Goal: Task Accomplishment & Management: Use online tool/utility

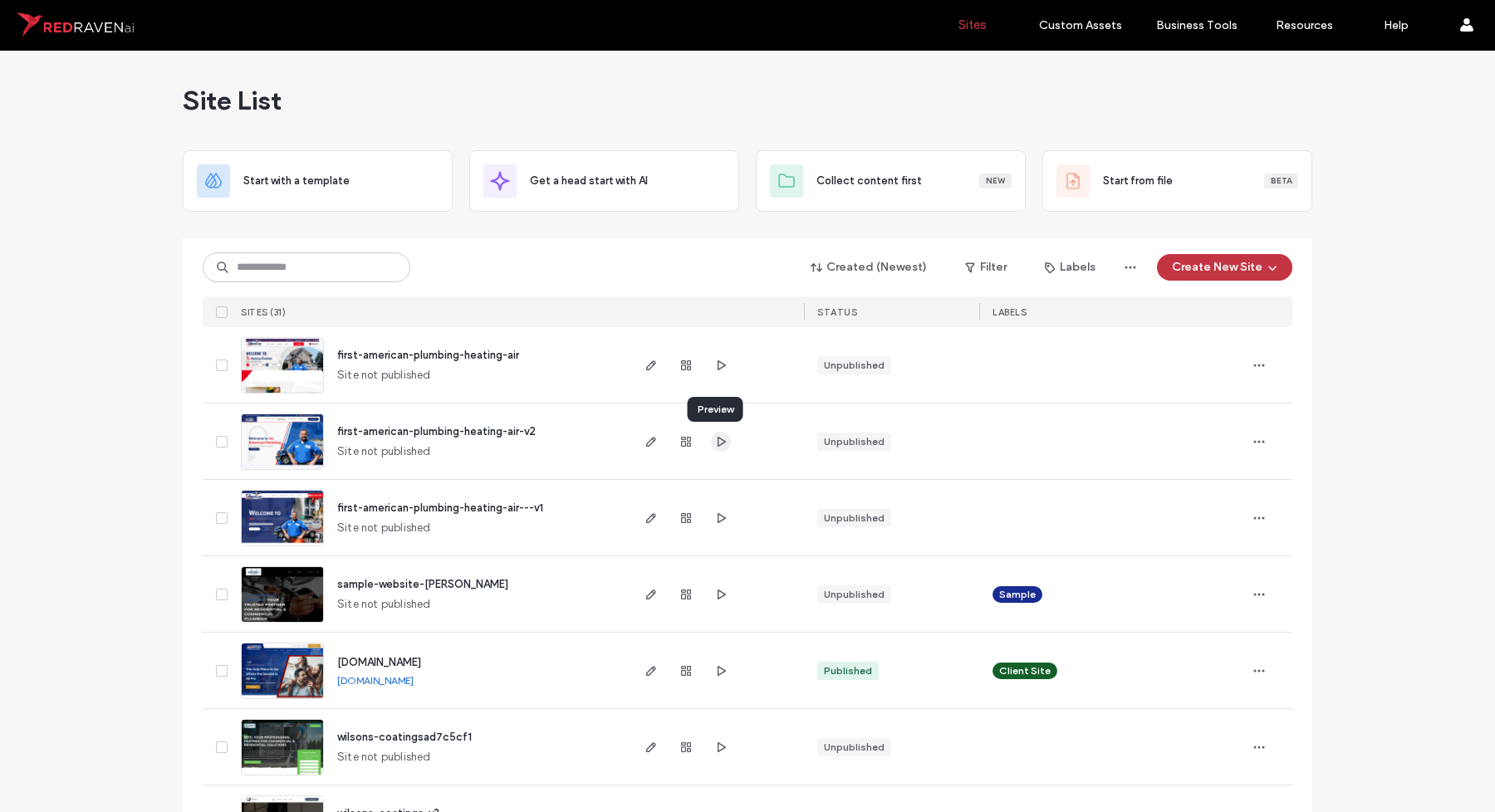
click at [714, 435] on icon "button" at bounding box center [721, 442] width 14 height 14
click at [644, 436] on icon "button" at bounding box center [651, 442] width 14 height 14
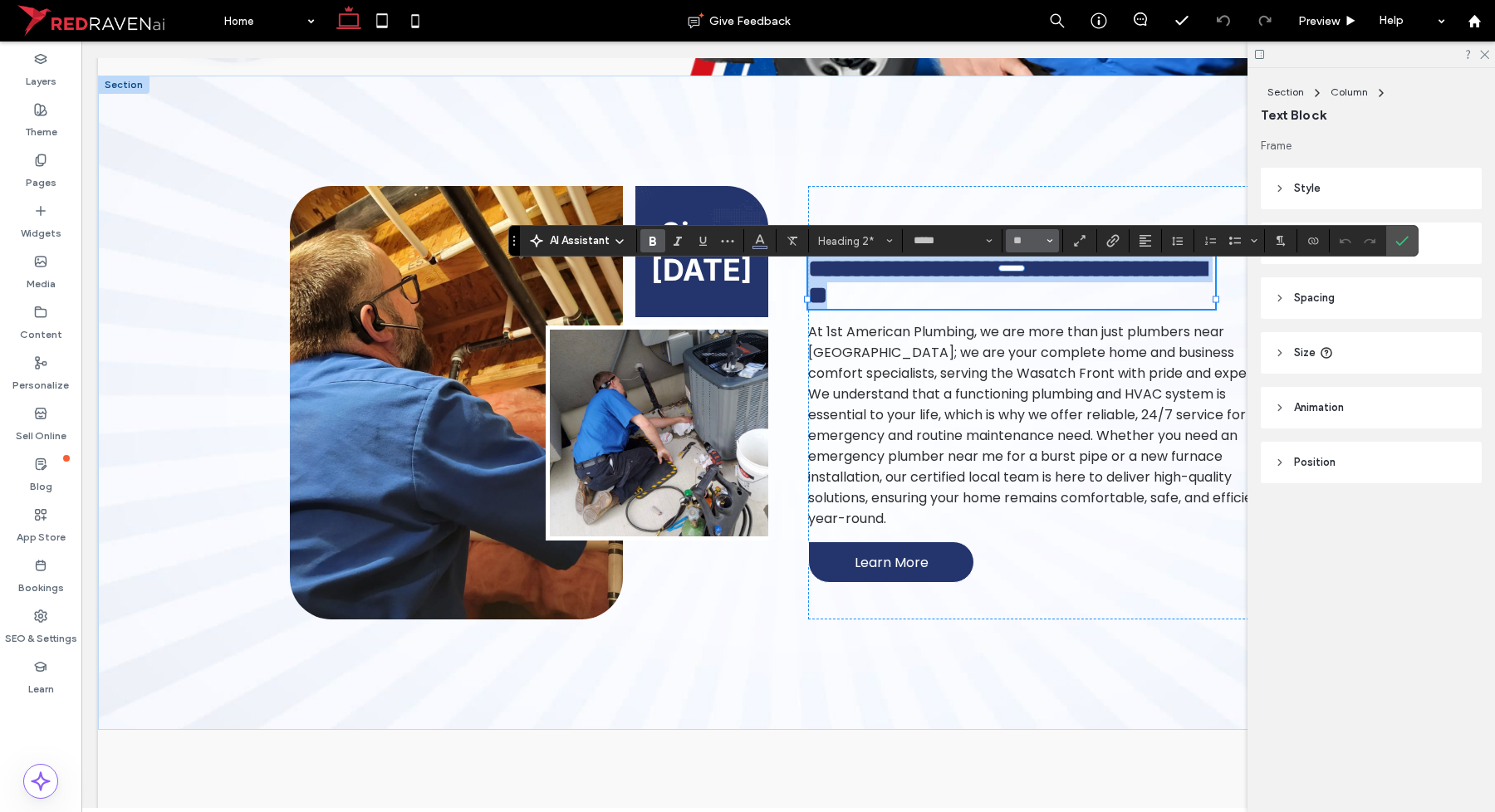
scroll to position [727, 0]
click at [1024, 241] on input "**" at bounding box center [1028, 241] width 32 height 14
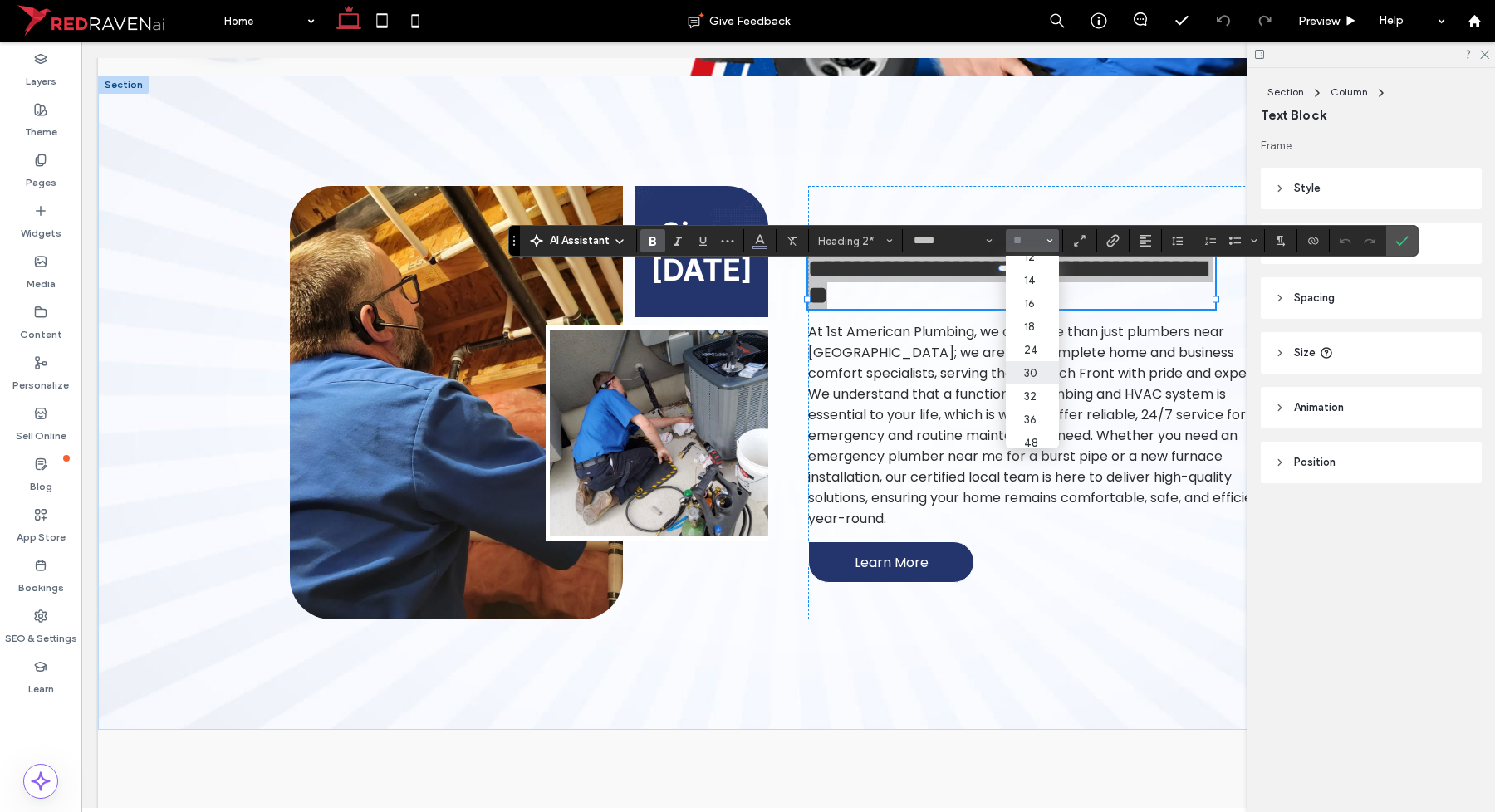
scroll to position [210, 0]
click at [1033, 356] on label "48" at bounding box center [1033, 367] width 53 height 23
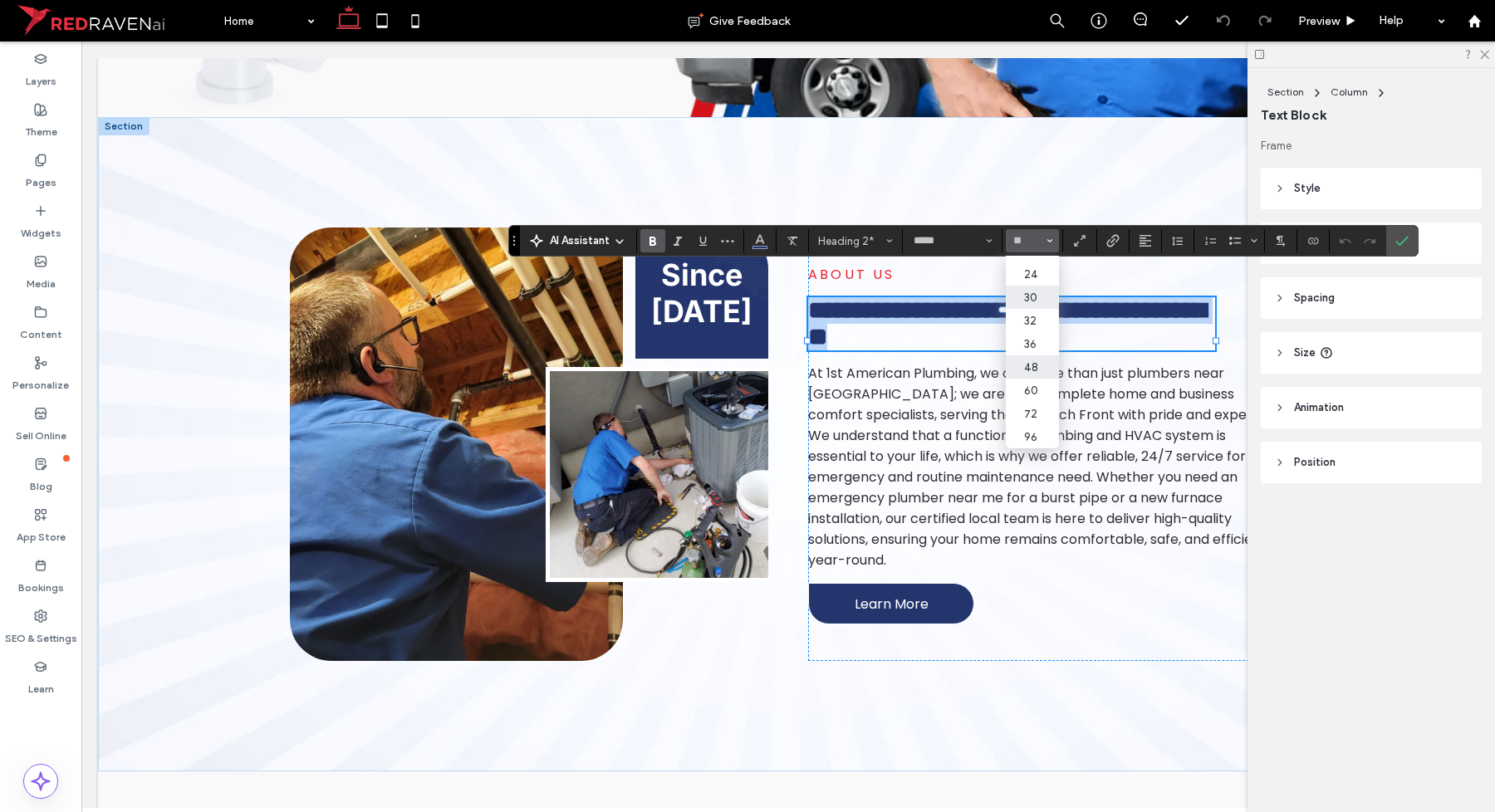
type input "**"
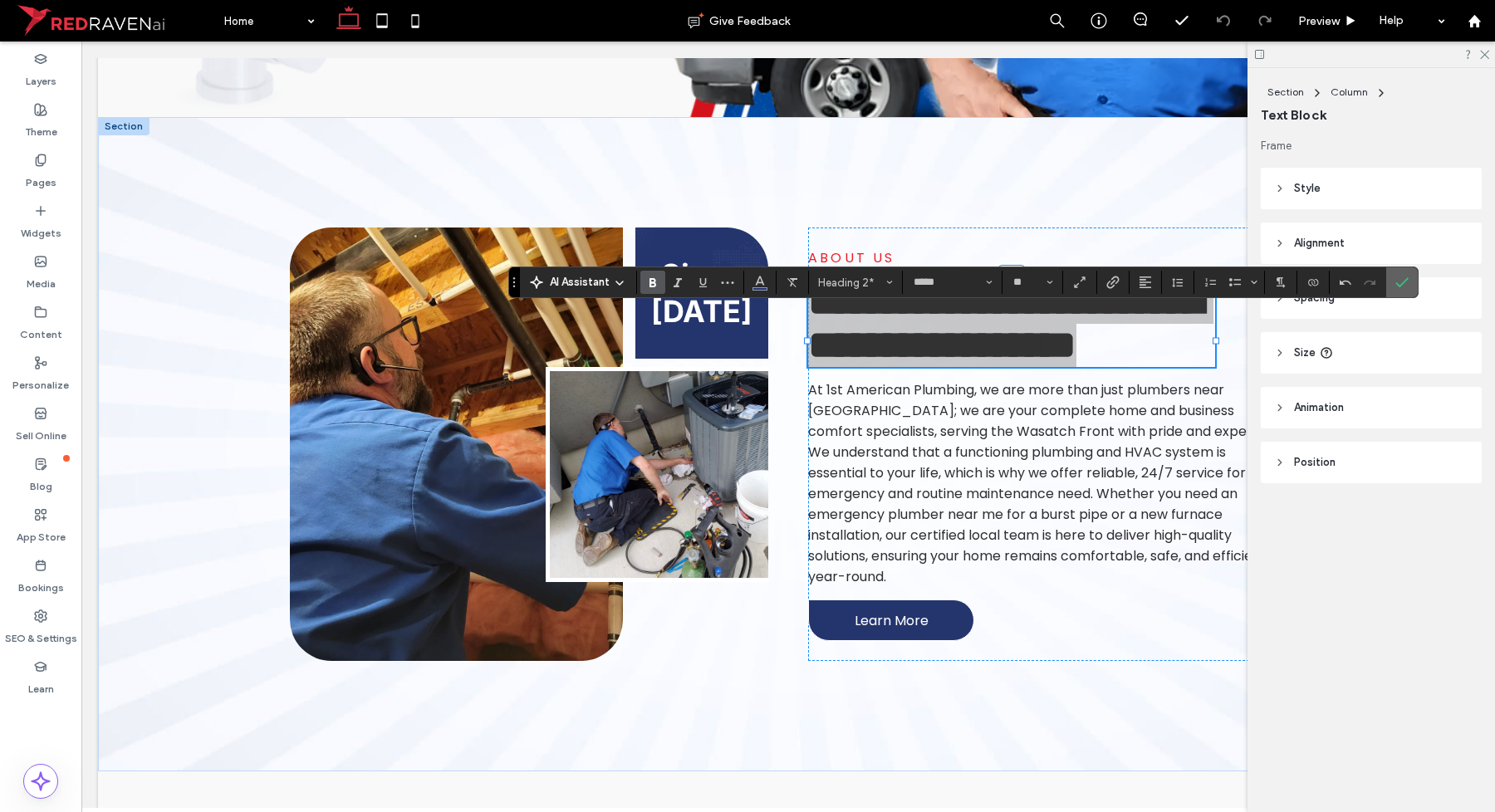
click at [1398, 282] on icon "Confirm" at bounding box center [1402, 282] width 14 height 14
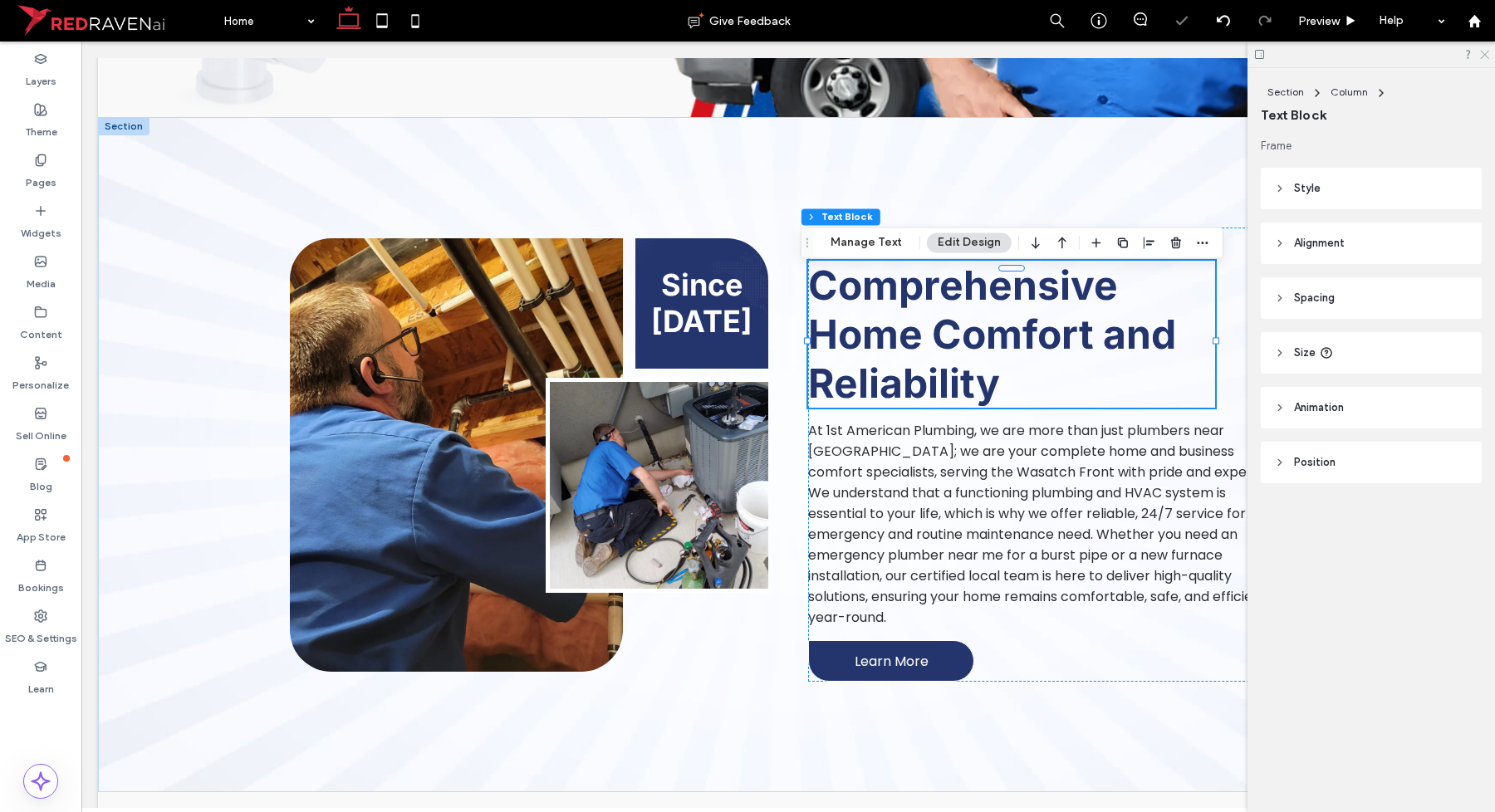
click at [1480, 50] on icon at bounding box center [1484, 53] width 11 height 11
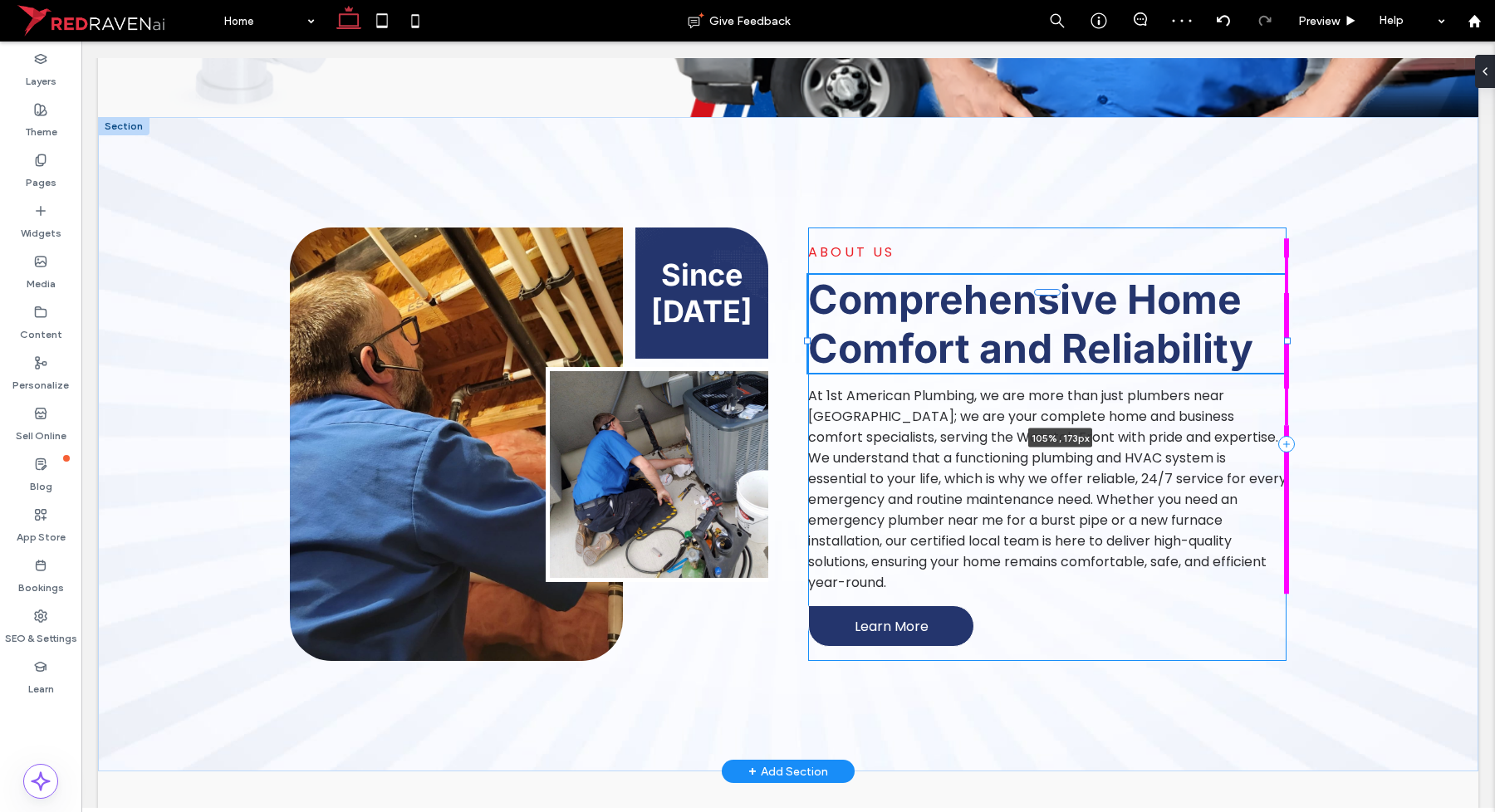
drag, startPoint x: 1211, startPoint y: 340, endPoint x: 1308, endPoint y: 338, distance: 97.0
click at [1308, 338] on div "Since 1995 ABOUT US Comprehensive Home Comfort and Reliability 105% , 173px At …" at bounding box center [788, 444] width 1381 height 654
type input "***"
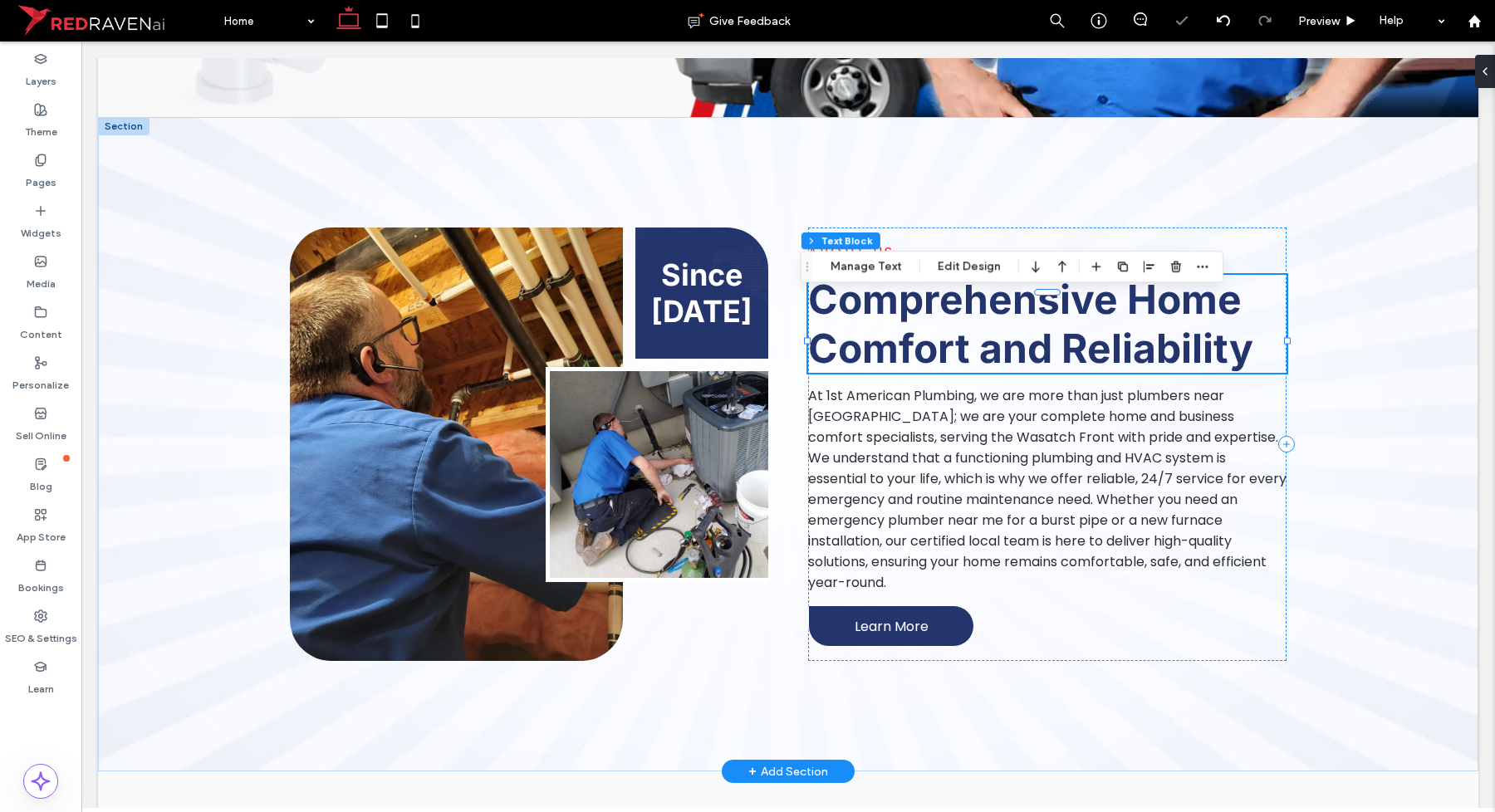
click at [1178, 350] on span "Comprehensive Home Comfort and Reliability" at bounding box center [1031, 323] width 445 height 98
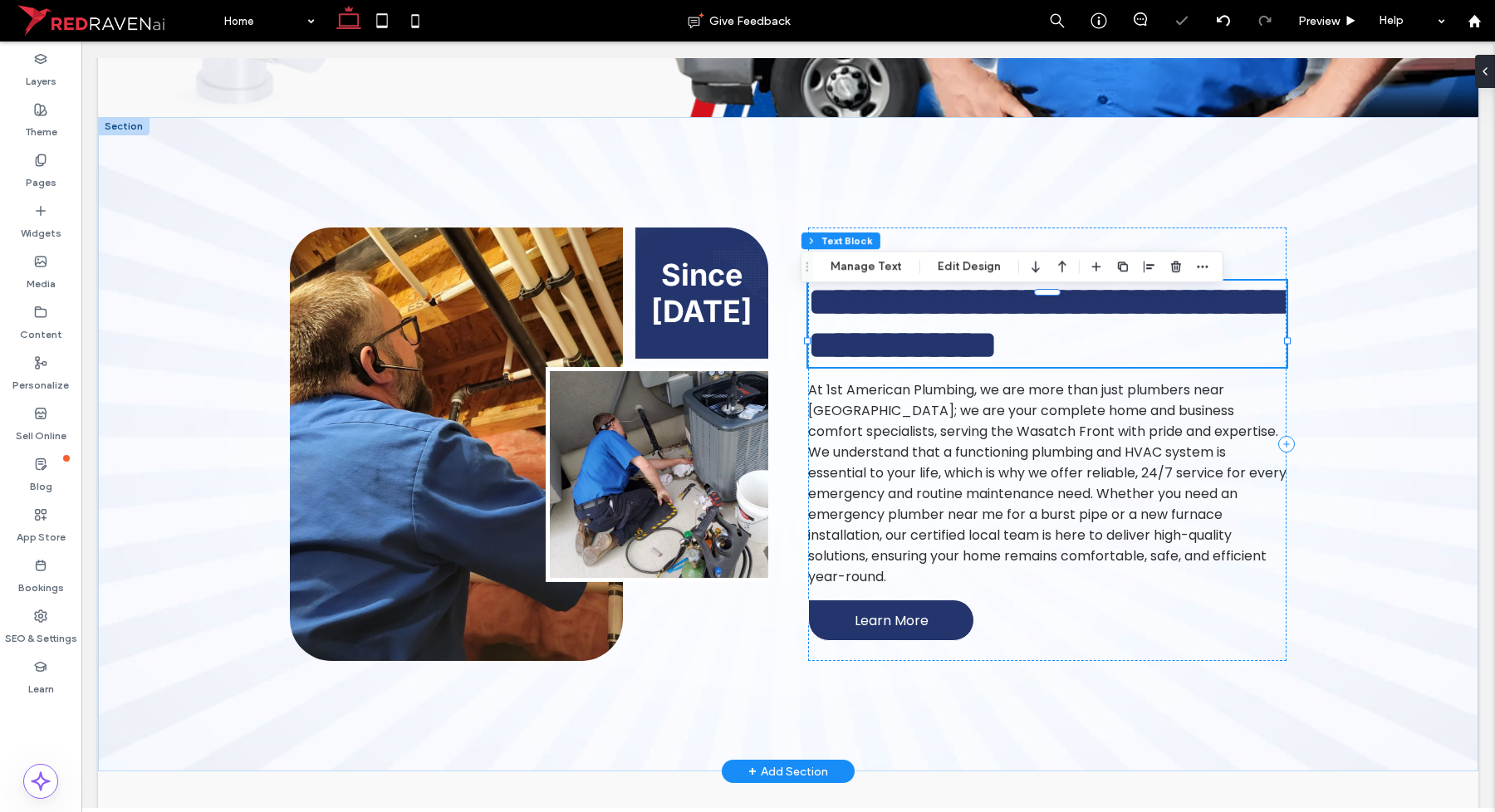
click at [1178, 350] on span "**********" at bounding box center [1044, 323] width 474 height 82
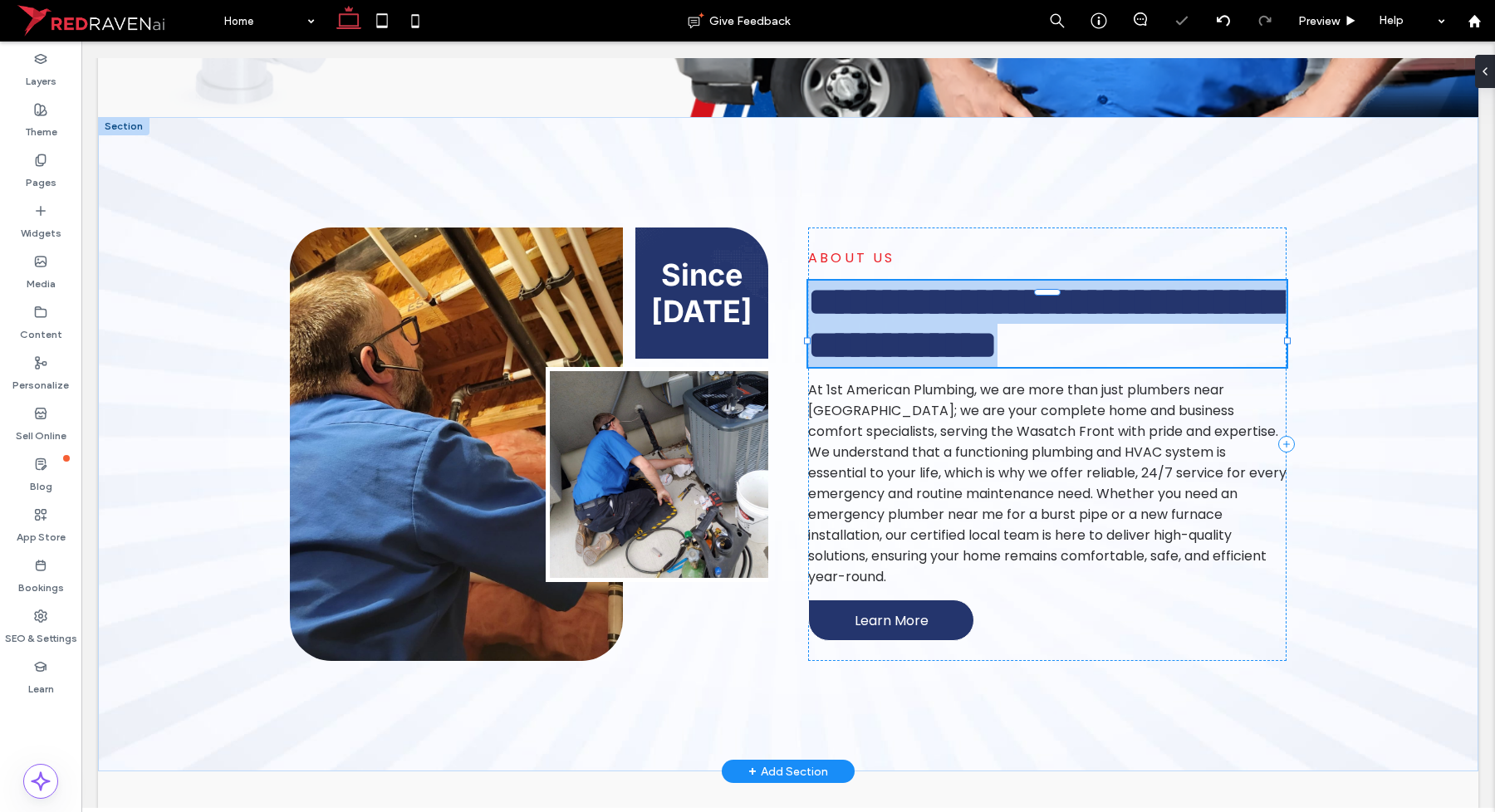
type input "*****"
type input "**"
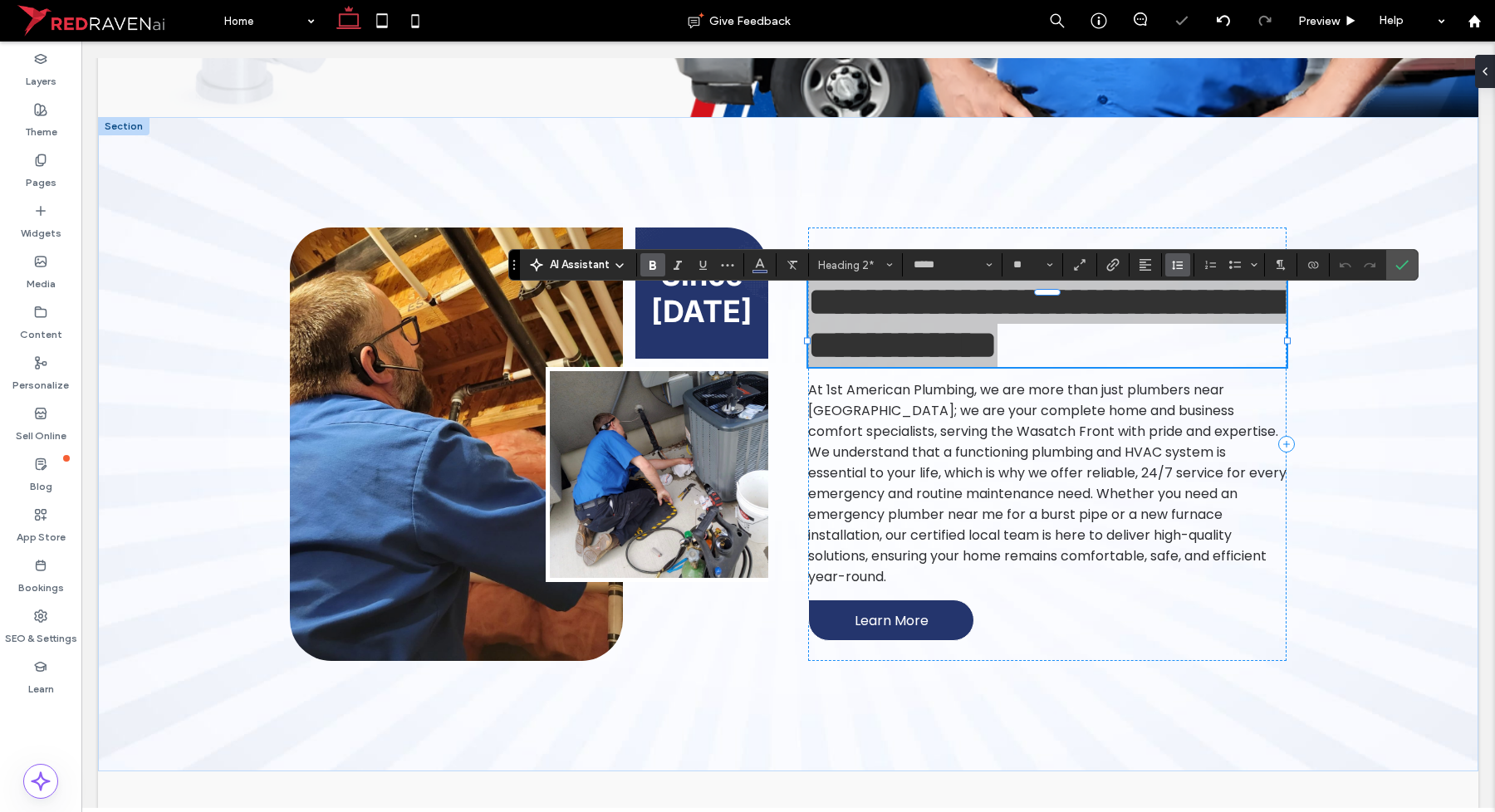
click at [1169, 264] on button "Line Height" at bounding box center [1178, 264] width 25 height 23
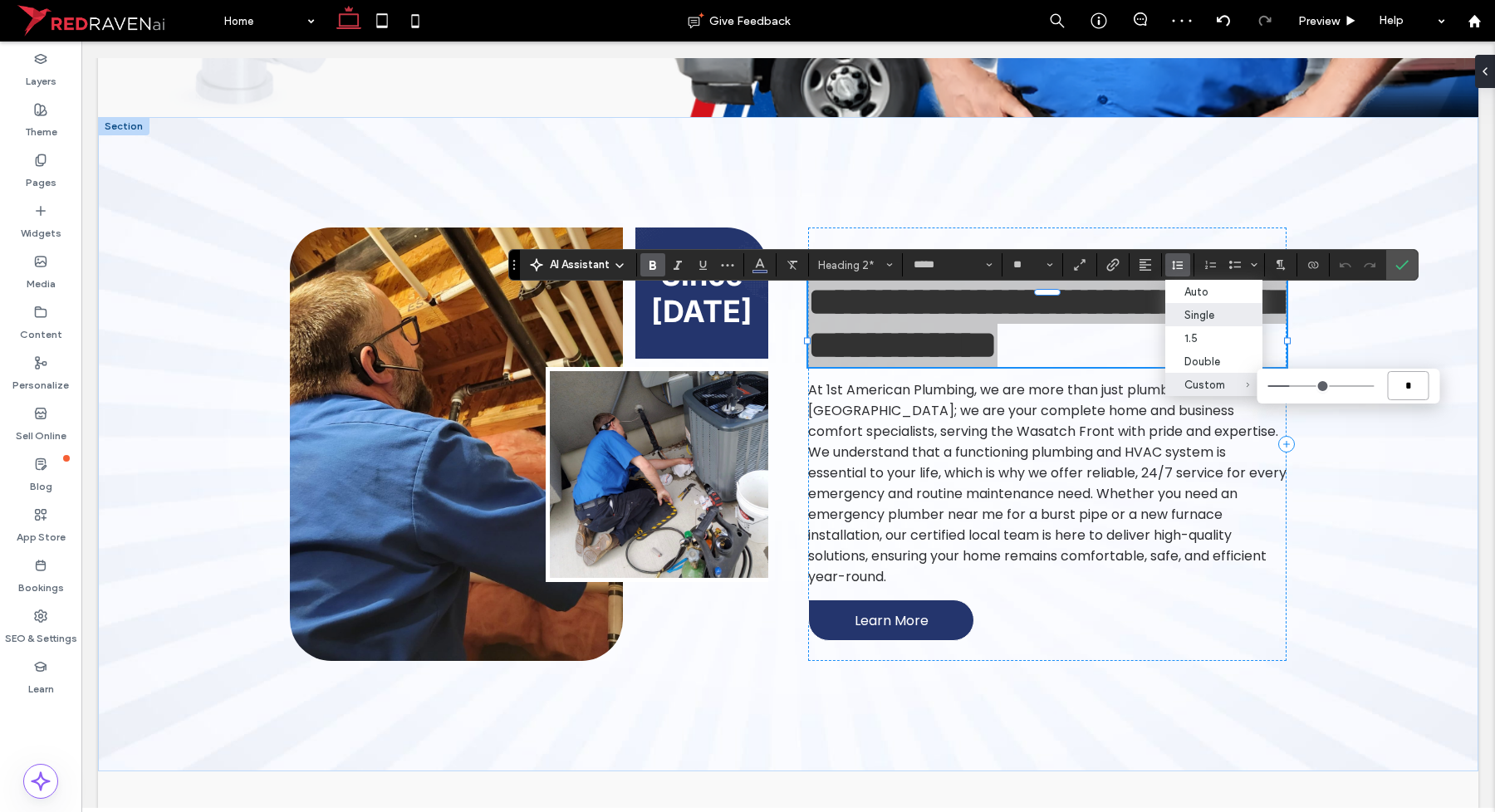
click at [1424, 392] on input "*" at bounding box center [1408, 386] width 42 height 29
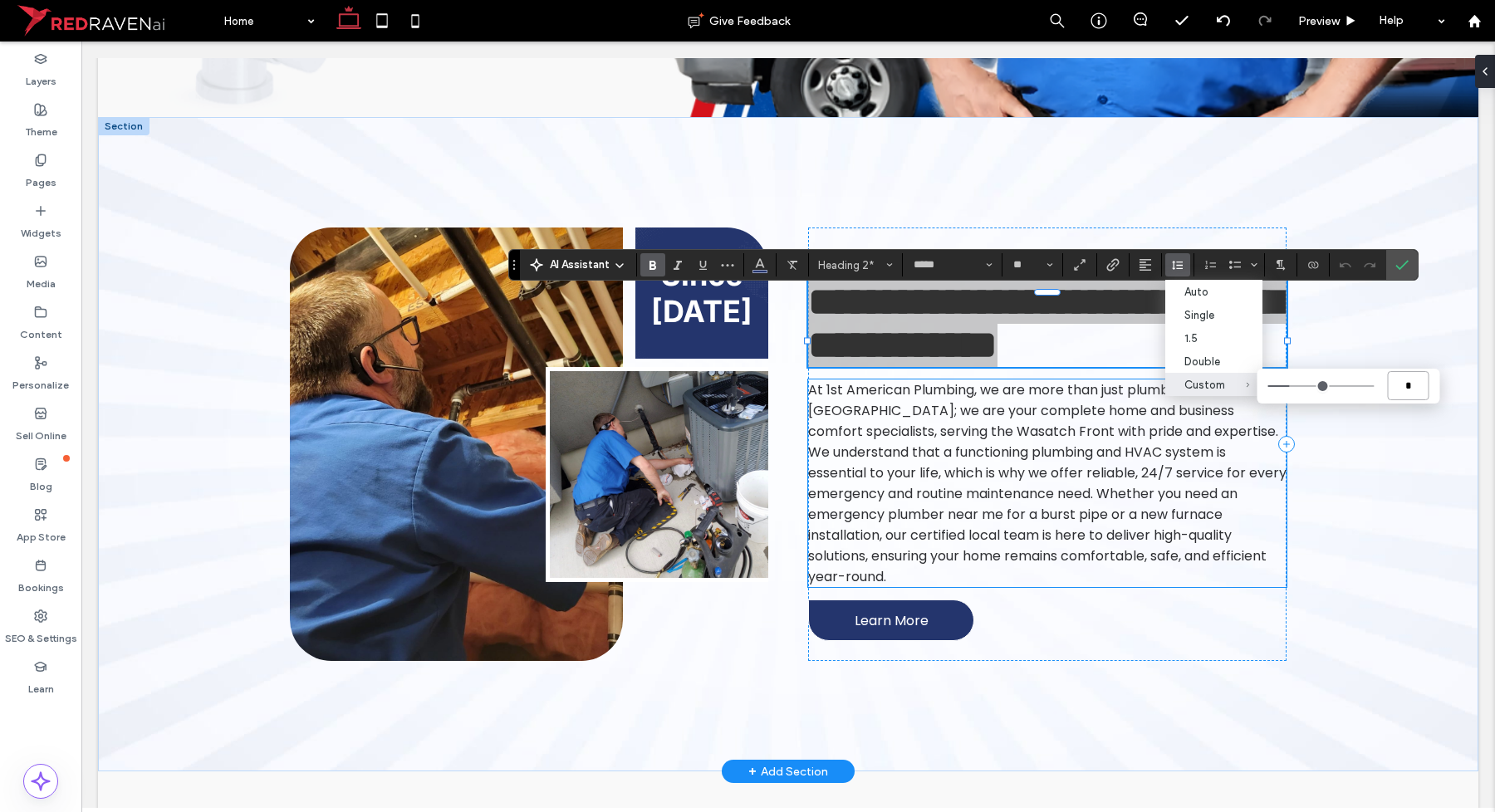
type input "**"
type input "***"
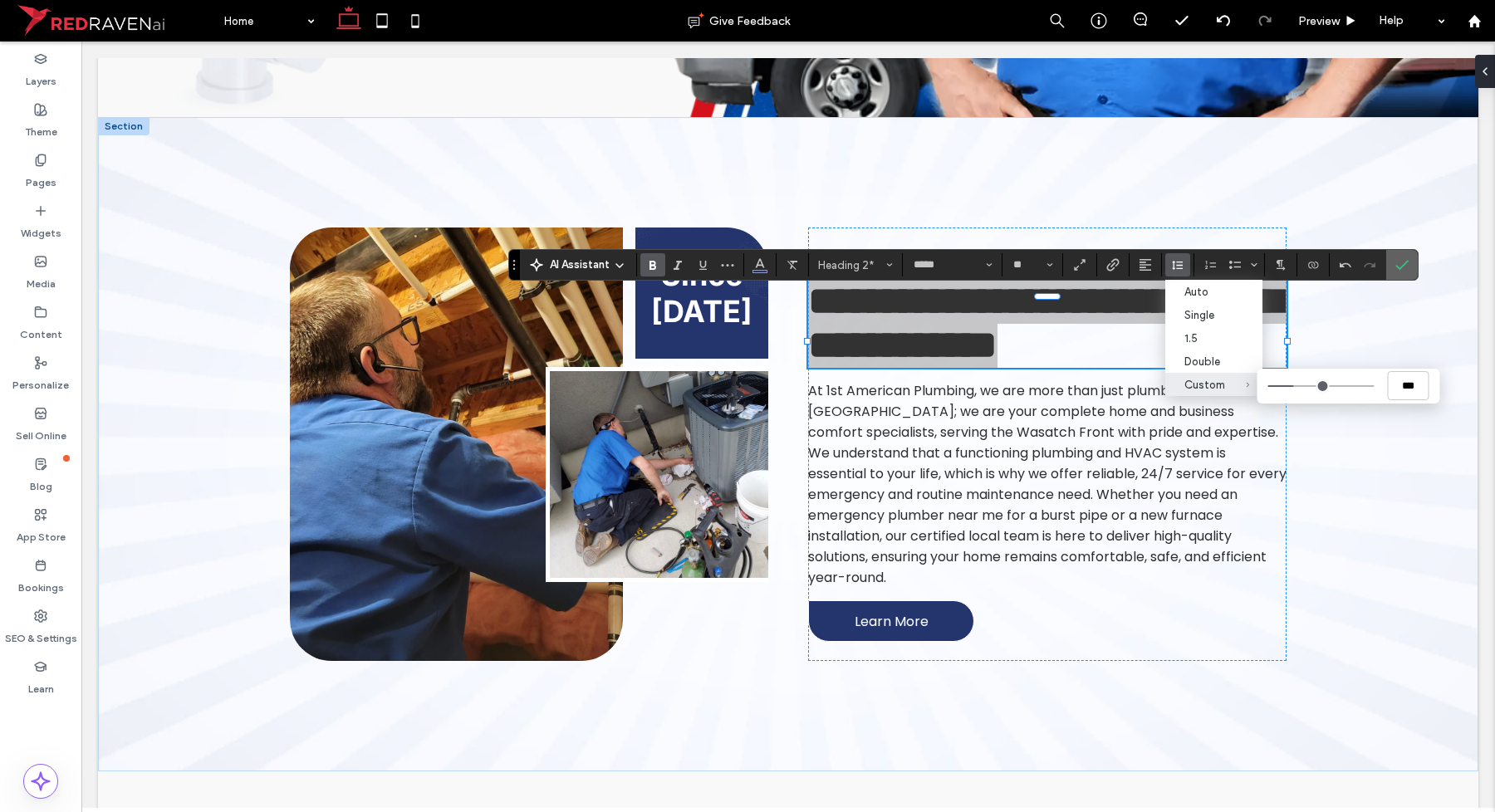
drag, startPoint x: 1413, startPoint y: 264, endPoint x: 1323, endPoint y: 222, distance: 99.3
click at [1413, 264] on label "Confirm" at bounding box center [1401, 264] width 25 height 30
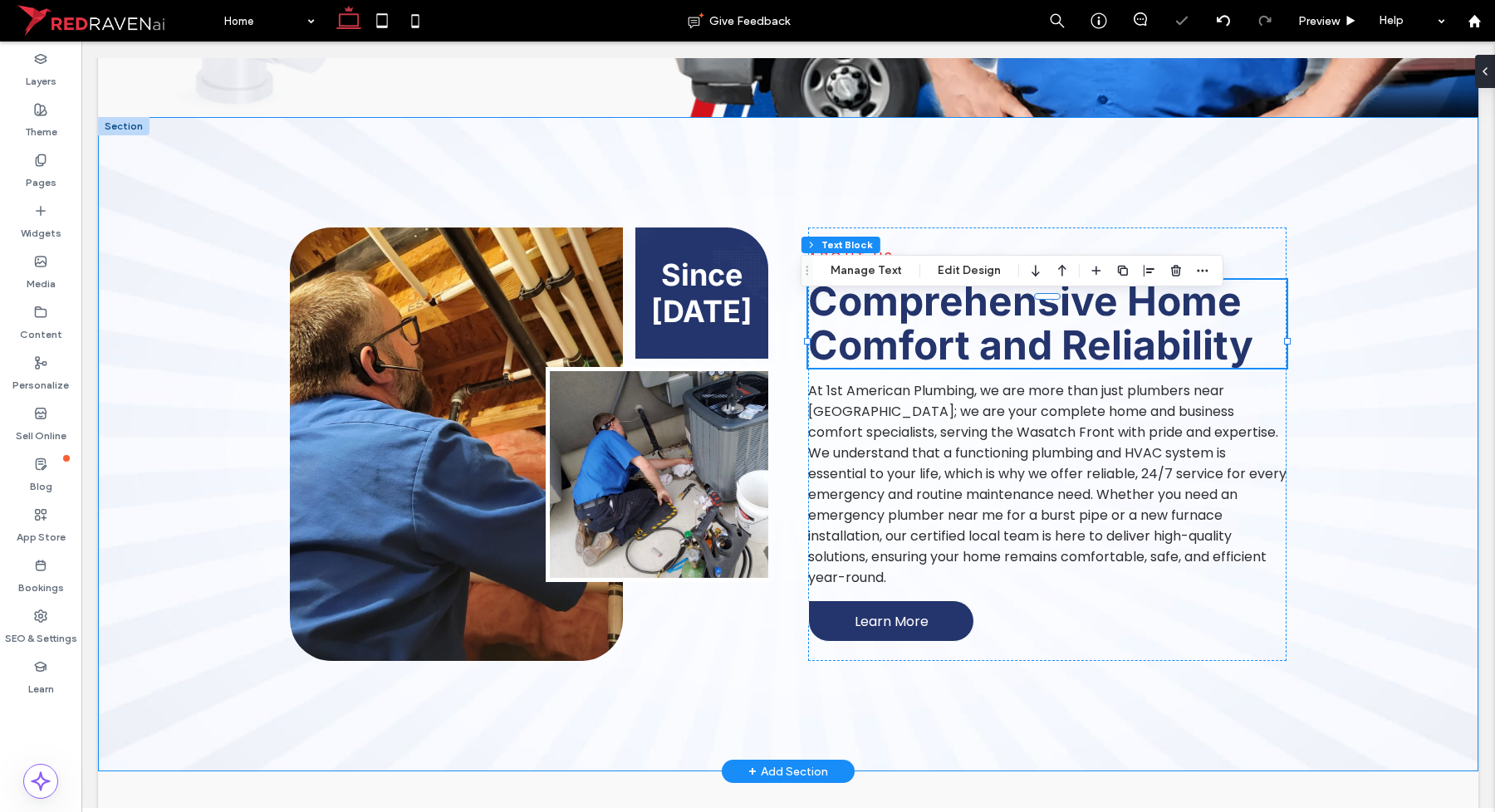
click at [1237, 243] on div "ABOUT US Comprehensive Home Comfort and Reliability At 1st American Plumbing, w…" at bounding box center [1047, 444] width 479 height 433
click at [1136, 583] on div "ABOUT US Comprehensive Home Comfort and Reliability At 1st American Plumbing, w…" at bounding box center [1047, 444] width 479 height 433
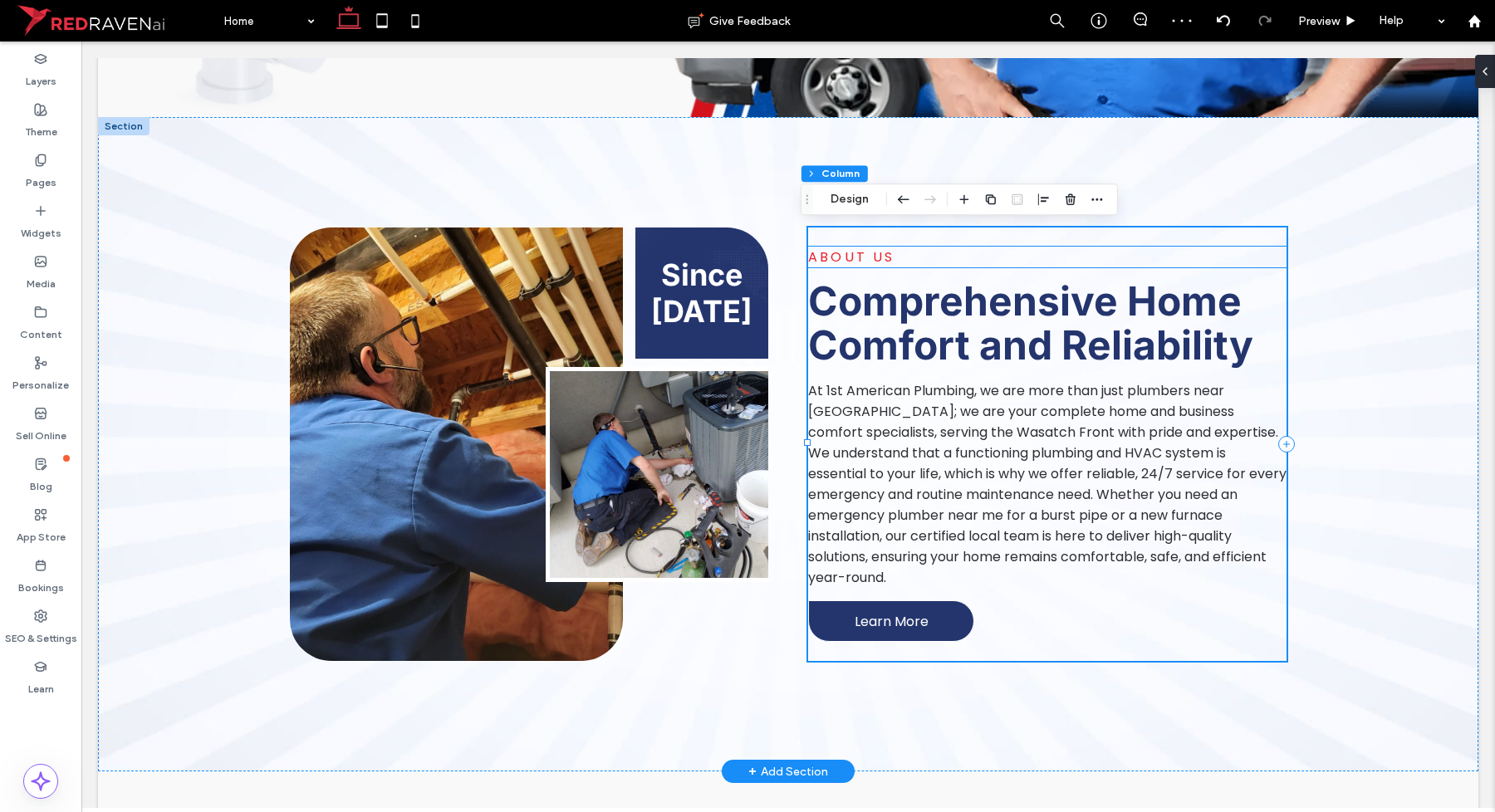
click at [912, 267] on p "ABOUT US" at bounding box center [1047, 257] width 479 height 20
click at [912, 267] on div "ABOUT US" at bounding box center [1047, 257] width 479 height 20
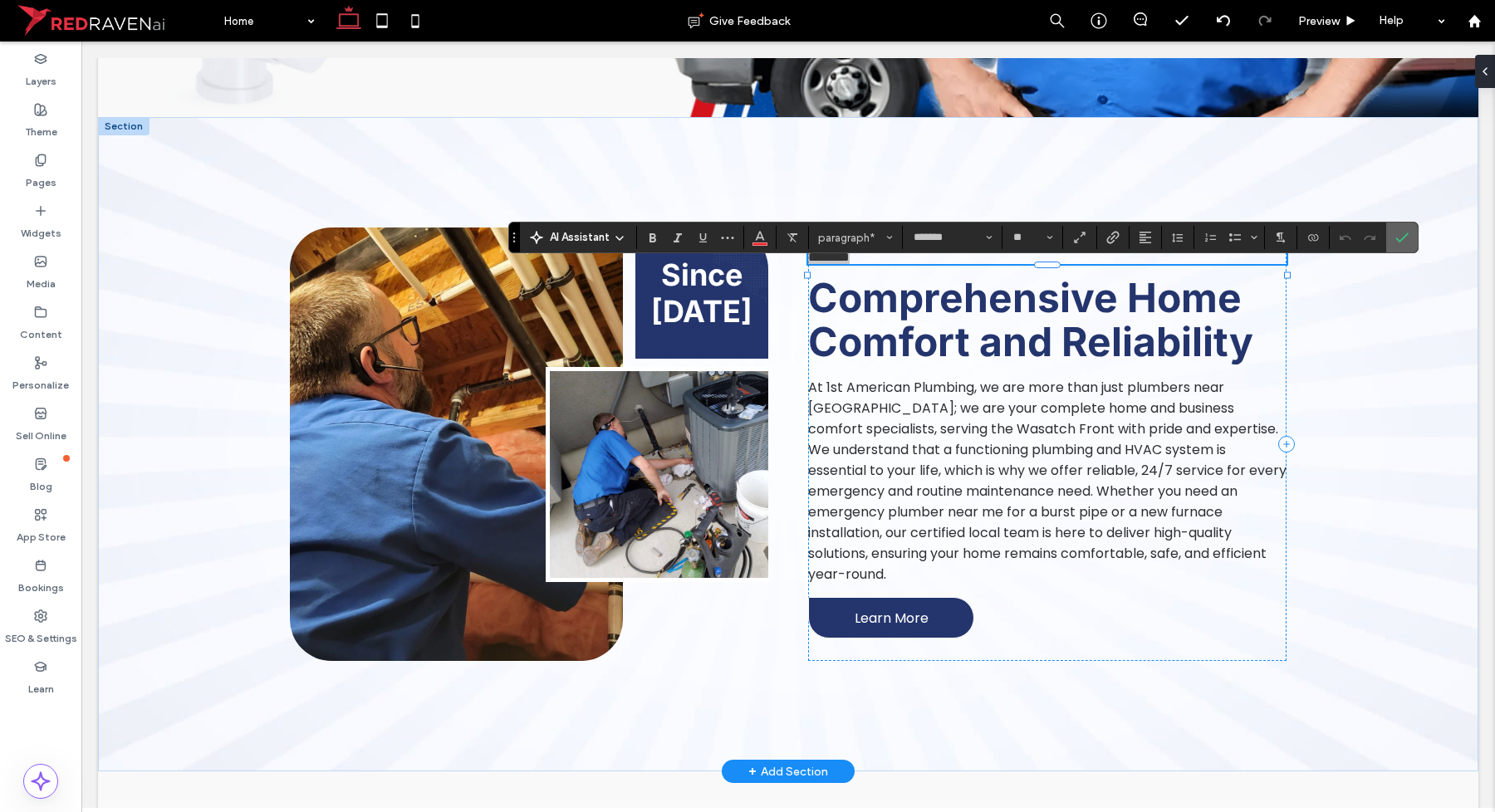
click at [1409, 241] on icon "Confirm" at bounding box center [1402, 238] width 14 height 14
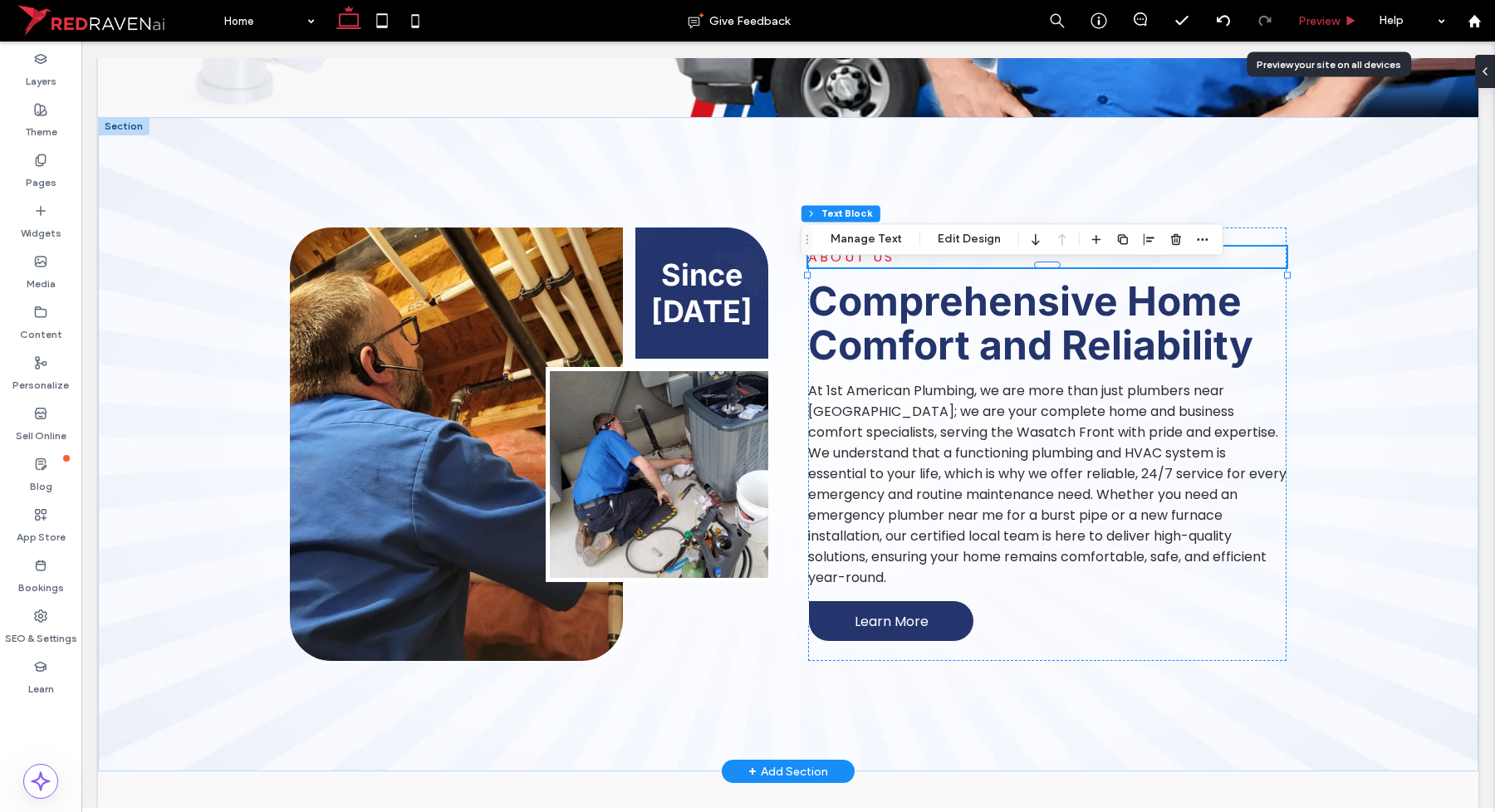
click at [1340, 30] on div "Preview" at bounding box center [1328, 20] width 84 height 42
click at [1333, 23] on span "Preview" at bounding box center [1318, 21] width 42 height 14
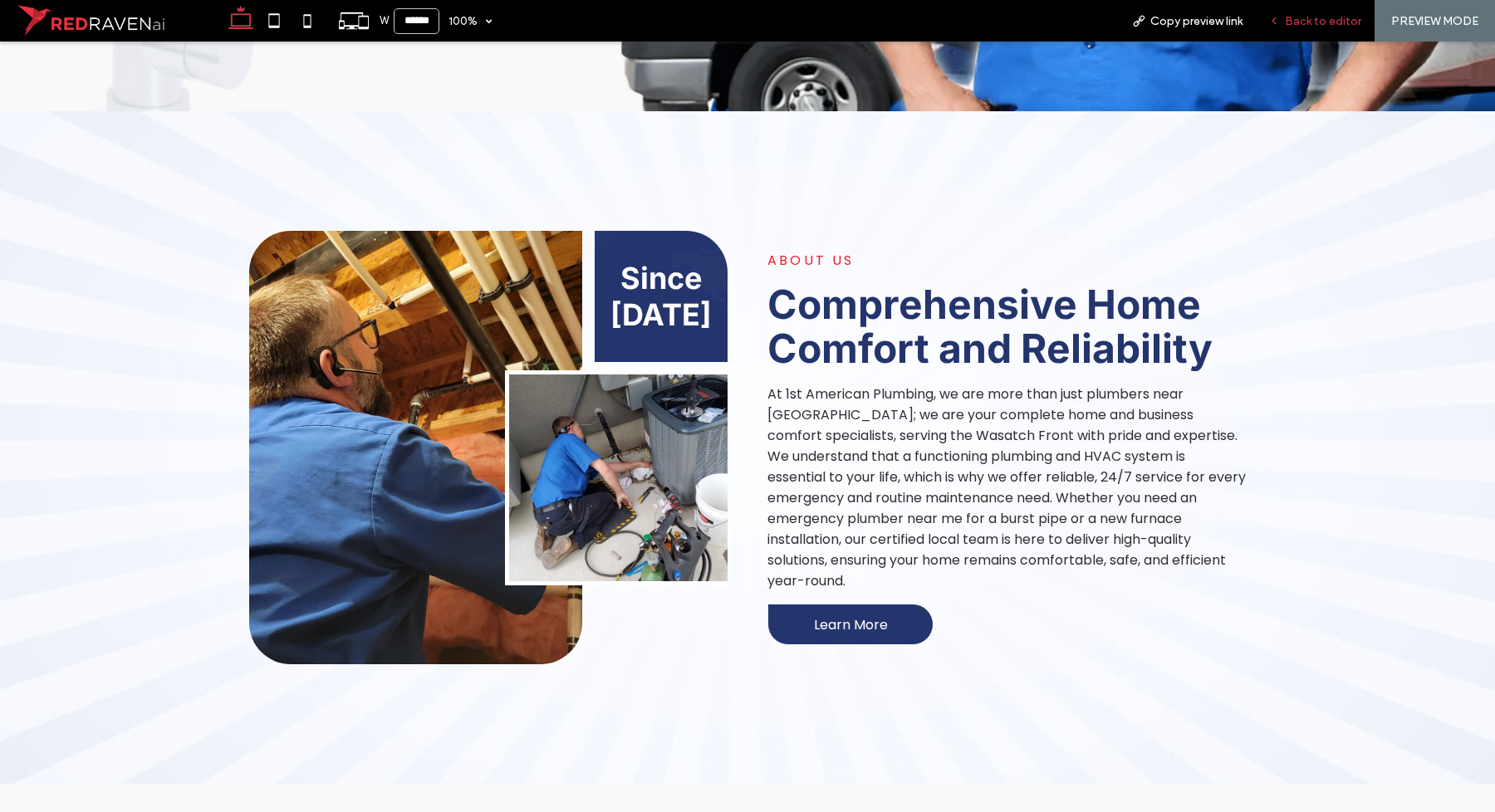
click at [1333, 20] on span "Back to editor" at bounding box center [1323, 21] width 77 height 14
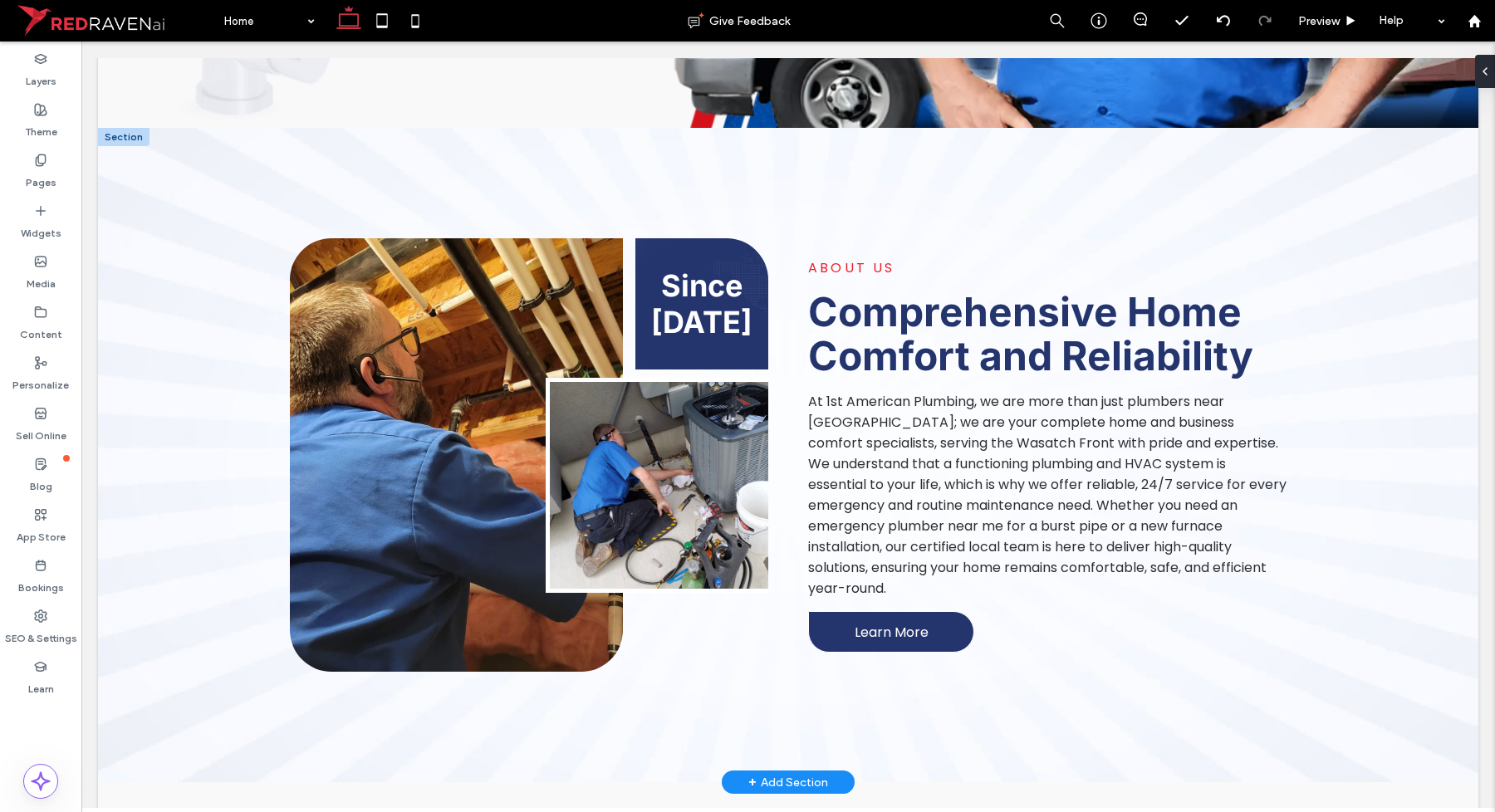
scroll to position [685, 0]
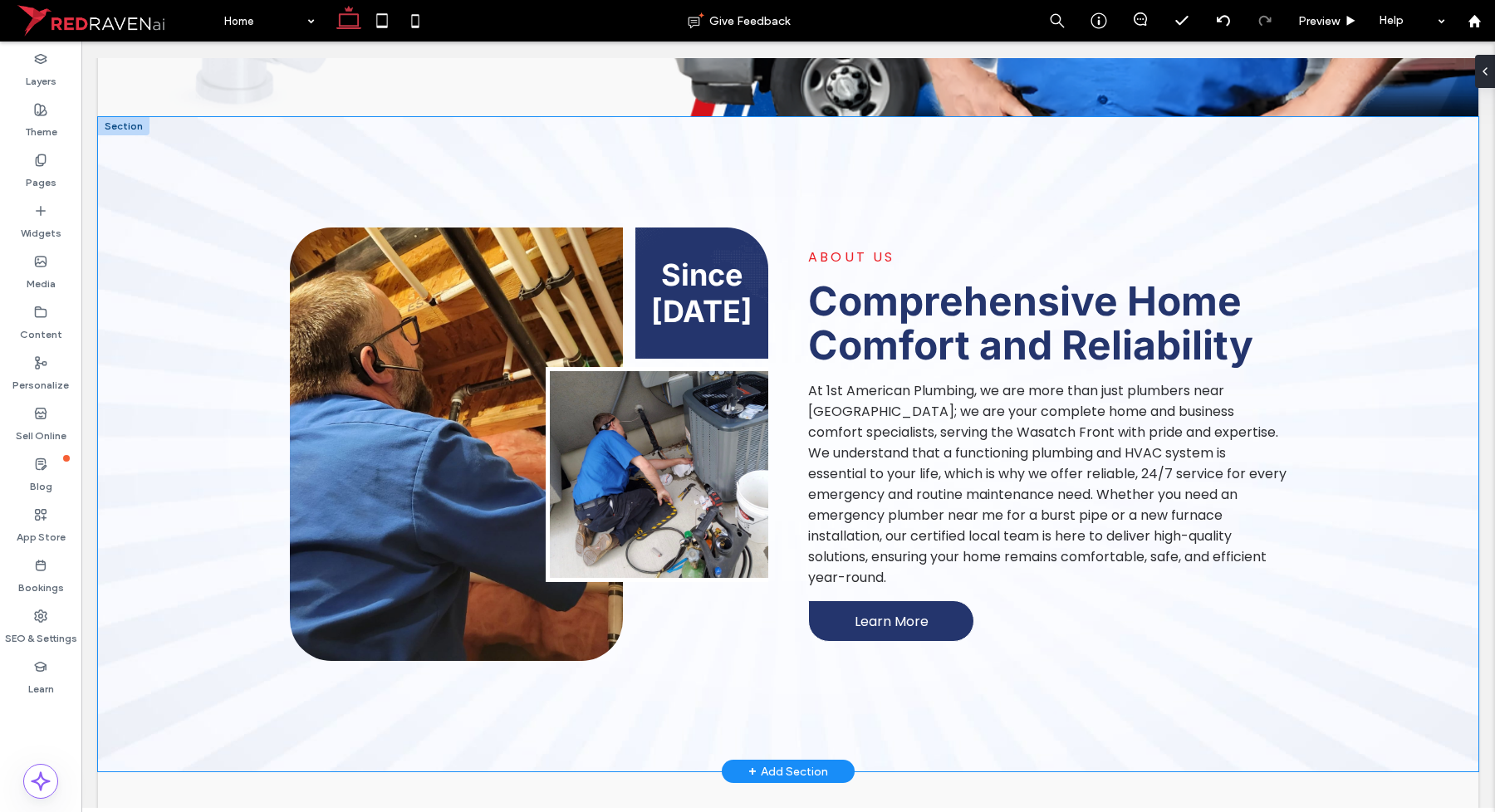
click at [874, 154] on div "Since 1995 ABOUT US Comprehensive Home Comfort and Reliability At 1st American …" at bounding box center [788, 444] width 997 height 654
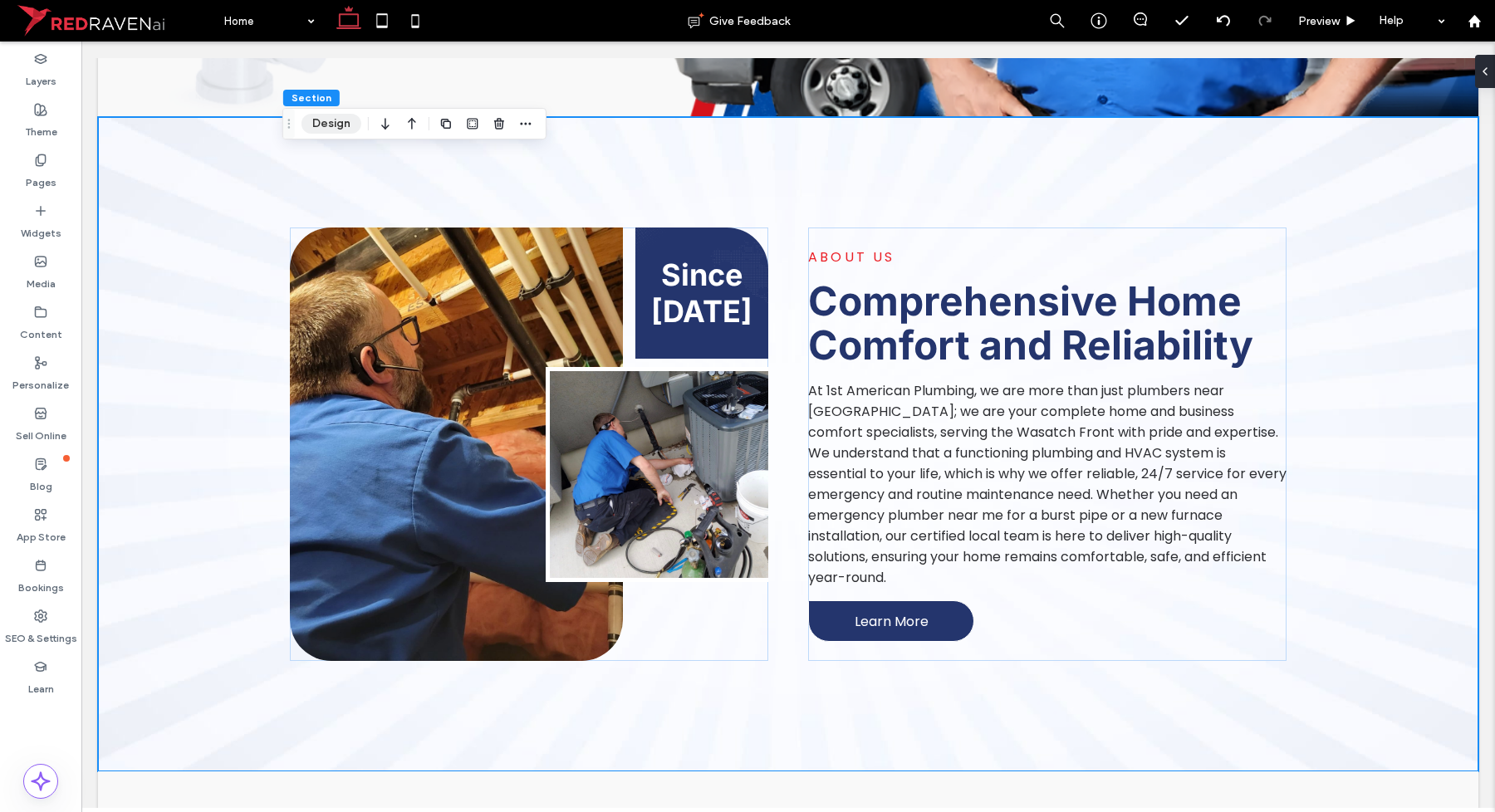
click at [346, 120] on button "Design" at bounding box center [331, 123] width 60 height 20
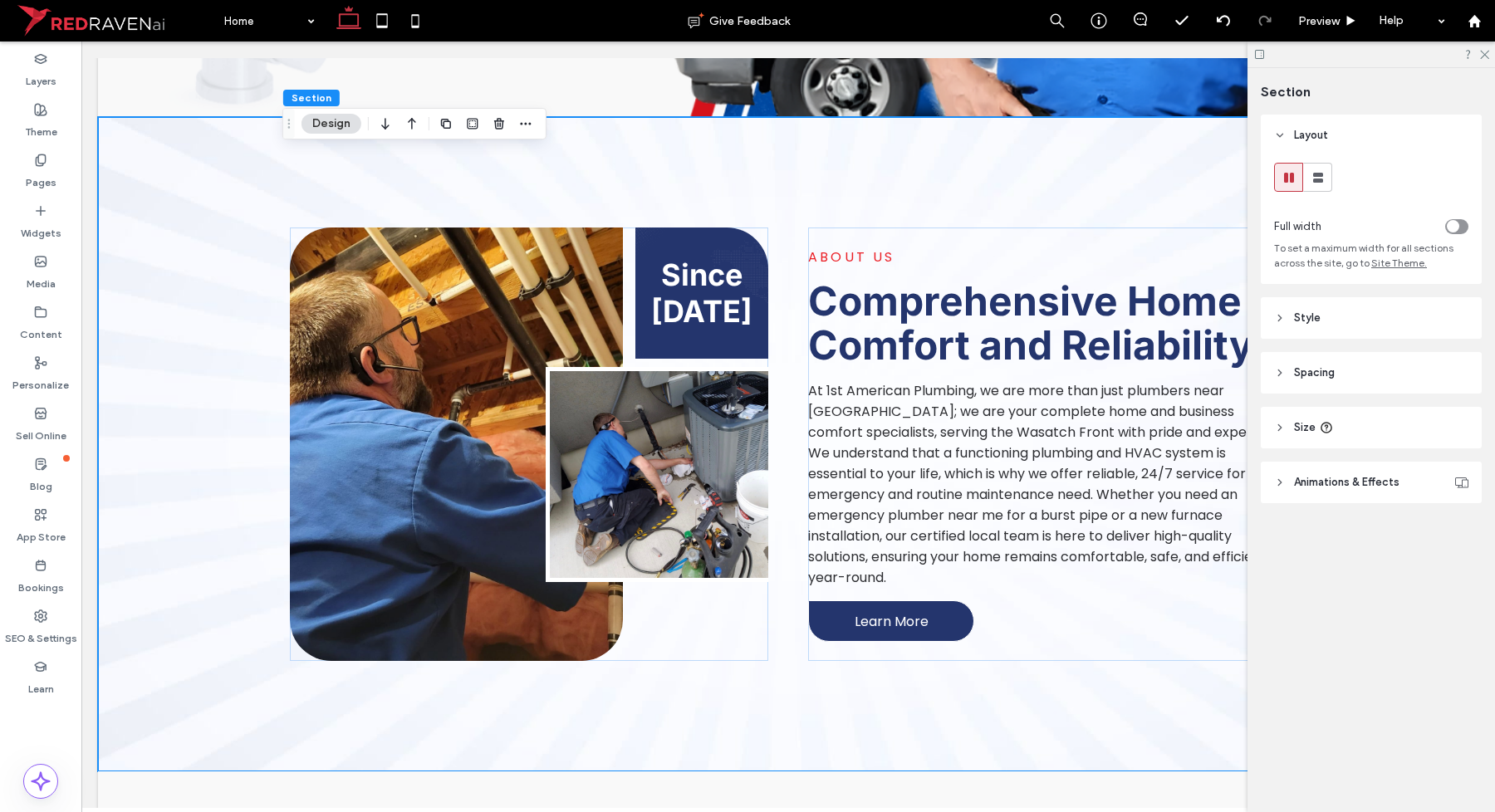
click at [1351, 379] on header "Spacing" at bounding box center [1371, 373] width 221 height 42
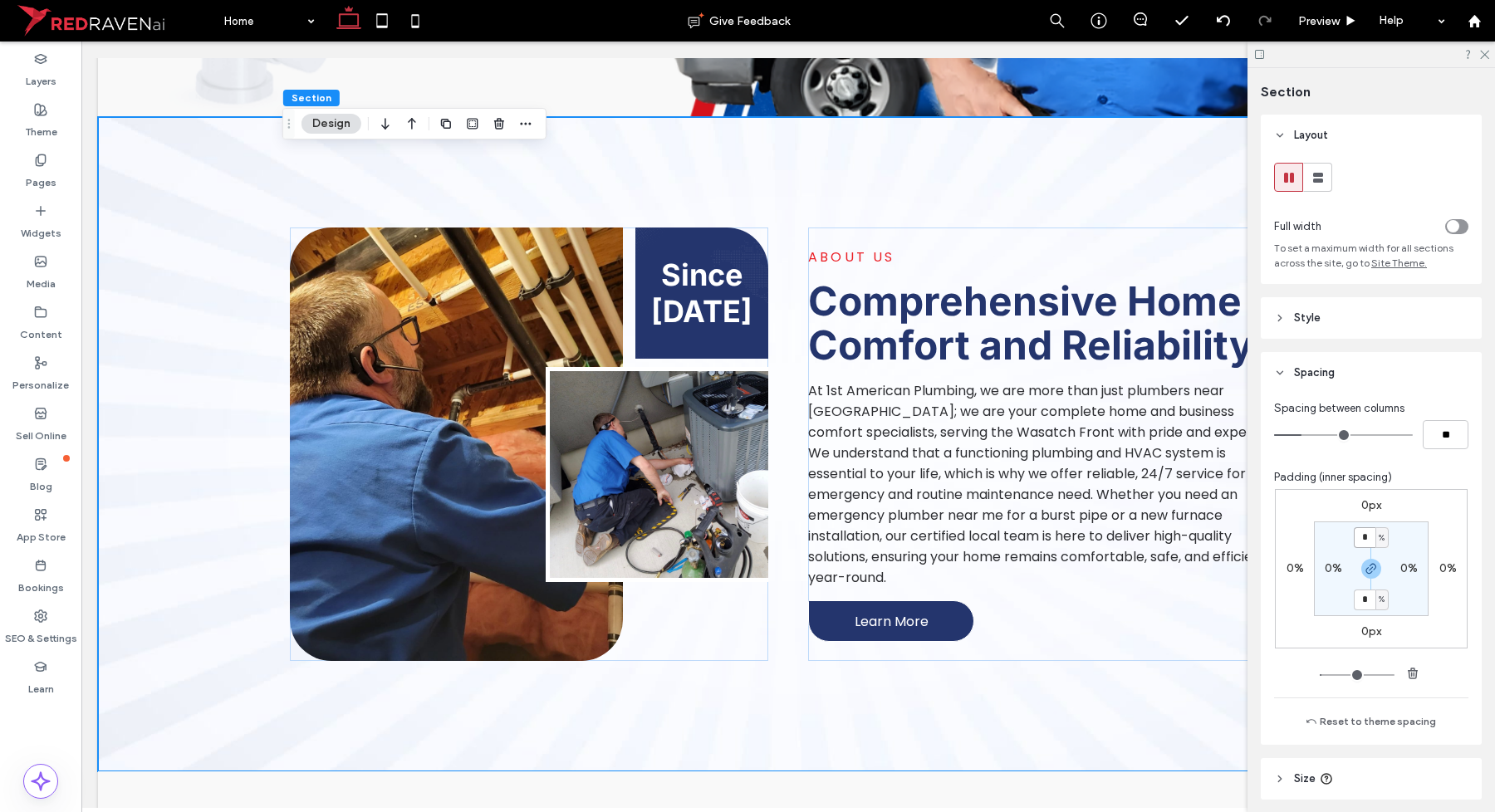
click at [1367, 540] on input "*" at bounding box center [1364, 537] width 21 height 20
type input "*"
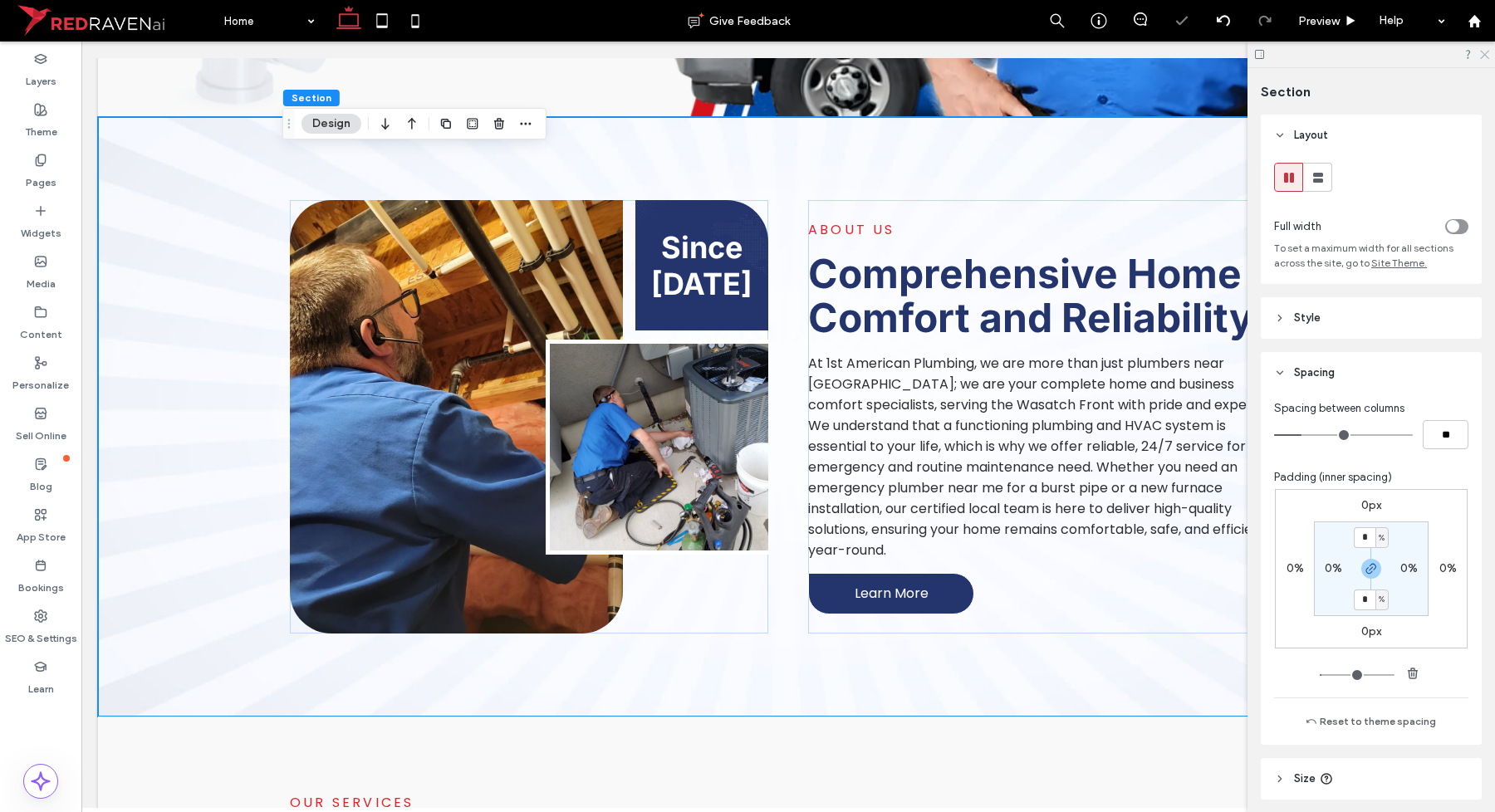
click at [1482, 55] on icon at bounding box center [1484, 53] width 11 height 11
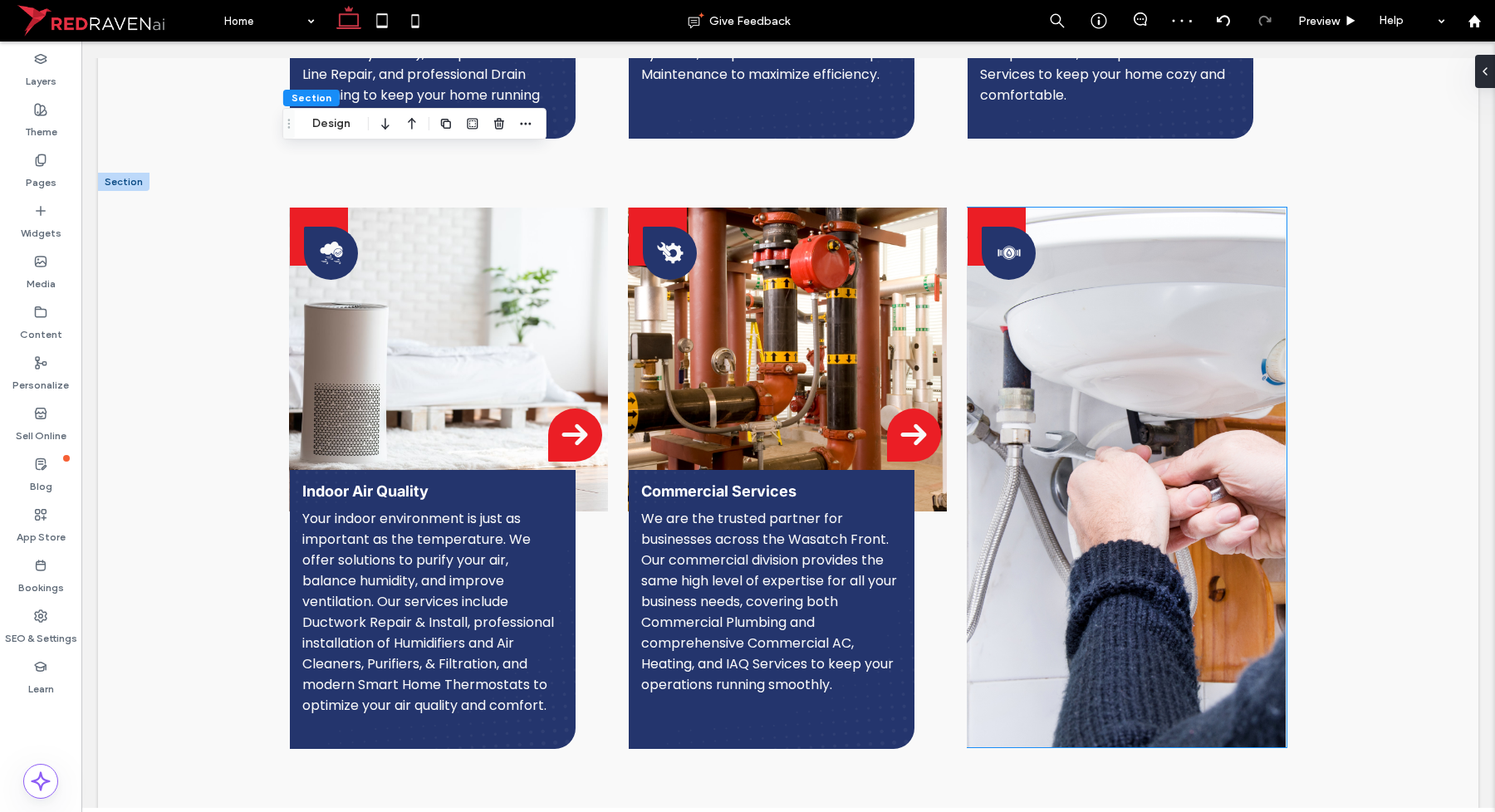
scroll to position [1723, 0]
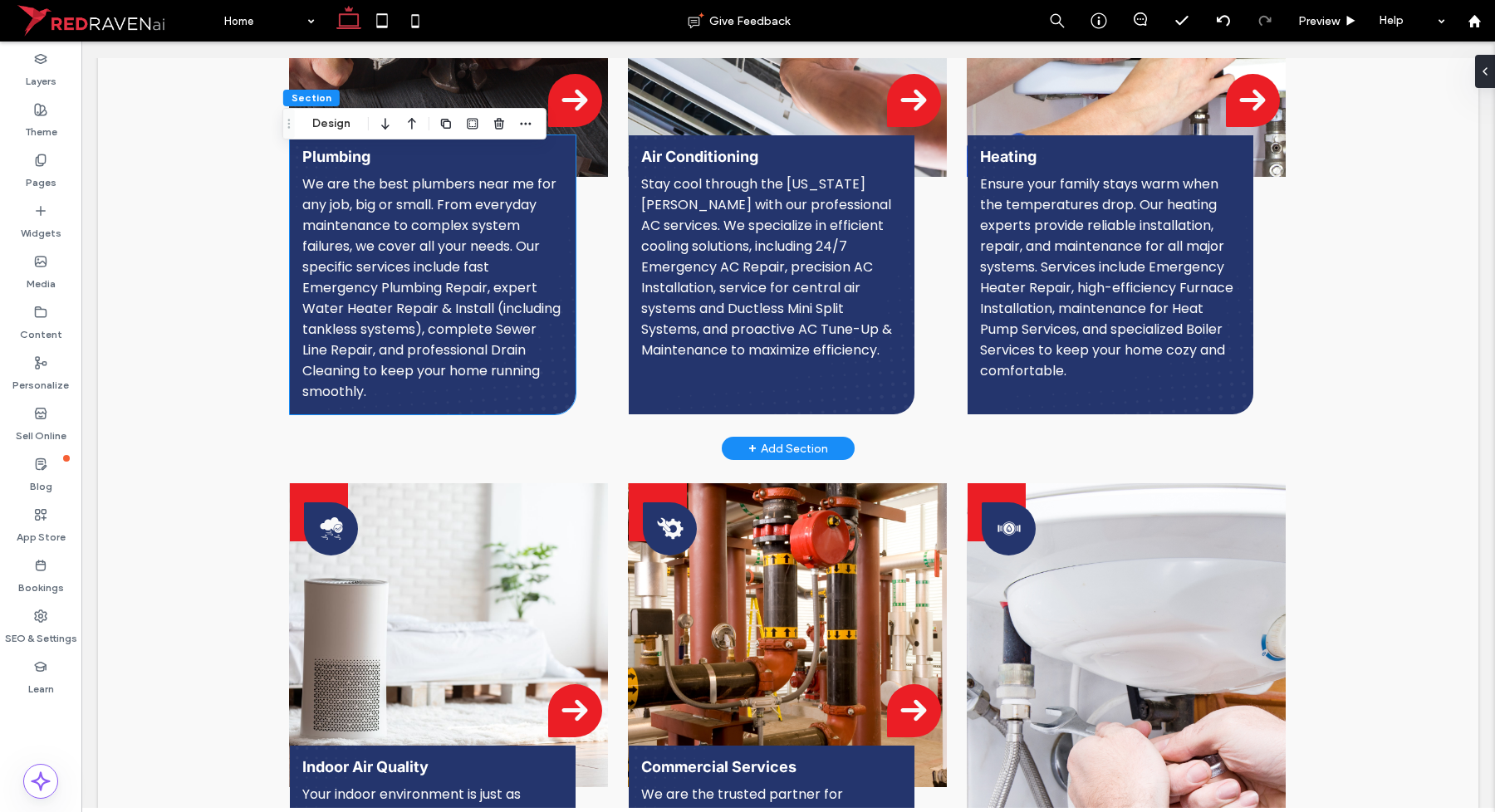
click at [482, 313] on span "We are the best plumbers near me for any job, big or small. From everyday maint…" at bounding box center [431, 287] width 259 height 227
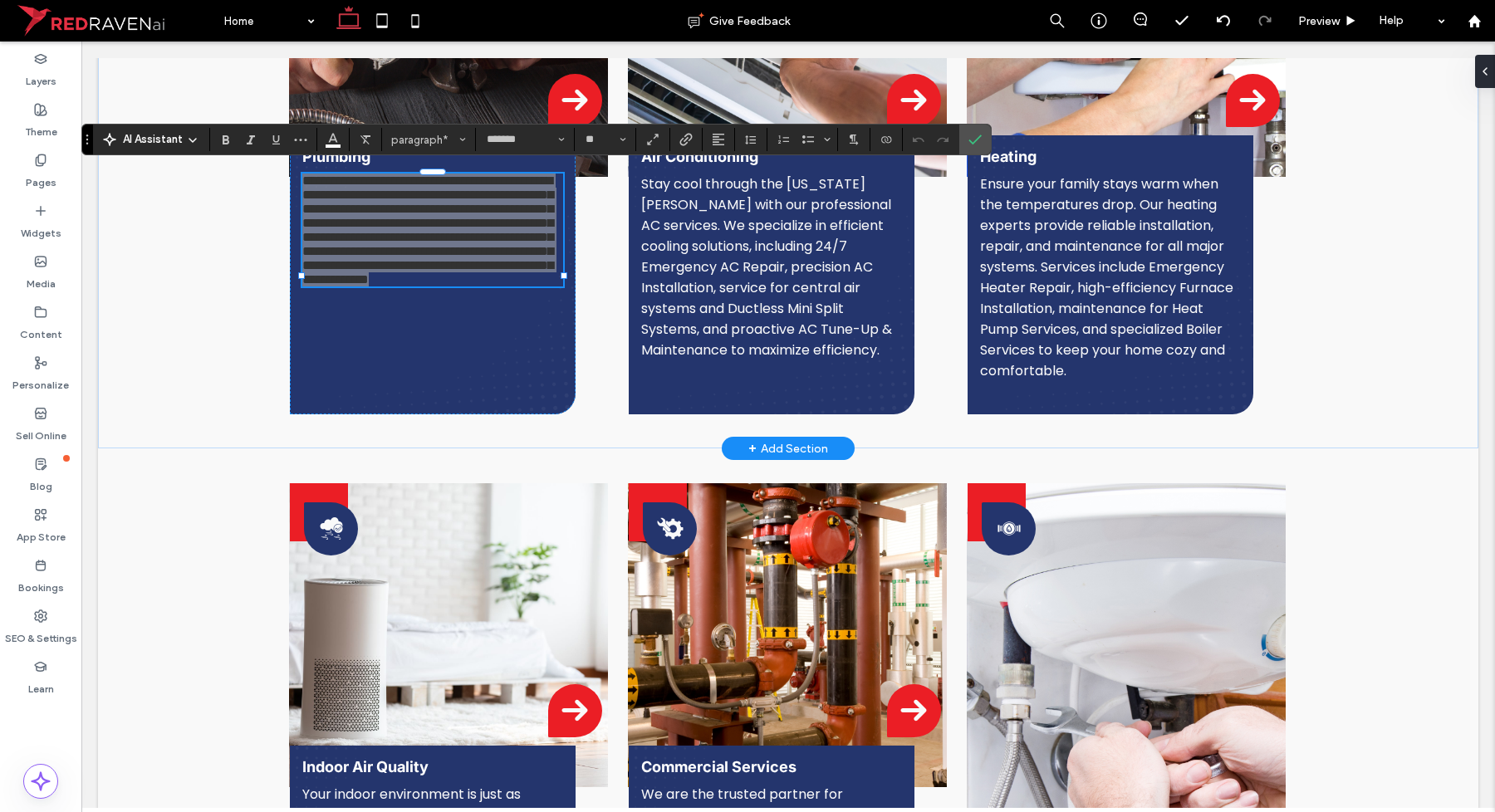
click at [175, 141] on span "AI Assistant" at bounding box center [153, 139] width 60 height 16
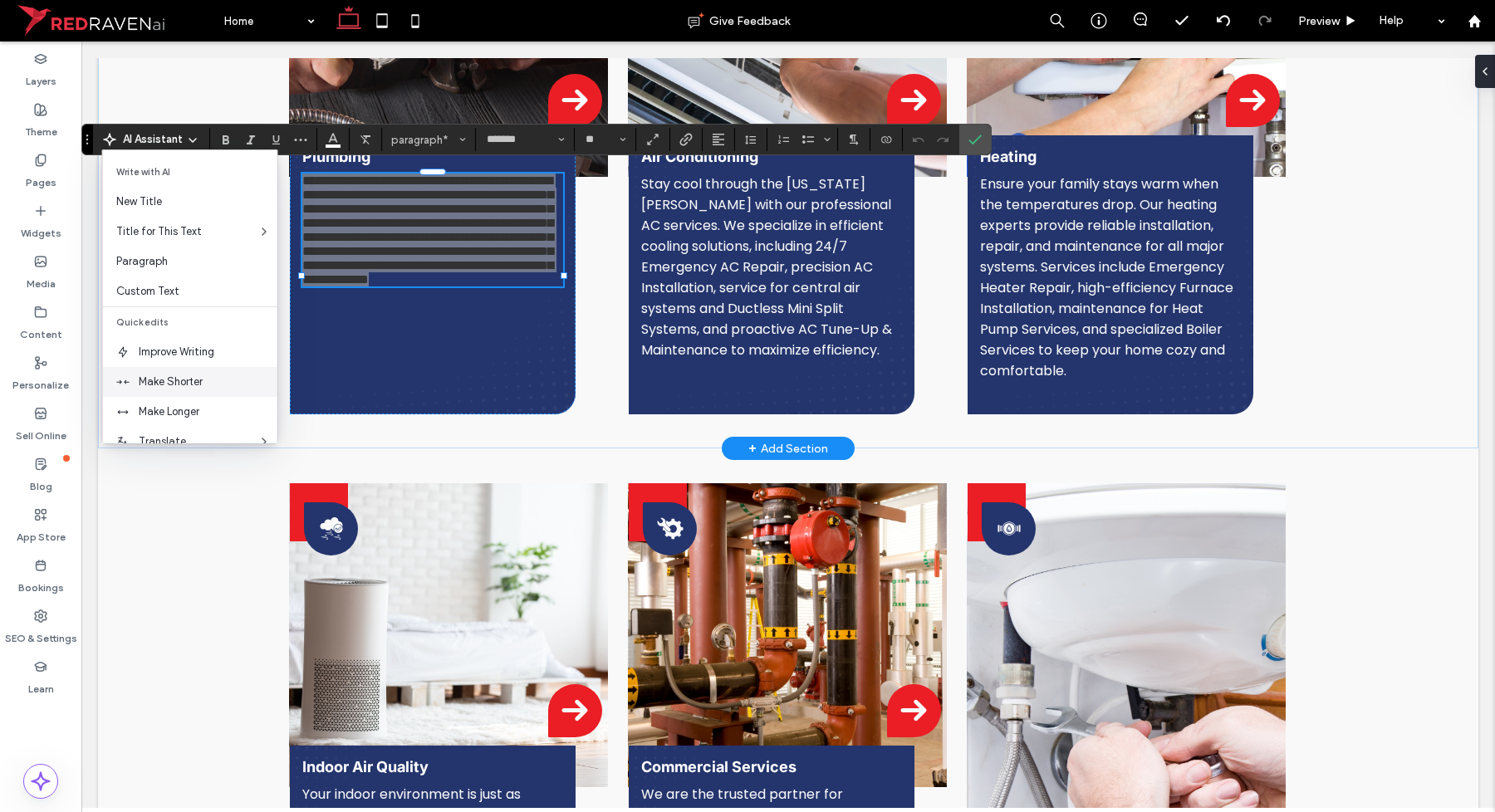
click at [172, 384] on span "Make Shorter" at bounding box center [208, 381] width 139 height 16
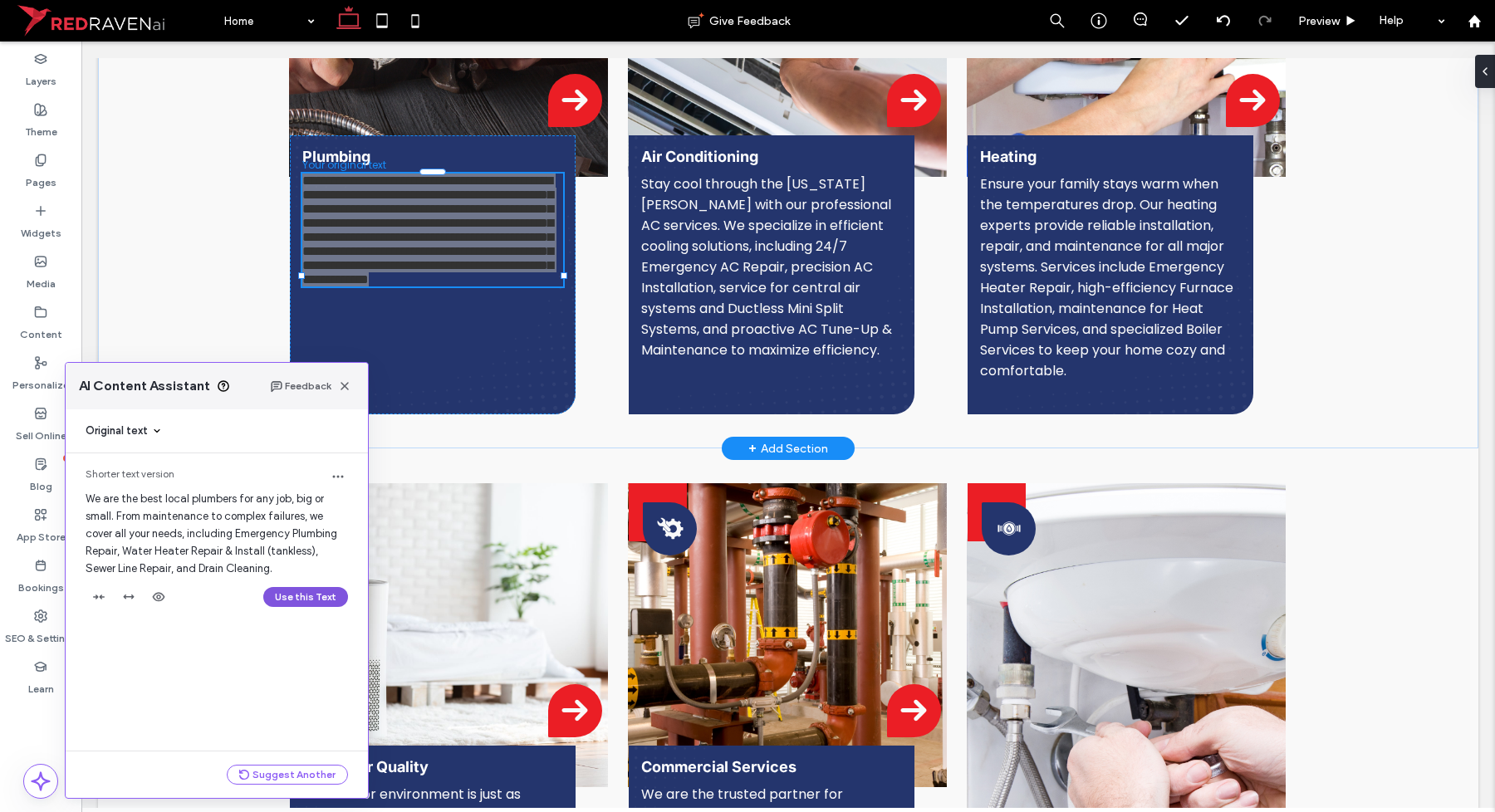
click at [314, 604] on button "Use this Text" at bounding box center [305, 596] width 84 height 20
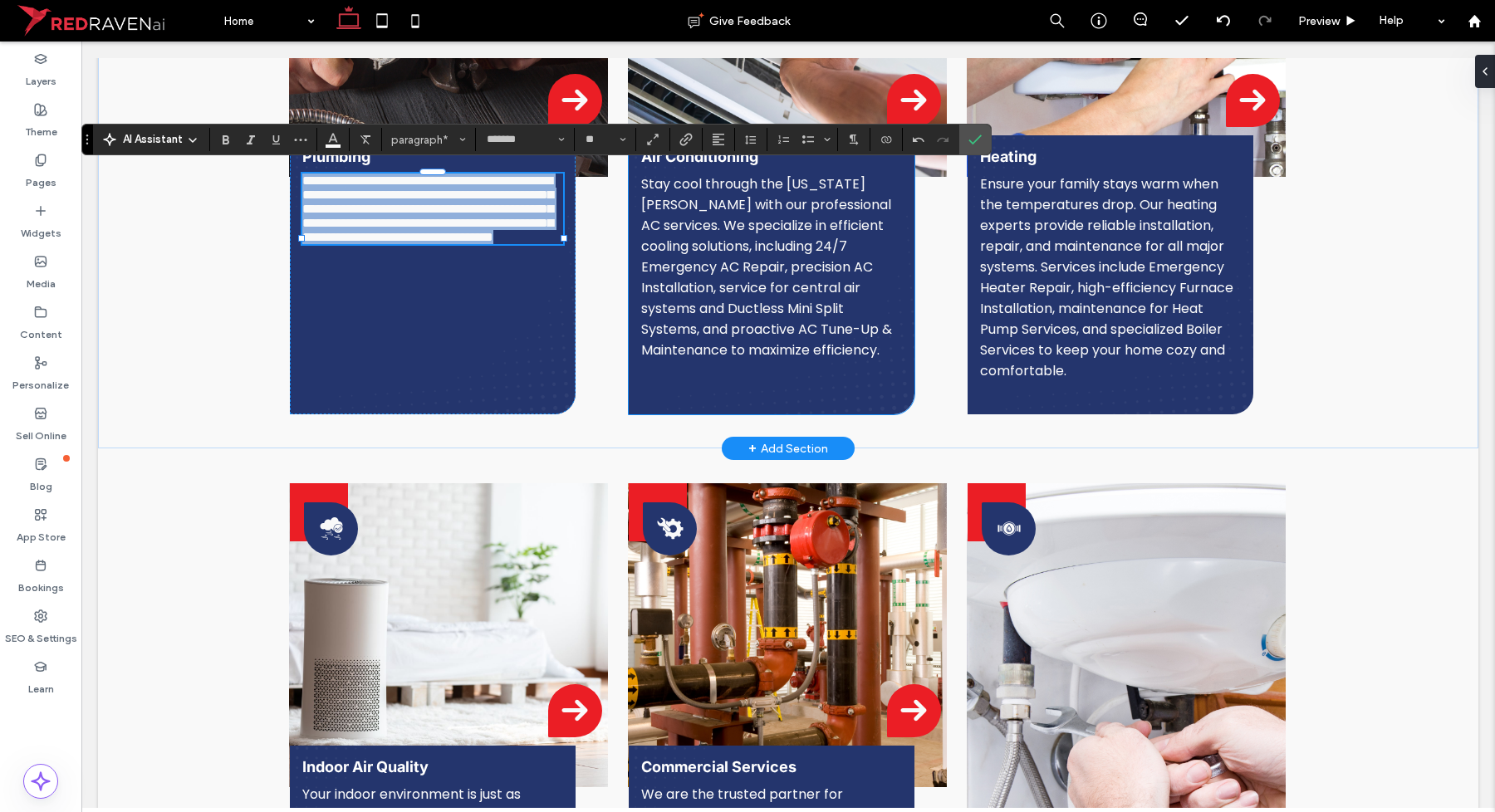
click at [808, 304] on span "Stay cool through the Utah summers with our professional AC services. We specia…" at bounding box center [766, 266] width 251 height 185
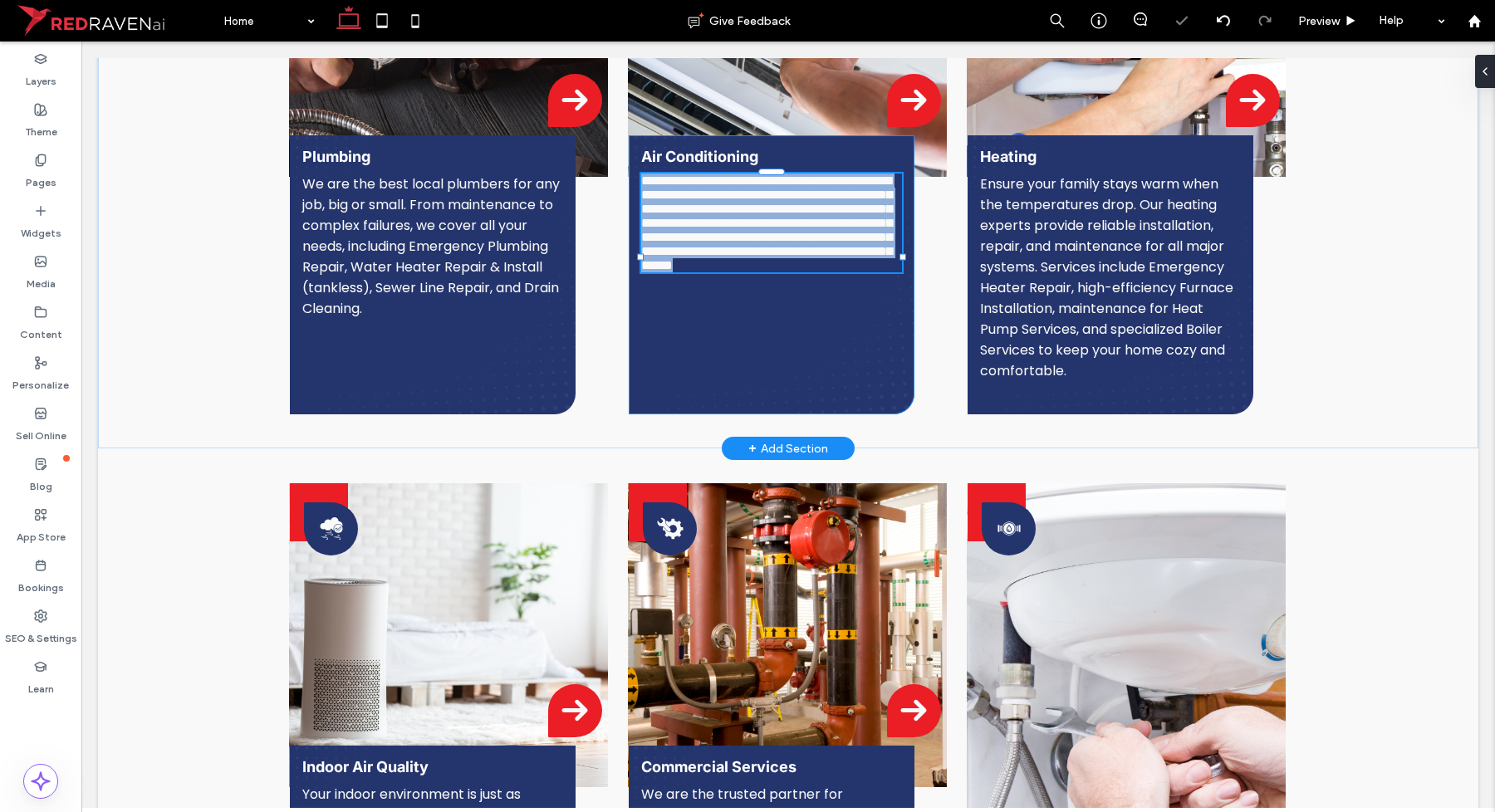
type input "*******"
type input "**"
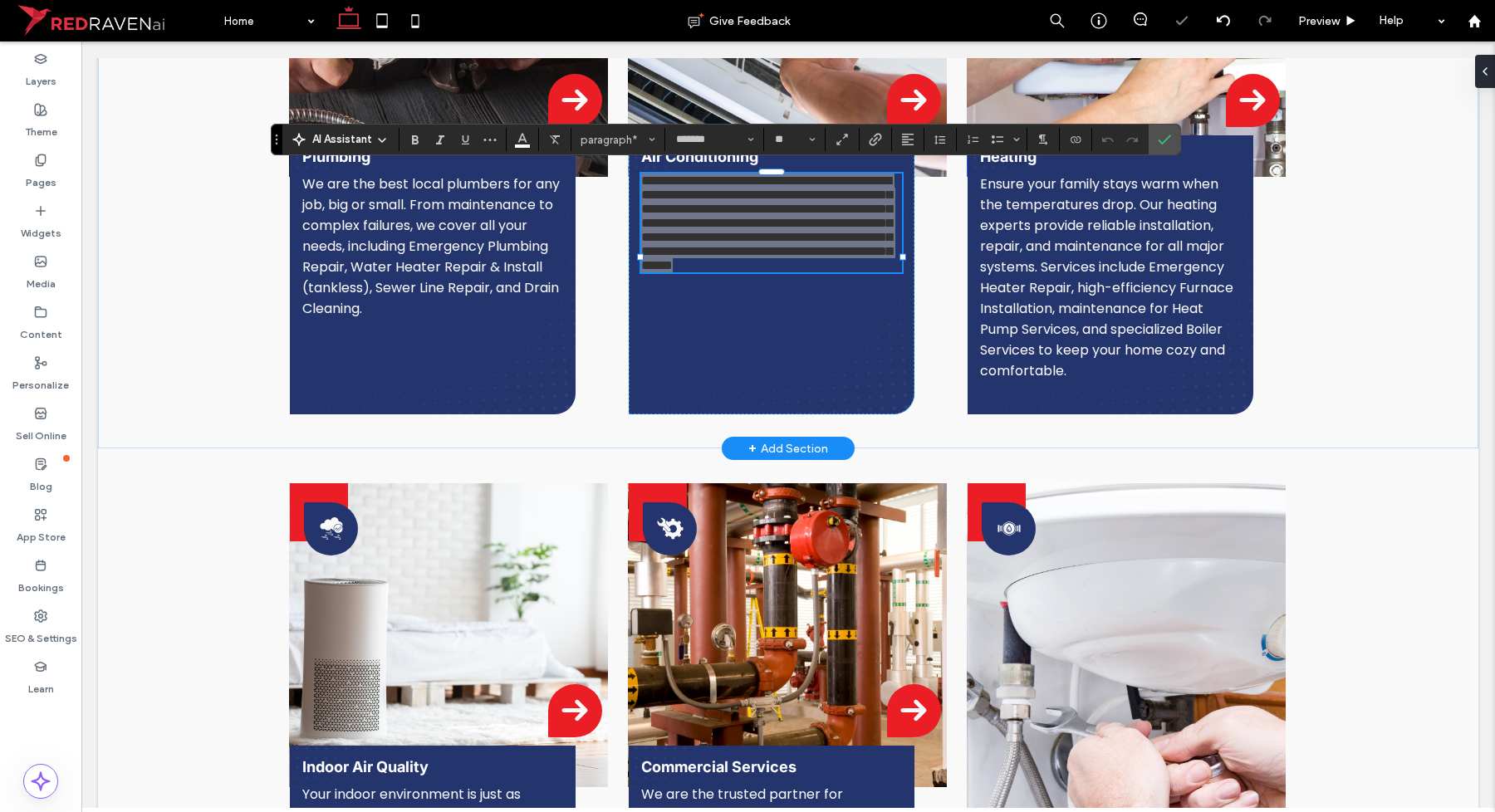
click at [351, 130] on div "AI Assistant" at bounding box center [340, 137] width 109 height 20
click at [349, 131] on span "AI Assistant" at bounding box center [342, 139] width 60 height 16
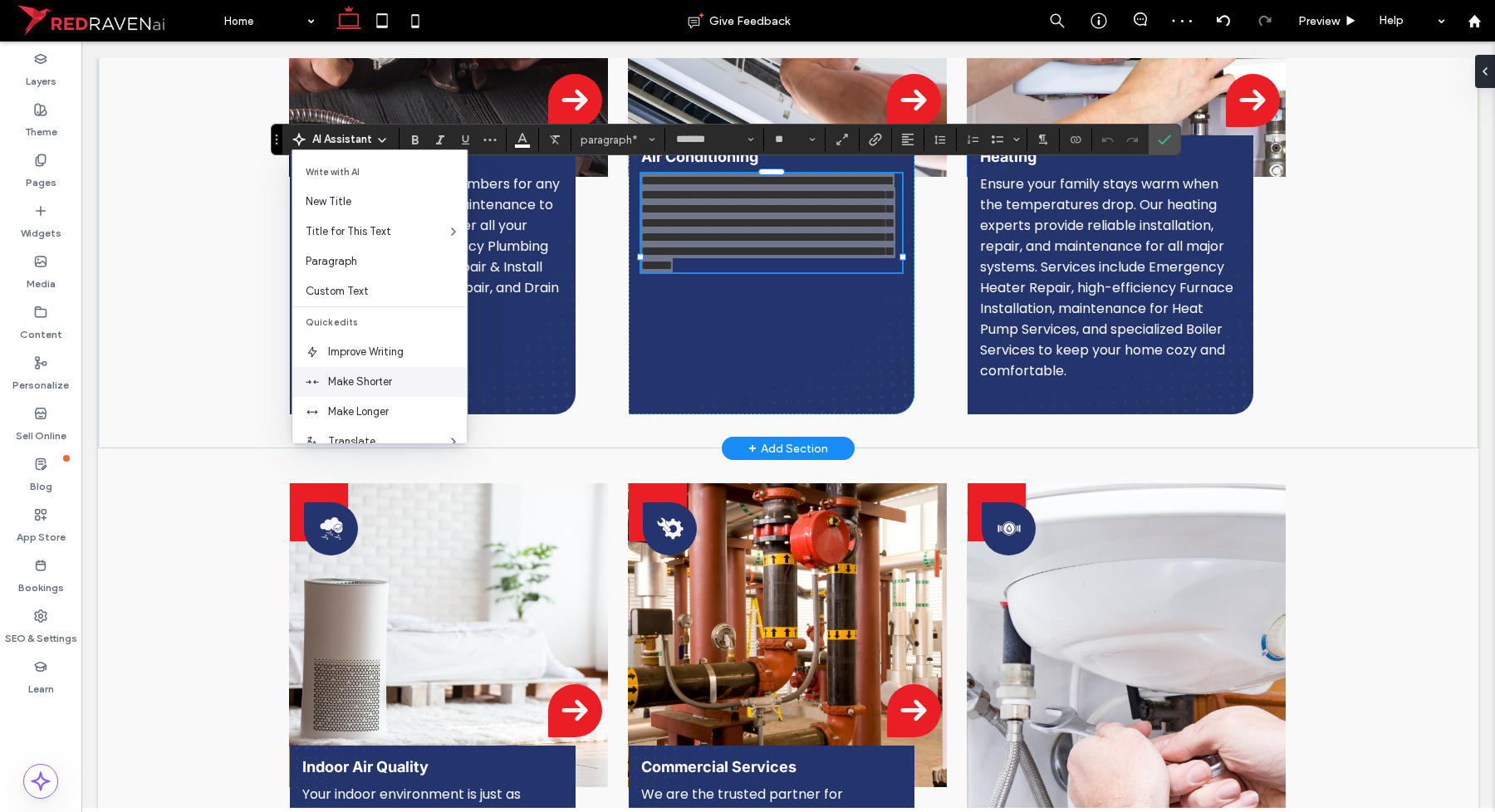
click at [362, 380] on span "Make Shorter" at bounding box center [397, 381] width 139 height 16
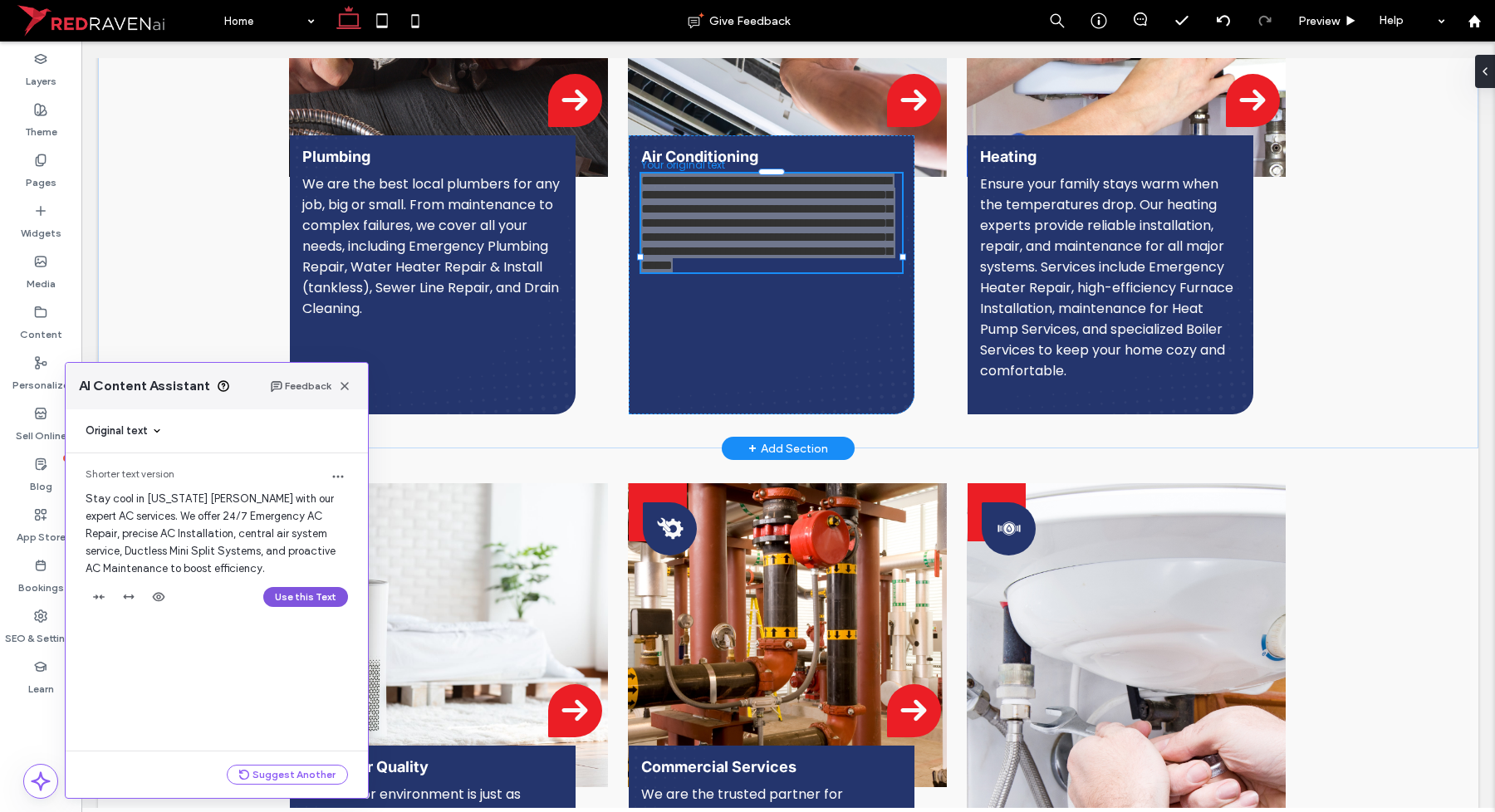
click at [305, 607] on button "Use this Text" at bounding box center [305, 596] width 84 height 20
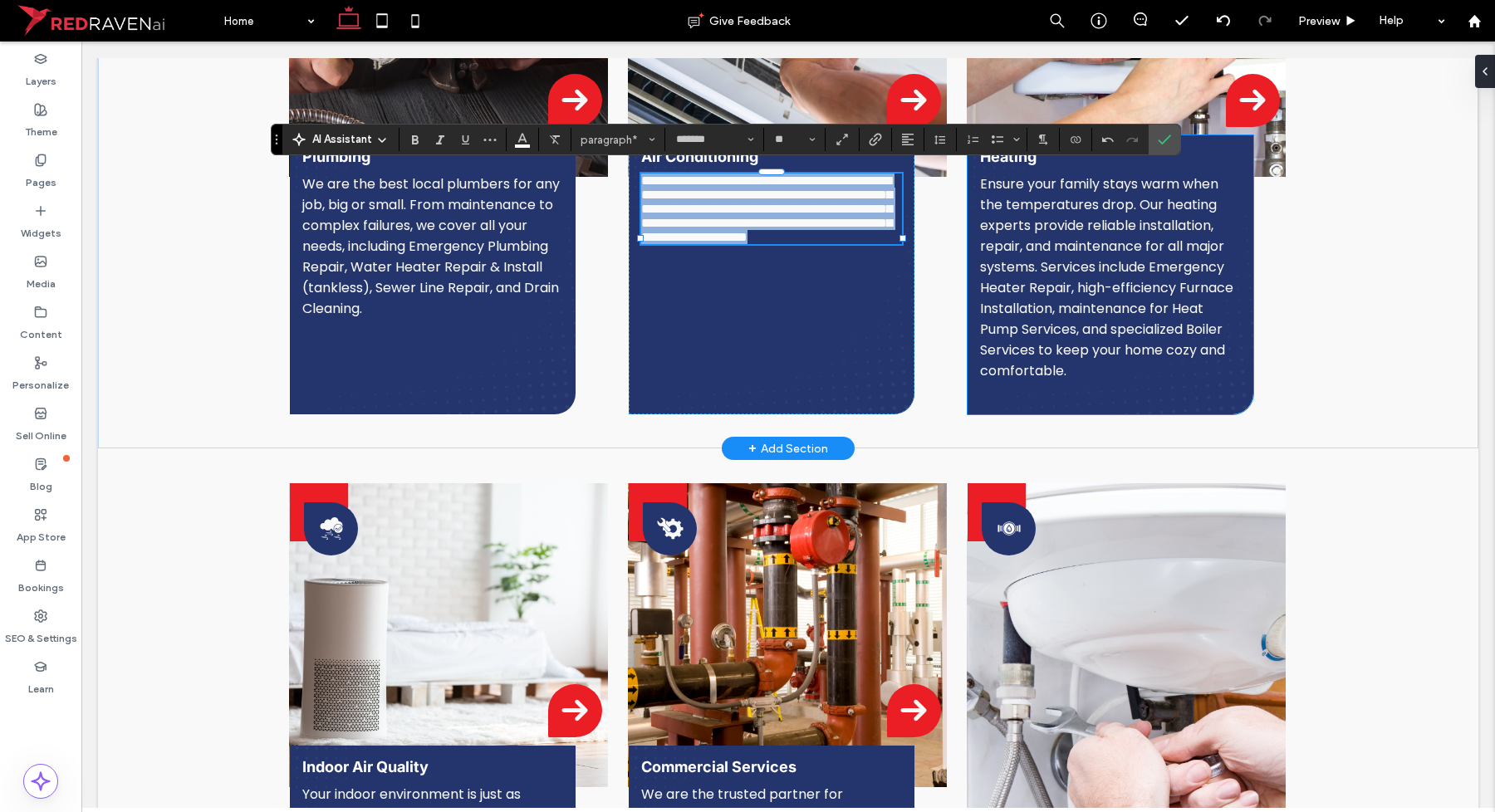
click at [1043, 329] on span "Ensure your family stays warm when the temperatures drop. Our heating experts p…" at bounding box center [1107, 276] width 253 height 206
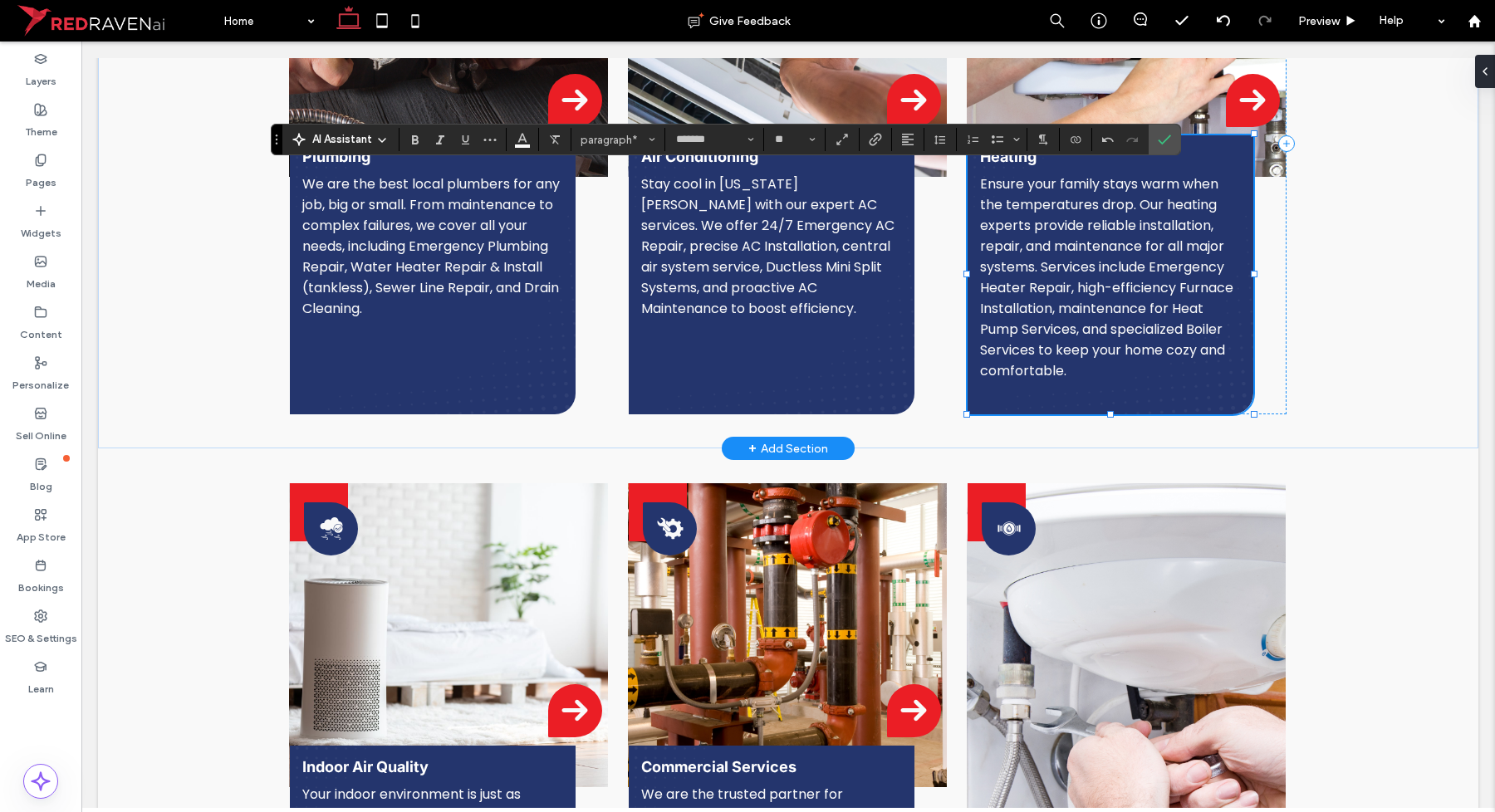
click at [1043, 329] on span "Ensure your family stays warm when the temperatures drop. Our heating experts p…" at bounding box center [1107, 276] width 253 height 206
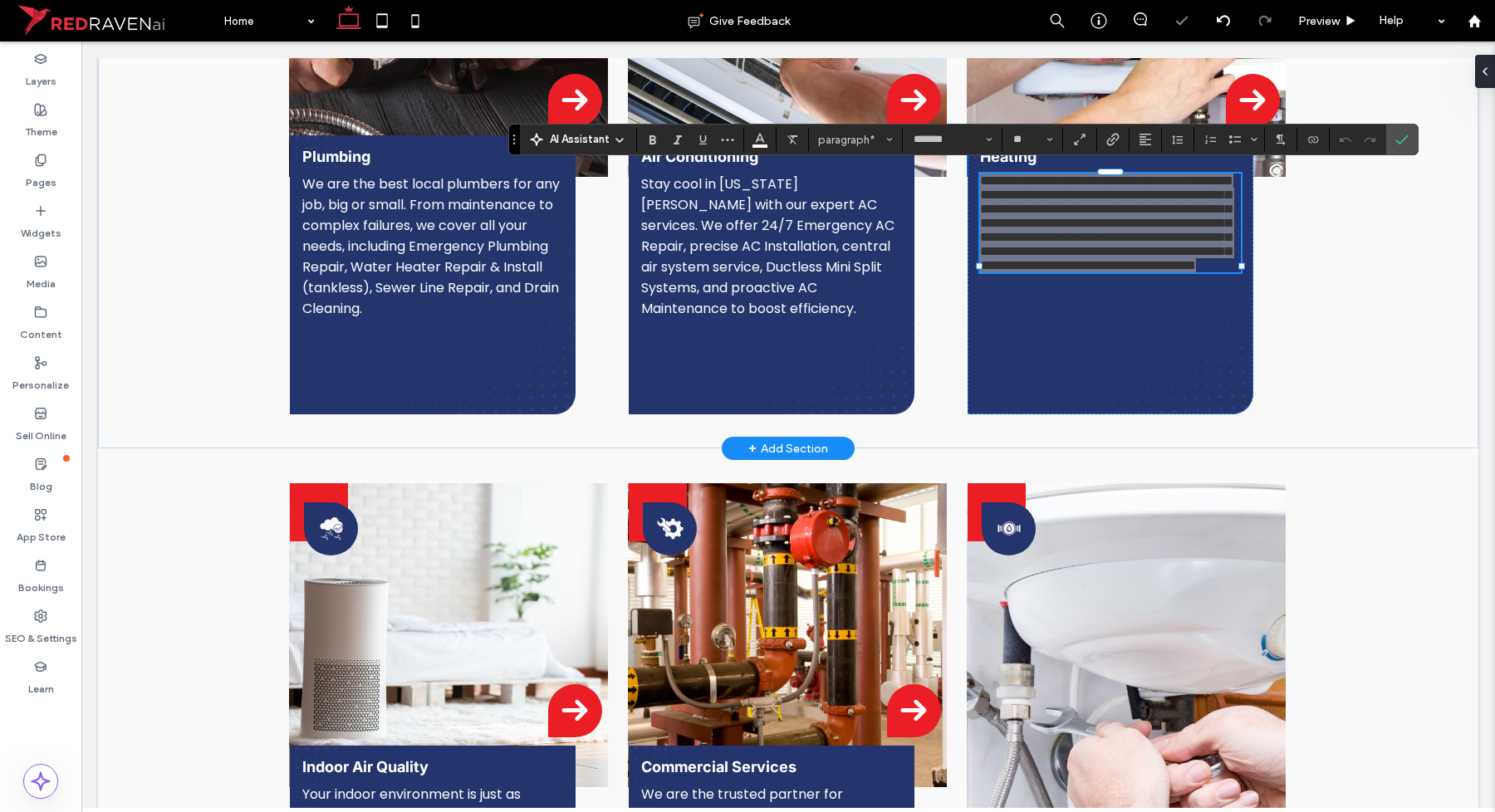
click at [581, 138] on span "AI Assistant" at bounding box center [579, 139] width 60 height 16
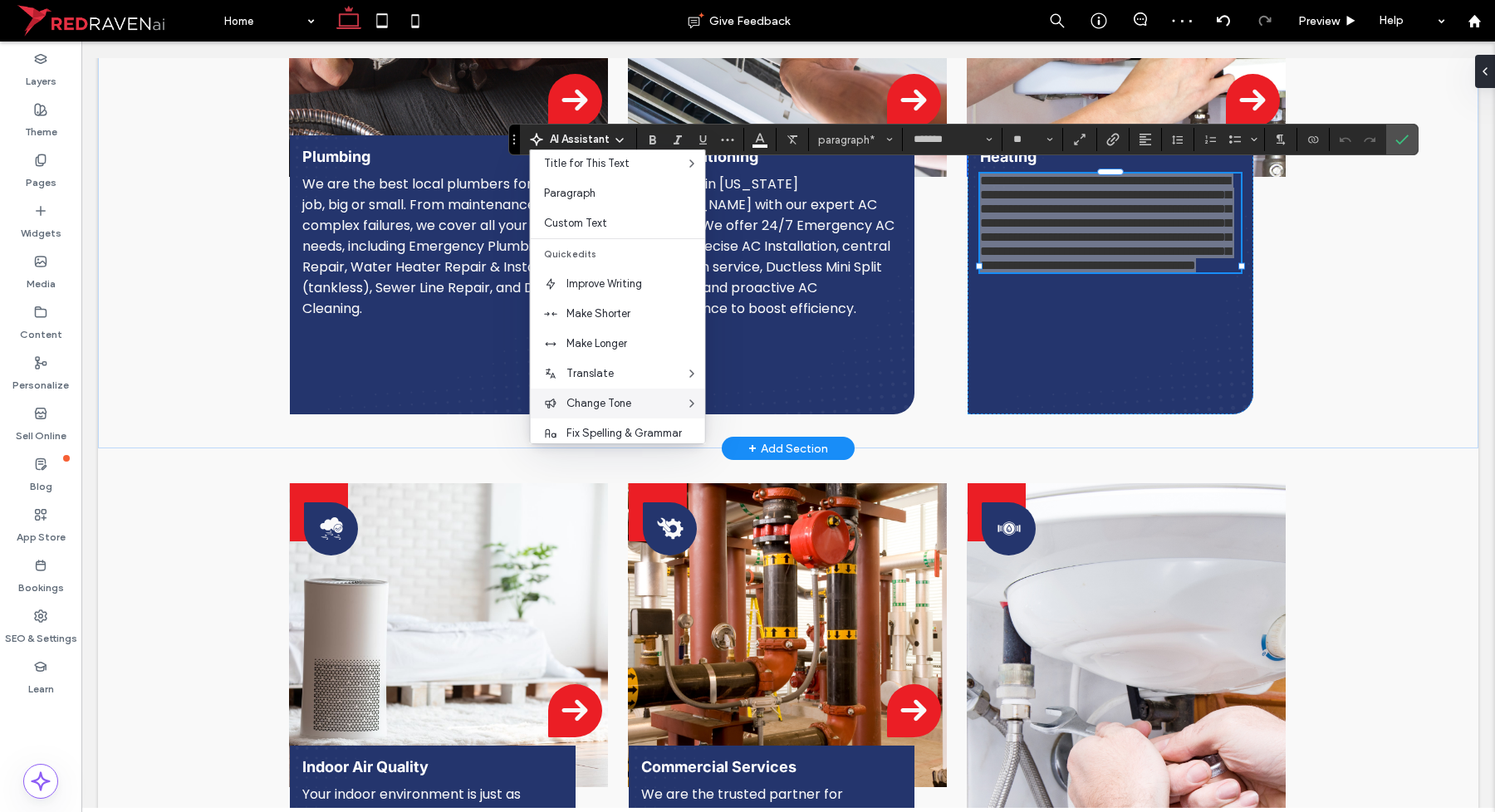
scroll to position [104, 0]
click at [603, 279] on span "Make Shorter" at bounding box center [636, 277] width 139 height 16
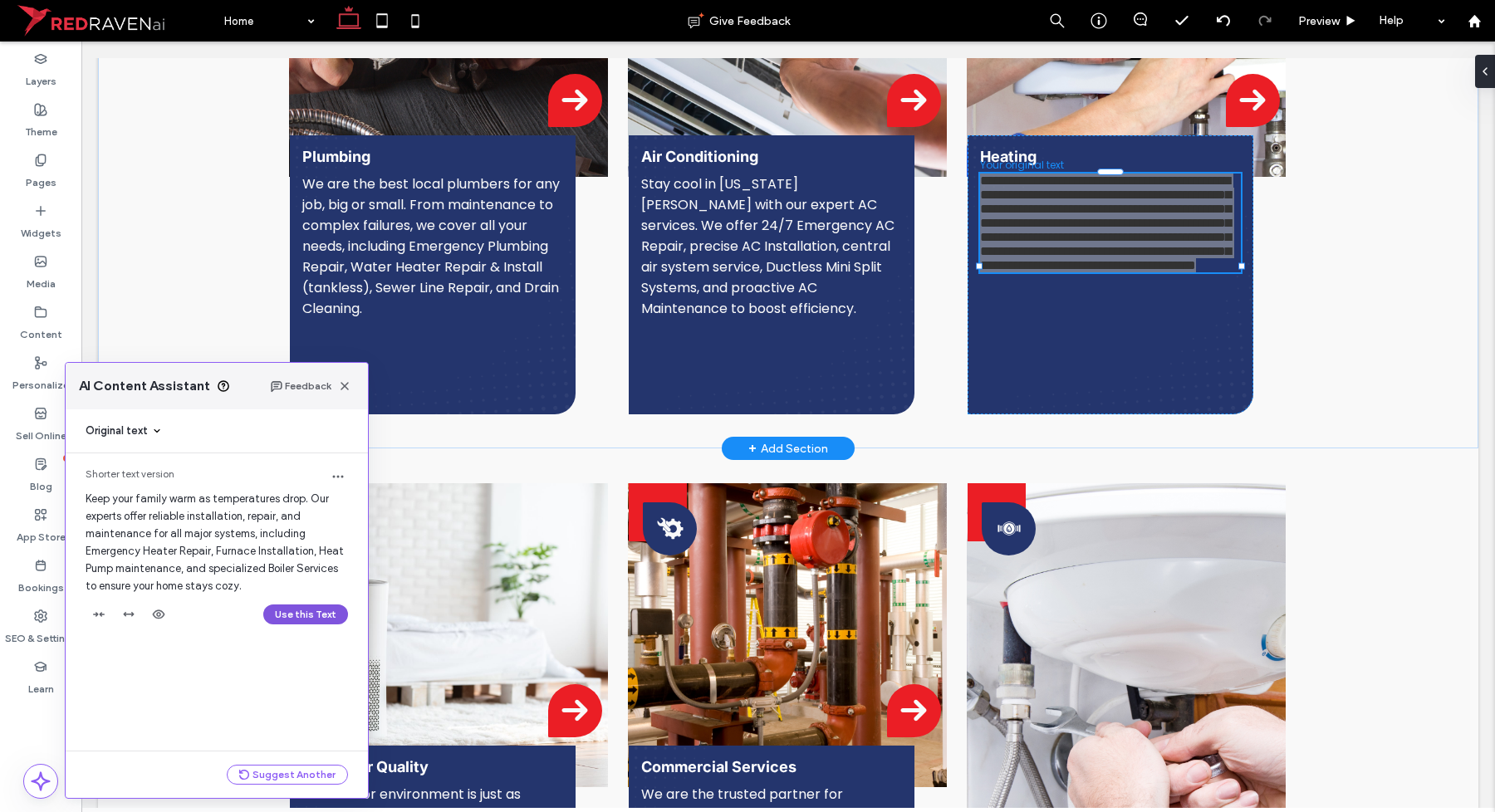
click at [292, 610] on button "Use this Text" at bounding box center [305, 614] width 84 height 20
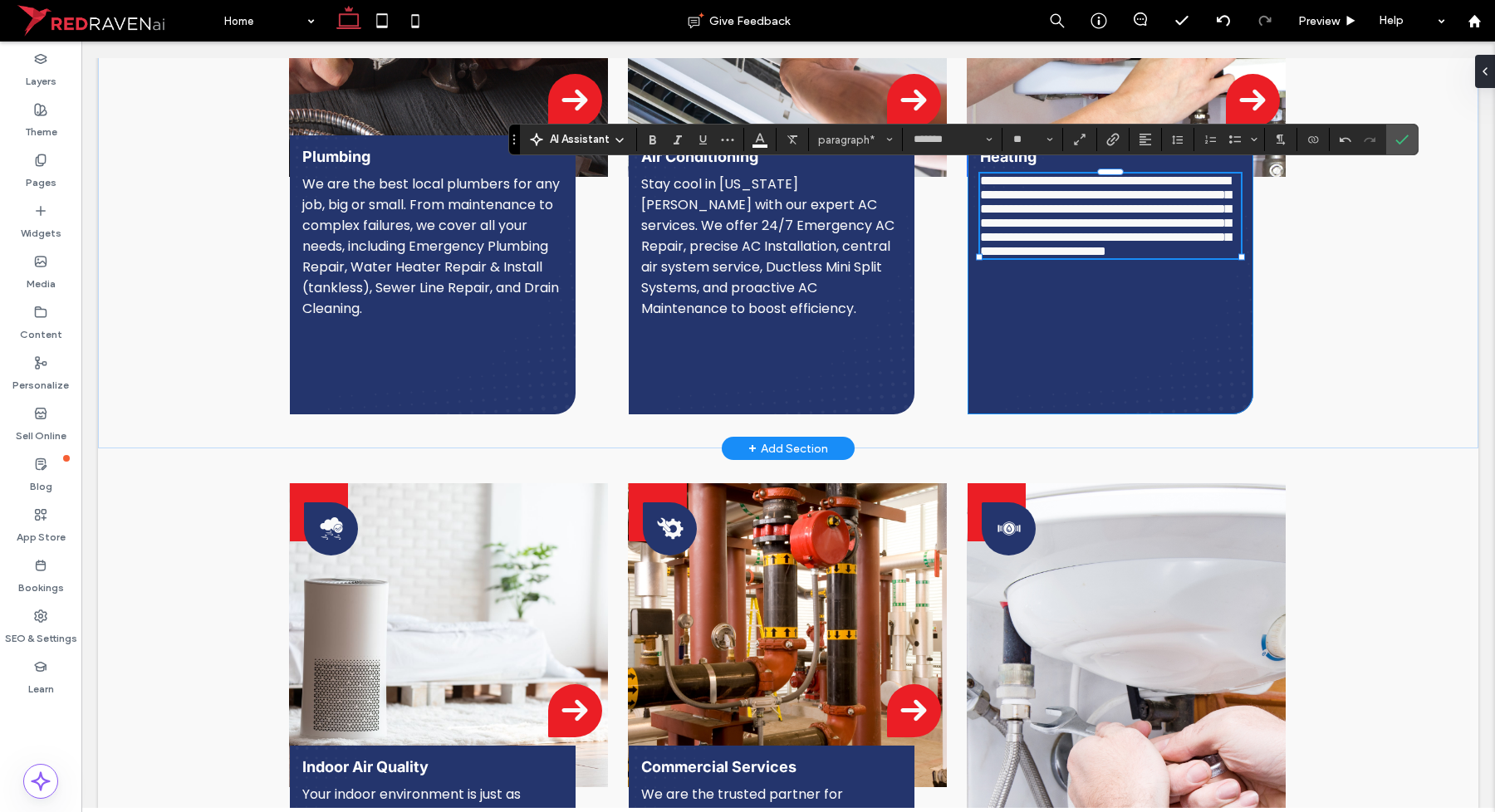
click at [1062, 387] on div "**********" at bounding box center [1110, 275] width 286 height 279
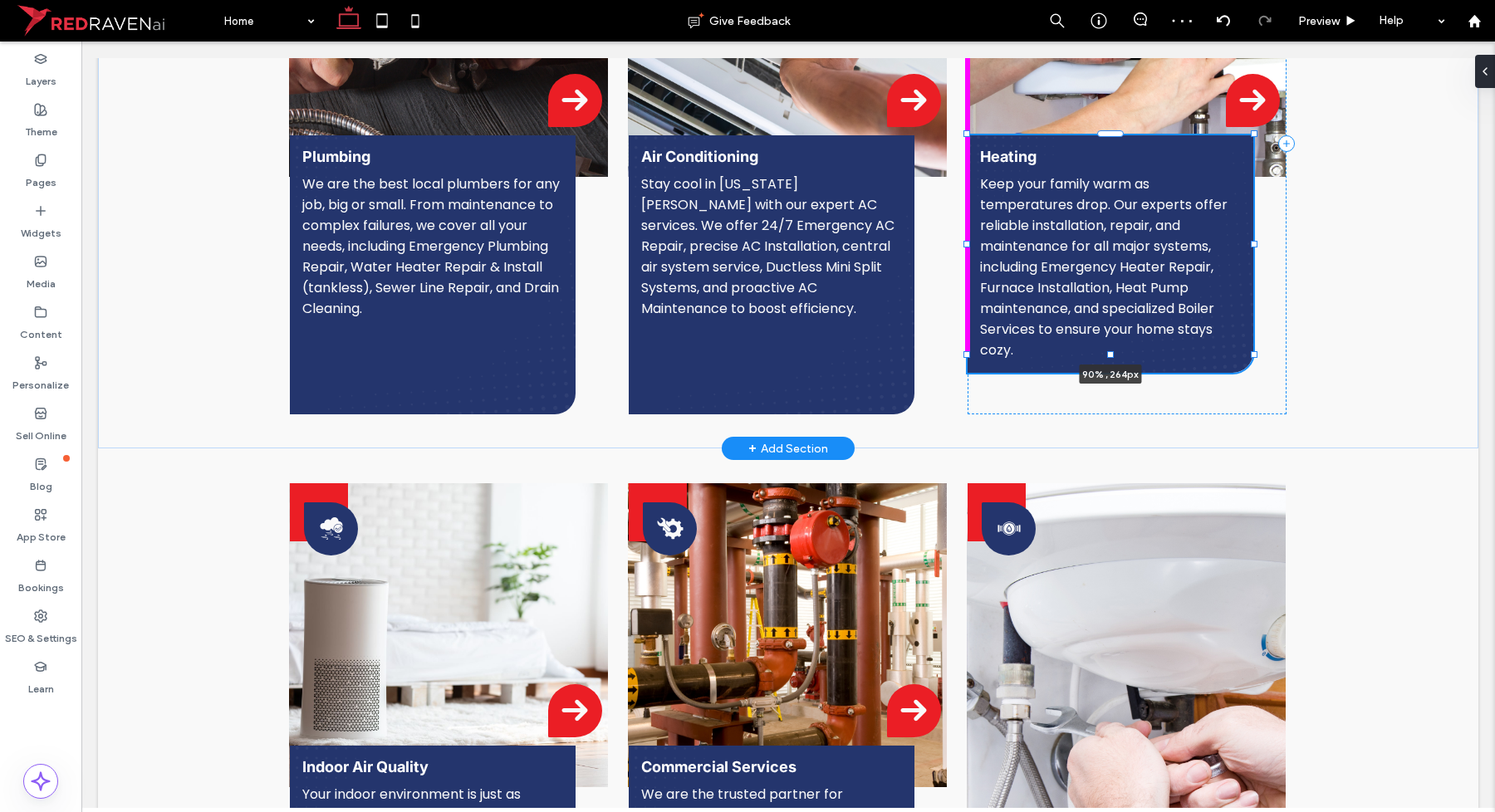
drag, startPoint x: 1102, startPoint y: 407, endPoint x: 1103, endPoint y: 339, distance: 68.0
click at [1103, 339] on div "Plumbing We are the best local plumbers for any job, big or small. From mainten…" at bounding box center [788, 147] width 997 height 604
type input "***"
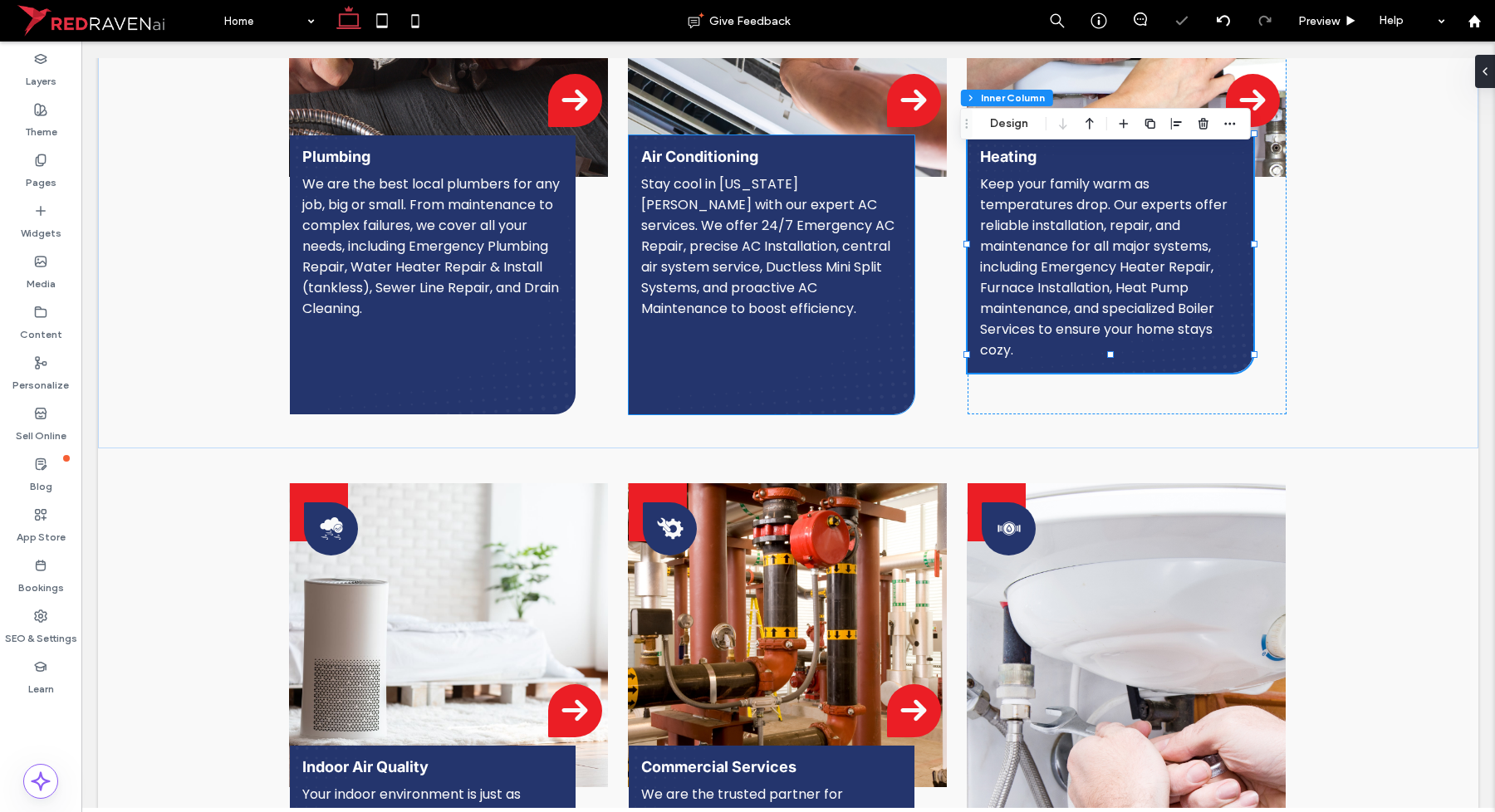
click at [764, 358] on div "Air Conditioning Stay cool in Utah summers with our expert AC services. We offe…" at bounding box center [771, 275] width 286 height 279
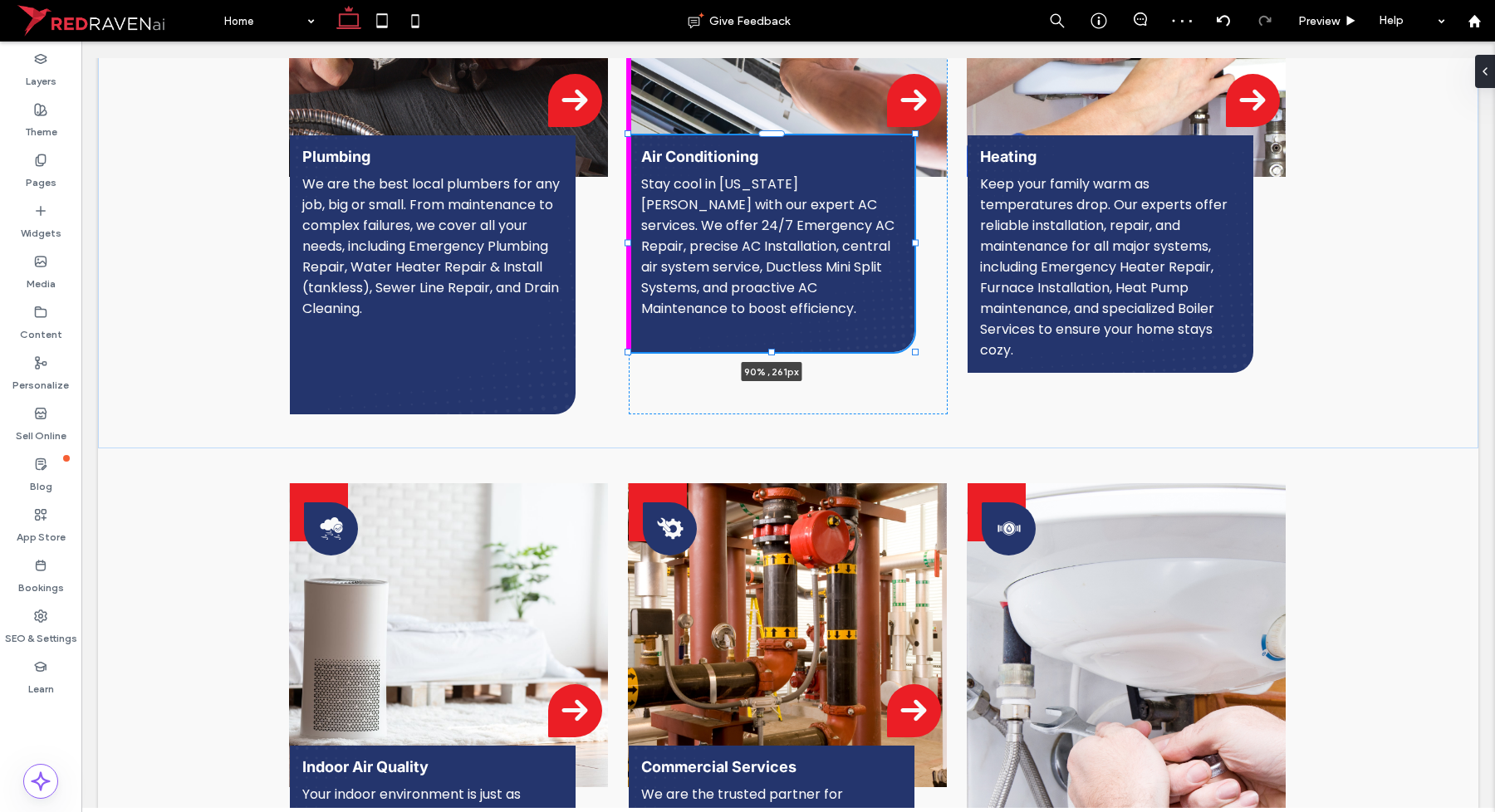
drag, startPoint x: 765, startPoint y: 411, endPoint x: 768, endPoint y: 349, distance: 62.1
click at [768, 349] on div "Plumbing We are the best local plumbers for any job, big or small. From mainten…" at bounding box center [788, 147] width 997 height 604
type input "***"
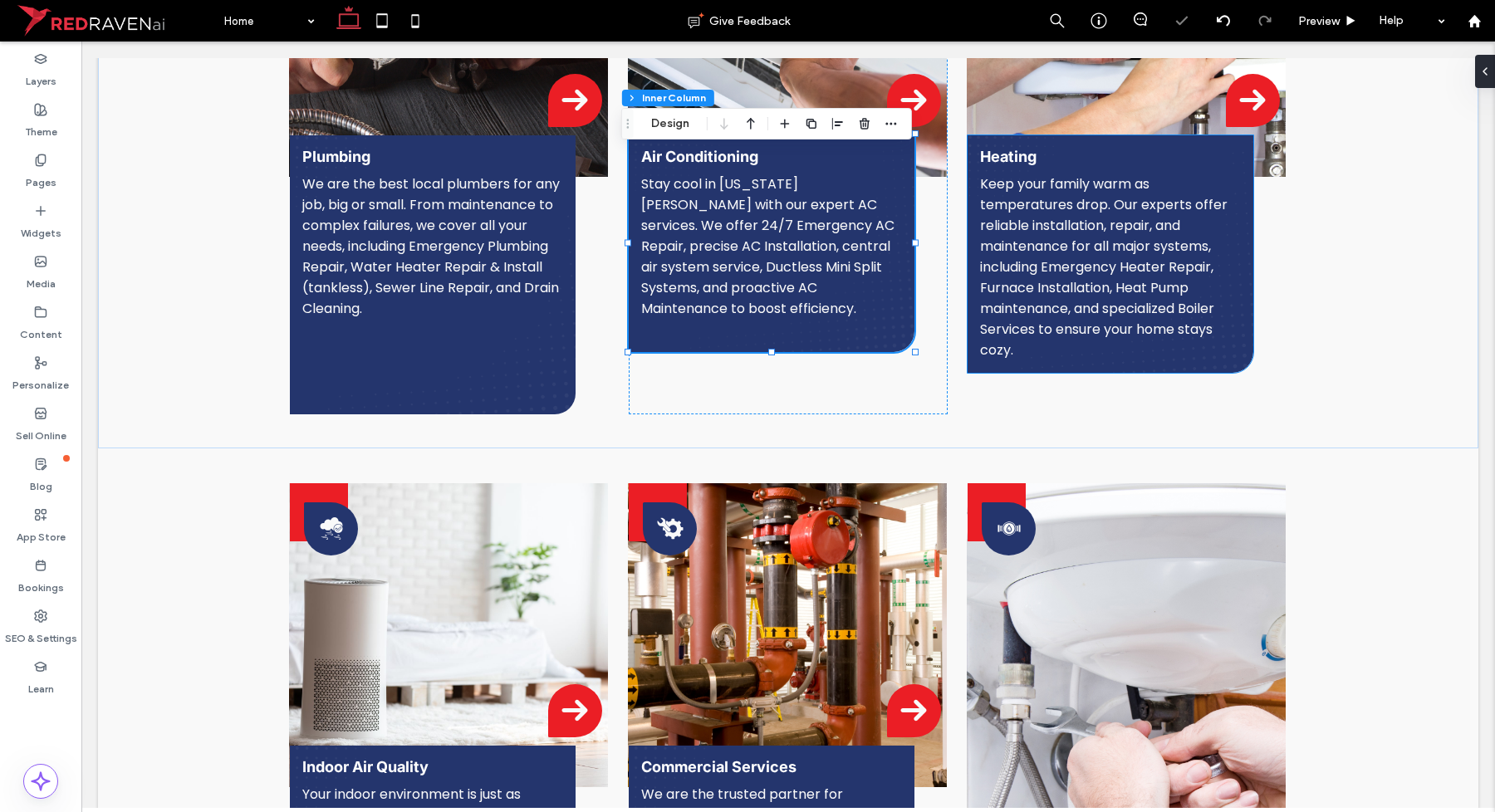
click at [1172, 343] on div "Heating Keep your family warm as temperatures drop. Our experts offer reliable …" at bounding box center [1110, 254] width 286 height 237
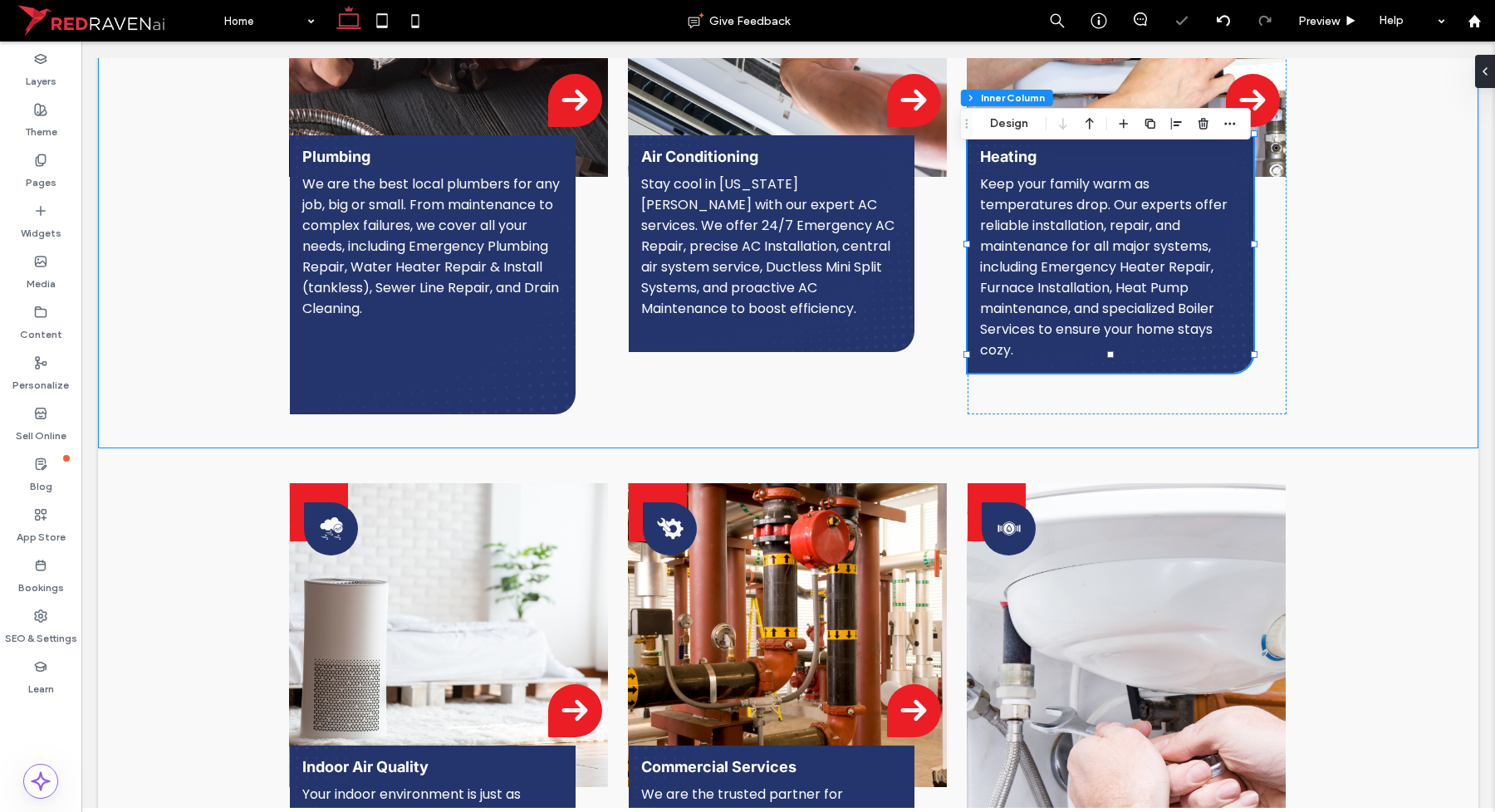
click at [1117, 437] on div "Plumbing We are the best local plumbers for any job, big or small. From mainten…" at bounding box center [788, 147] width 997 height 604
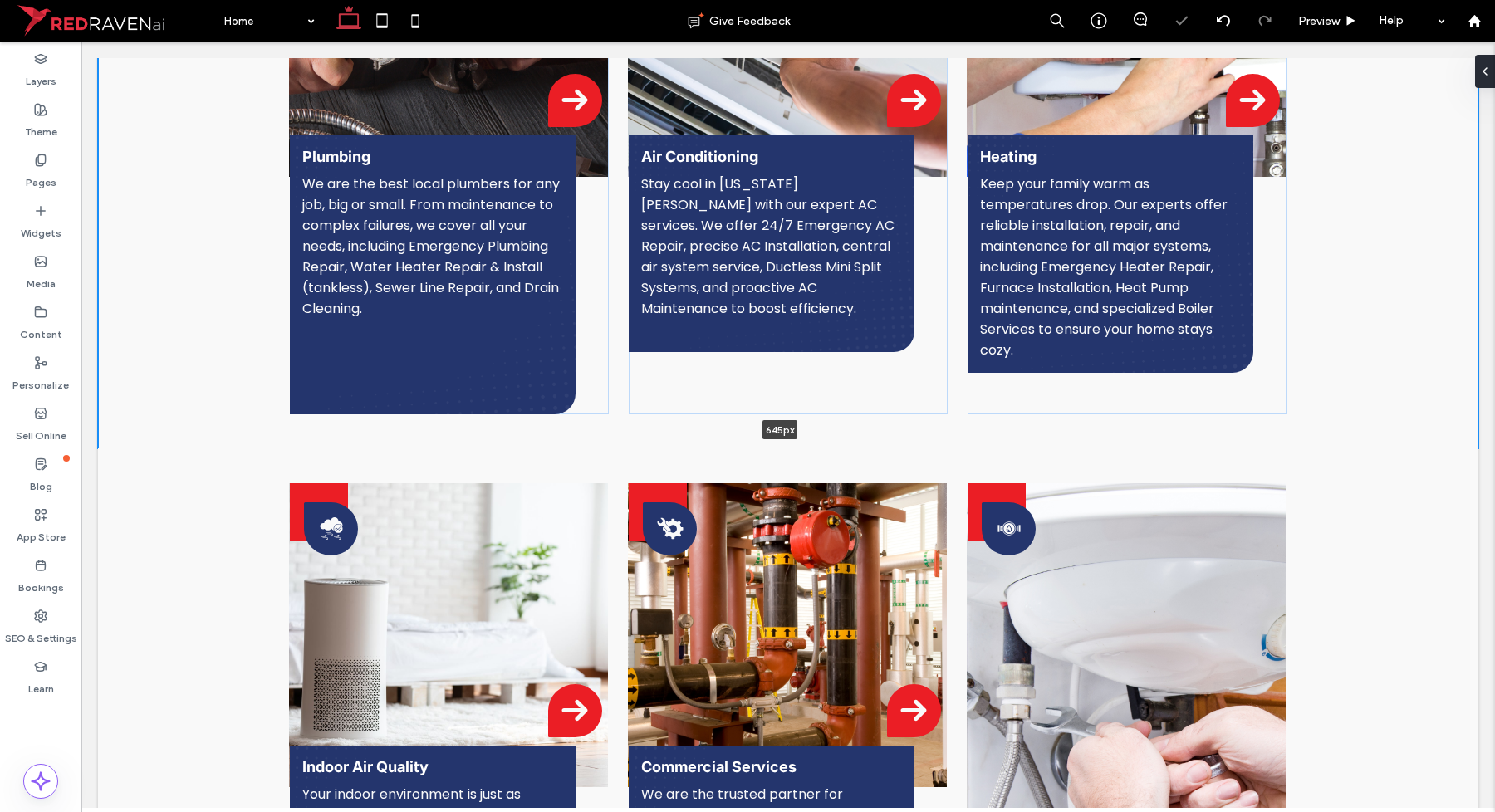
drag, startPoint x: 1114, startPoint y: 440, endPoint x: 1111, endPoint y: 374, distance: 66.1
click at [1111, 374] on div "Plumbing We are the best local plumbers for any job, big or small. From mainten…" at bounding box center [788, 147] width 1381 height 604
type input "***"
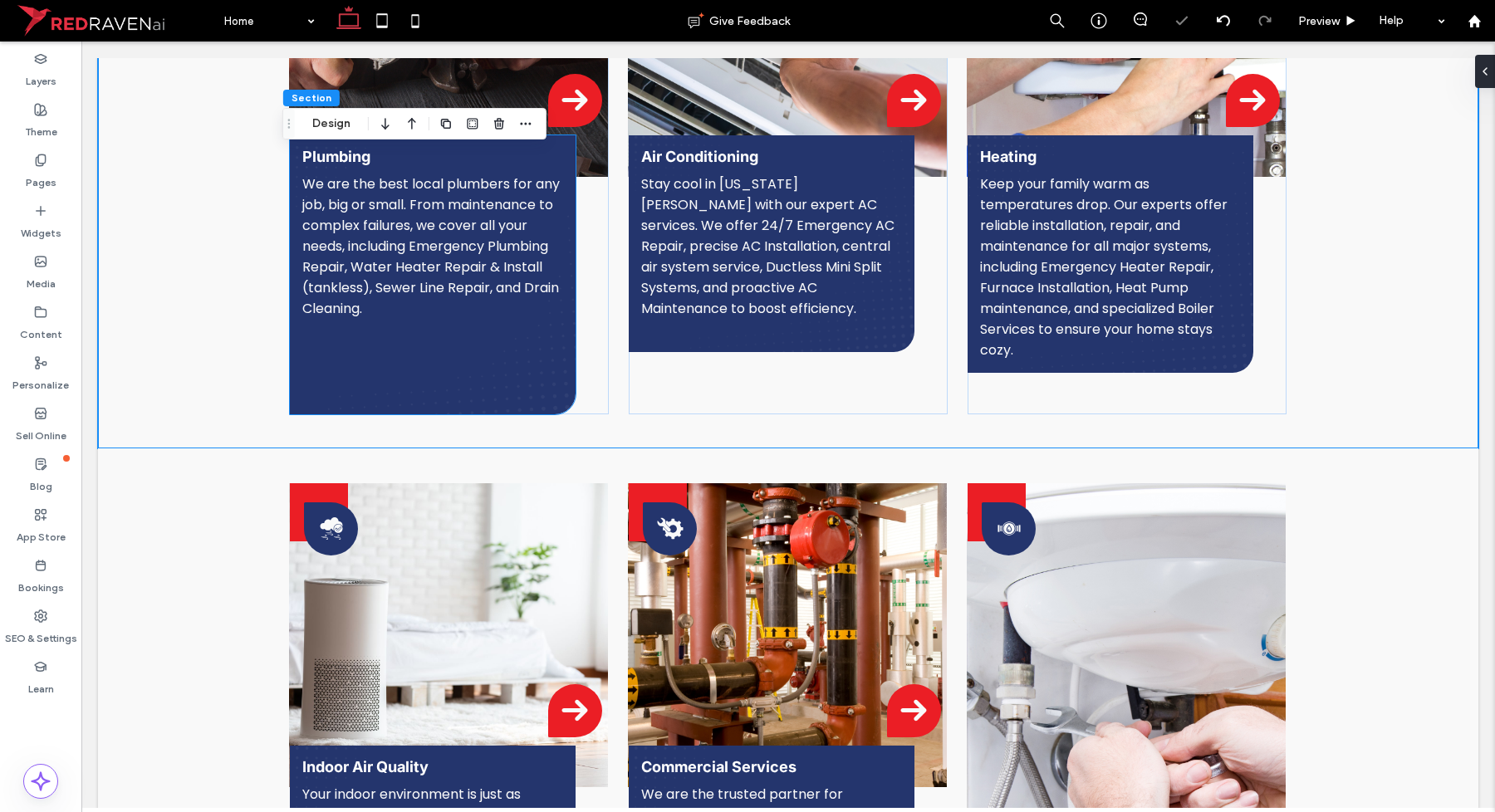
click at [519, 386] on div "Plumbing We are the best local plumbers for any job, big or small. From mainten…" at bounding box center [433, 275] width 286 height 279
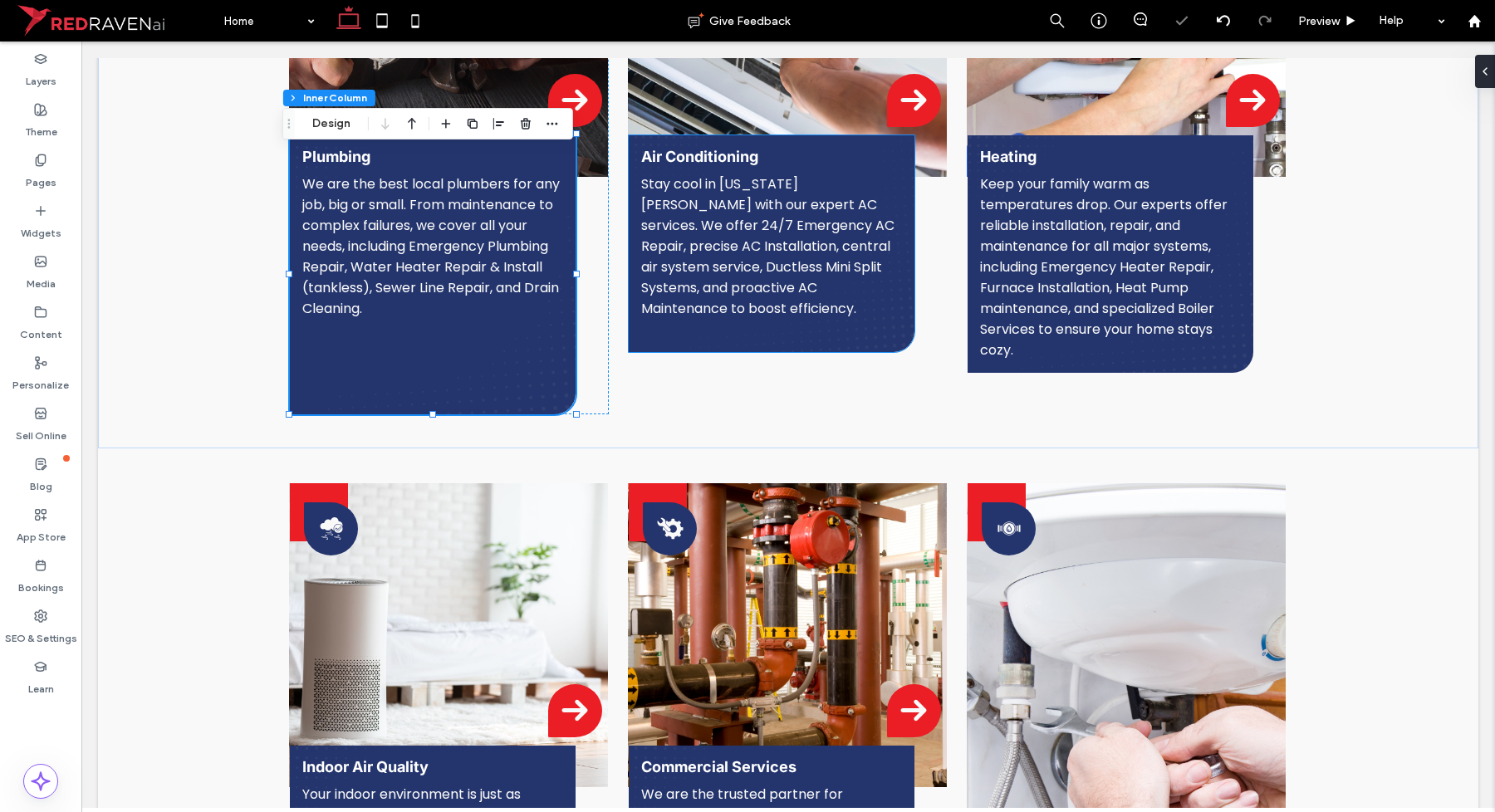
click at [794, 325] on div "Air Conditioning Stay cool in Utah summers with our expert AC services. We offe…" at bounding box center [771, 244] width 286 height 217
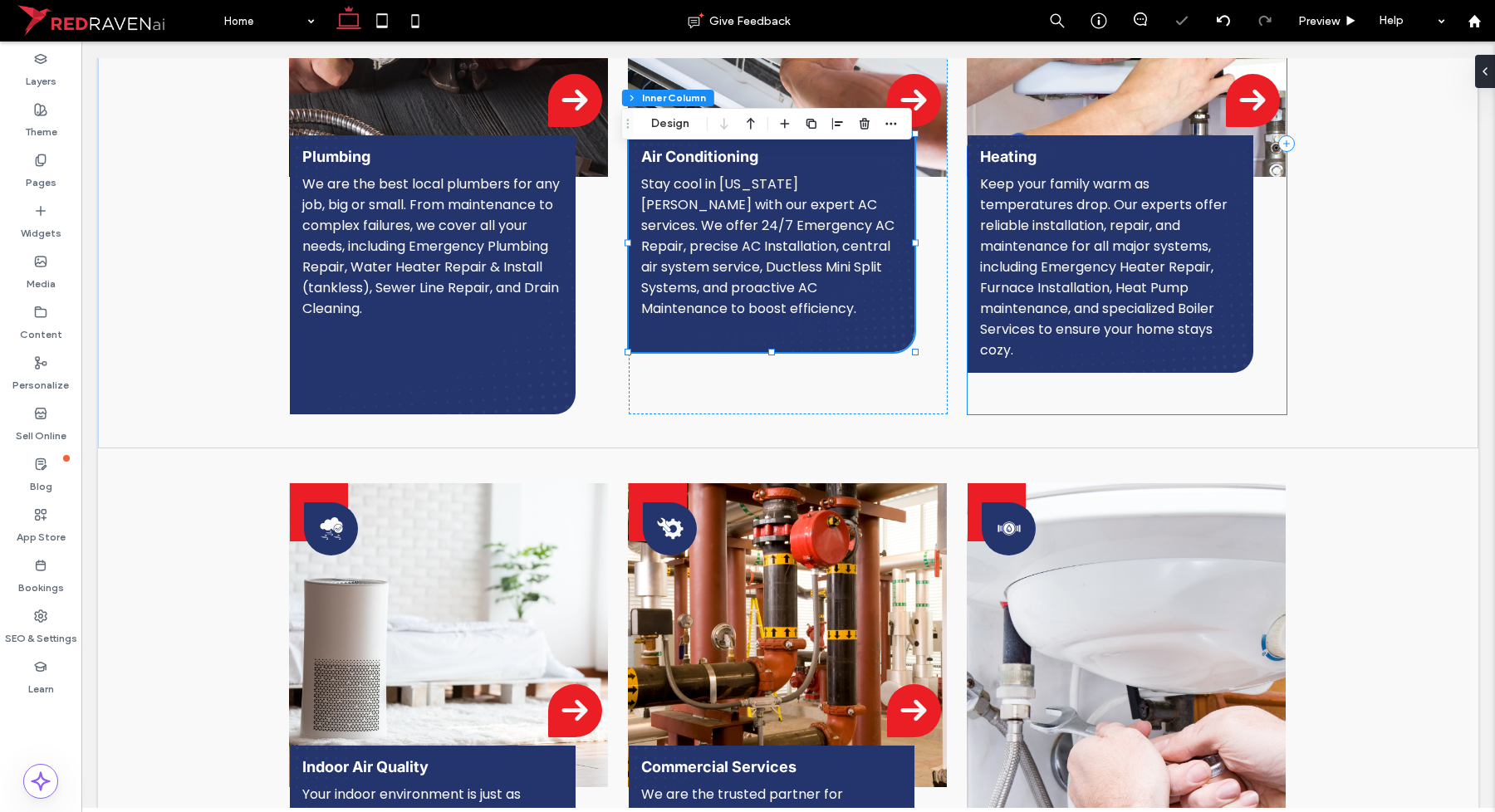
click at [1038, 349] on div "Heating Keep your family warm as temperatures drop. Our experts offer reliable …" at bounding box center [1127, 143] width 319 height 542
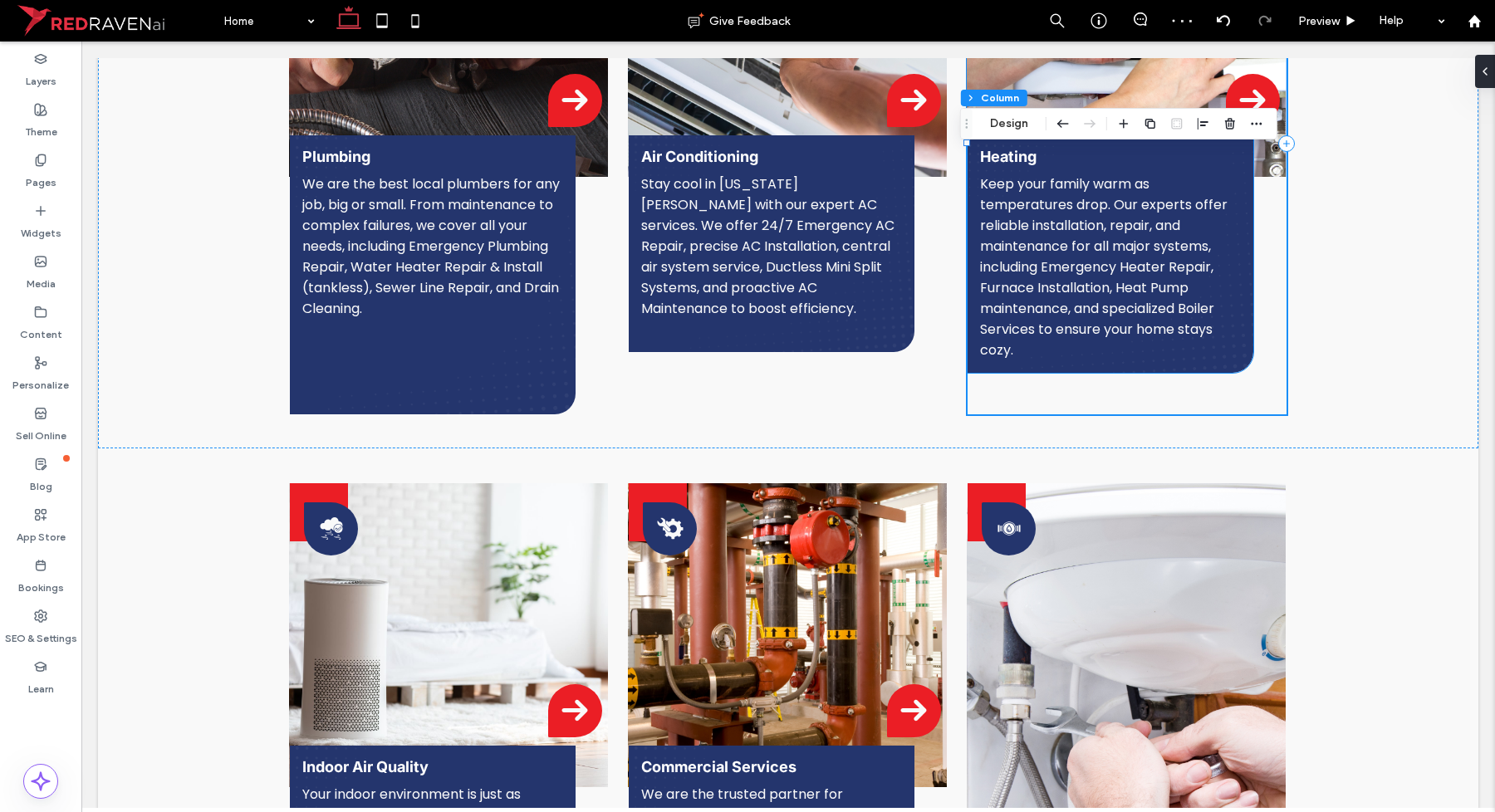
click at [1114, 342] on div "Heating Keep your family warm as temperatures drop. Our experts offer reliable …" at bounding box center [1110, 254] width 286 height 237
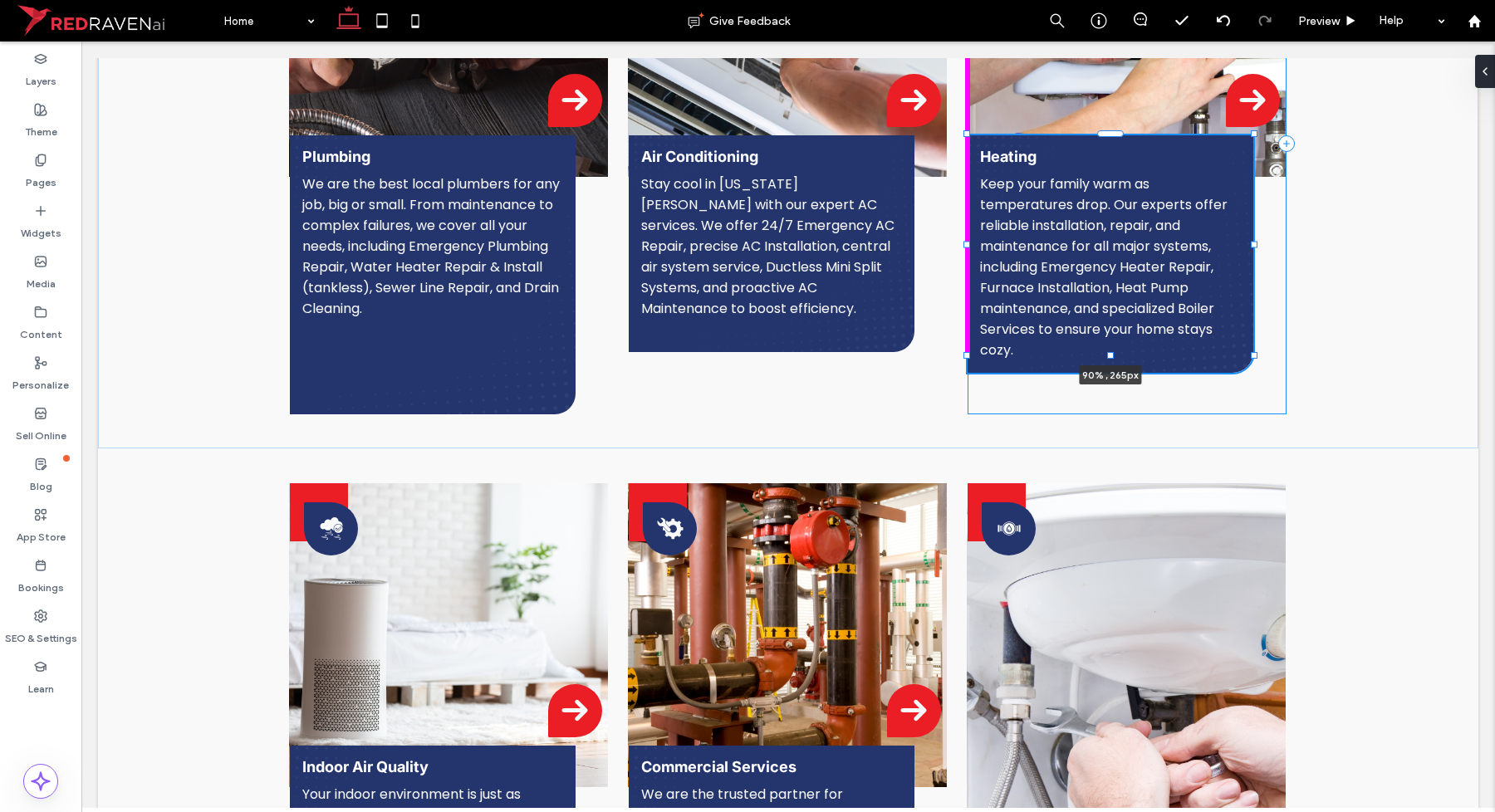
click at [1107, 352] on div at bounding box center [1110, 356] width 7 height 7
type input "***"
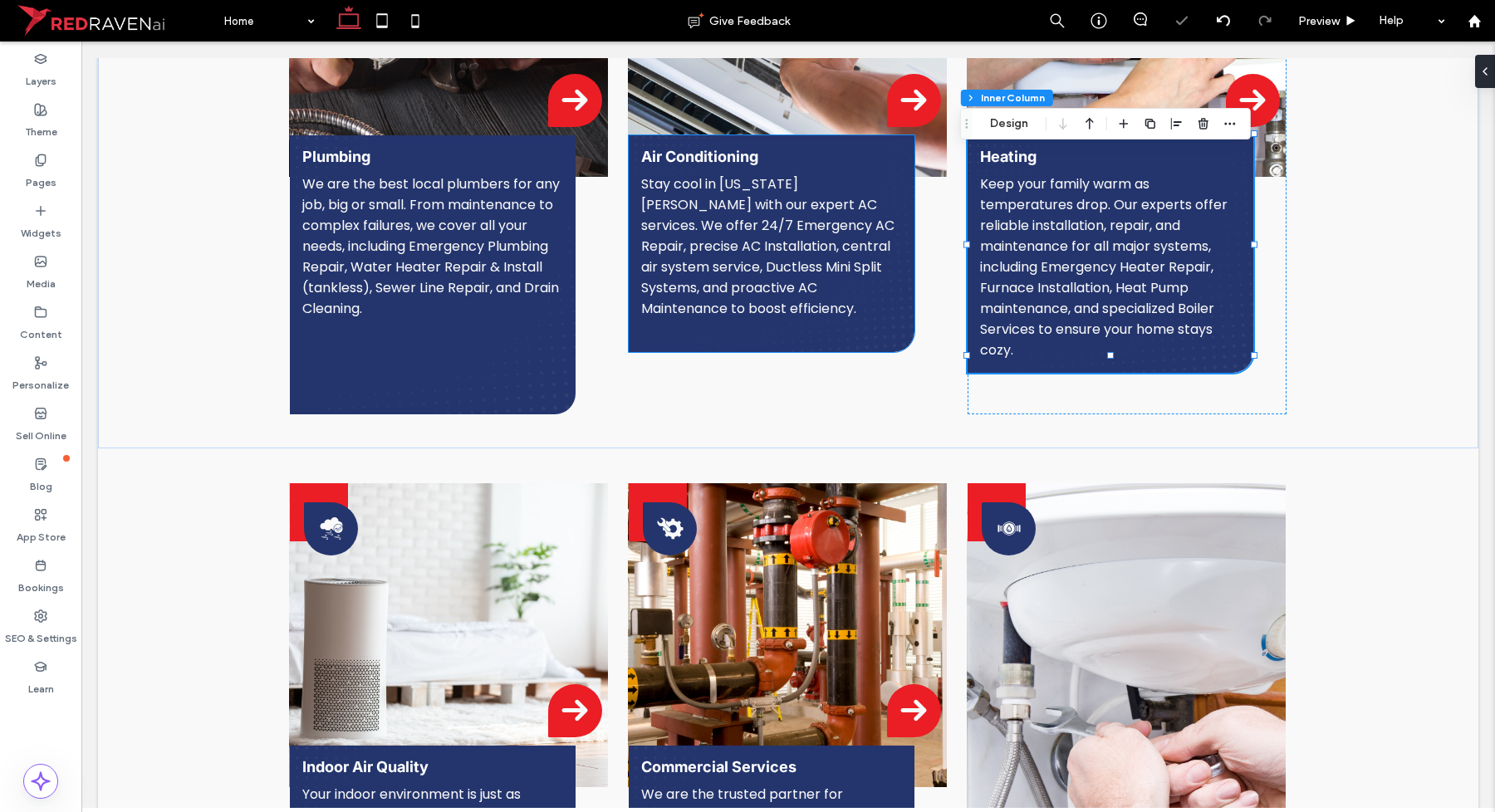
click at [853, 330] on div "Air Conditioning Stay cool in Utah summers with our expert AC services. We offe…" at bounding box center [771, 244] width 286 height 217
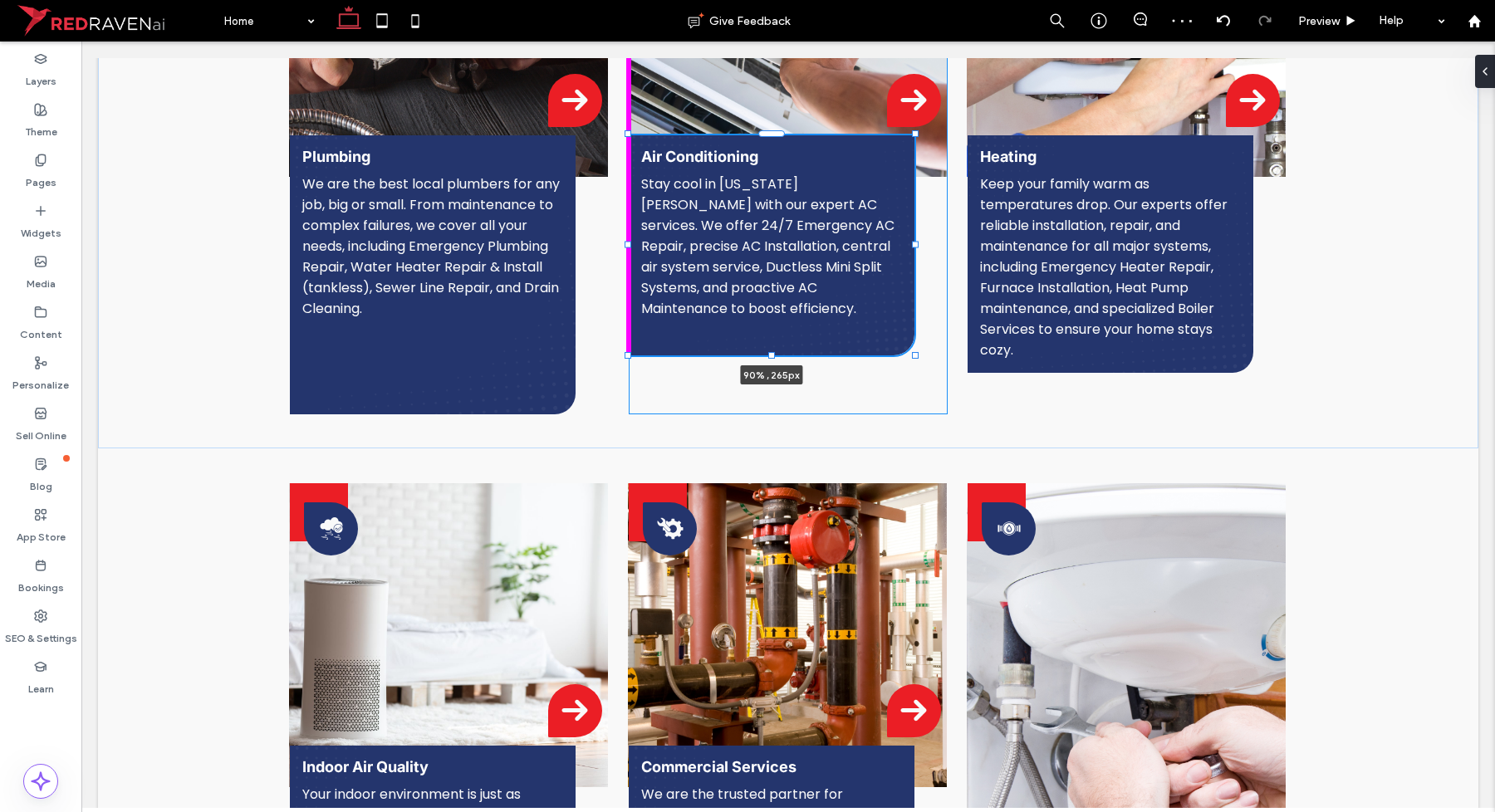
click at [768, 352] on div at bounding box center [771, 356] width 7 height 7
type input "***"
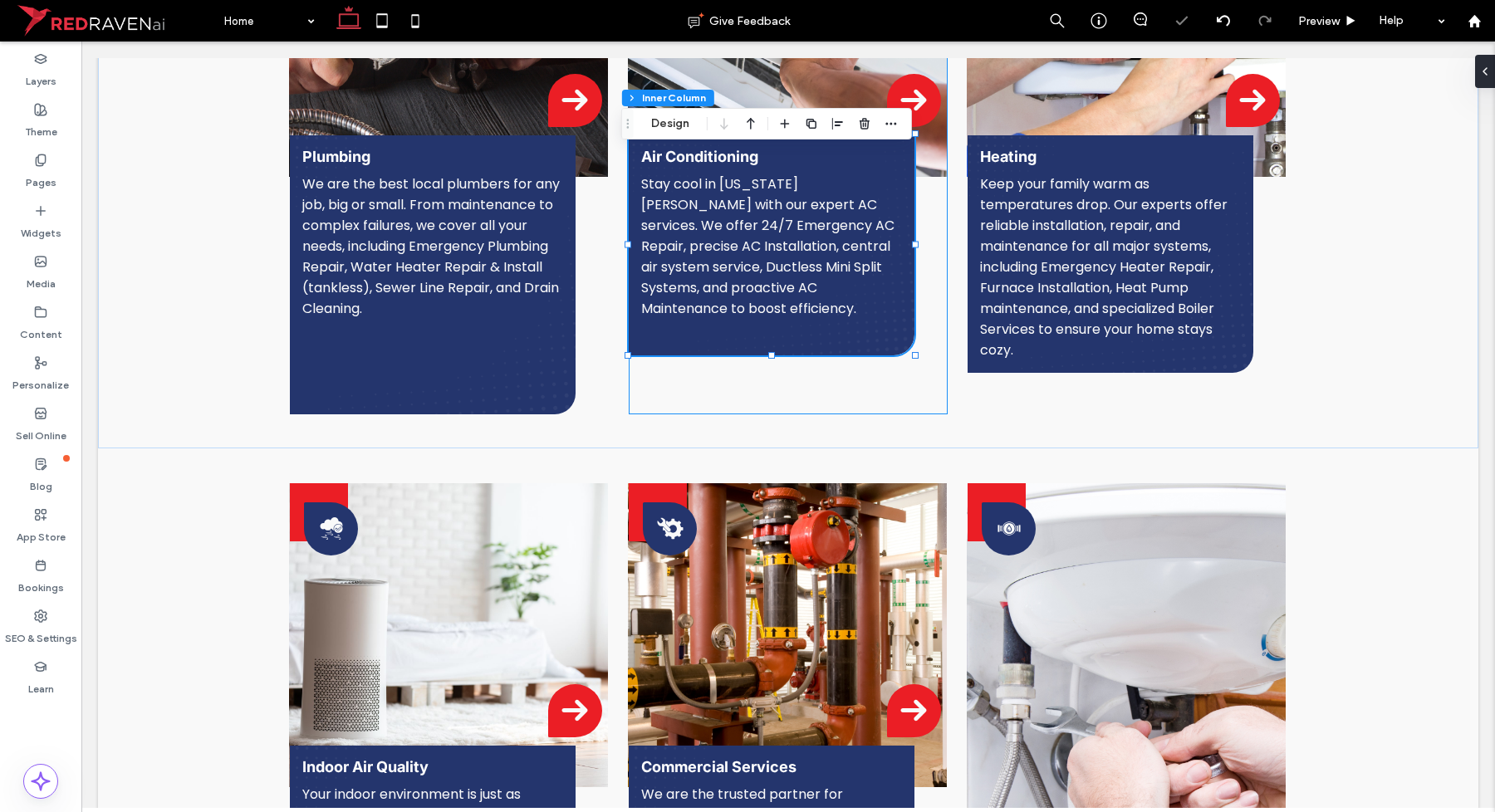
click at [466, 366] on div "Plumbing We are the best local plumbers for any job, big or small. From mainten…" at bounding box center [433, 275] width 286 height 279
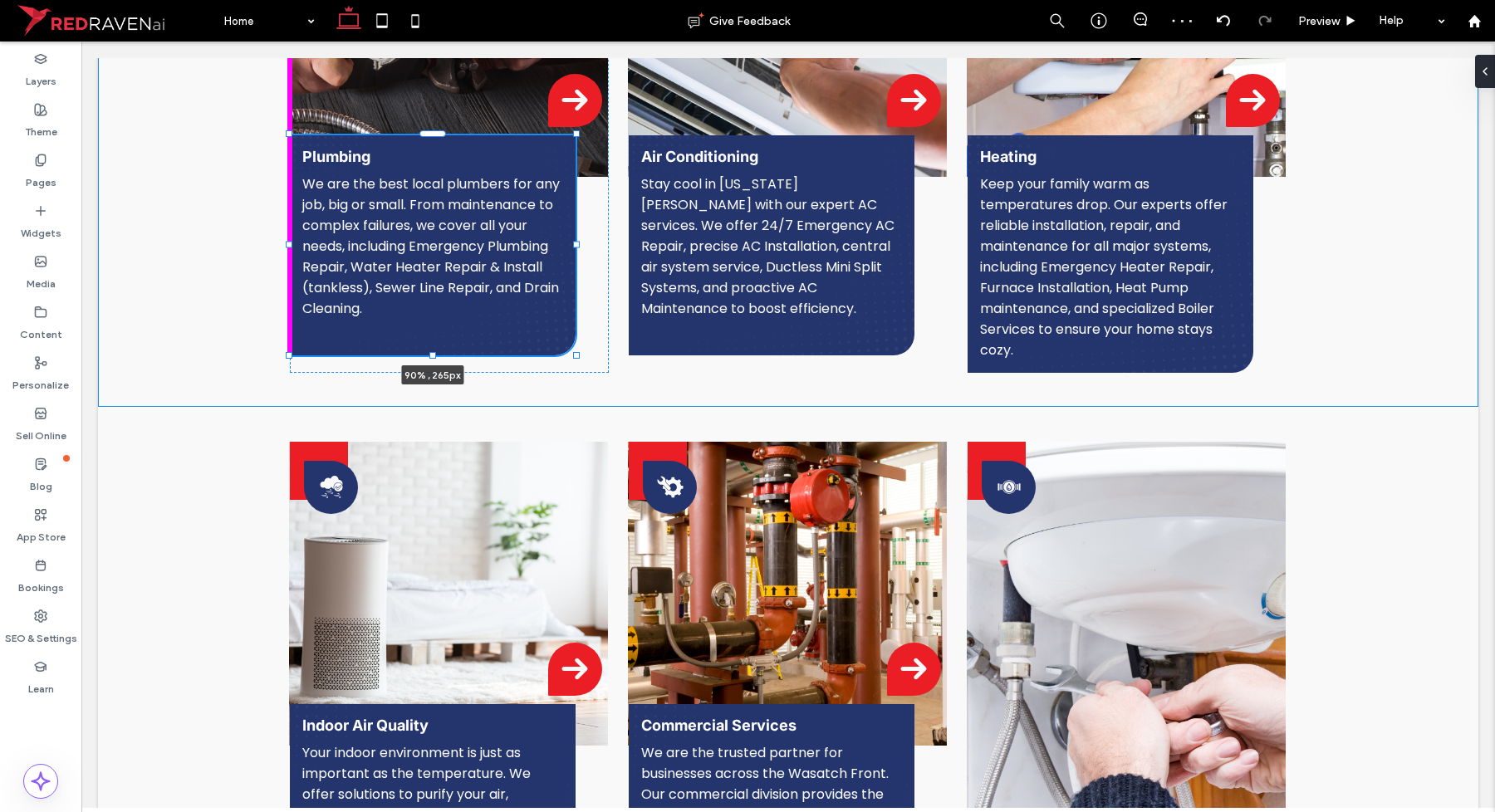
drag, startPoint x: 426, startPoint y: 409, endPoint x: 442, endPoint y: 350, distance: 61.1
click at [291, 136] on div at bounding box center [290, 135] width 1 height 1
type input "***"
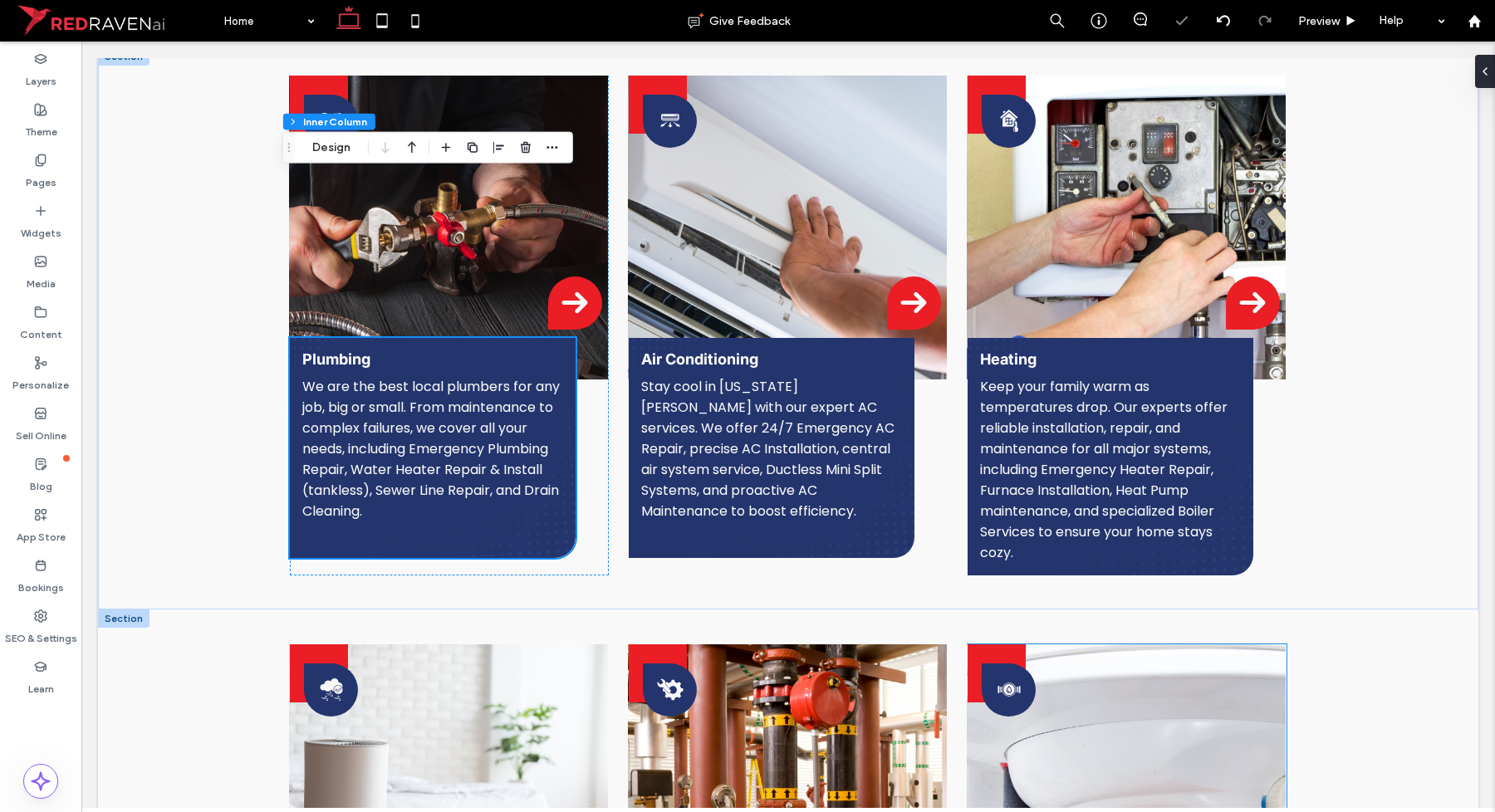
scroll to position [1515, 0]
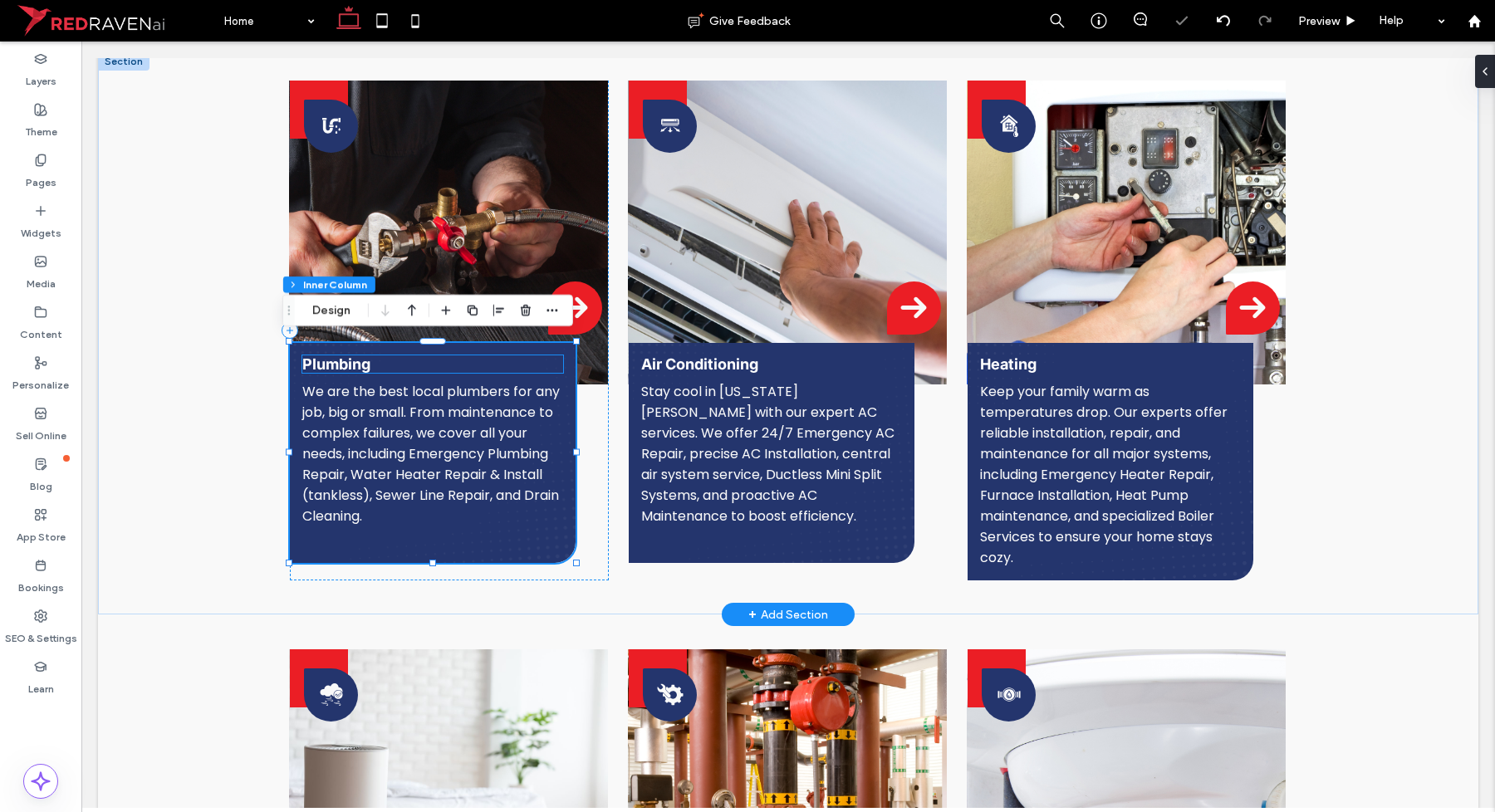
click at [376, 359] on h3 "Plumbing" at bounding box center [433, 364] width 261 height 17
click at [376, 359] on div "Plumbing" at bounding box center [433, 364] width 261 height 17
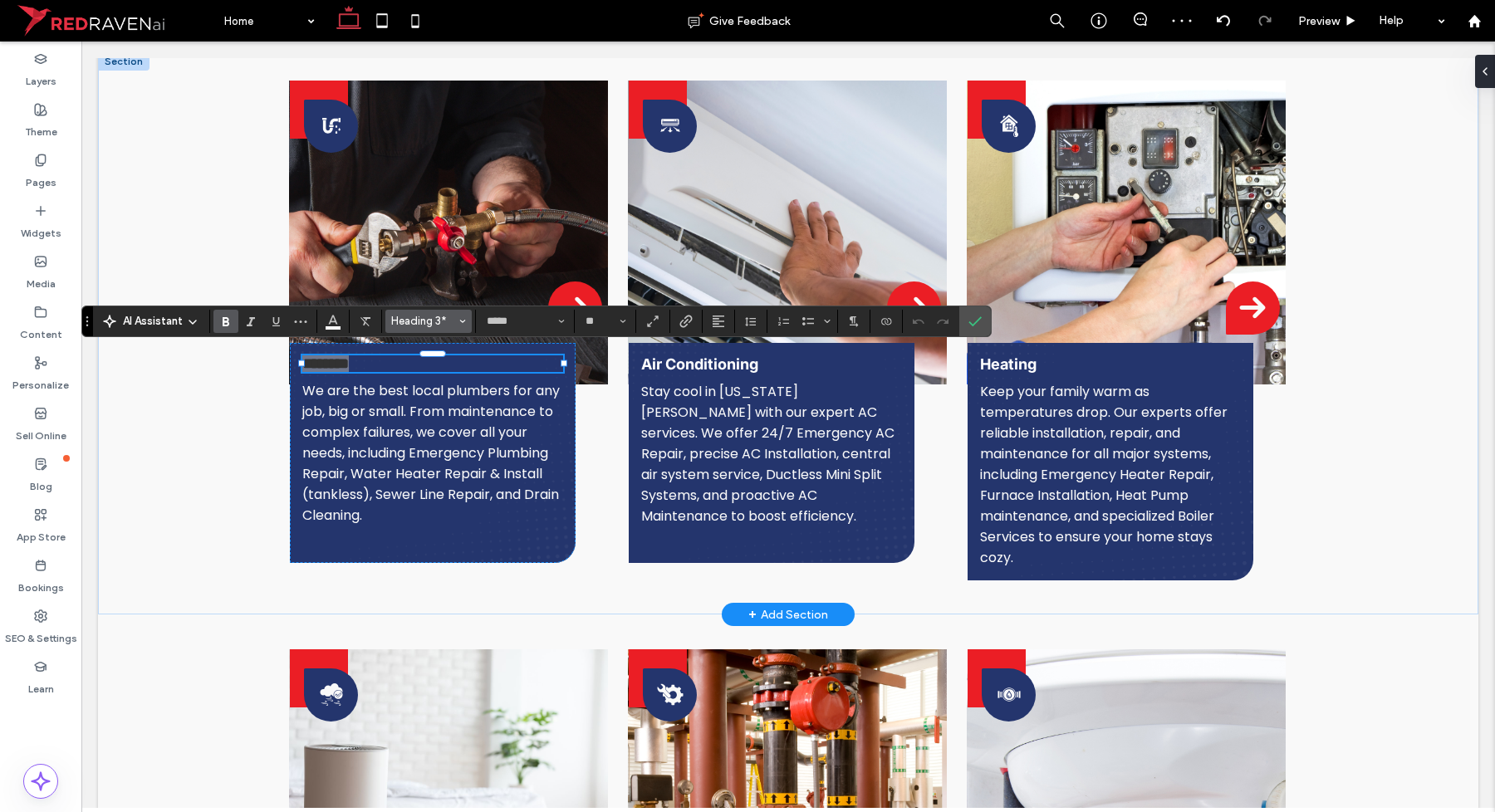
click at [439, 330] on button "Heading 3*" at bounding box center [428, 321] width 86 height 23
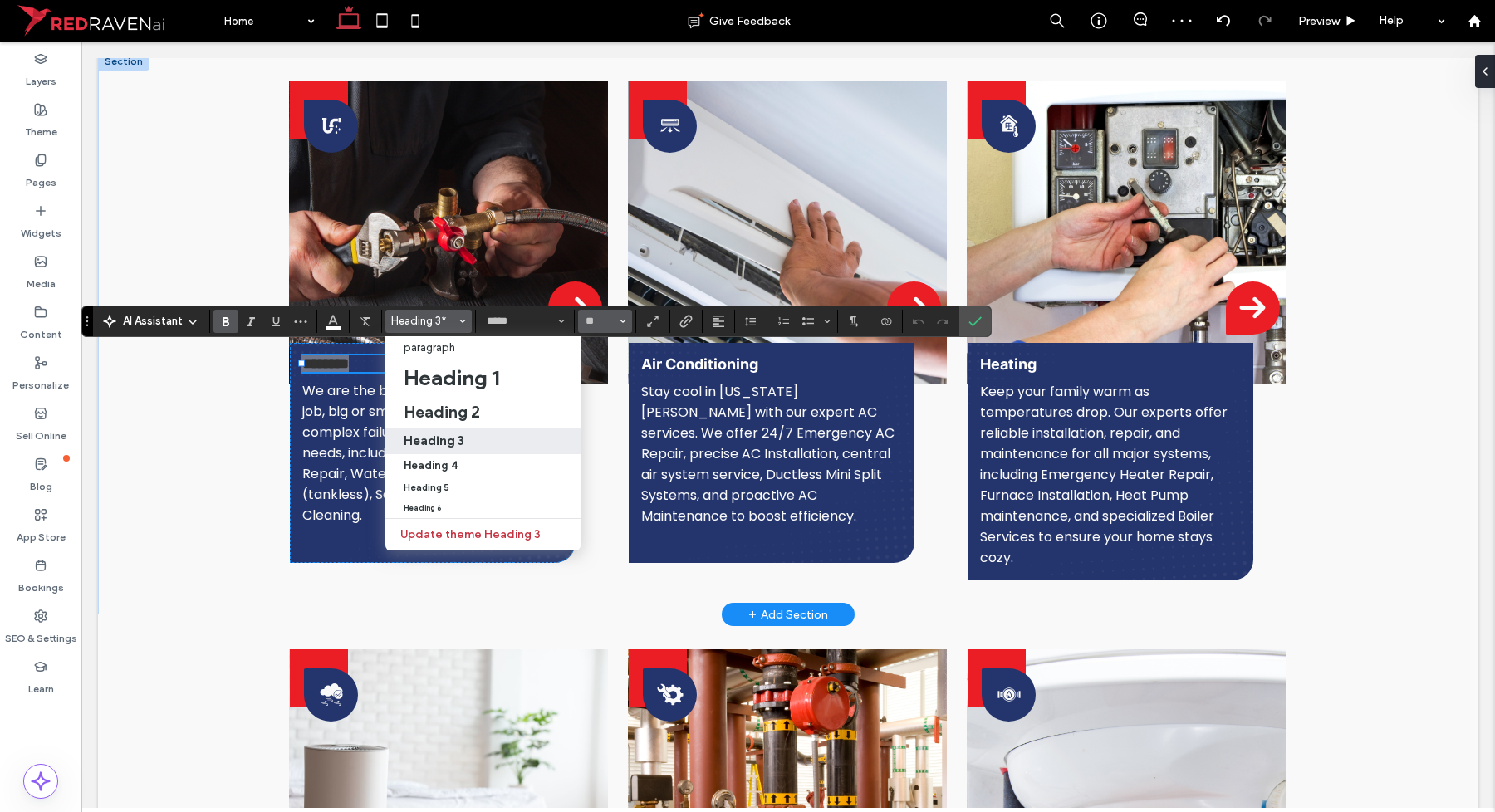
click at [632, 321] on button "**" at bounding box center [604, 321] width 54 height 23
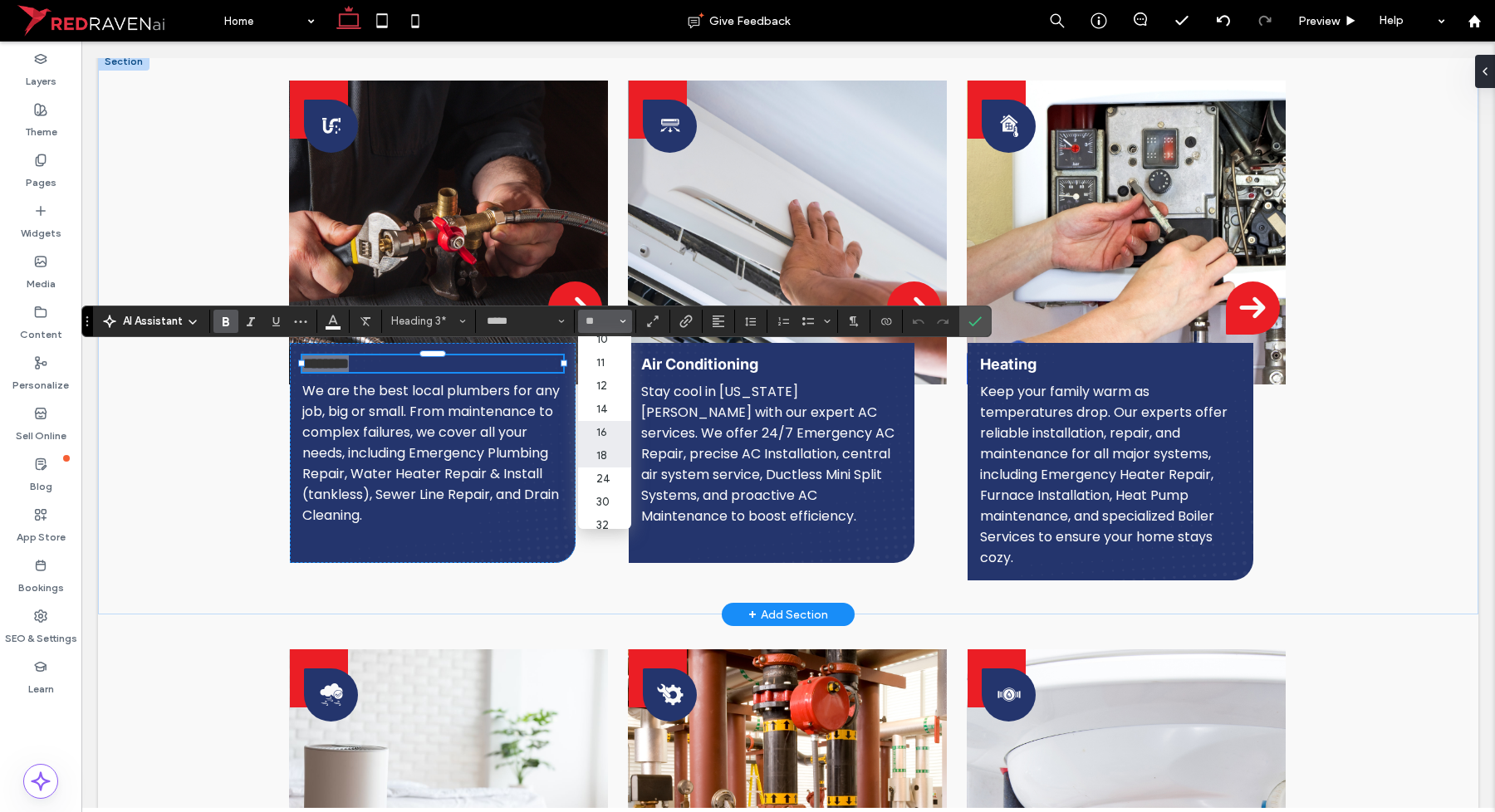
scroll to position [104, 0]
click at [614, 441] on label "24" at bounding box center [604, 430] width 53 height 23
type input "**"
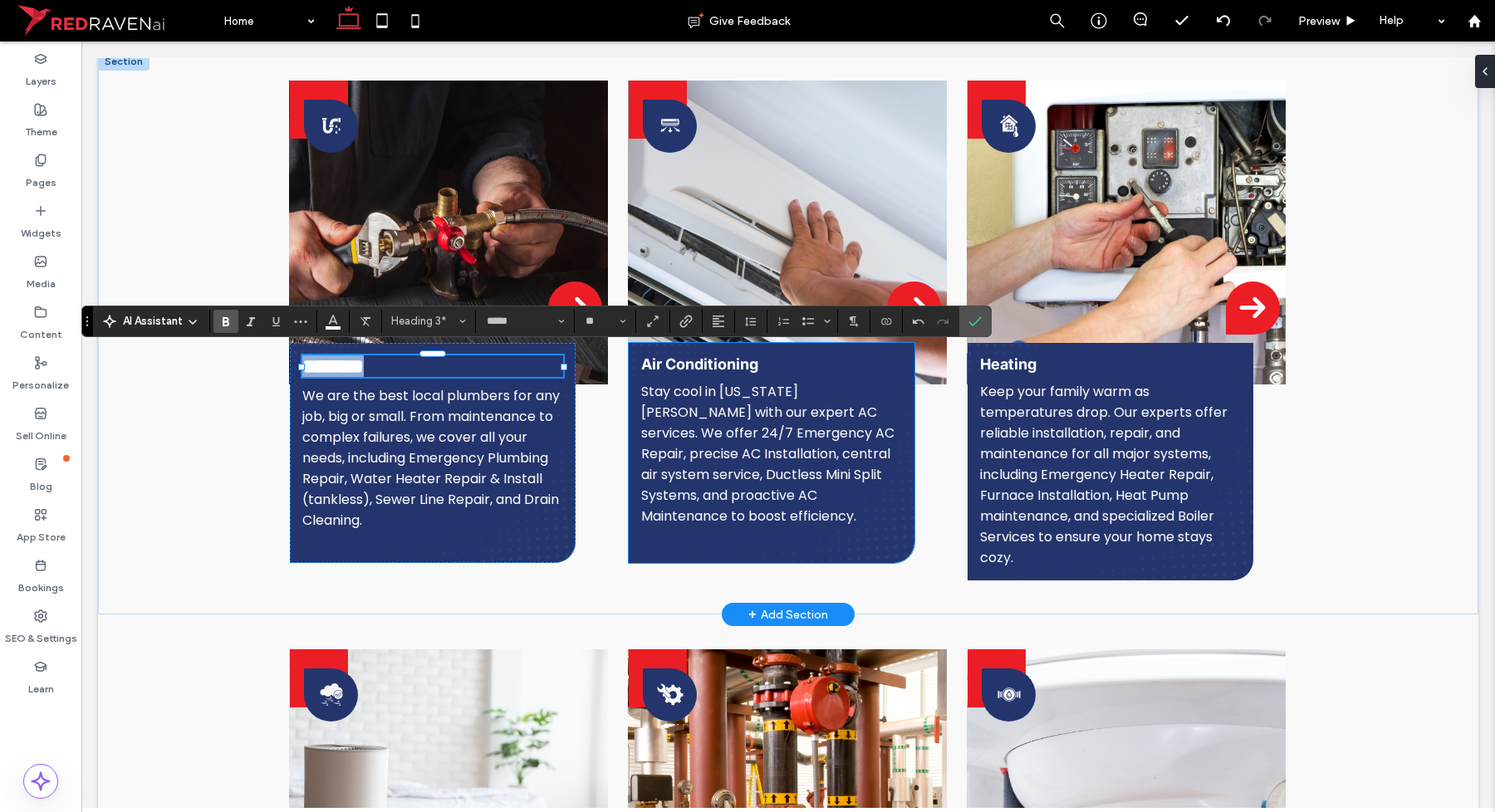
click at [733, 357] on span "Air Conditioning" at bounding box center [699, 364] width 117 height 17
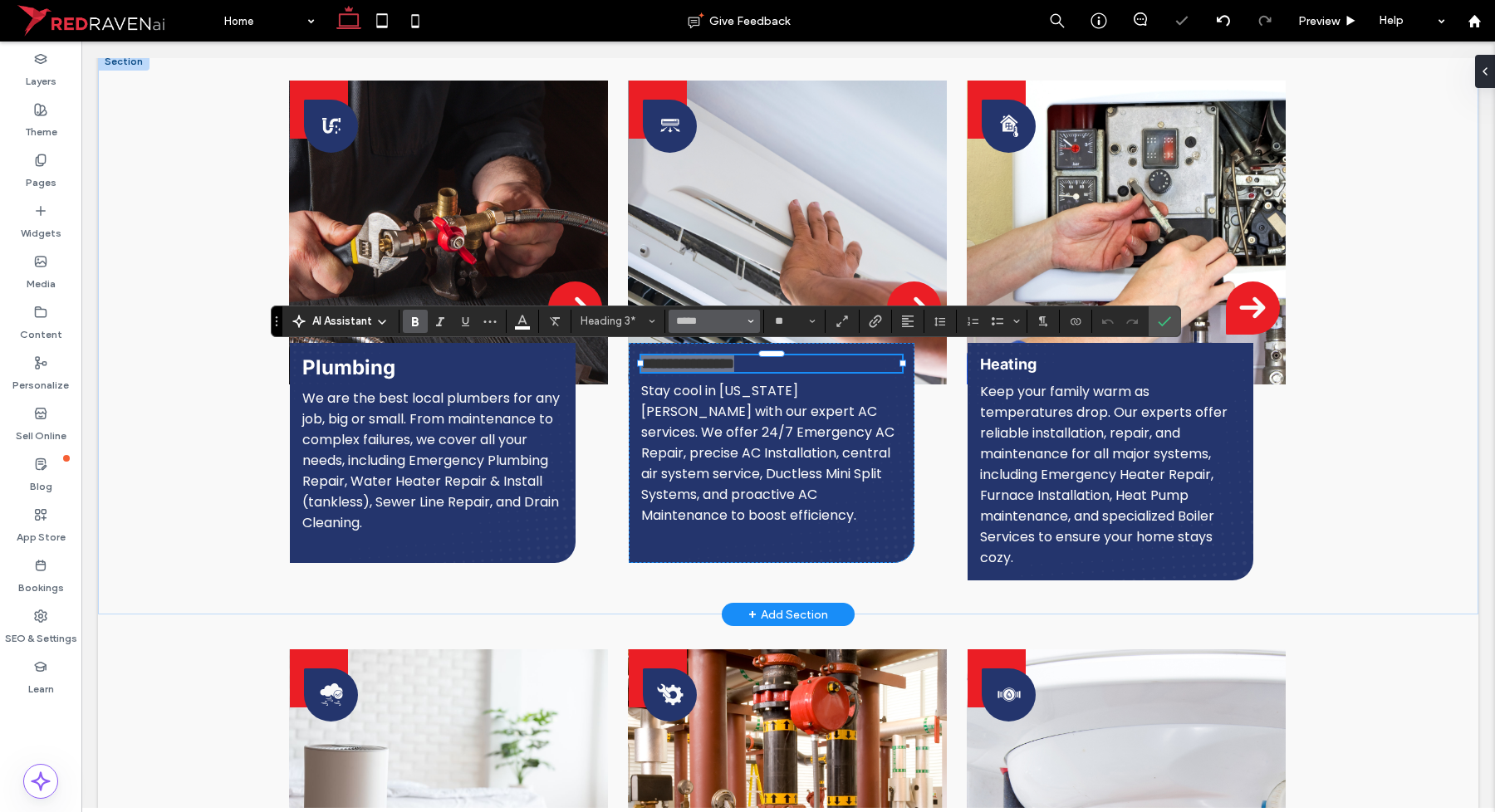
click at [717, 328] on button "*****" at bounding box center [714, 321] width 91 height 23
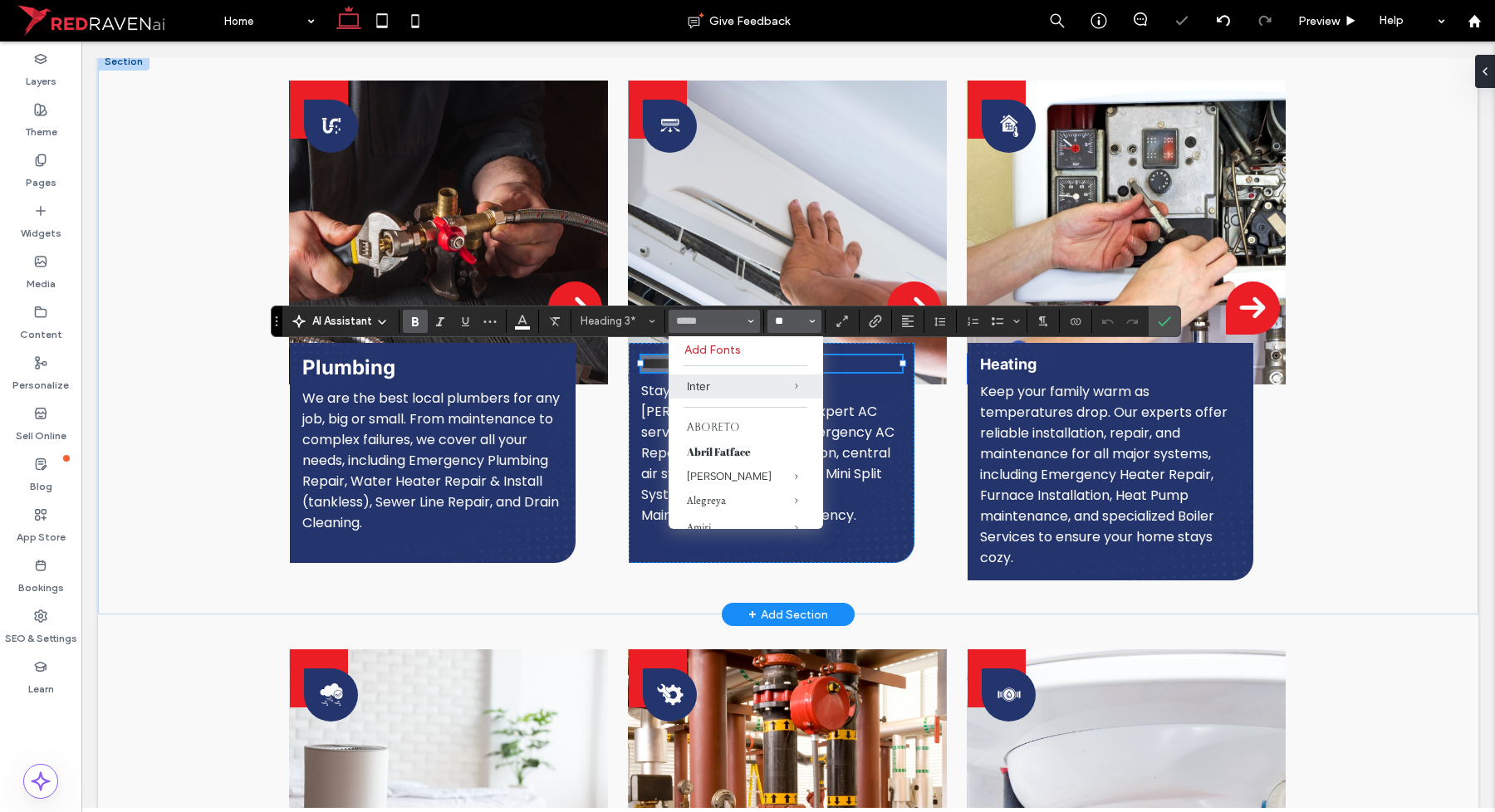
click at [792, 318] on input "**" at bounding box center [789, 322] width 32 height 14
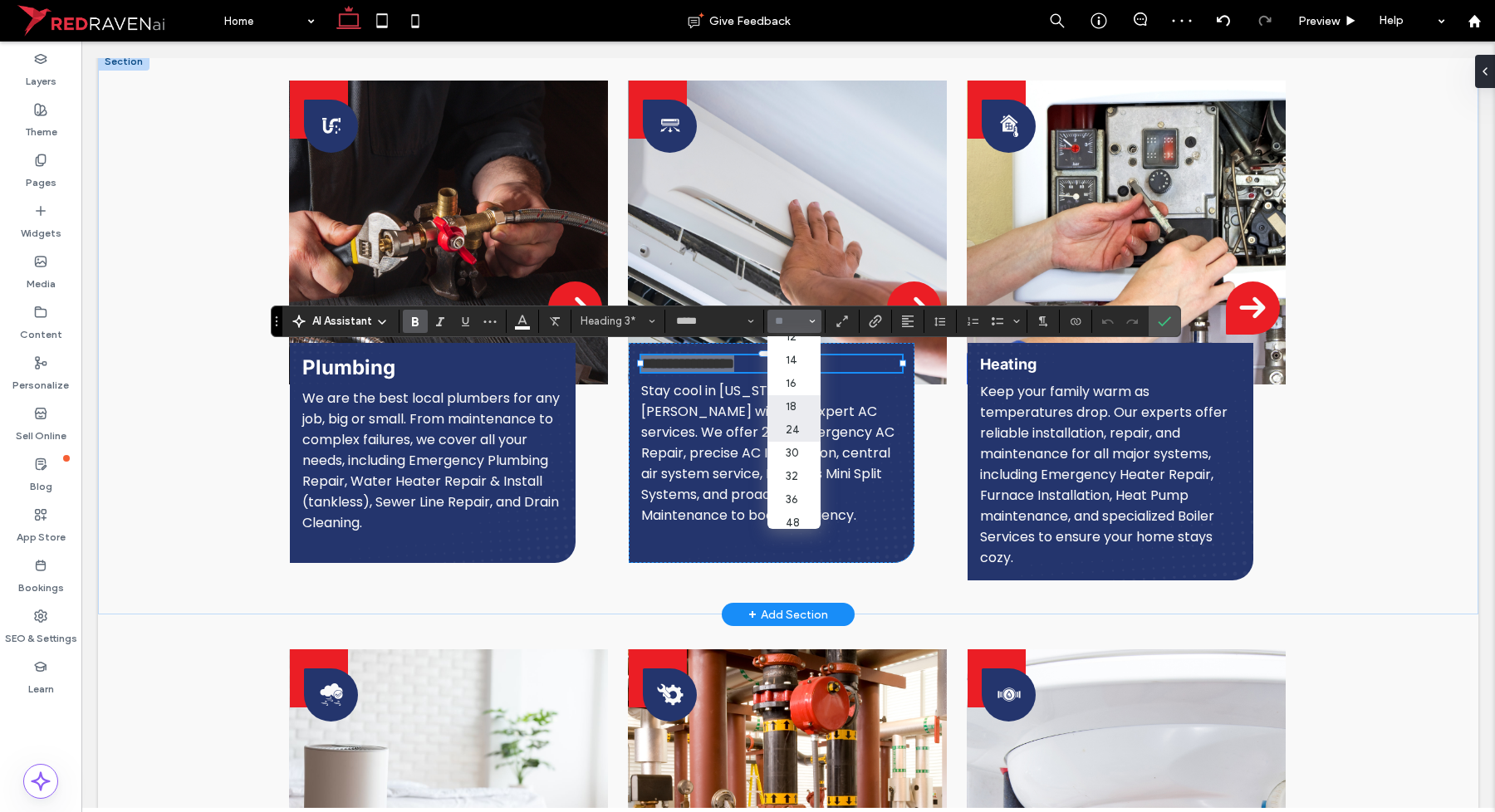
click at [807, 432] on label "24" at bounding box center [794, 430] width 53 height 23
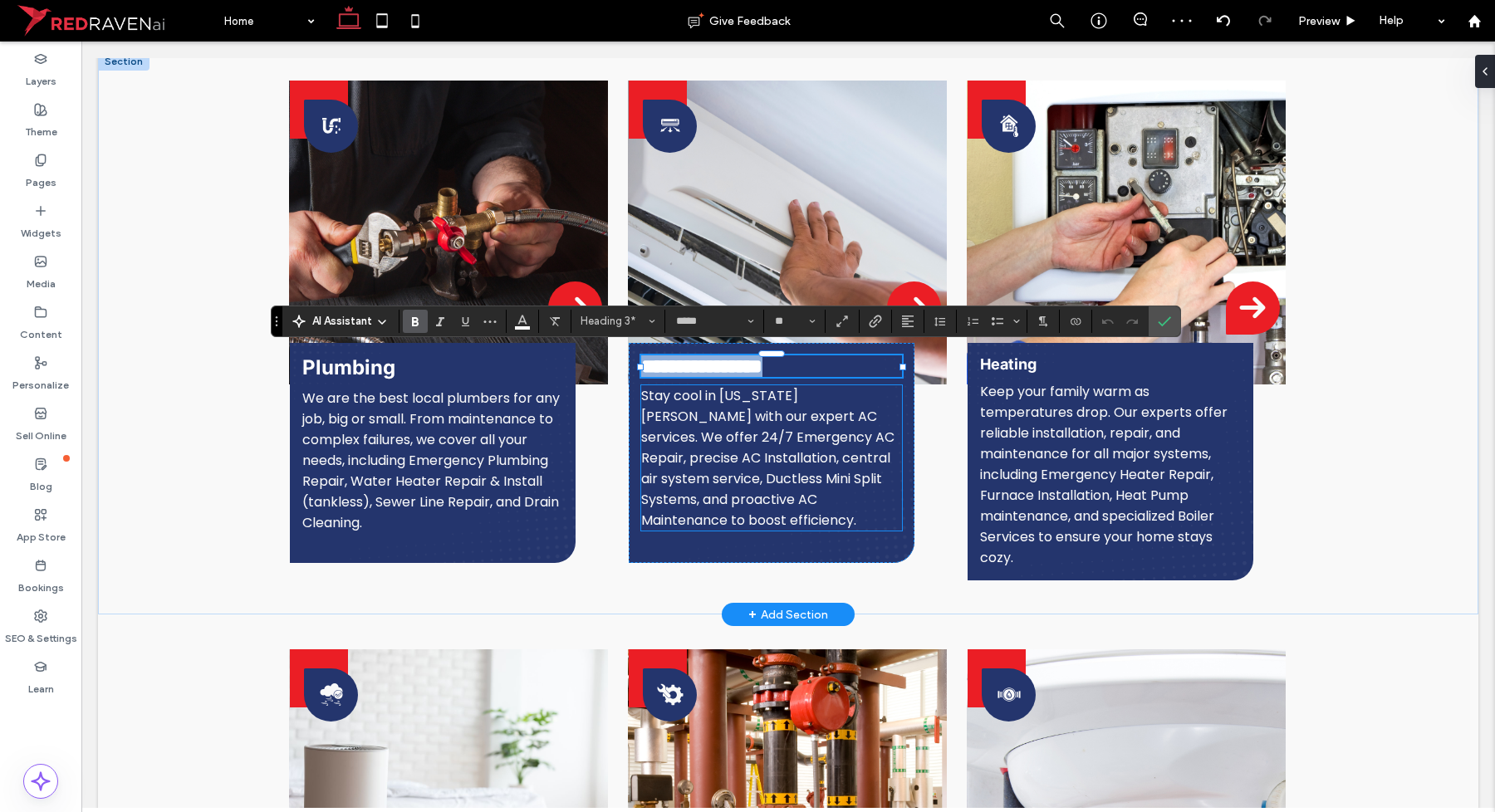
type input "**"
click at [998, 359] on span "Heating" at bounding box center [1009, 364] width 56 height 17
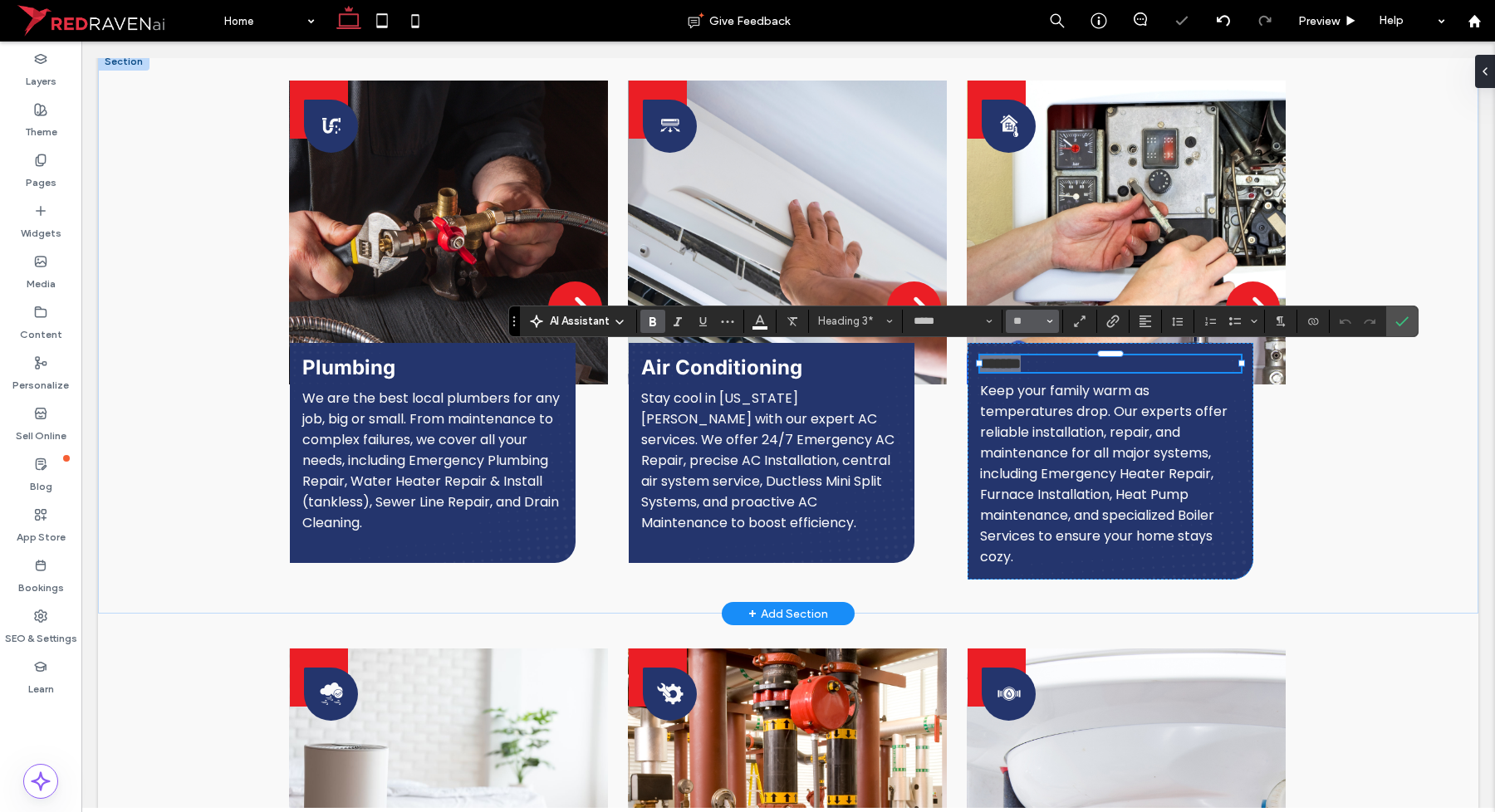
click at [1023, 324] on input "**" at bounding box center [1028, 322] width 32 height 14
click at [1044, 440] on label "24" at bounding box center [1033, 430] width 53 height 23
type input "**"
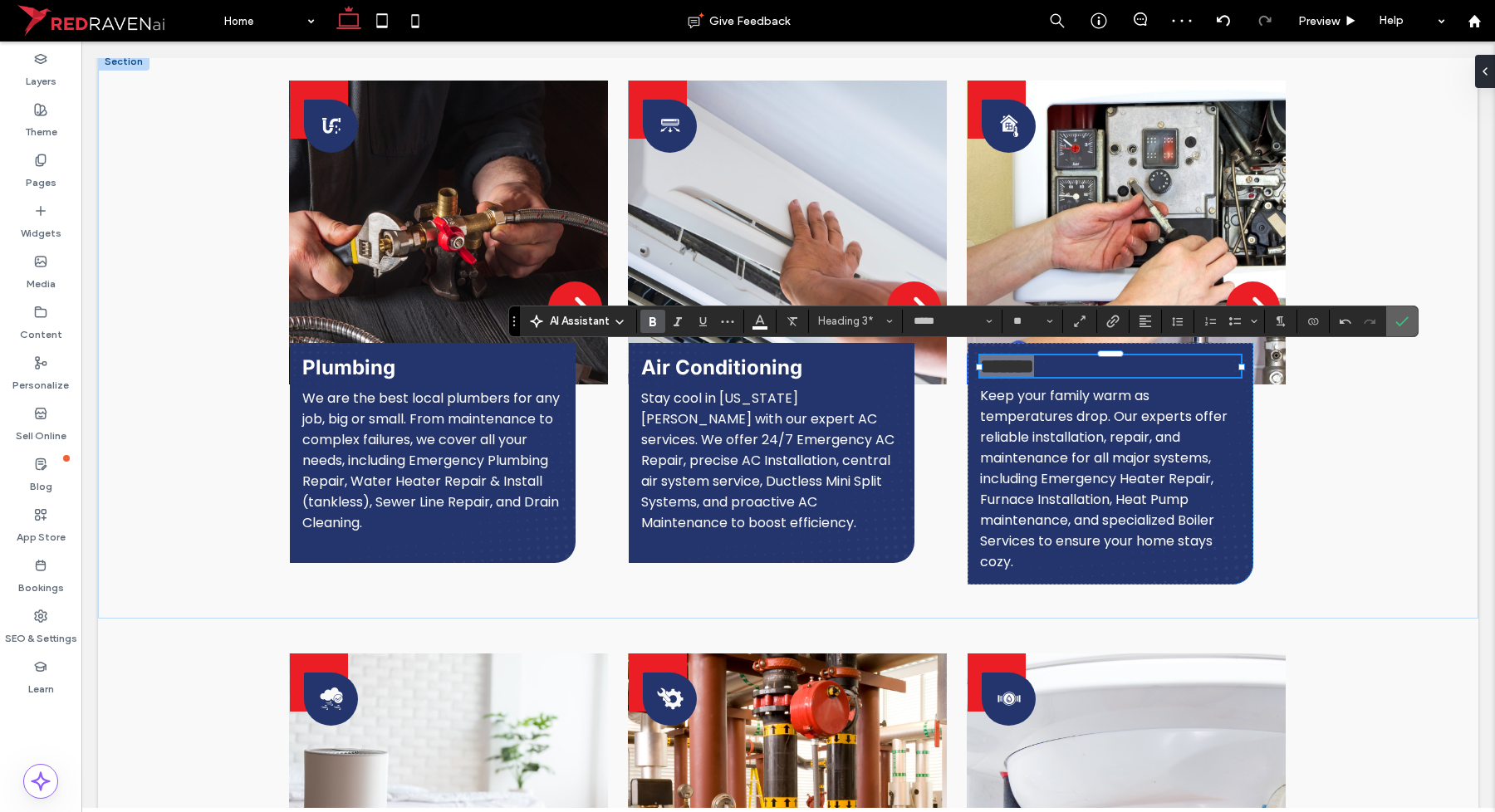
click at [1398, 325] on icon "Confirm" at bounding box center [1402, 322] width 14 height 14
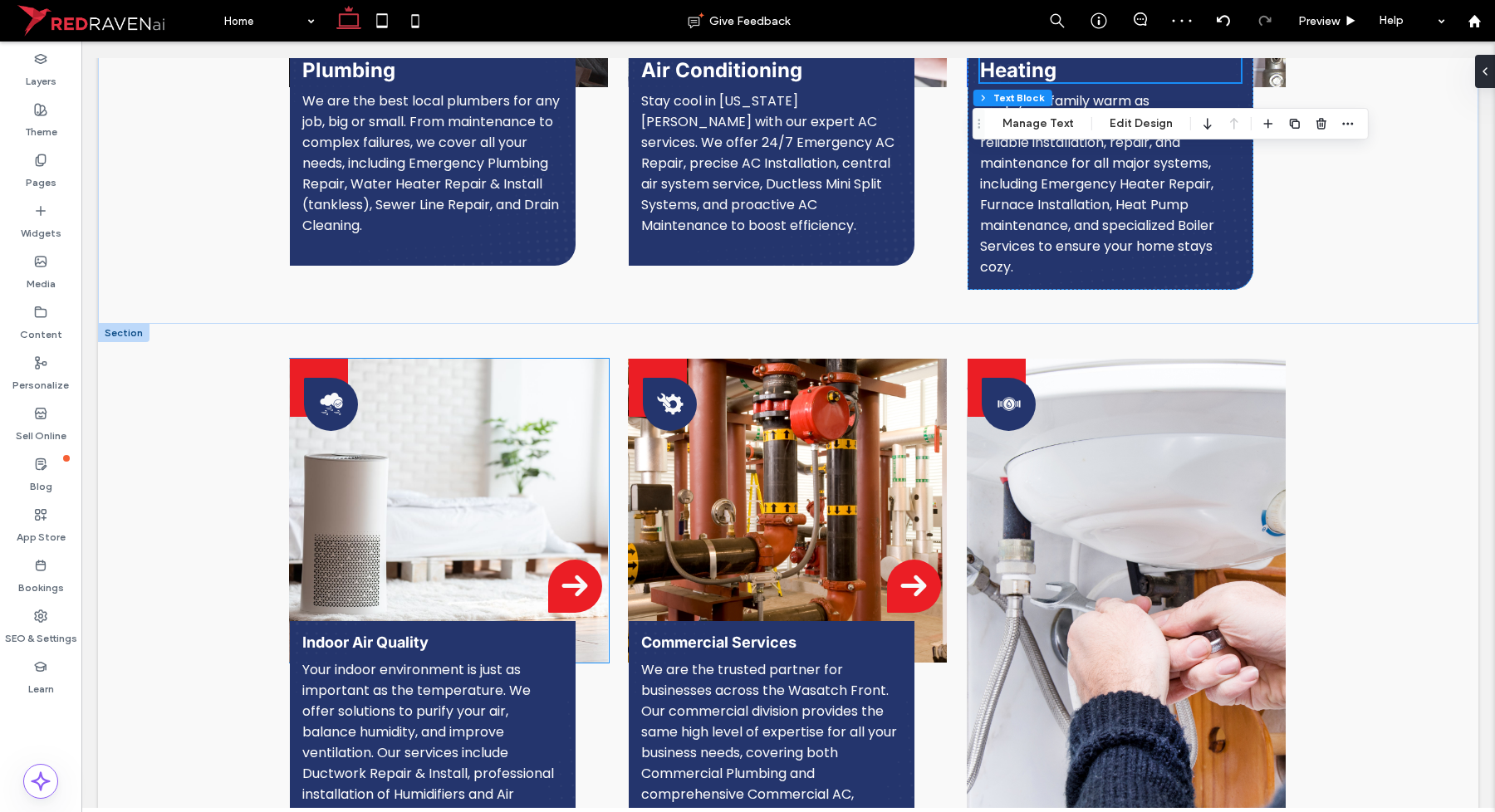
scroll to position [1826, 0]
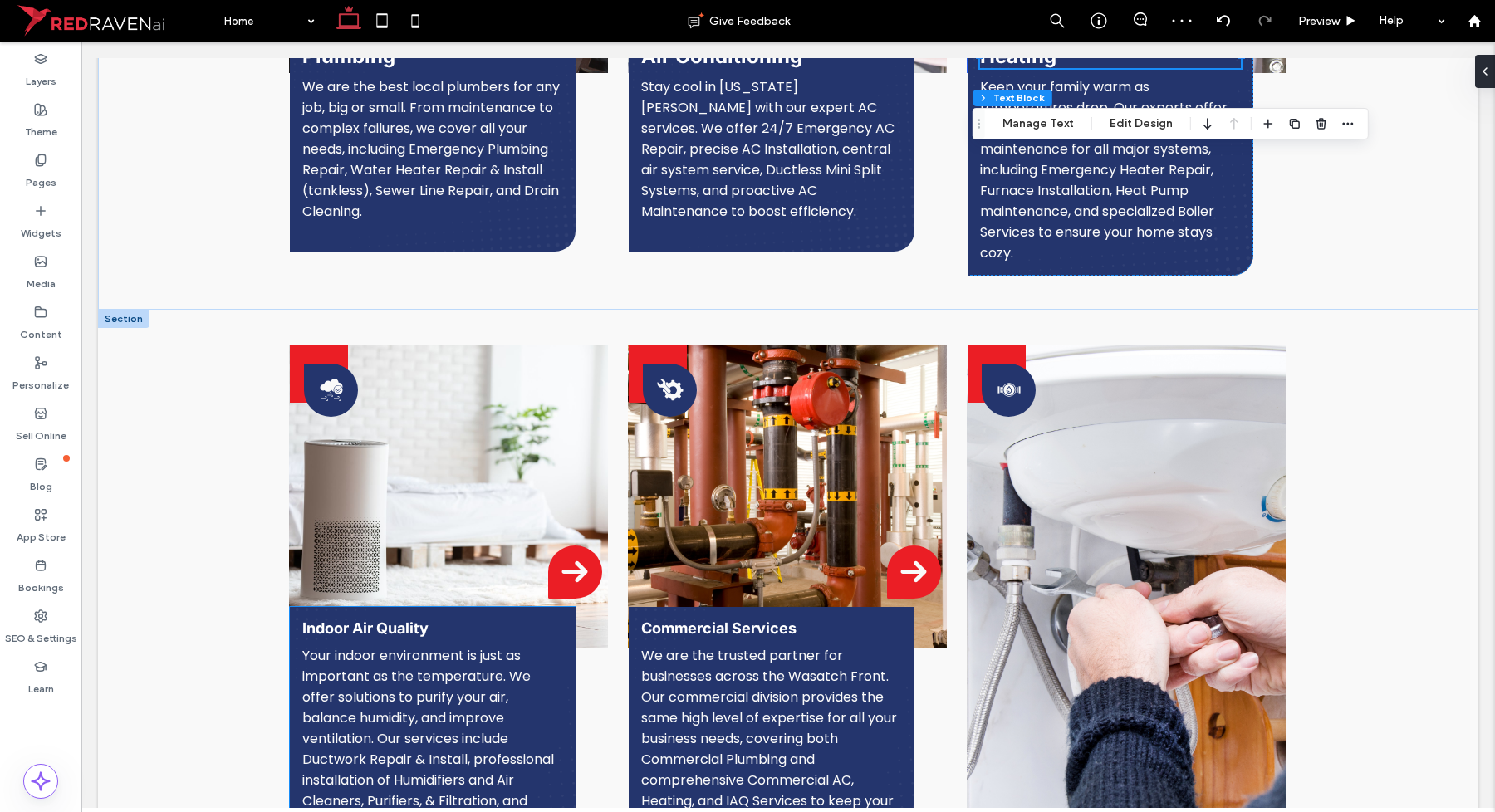
click at [396, 619] on span "Indoor Air Quality" at bounding box center [365, 628] width 126 height 17
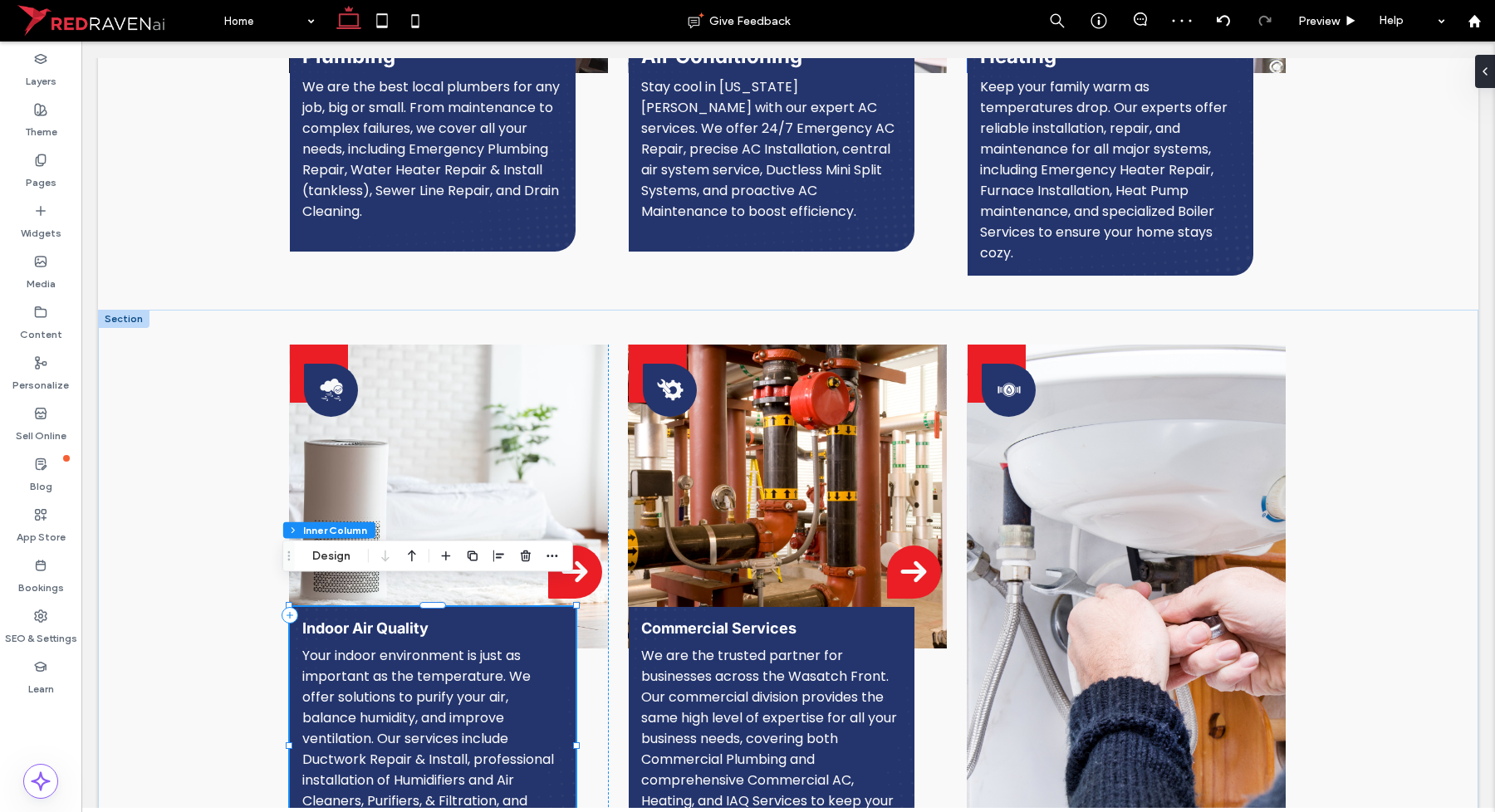
click at [396, 619] on span "Indoor Air Quality" at bounding box center [365, 628] width 126 height 17
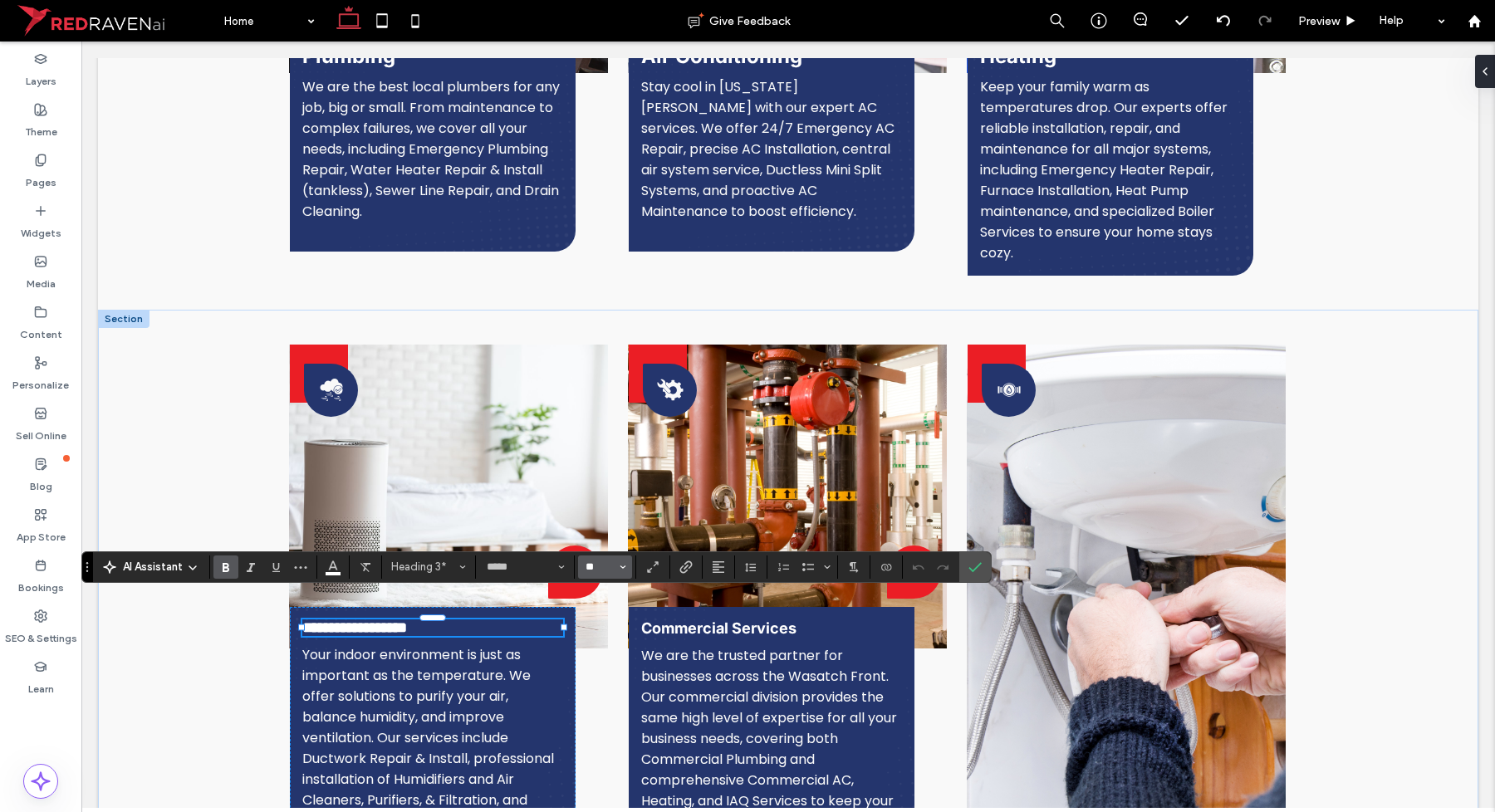
click at [594, 563] on input "**" at bounding box center [600, 567] width 32 height 14
click at [615, 458] on label "24" at bounding box center [604, 453] width 53 height 23
type input "**"
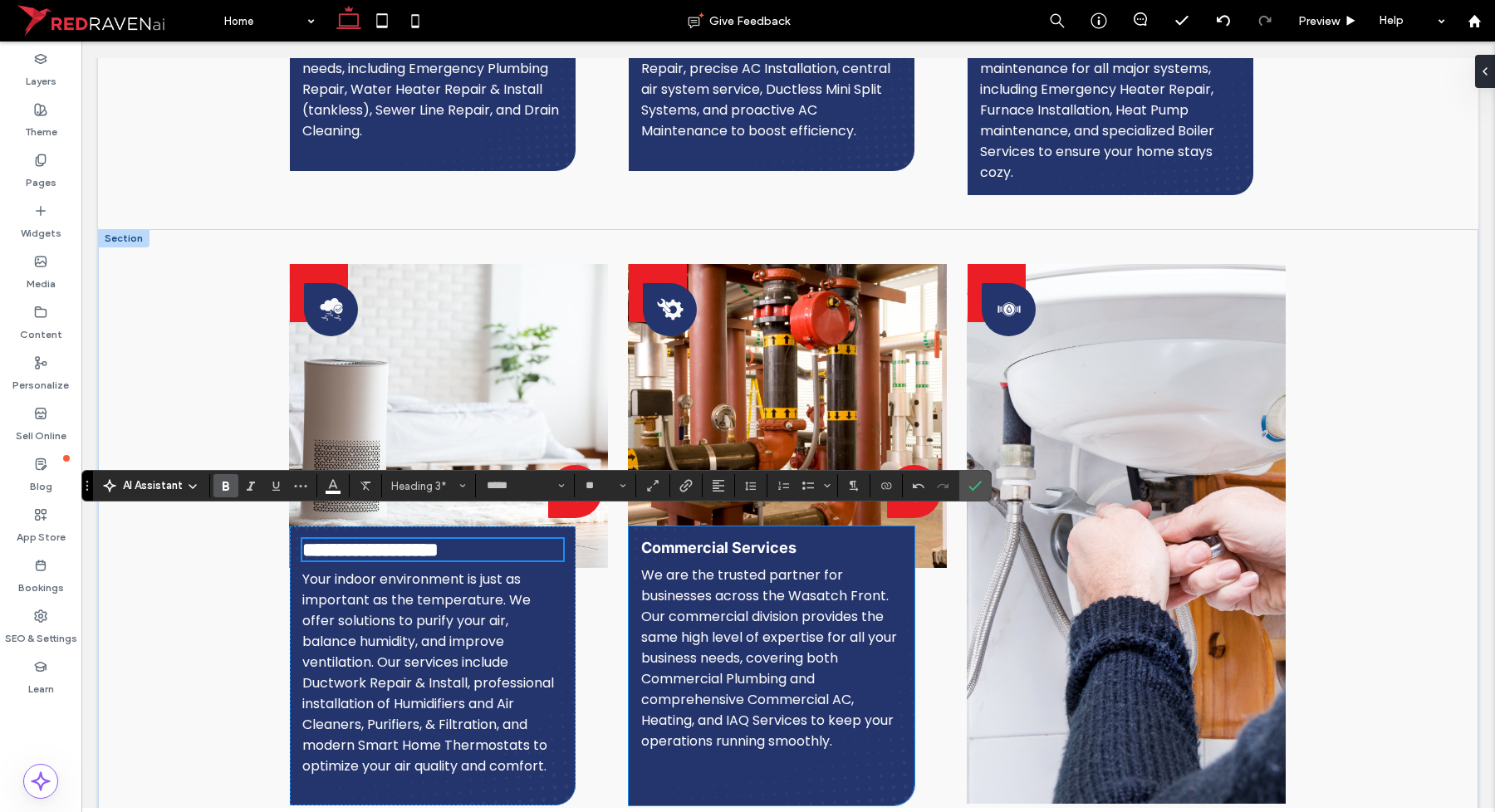
scroll to position [1930, 0]
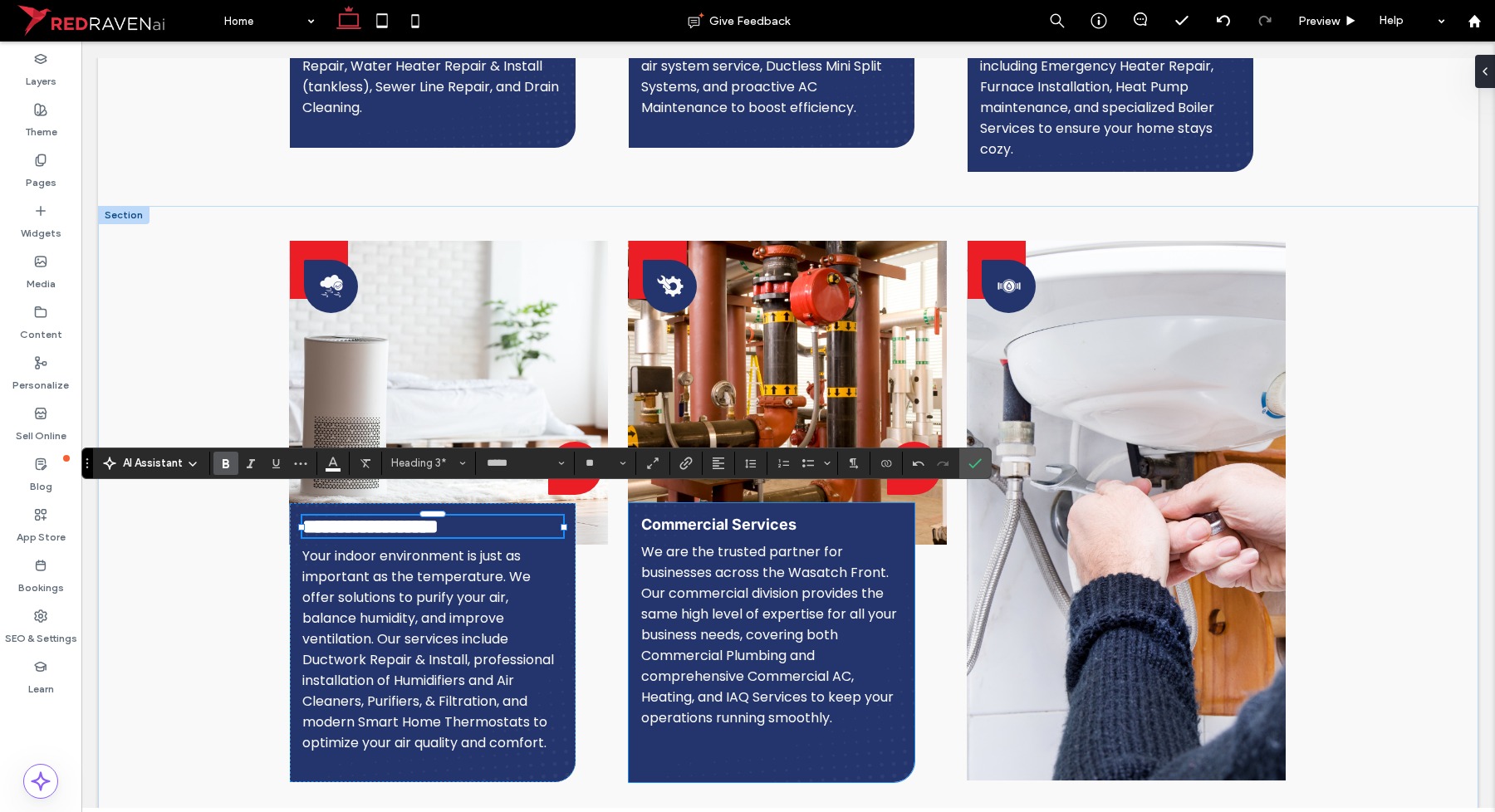
click at [714, 515] on span "Commercial Services" at bounding box center [718, 524] width 155 height 17
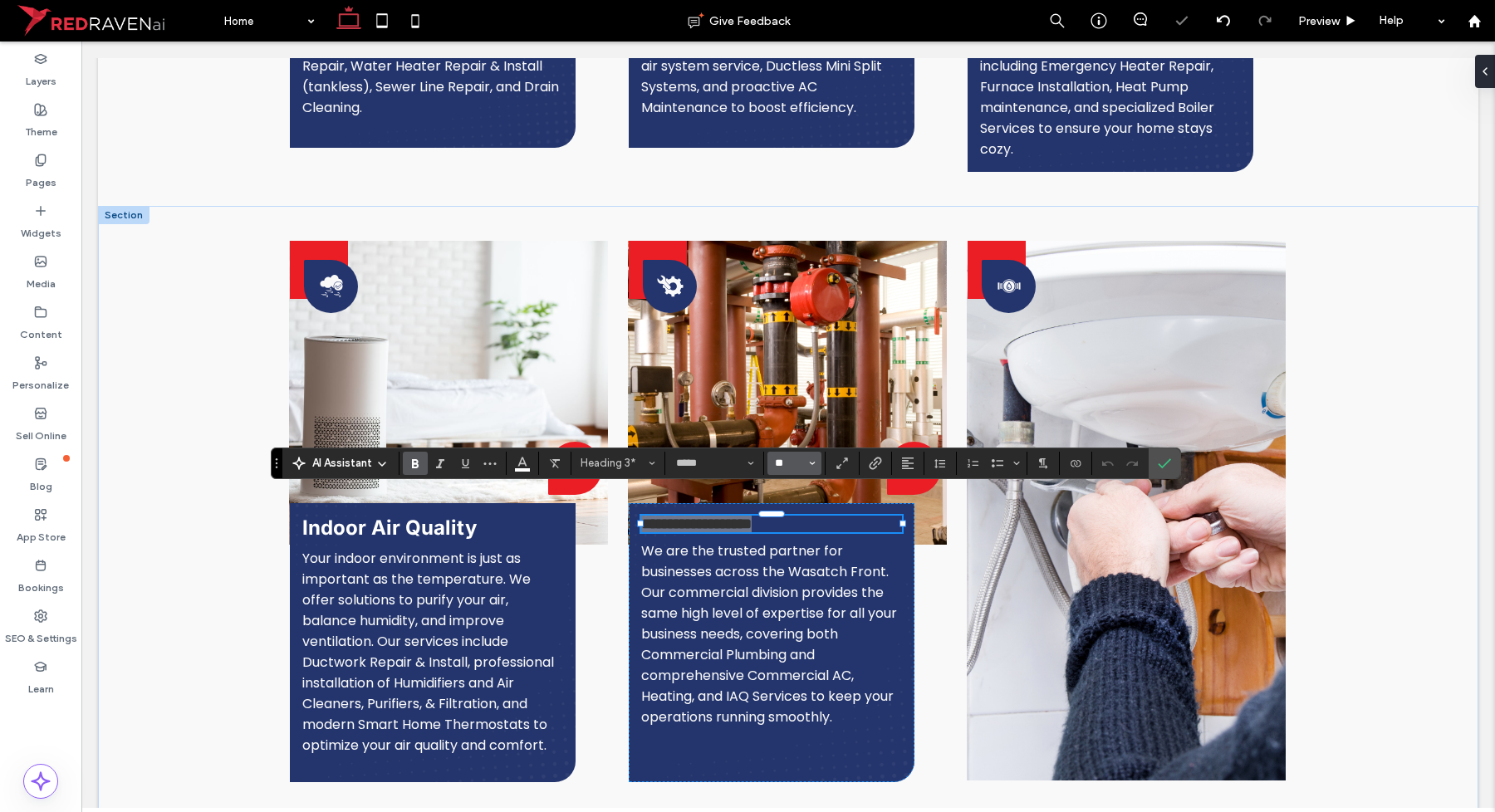
click at [783, 465] on input "**" at bounding box center [789, 463] width 32 height 14
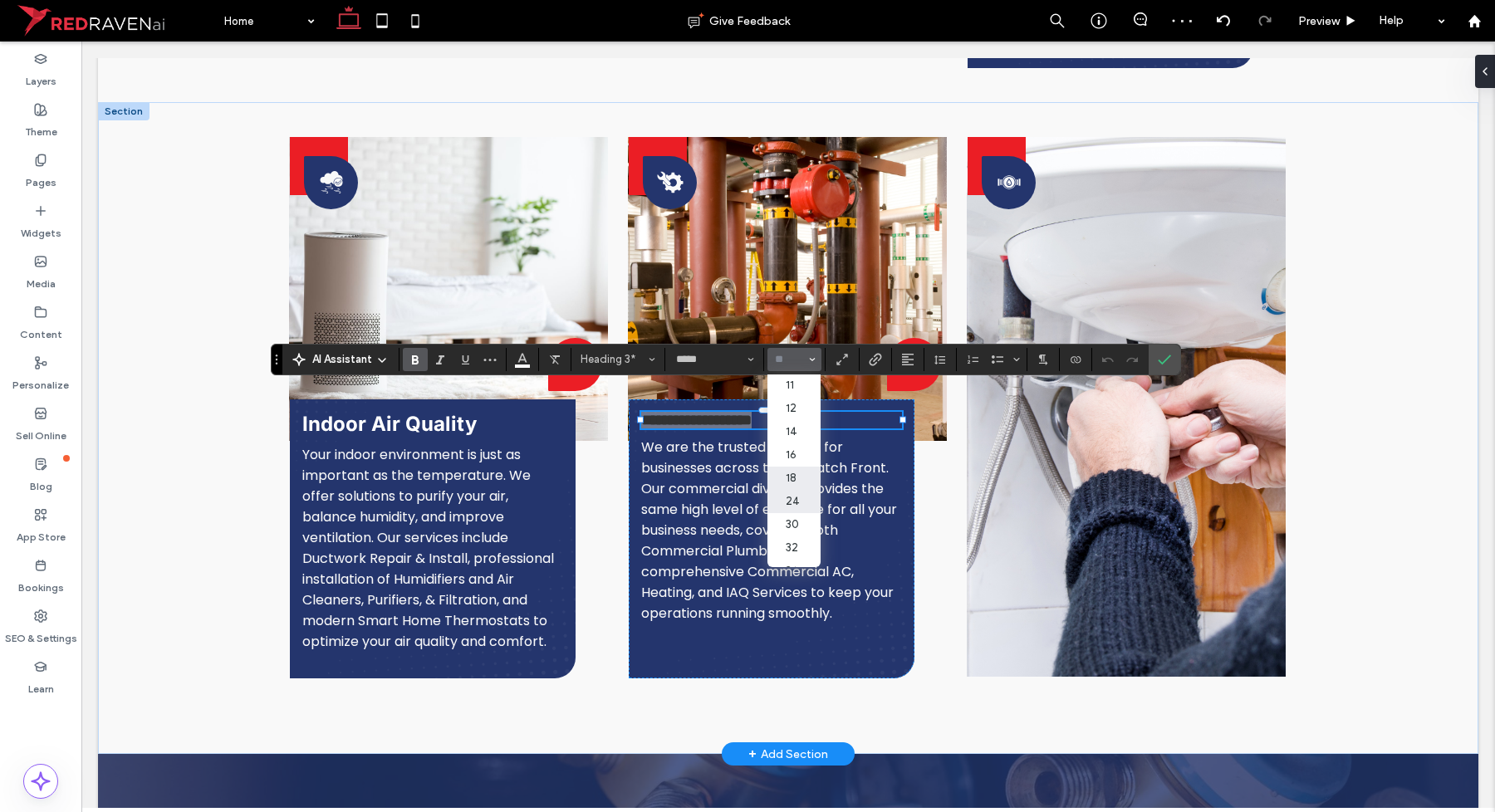
scroll to position [104, 0]
click at [804, 480] on label "24" at bounding box center [794, 467] width 53 height 23
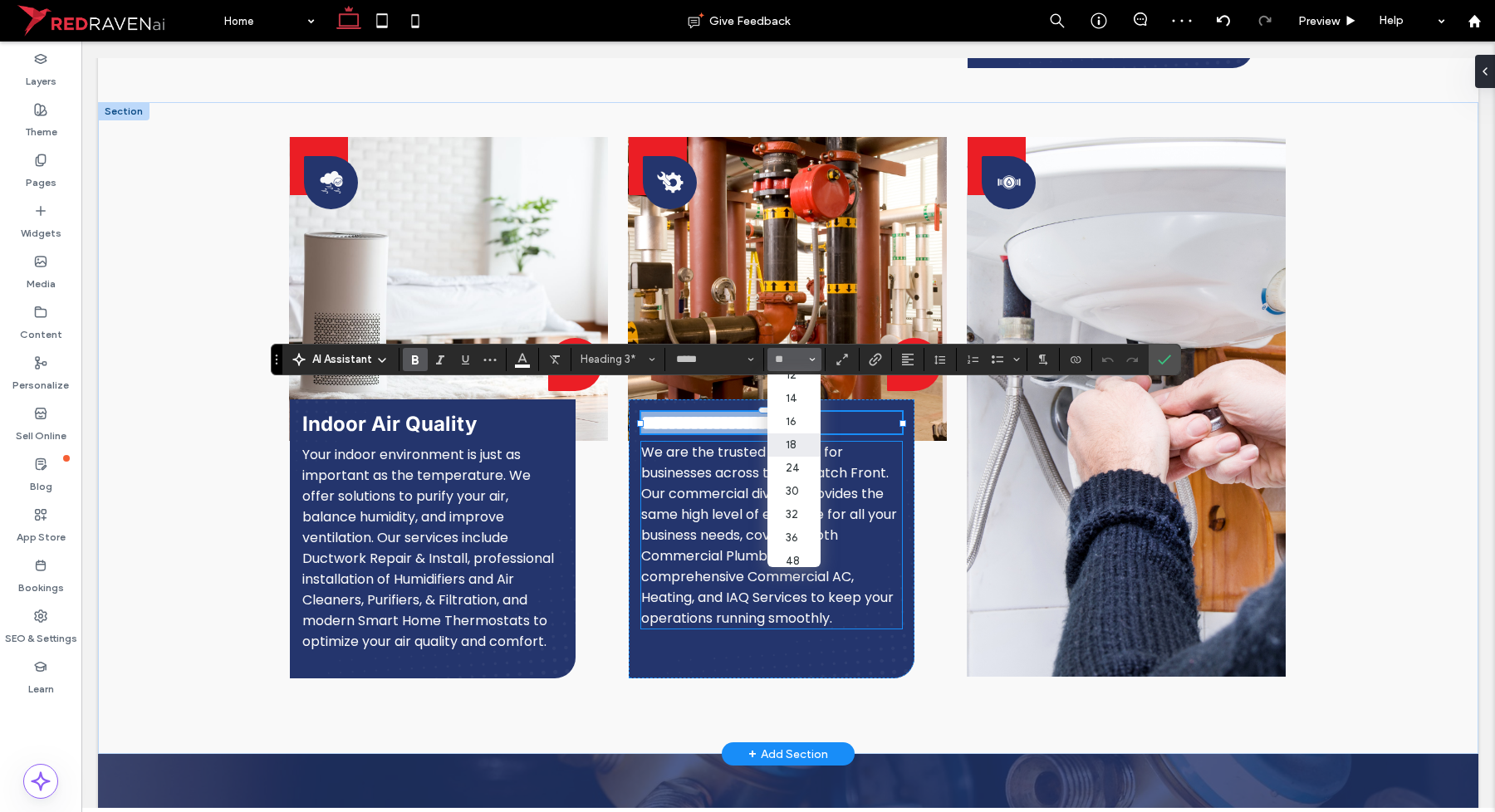
type input "**"
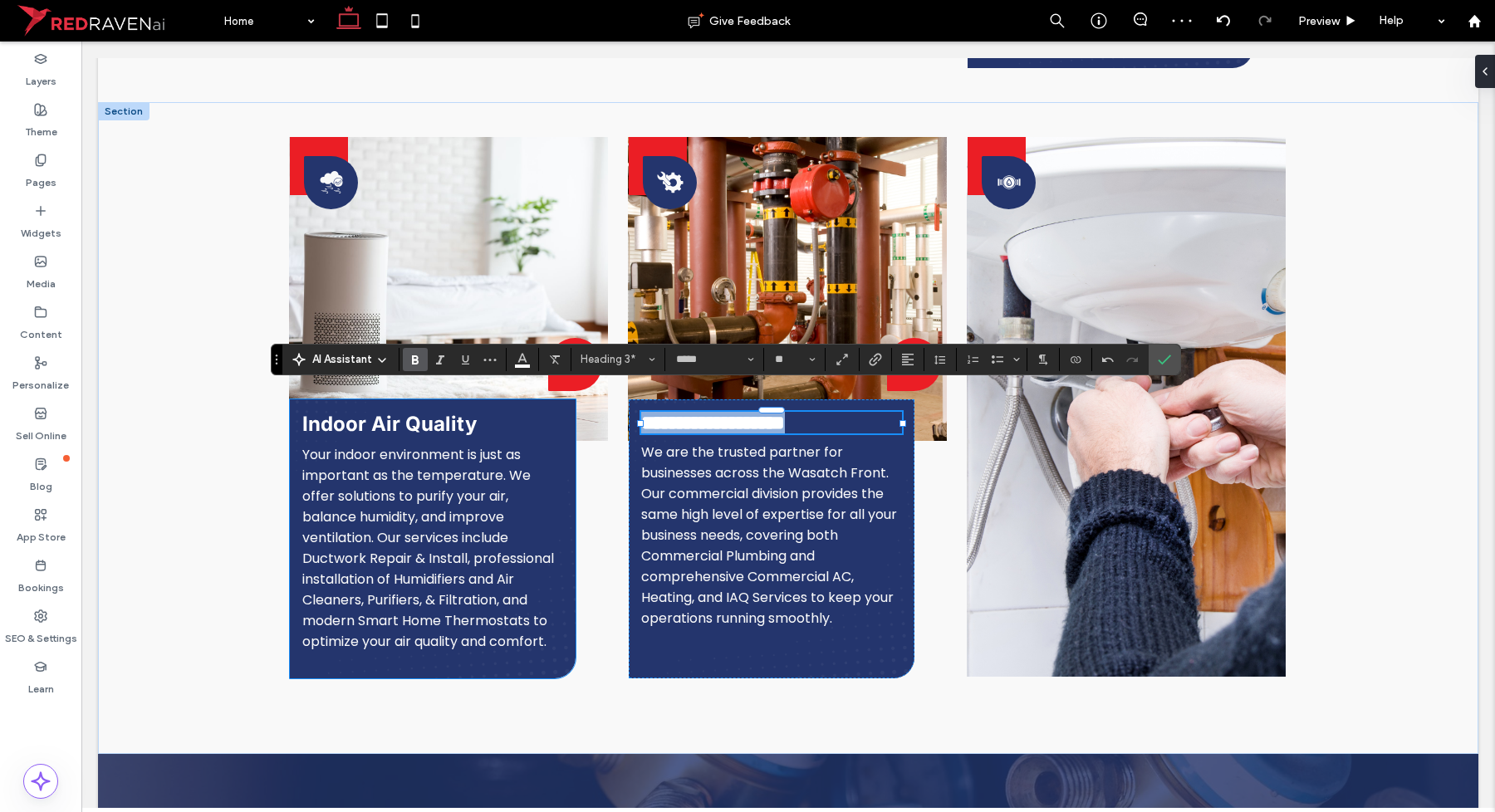
click at [509, 490] on span "Your indoor environment is just as important as the temperature. We offer solut…" at bounding box center [428, 548] width 252 height 206
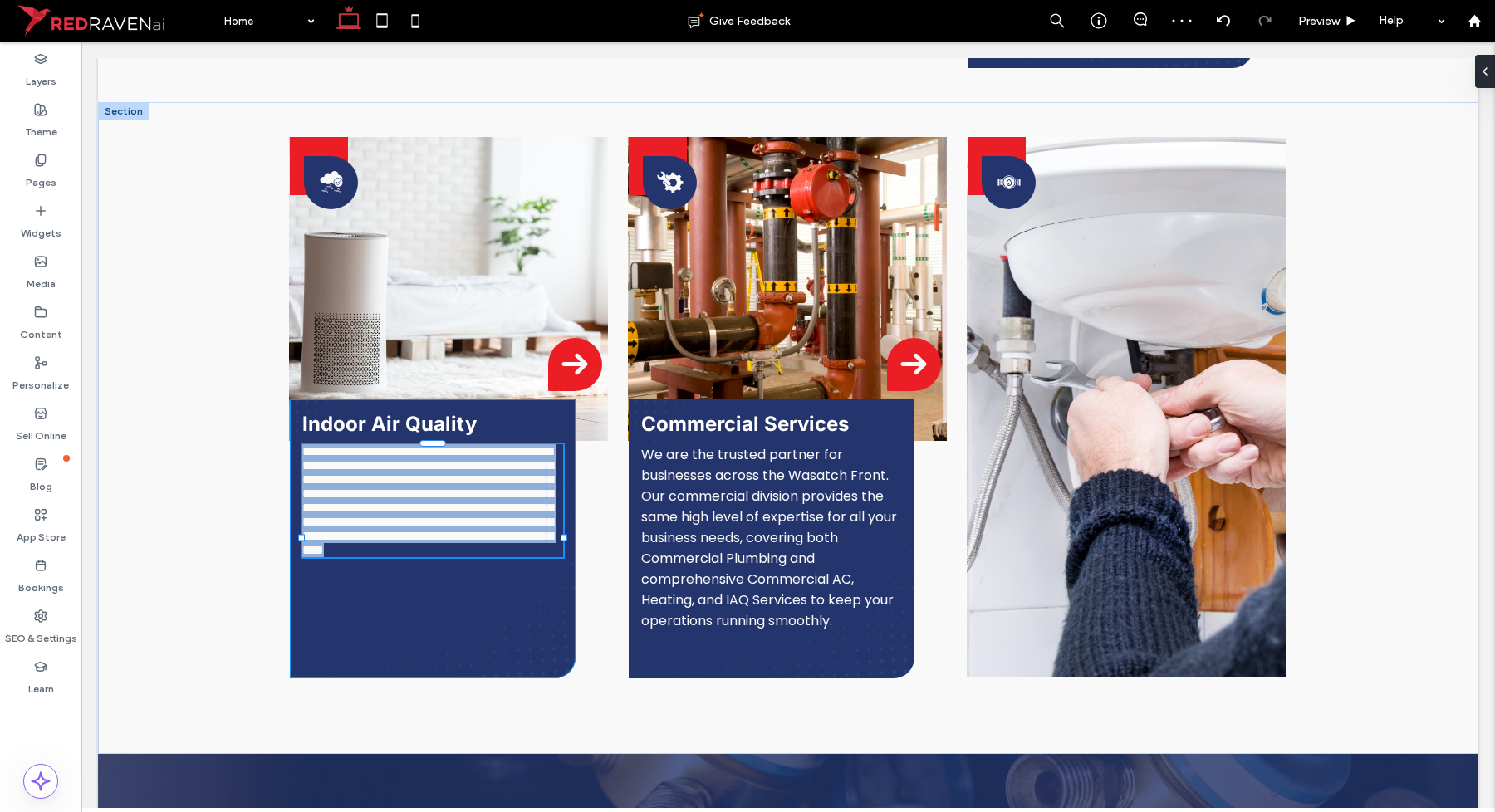
type input "*******"
type input "**"
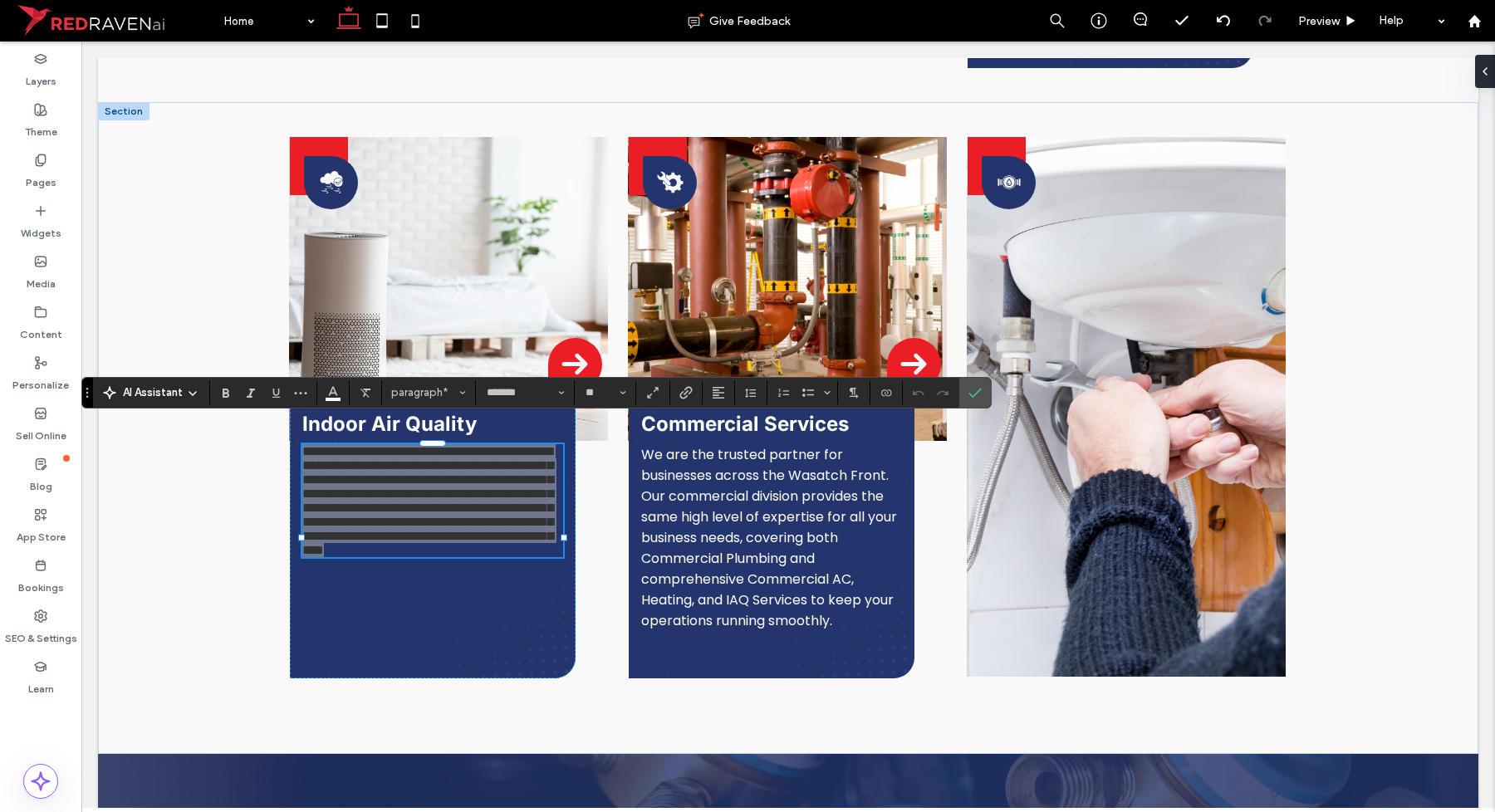
click at [133, 400] on span "AI Assistant" at bounding box center [153, 392] width 60 height 16
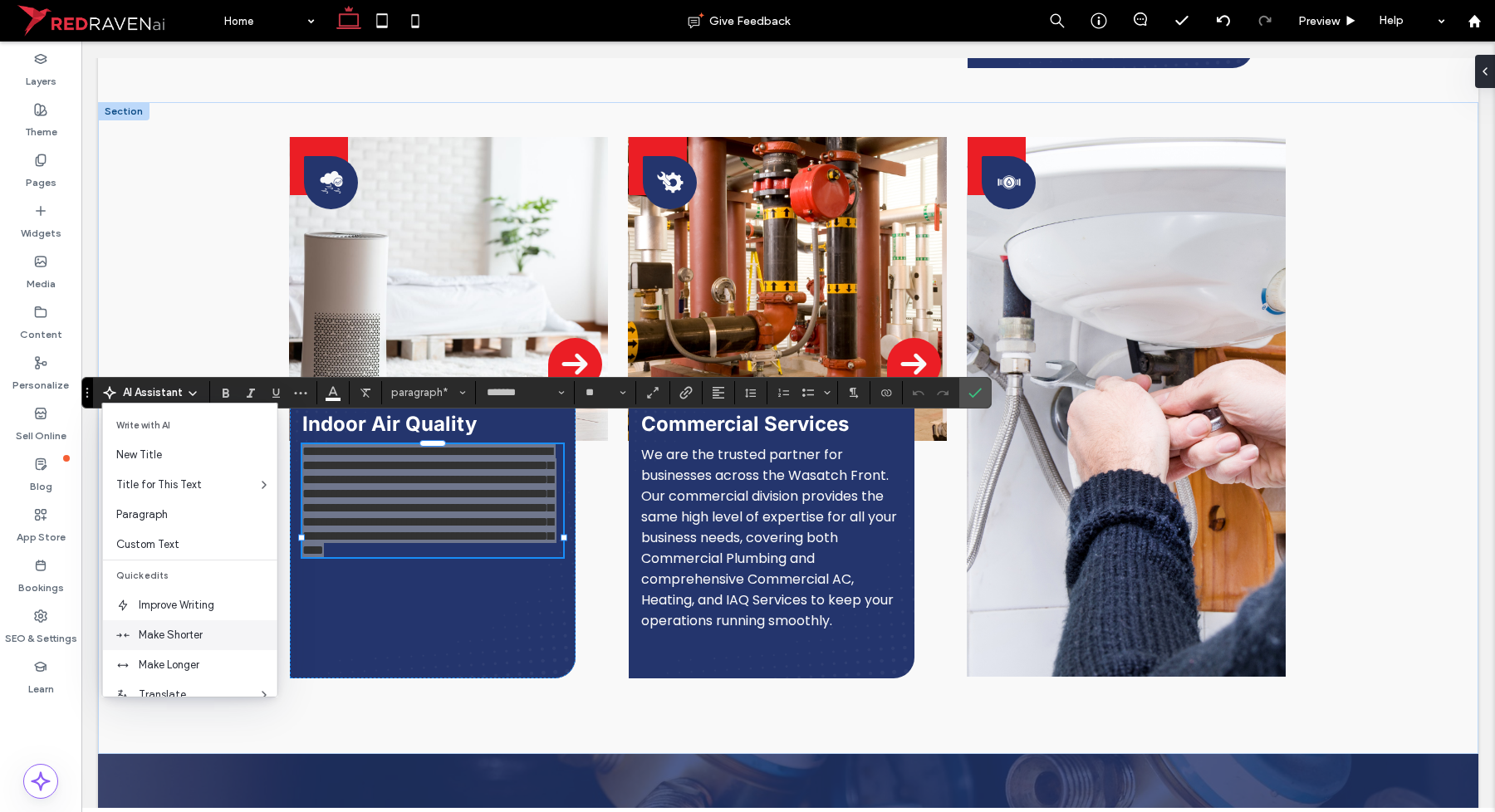
click at [197, 638] on span "Make Shorter" at bounding box center [208, 635] width 139 height 16
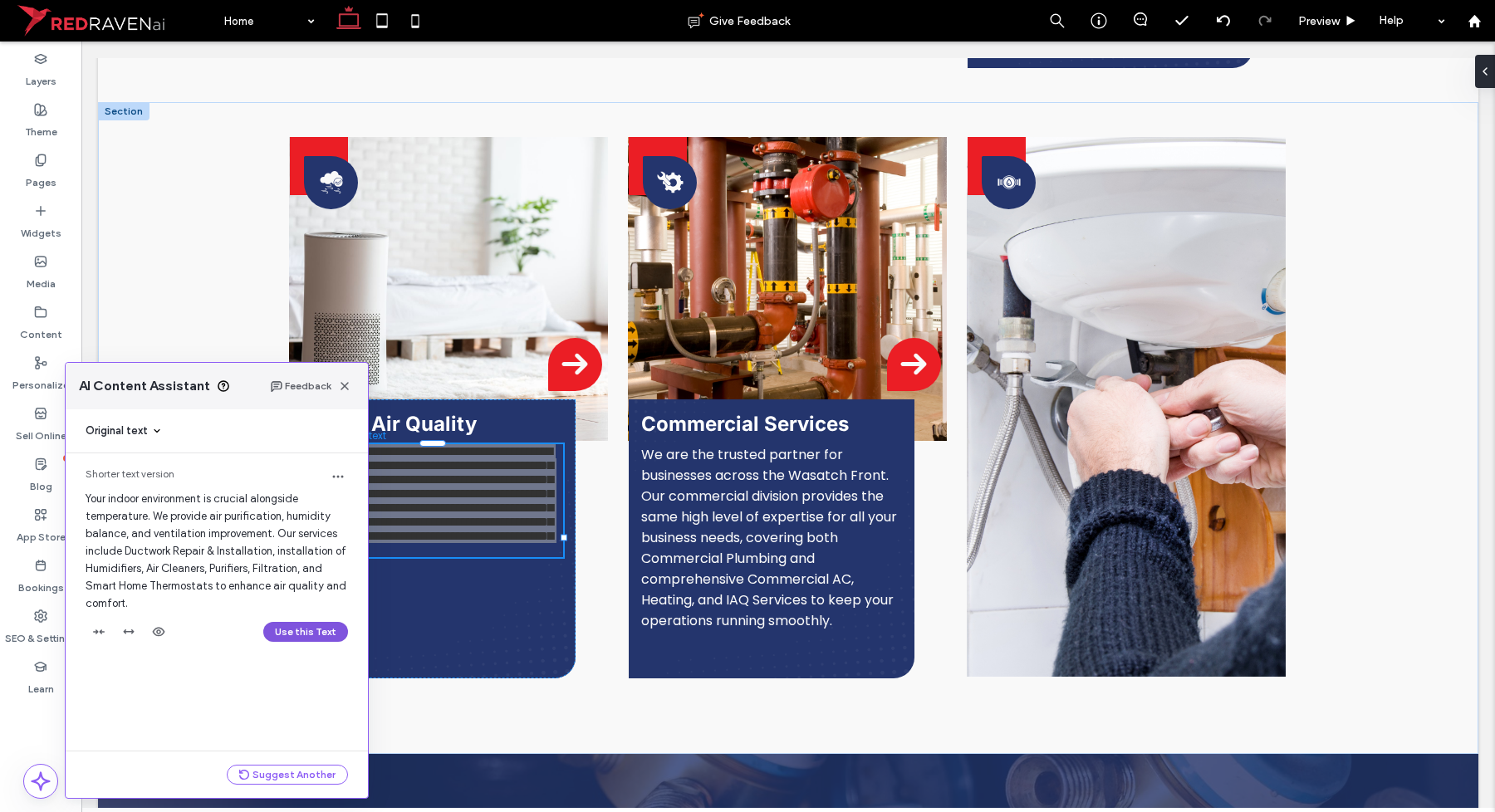
drag, startPoint x: 300, startPoint y: 632, endPoint x: 252, endPoint y: 592, distance: 62.5
click at [300, 632] on button "Use this Text" at bounding box center [305, 631] width 84 height 20
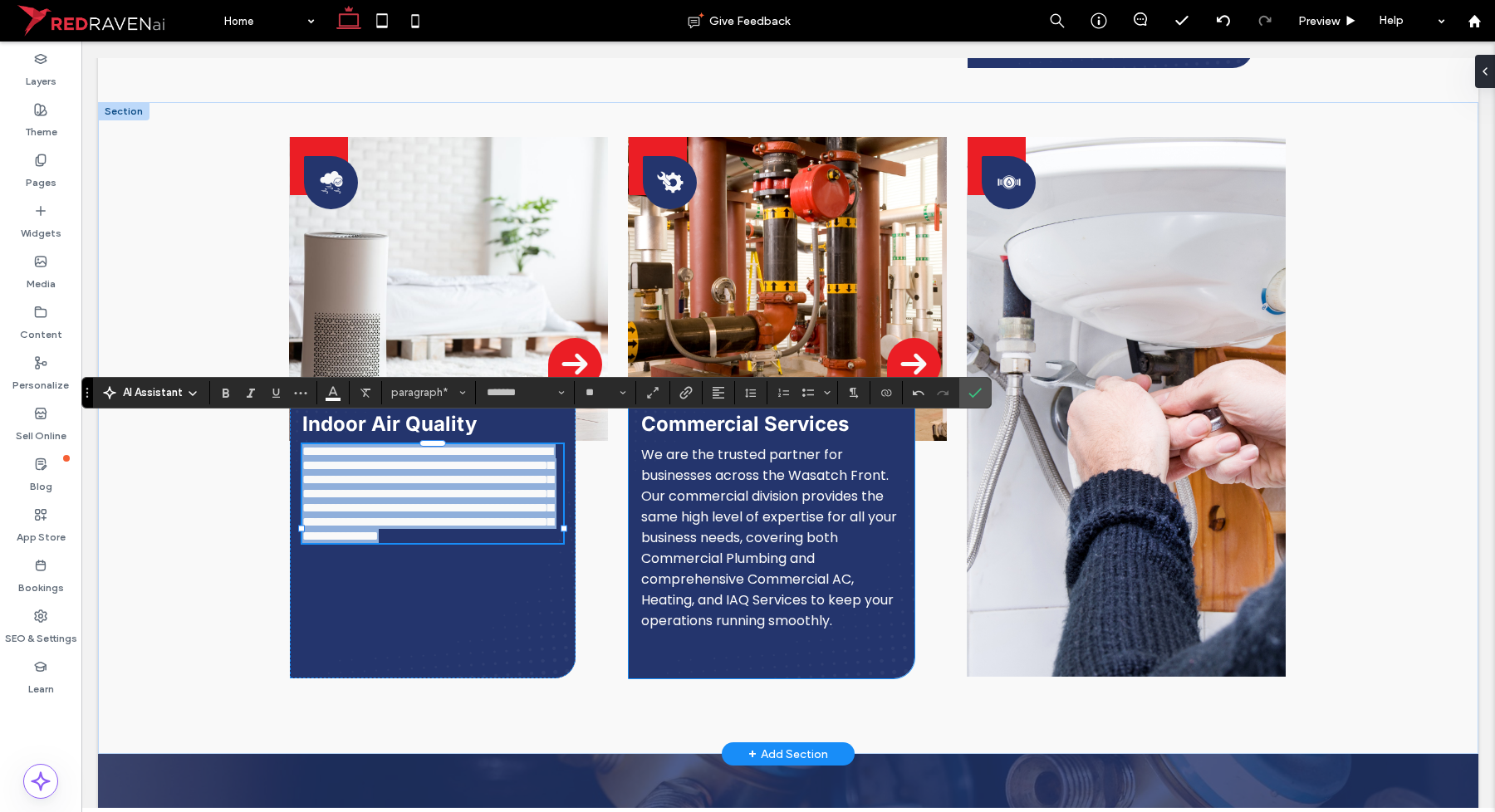
click at [762, 553] on span "We are the trusted partner for businesses across the Wasatch Front. Our commerc…" at bounding box center [769, 537] width 256 height 185
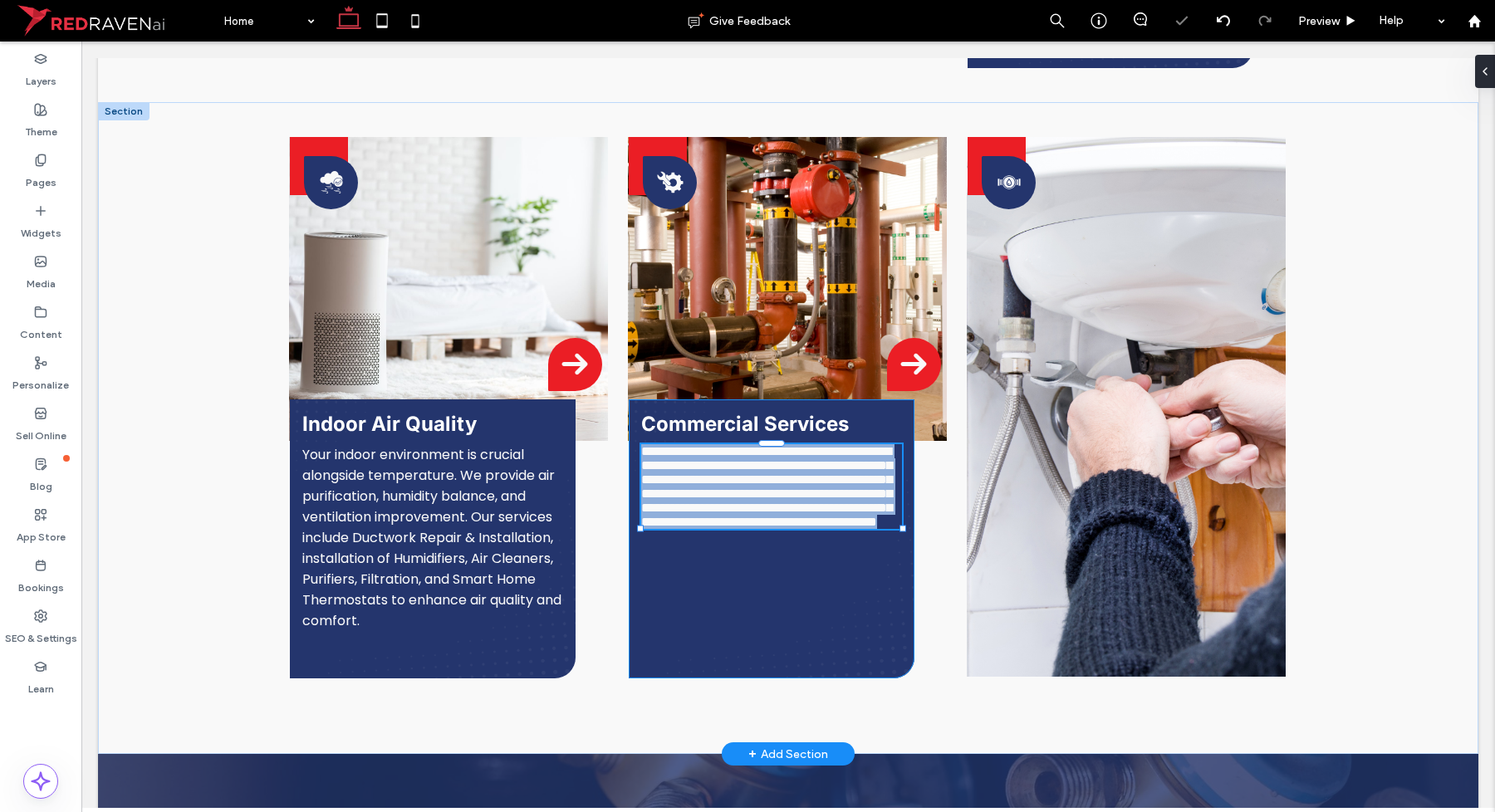
type input "*******"
type input "**"
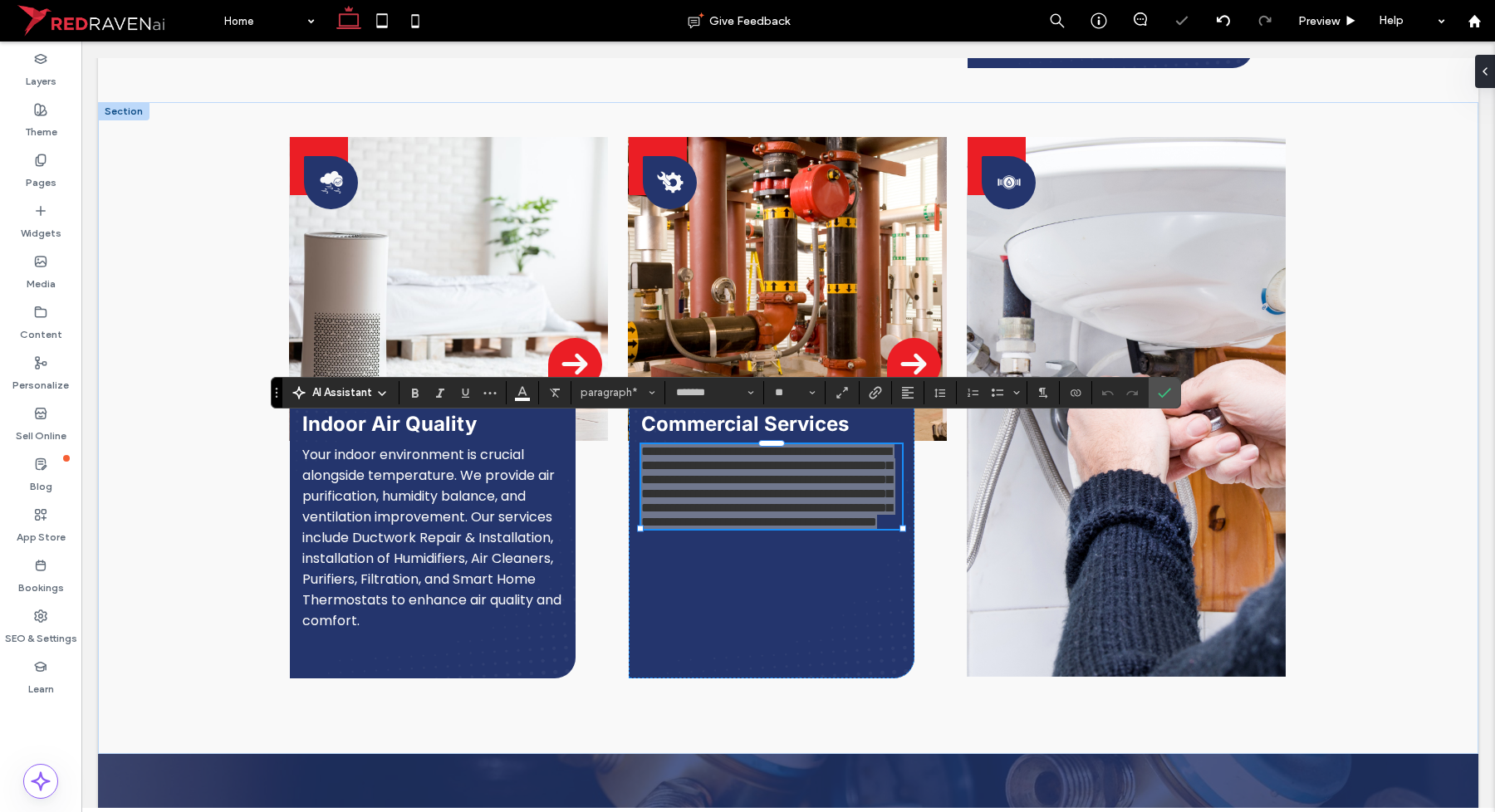
click at [358, 394] on span "AI Assistant" at bounding box center [342, 392] width 60 height 16
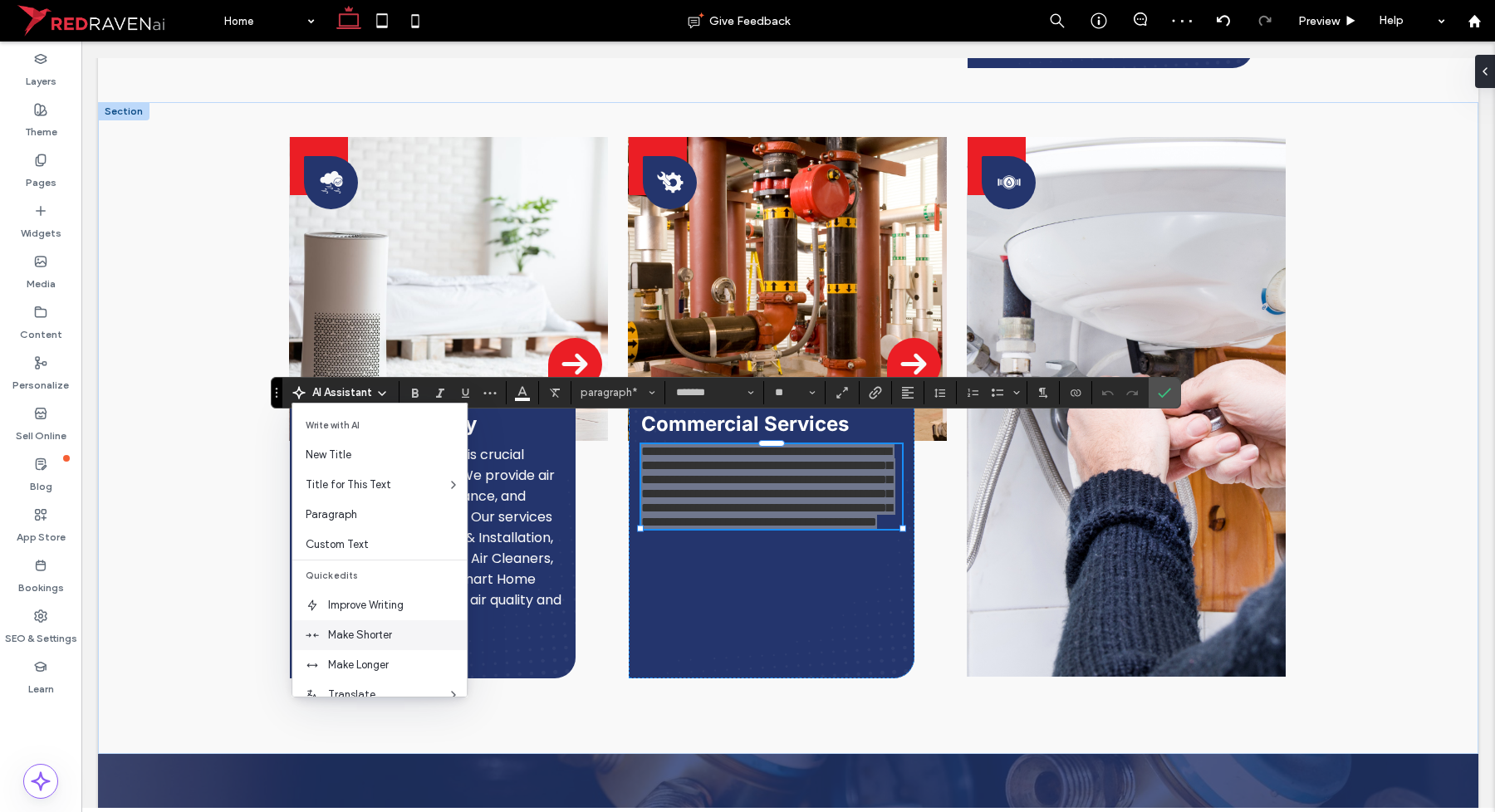
click at [366, 632] on span "Make Shorter" at bounding box center [397, 635] width 139 height 16
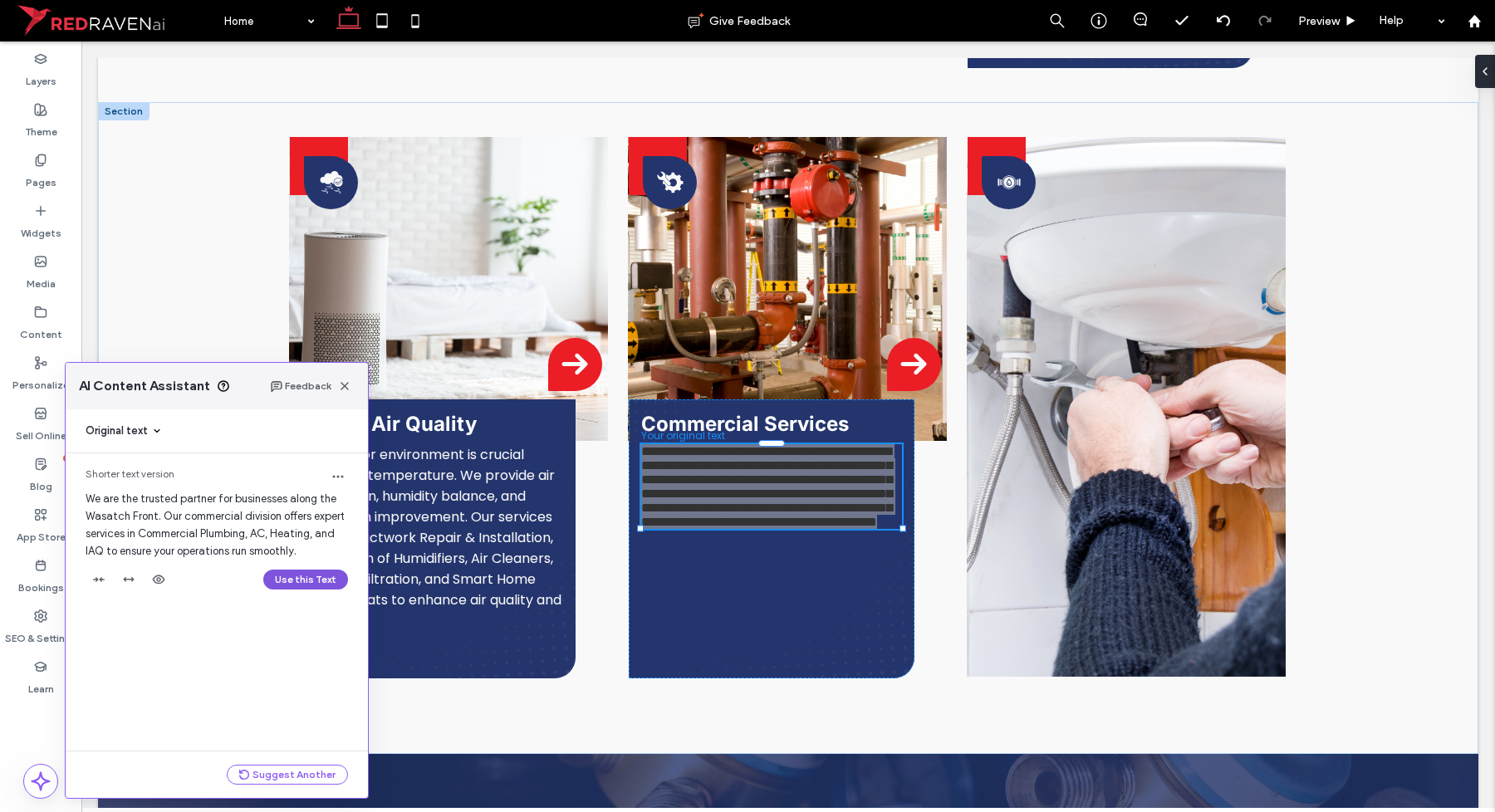
click at [303, 585] on button "Use this Text" at bounding box center [305, 579] width 84 height 20
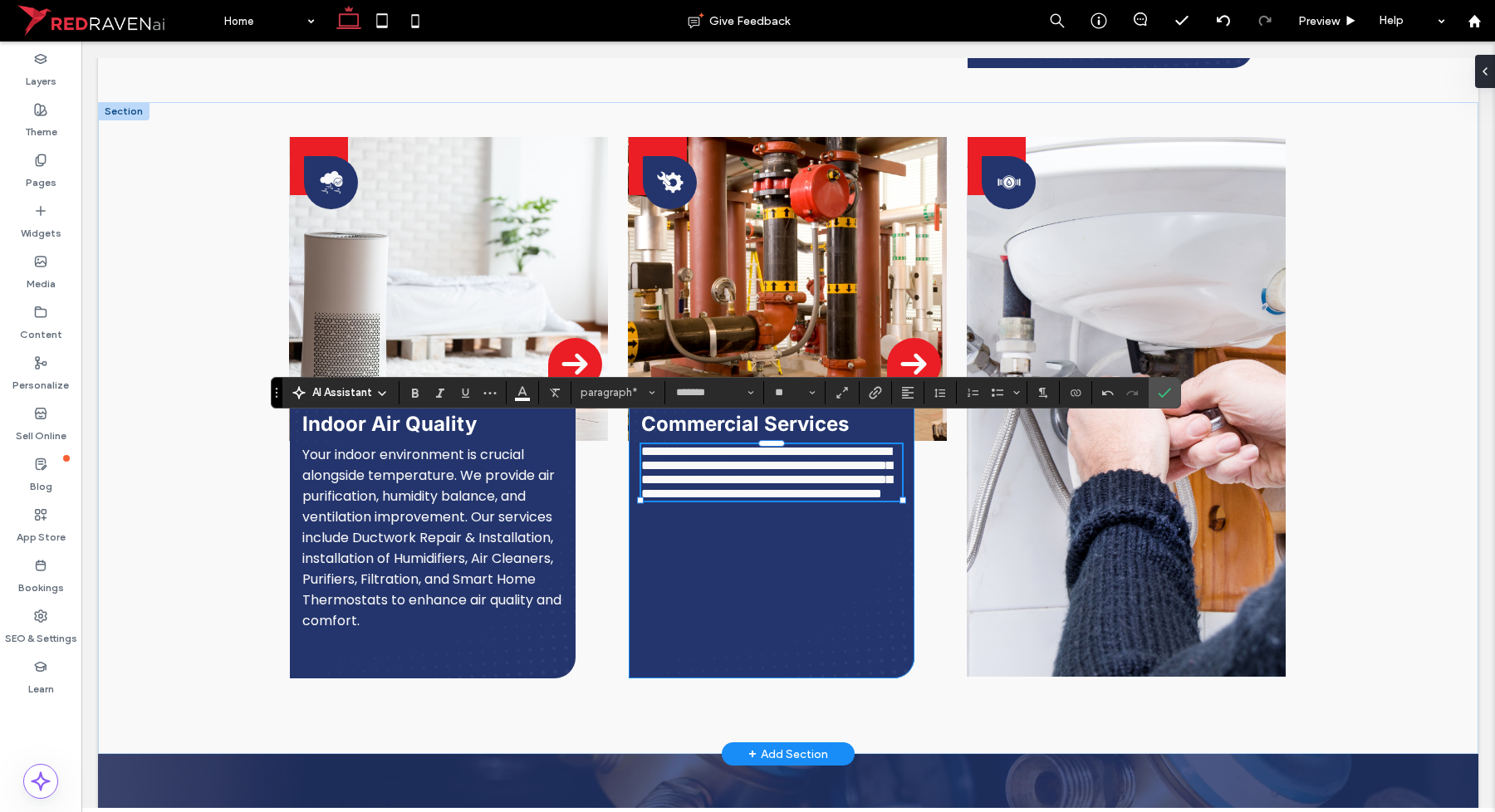
click at [736, 604] on div "**********" at bounding box center [771, 538] width 286 height 279
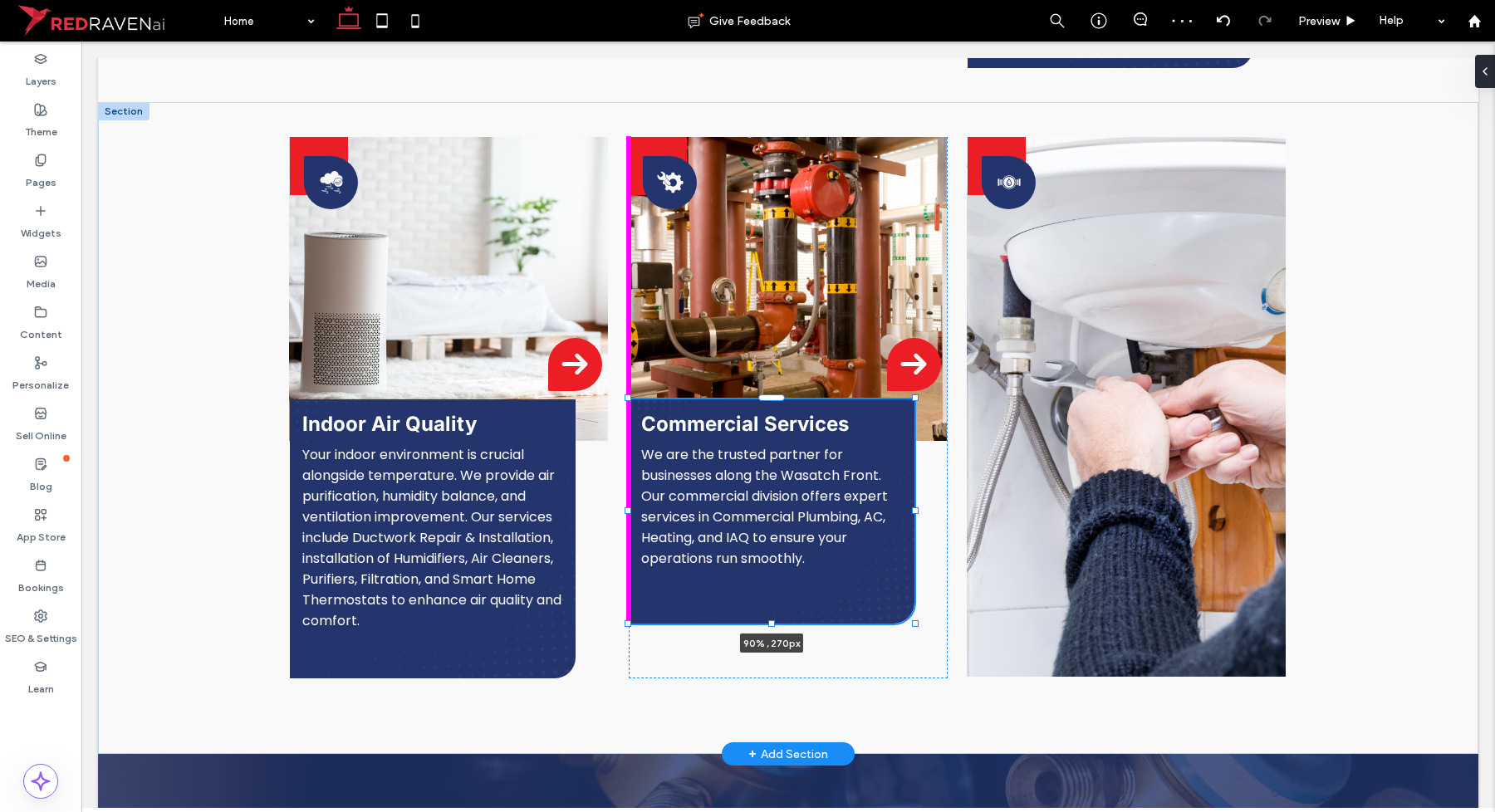
drag, startPoint x: 763, startPoint y: 652, endPoint x: 770, endPoint y: 598, distance: 54.5
click at [770, 598] on div "Indoor Air Quality Your indoor environment is crucial alongside temperature. We…" at bounding box center [788, 428] width 997 height 652
type input "***"
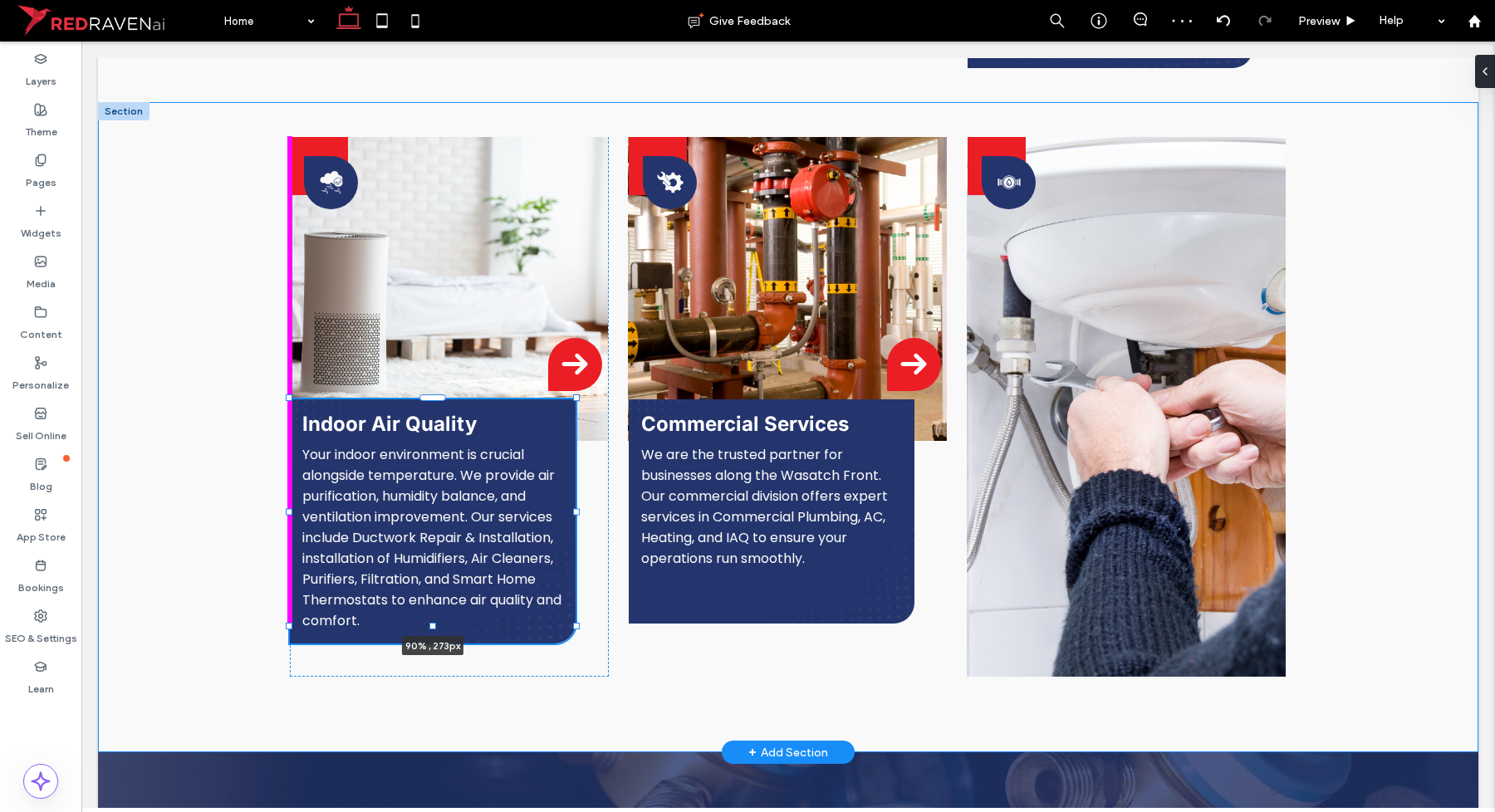
drag, startPoint x: 423, startPoint y: 656, endPoint x: 433, endPoint y: 592, distance: 64.8
click at [433, 592] on div "Indoor Air Quality Your indoor environment is crucial alongside temperature. We…" at bounding box center [788, 427] width 997 height 650
type input "***"
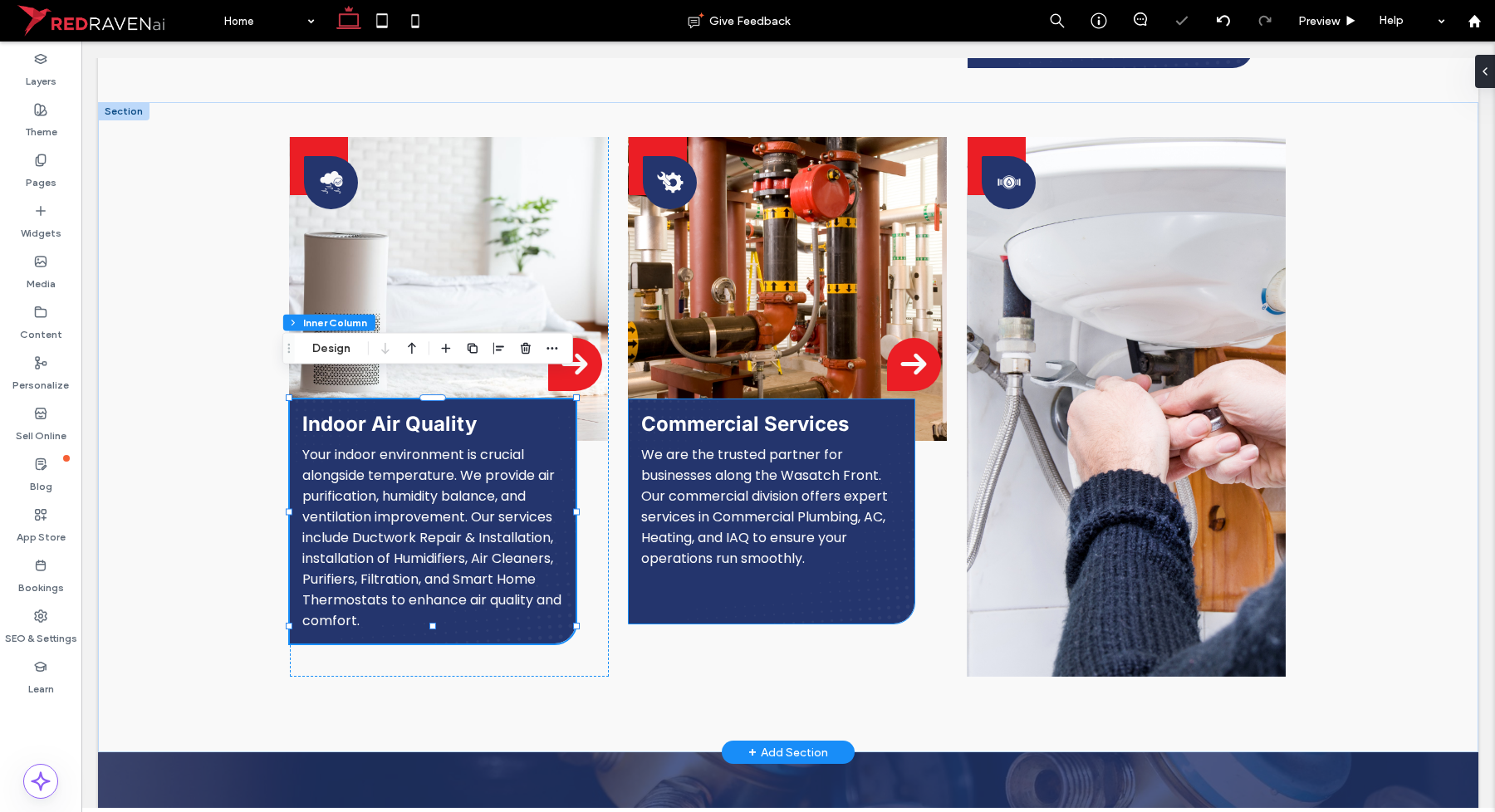
click at [795, 576] on div "Commercial Services We are the trusted partner for businesses along the Wasatch…" at bounding box center [771, 511] width 286 height 224
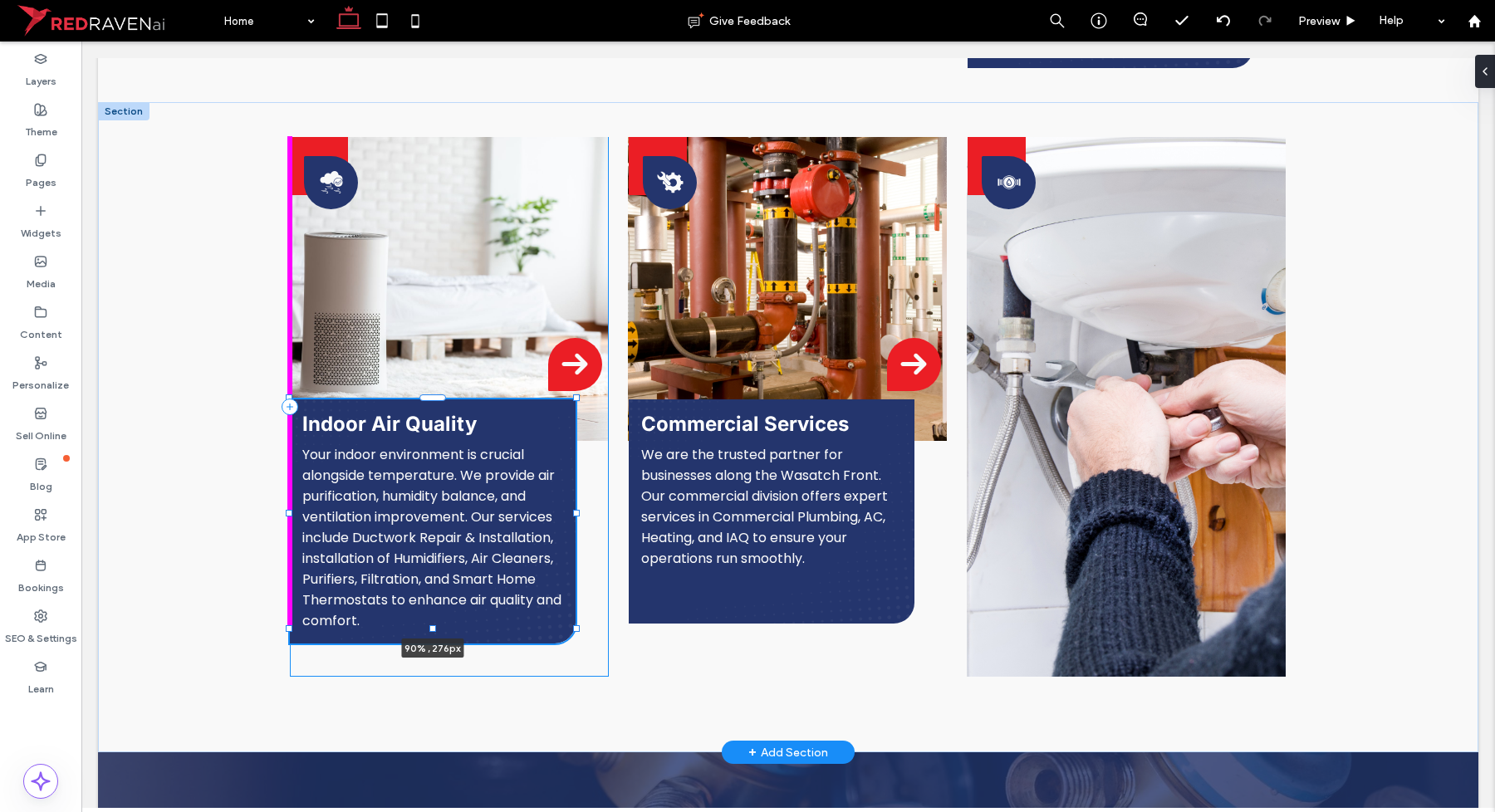
click at [429, 605] on div "Indoor Air Quality Your indoor environment is crucial alongside temperature. We…" at bounding box center [788, 427] width 997 height 650
type input "***"
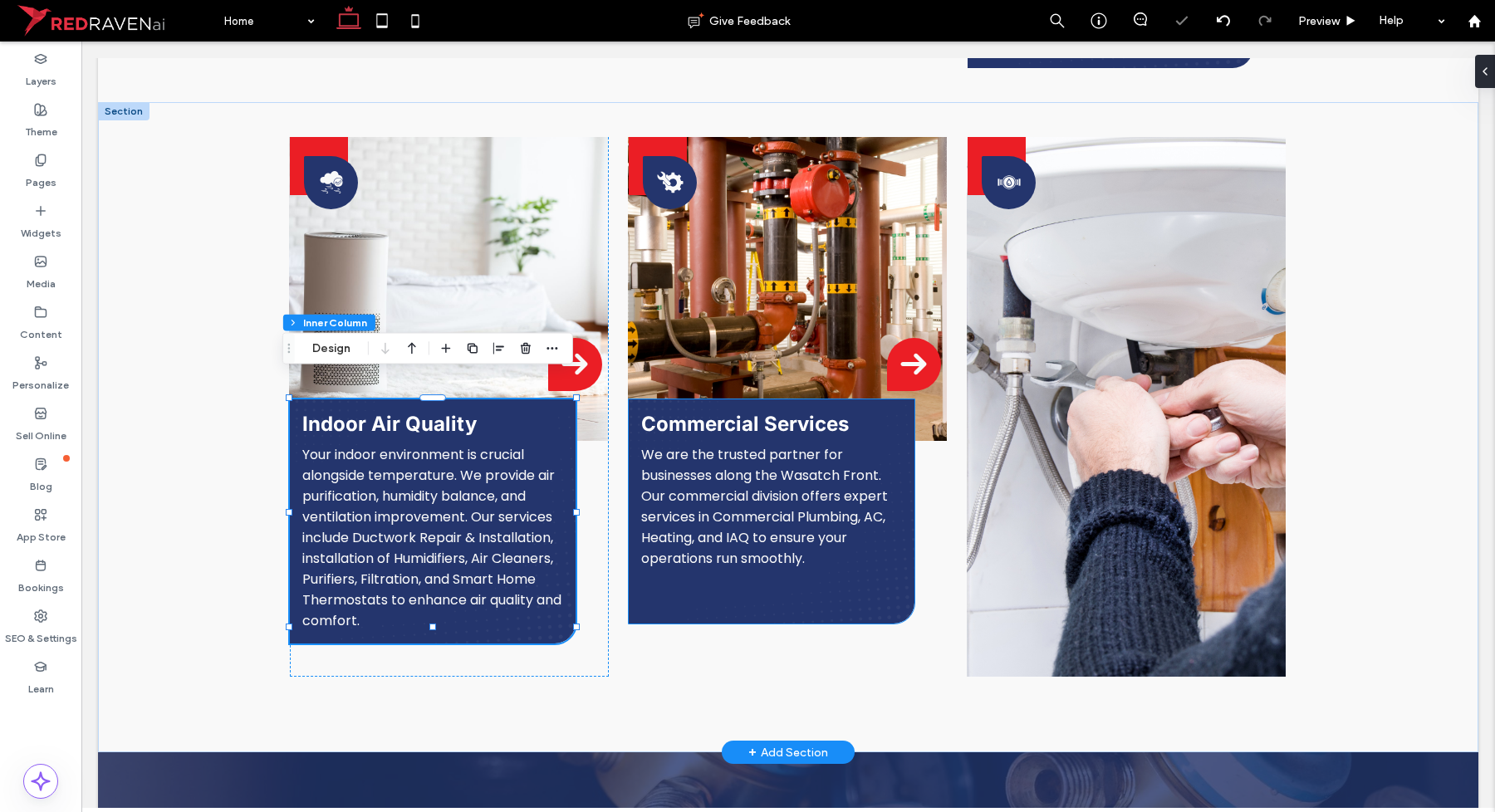
click at [778, 571] on div "Commercial Services We are the trusted partner for businesses along the Wasatch…" at bounding box center [771, 511] width 286 height 224
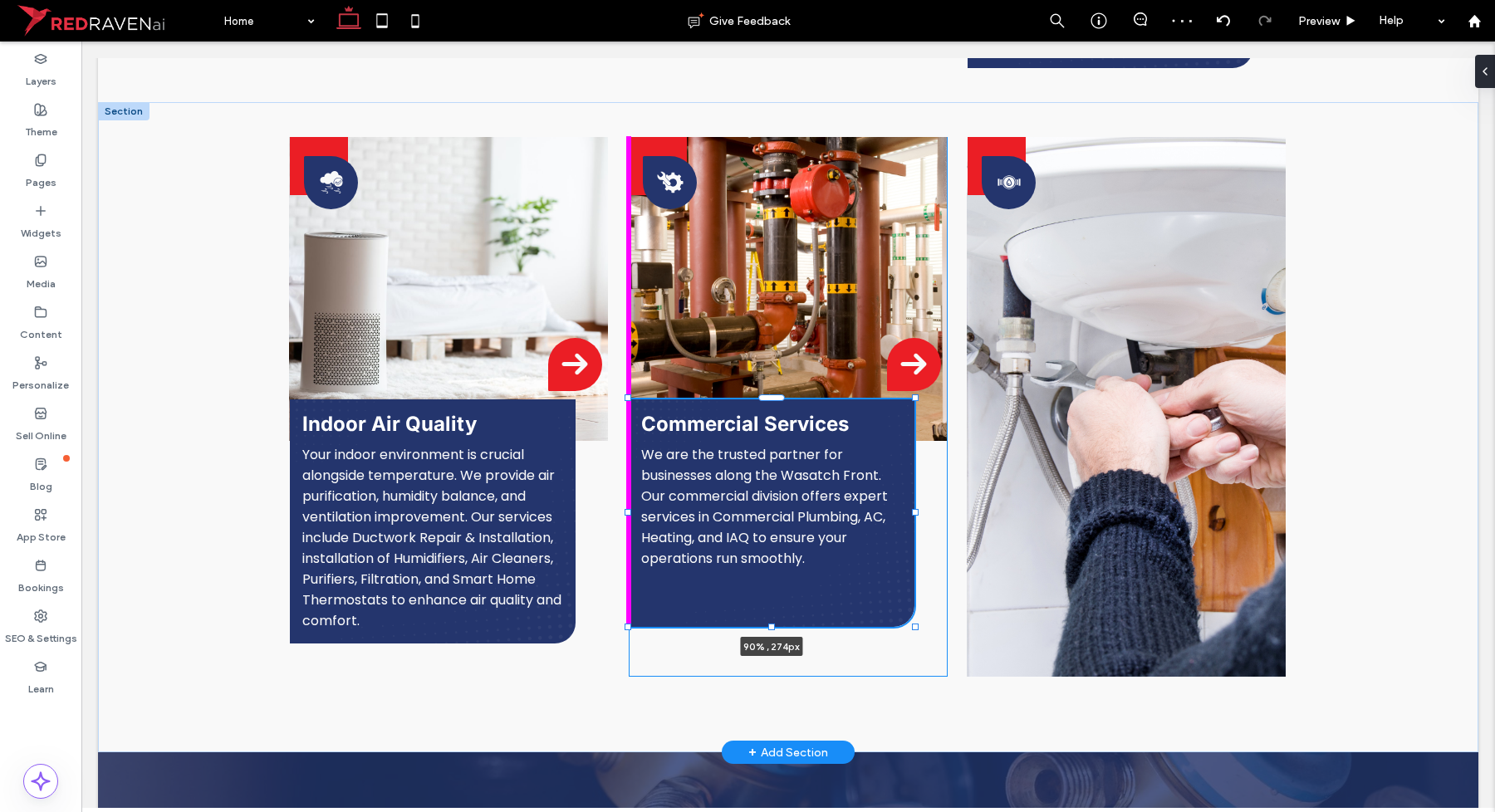
click at [768, 624] on div at bounding box center [771, 627] width 7 height 7
type input "***"
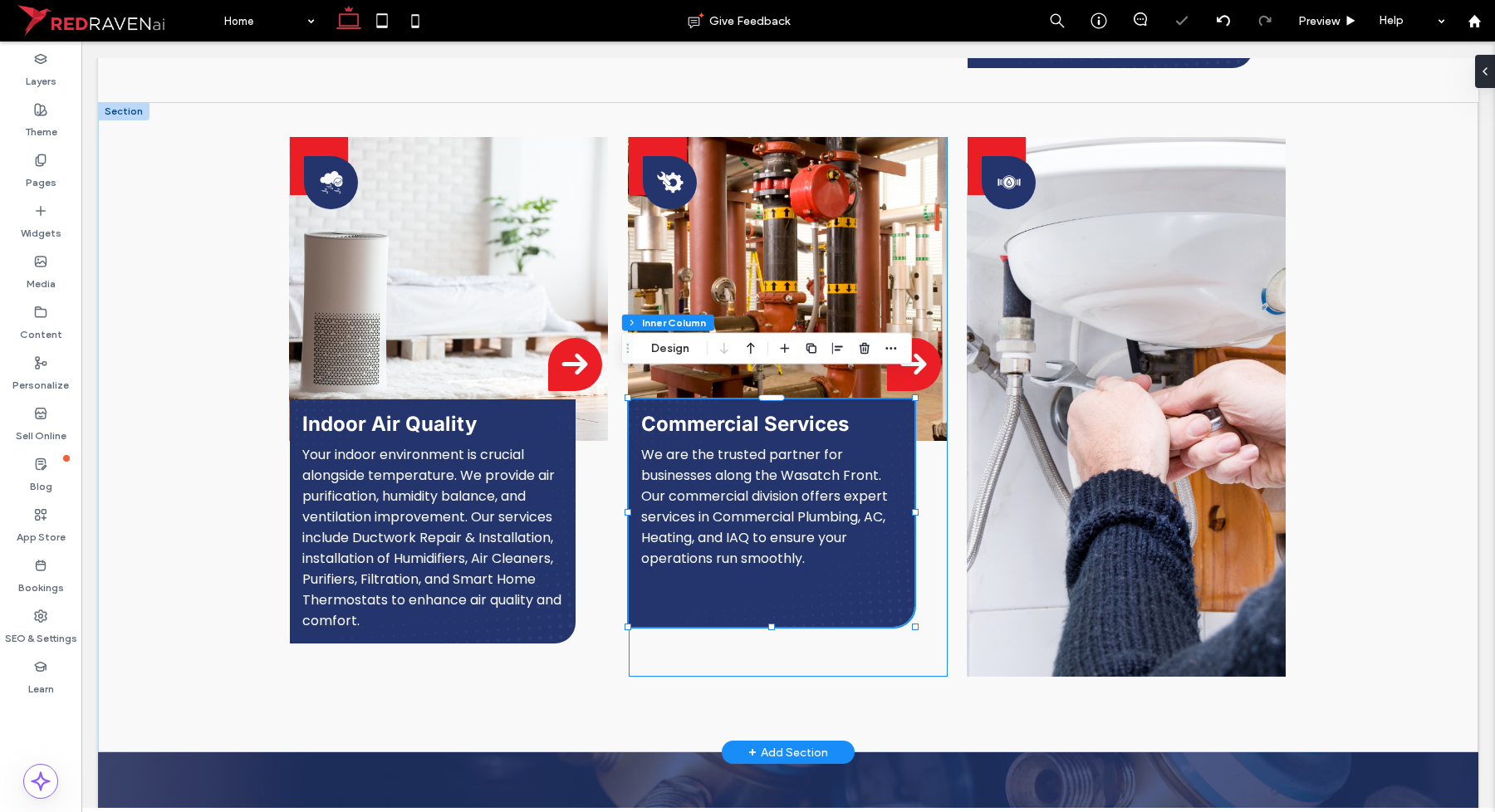
click at [754, 634] on div "Commercial Services We are the trusted partner for businesses along the Wasatch…" at bounding box center [788, 407] width 319 height 540
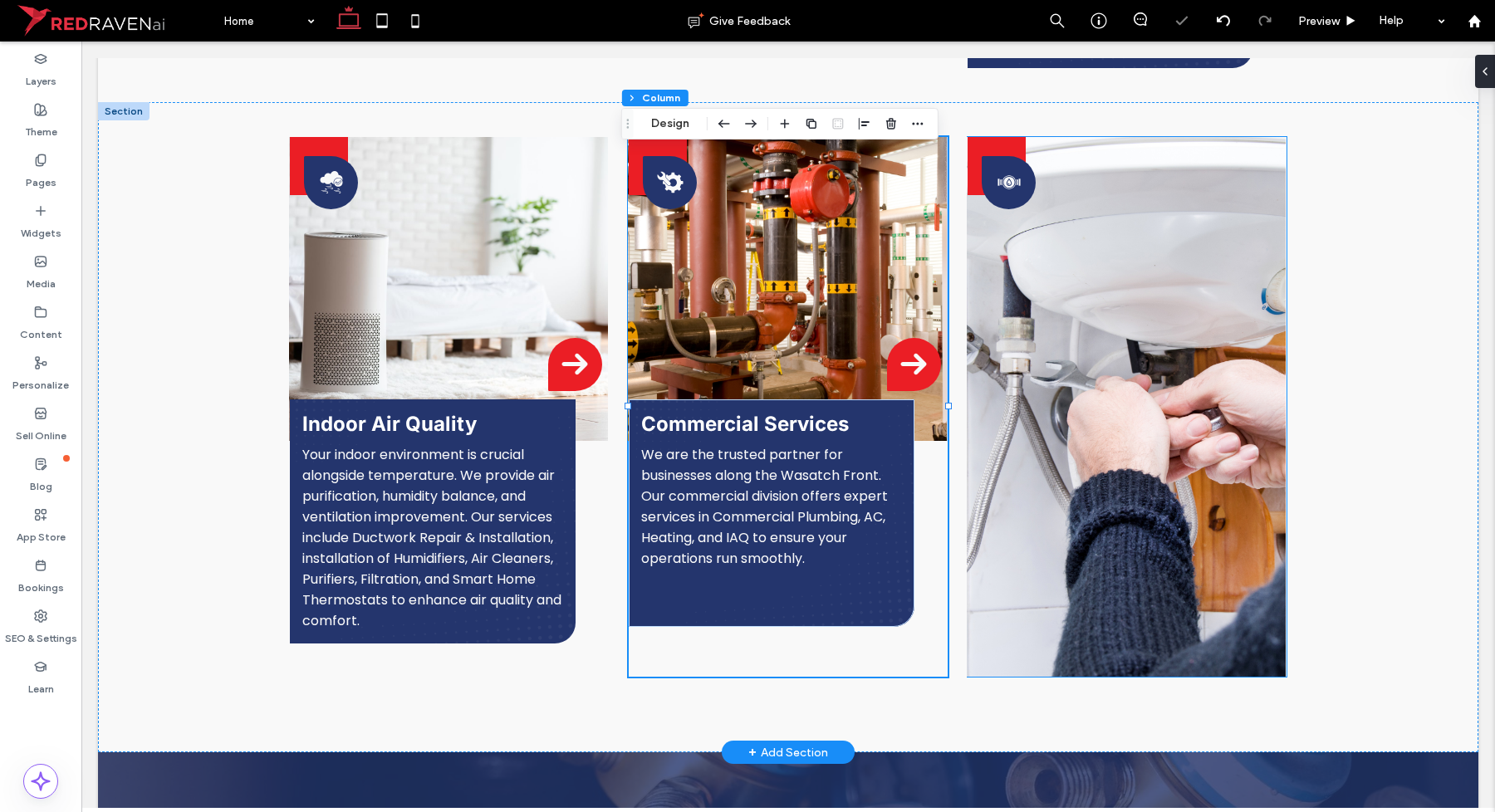
click at [1086, 629] on img at bounding box center [1126, 407] width 319 height 540
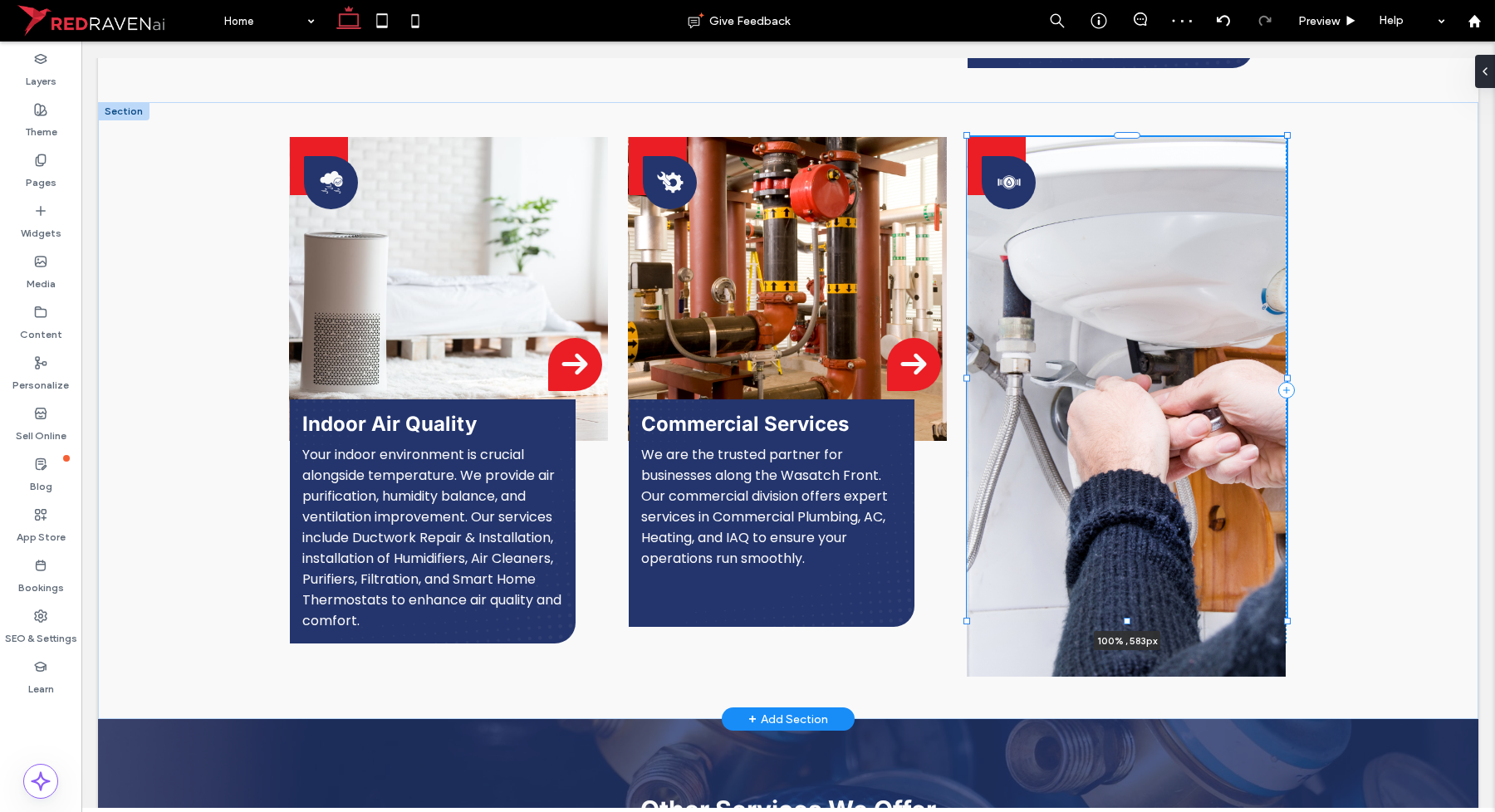
drag, startPoint x: 1118, startPoint y: 652, endPoint x: 1114, endPoint y: 596, distance: 56.1
click at [969, 137] on div at bounding box center [968, 136] width 1 height 1
type input "***"
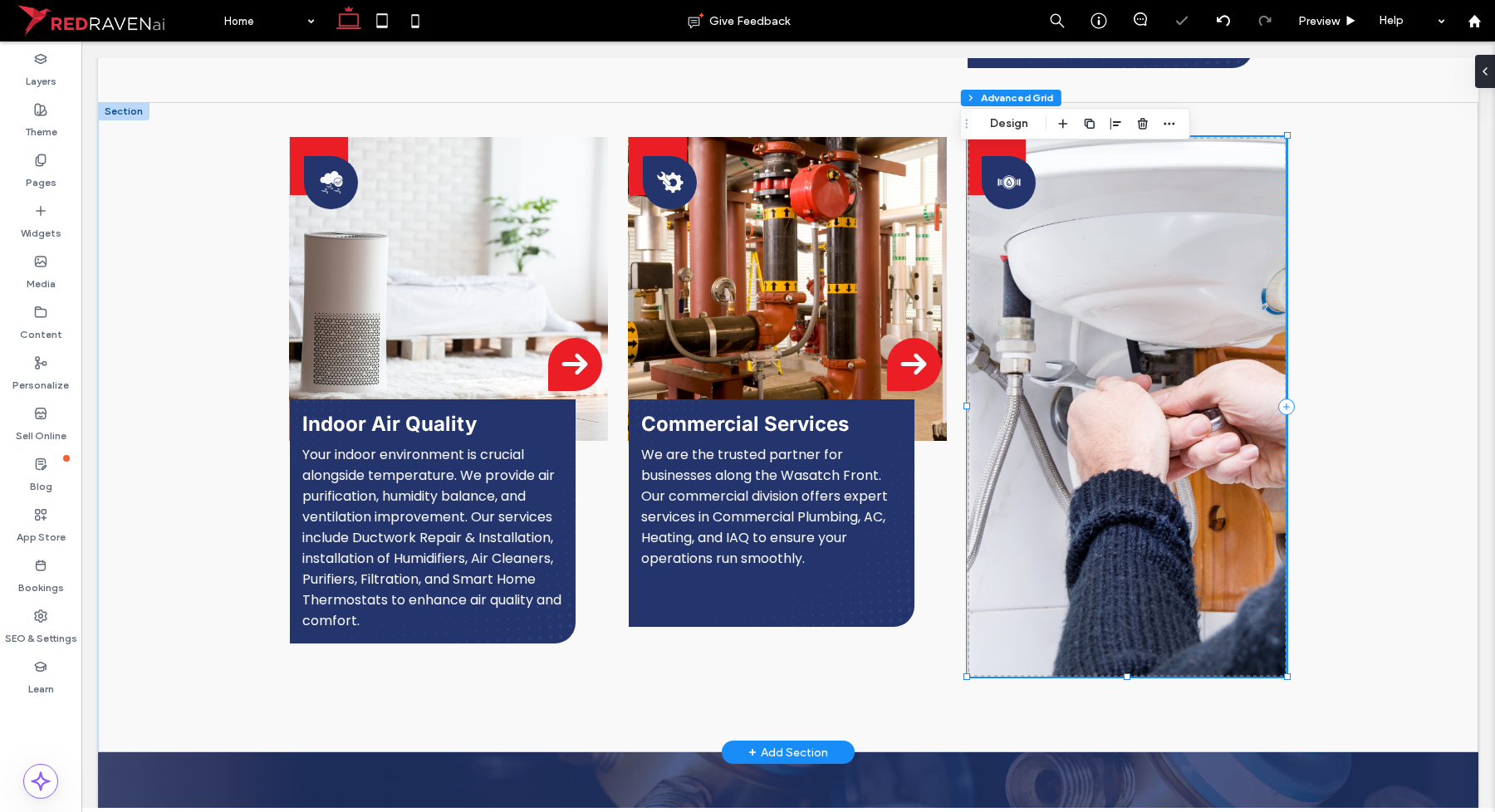
click at [1099, 605] on img at bounding box center [1126, 407] width 319 height 540
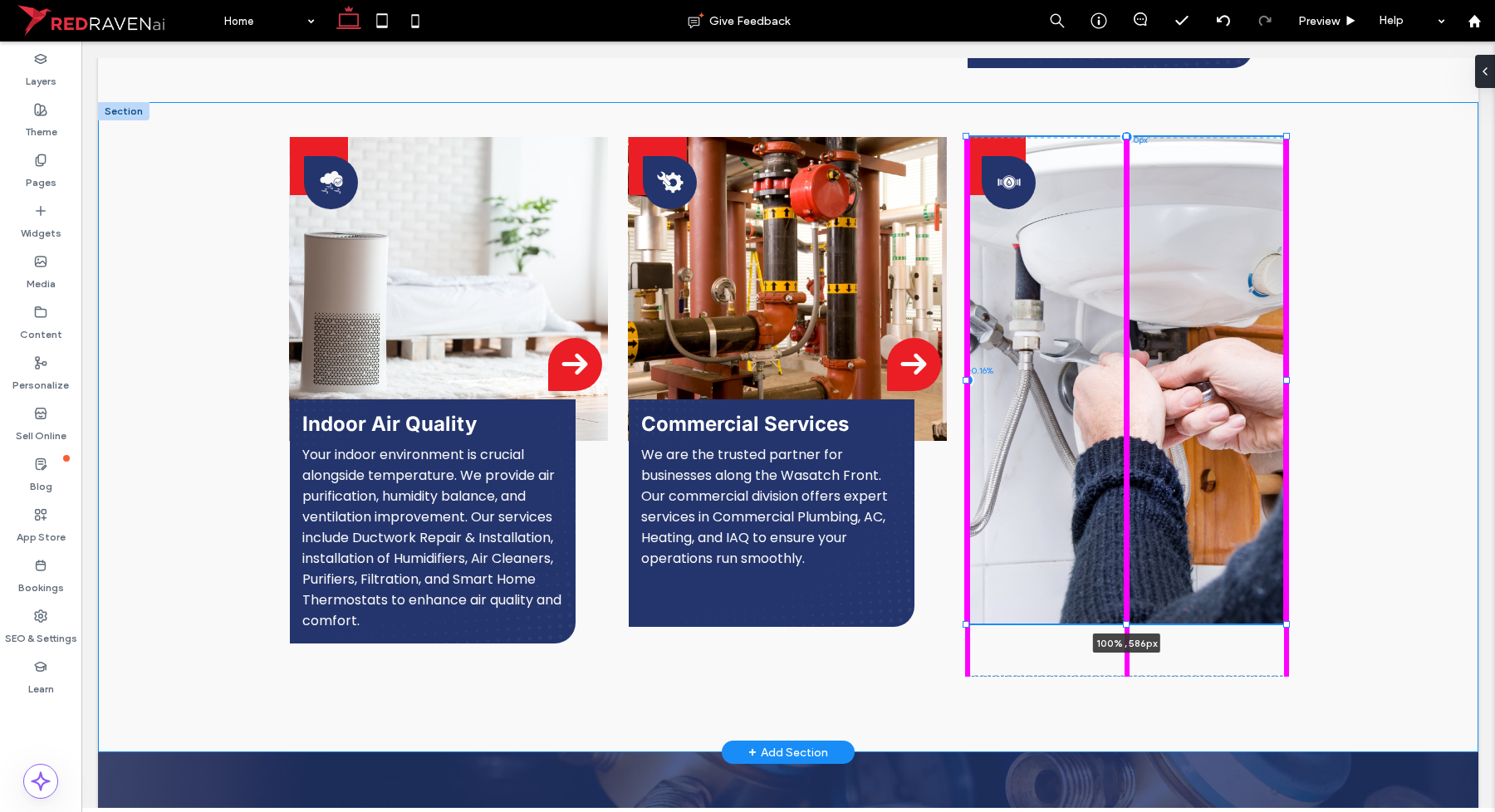
drag, startPoint x: 1117, startPoint y: 653, endPoint x: 1115, endPoint y: 600, distance: 53.0
click at [1123, 620] on div at bounding box center [1126, 624] width 7 height 7
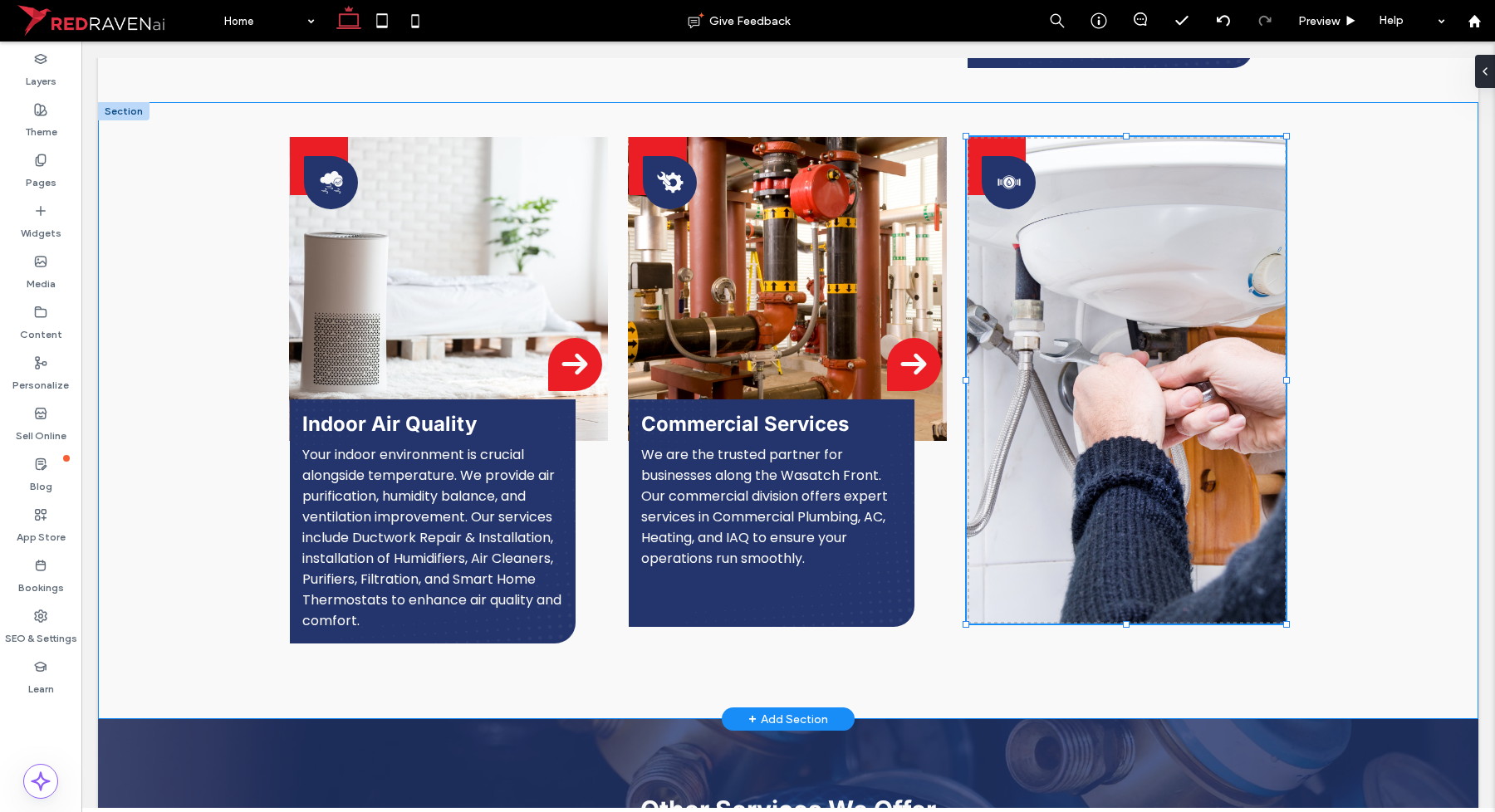
type input "***"
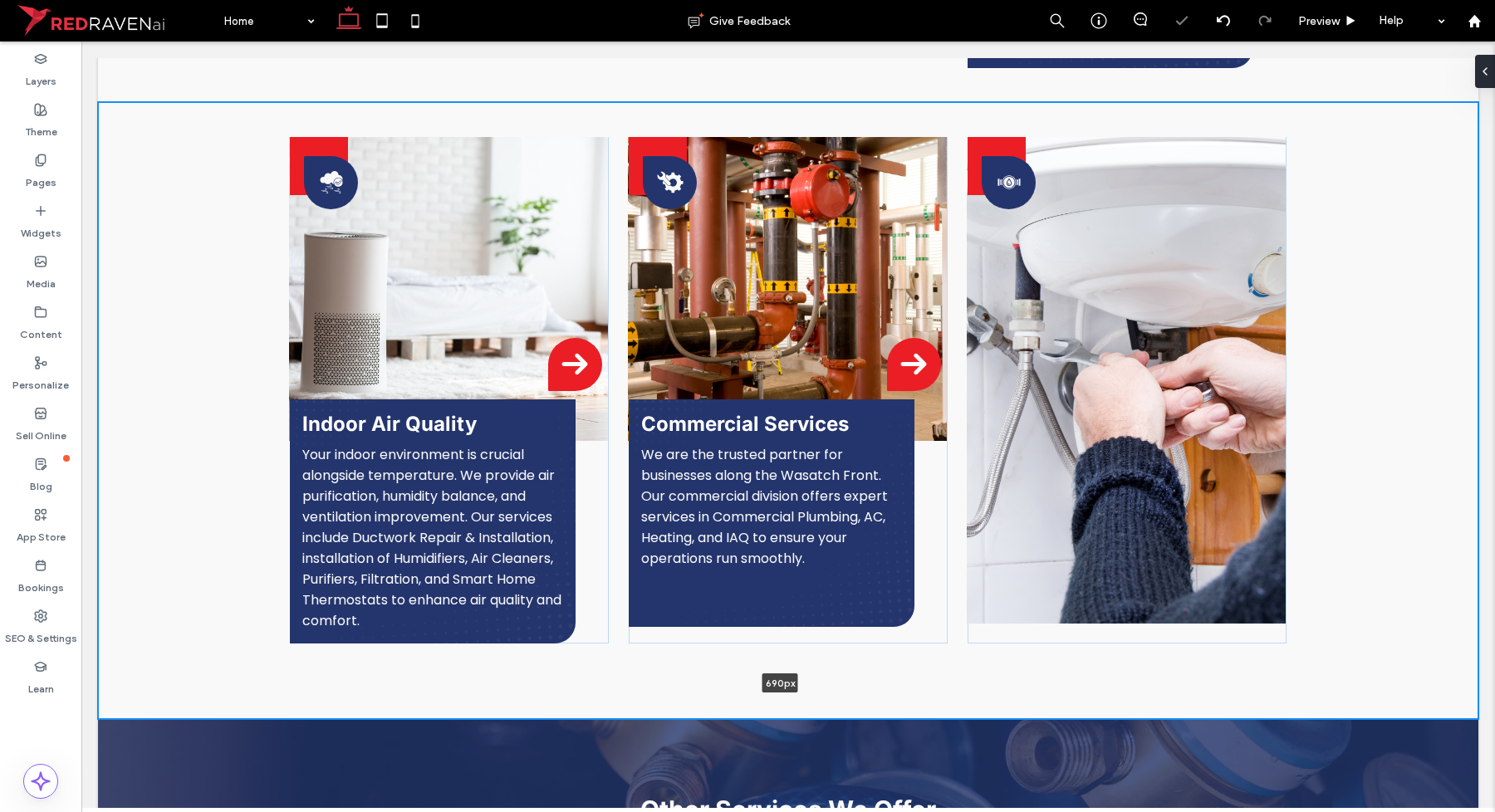
drag, startPoint x: 1106, startPoint y: 675, endPoint x: 1107, endPoint y: 649, distance: 26.0
click at [1107, 649] on div "Indoor Air Quality Your indoor environment is crucial alongside temperature. We…" at bounding box center [788, 410] width 1381 height 617
type input "*"
type input "***"
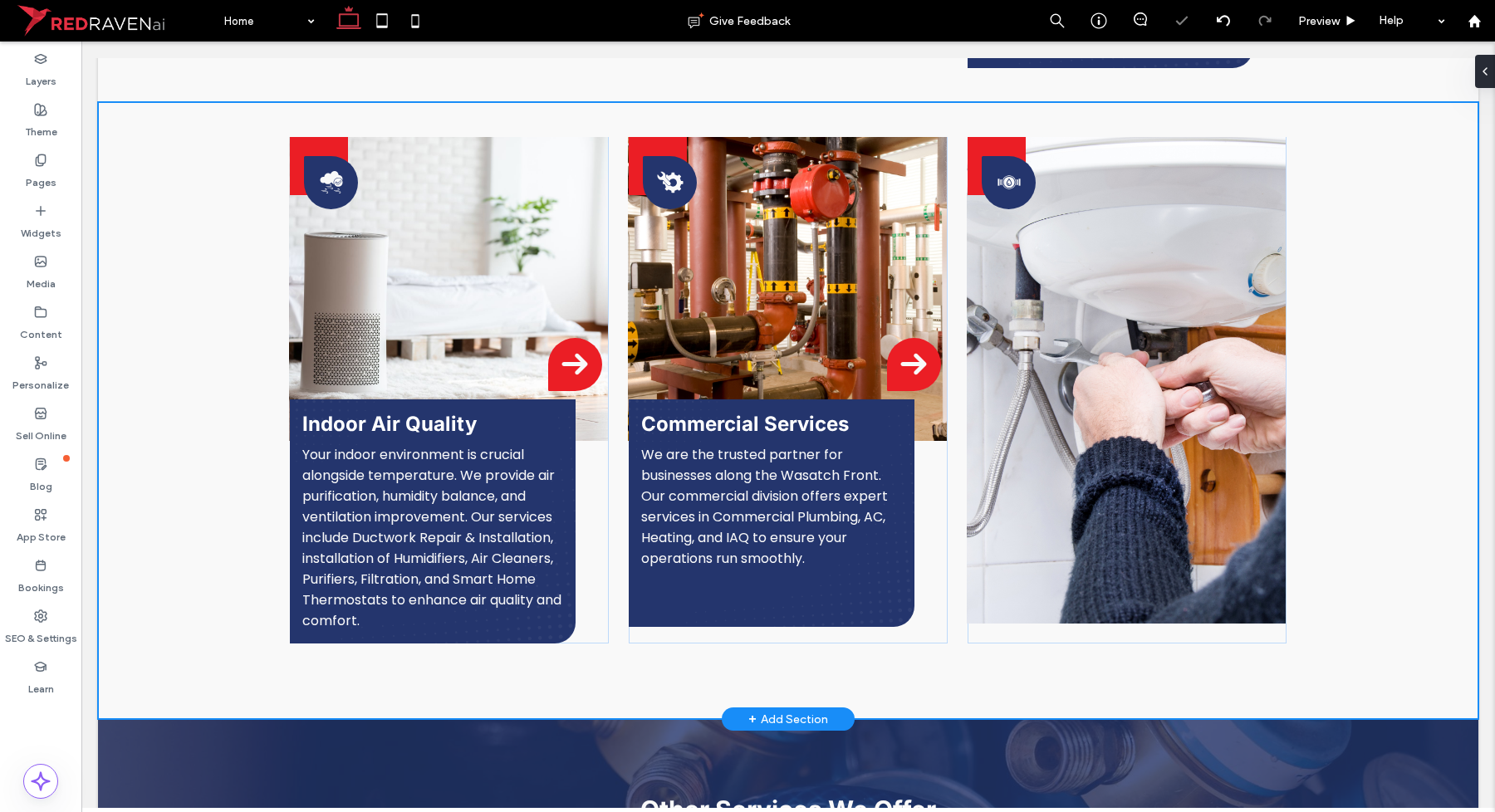
type input "*"
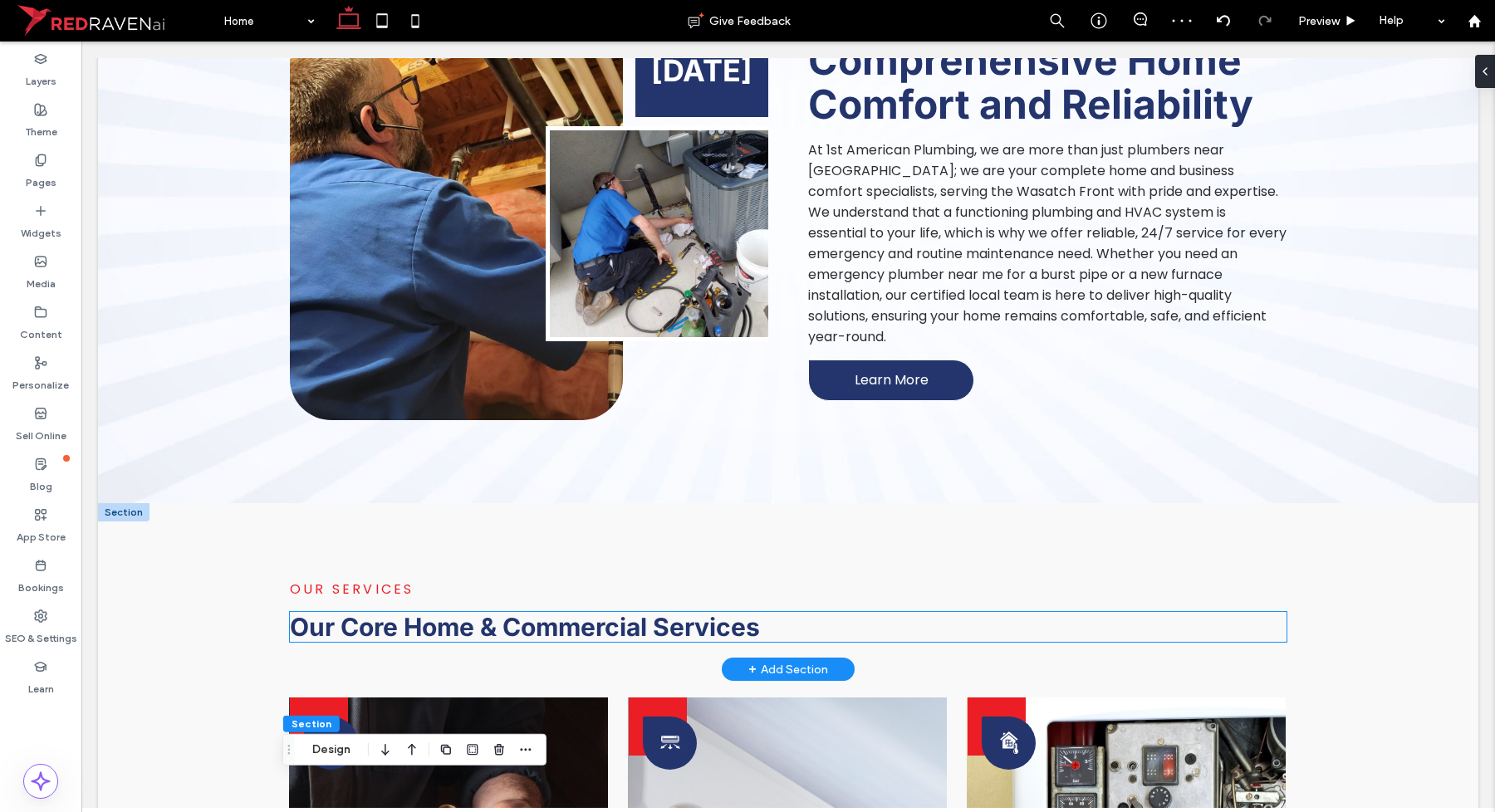
scroll to position [996, 0]
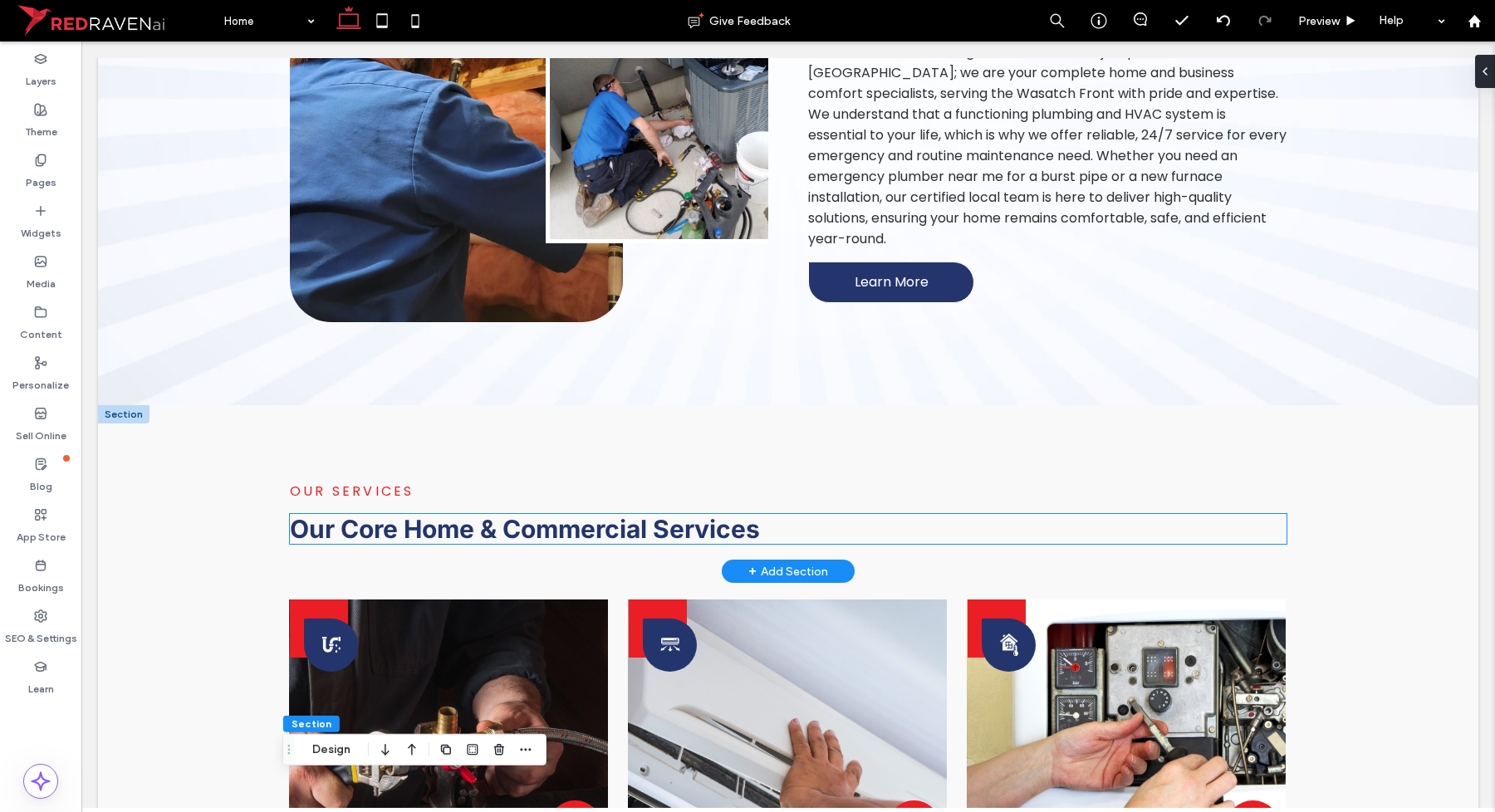
click at [753, 516] on span "Our Core Home & Commercial Services" at bounding box center [525, 529] width 470 height 30
click at [753, 516] on div "Our Core Home & Commercial Services" at bounding box center [788, 529] width 997 height 30
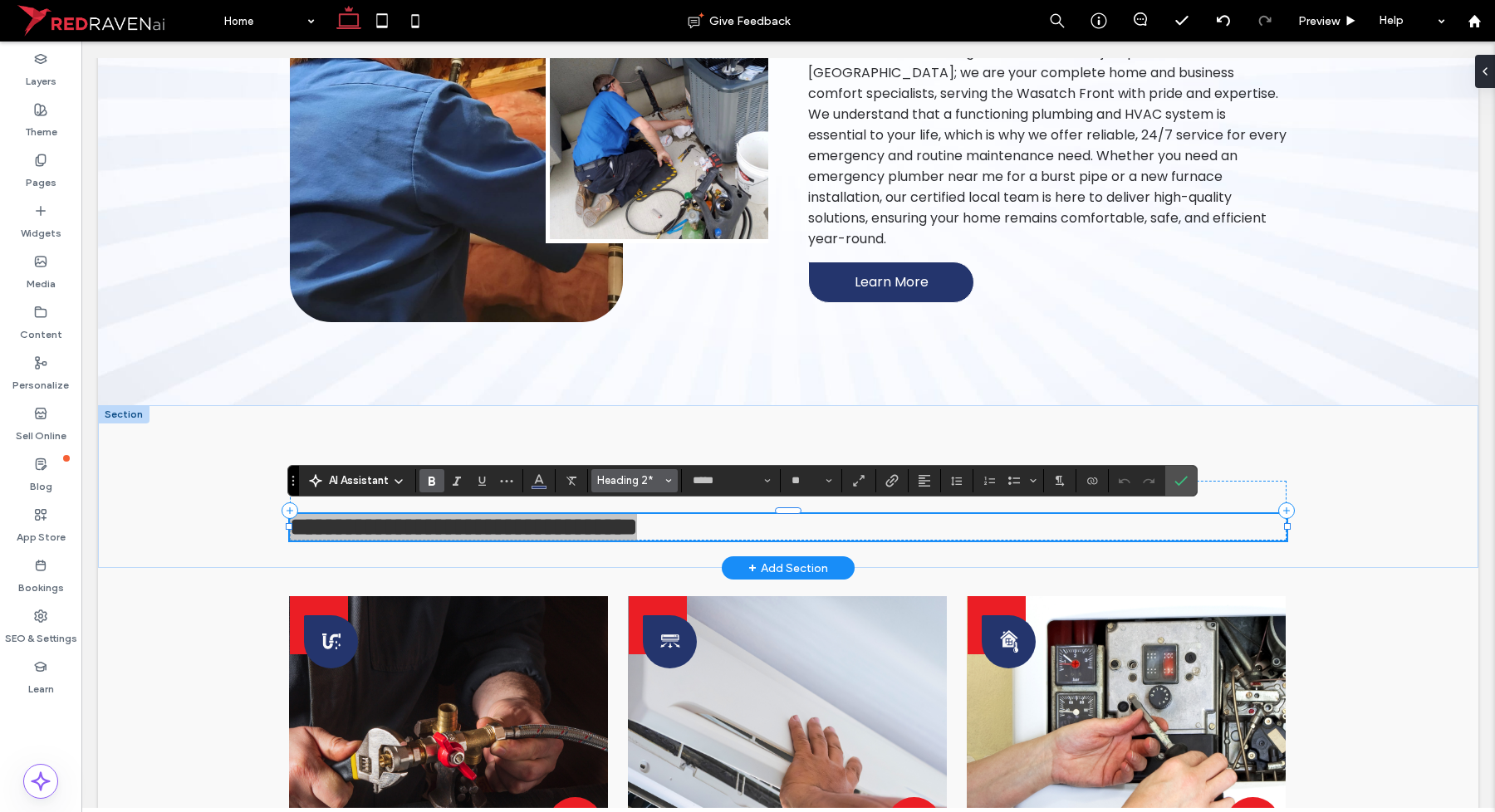
click at [662, 484] on span "Heading 2*" at bounding box center [630, 480] width 65 height 13
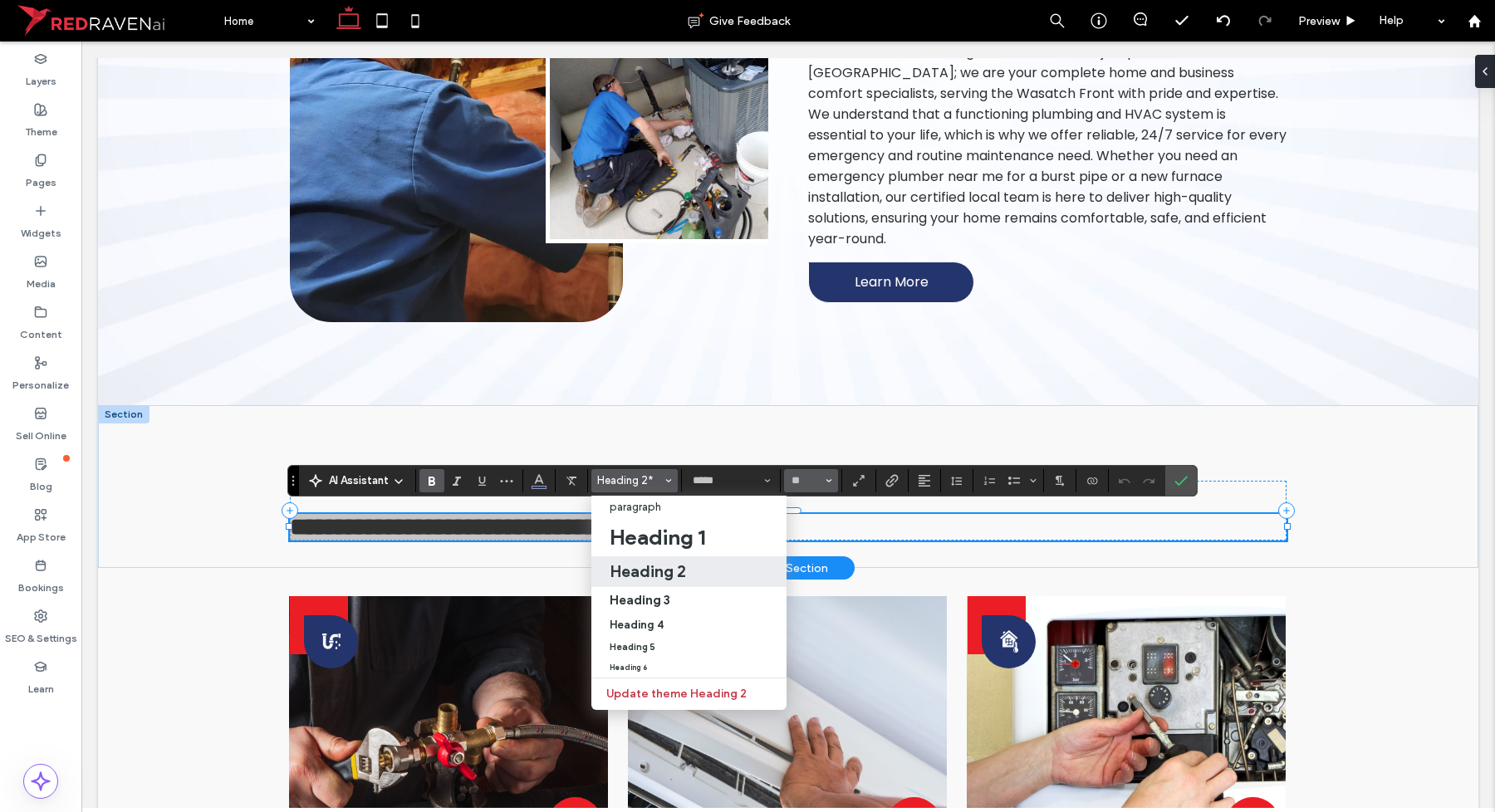
click at [835, 478] on button "**" at bounding box center [811, 480] width 54 height 23
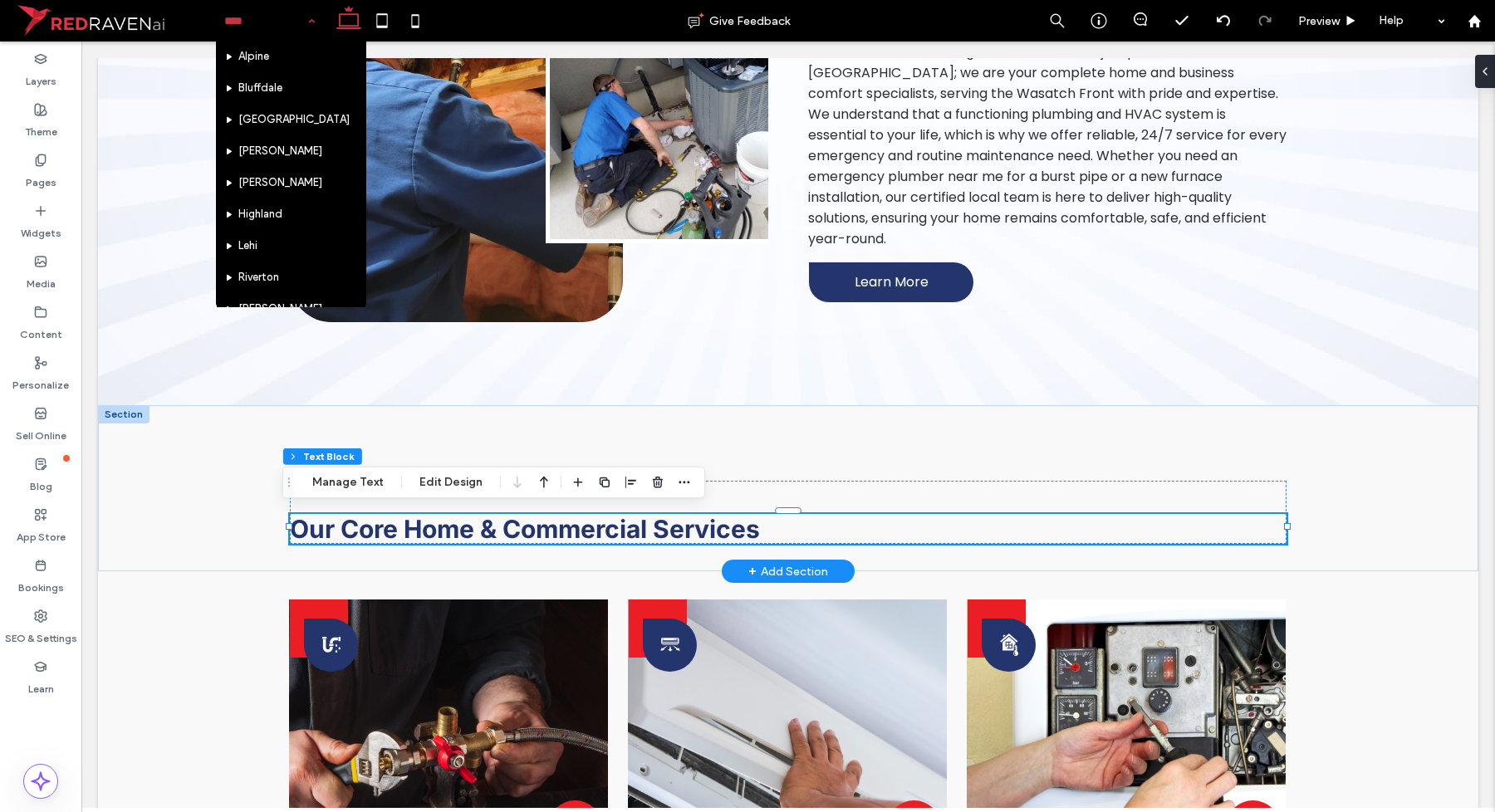
scroll to position [1537, 0]
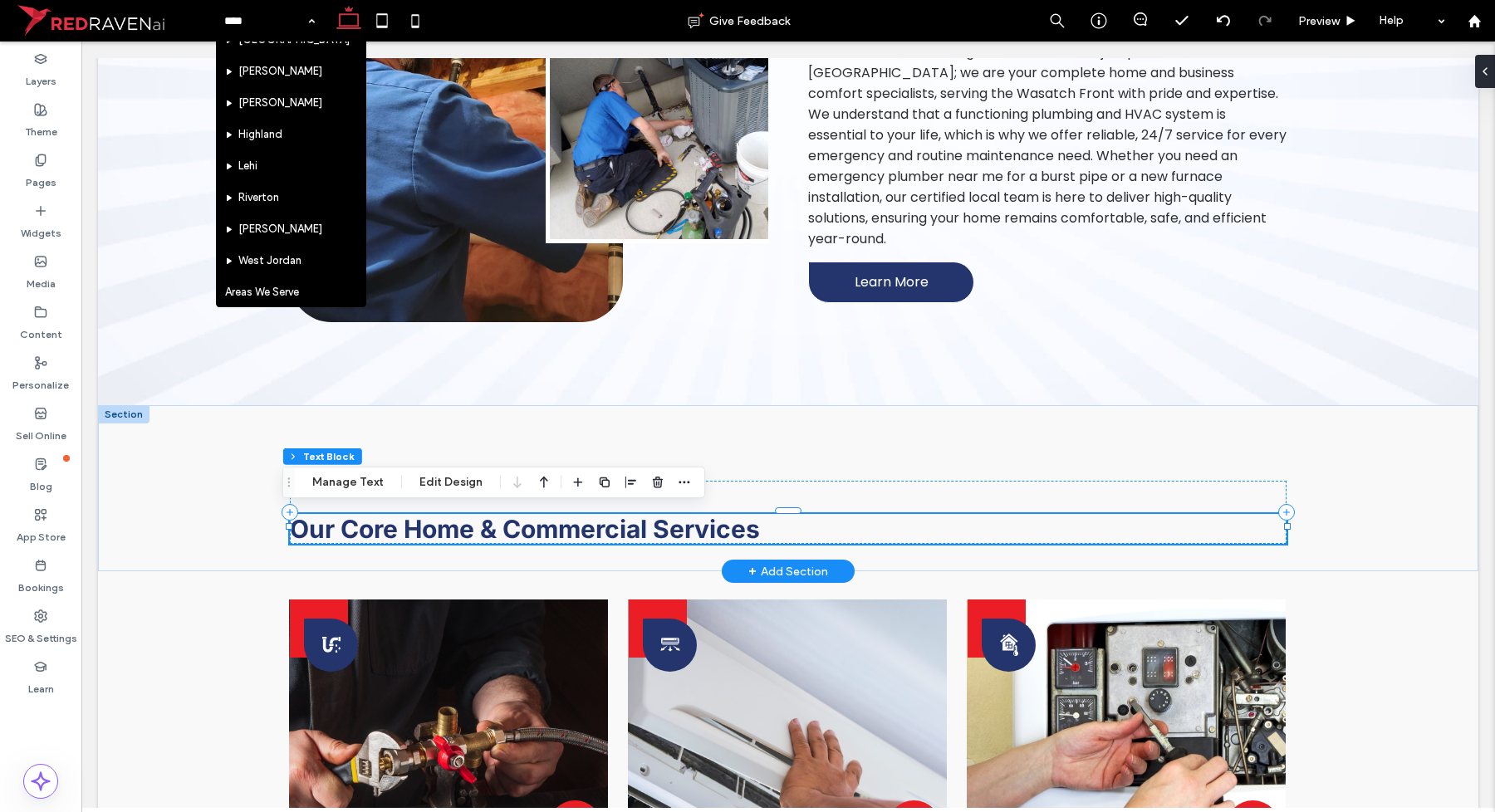
click at [758, 536] on h2 "Our Core Home & Commercial Services" at bounding box center [788, 529] width 997 height 30
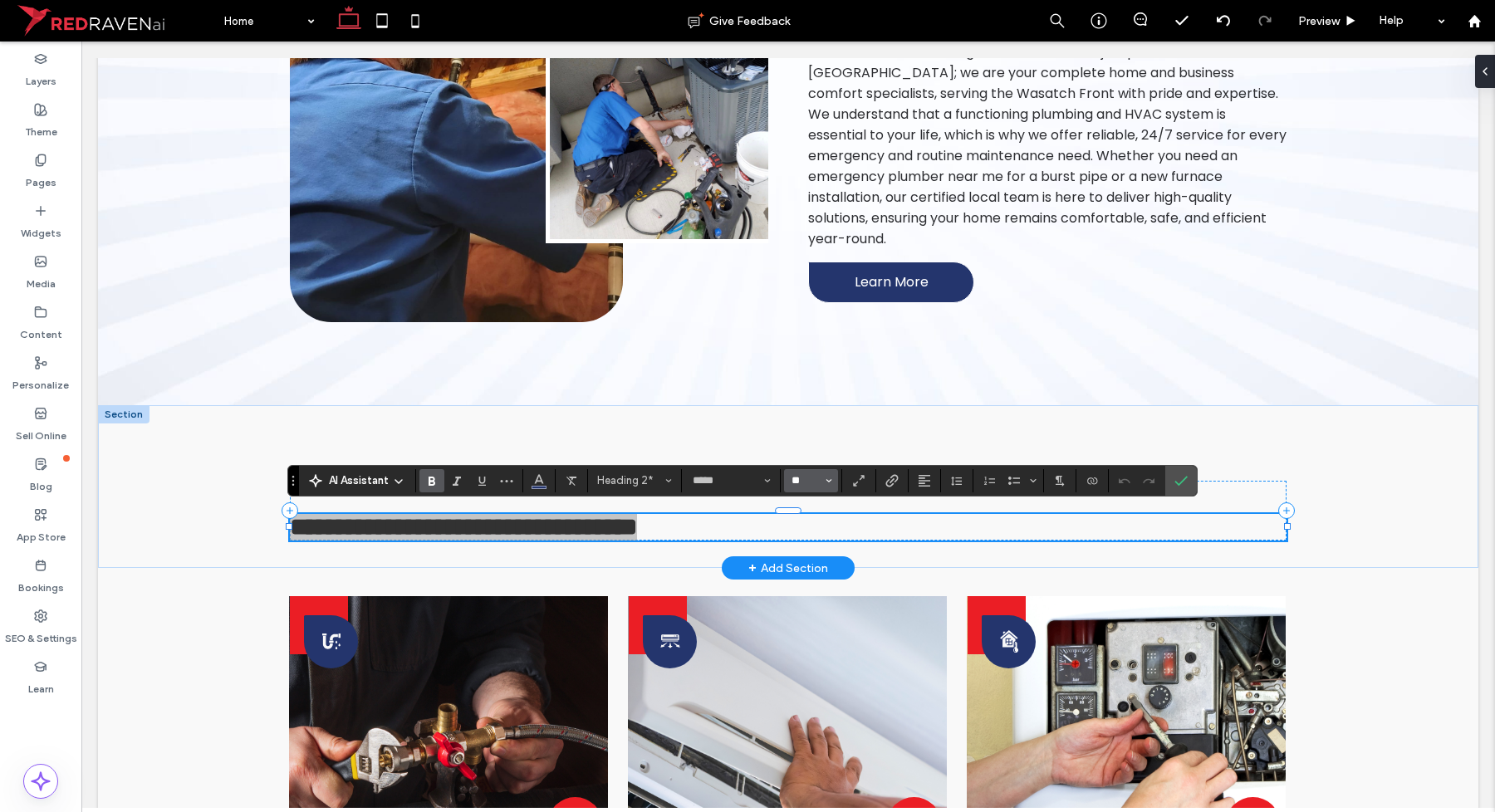
click at [810, 476] on input "**" at bounding box center [806, 481] width 32 height 14
click at [821, 600] on label "48" at bounding box center [811, 606] width 53 height 23
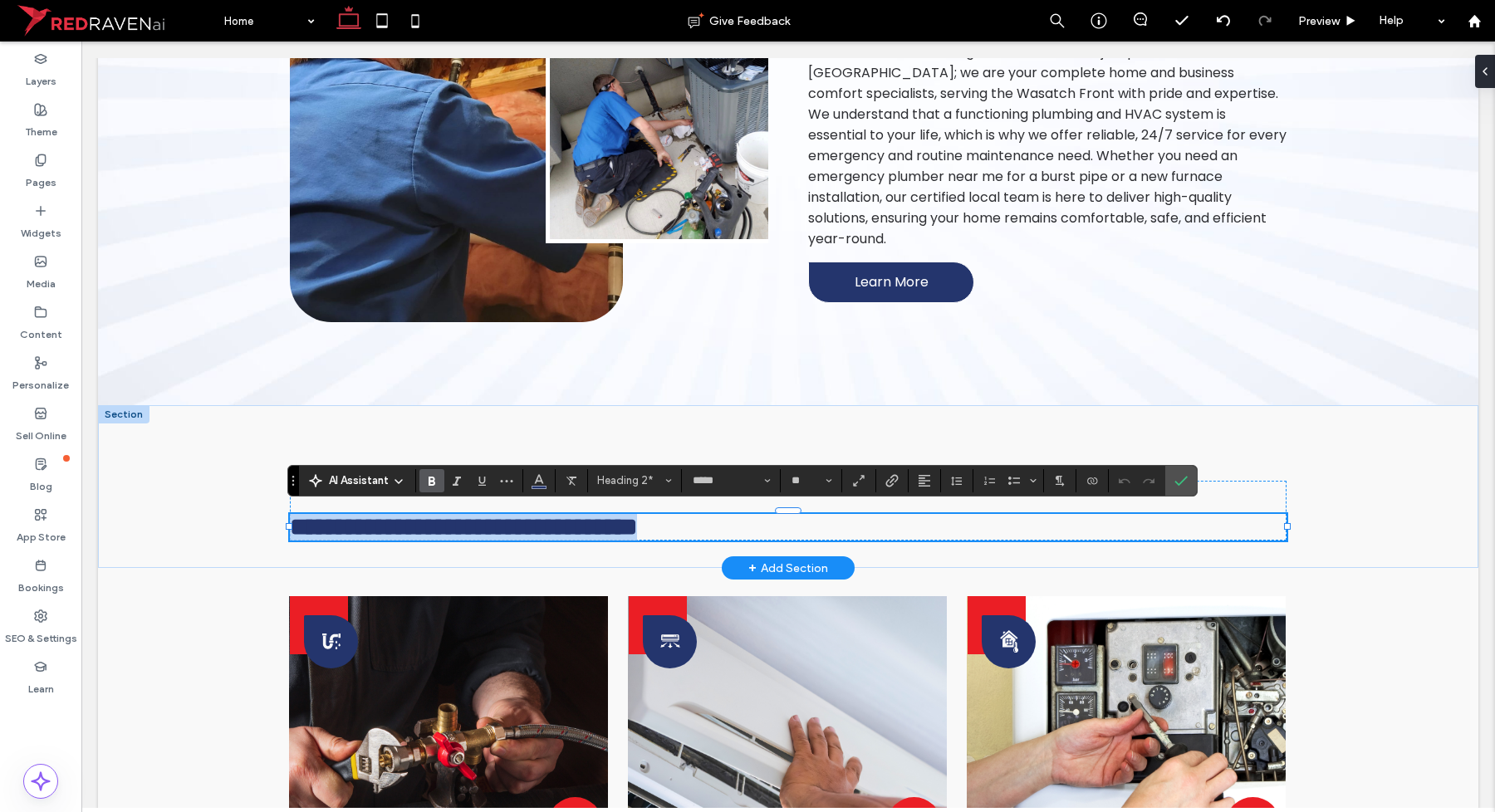
type input "**"
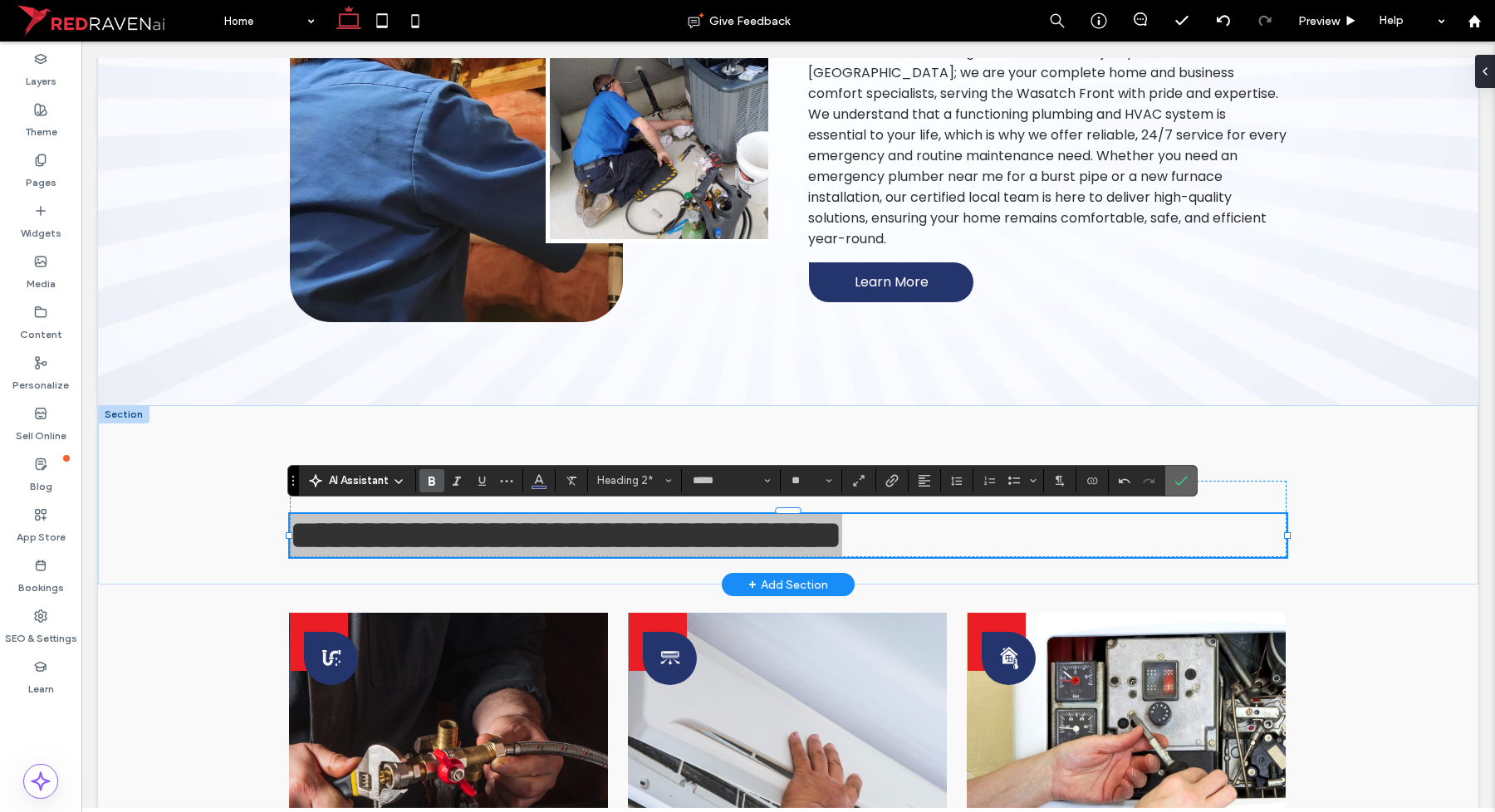
click at [1181, 478] on icon "Confirm" at bounding box center [1181, 481] width 14 height 14
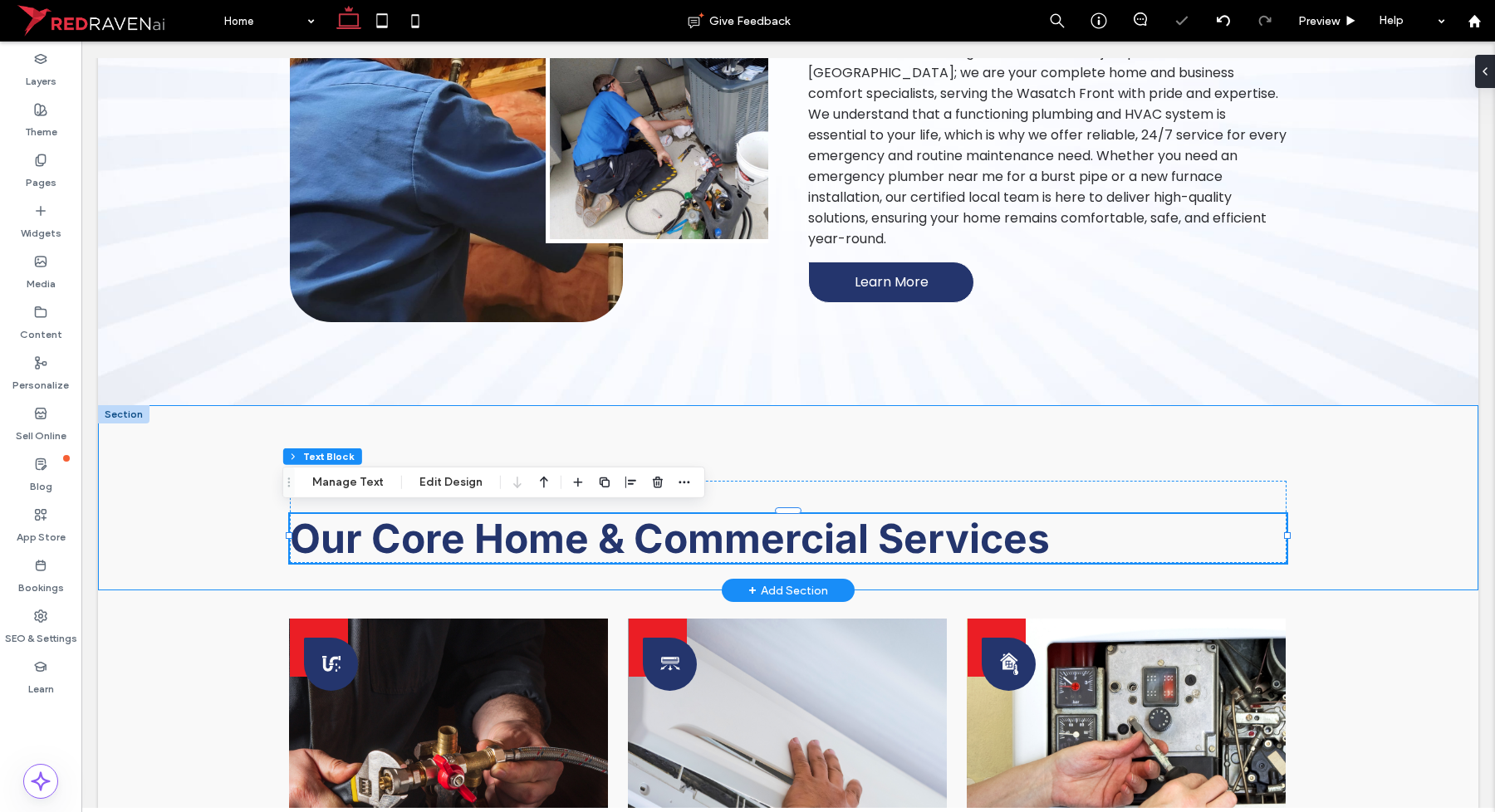
click at [828, 434] on div "OUR SERVICES Our Core Home & Commercial Services" at bounding box center [788, 498] width 997 height 186
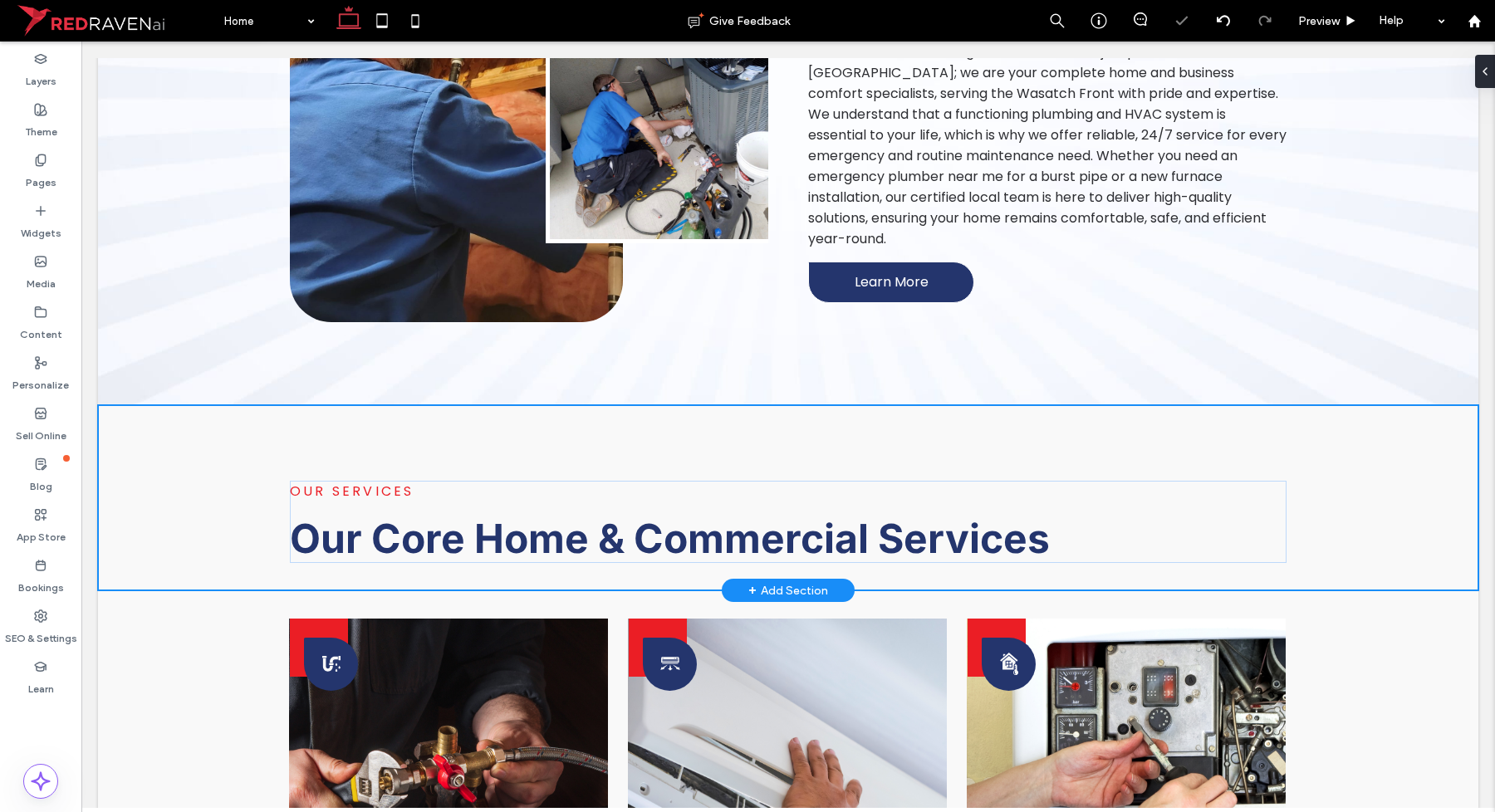
type input "*"
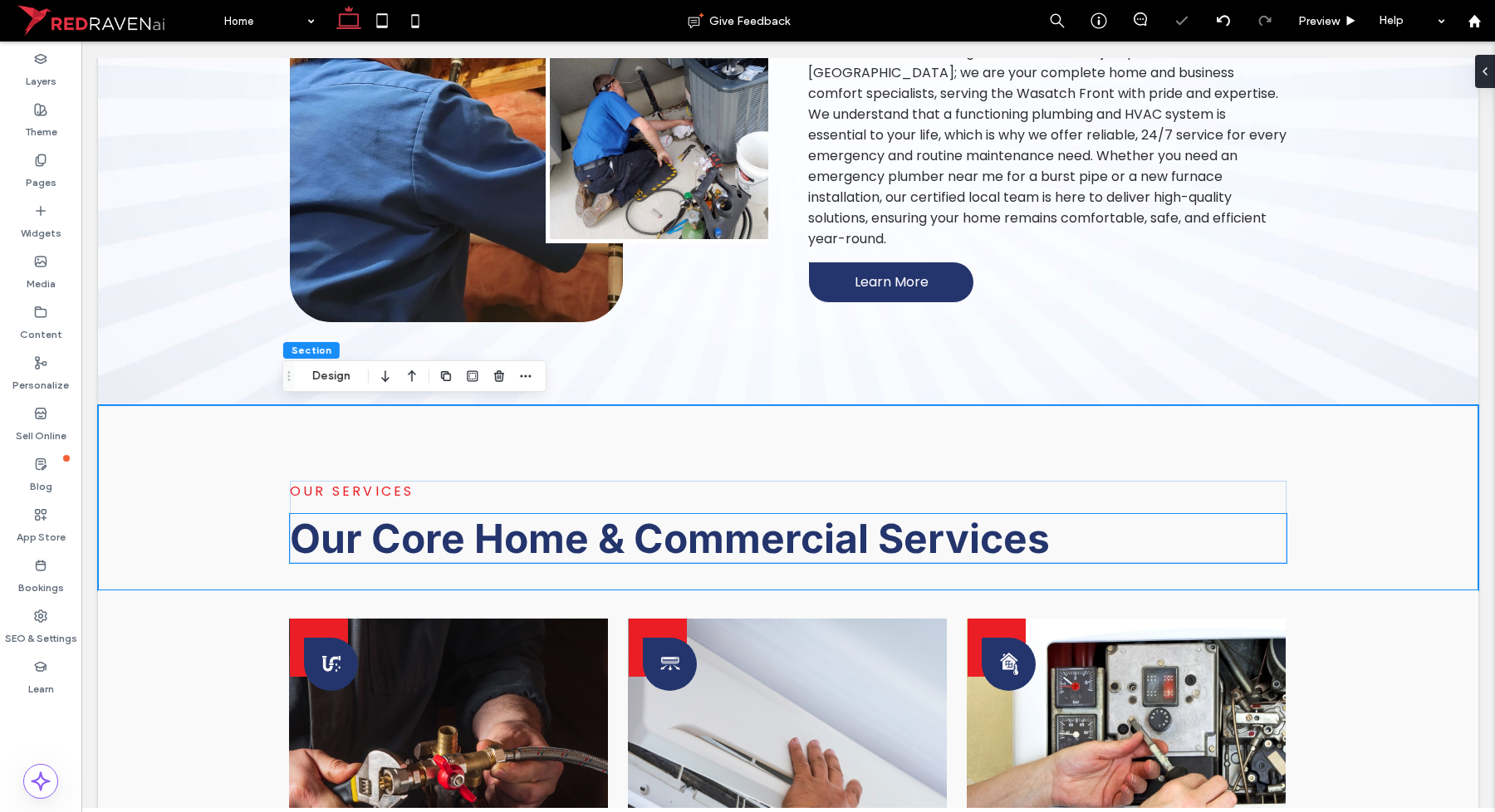
click at [771, 537] on span "Our Core Home & Commercial Services" at bounding box center [670, 538] width 760 height 49
click at [771, 537] on div "Our Core Home & Commercial Services" at bounding box center [788, 538] width 997 height 49
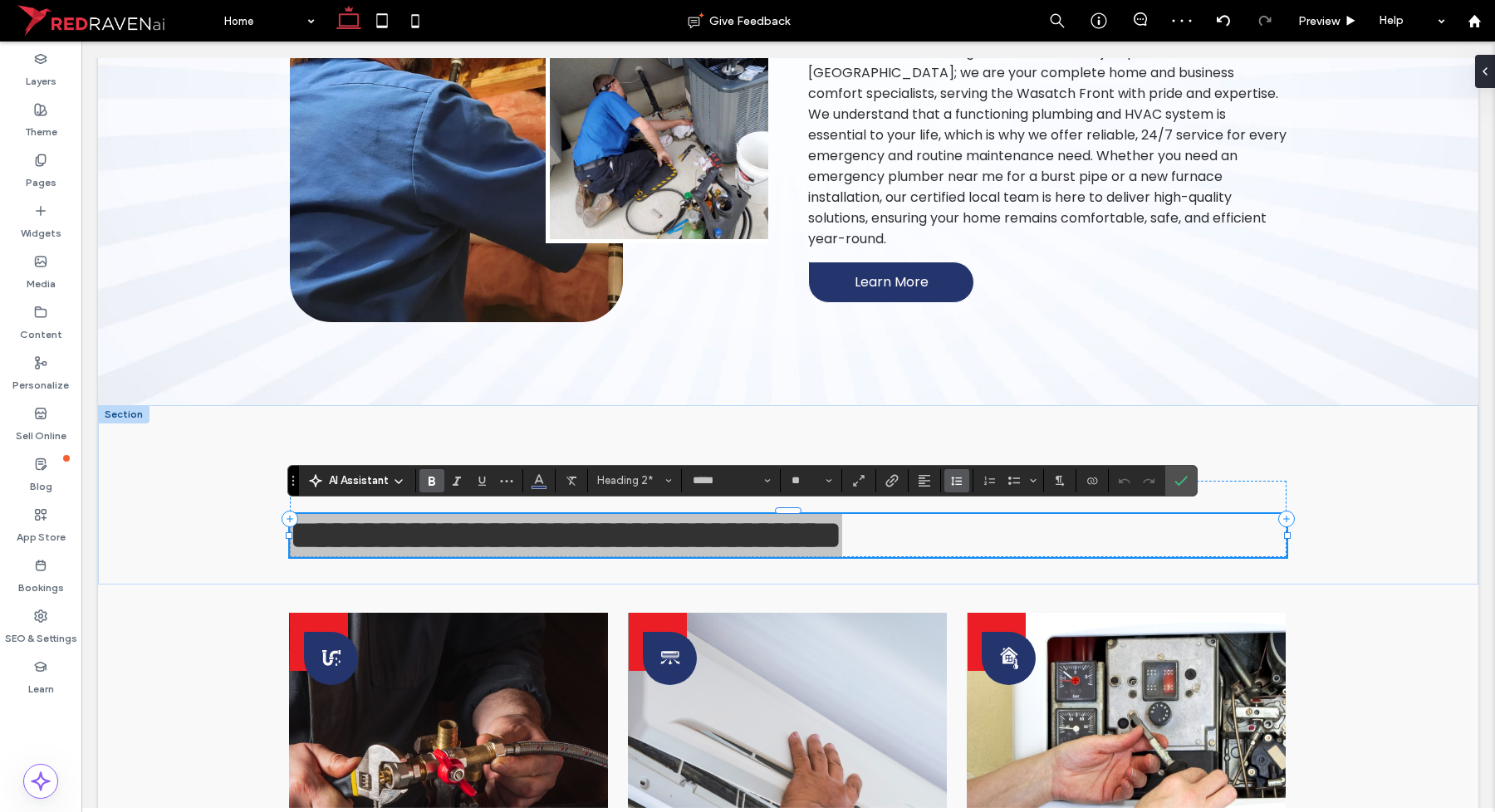
click at [963, 488] on span "Line Height" at bounding box center [957, 480] width 14 height 21
click at [973, 528] on div "Single" at bounding box center [983, 530] width 41 height 13
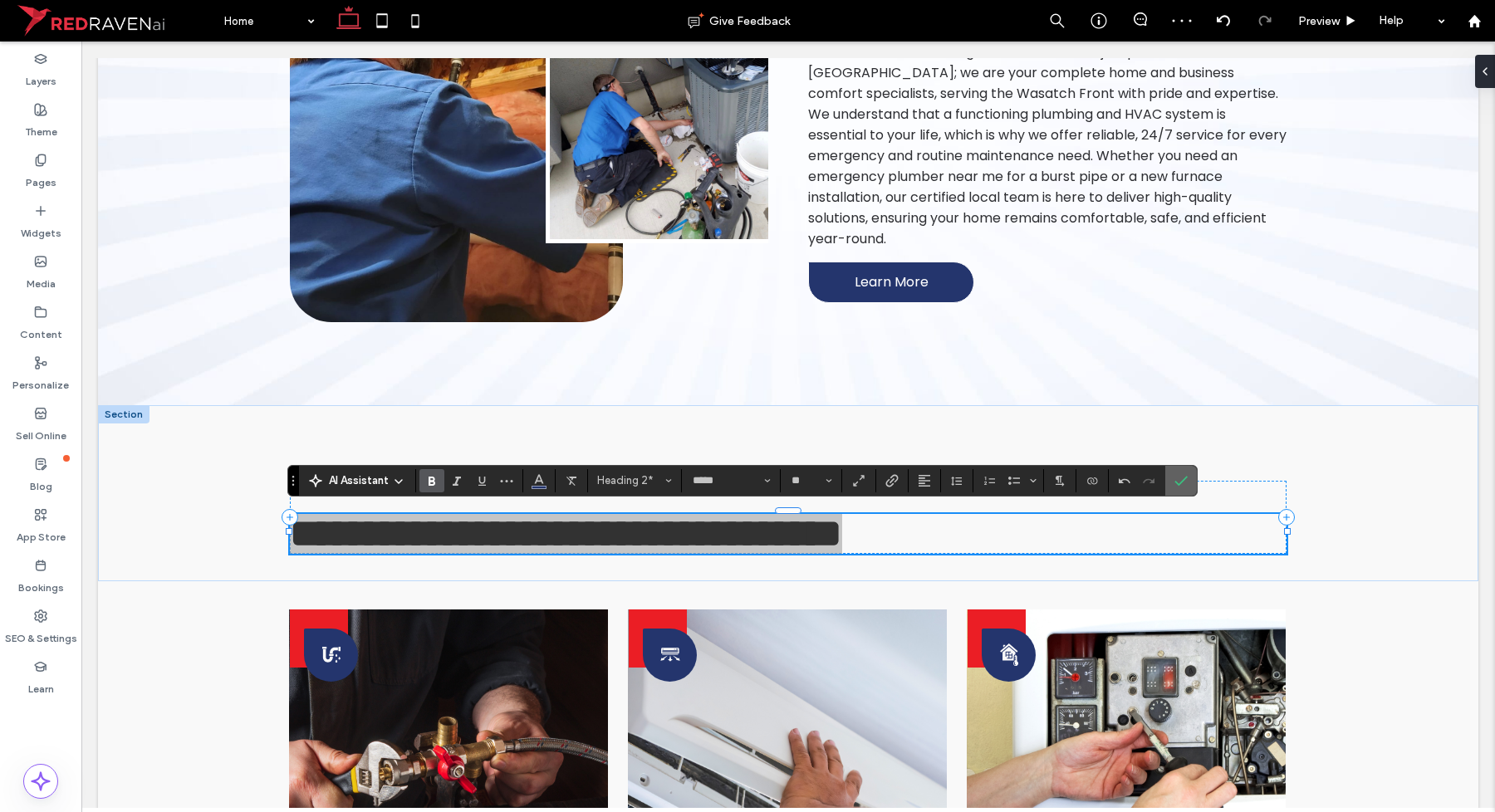
drag, startPoint x: 1175, startPoint y: 478, endPoint x: 313, endPoint y: 0, distance: 985.7
click at [1175, 478] on label "Confirm" at bounding box center [1181, 480] width 25 height 30
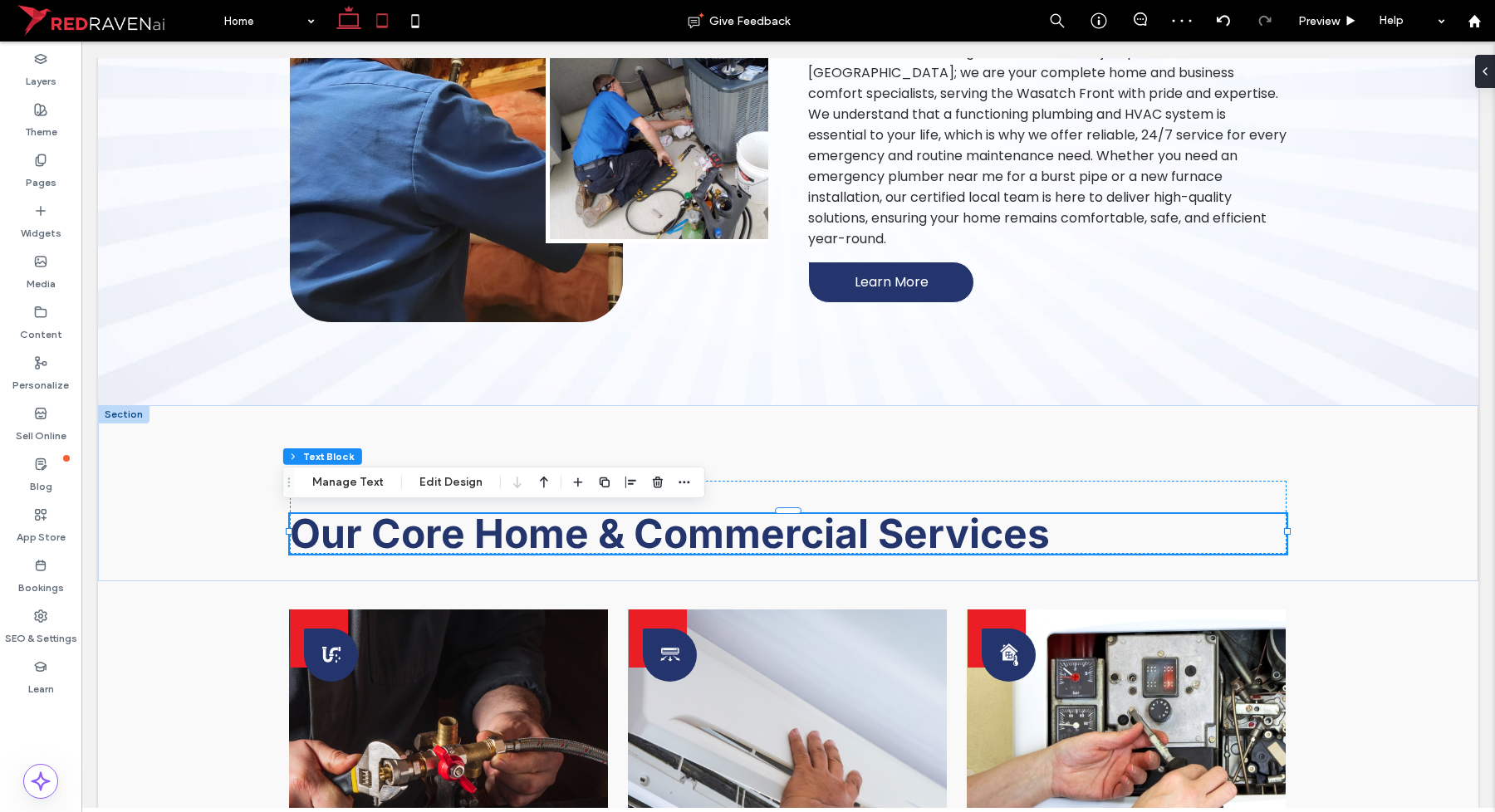
click at [369, 22] on icon at bounding box center [381, 20] width 33 height 33
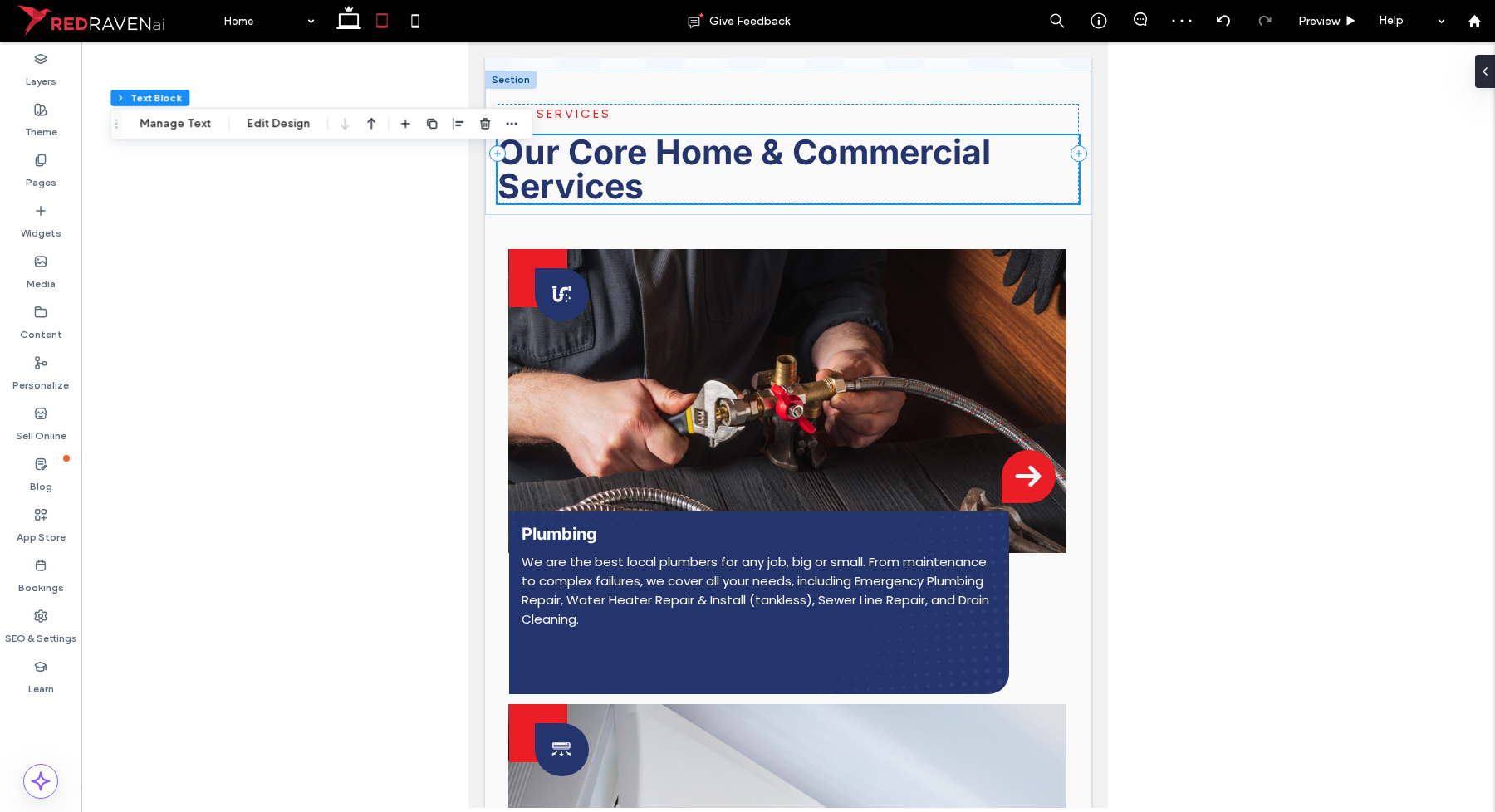
scroll to position [1101, 0]
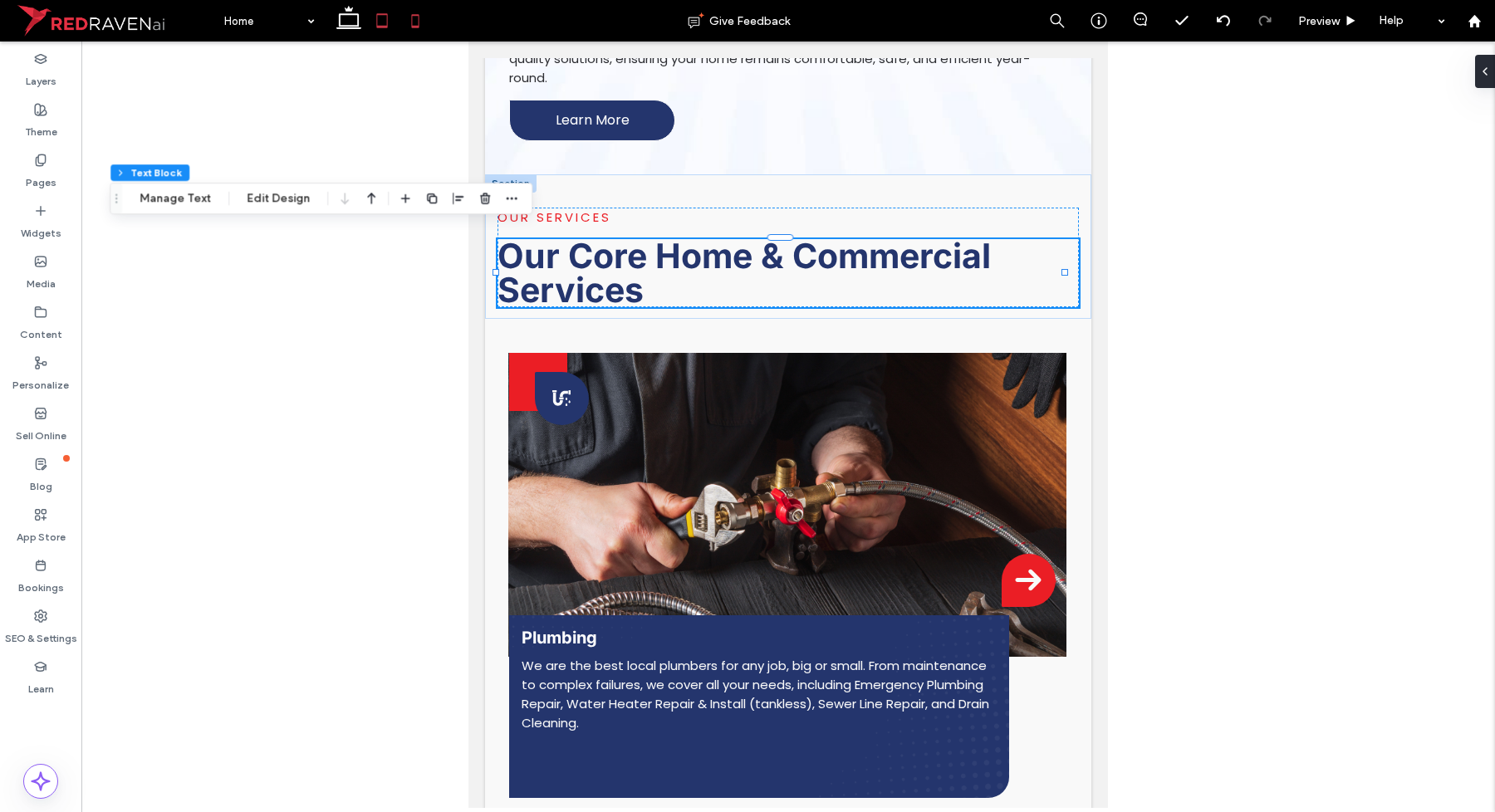
click at [417, 14] on use at bounding box center [416, 21] width 8 height 14
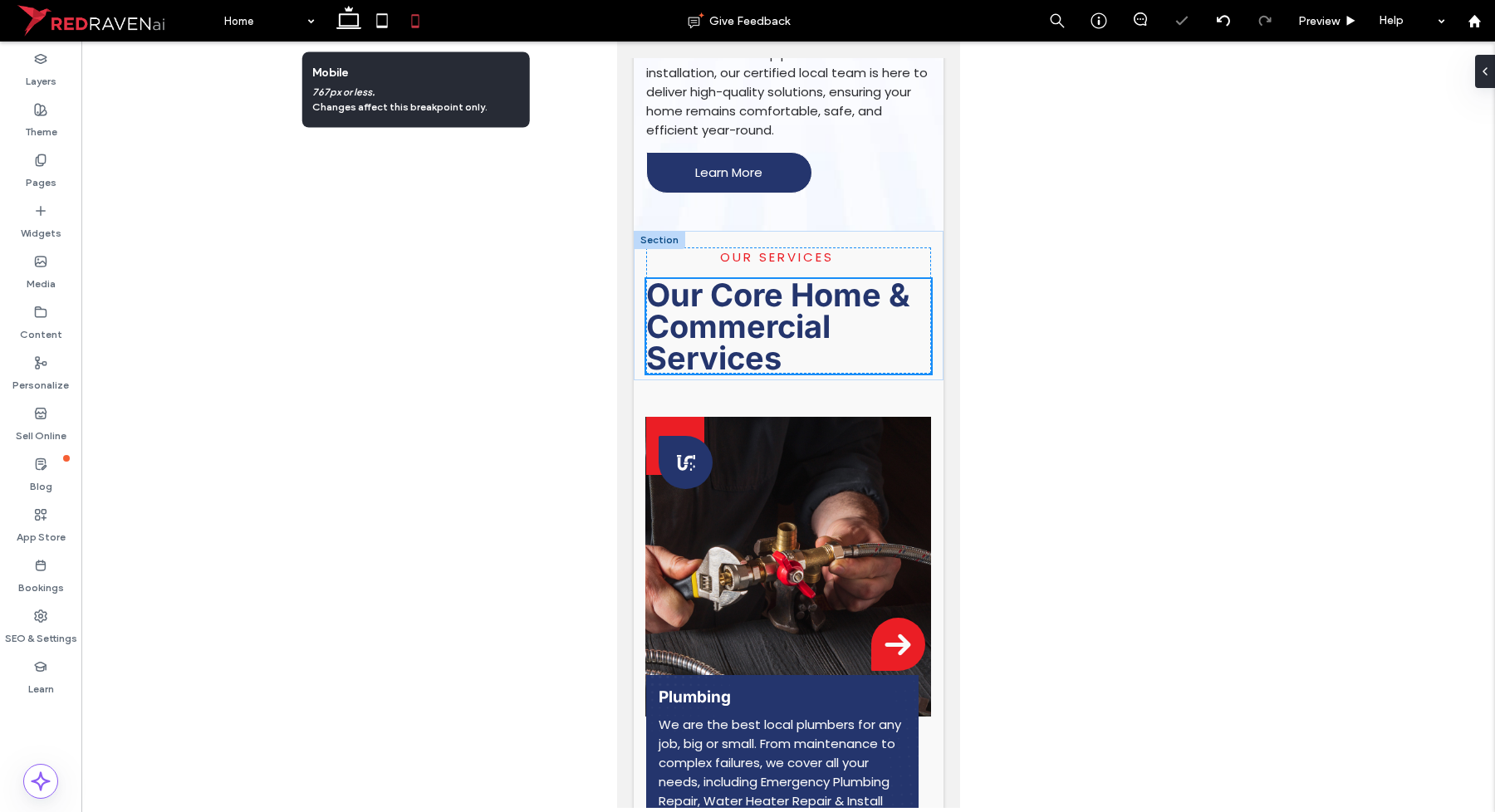
scroll to position [989, 0]
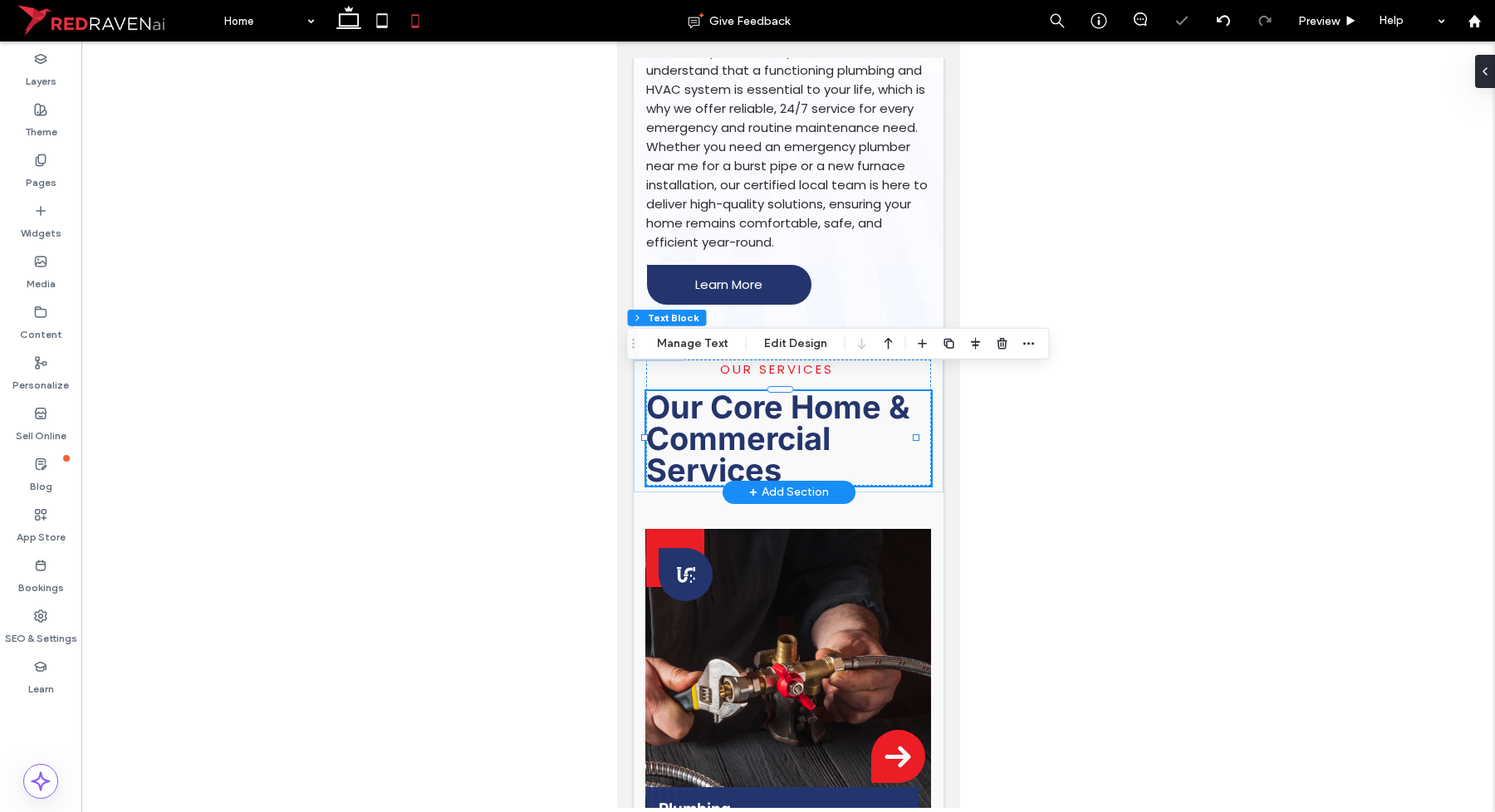
click at [768, 420] on span "Our Core Home & Commercial Services" at bounding box center [777, 438] width 265 height 102
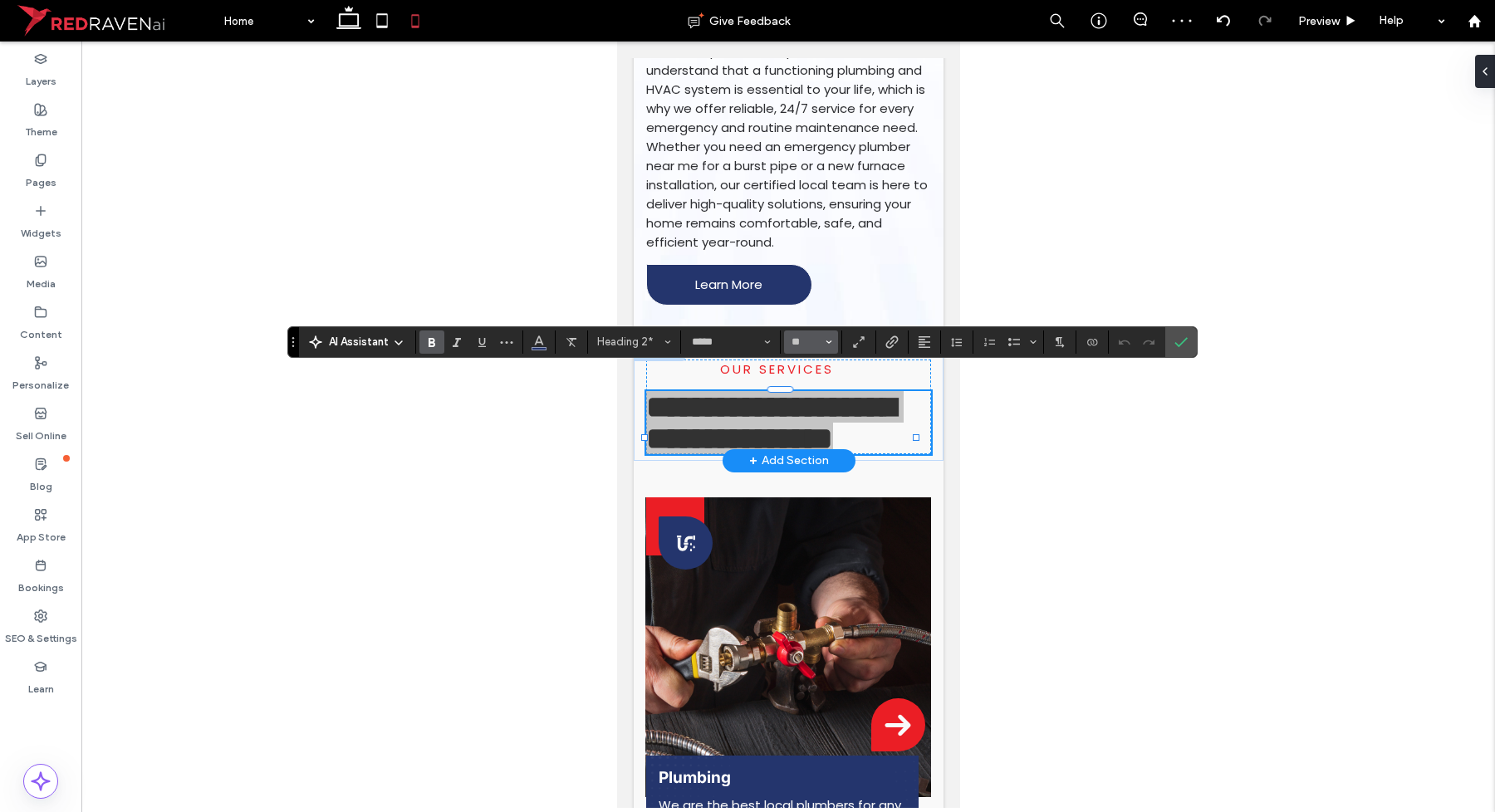
click at [816, 349] on button "**" at bounding box center [811, 341] width 54 height 23
click at [819, 473] on label "30" at bounding box center [811, 473] width 53 height 23
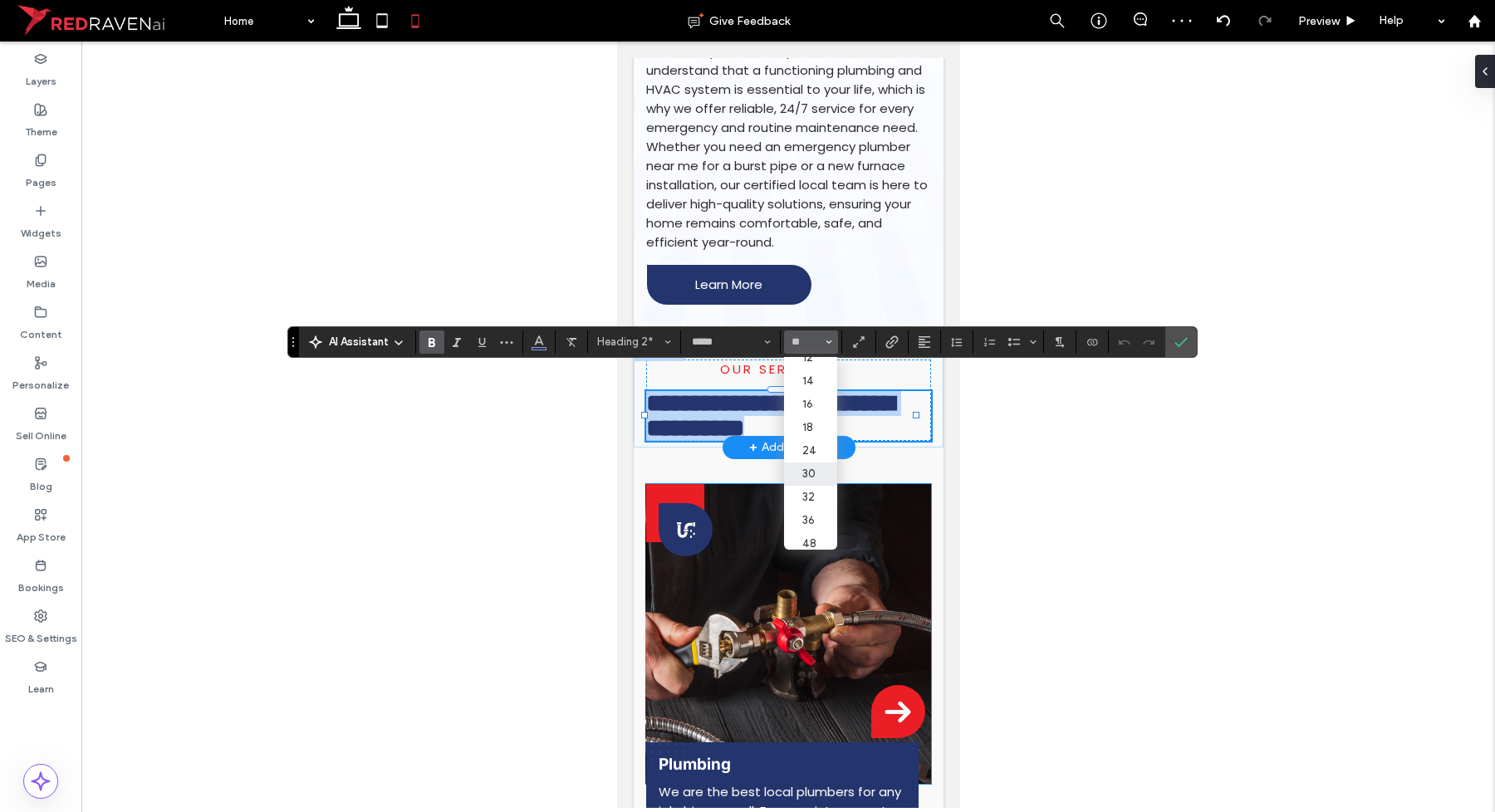
type input "**"
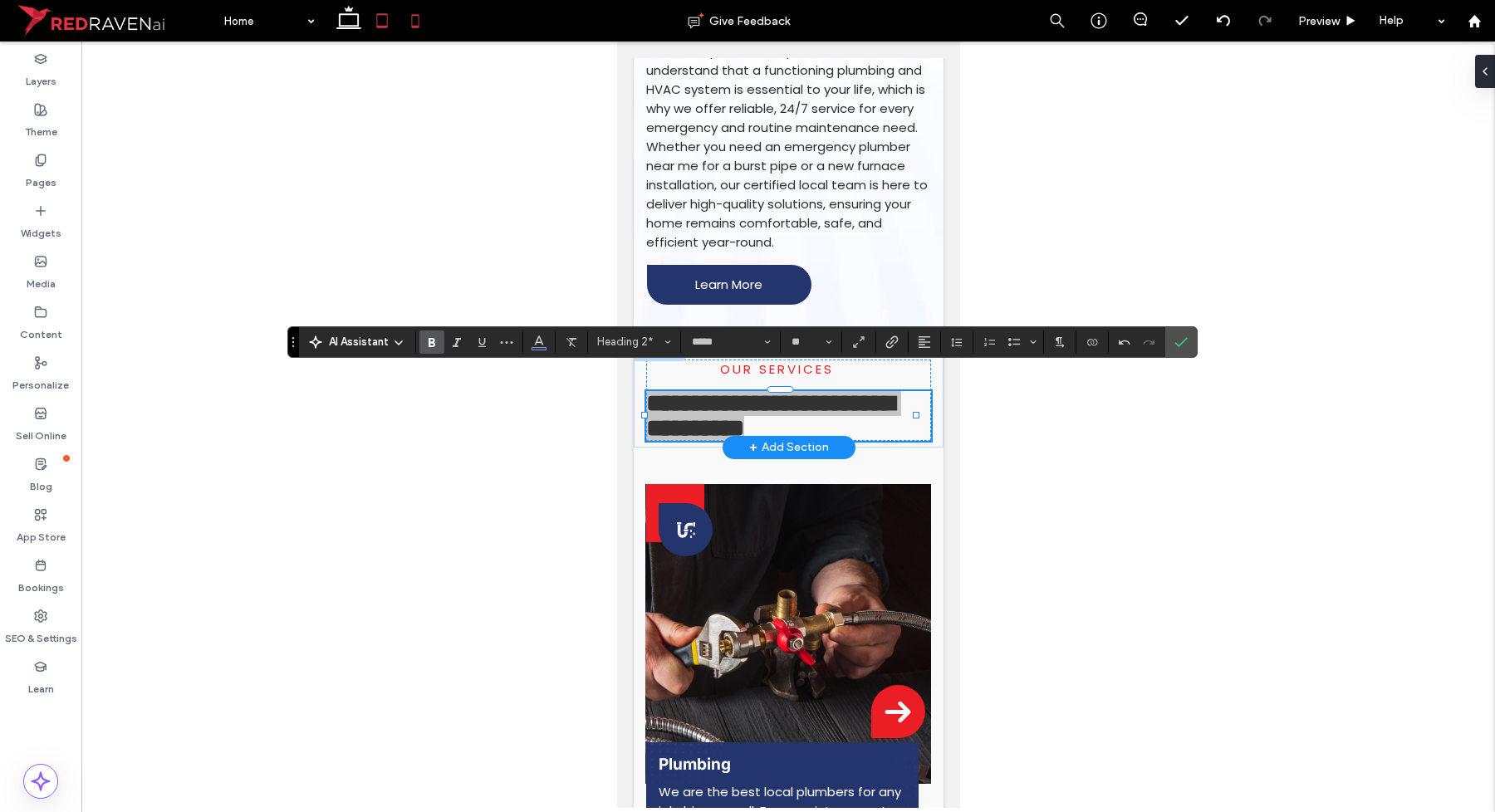
click at [370, 18] on icon at bounding box center [381, 20] width 33 height 33
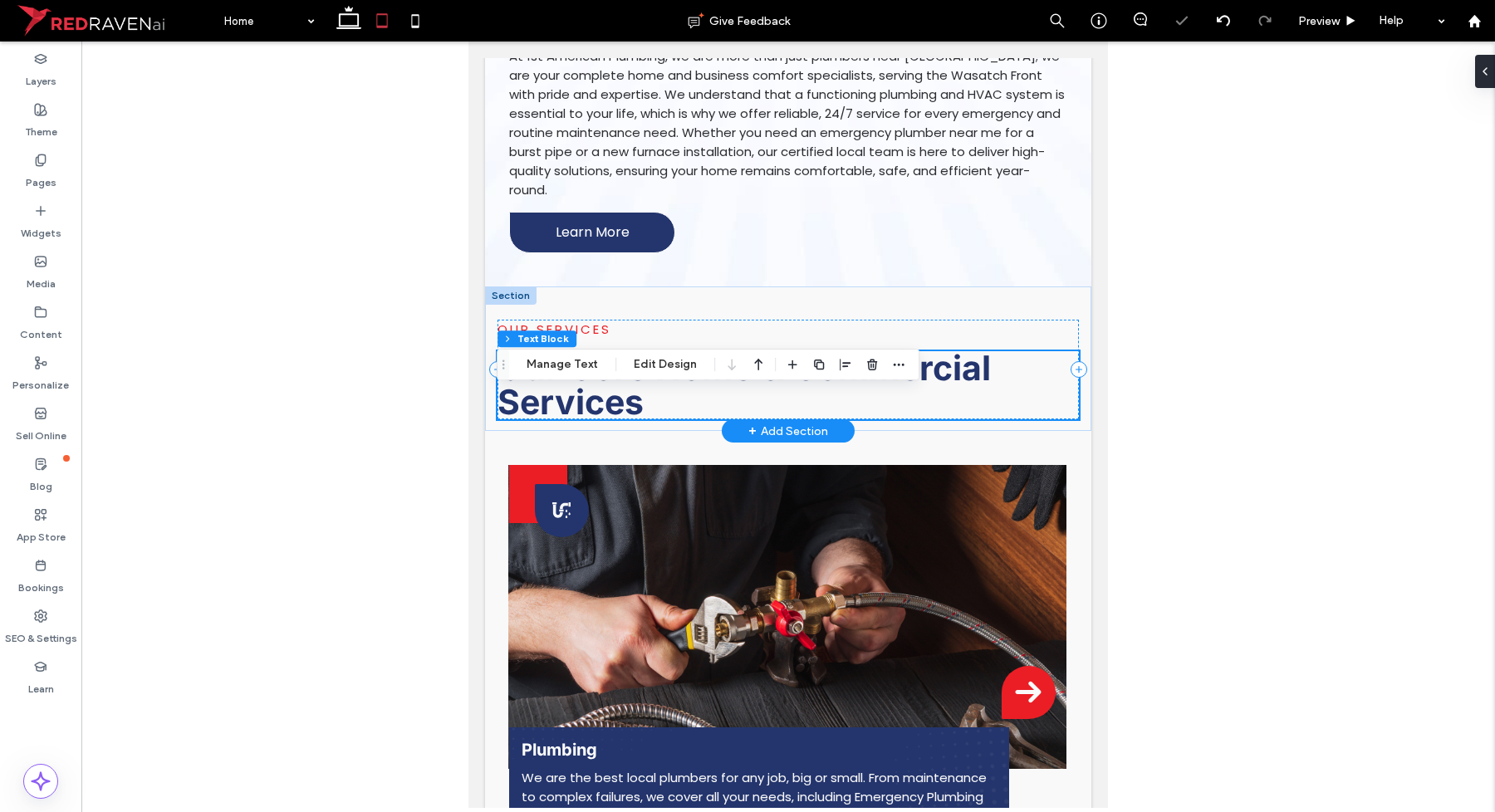
scroll to position [935, 0]
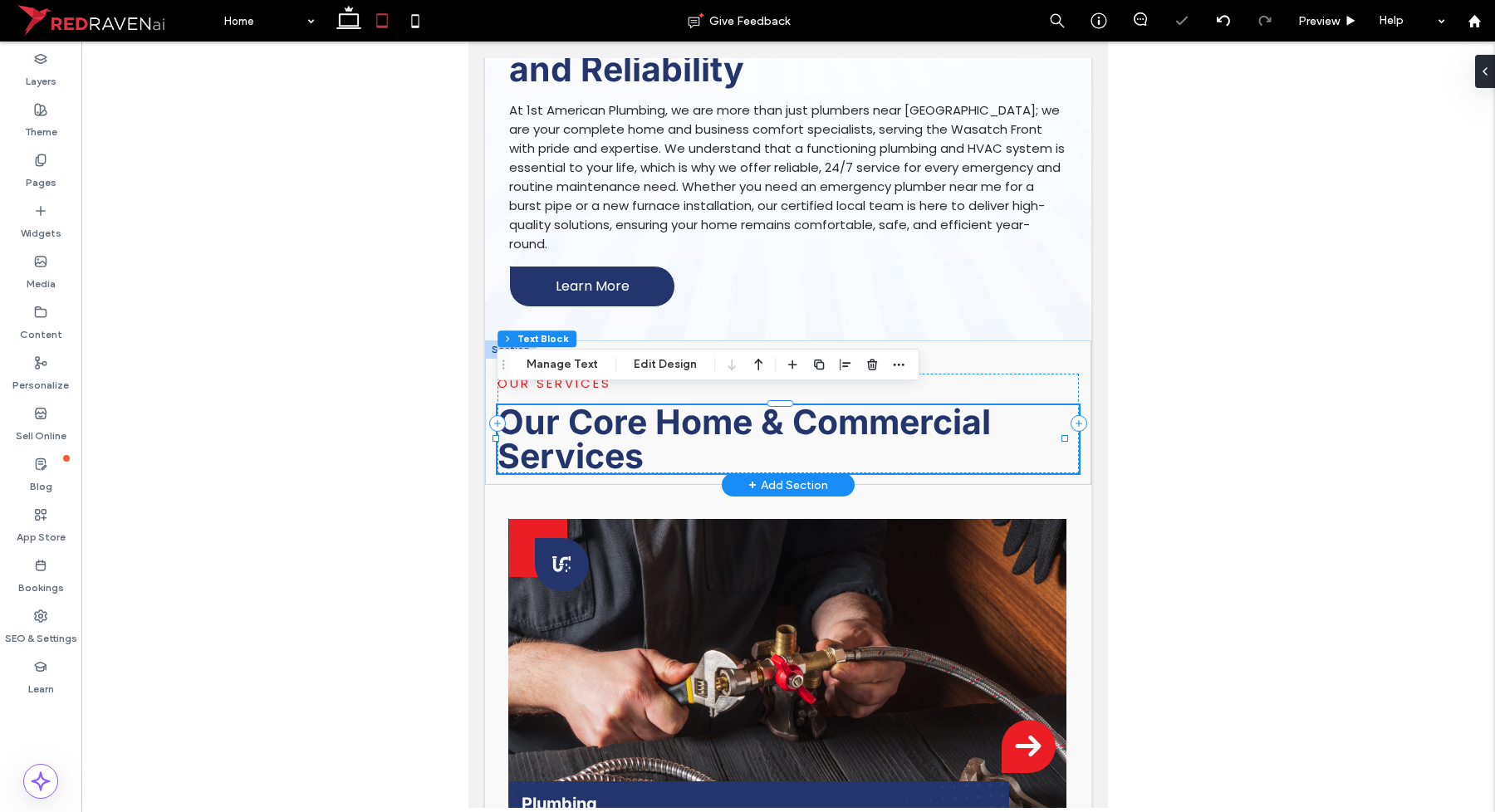
click at [708, 414] on span "Our Core Home & Commercial Services" at bounding box center [744, 438] width 493 height 76
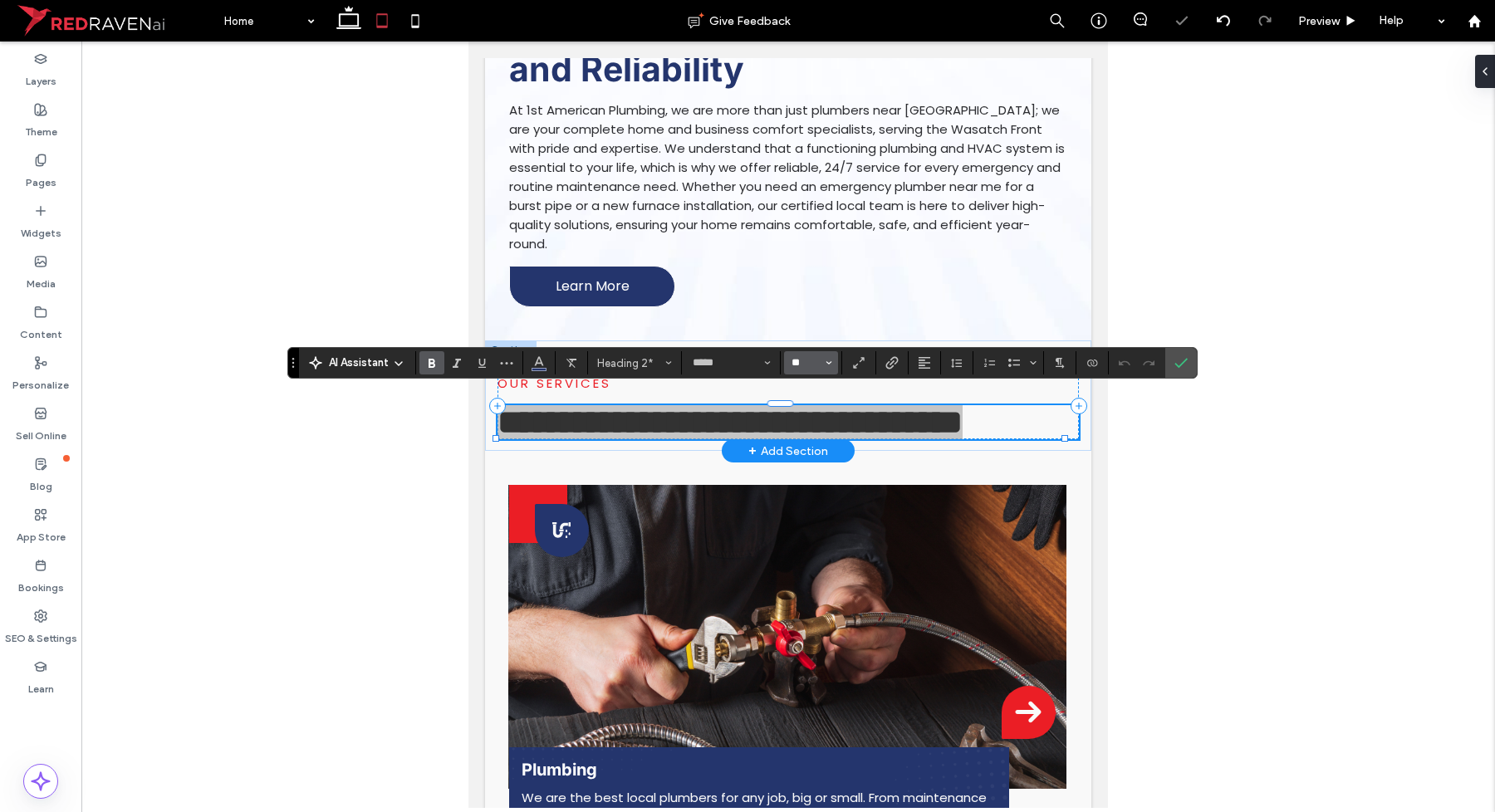
click at [802, 367] on input "**" at bounding box center [806, 363] width 32 height 14
drag, startPoint x: 817, startPoint y: 447, endPoint x: 348, endPoint y: 407, distance: 470.7
click at [817, 454] on label "36" at bounding box center [811, 465] width 53 height 23
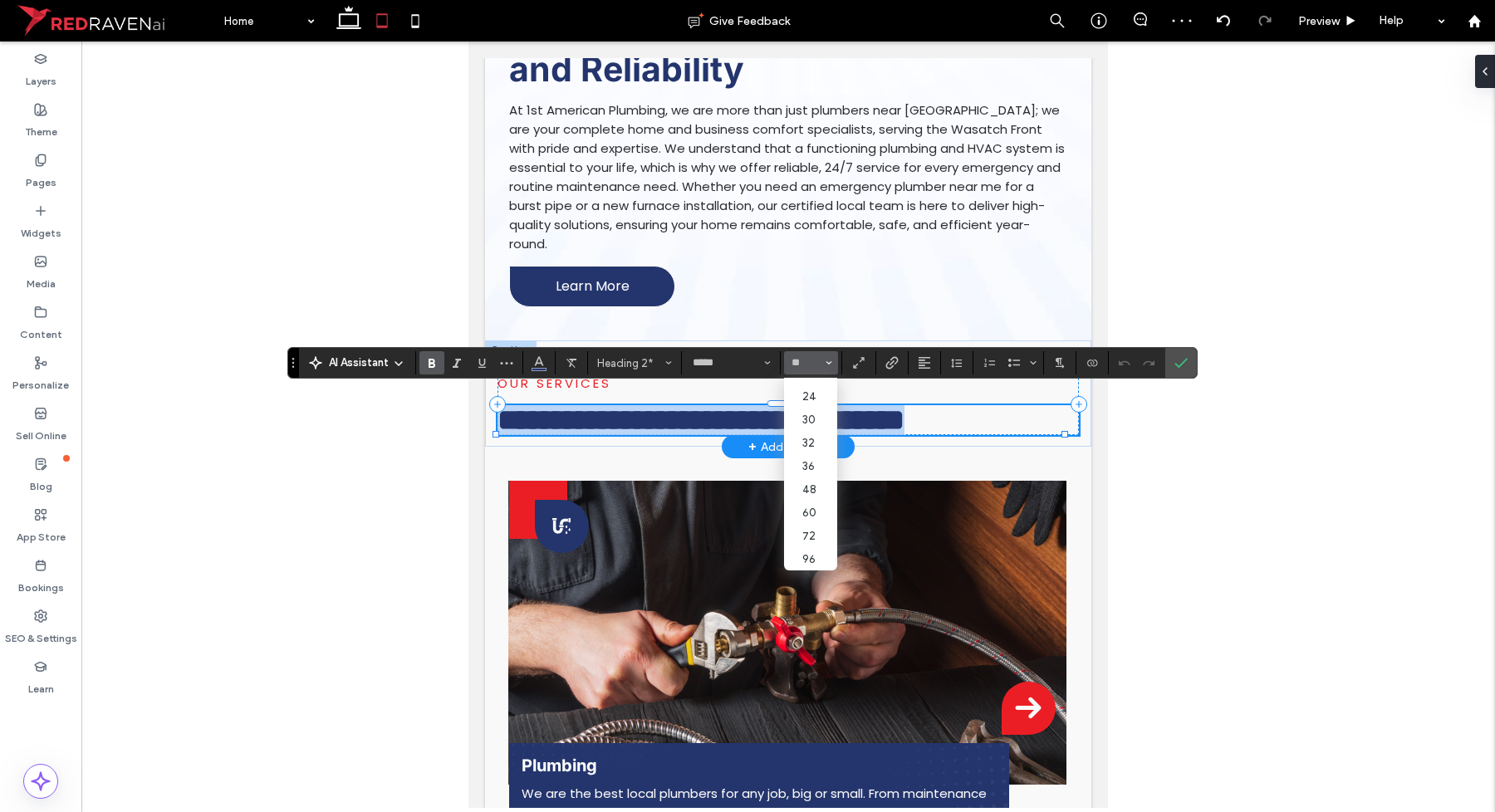
type input "**"
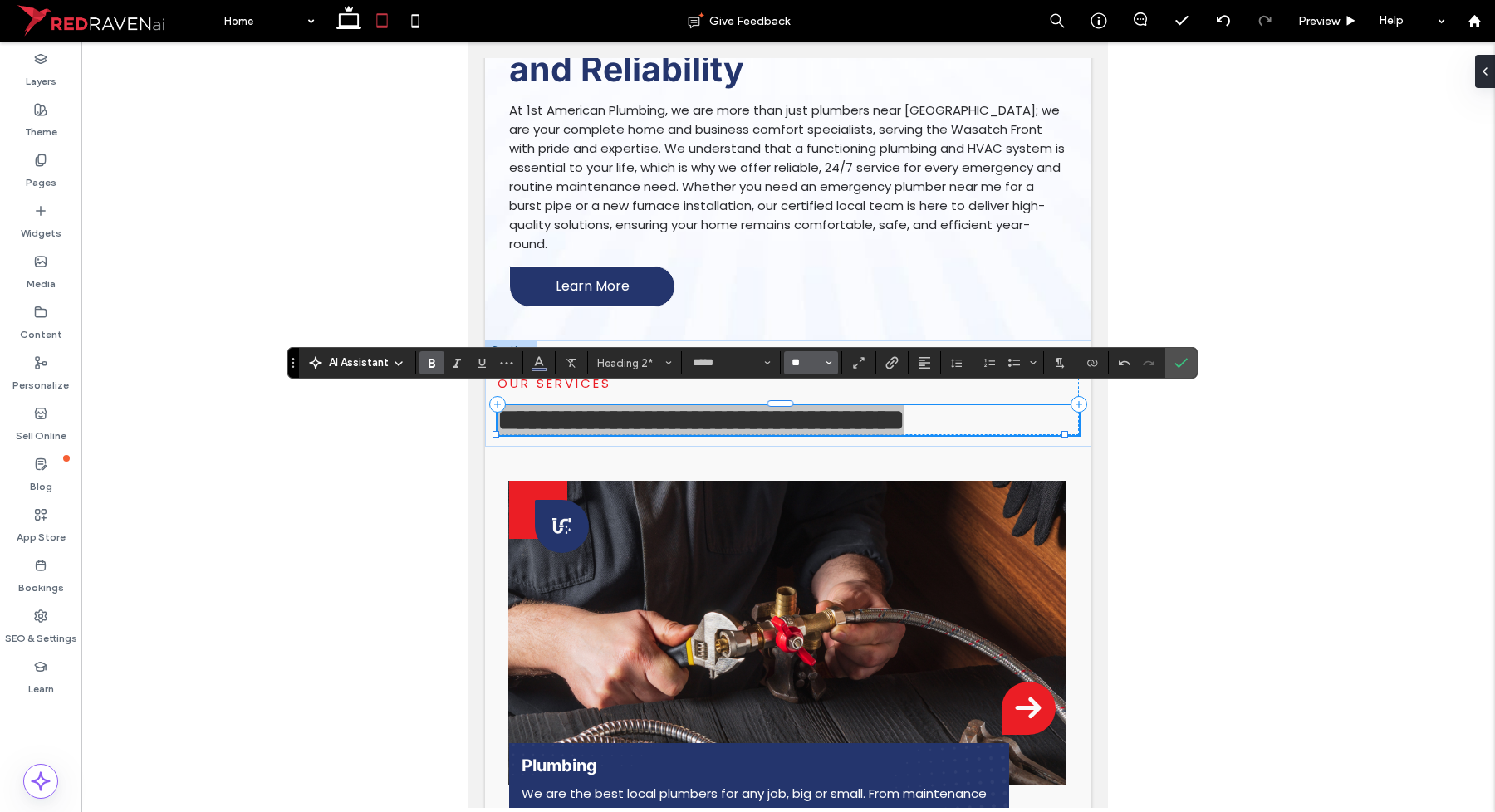
click at [806, 362] on input "**" at bounding box center [806, 363] width 32 height 14
click at [824, 530] on label "32" at bounding box center [811, 518] width 53 height 23
type input "**"
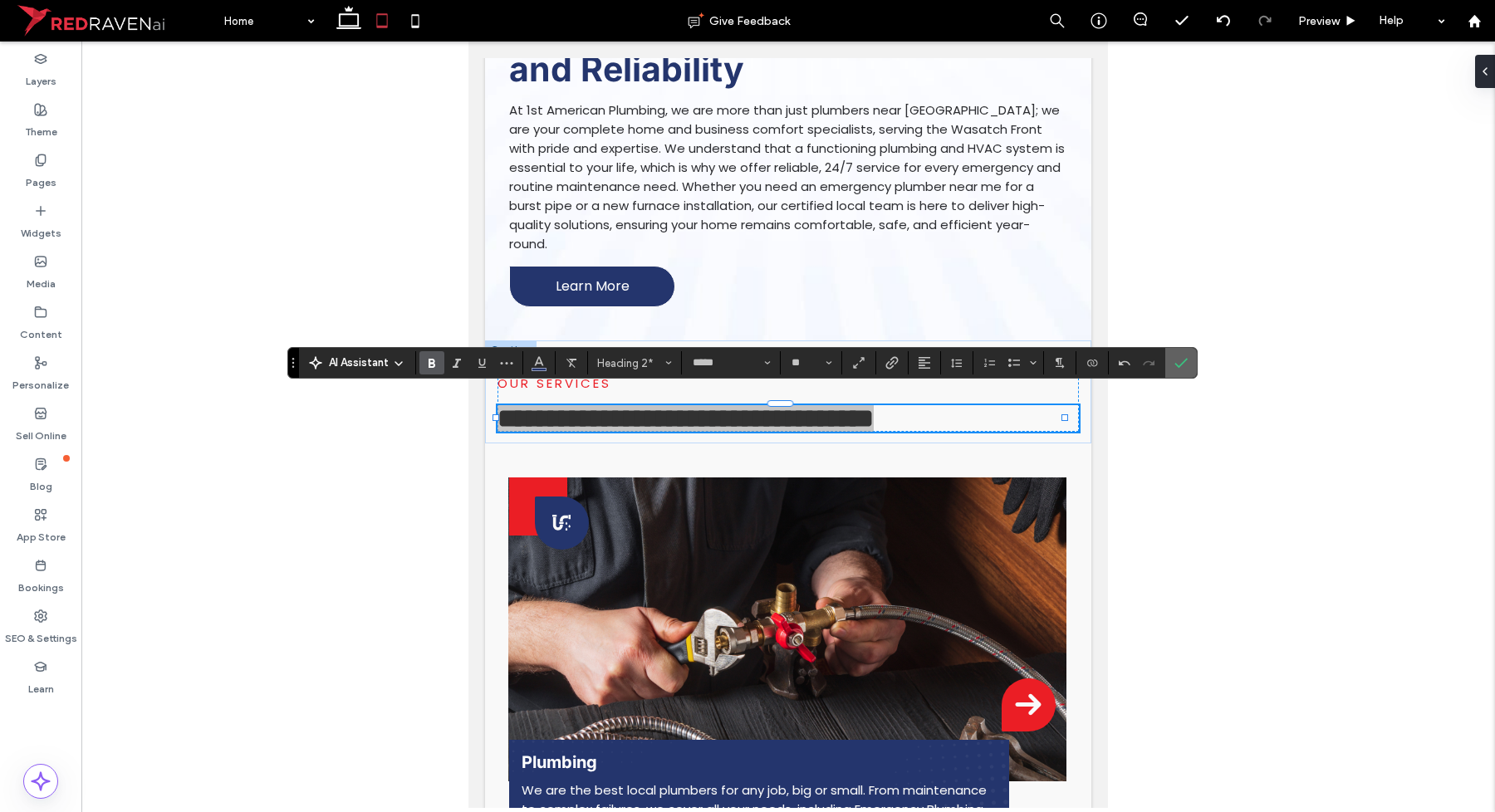
drag, startPoint x: 1173, startPoint y: 359, endPoint x: 579, endPoint y: 332, distance: 594.6
click at [1173, 359] on label "Confirm" at bounding box center [1181, 362] width 25 height 30
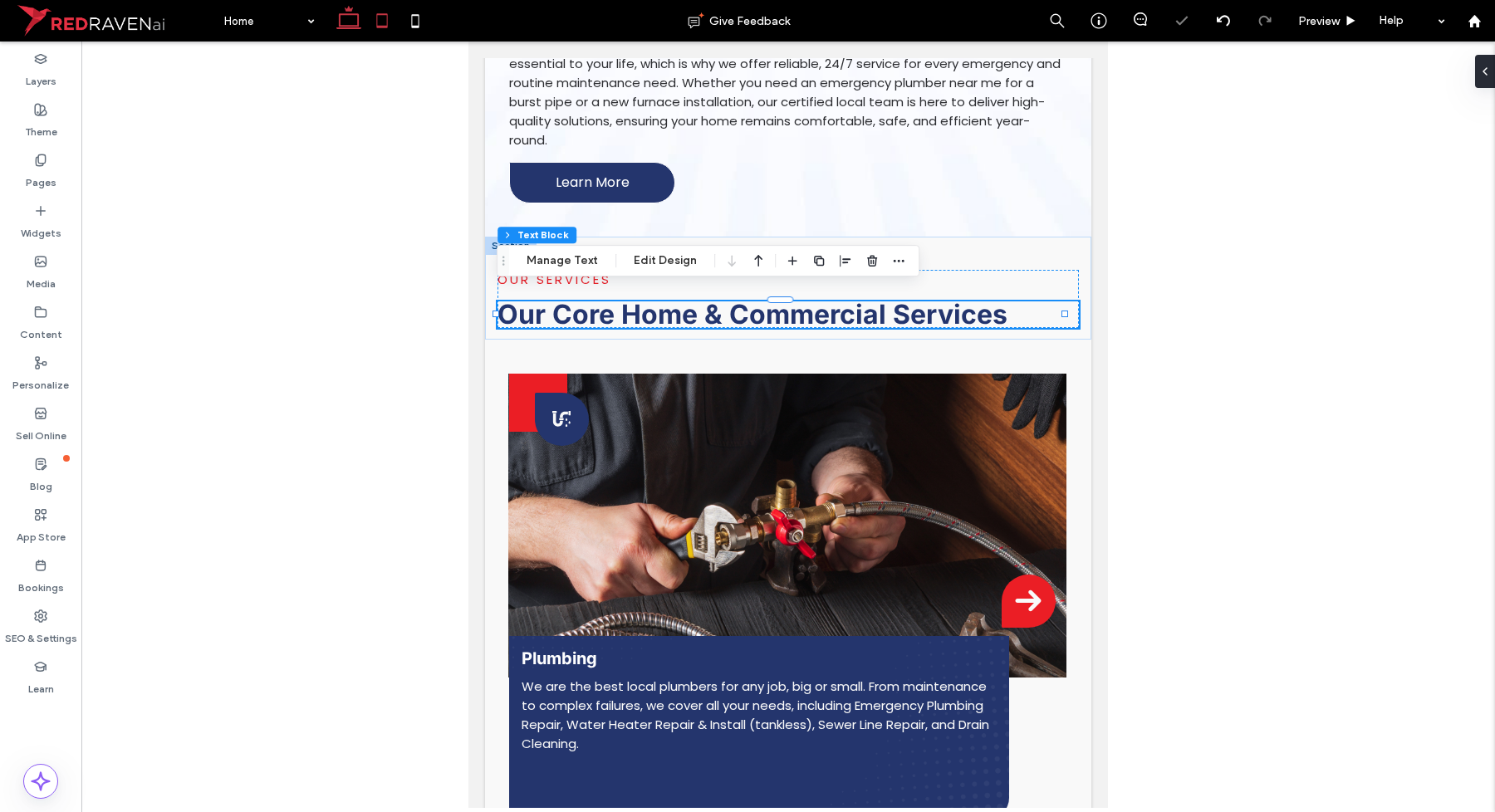
click at [358, 22] on use at bounding box center [348, 17] width 25 height 23
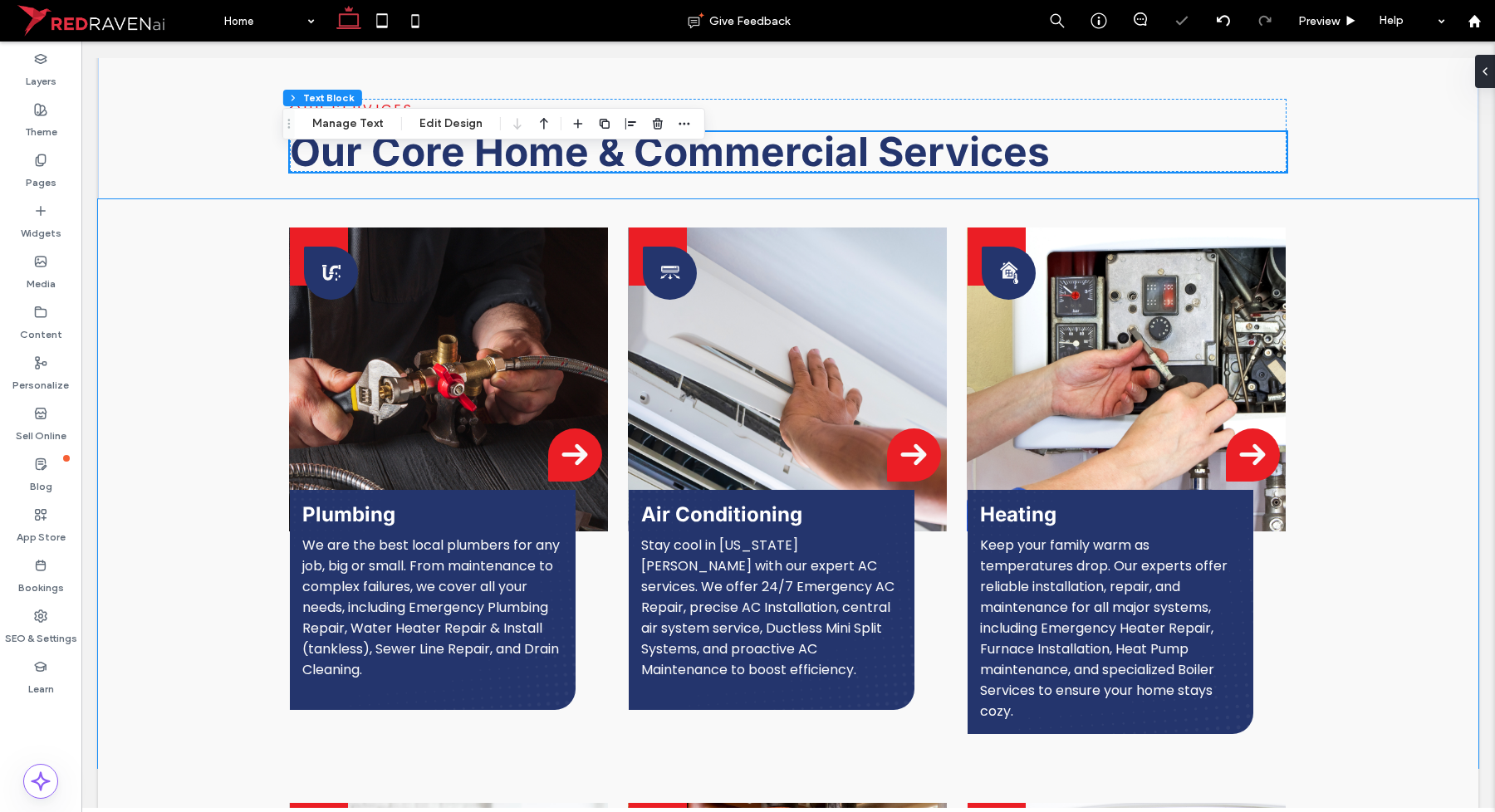
scroll to position [1619, 0]
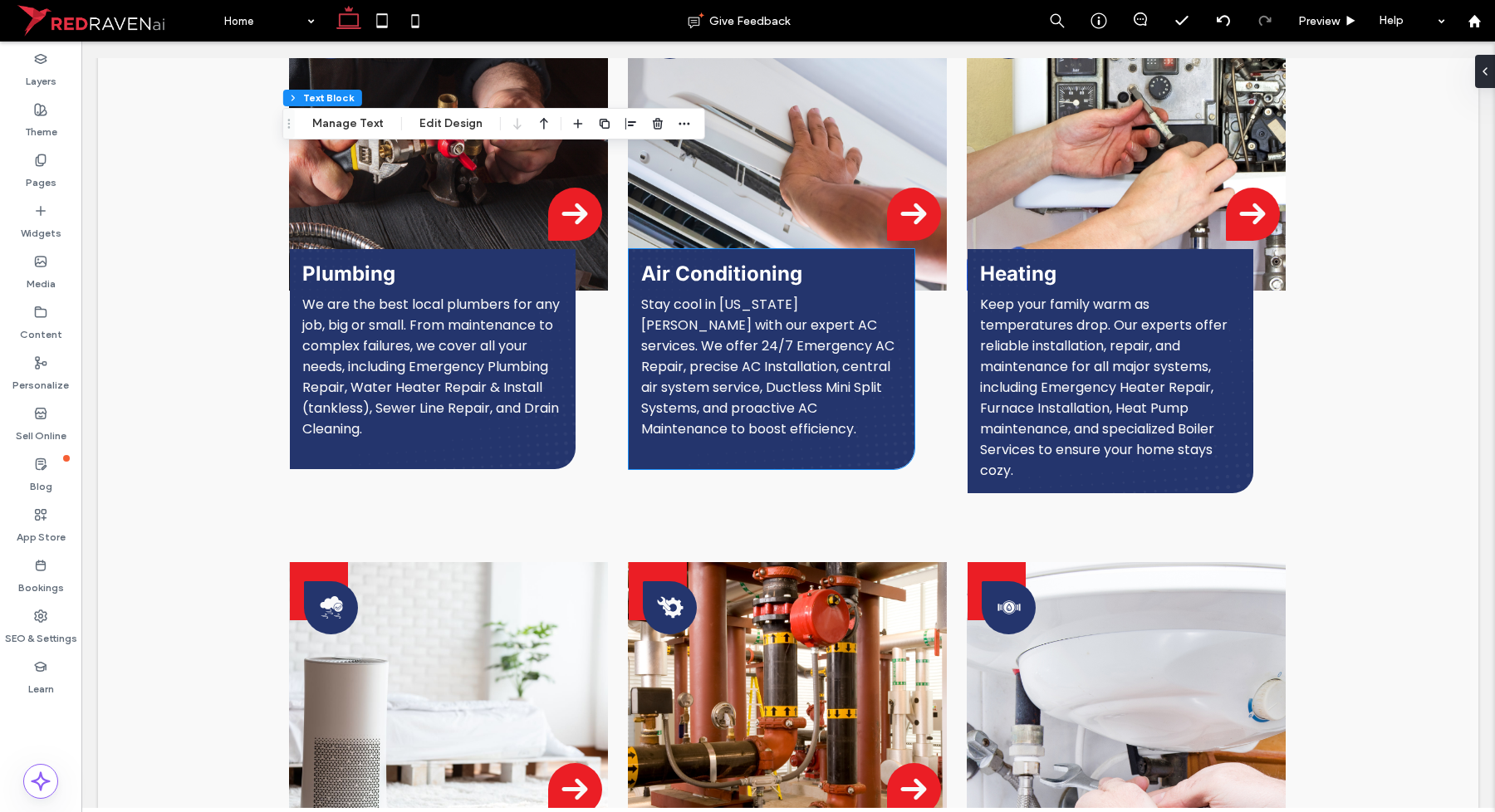
click at [749, 433] on div "Air Conditioning Stay cool in Utah summers with our expert AC services. We offe…" at bounding box center [771, 359] width 286 height 220
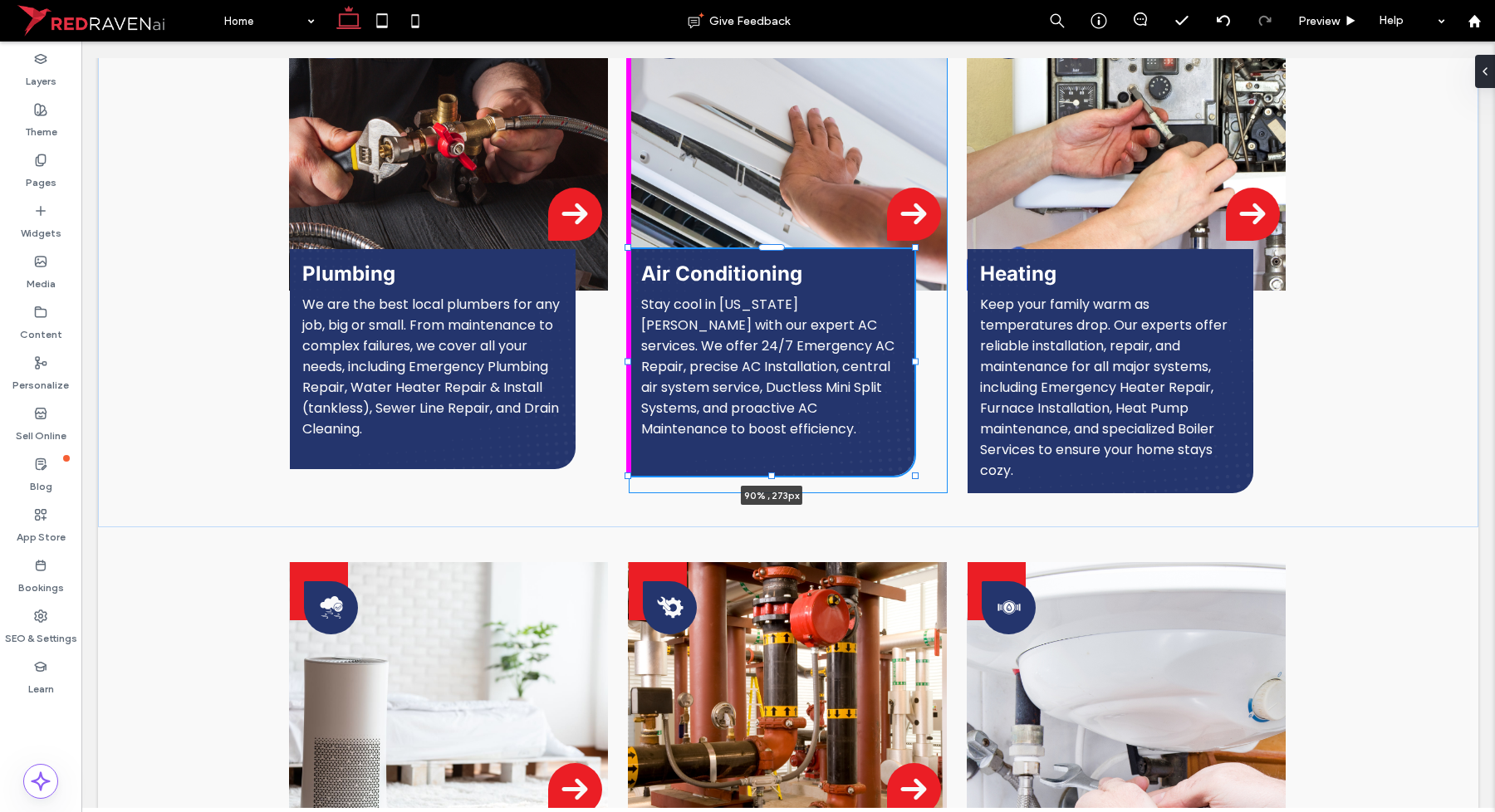
click at [768, 473] on div at bounding box center [771, 476] width 7 height 7
type input "***"
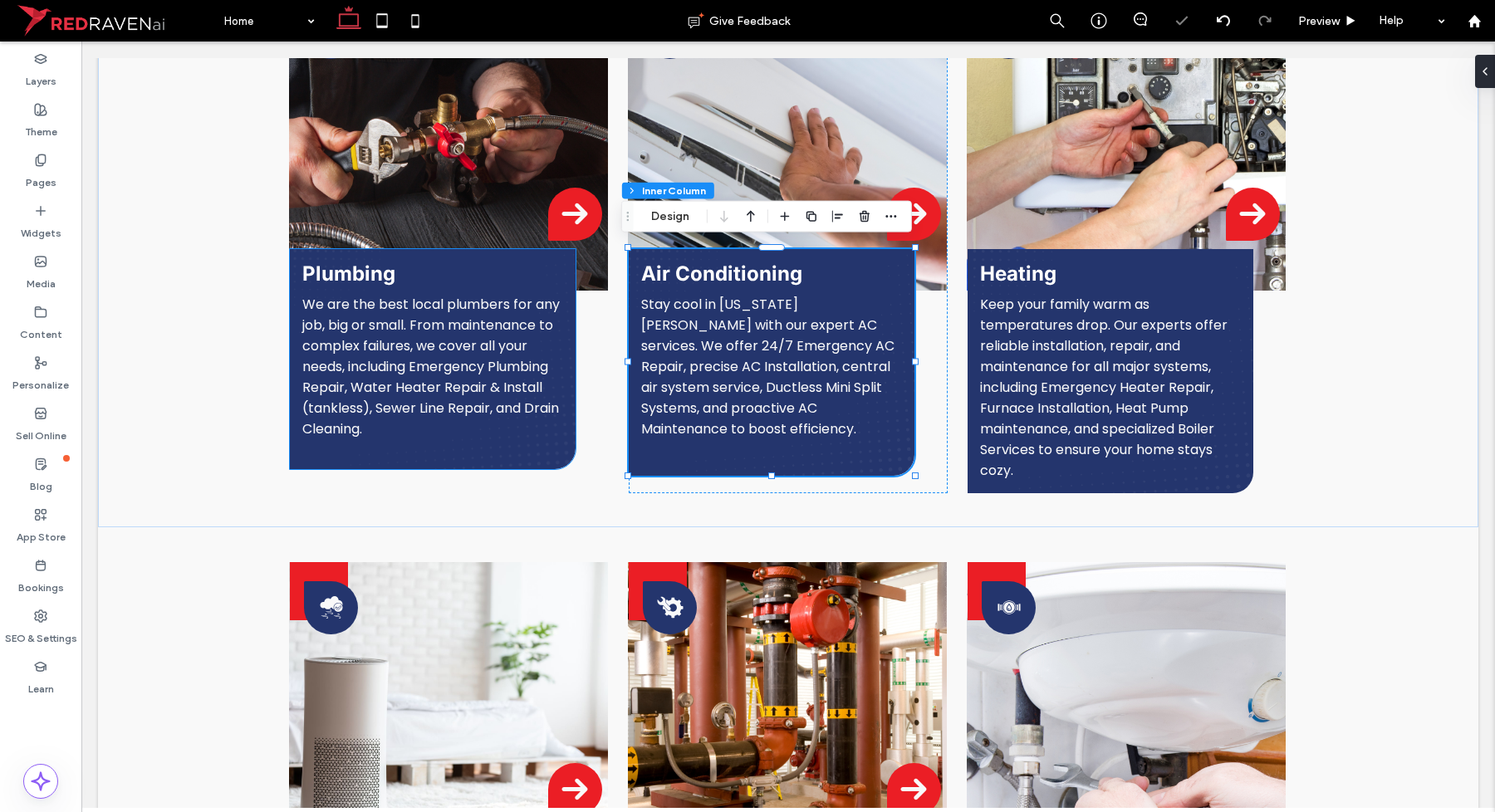
click at [513, 437] on div "Plumbing We are the best local plumbers for any job, big or small. From mainten…" at bounding box center [433, 359] width 286 height 220
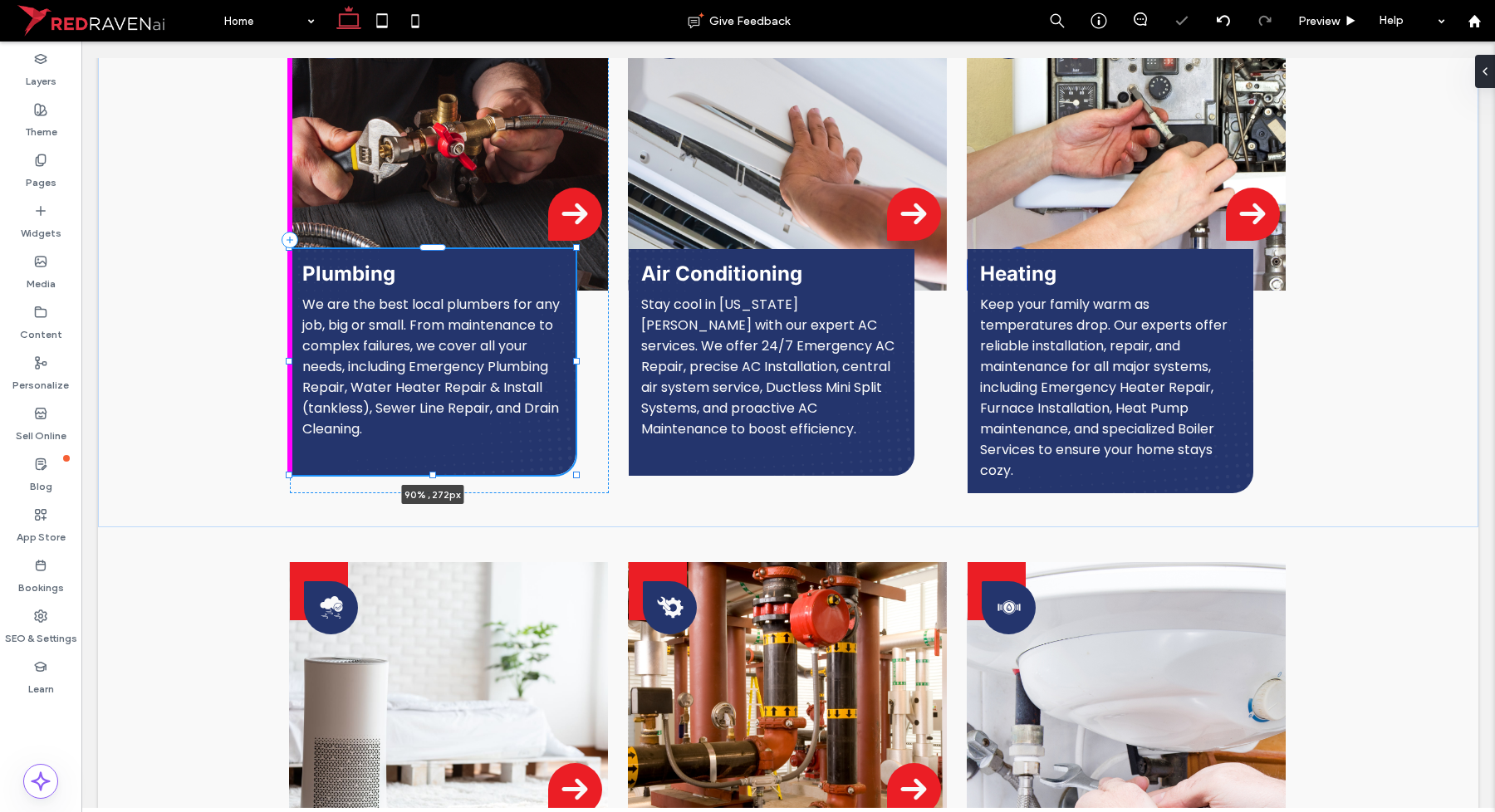
click at [429, 472] on div at bounding box center [433, 475] width 7 height 7
type input "***"
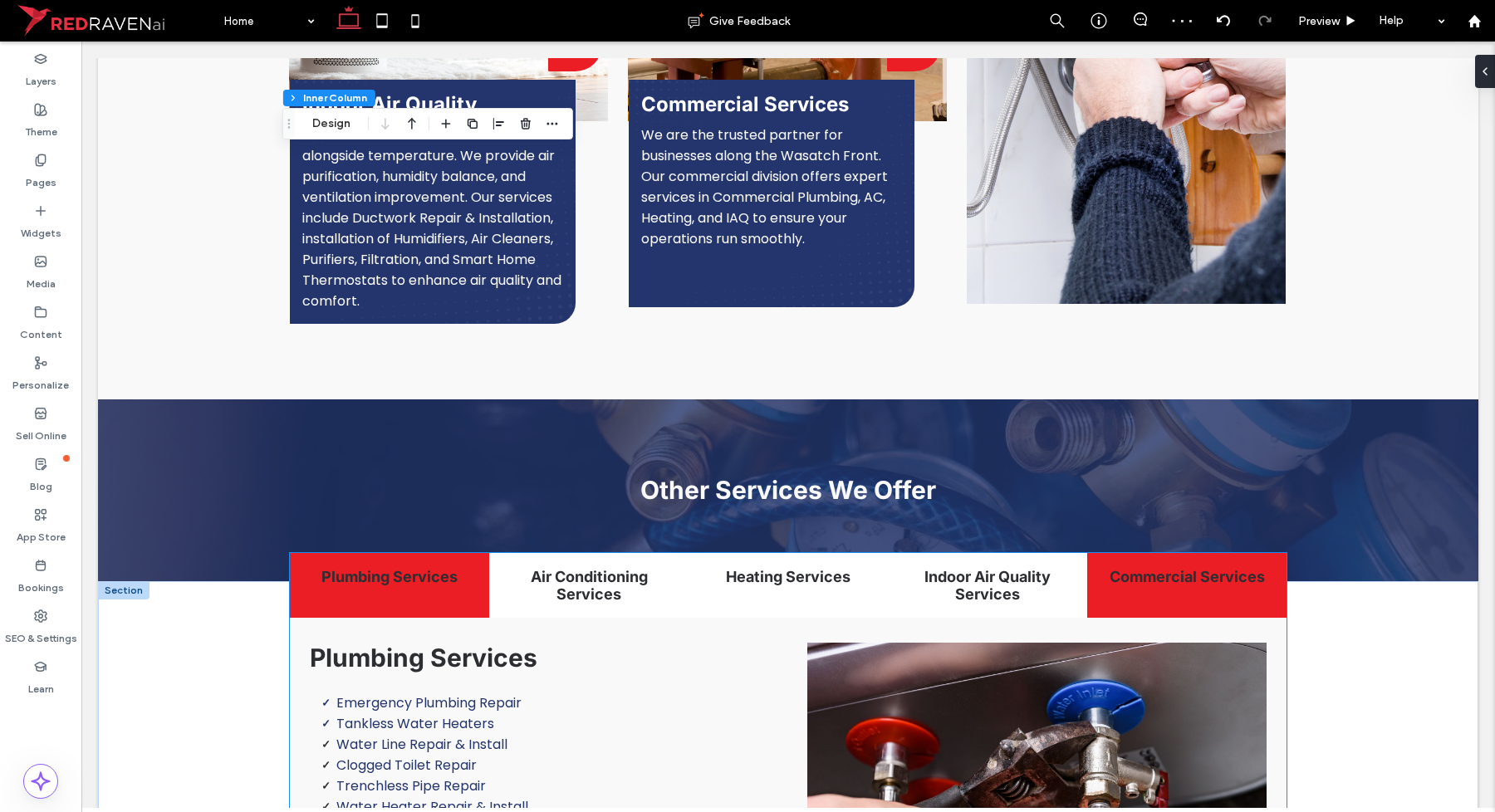
scroll to position [2553, 0]
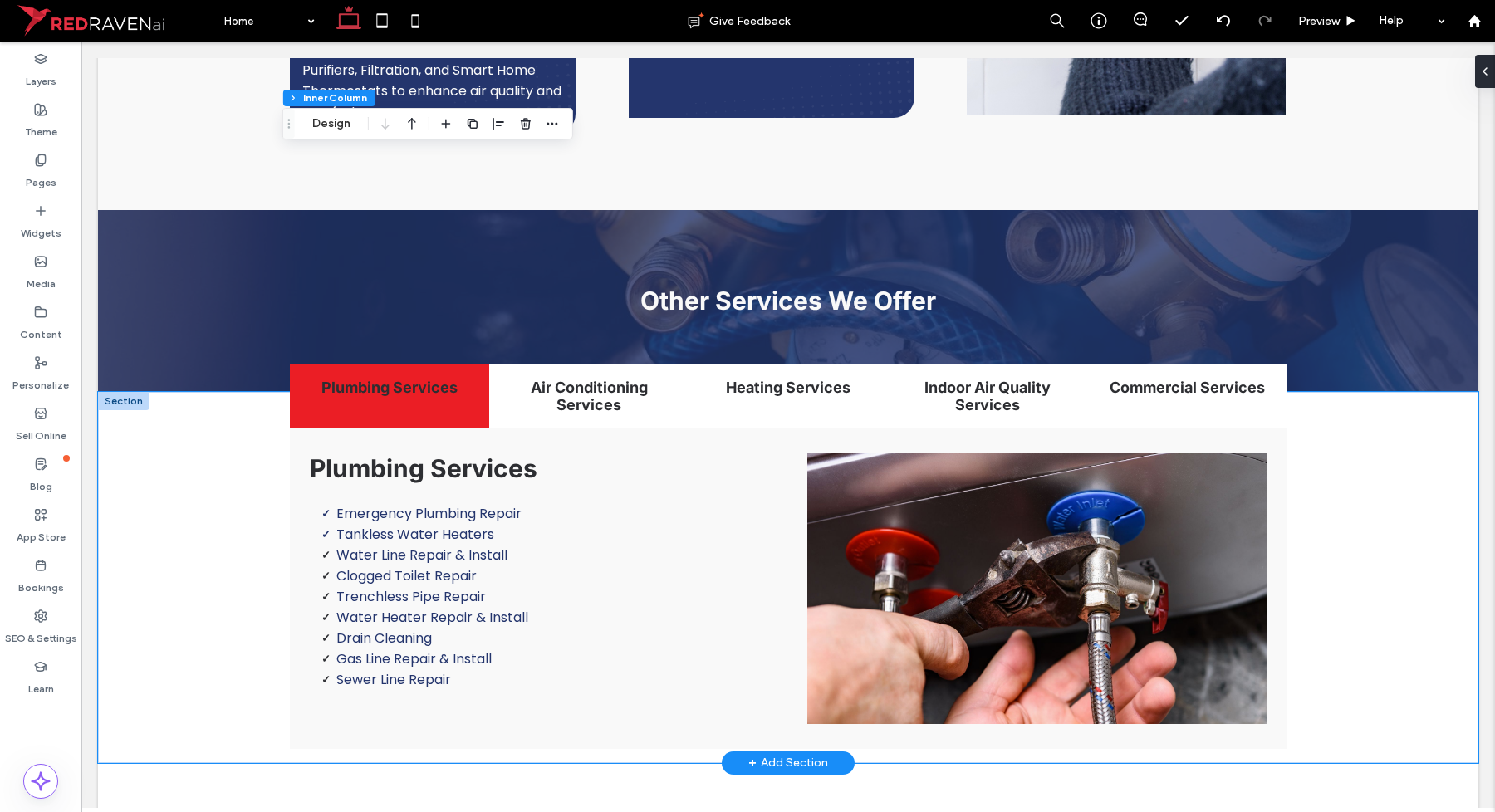
click at [1409, 509] on div "Plumbing Services Air Conditioning Services Heating Services Indoor Air Quality…" at bounding box center [788, 577] width 1381 height 371
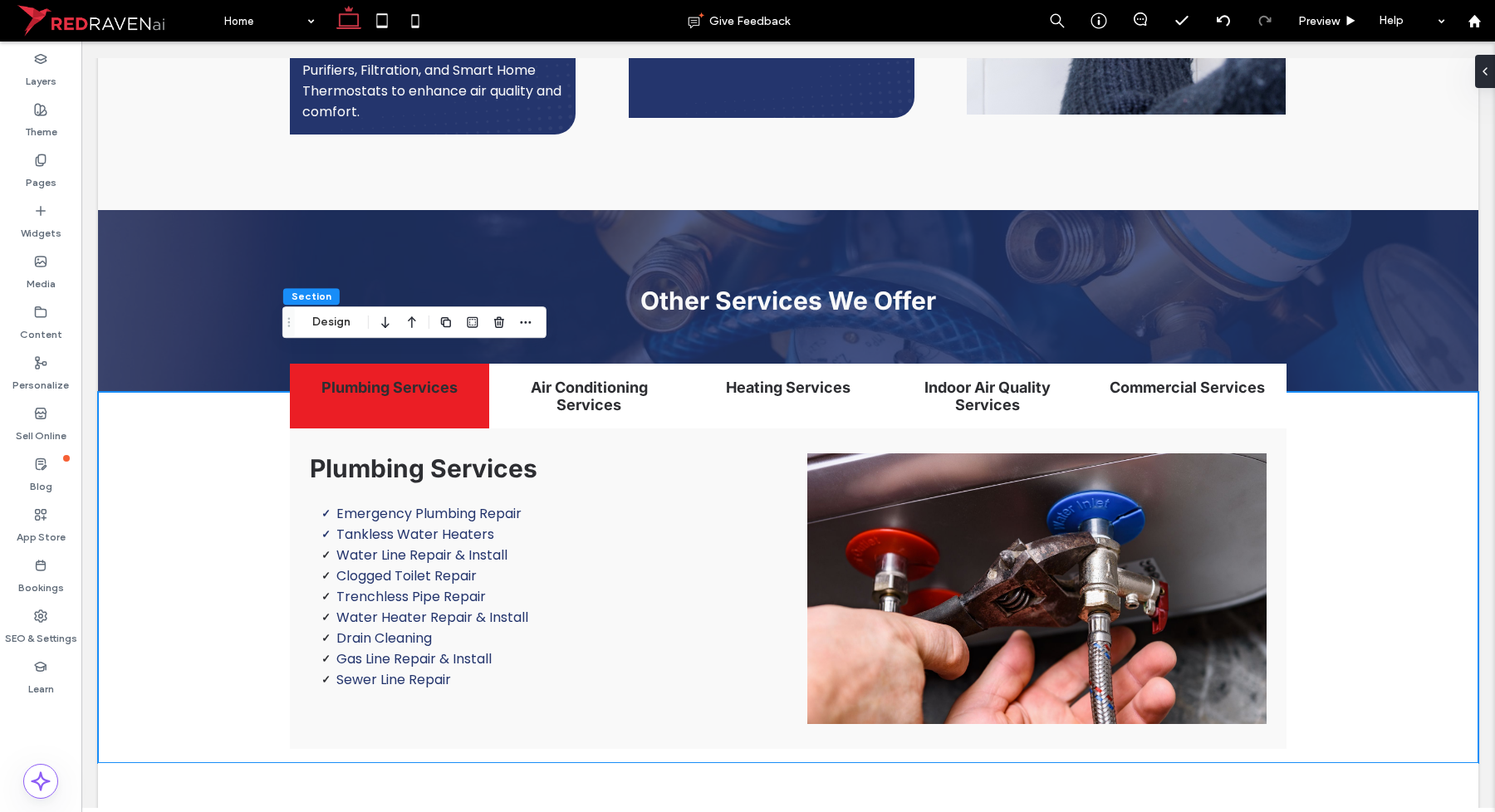
click at [322, 336] on div "Section Design" at bounding box center [415, 322] width 265 height 32
click at [320, 322] on button "Design" at bounding box center [331, 322] width 60 height 20
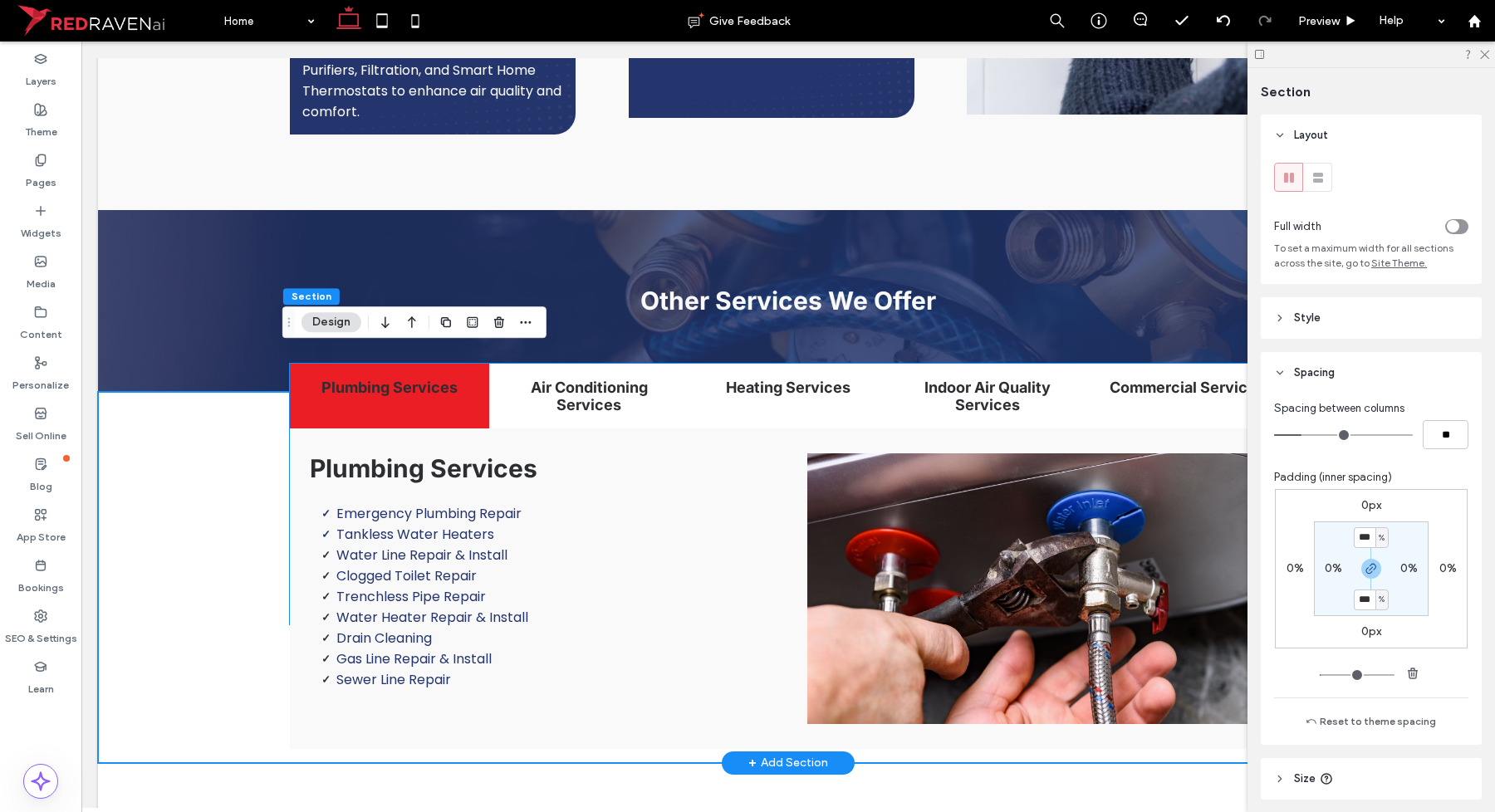
scroll to position [104, 0]
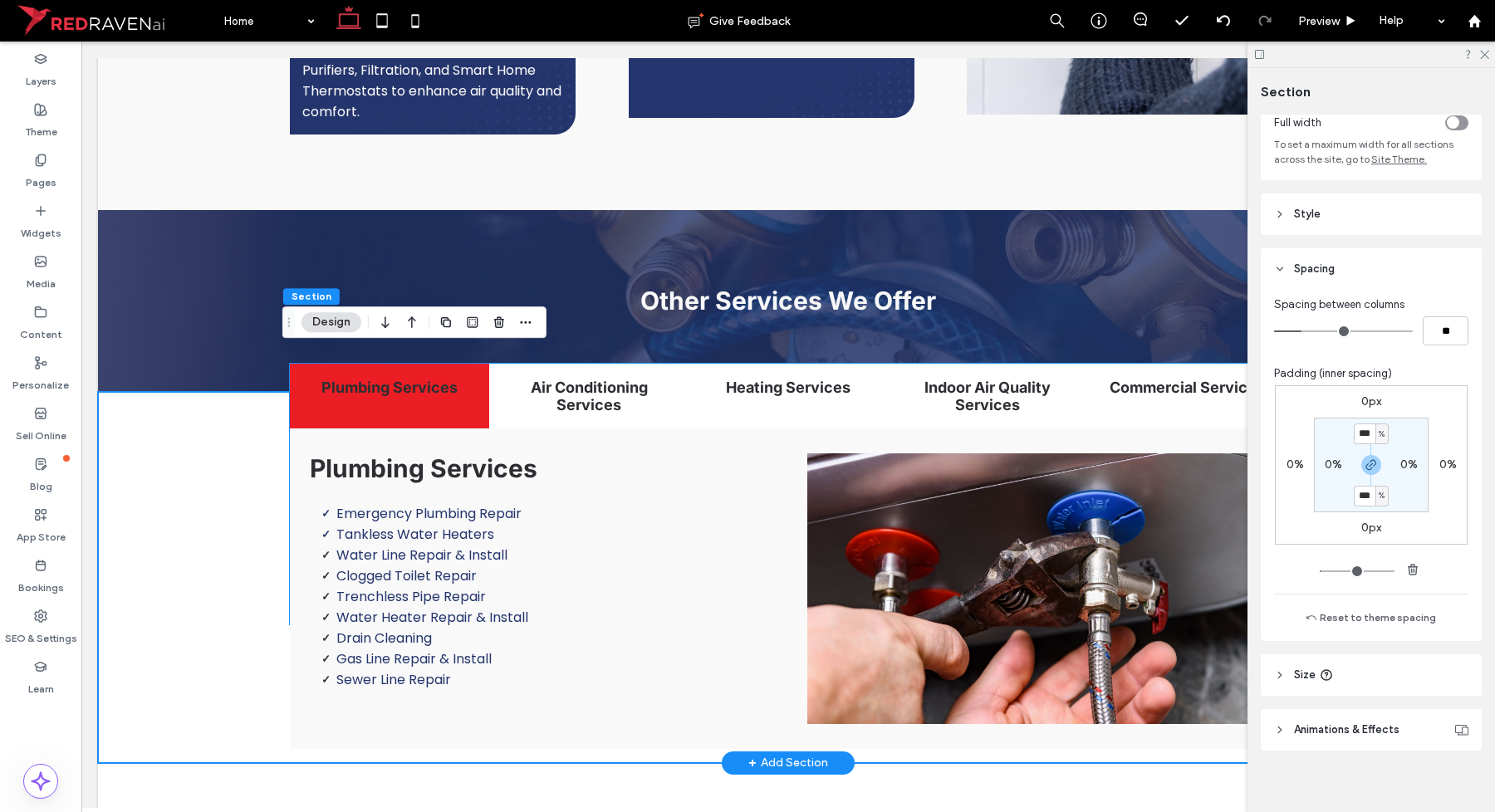
click at [507, 586] on li "Trenchless Pipe Repair" at bounding box center [552, 596] width 433 height 20
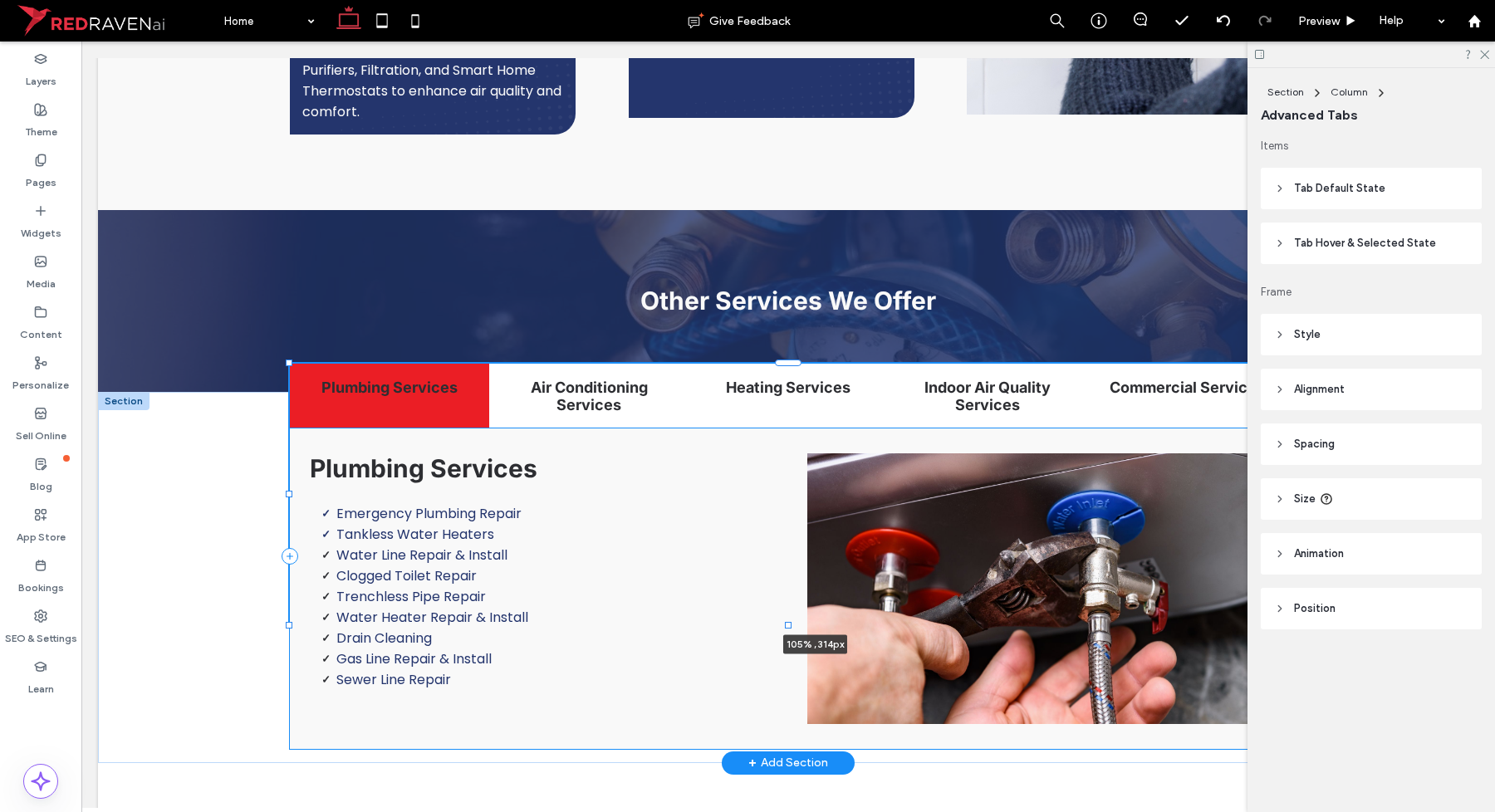
drag, startPoint x: 282, startPoint y: 451, endPoint x: 229, endPoint y: 447, distance: 53.2
click at [229, 447] on div "Plumbing Services Air Conditioning Services Heating Services Indoor Air Quality…" at bounding box center [788, 577] width 1381 height 371
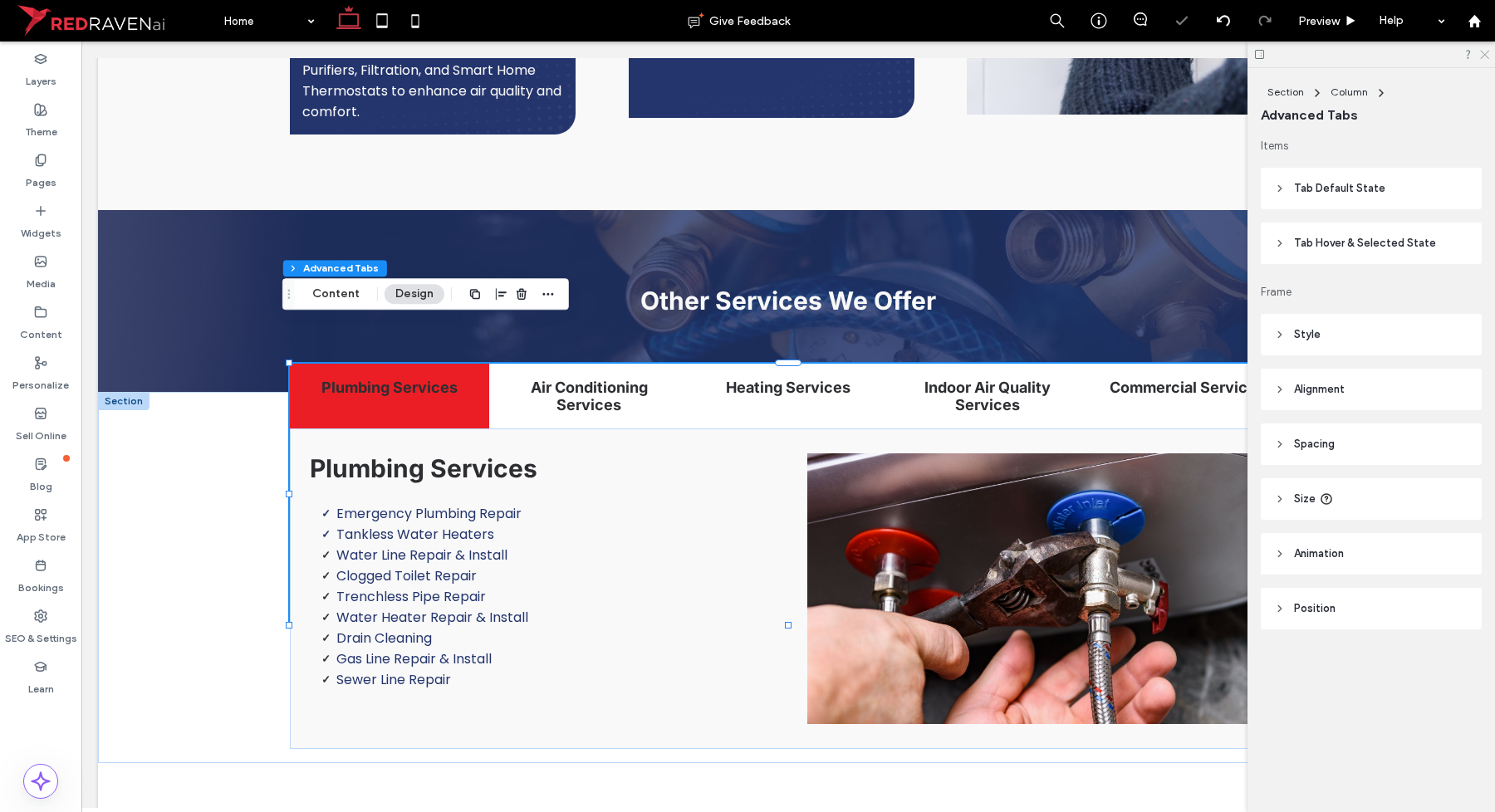
click at [1485, 55] on use at bounding box center [1485, 55] width 9 height 9
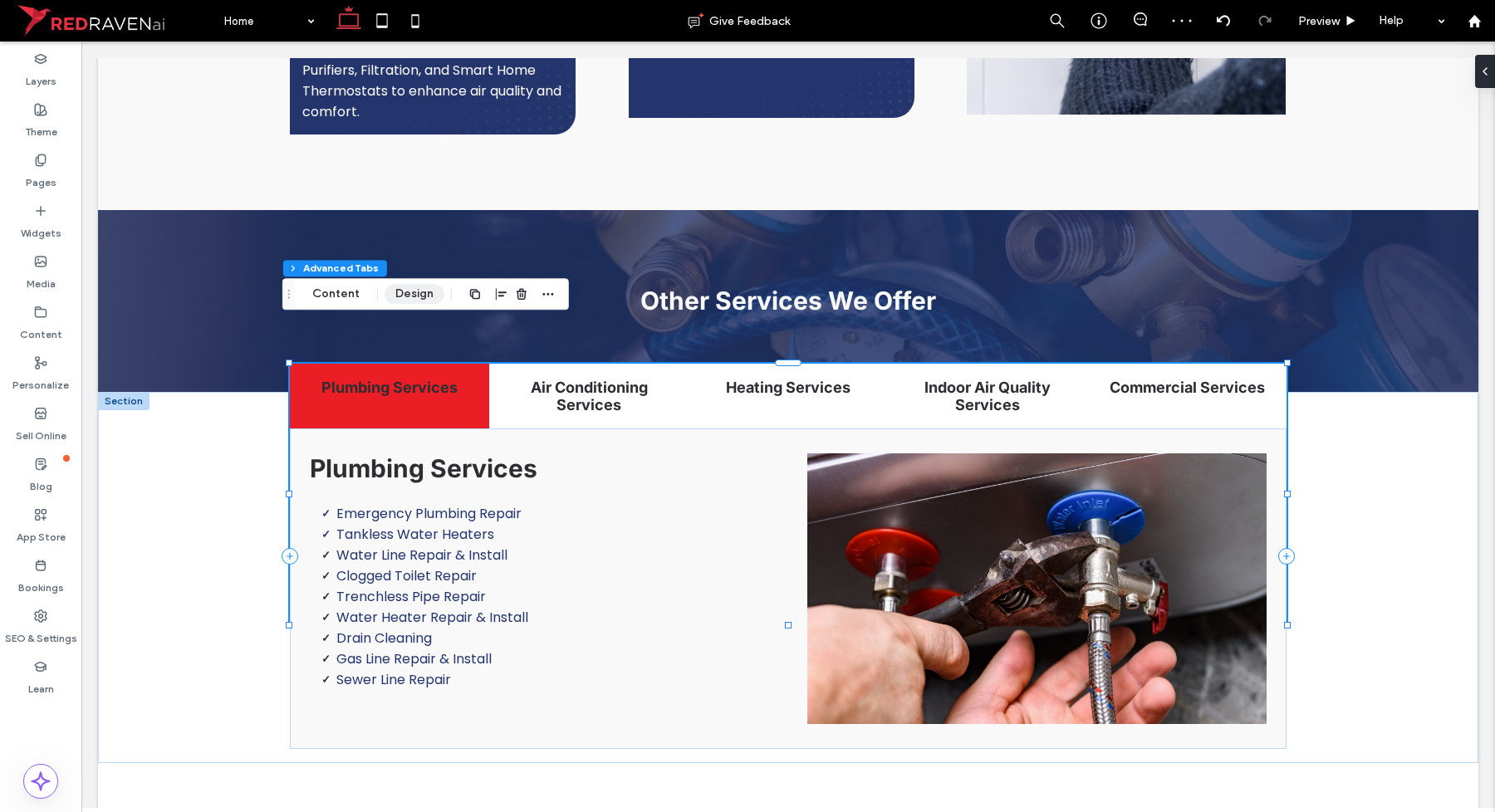
click at [400, 292] on button "Design" at bounding box center [415, 293] width 60 height 20
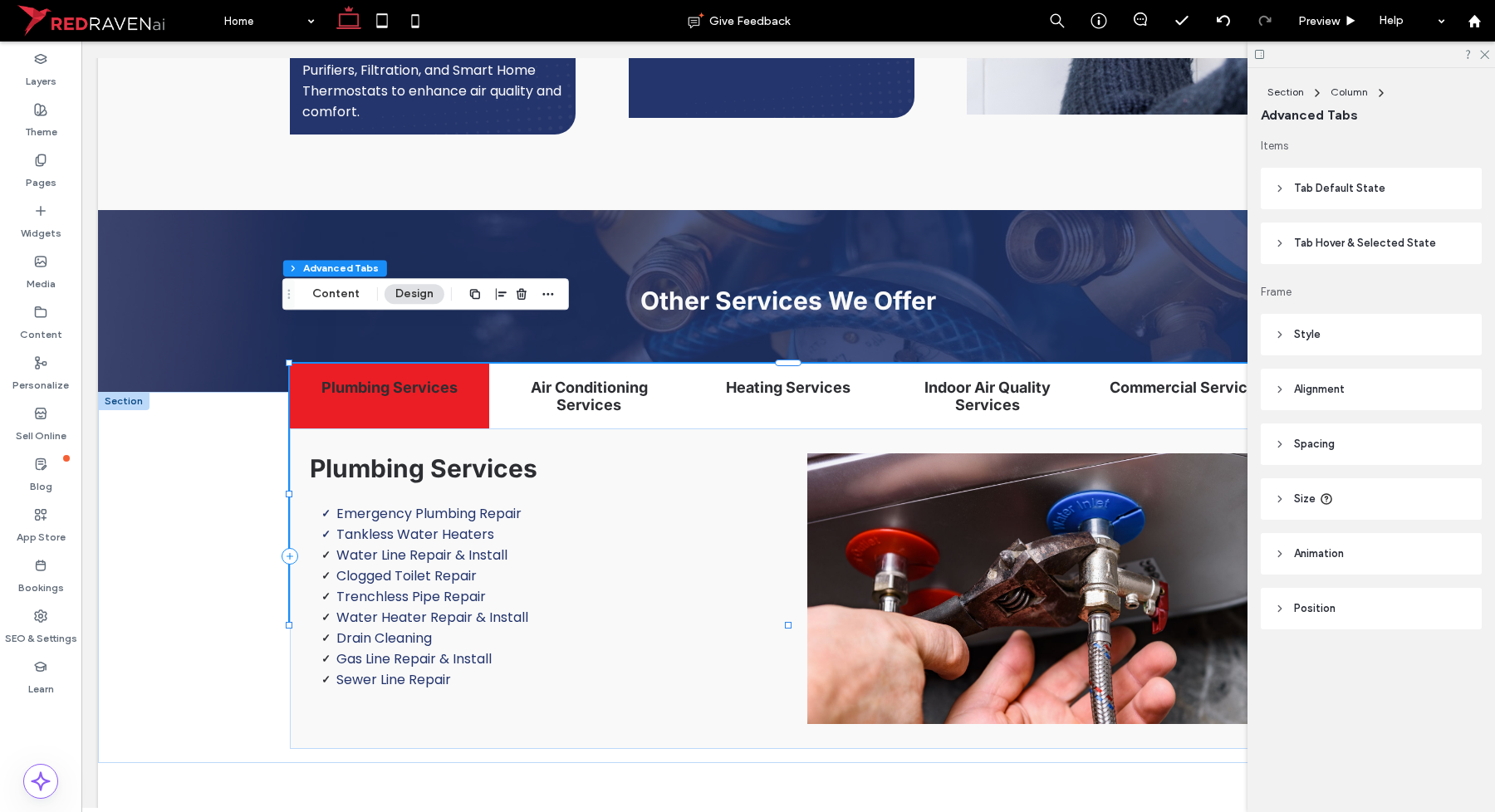
click at [1334, 191] on span "Tab Default State" at bounding box center [1339, 188] width 91 height 16
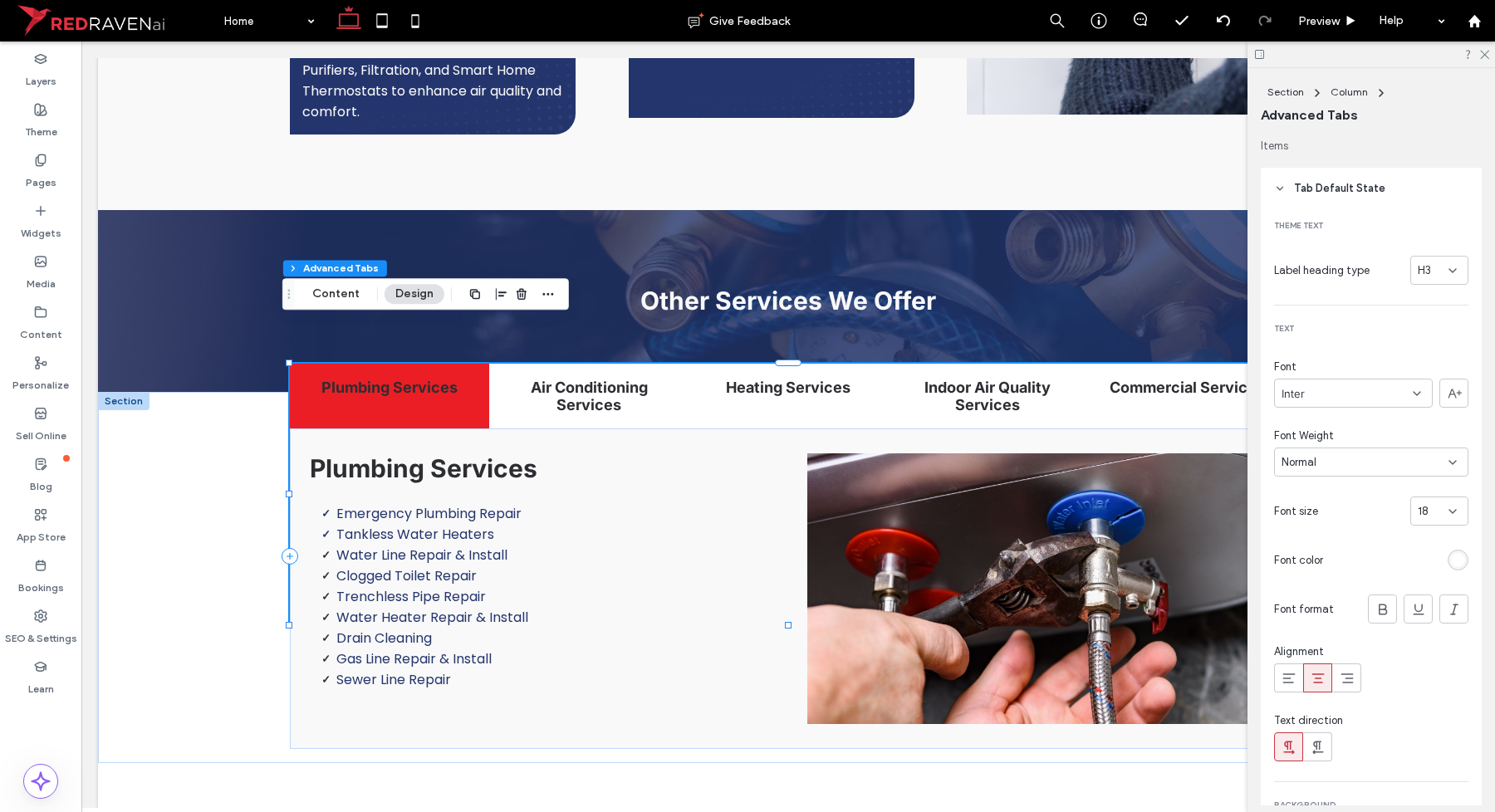
click at [1334, 191] on span "Tab Default State" at bounding box center [1339, 188] width 91 height 16
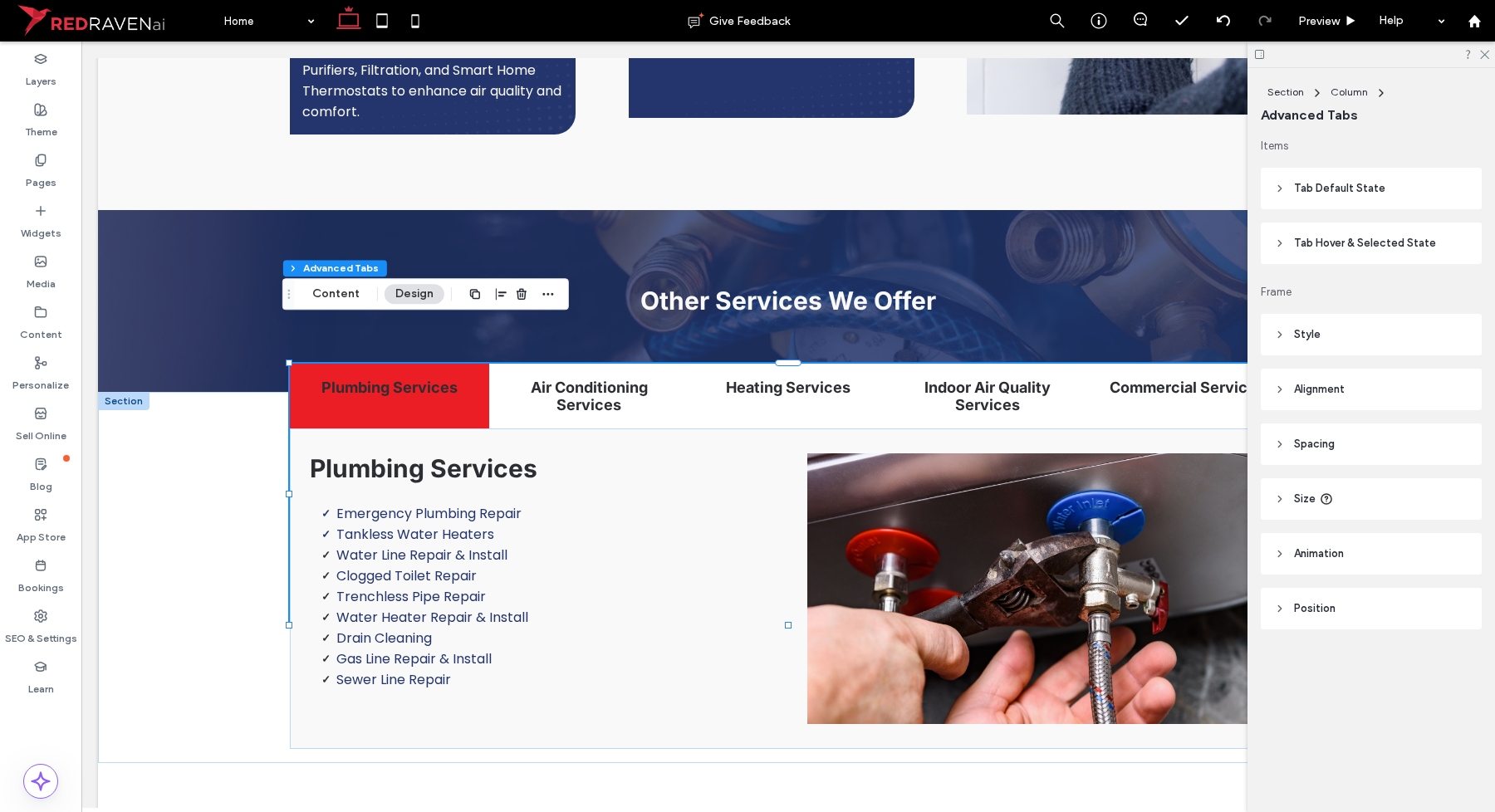
click at [1325, 188] on span "Tab Default State" at bounding box center [1339, 188] width 91 height 16
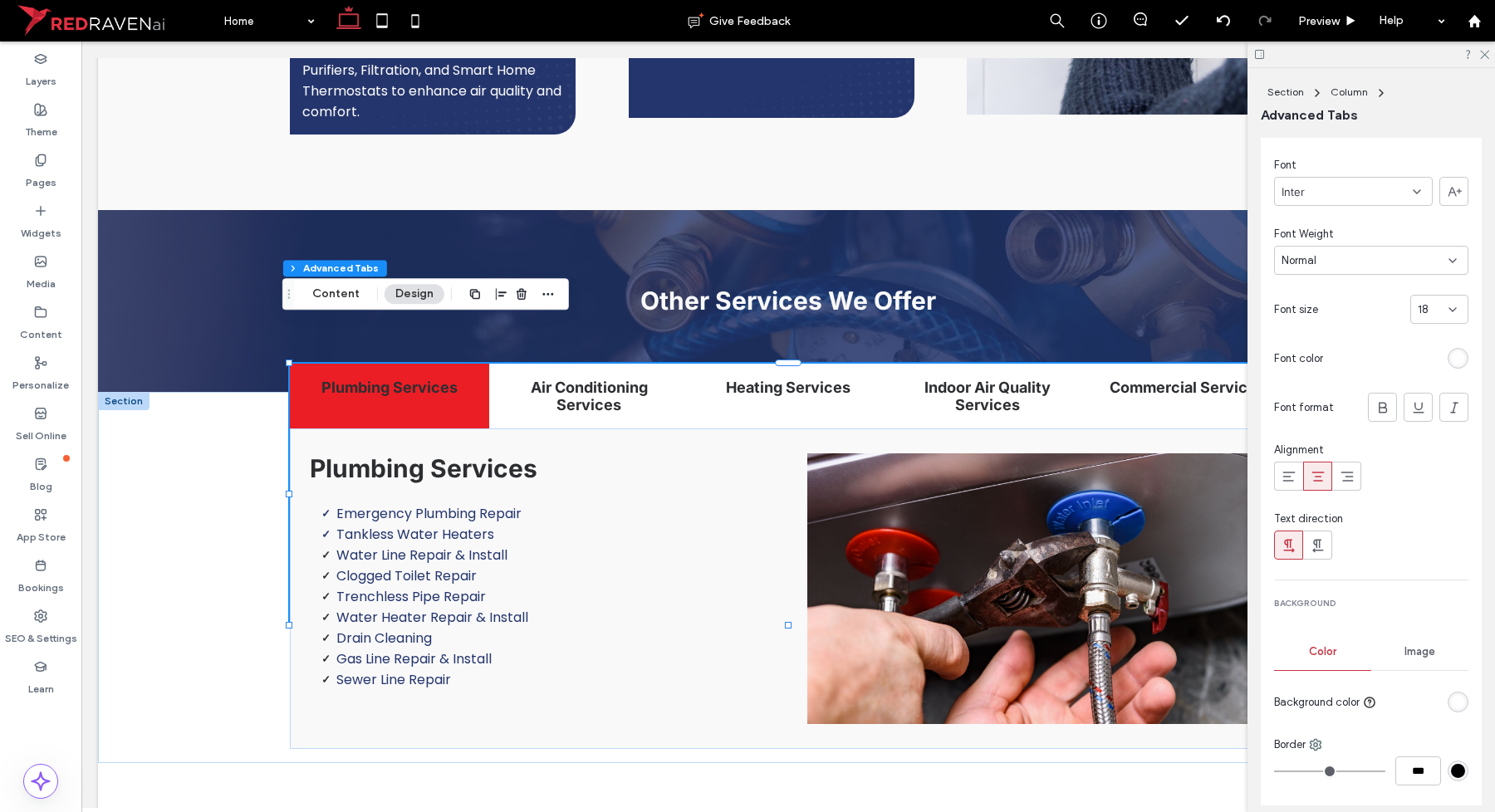
scroll to position [207, 0]
click at [1292, 469] on icon at bounding box center [1288, 470] width 16 height 16
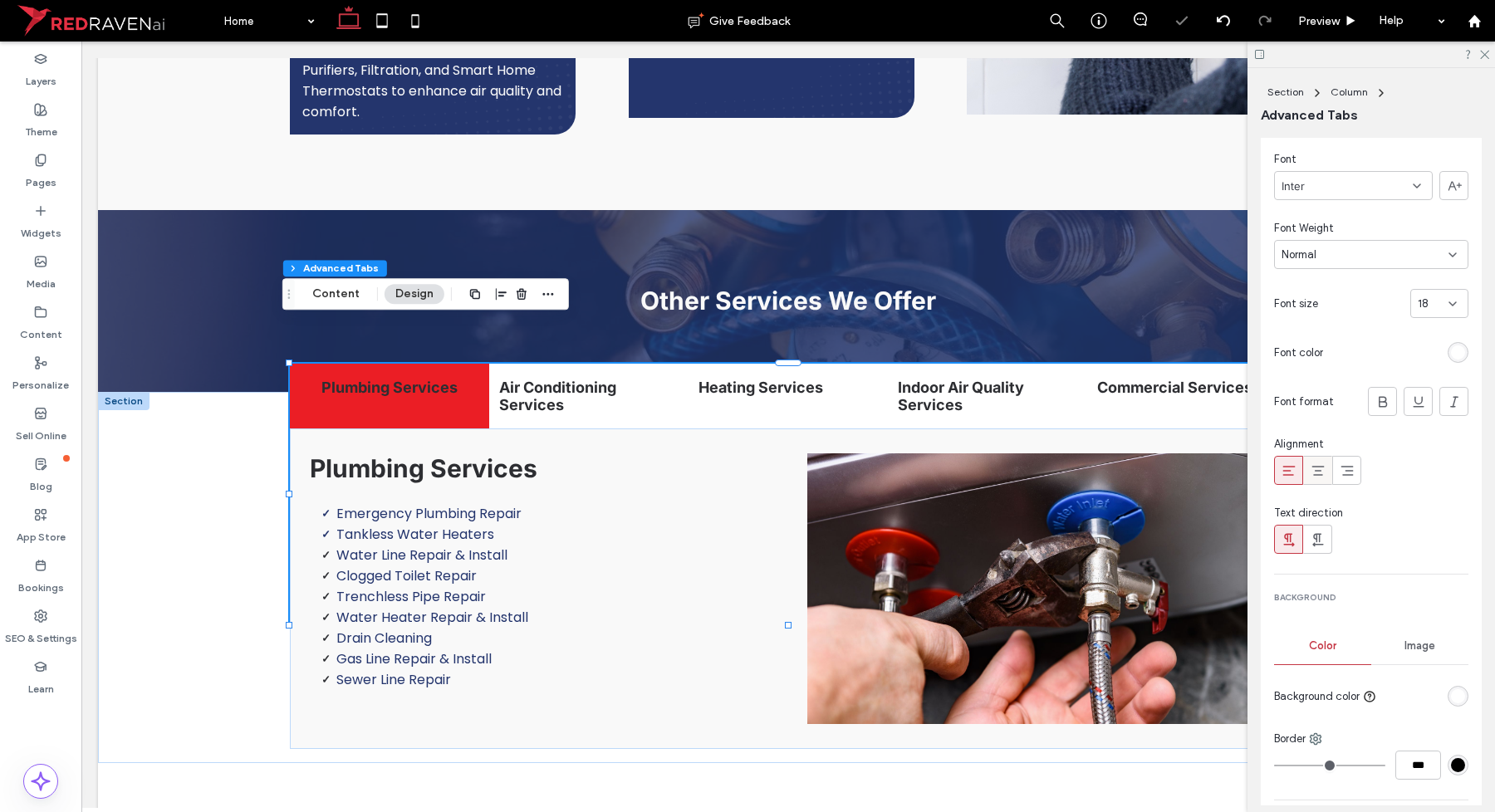
click at [1317, 471] on icon at bounding box center [1318, 470] width 16 height 16
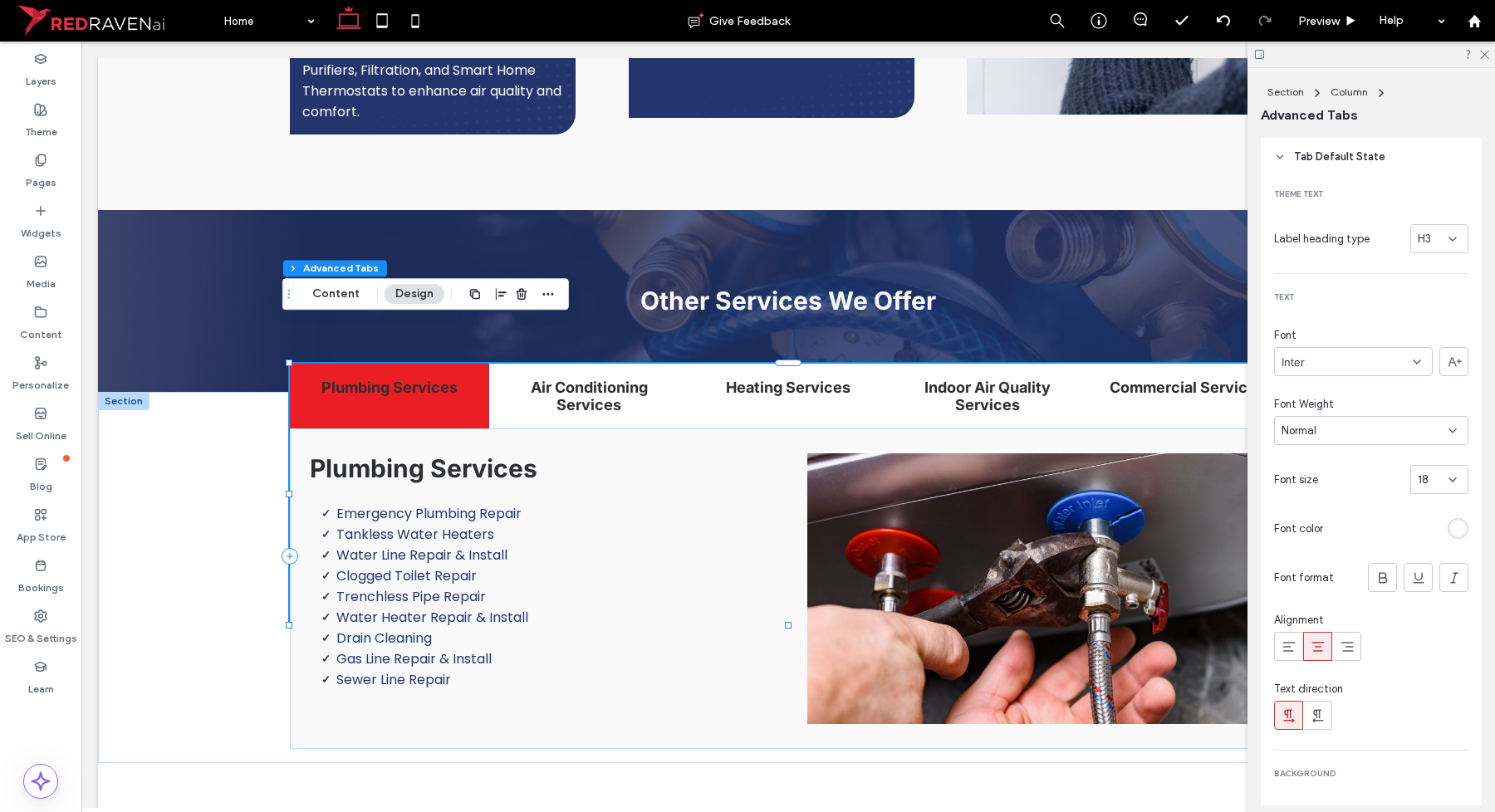
scroll to position [0, 0]
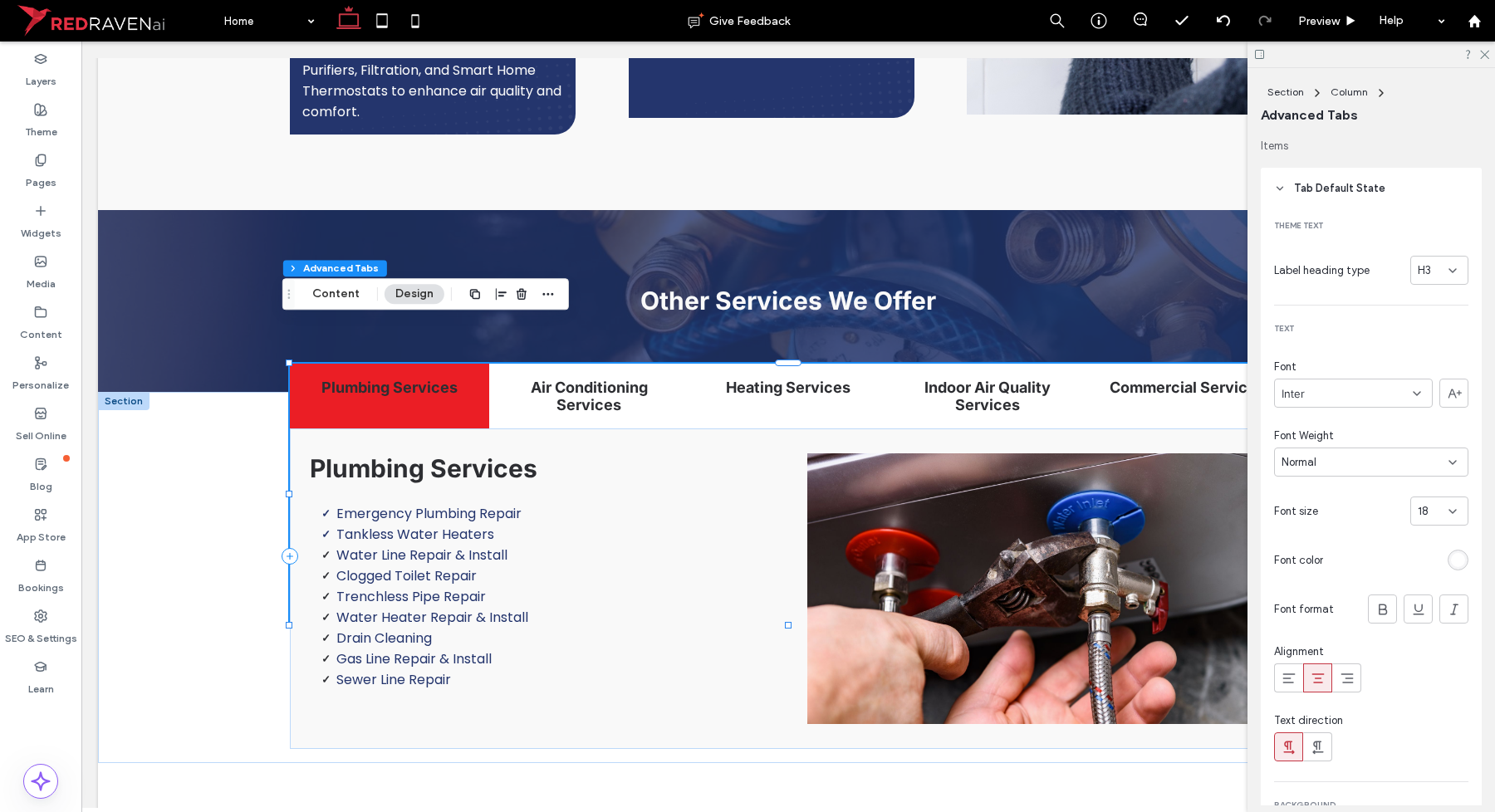
click at [1277, 202] on header "Tab Default State" at bounding box center [1371, 188] width 221 height 42
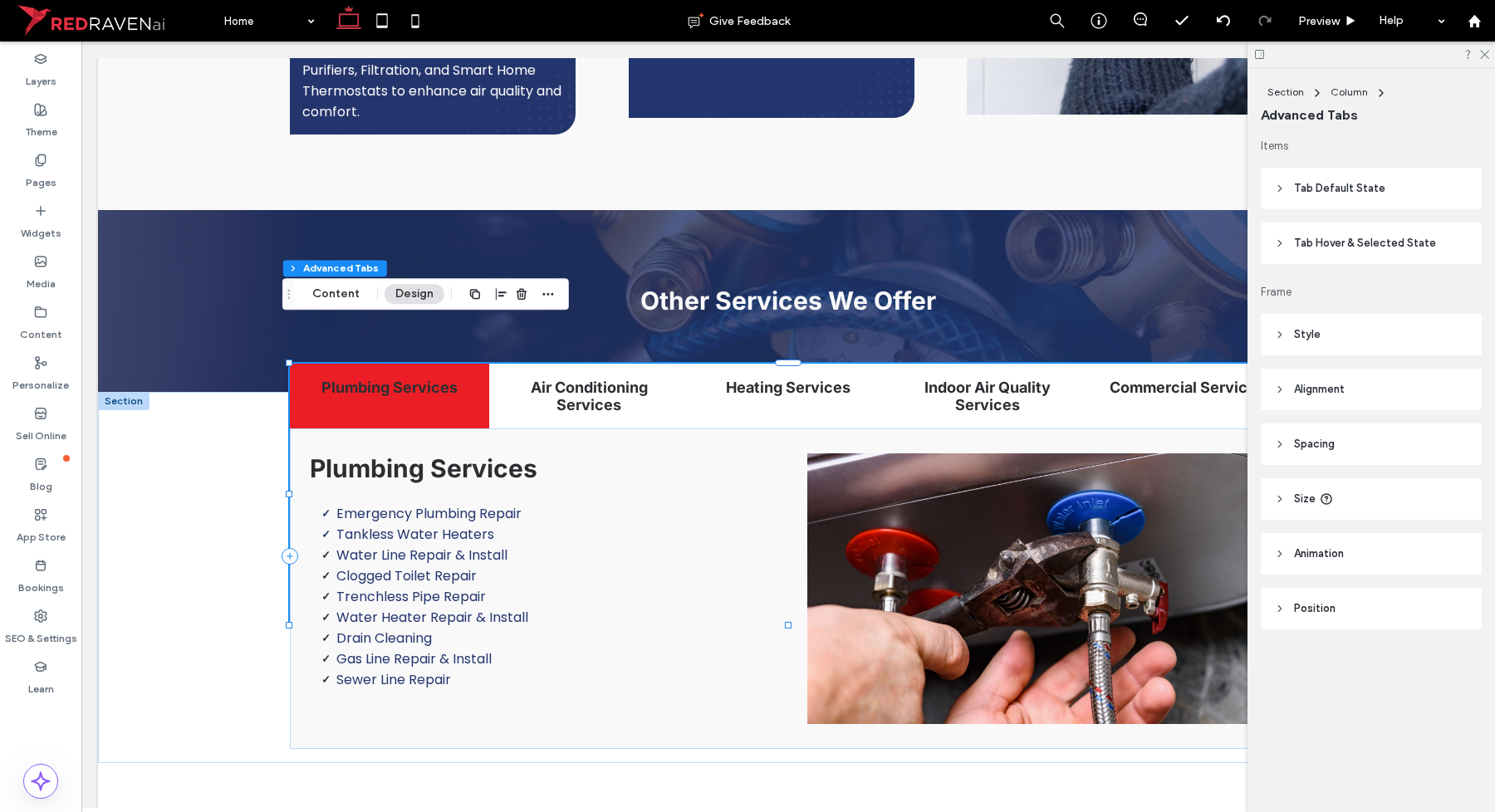
click at [1364, 252] on header "Tab Hover & Selected State" at bounding box center [1371, 243] width 221 height 42
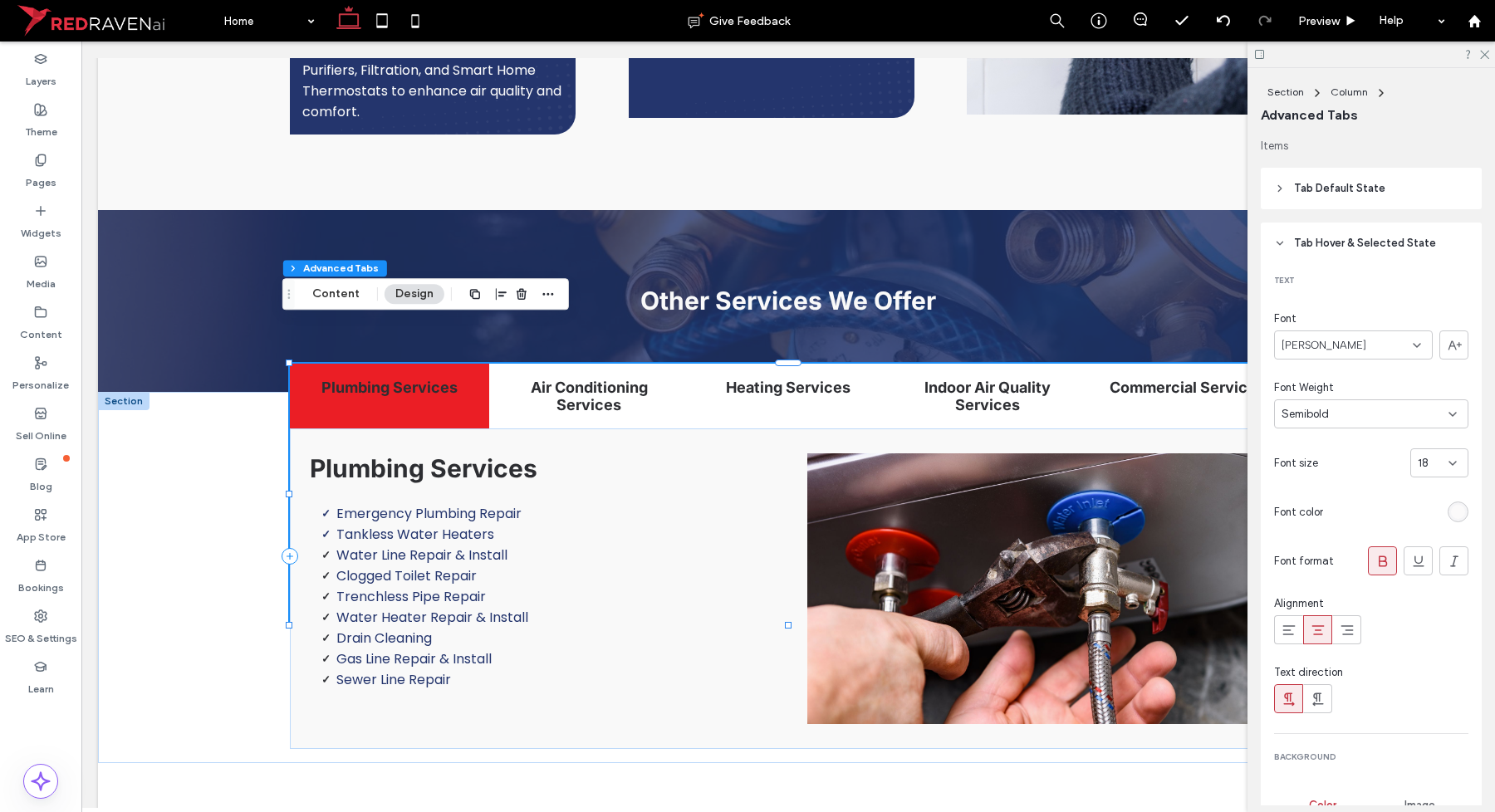
click at [1451, 512] on div "rgba(251, 250, 250, 1)" at bounding box center [1457, 512] width 15 height 14
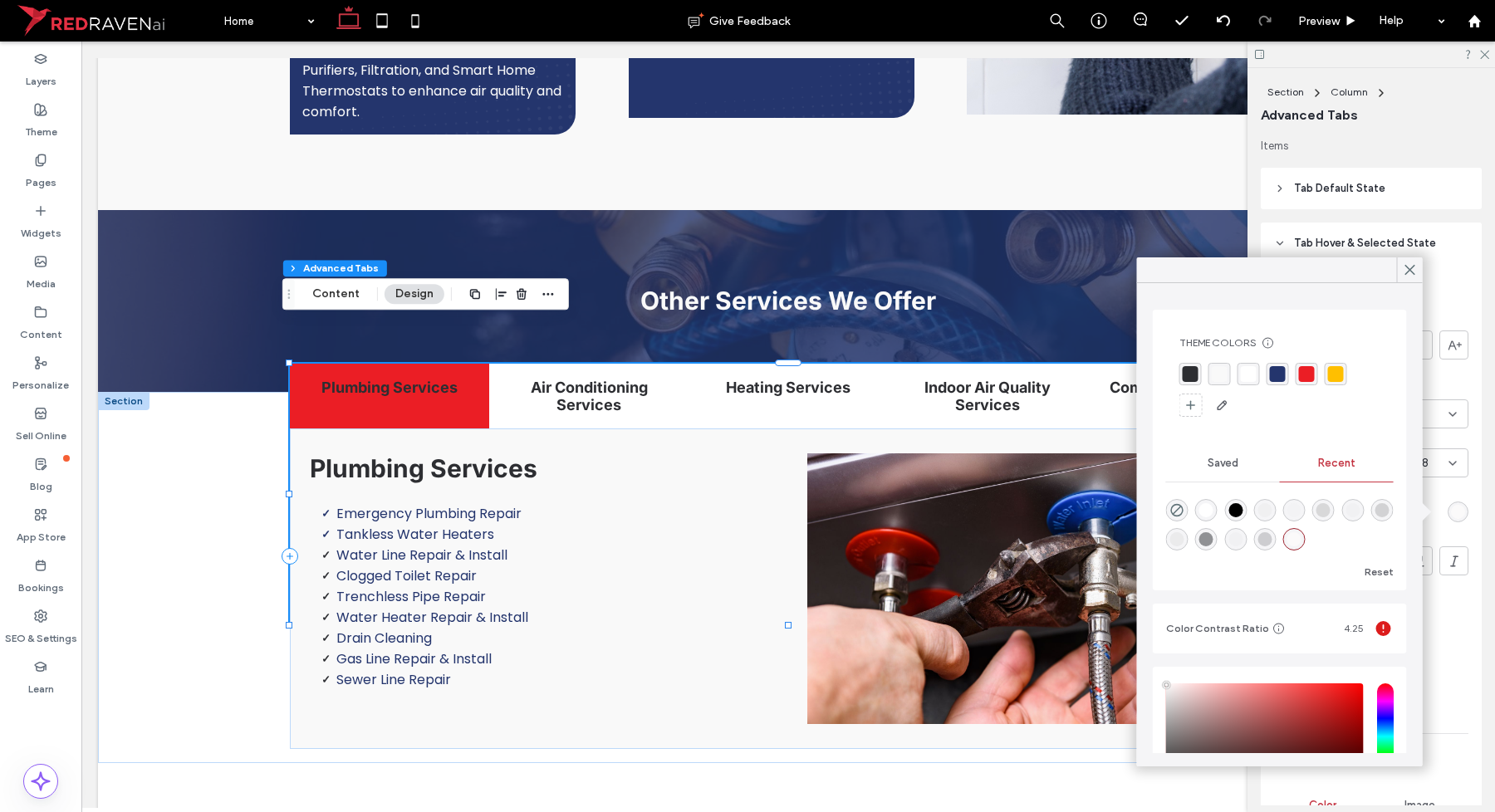
click at [1248, 382] on div "rgba(255, 255, 255, 1)" at bounding box center [1248, 374] width 15 height 15
click at [1413, 263] on icon at bounding box center [1411, 270] width 15 height 15
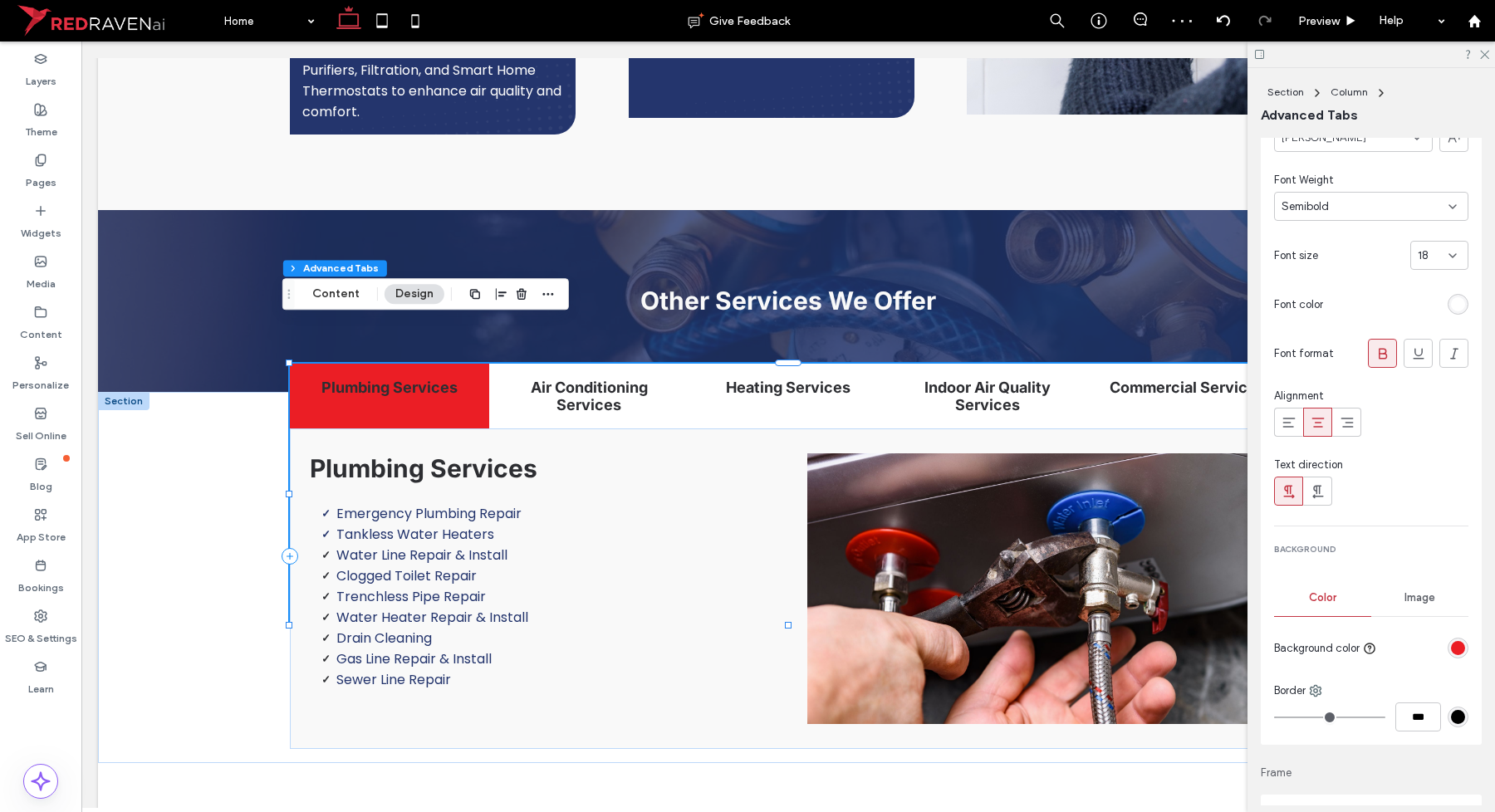
scroll to position [311, 0]
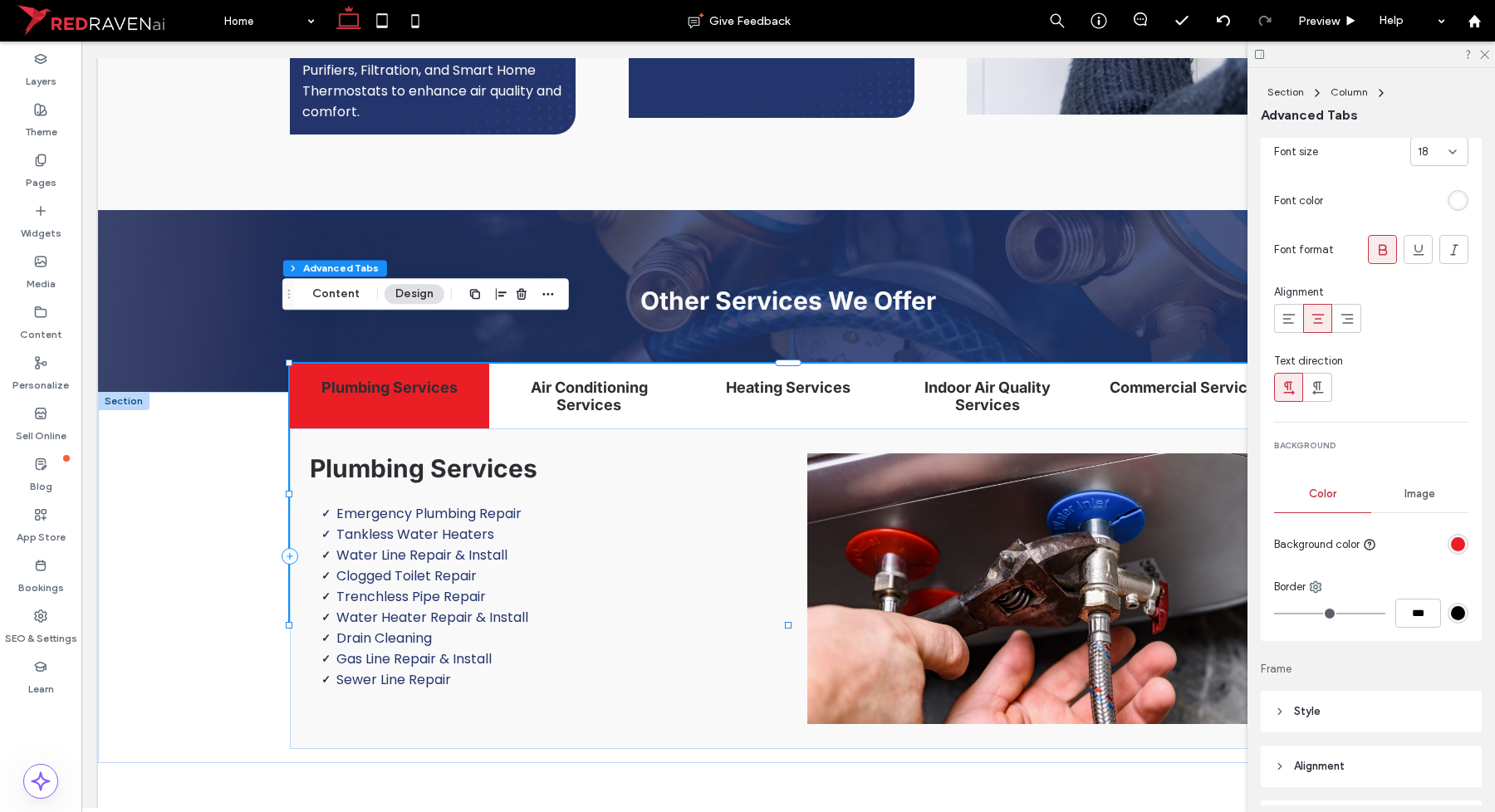
click at [1451, 542] on div "rgba(235, 30, 37, 1)" at bounding box center [1457, 544] width 15 height 14
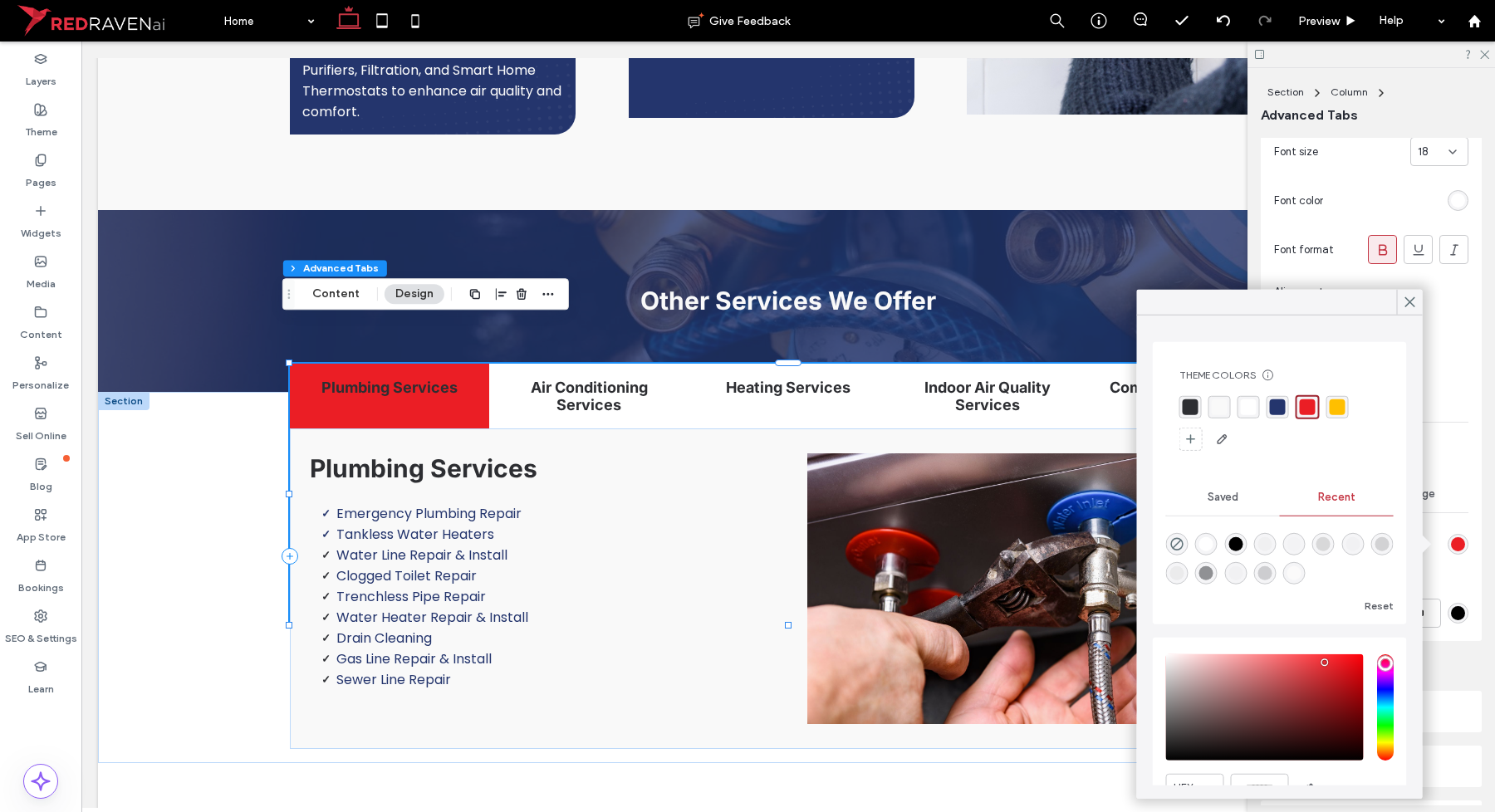
click at [1280, 409] on div "rgba(36, 53, 109, 1)" at bounding box center [1277, 407] width 15 height 15
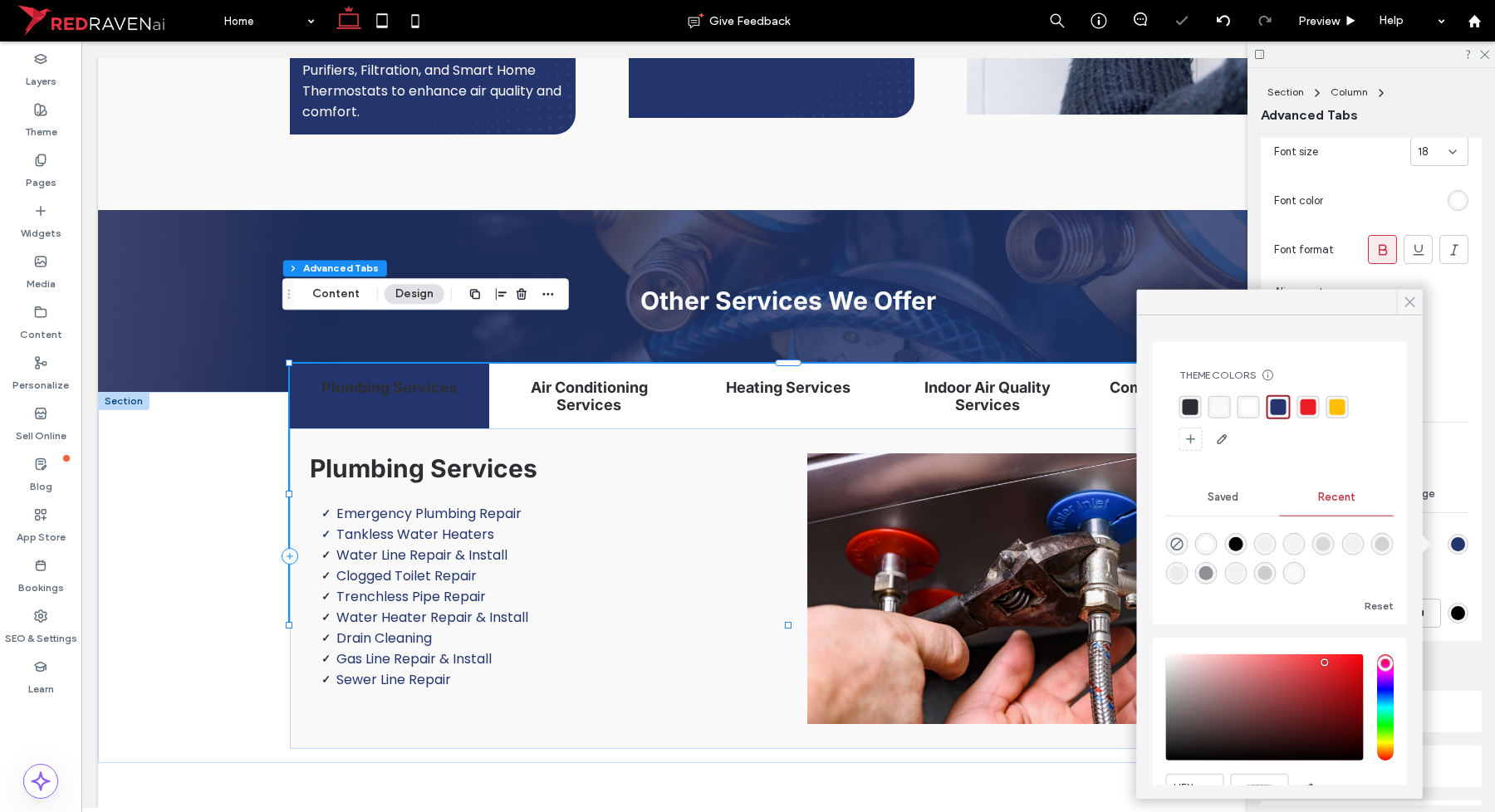
click at [1400, 305] on div at bounding box center [1410, 302] width 26 height 25
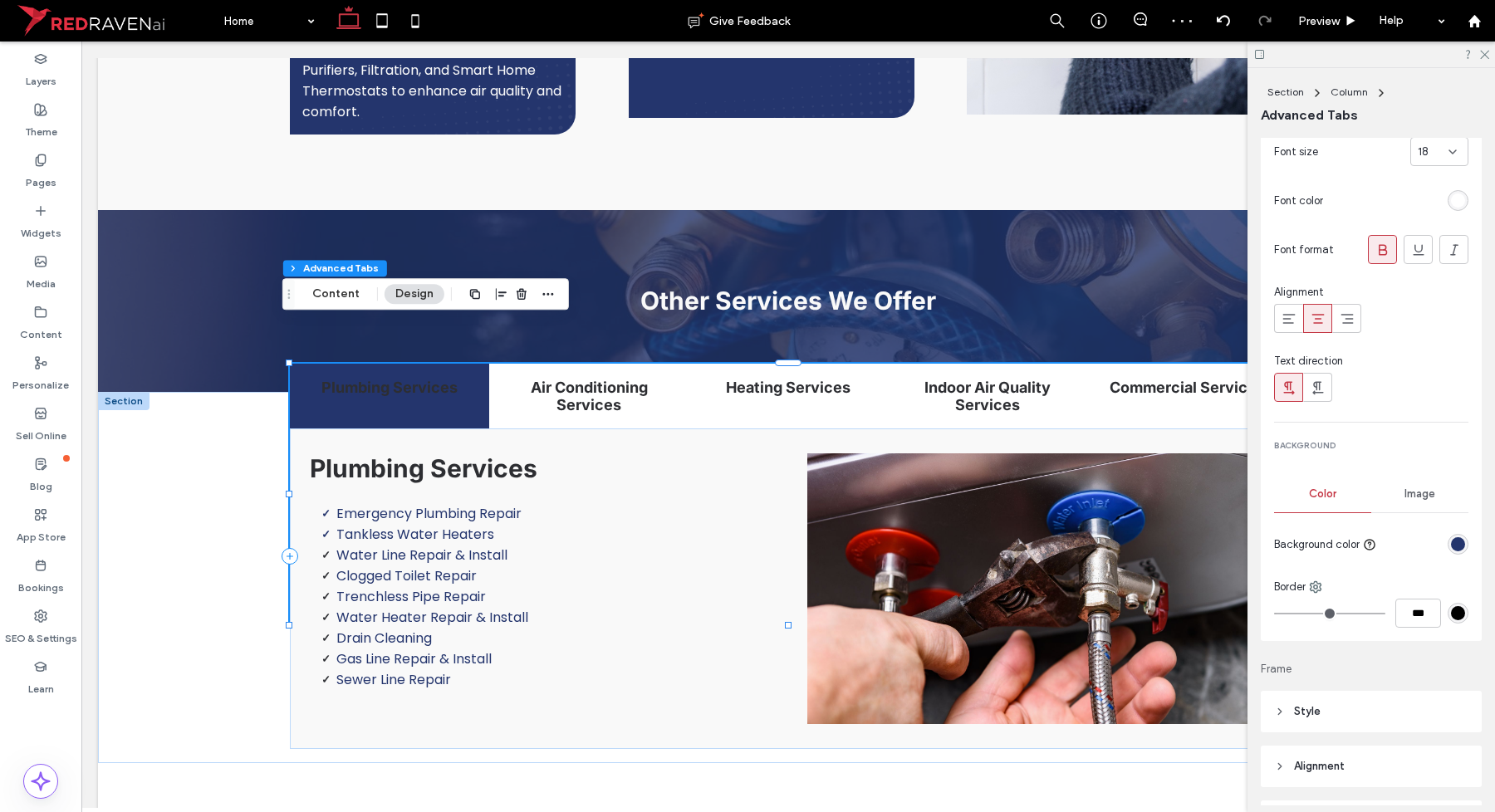
click at [1451, 550] on div "rgba(36, 53, 109, 1)" at bounding box center [1457, 544] width 15 height 14
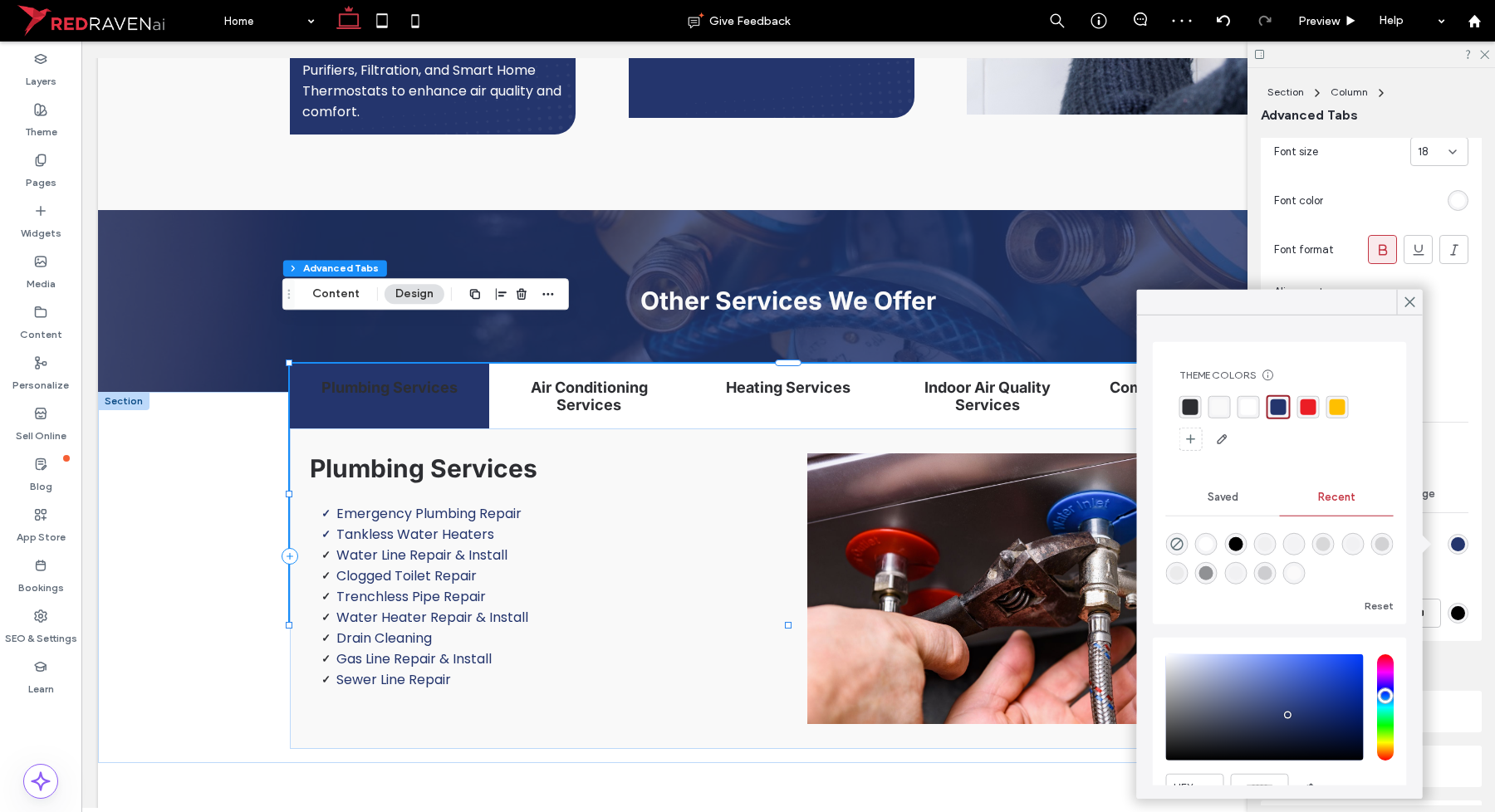
click at [1308, 408] on div "rgba(235, 30, 37, 1)" at bounding box center [1308, 407] width 15 height 15
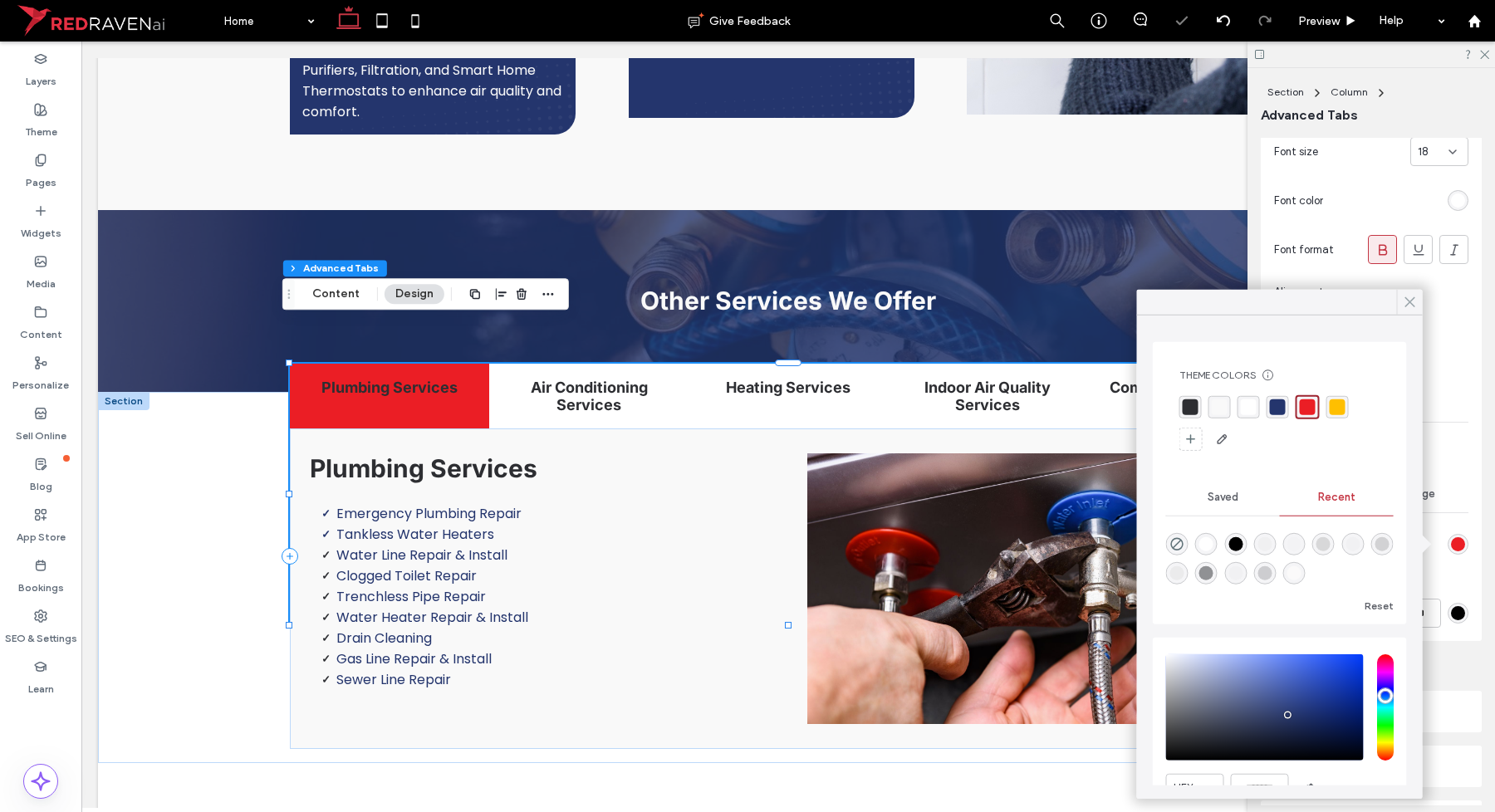
click at [1406, 307] on icon at bounding box center [1411, 303] width 15 height 15
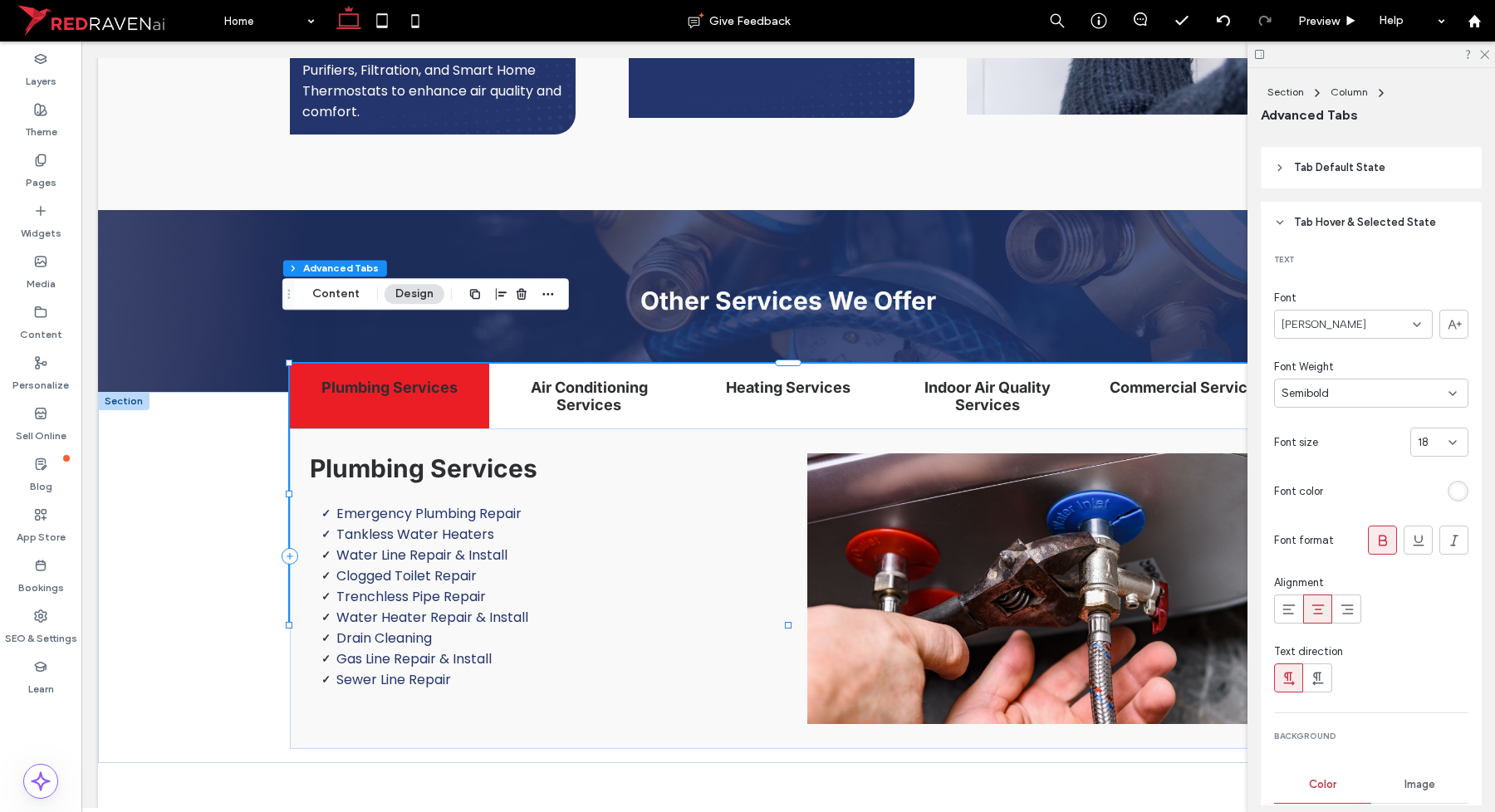
scroll to position [0, 0]
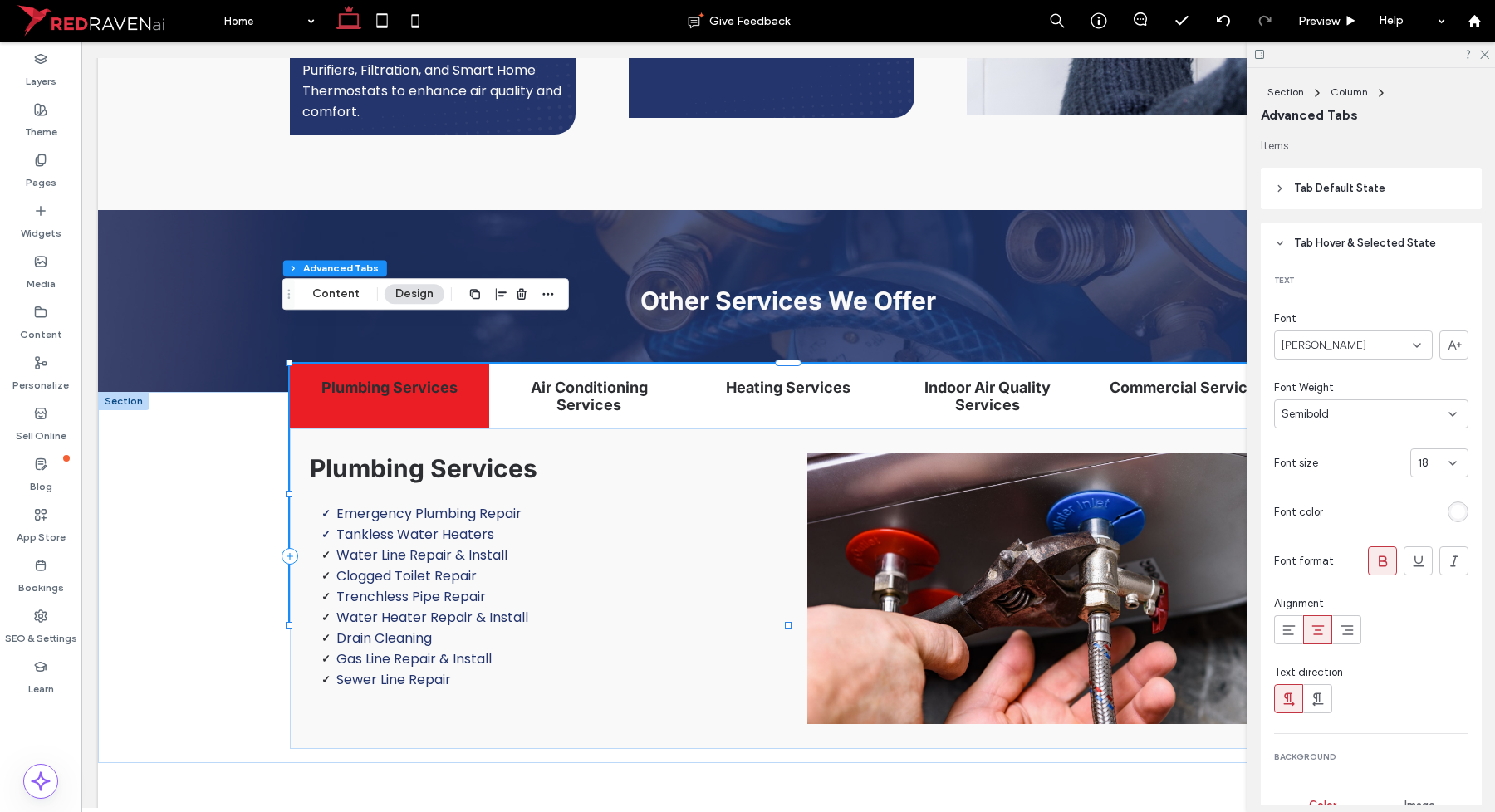
click at [1280, 247] on icon at bounding box center [1280, 243] width 12 height 12
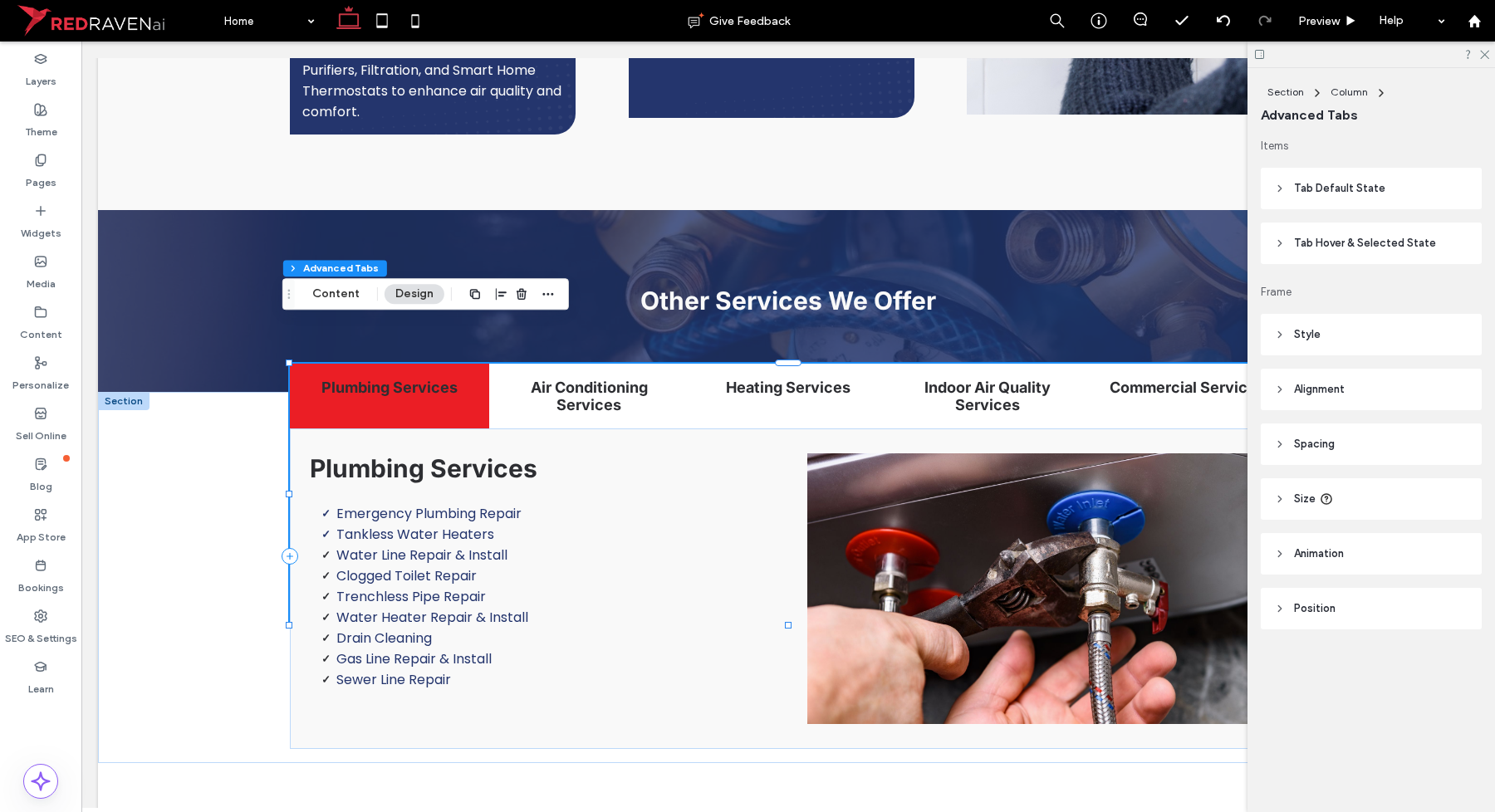
click at [1283, 189] on icon at bounding box center [1280, 188] width 12 height 12
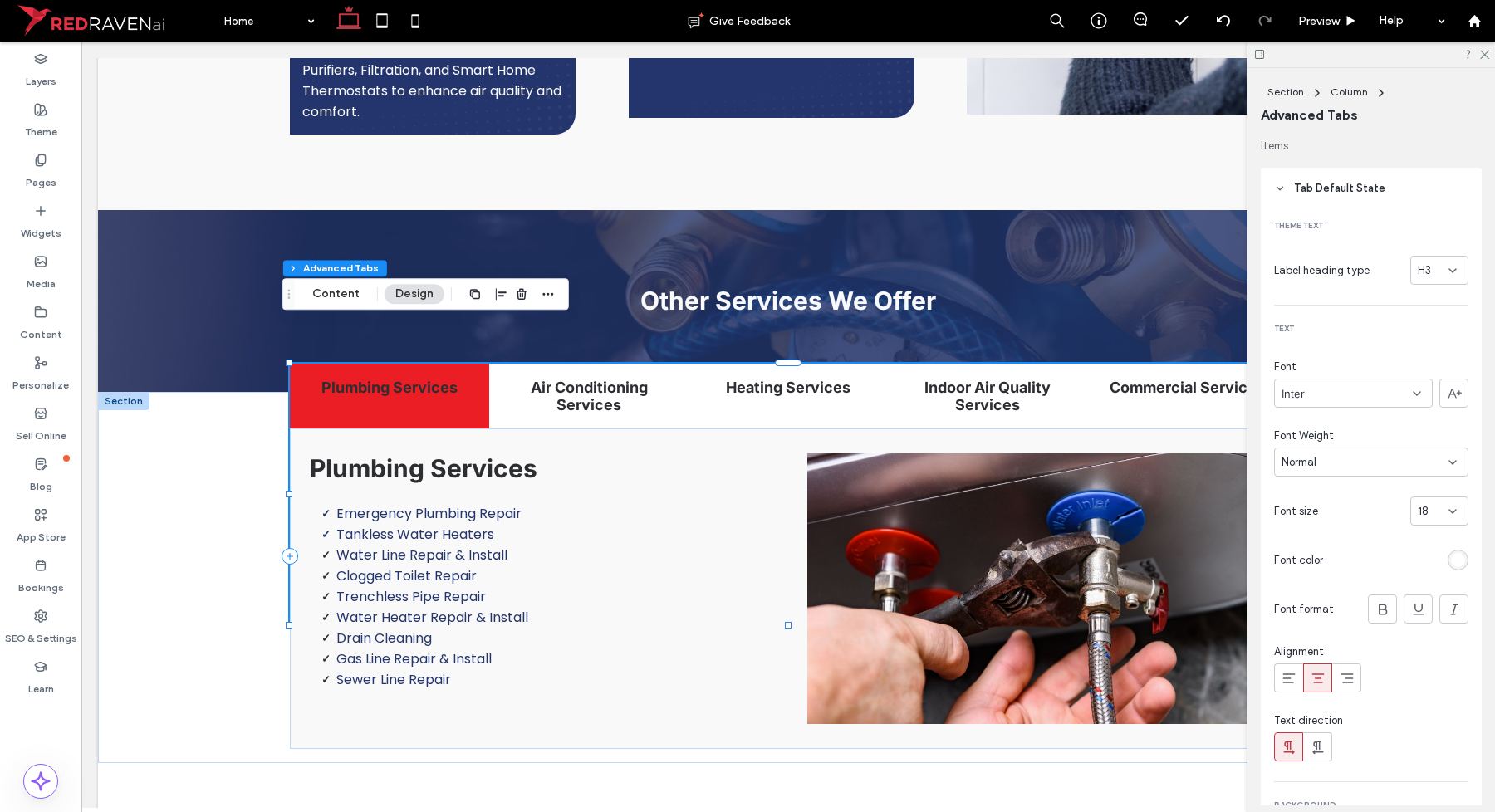
click at [1283, 189] on icon at bounding box center [1280, 188] width 12 height 12
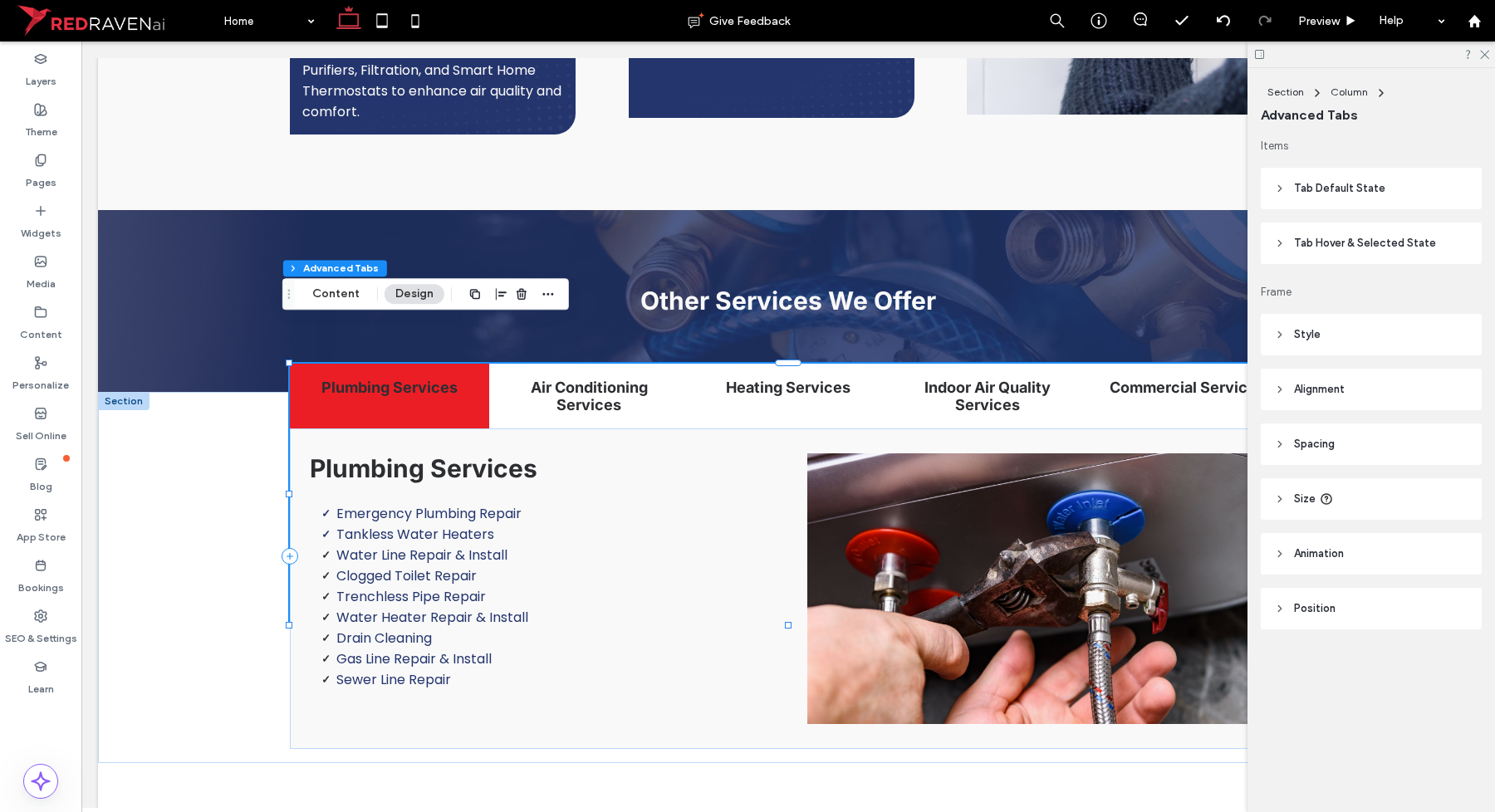
click at [1277, 334] on icon at bounding box center [1280, 334] width 12 height 12
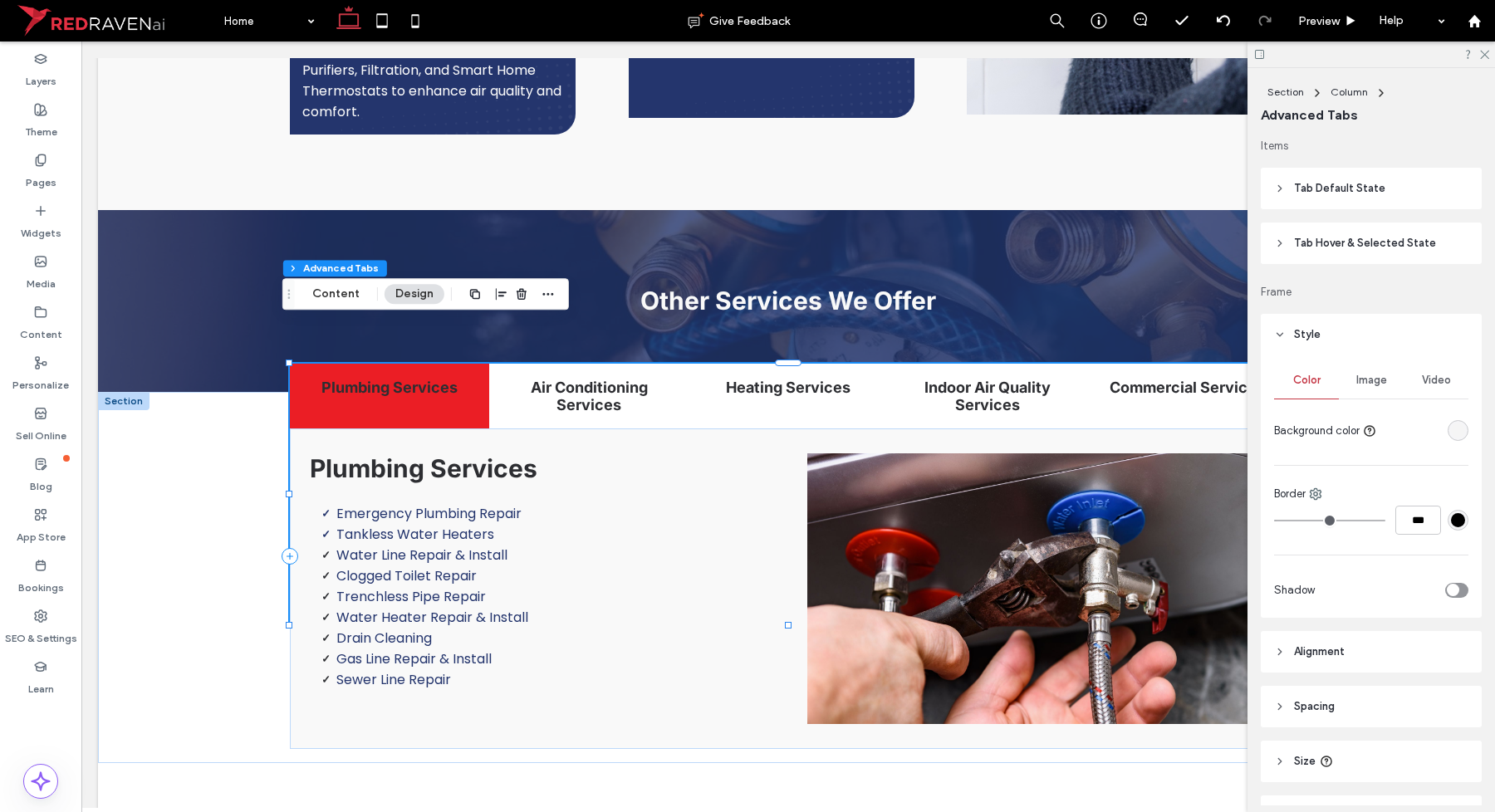
click at [1279, 330] on icon at bounding box center [1280, 334] width 12 height 12
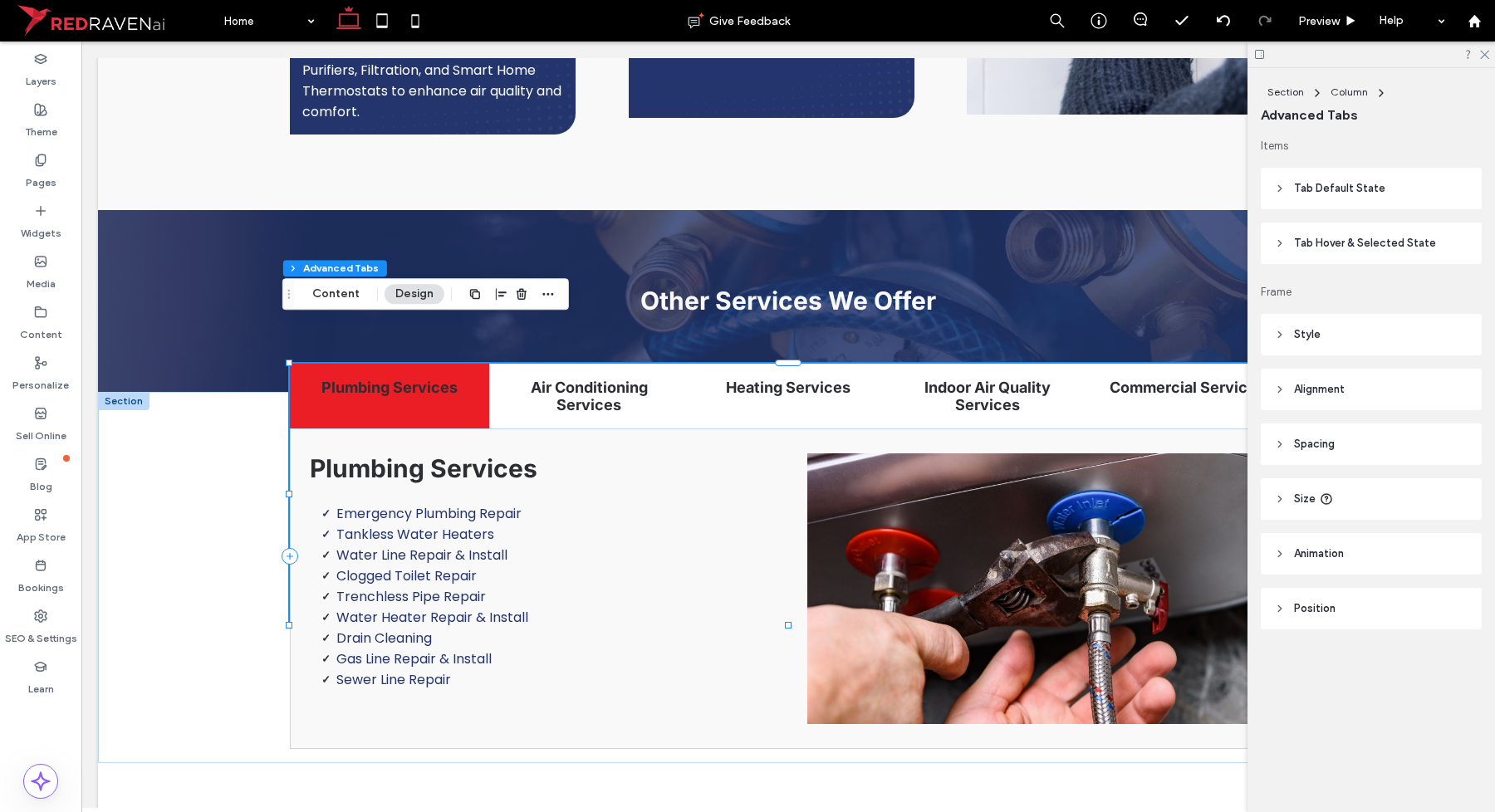
click at [1277, 194] on icon at bounding box center [1280, 188] width 12 height 12
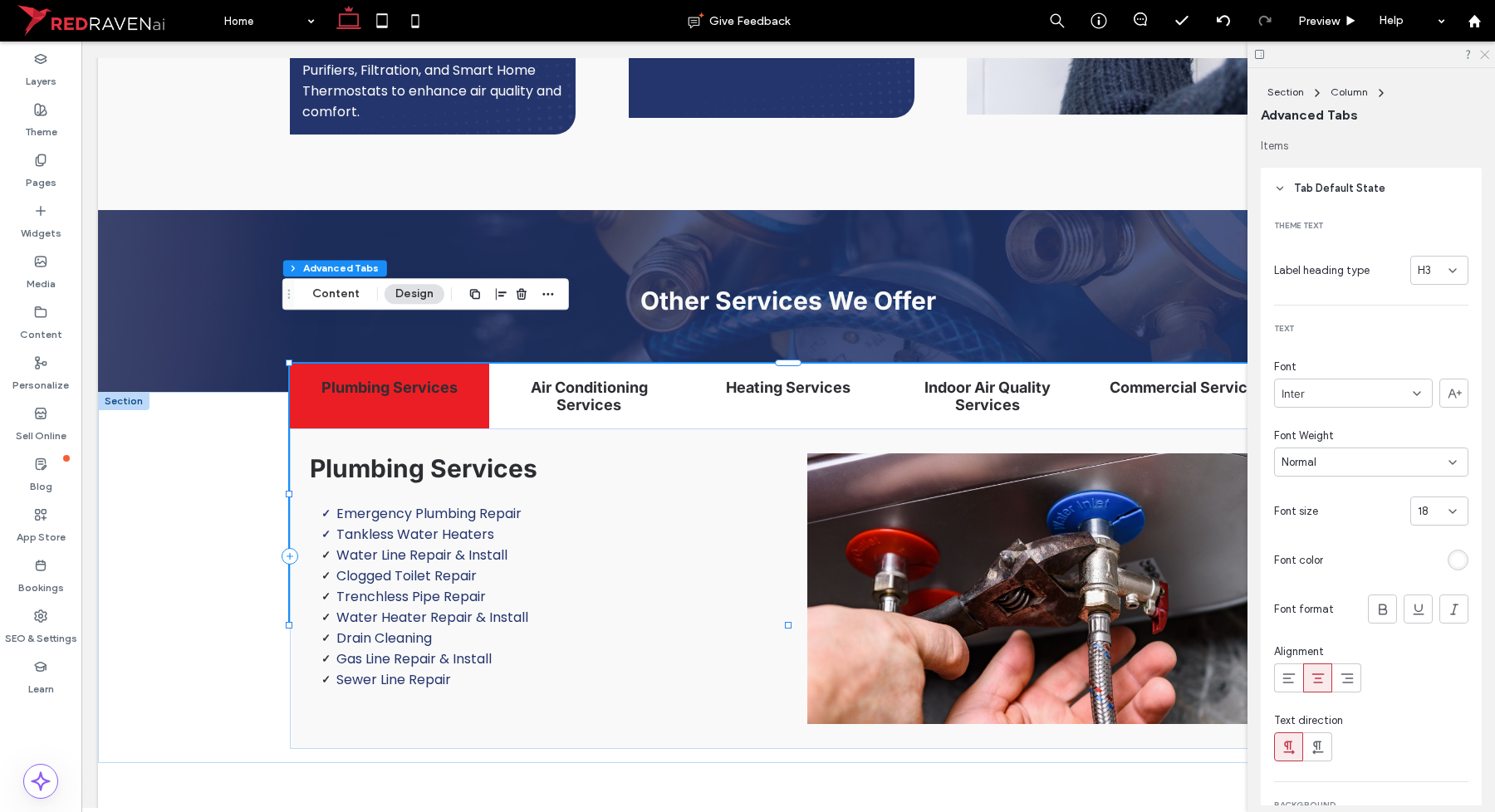
click at [1482, 55] on icon at bounding box center [1484, 53] width 11 height 11
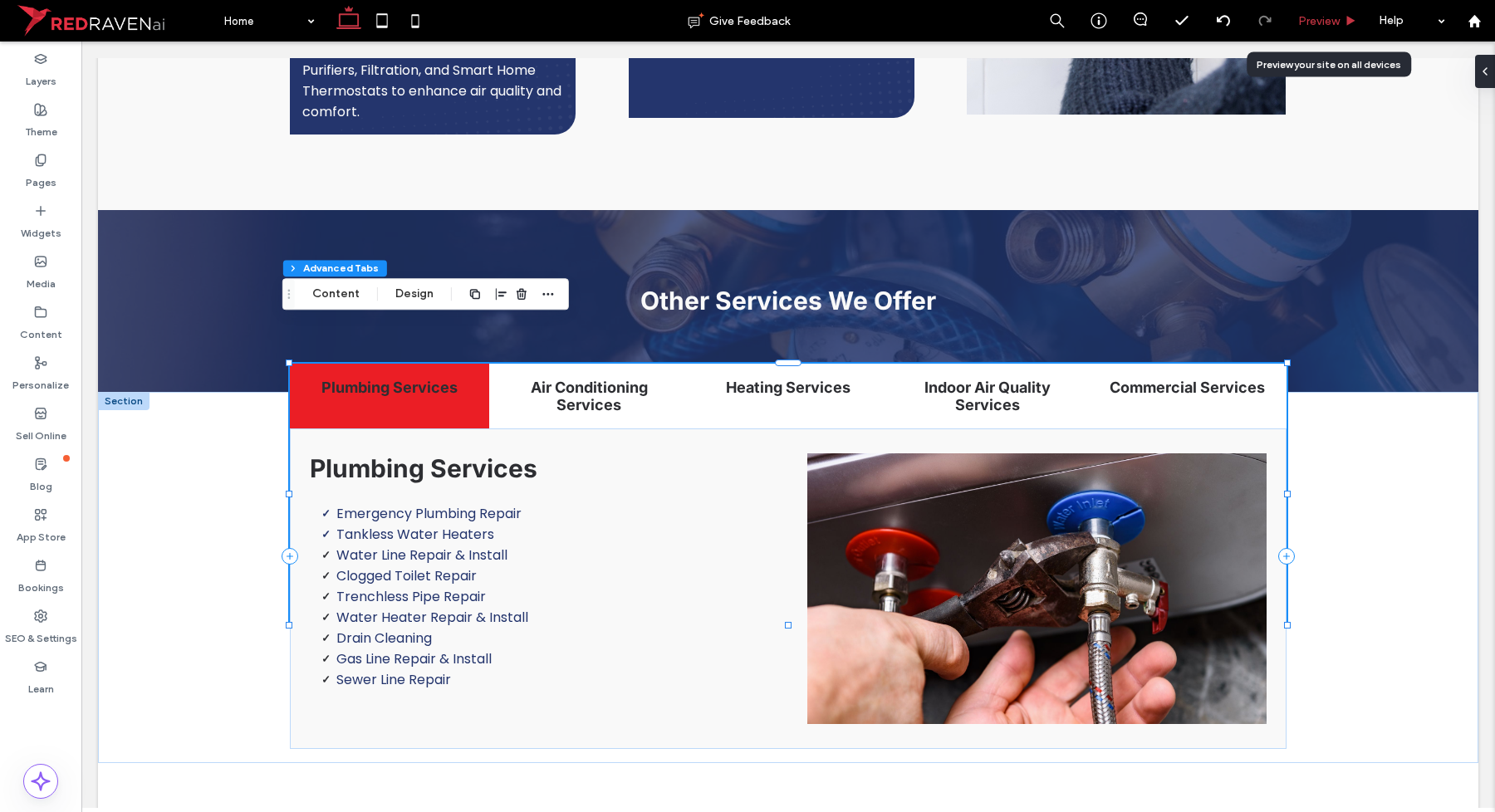
click at [1325, 29] on div "Preview" at bounding box center [1328, 20] width 84 height 42
click at [1329, 20] on span "Preview" at bounding box center [1318, 21] width 42 height 14
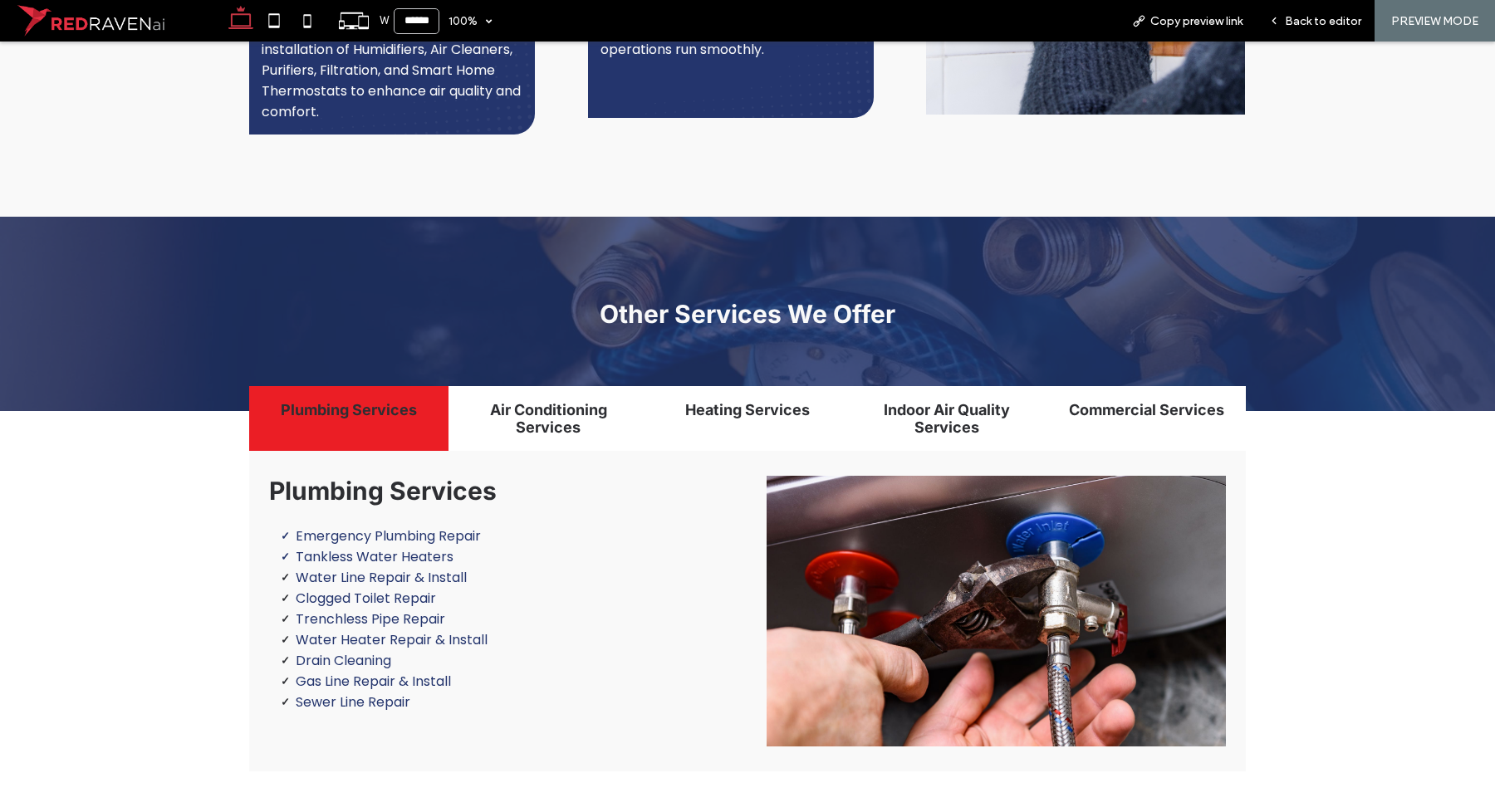
click at [1329, 20] on span "Back to editor" at bounding box center [1323, 21] width 77 height 14
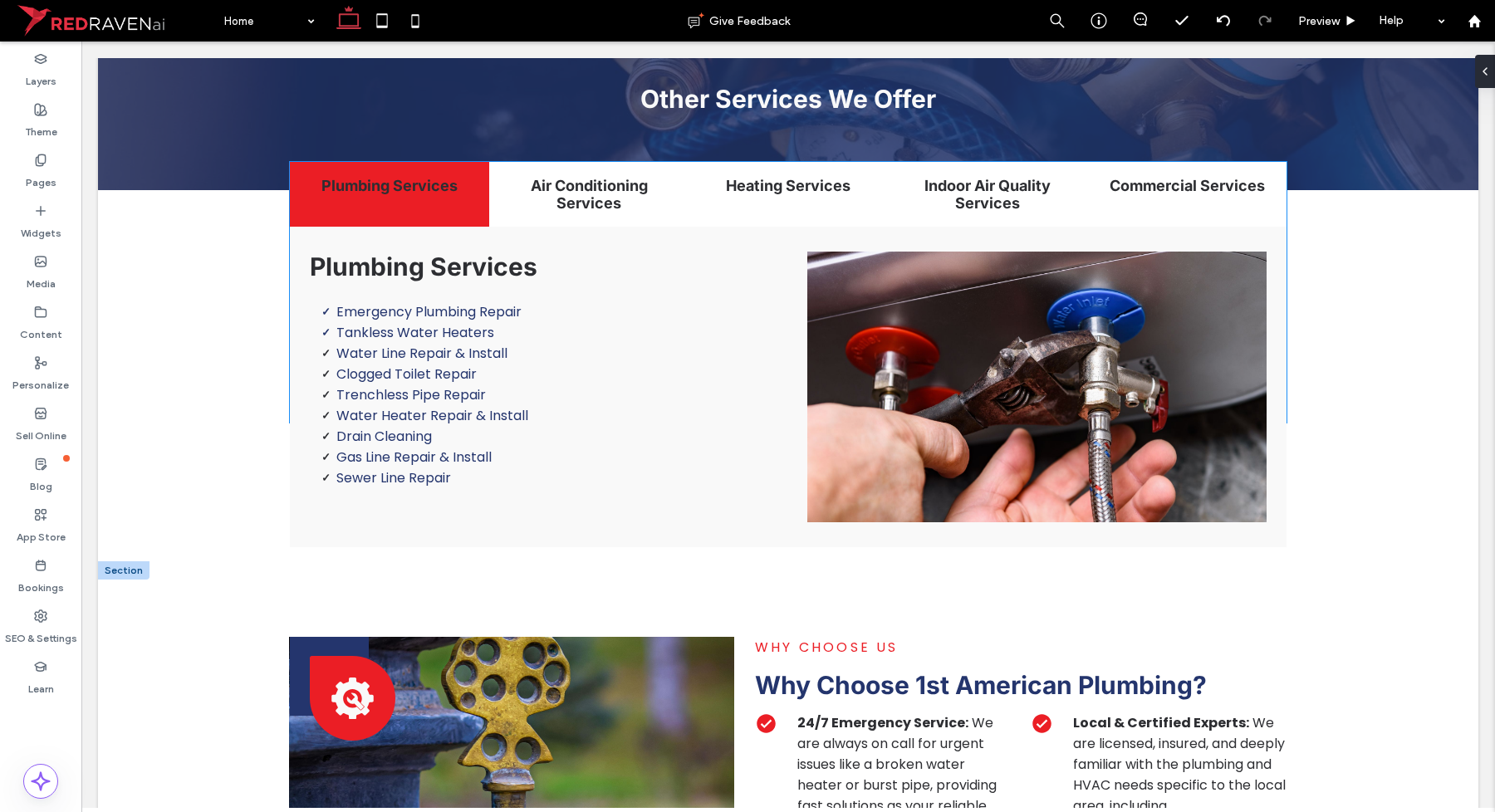
scroll to position [2760, 0]
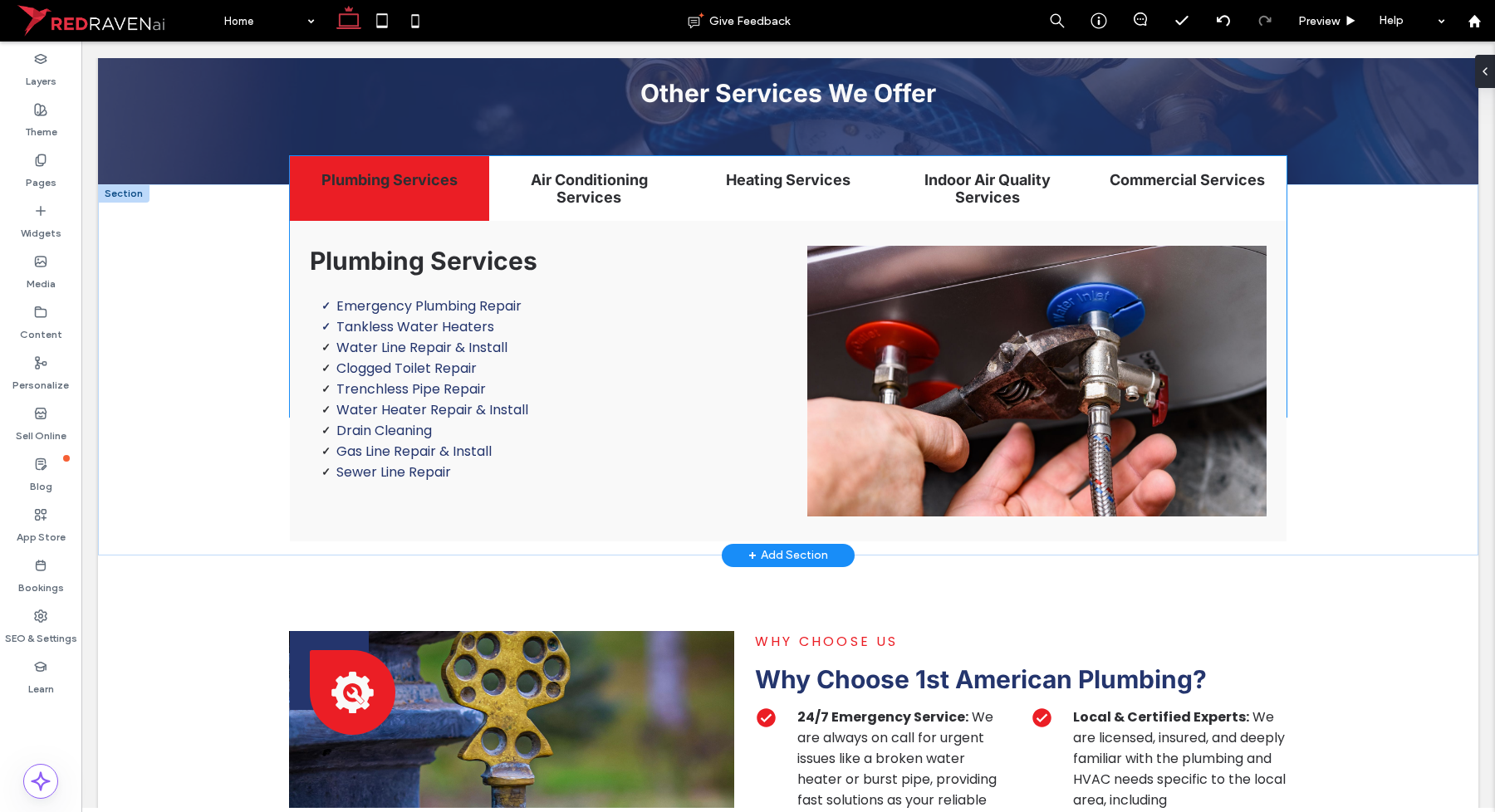
click at [1271, 362] on div "Plumbing Services Emergency Plumbing Repair Tankless Water Heaters Water Line R…" at bounding box center [788, 381] width 997 height 321
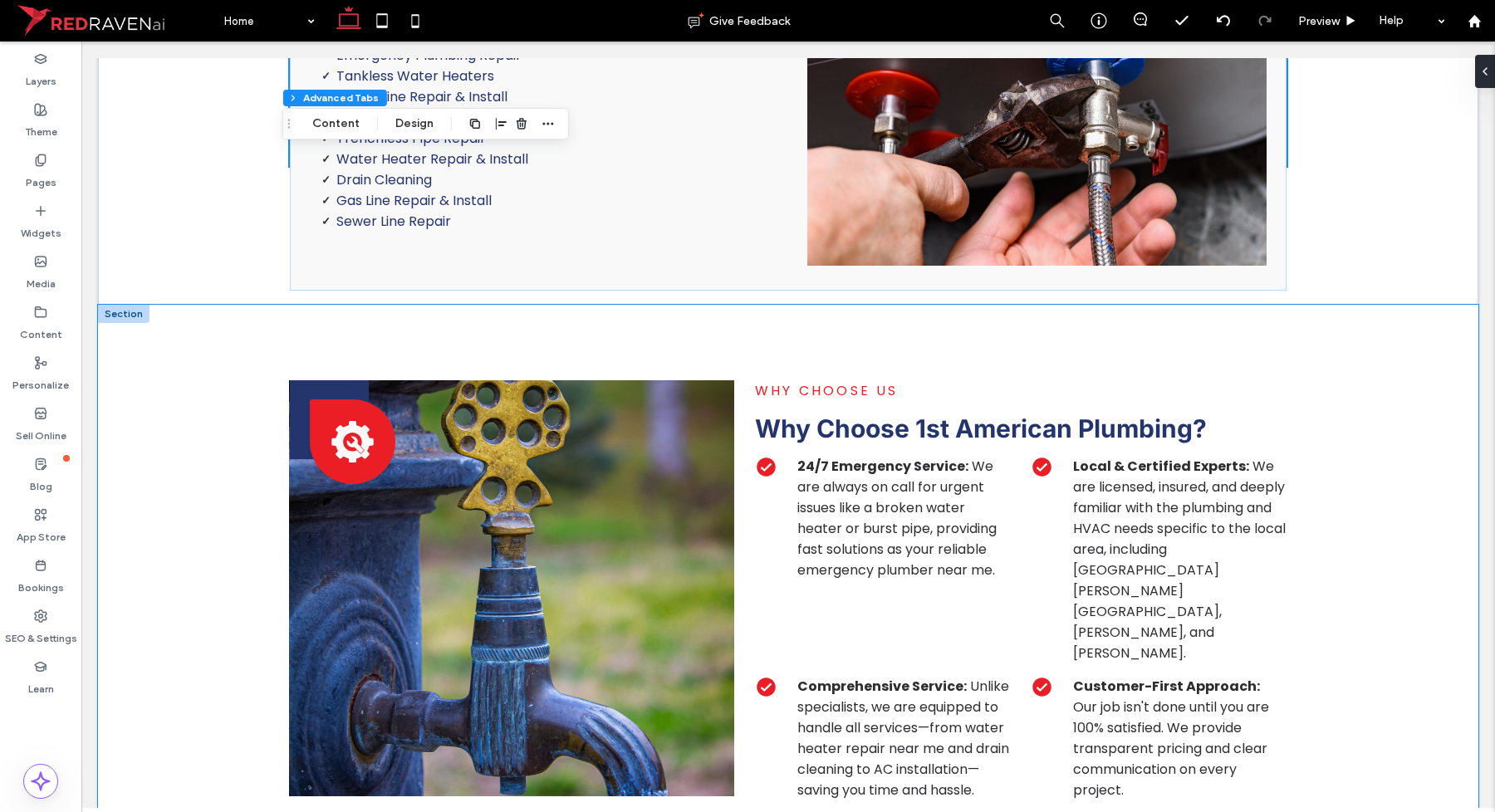
scroll to position [3071, 0]
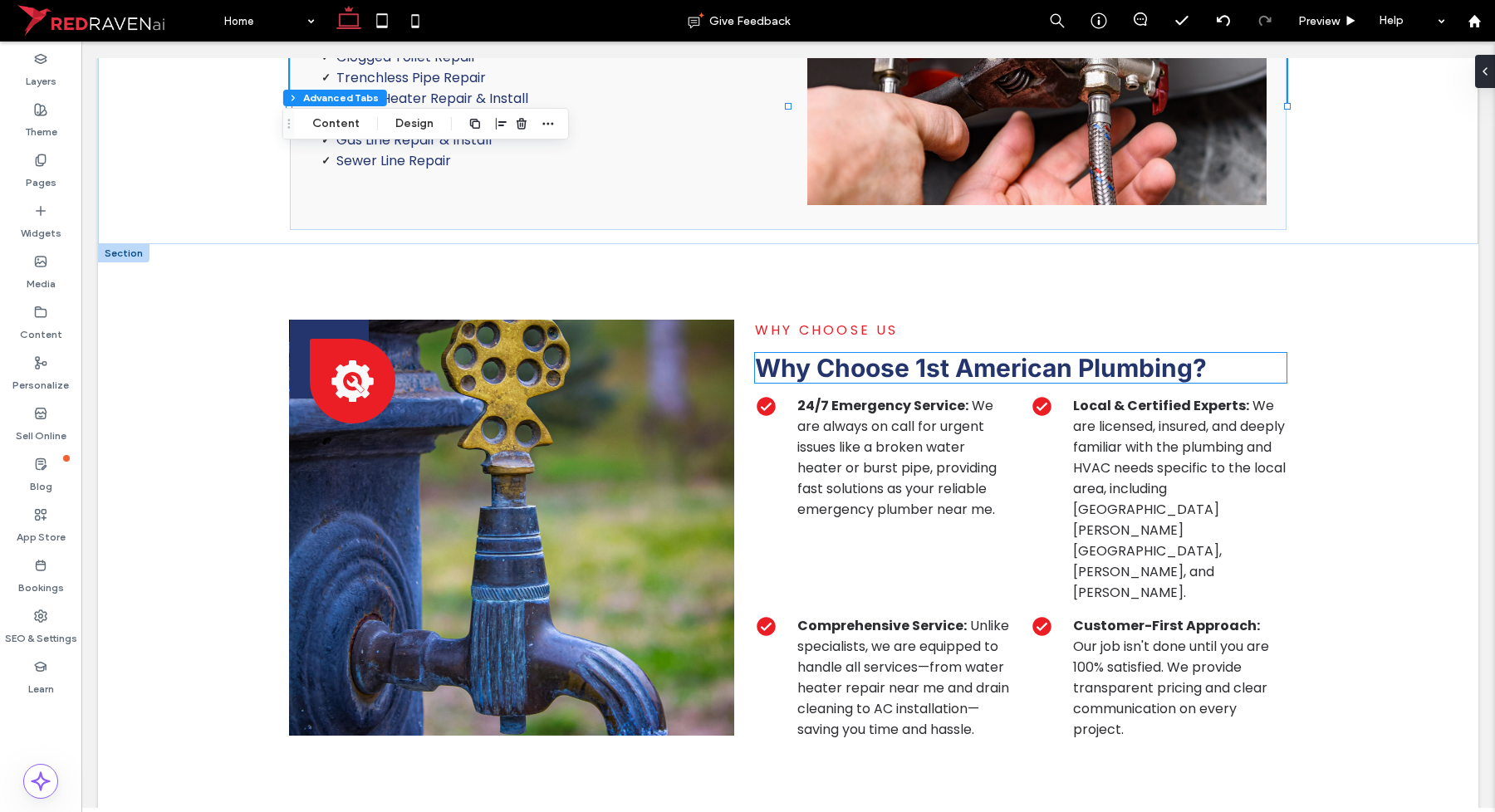
click at [916, 353] on span "Why Choose 1st American Plumbing?" at bounding box center [981, 368] width 452 height 30
click at [916, 353] on div "Why Choose 1st American Plumbing?" at bounding box center [1021, 368] width 532 height 30
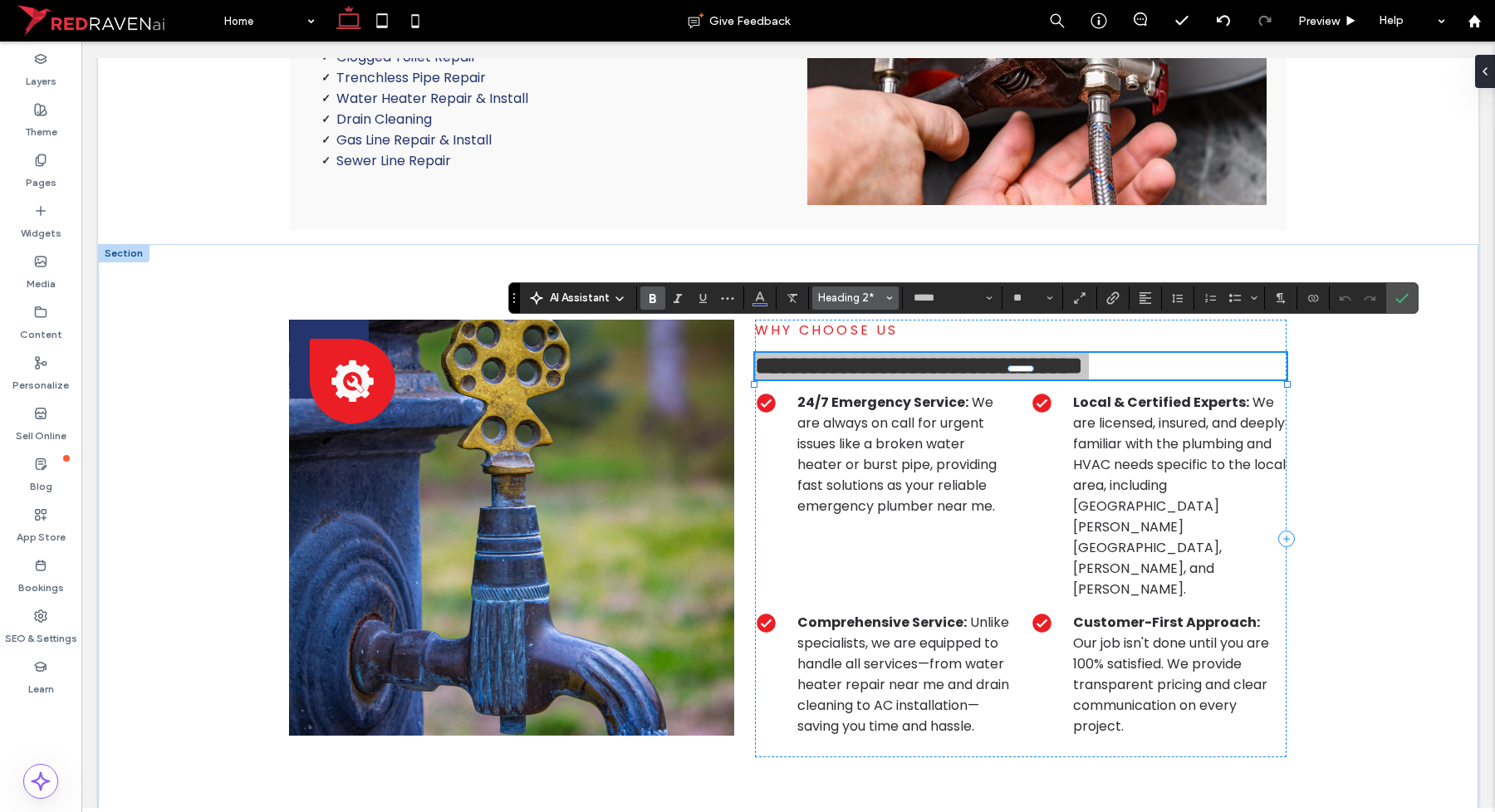
click at [879, 288] on button "Heading 2*" at bounding box center [855, 298] width 86 height 23
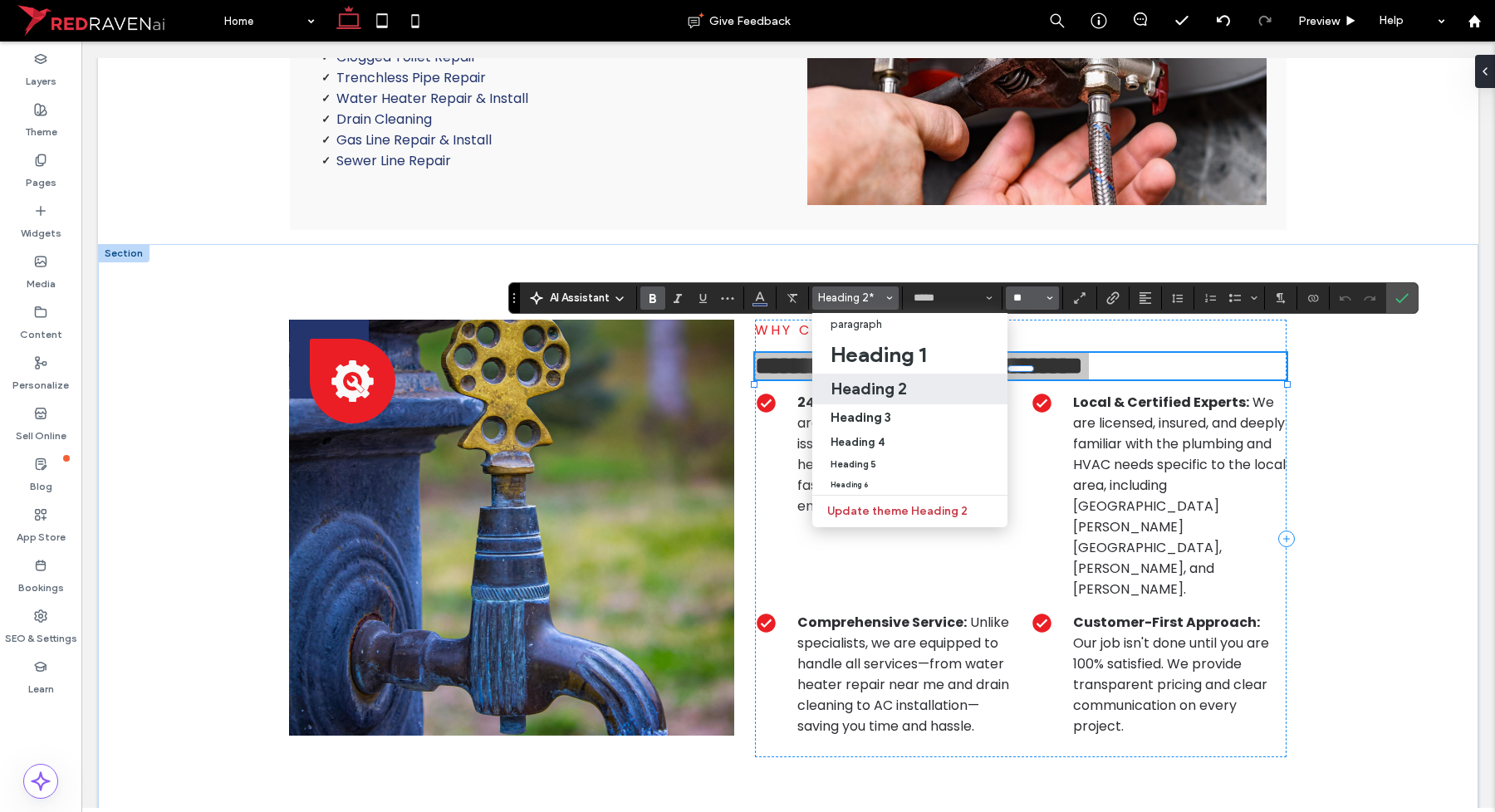
click at [1044, 295] on input "**" at bounding box center [1028, 299] width 32 height 14
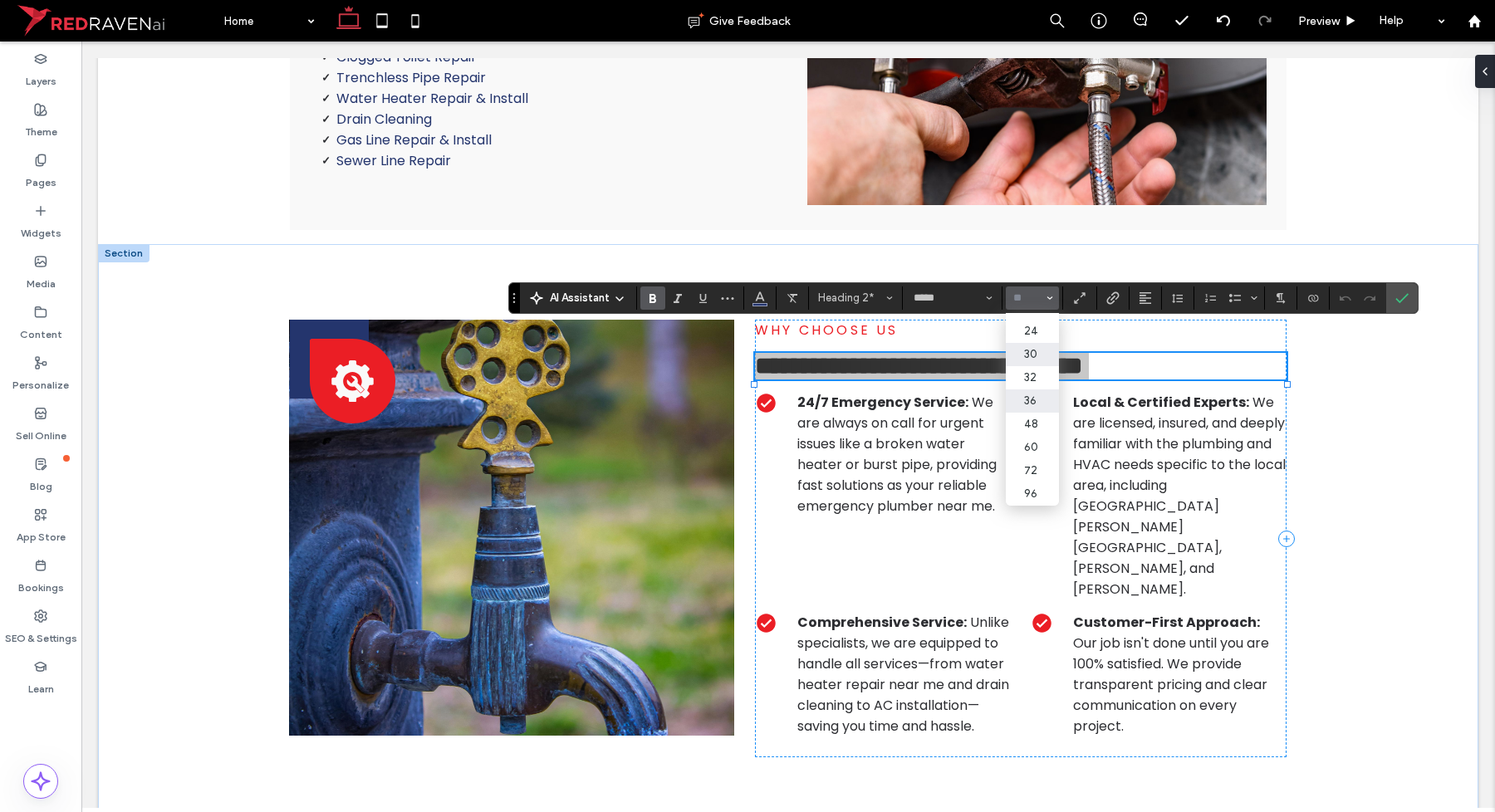
scroll to position [207, 0]
click at [1402, 295] on icon "Confirm" at bounding box center [1402, 299] width 14 height 14
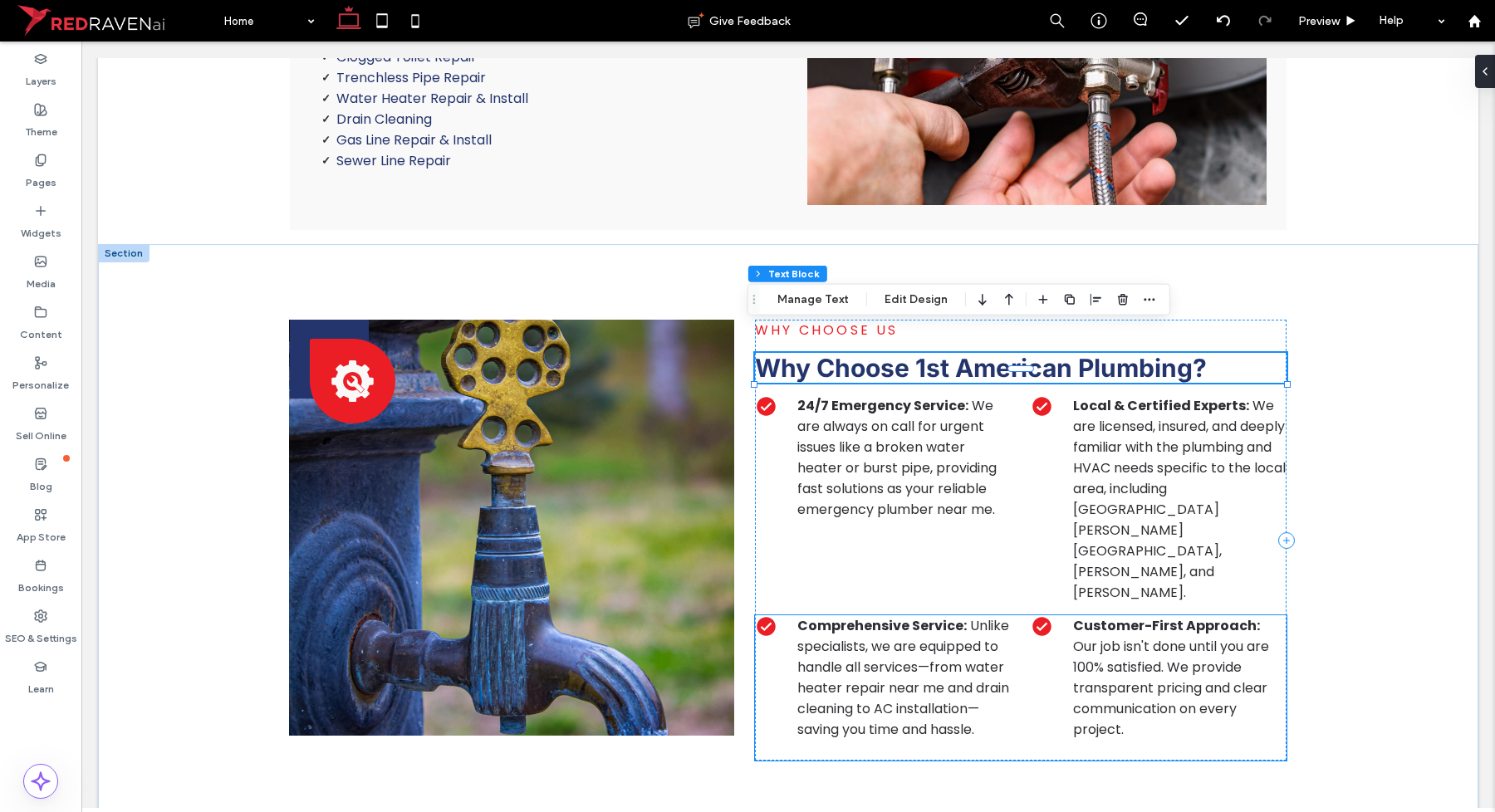
click at [915, 616] on span "Unlike specialists, we are equipped to handle all services—from water heater re…" at bounding box center [903, 677] width 212 height 123
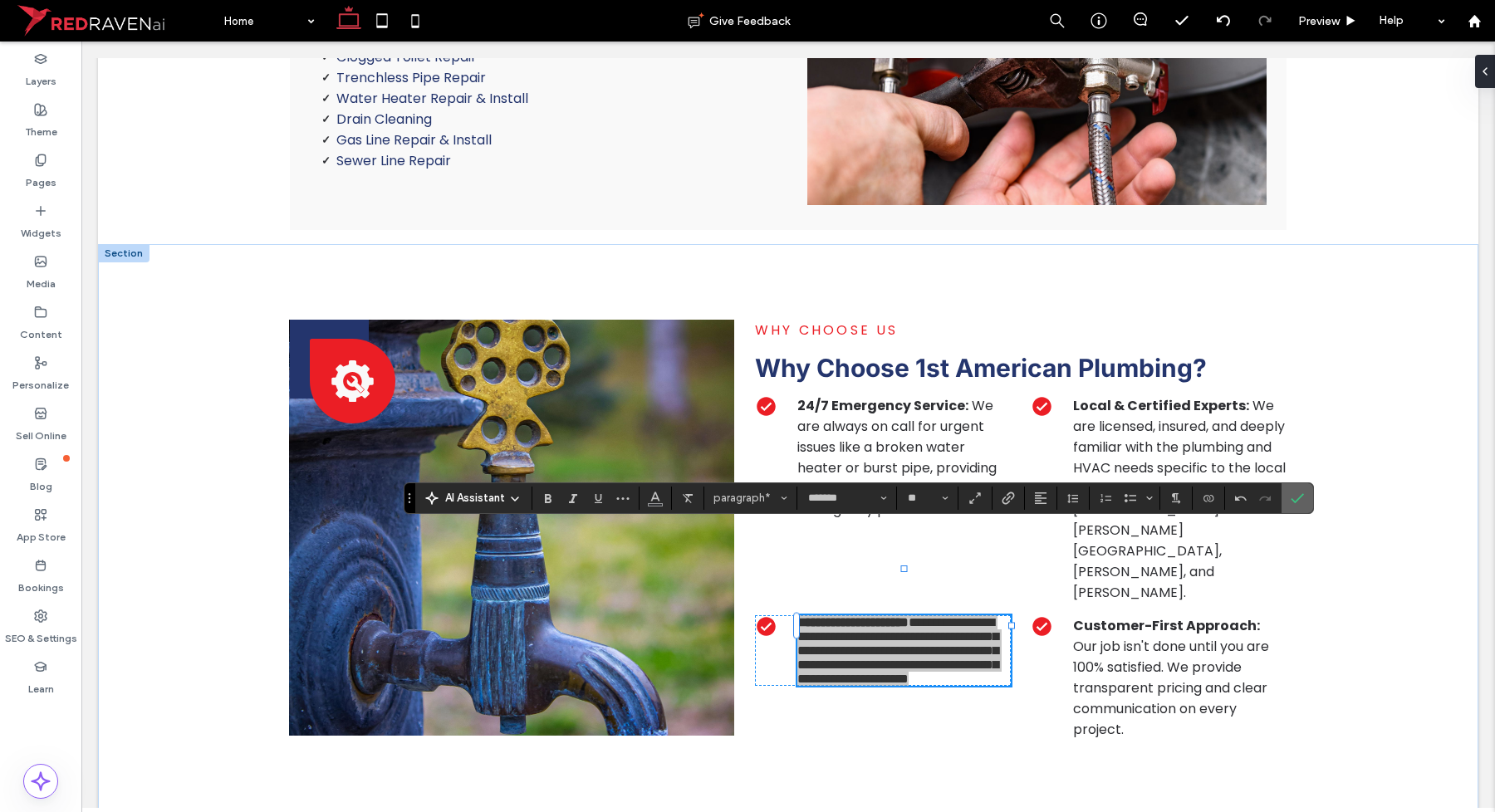
click at [1301, 492] on icon "Confirm" at bounding box center [1298, 498] width 14 height 14
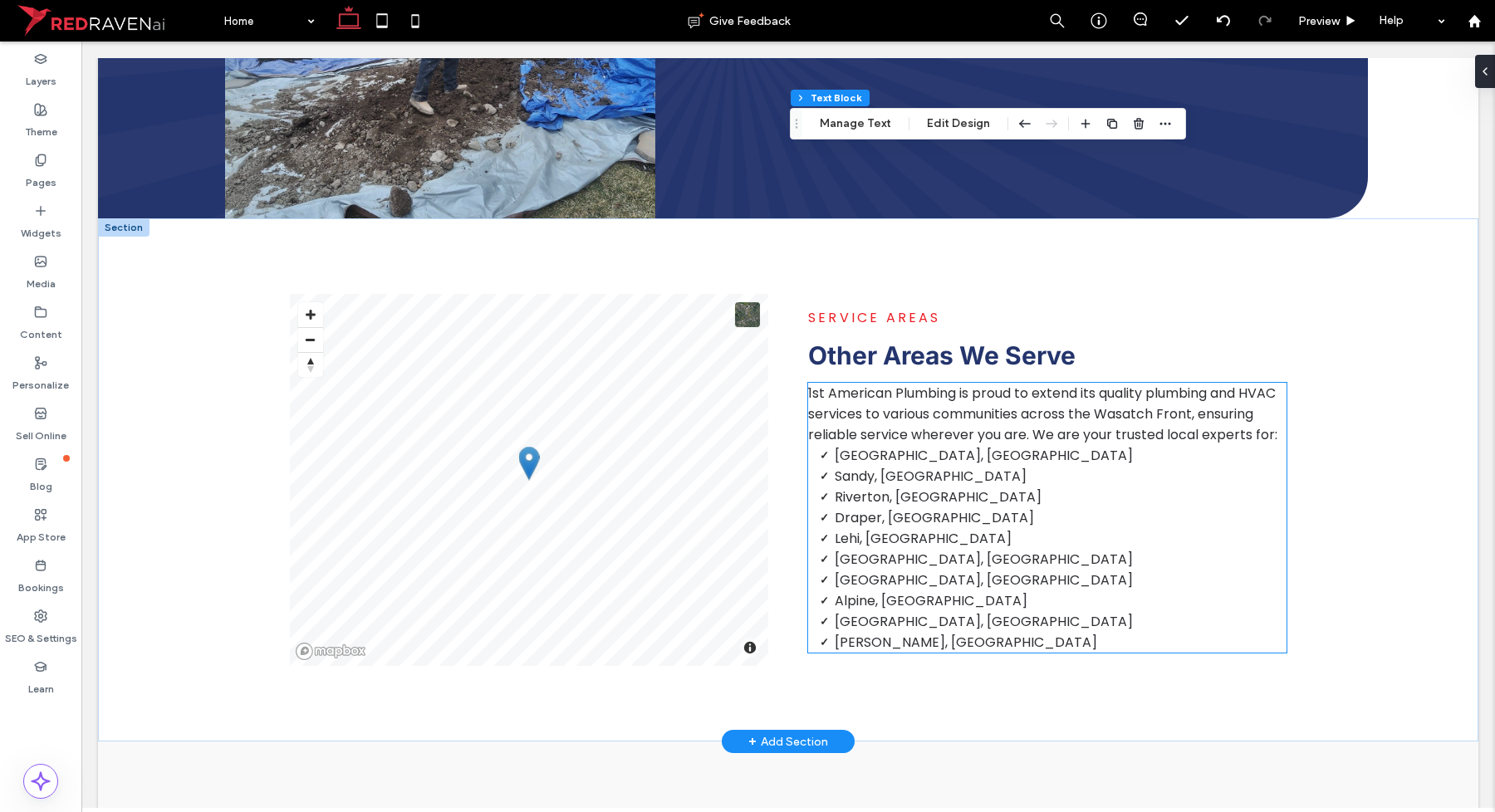
scroll to position [4109, 0]
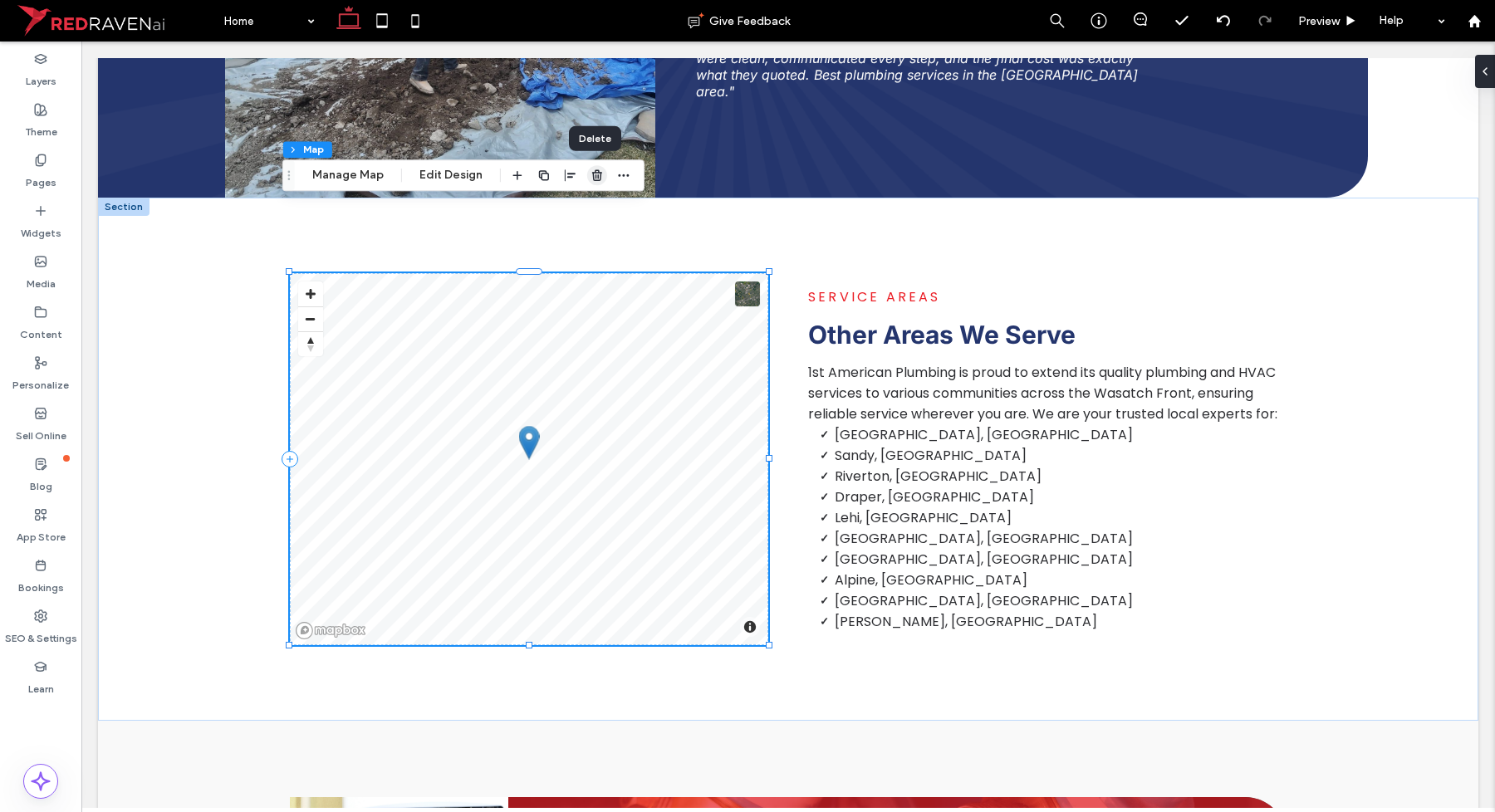
click at [602, 183] on span "button" at bounding box center [596, 175] width 20 height 20
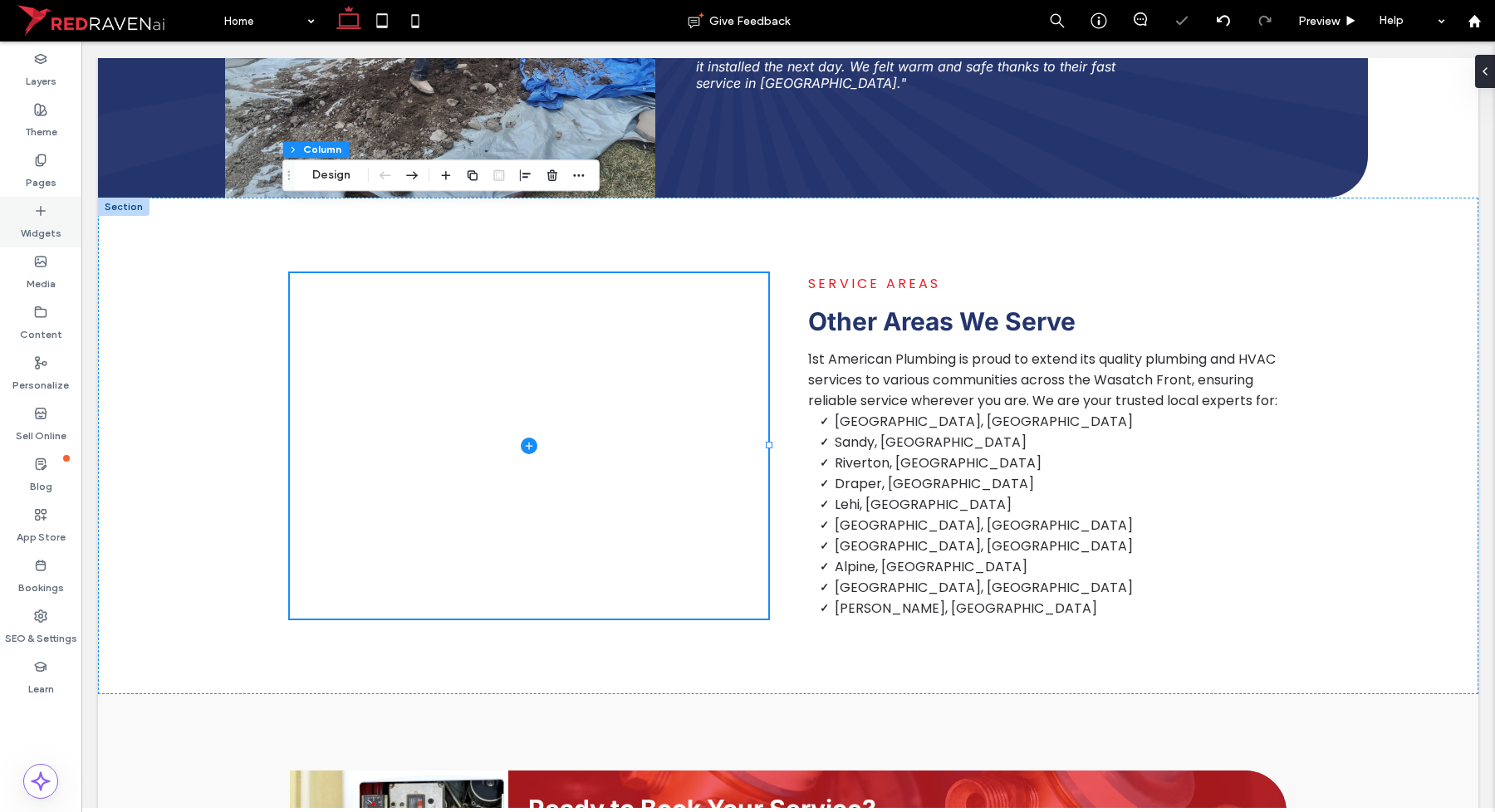
click at [44, 218] on label "Widgets" at bounding box center [41, 229] width 41 height 23
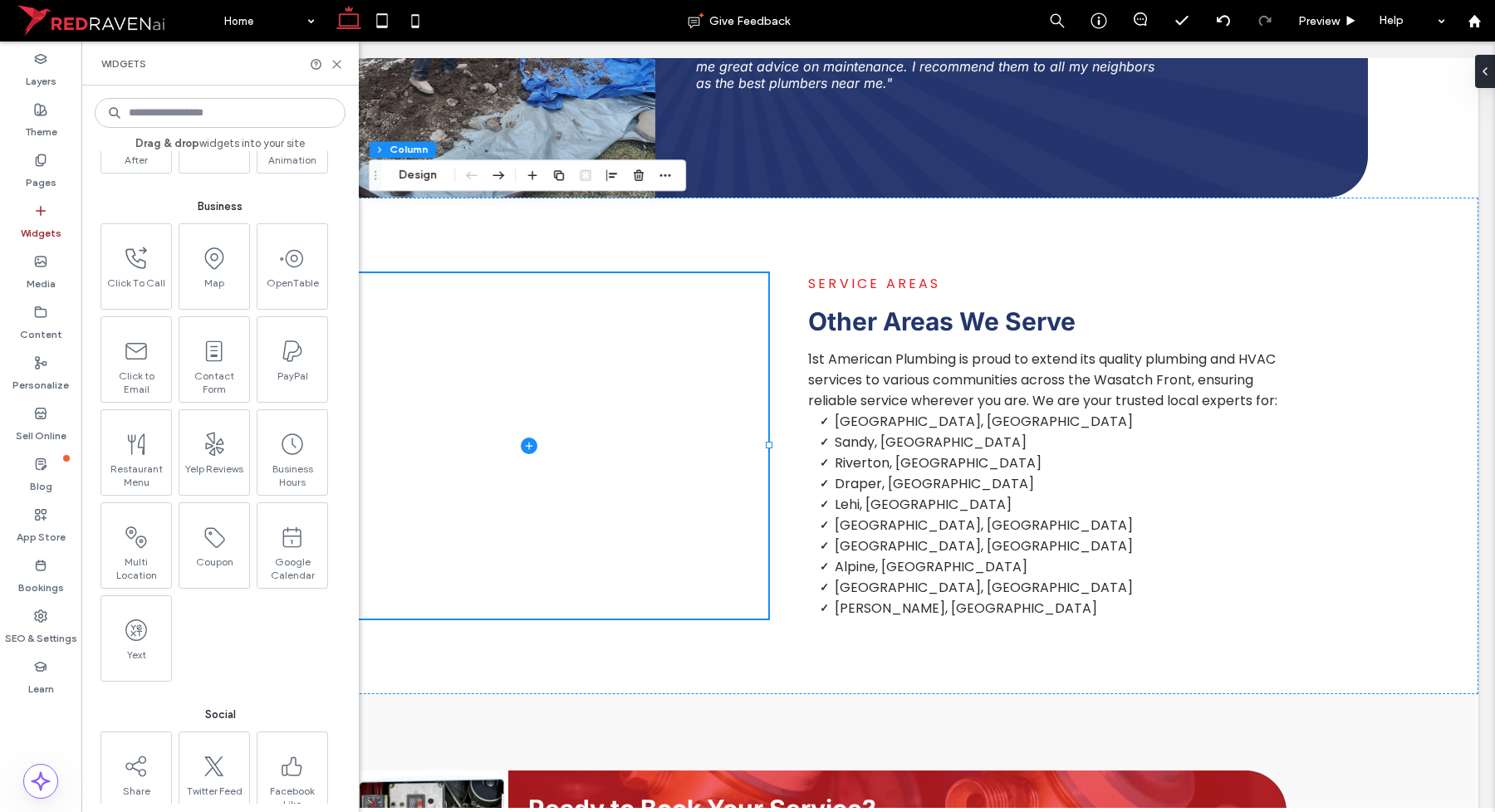
scroll to position [1972, 0]
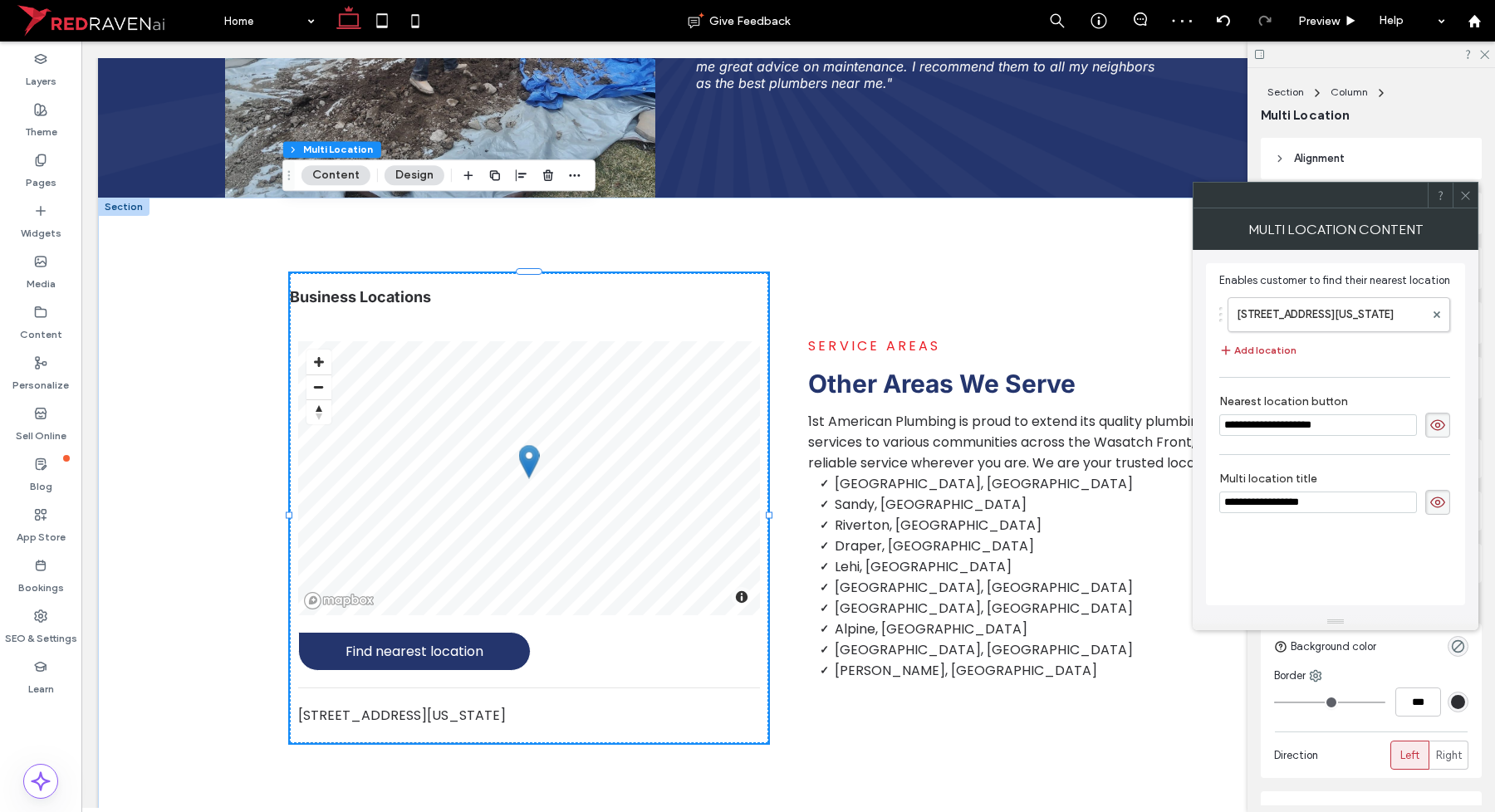
click at [1463, 194] on use at bounding box center [1465, 195] width 9 height 9
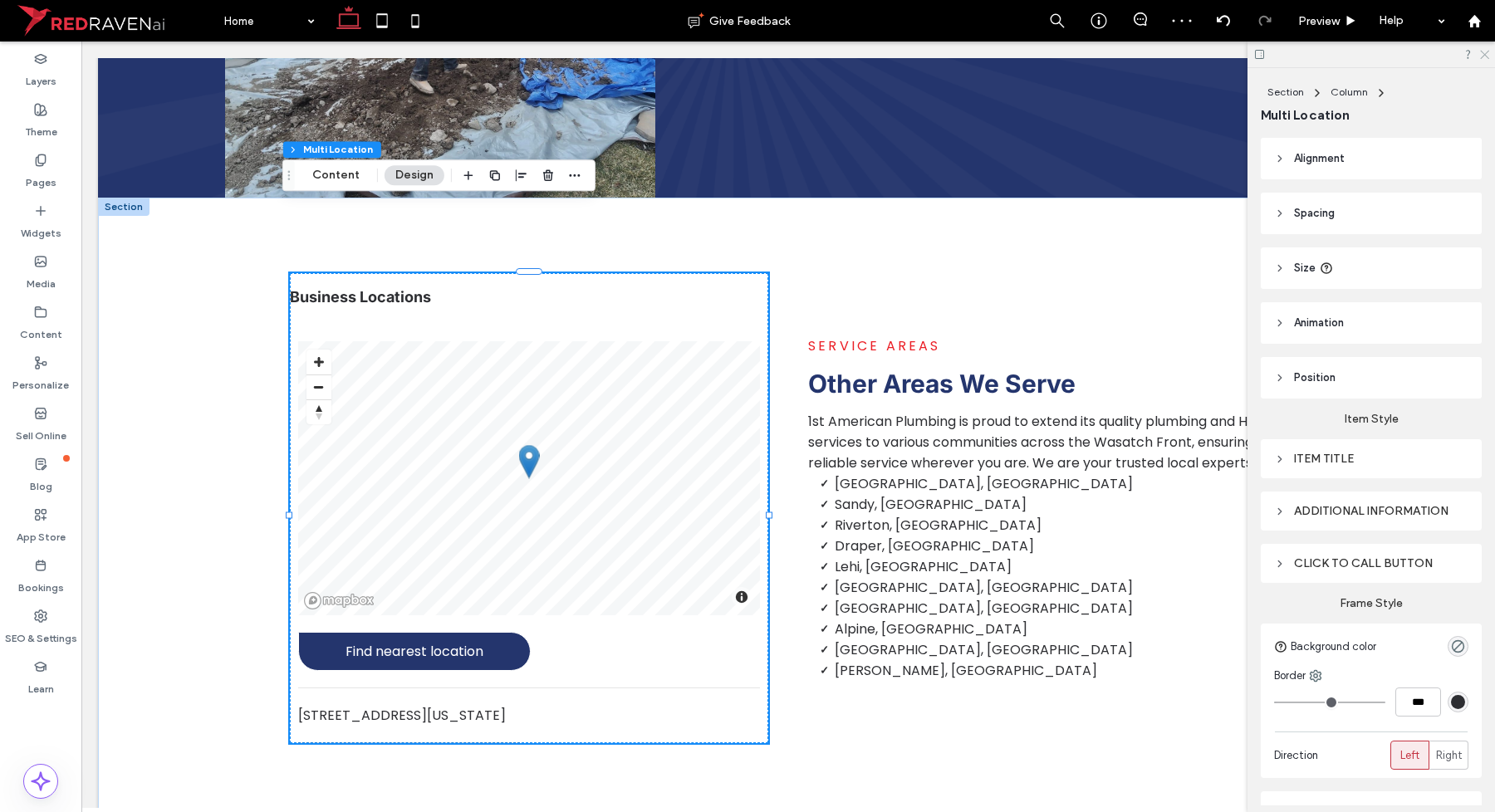
click at [1480, 55] on icon at bounding box center [1484, 53] width 11 height 11
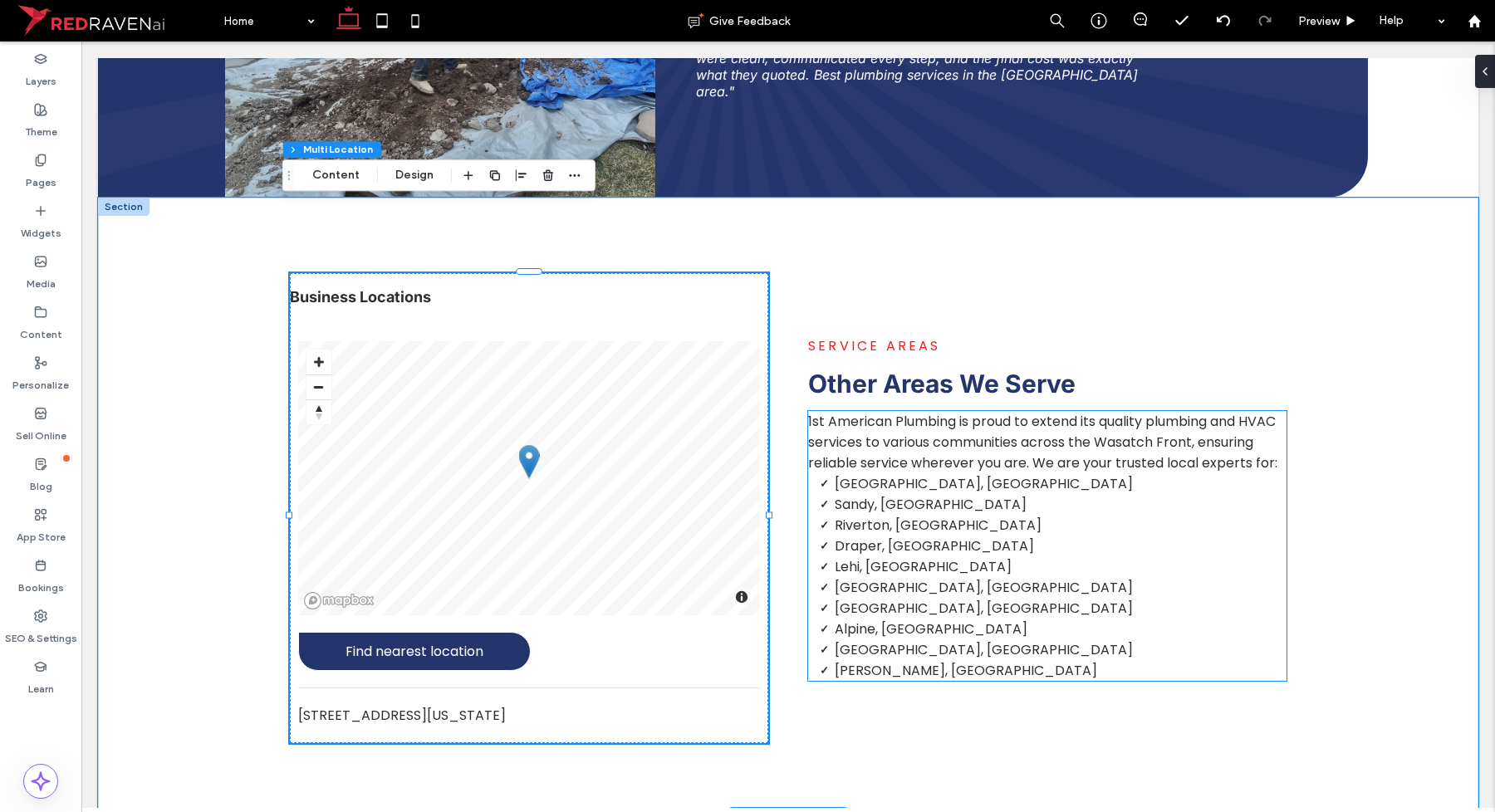
click at [912, 640] on span "[GEOGRAPHIC_DATA], [GEOGRAPHIC_DATA]" at bounding box center [983, 649] width 298 height 19
click at [912, 592] on div "1st American Plumbing is proud to extend its quality plumbing and HVAC services…" at bounding box center [1047, 546] width 479 height 270
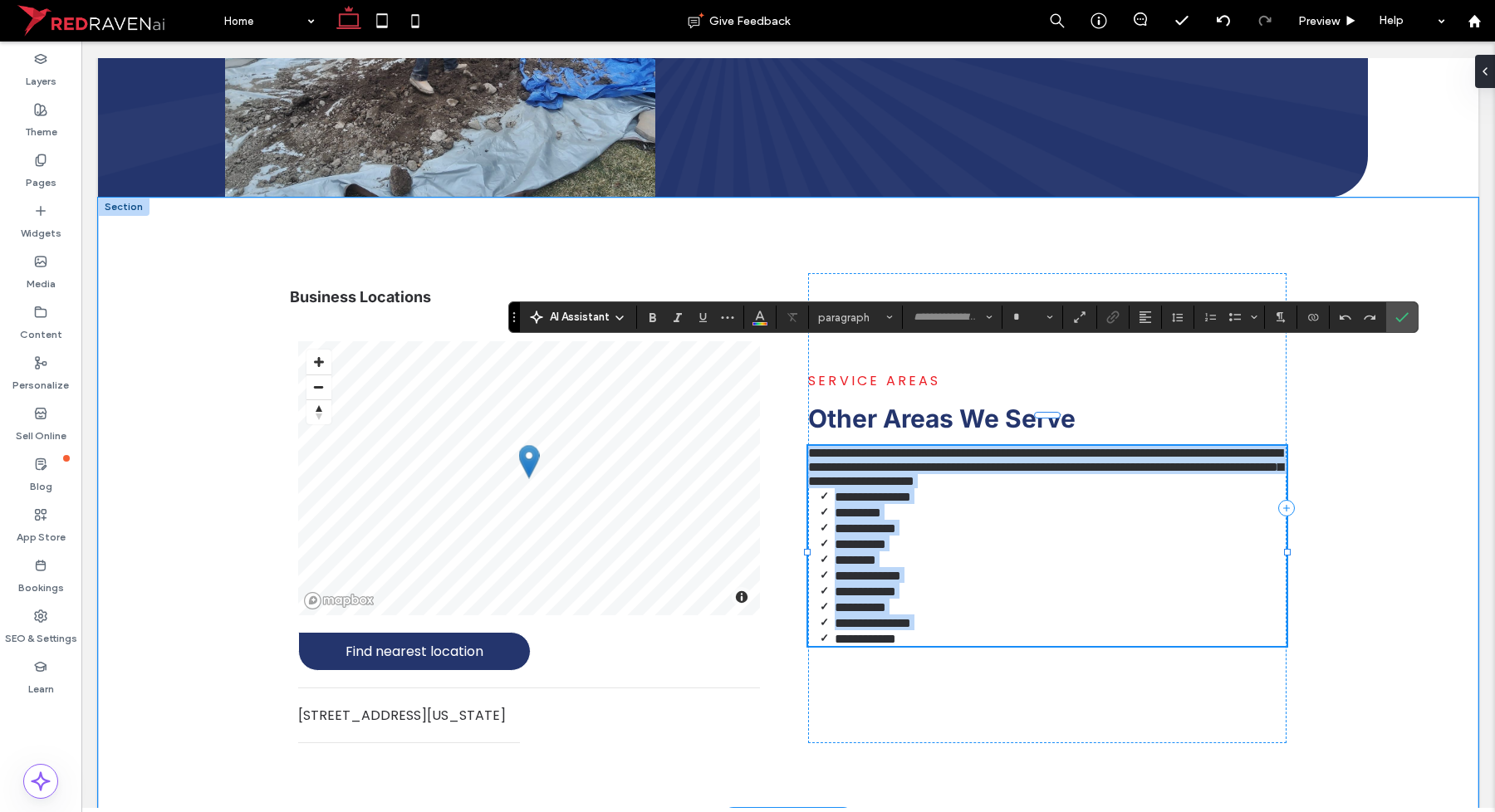
type input "*******"
type input "**"
click at [911, 617] on span "**********" at bounding box center [873, 623] width 77 height 13
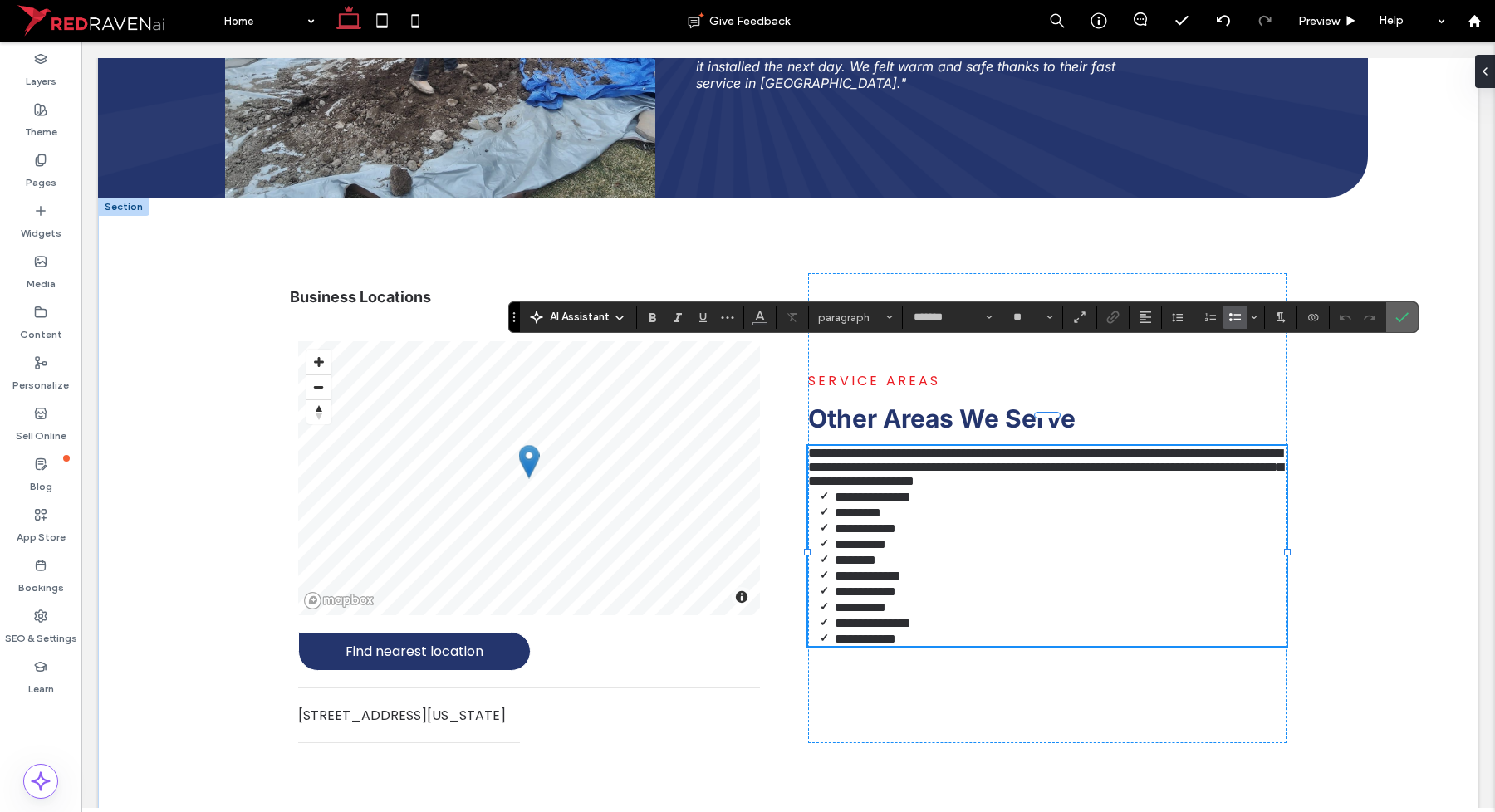
click at [1401, 311] on icon "Confirm" at bounding box center [1402, 317] width 14 height 14
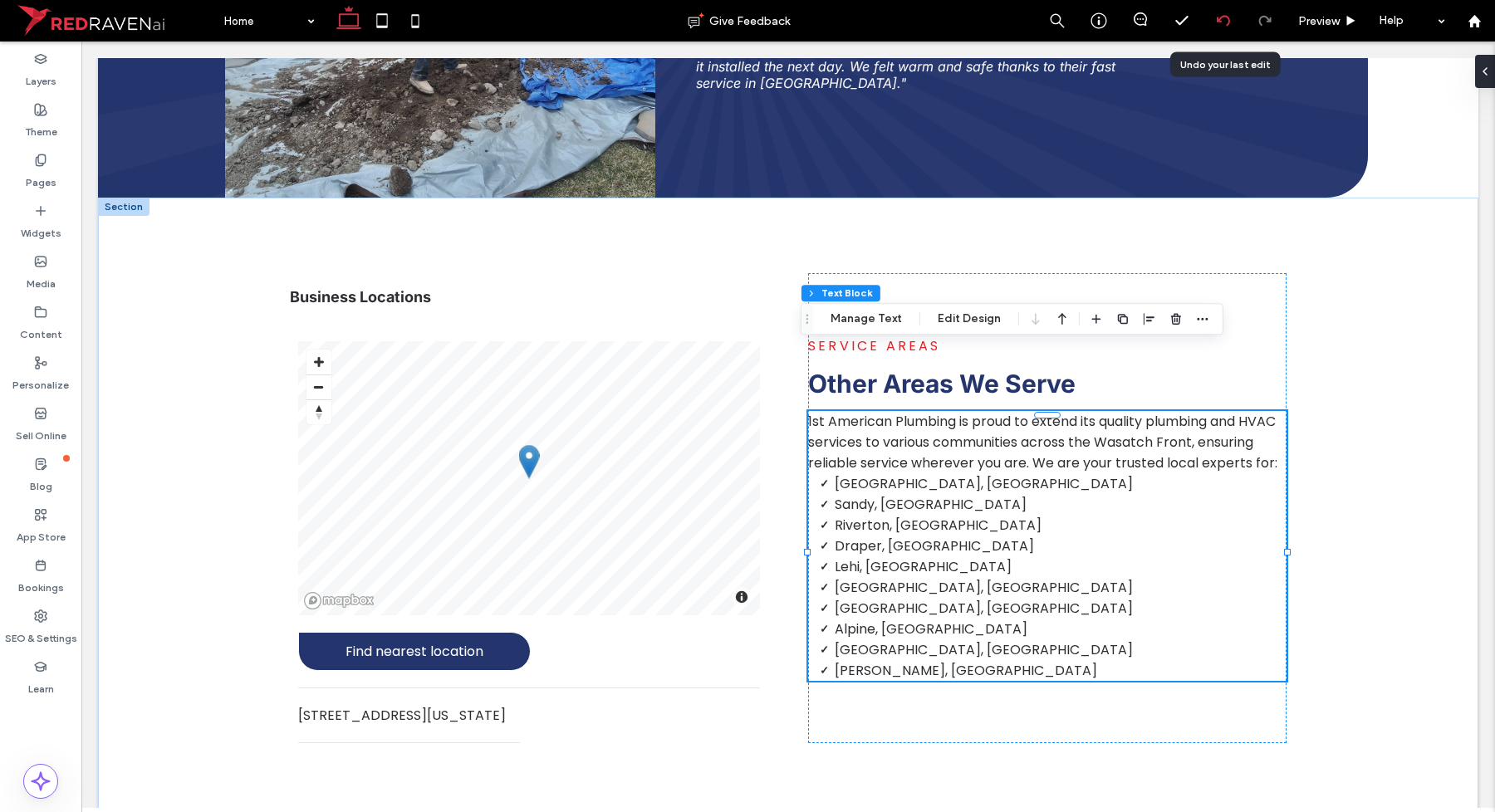
click at [1233, 21] on div at bounding box center [1223, 21] width 41 height 14
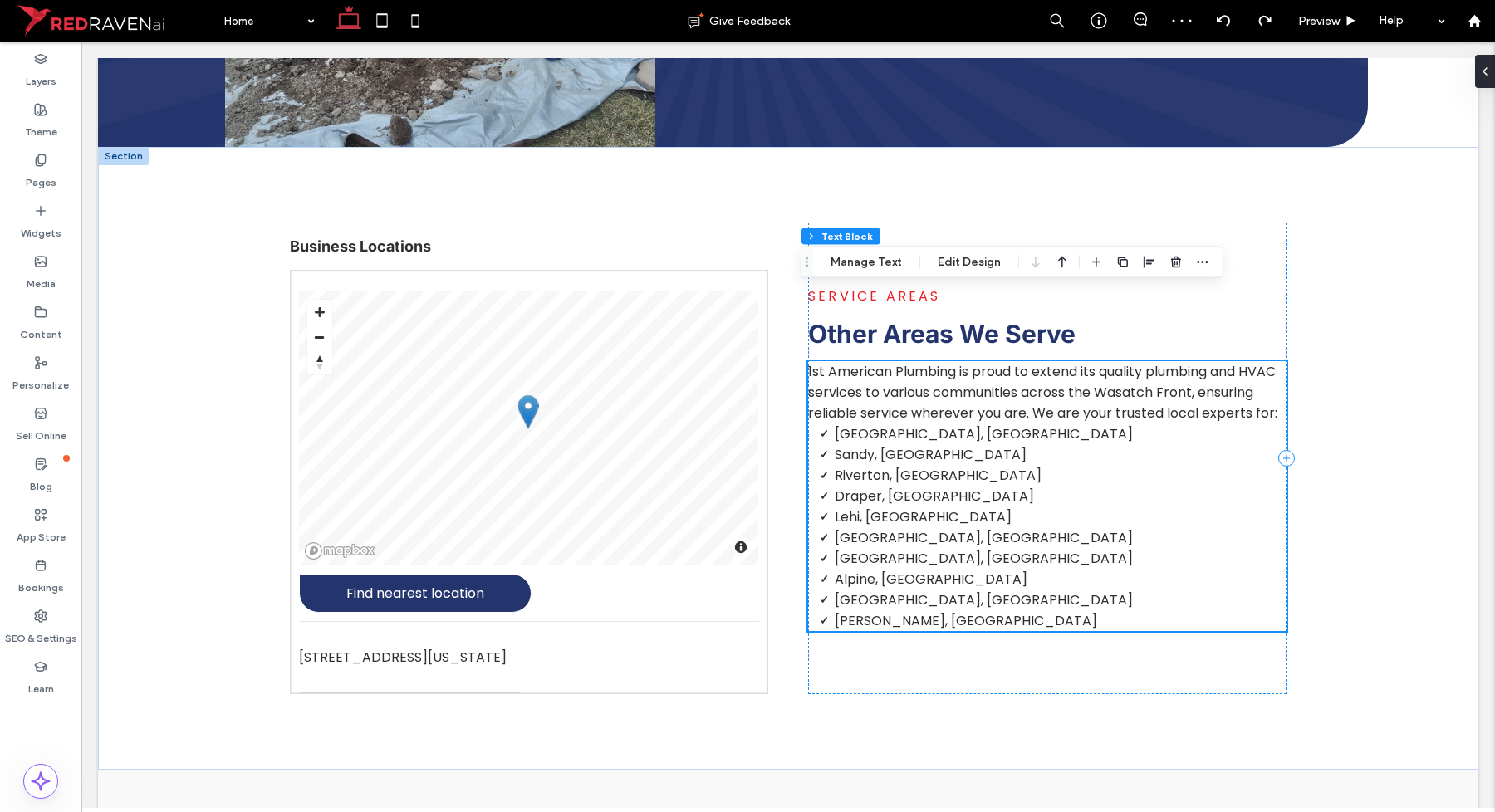
scroll to position [4167, 0]
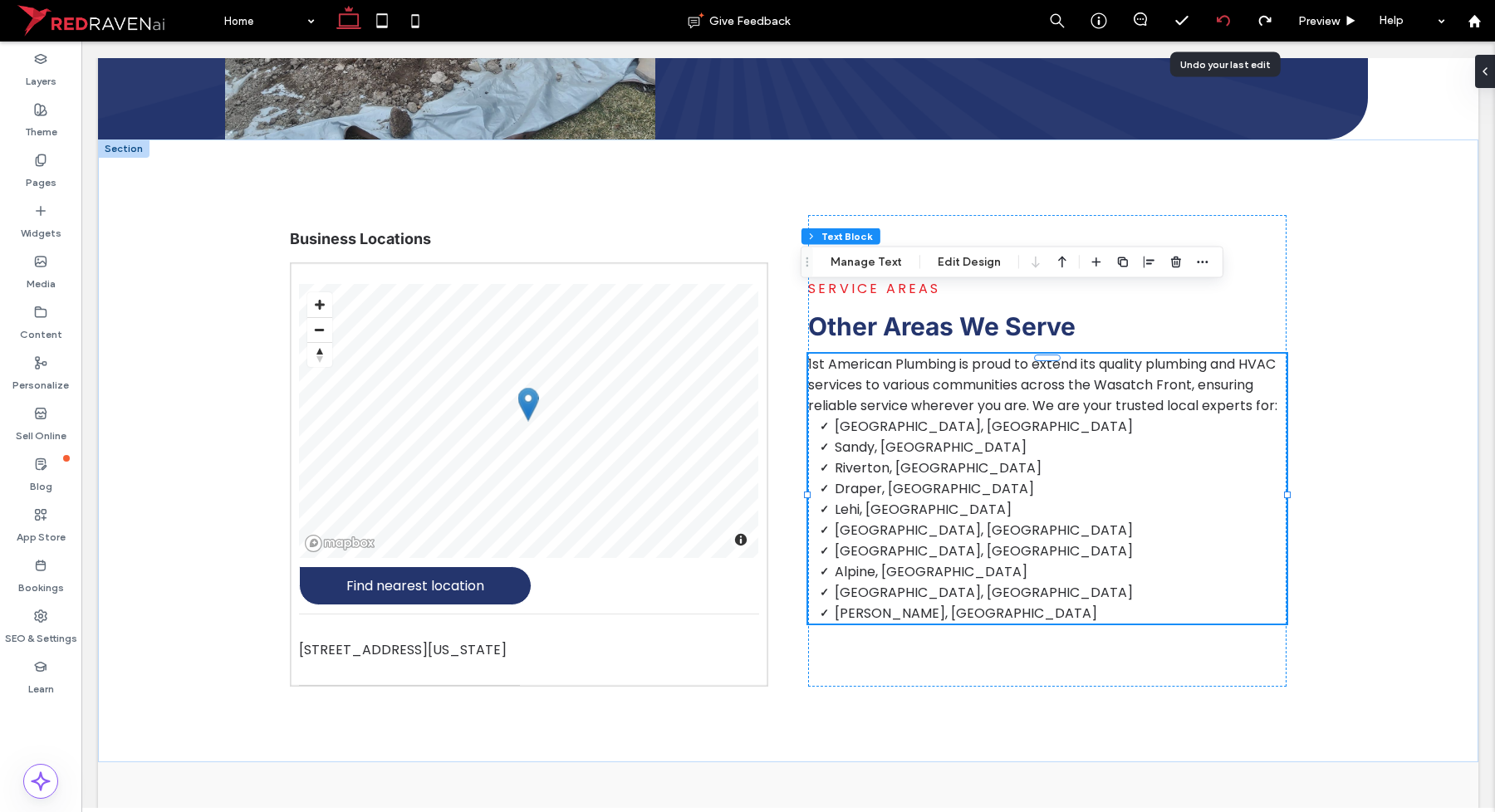
click at [1213, 26] on div at bounding box center [1223, 21] width 41 height 14
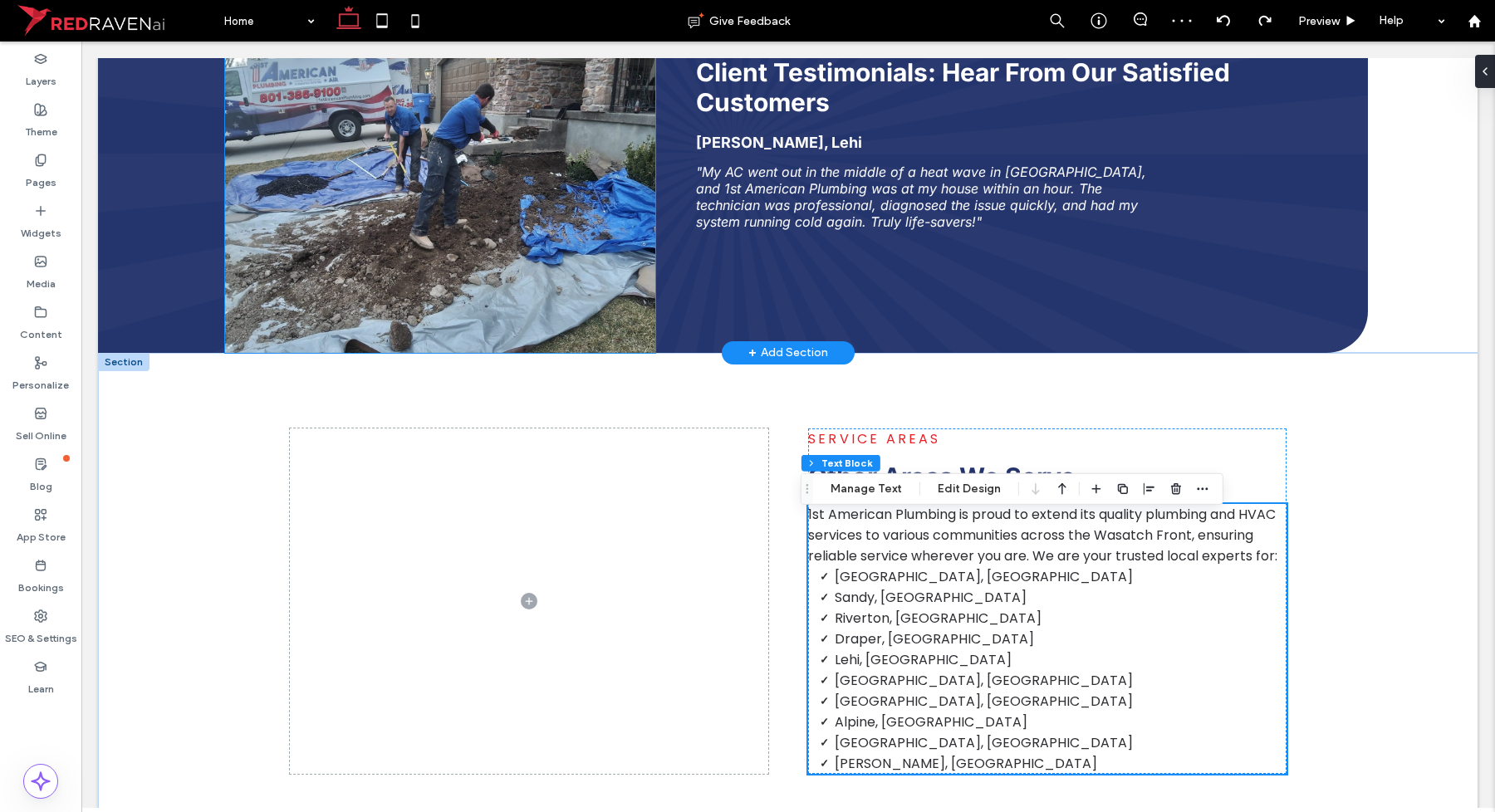
scroll to position [3960, 0]
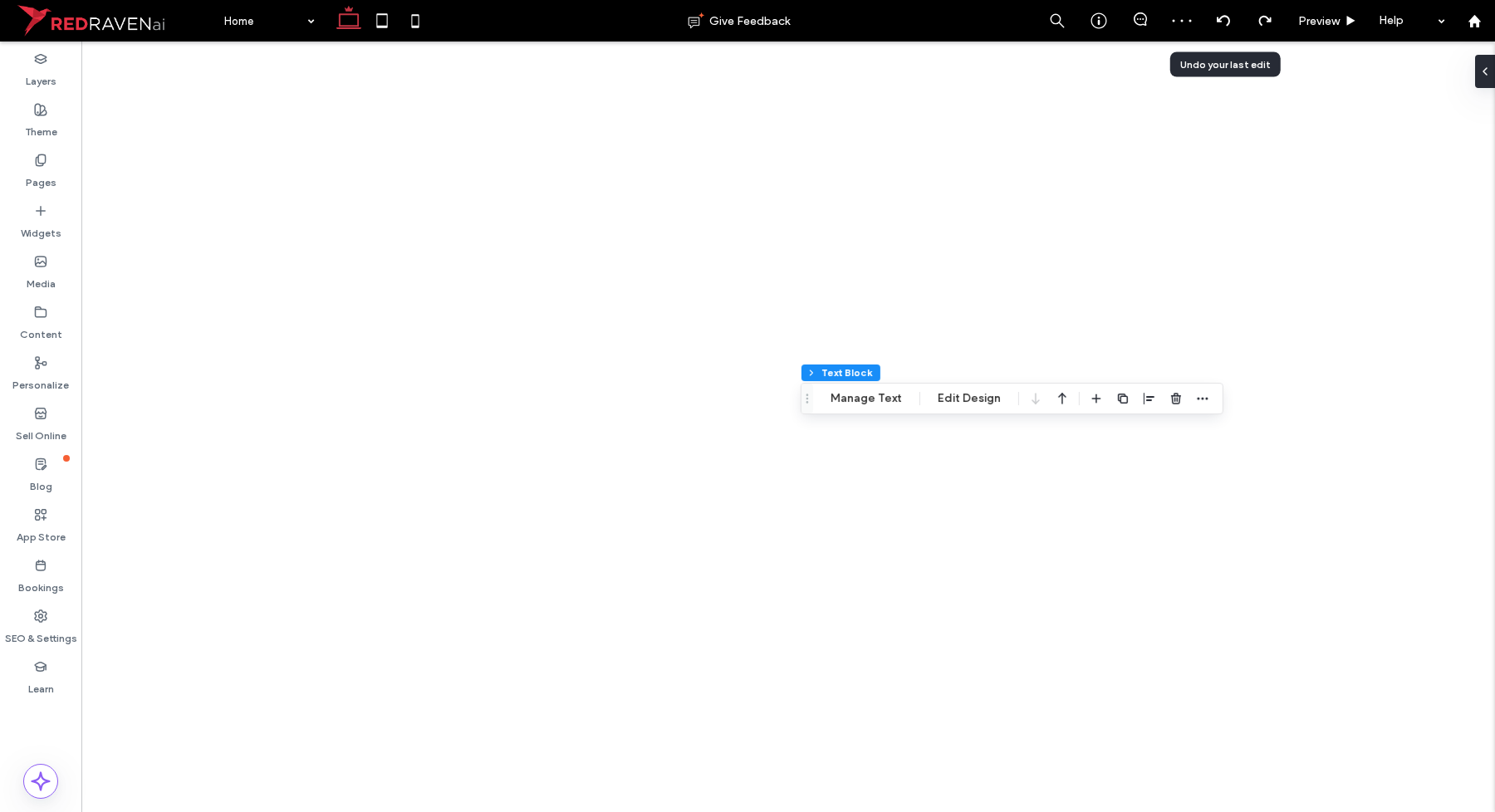
click at [1214, 17] on div at bounding box center [1223, 21] width 41 height 14
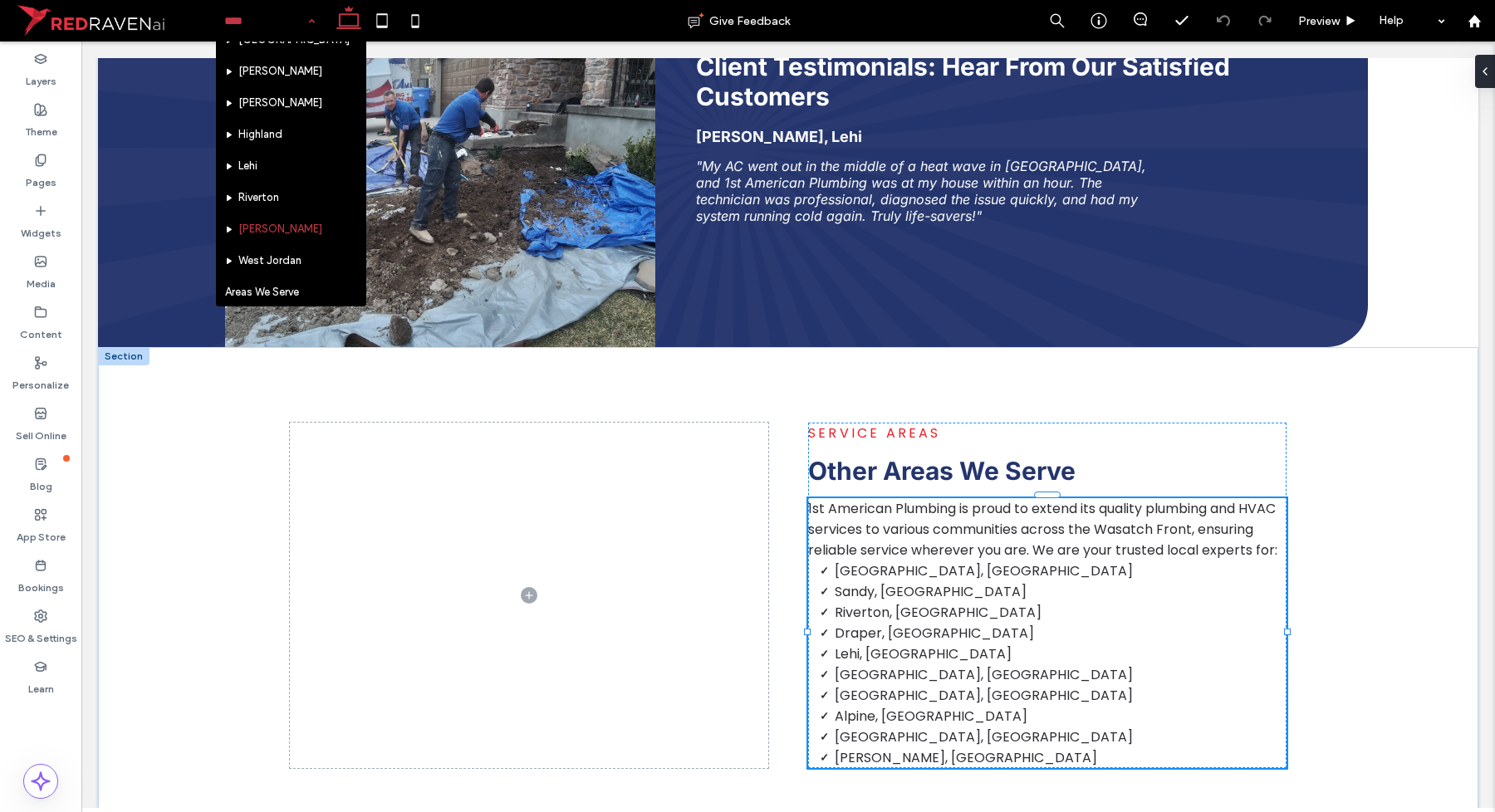
scroll to position [1537, 0]
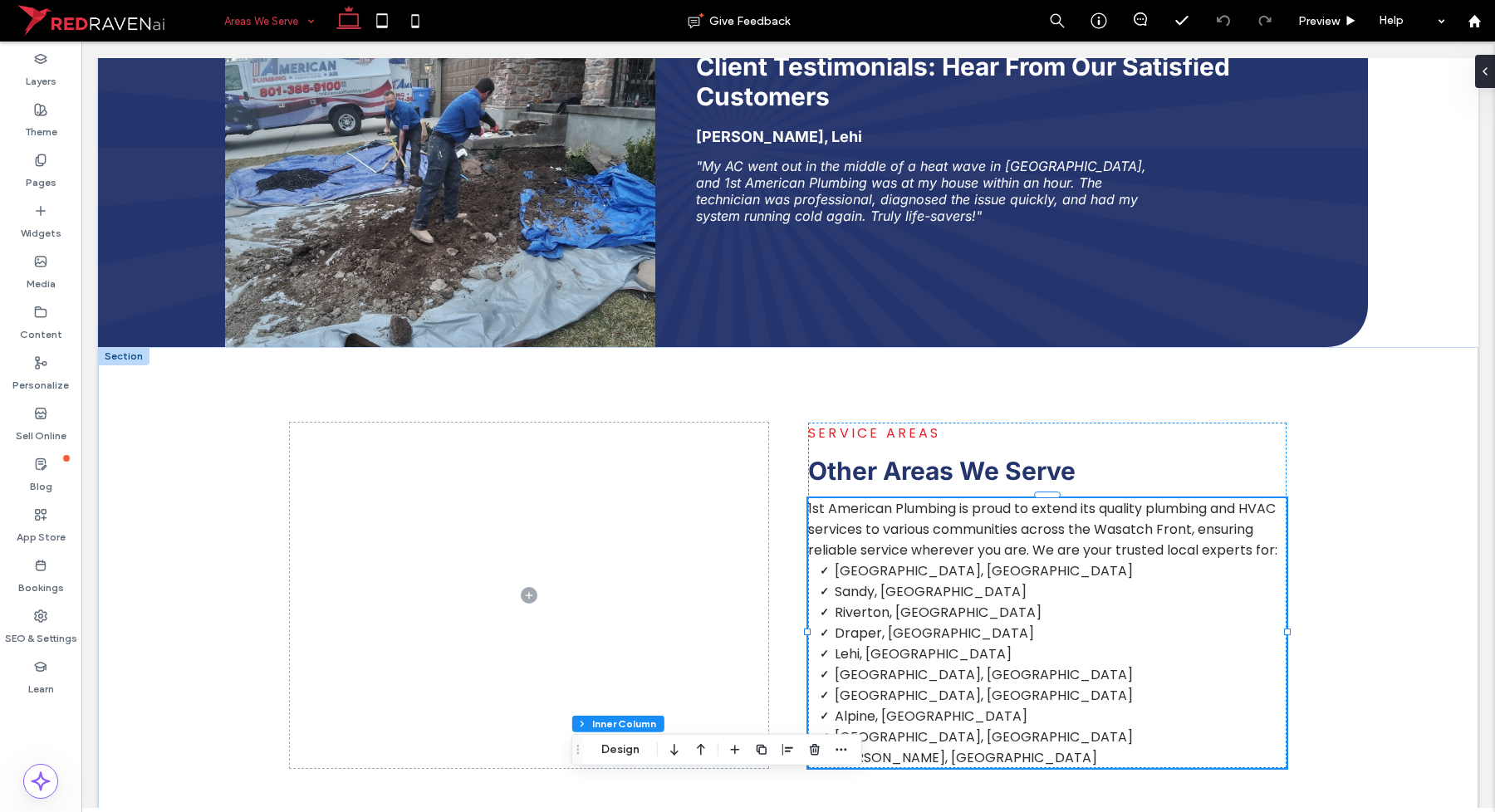
click at [281, 14] on input at bounding box center [265, 20] width 82 height 42
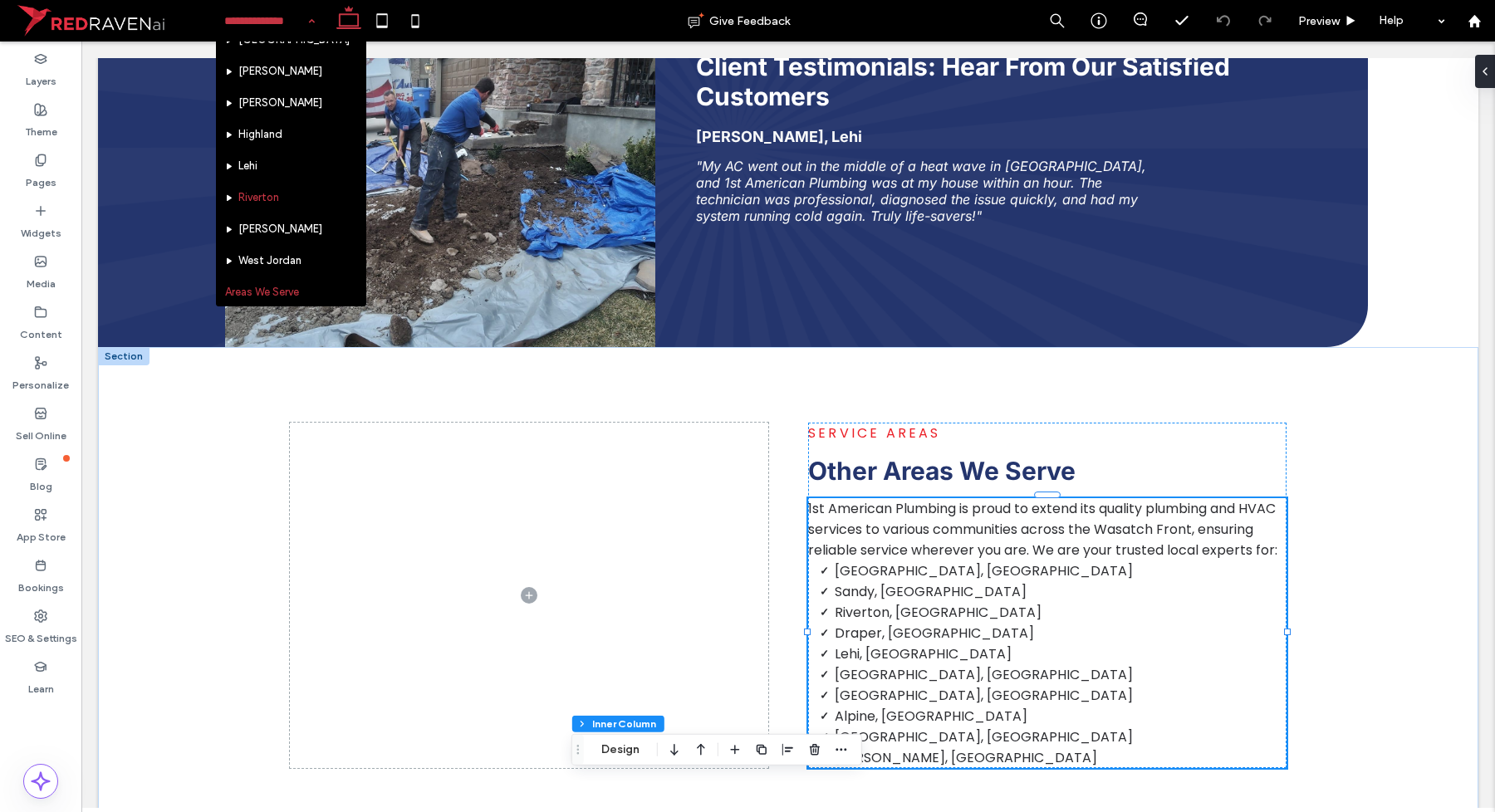
scroll to position [1537, 0]
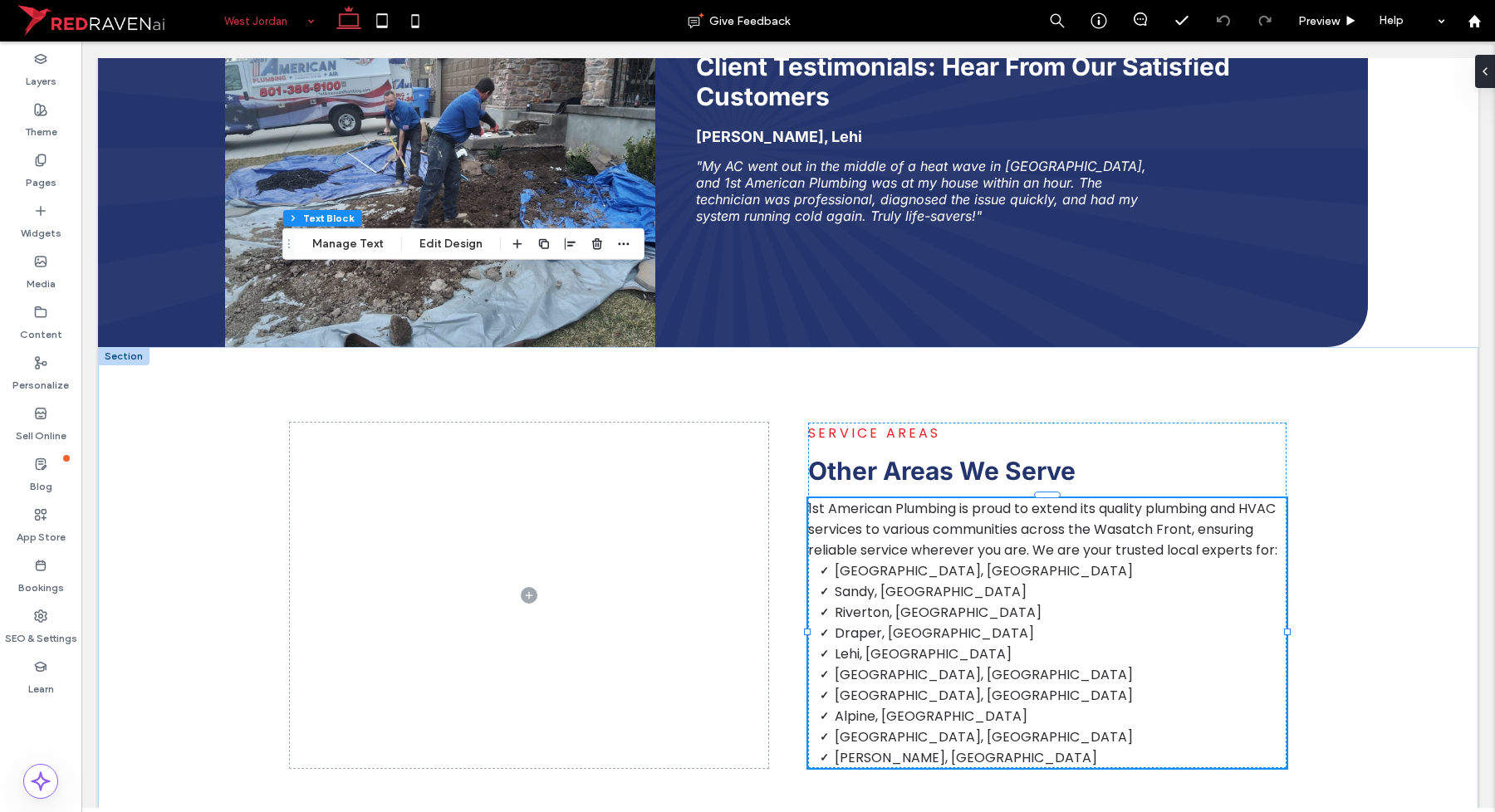
click at [235, 29] on input at bounding box center [265, 20] width 82 height 42
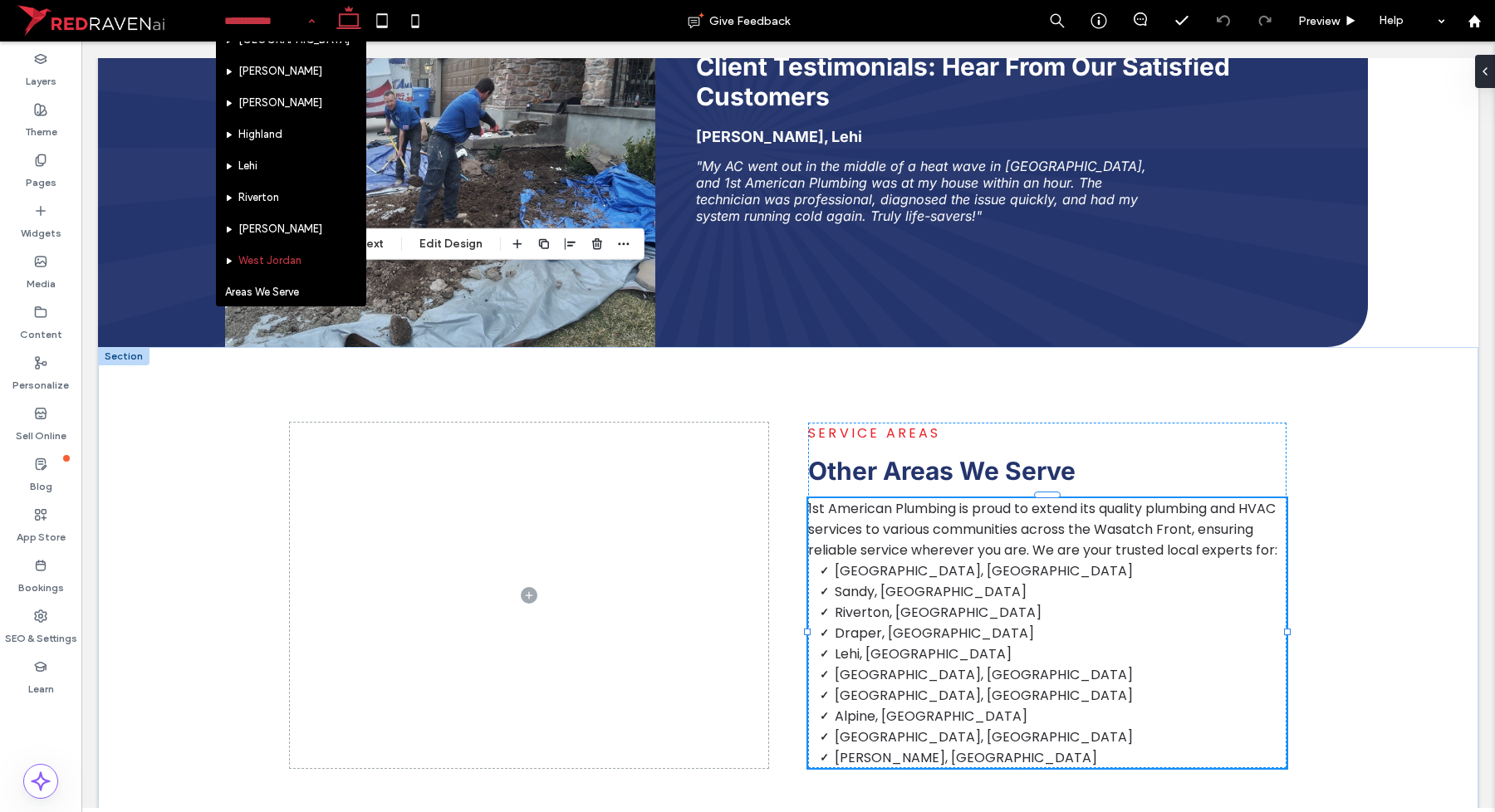
scroll to position [1537, 0]
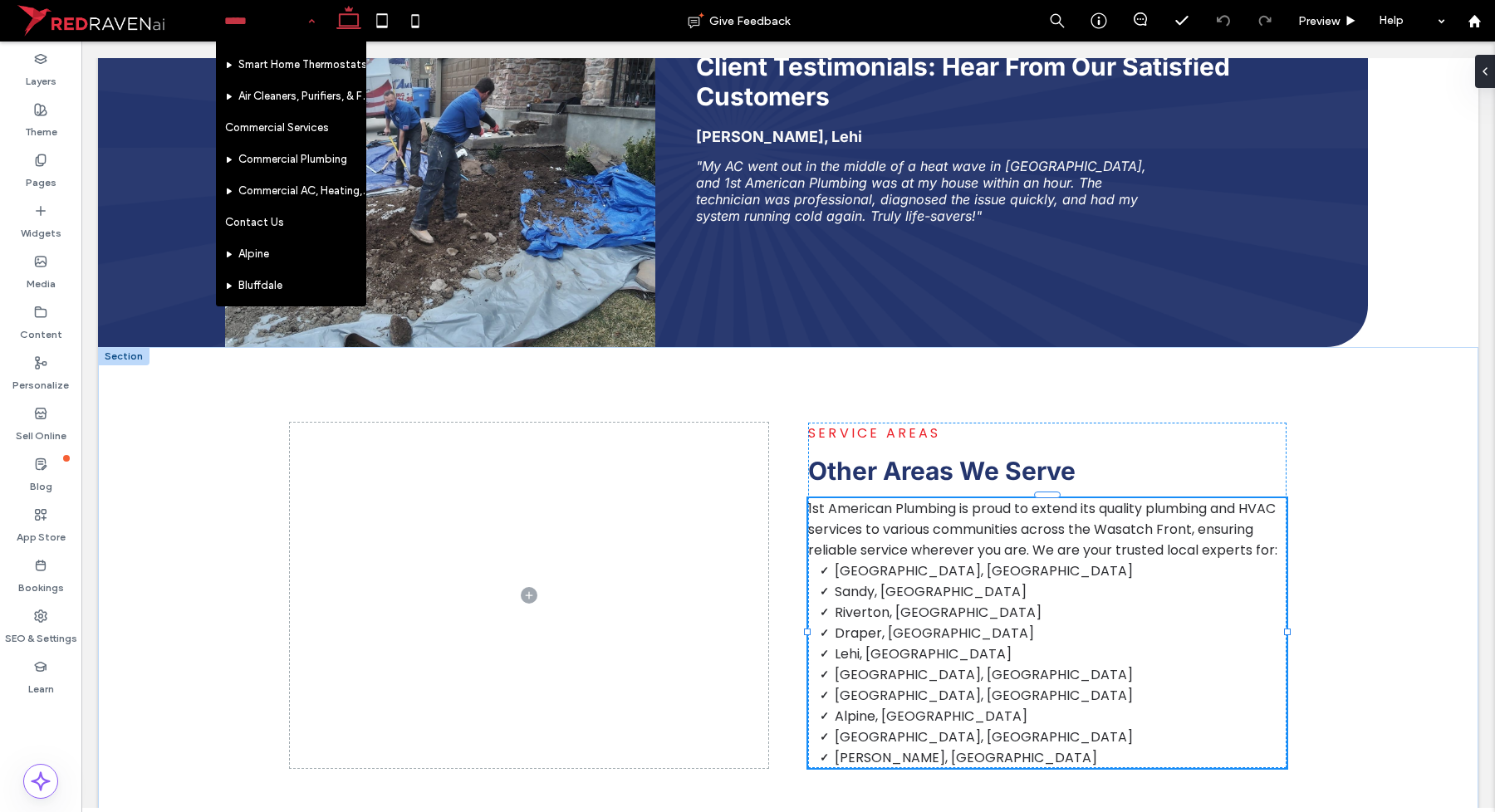
scroll to position [1453, 0]
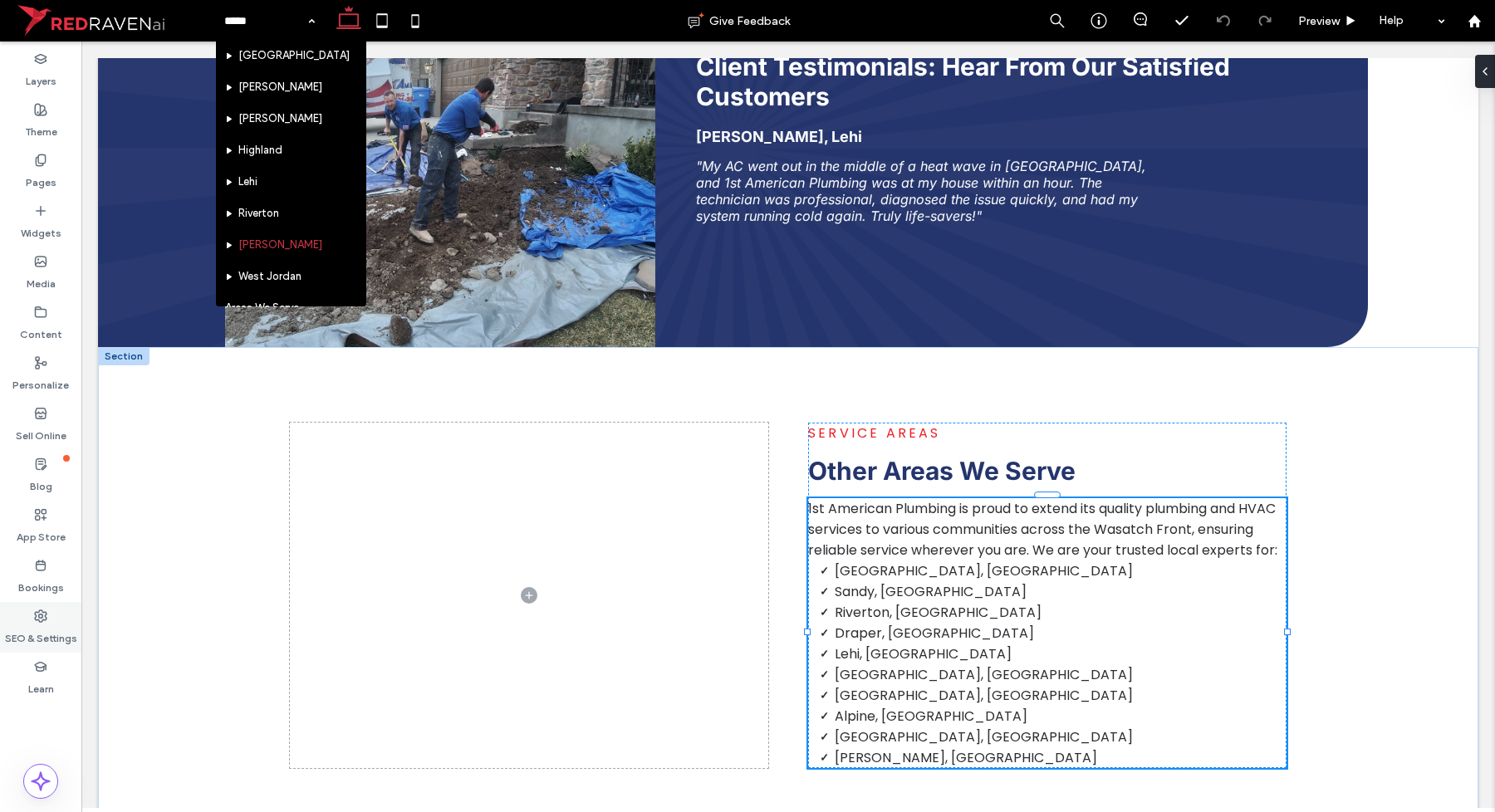
click at [38, 632] on label "SEO & Settings" at bounding box center [41, 634] width 73 height 23
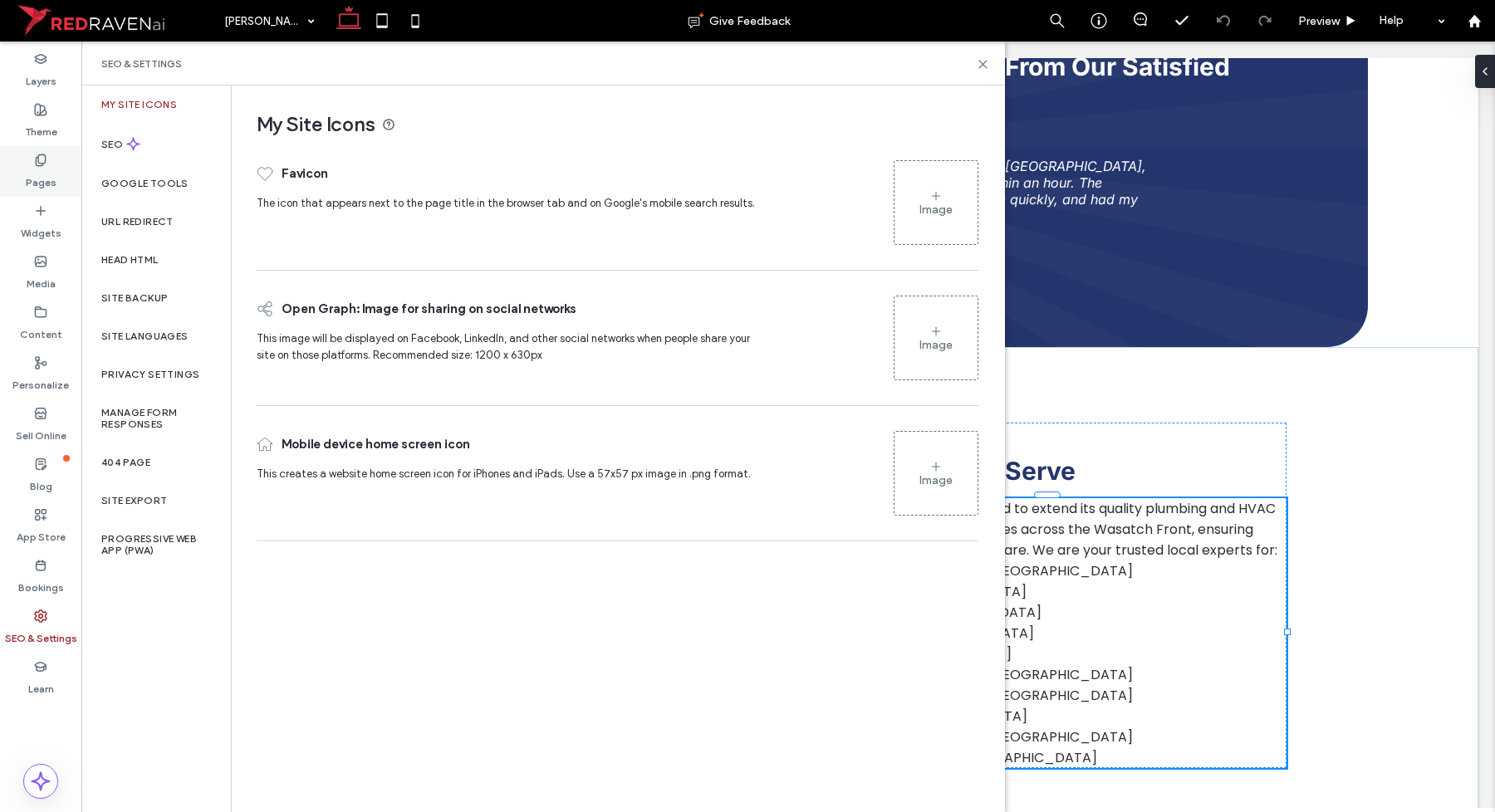
click at [55, 166] on div "Pages" at bounding box center [40, 171] width 81 height 50
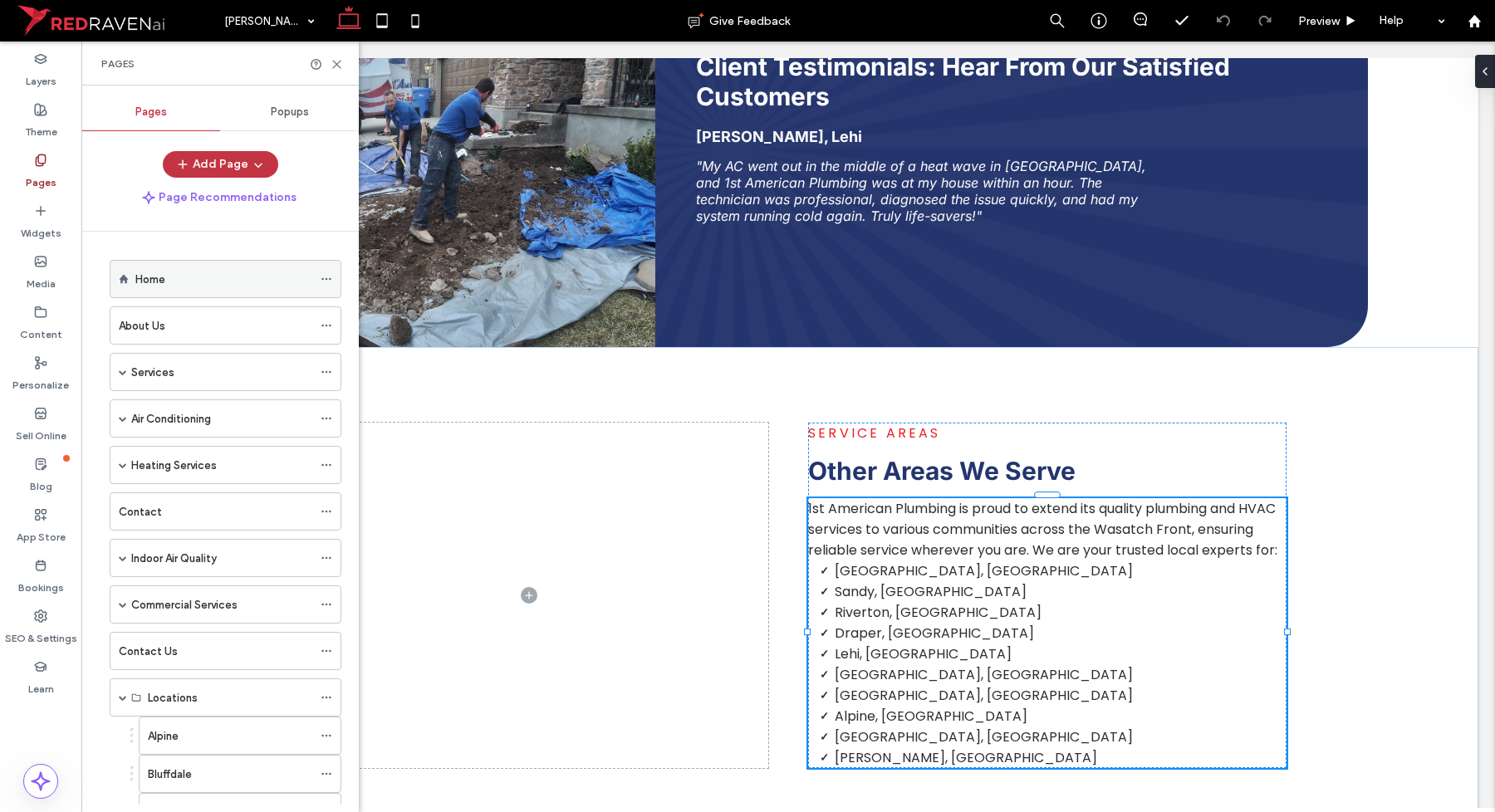
click at [333, 276] on div at bounding box center [330, 278] width 20 height 25
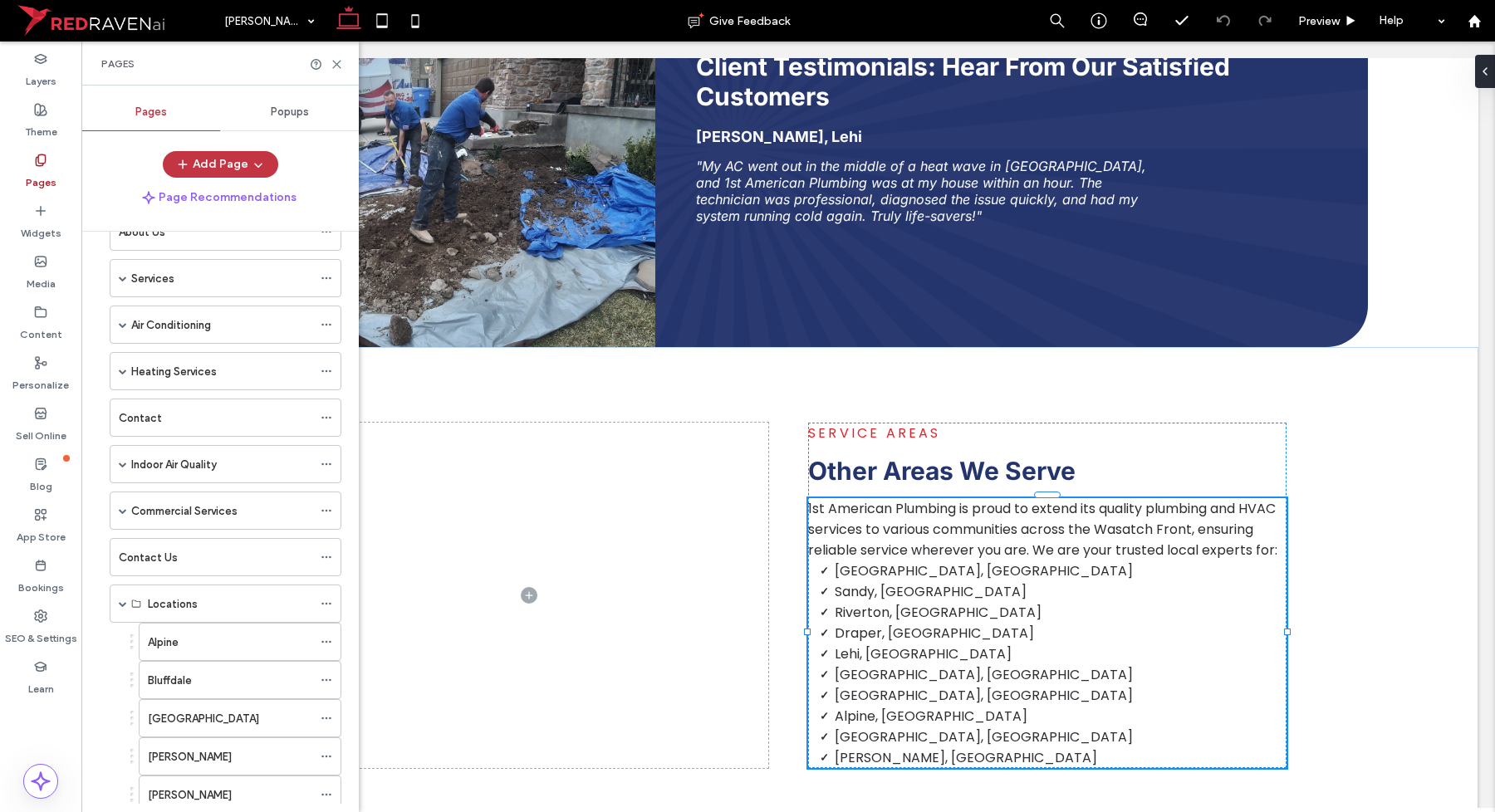
scroll to position [0, 0]
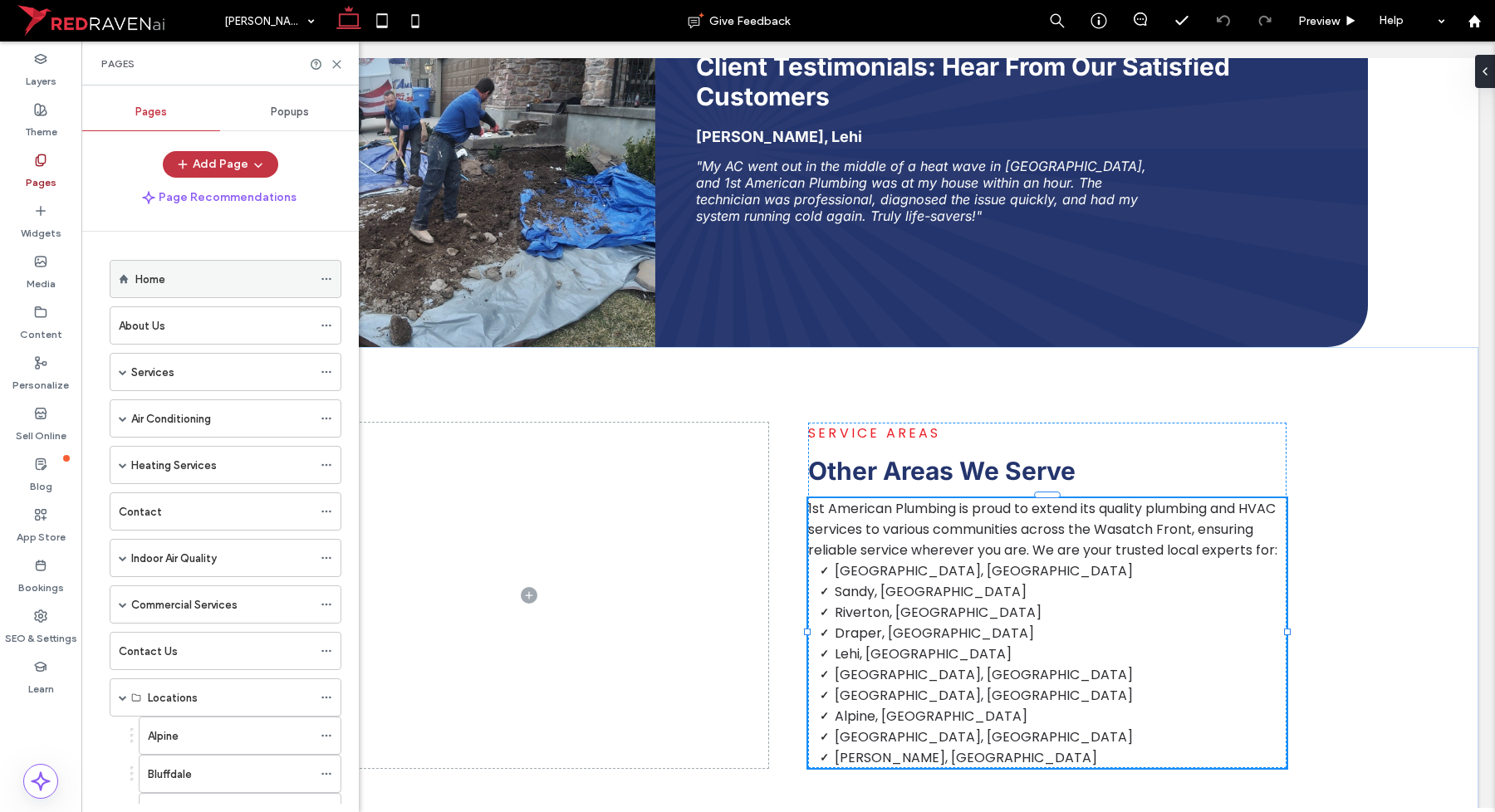
click at [327, 278] on icon at bounding box center [327, 279] width 12 height 12
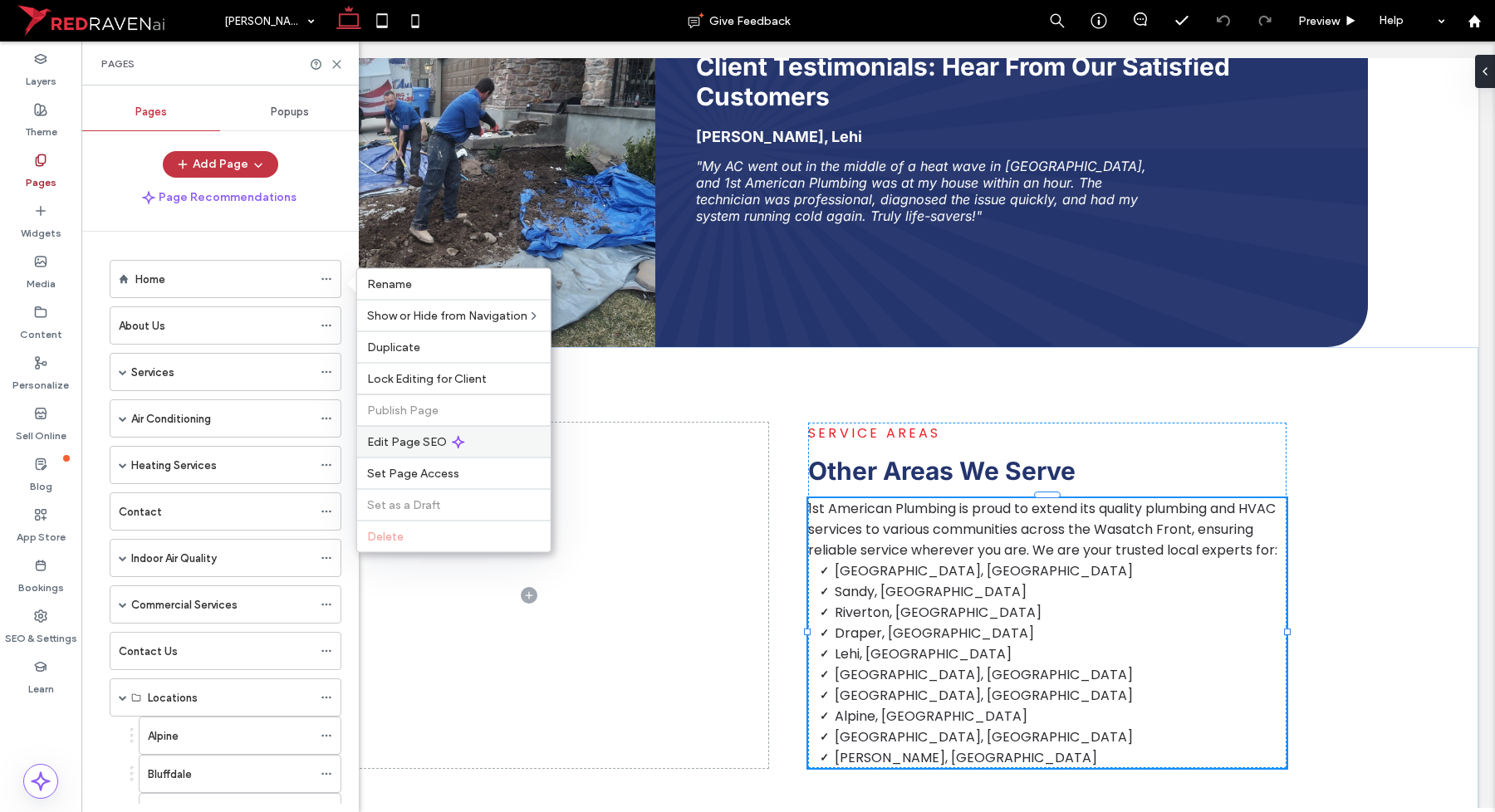
click at [440, 449] on span "Edit Page SEO" at bounding box center [406, 442] width 79 height 14
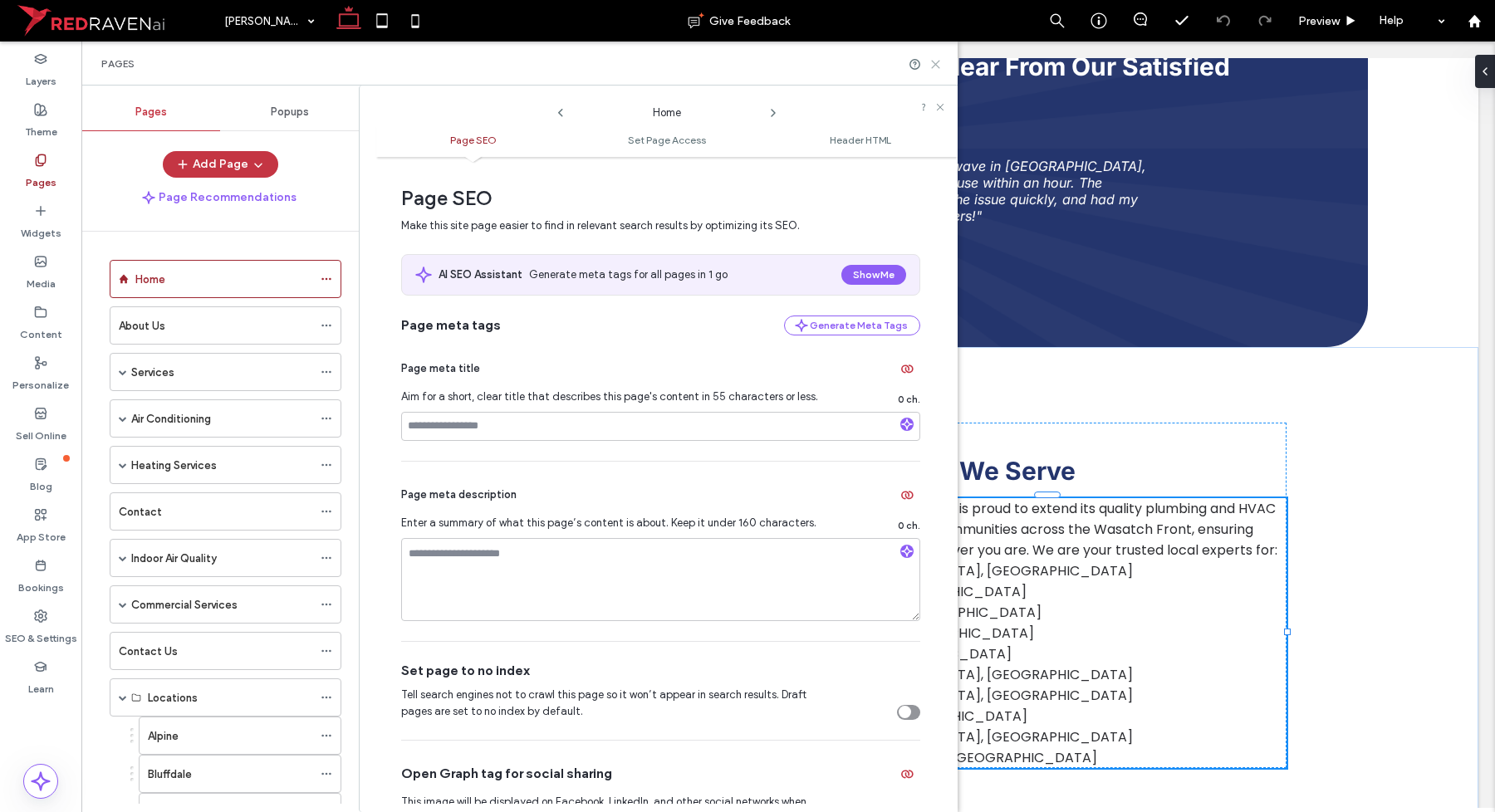
click at [934, 67] on icon at bounding box center [935, 64] width 13 height 13
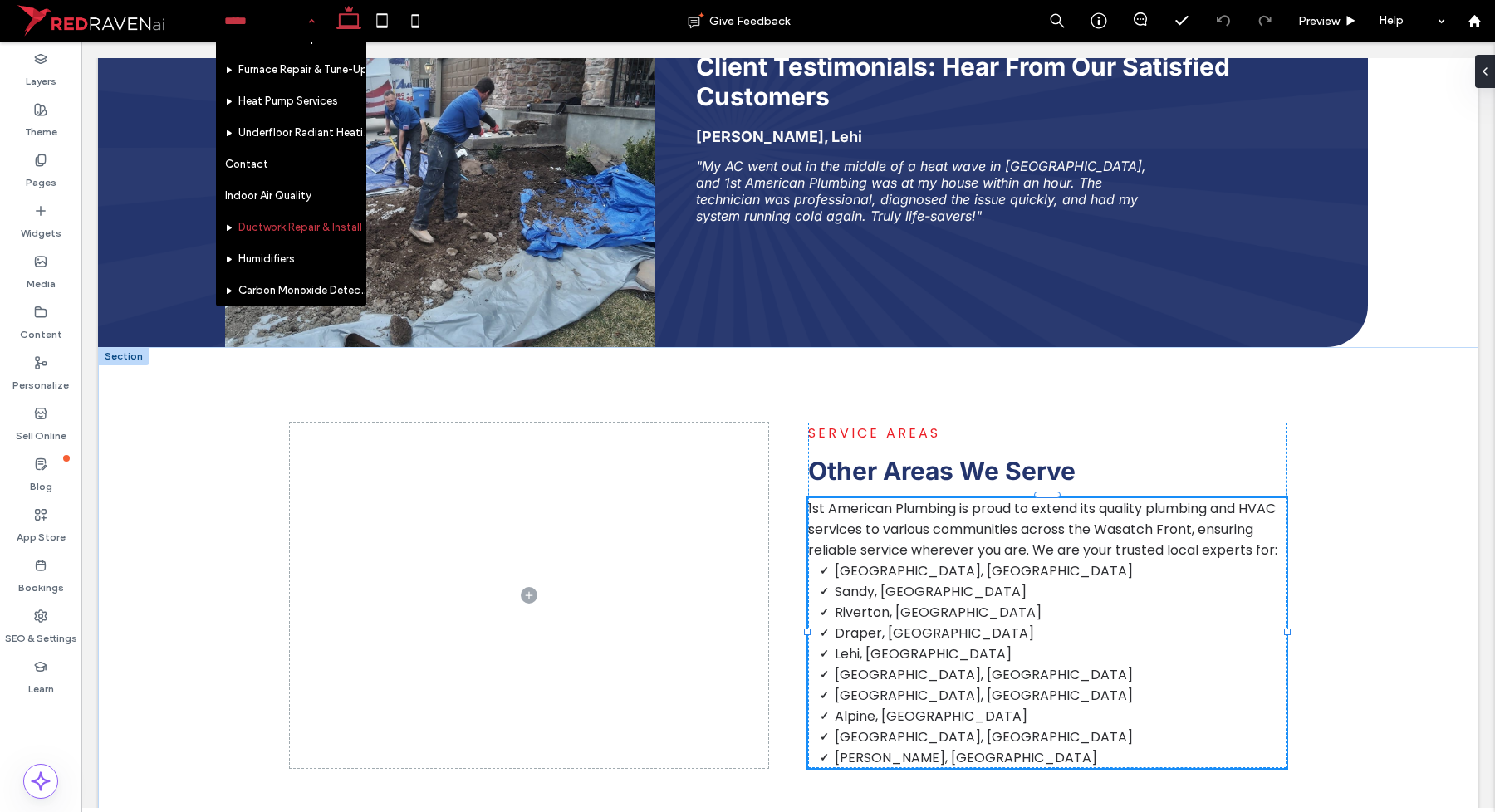
scroll to position [1537, 0]
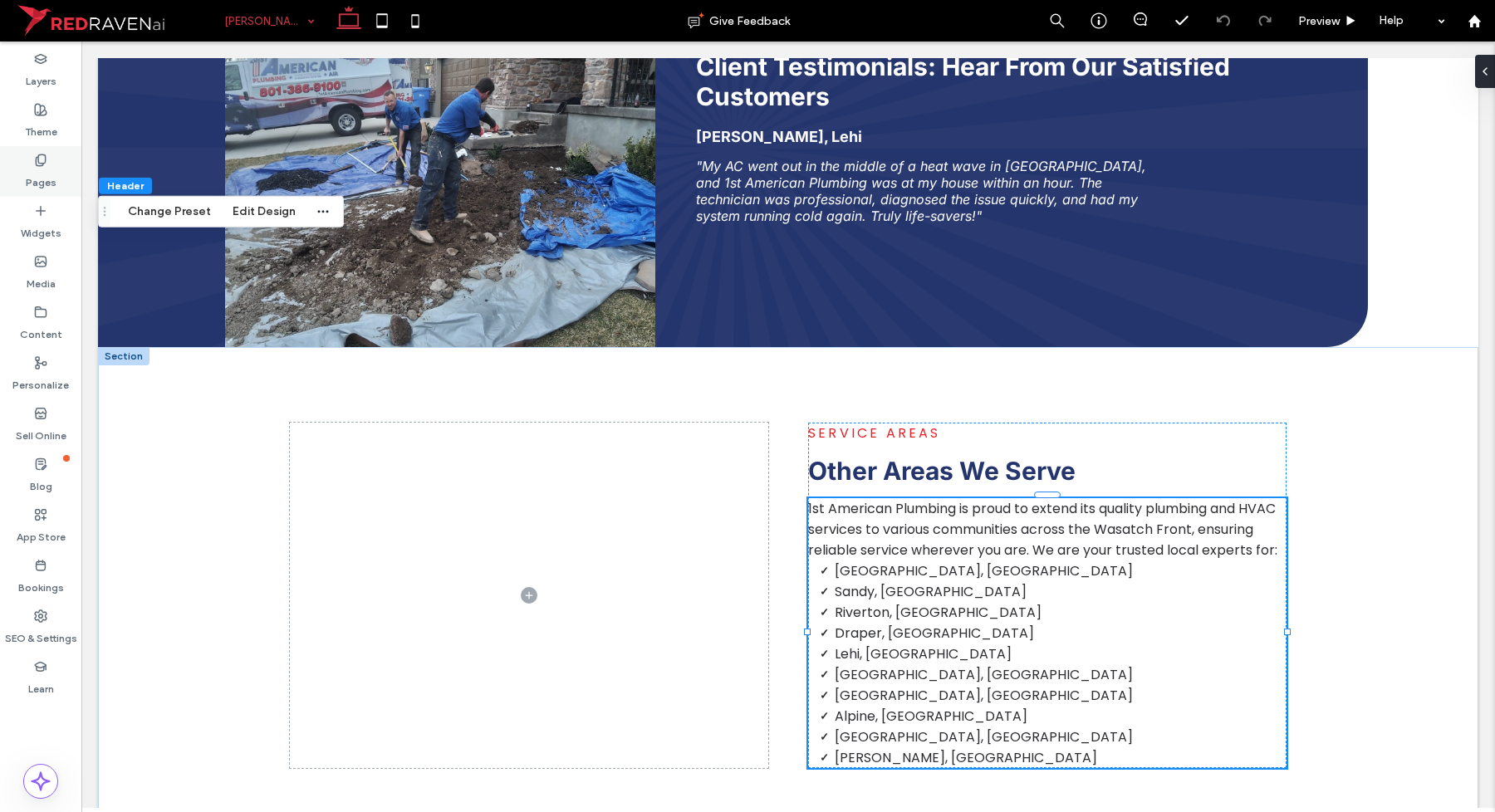
click at [47, 175] on label "Pages" at bounding box center [41, 178] width 31 height 23
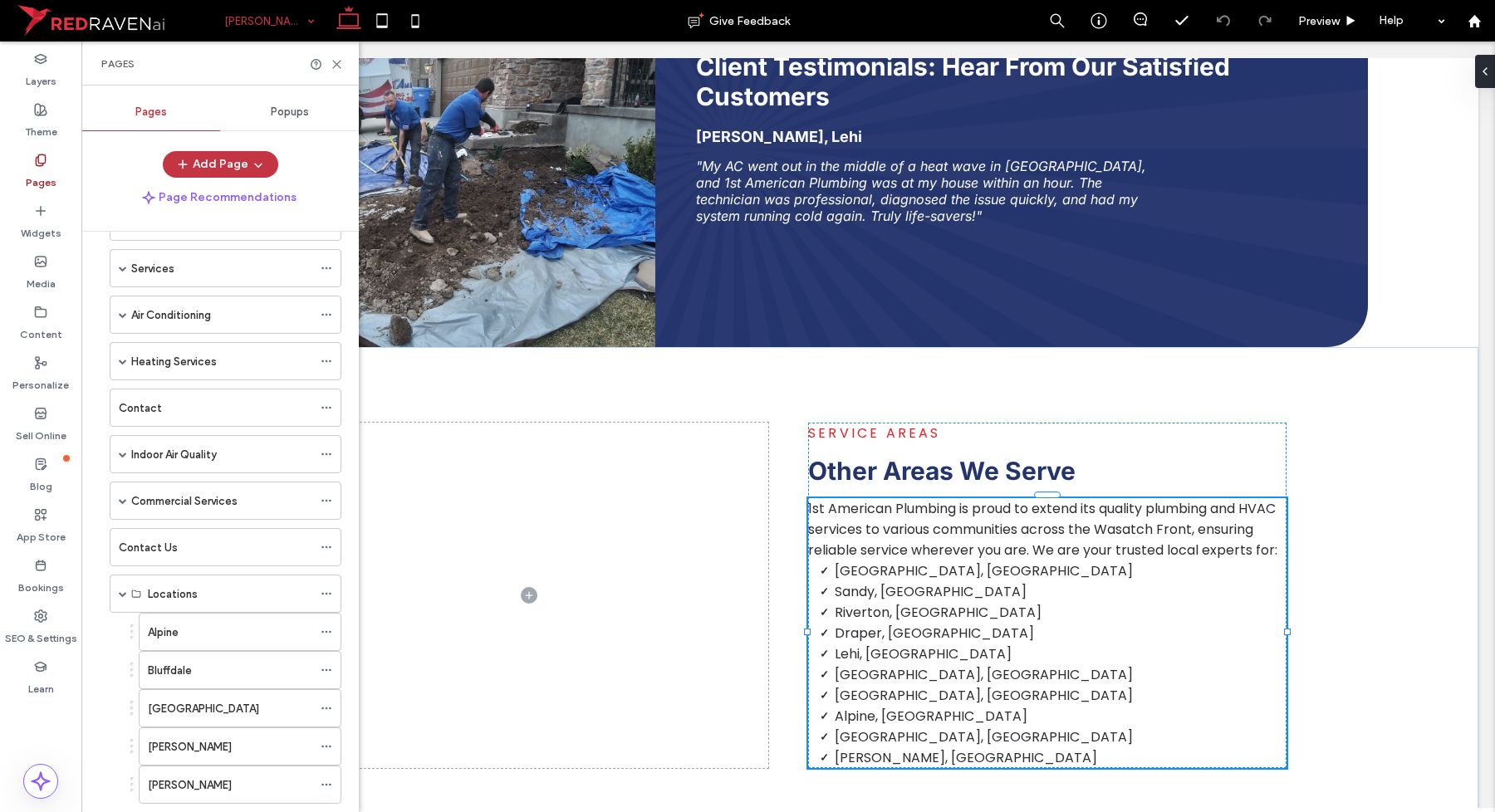
scroll to position [0, 0]
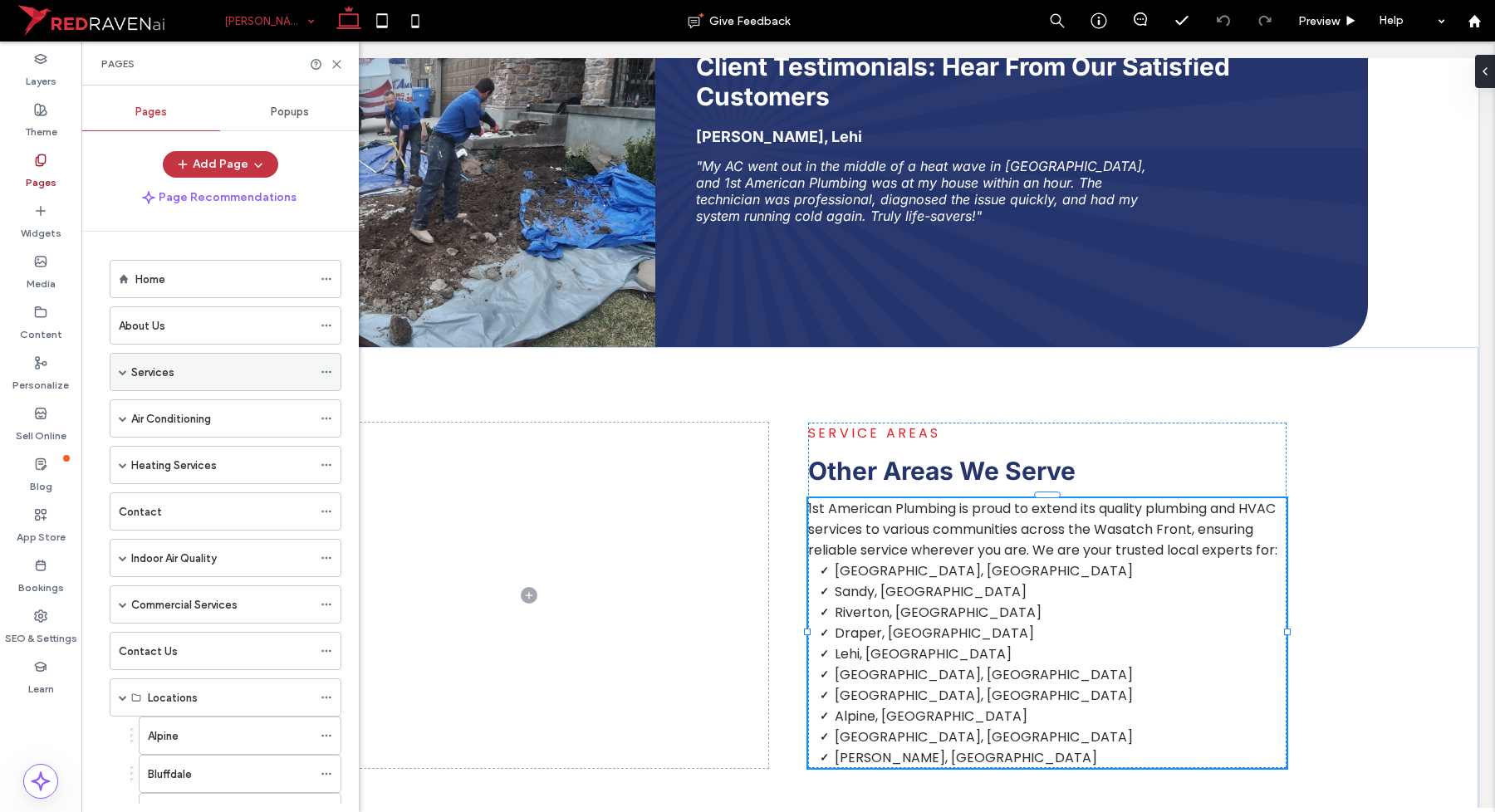
click at [123, 370] on span at bounding box center [123, 372] width 9 height 9
click at [156, 409] on div "Plumbing" at bounding box center [241, 409] width 203 height 38
click at [152, 409] on span at bounding box center [152, 410] width 9 height 9
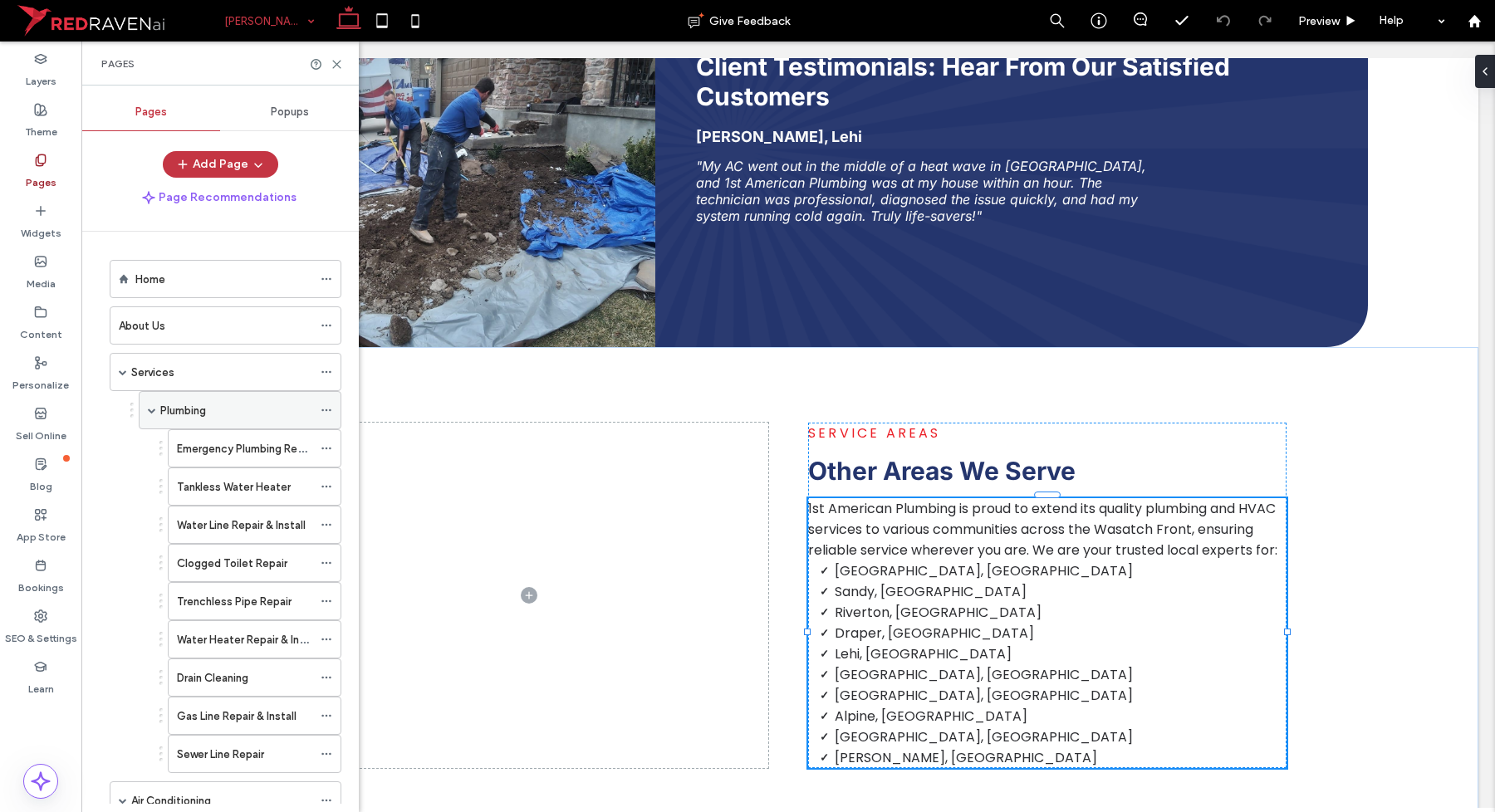
click at [152, 409] on span at bounding box center [152, 410] width 9 height 9
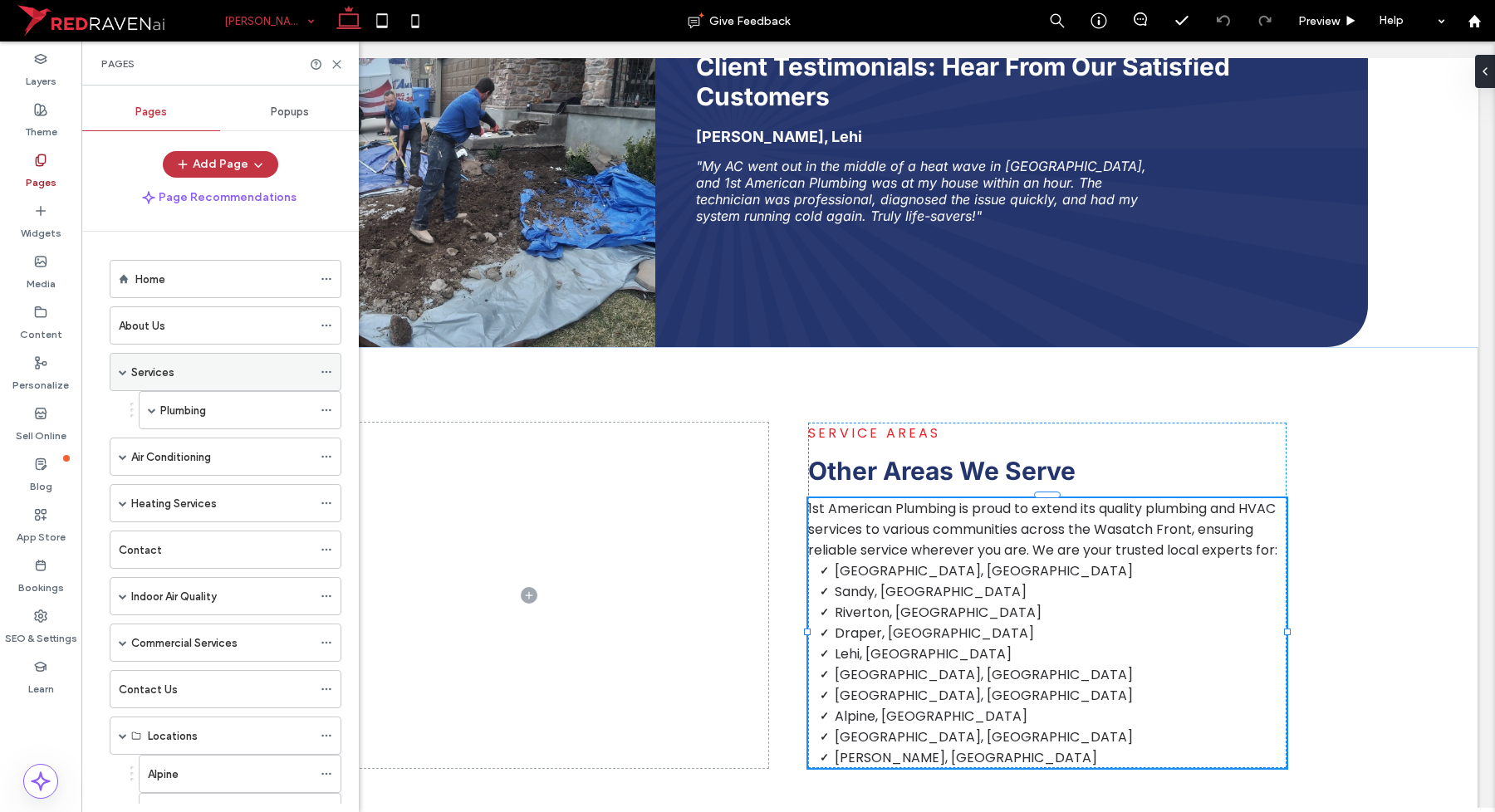
click at [125, 375] on span at bounding box center [123, 372] width 9 height 9
click at [121, 366] on span at bounding box center [123, 372] width 9 height 37
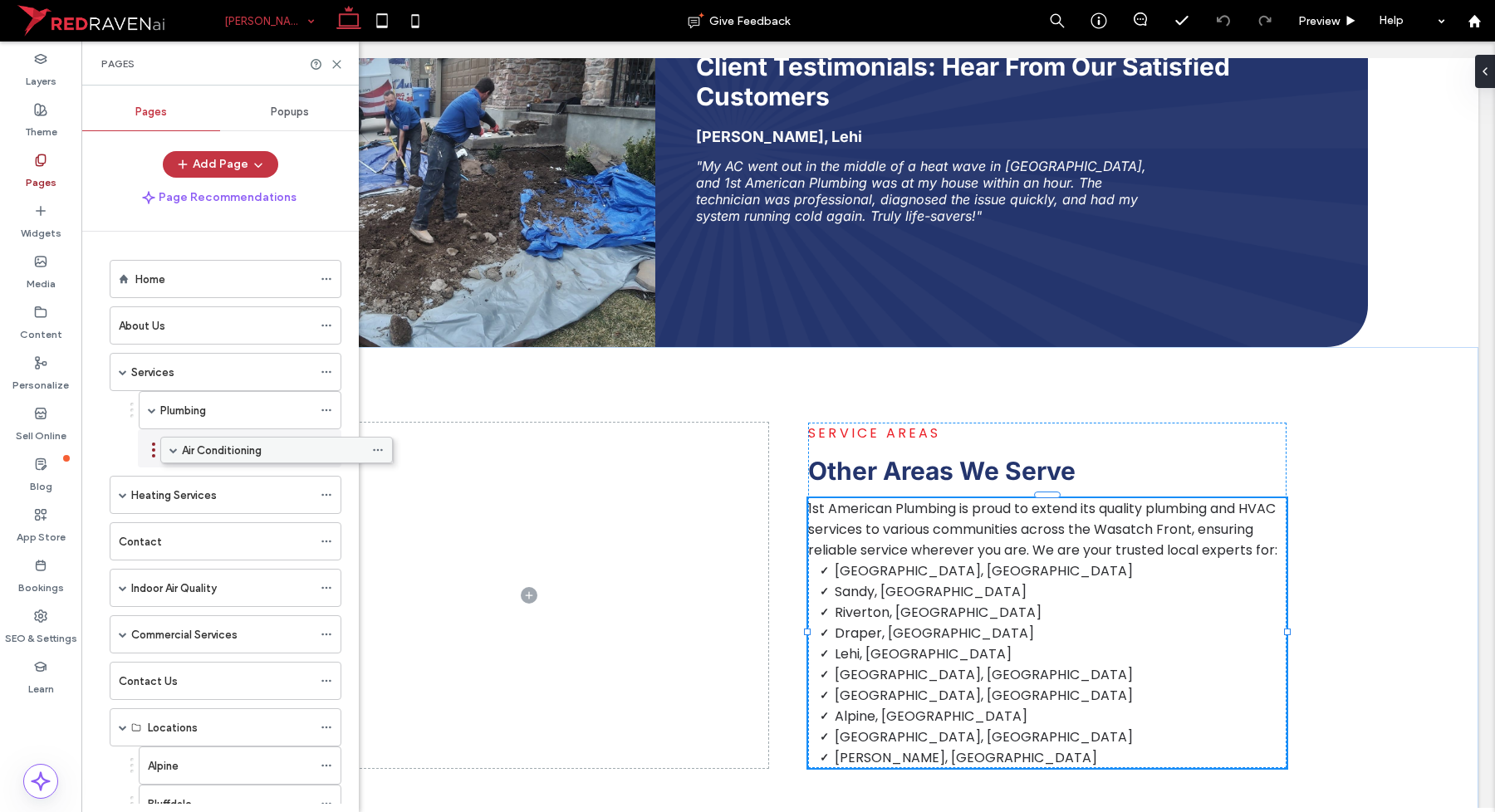
drag, startPoint x: 159, startPoint y: 452, endPoint x: 209, endPoint y: 450, distance: 50.0
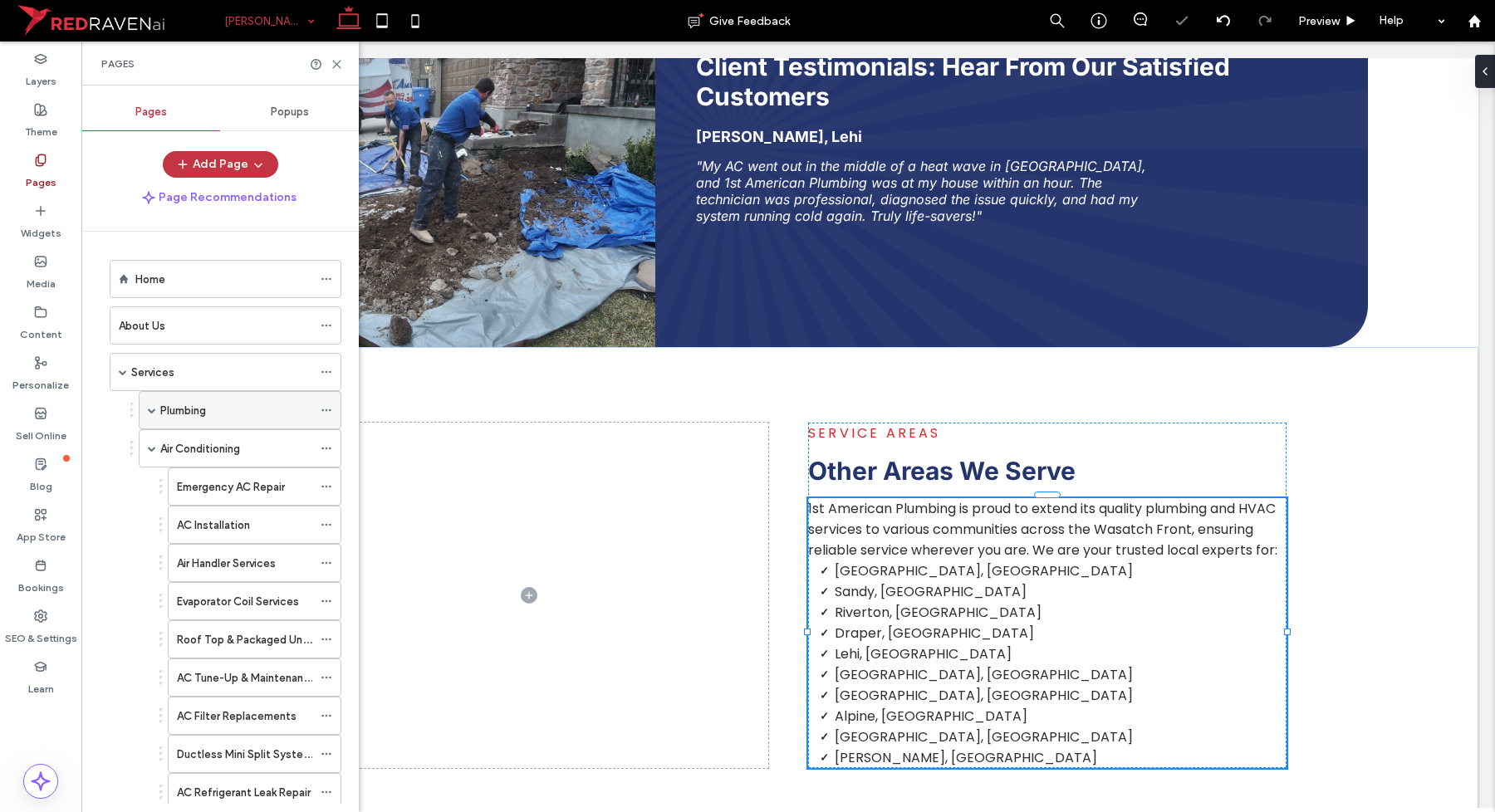
click at [151, 409] on span at bounding box center [152, 410] width 9 height 9
click at [151, 441] on span at bounding box center [152, 448] width 9 height 37
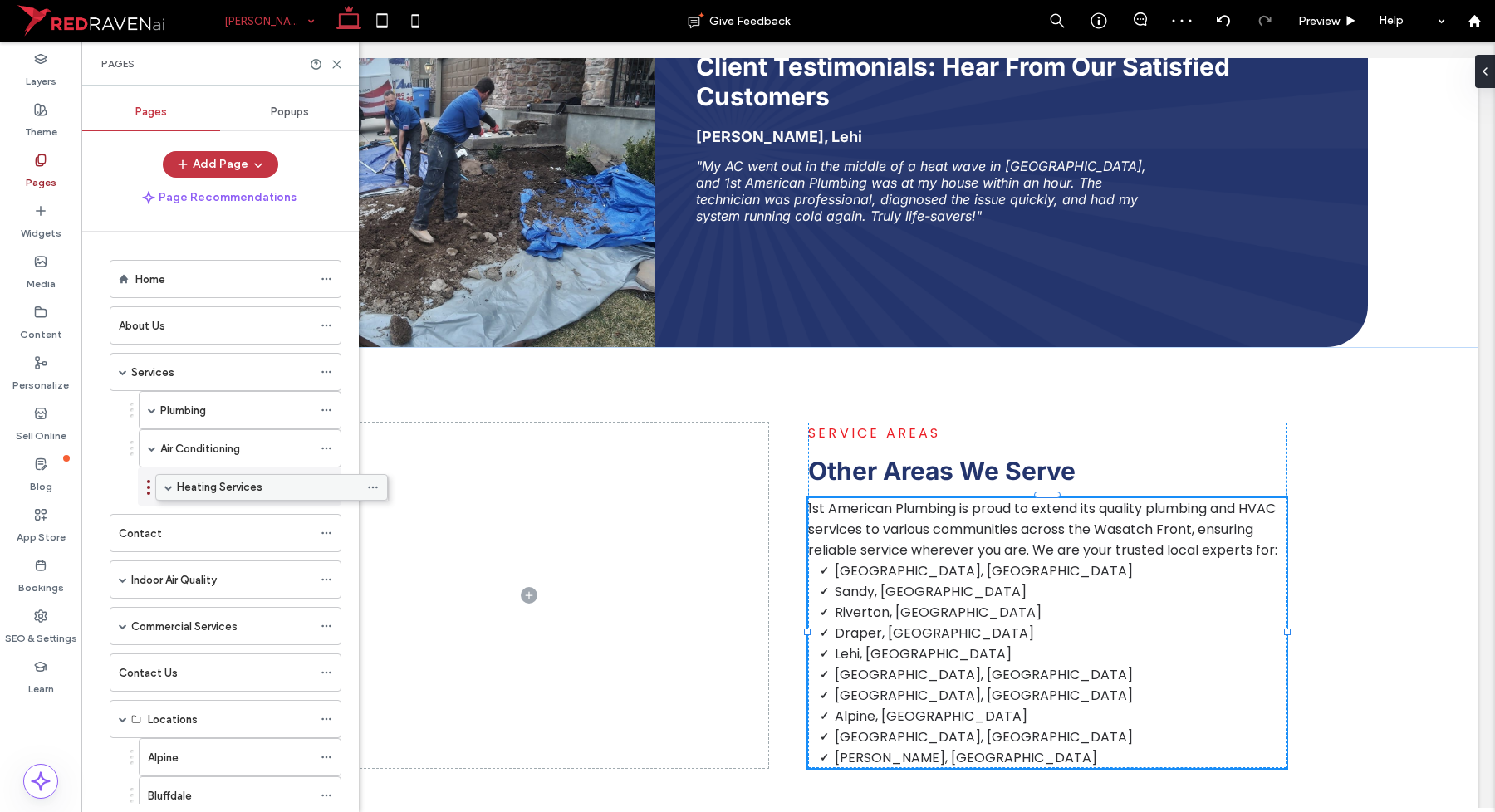
drag, startPoint x: 148, startPoint y: 500, endPoint x: 189, endPoint y: 498, distance: 41.0
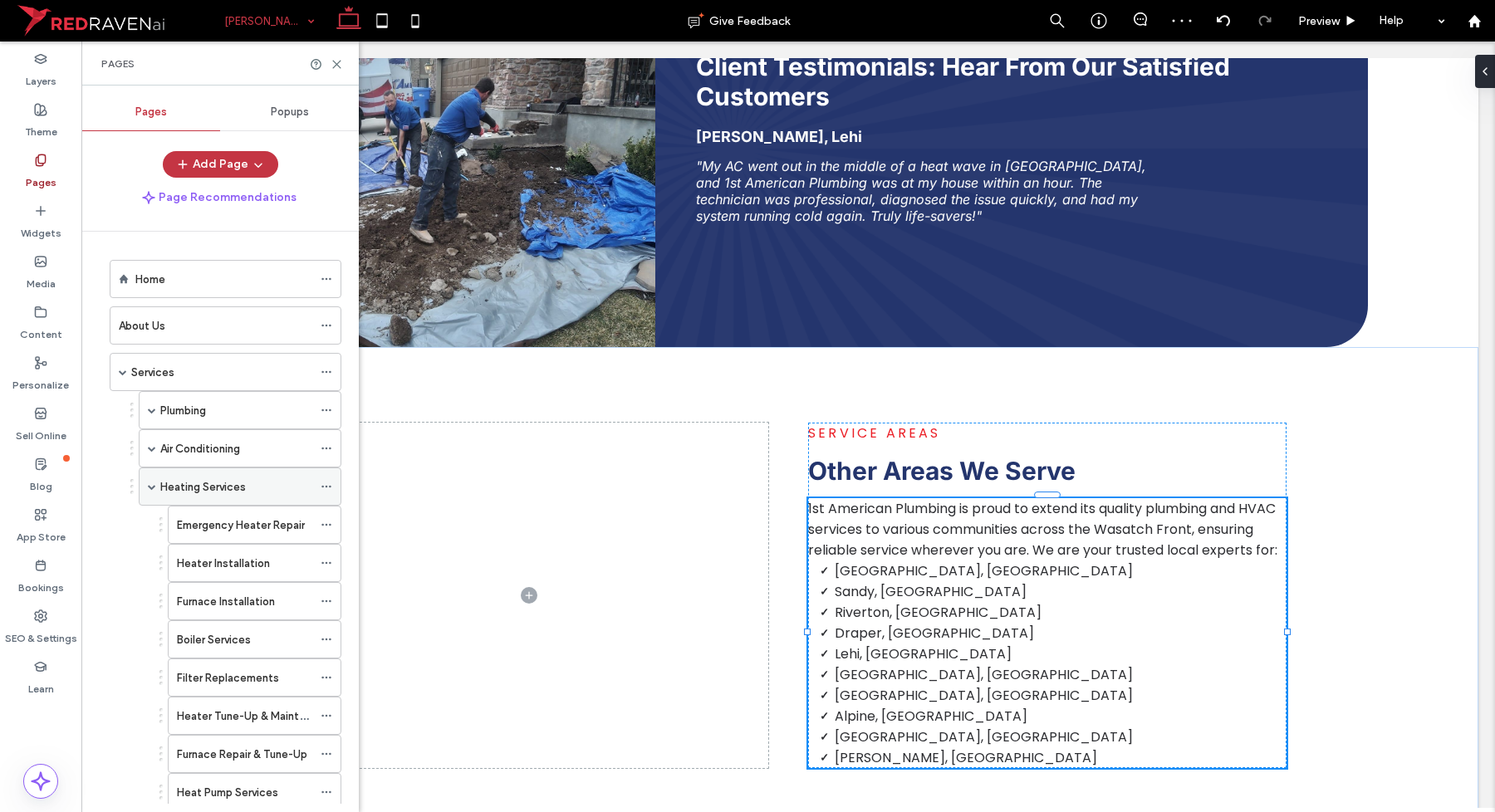
click at [150, 487] on span at bounding box center [152, 487] width 9 height 9
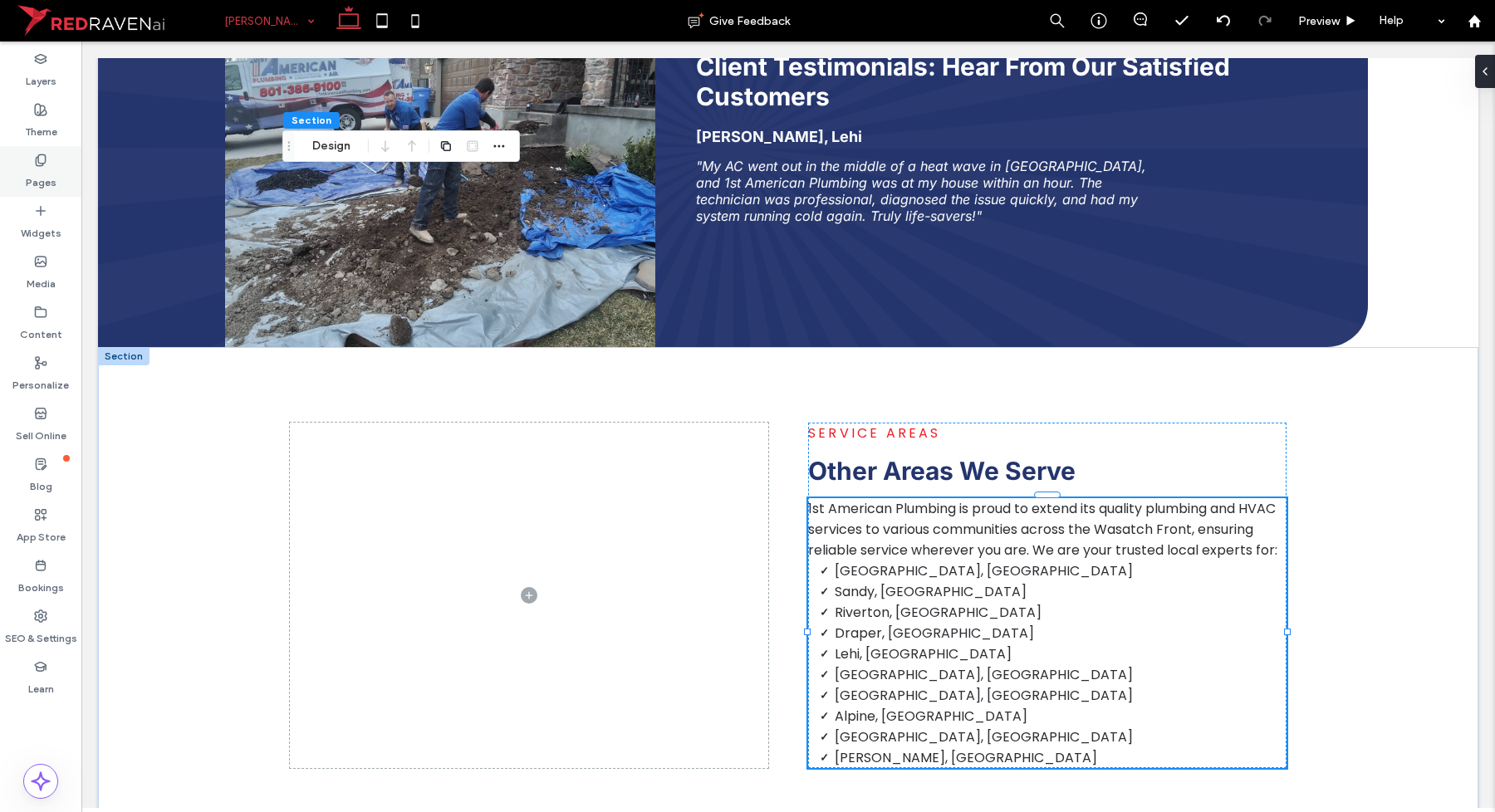
click at [52, 160] on div "Pages" at bounding box center [40, 171] width 81 height 50
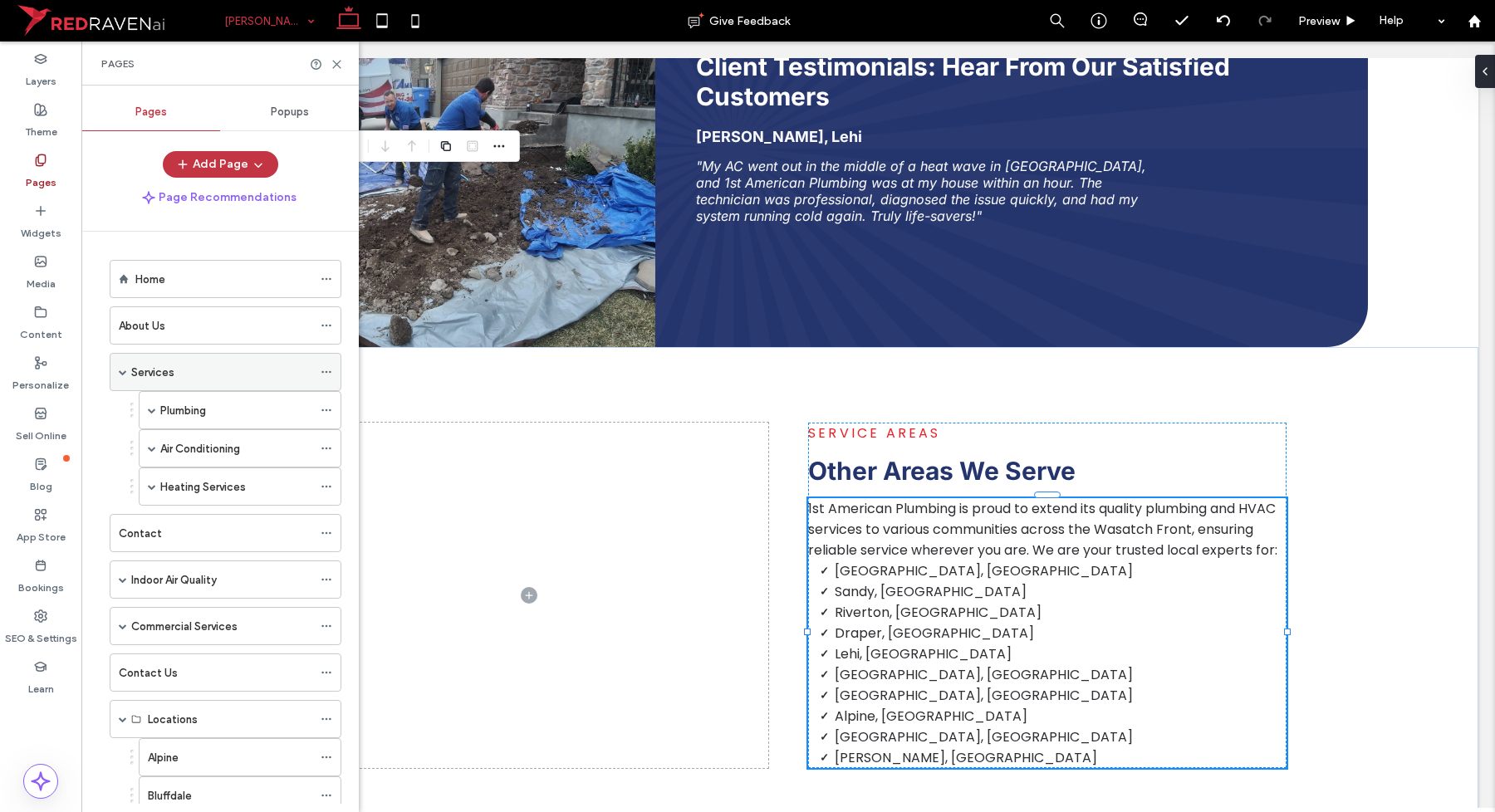
click at [143, 362] on div "Services" at bounding box center [222, 372] width 181 height 37
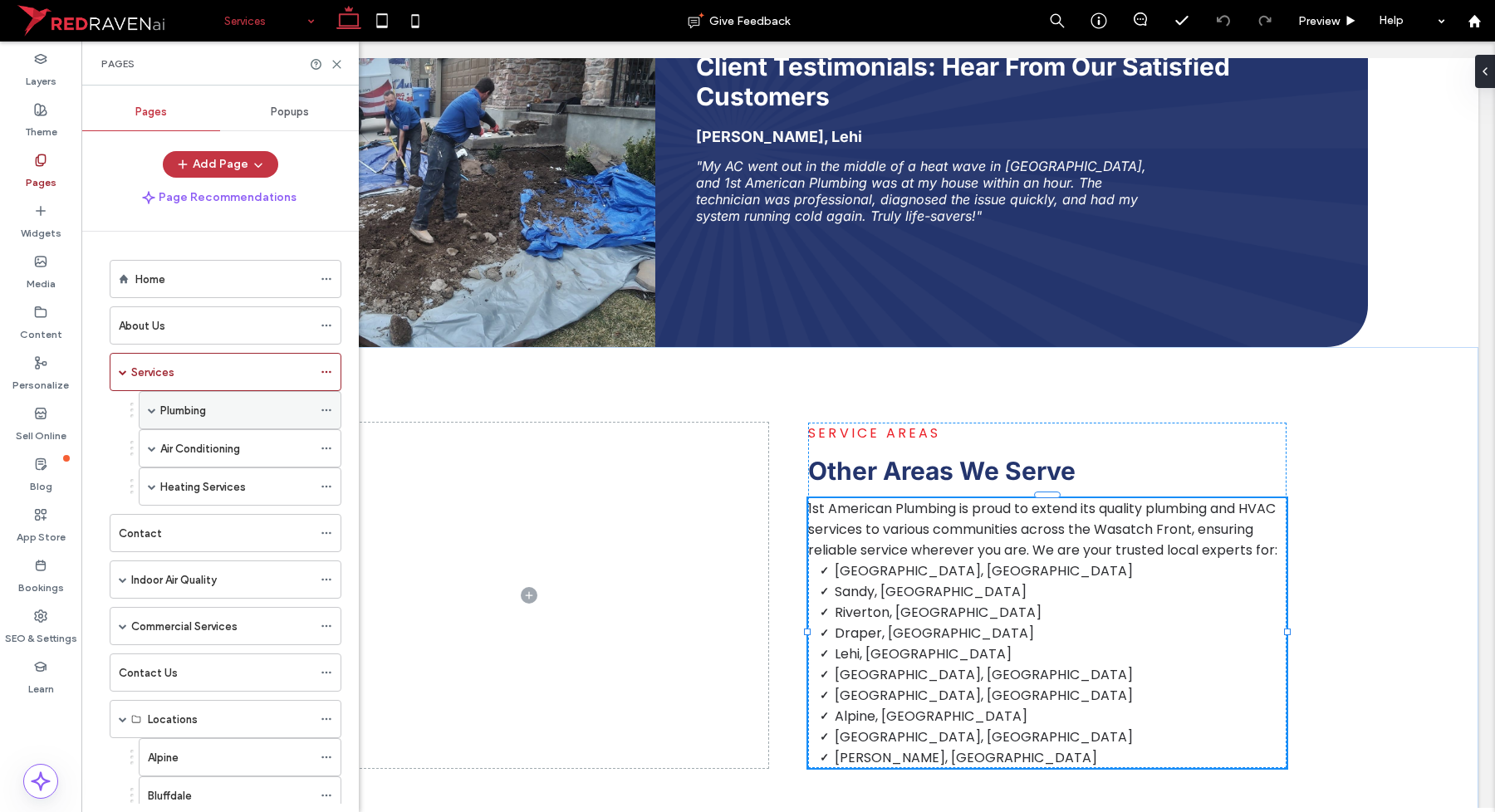
click at [289, 409] on div "Plumbing" at bounding box center [236, 410] width 152 height 17
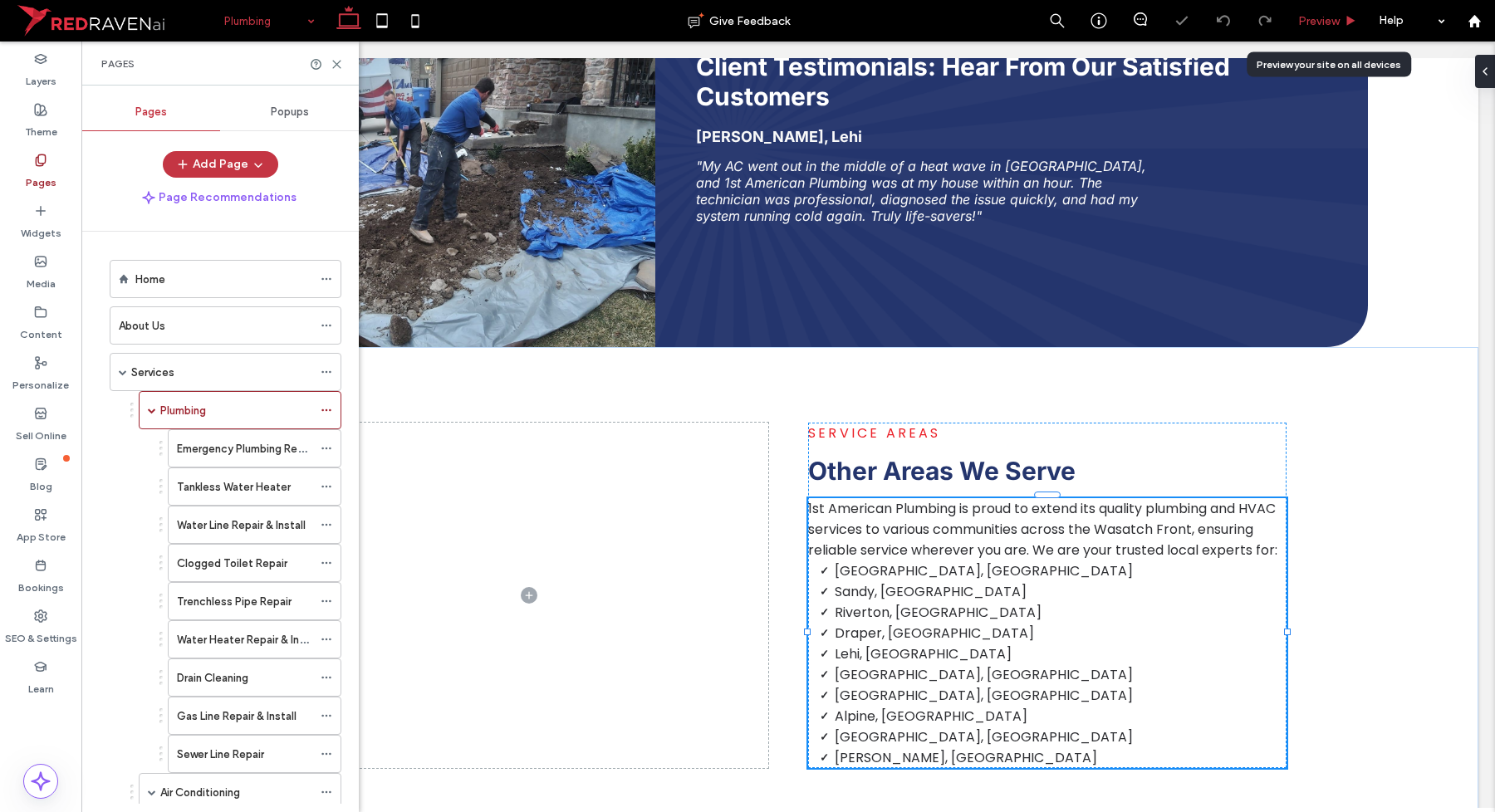
click at [1341, 14] on div "Preview" at bounding box center [1328, 21] width 84 height 14
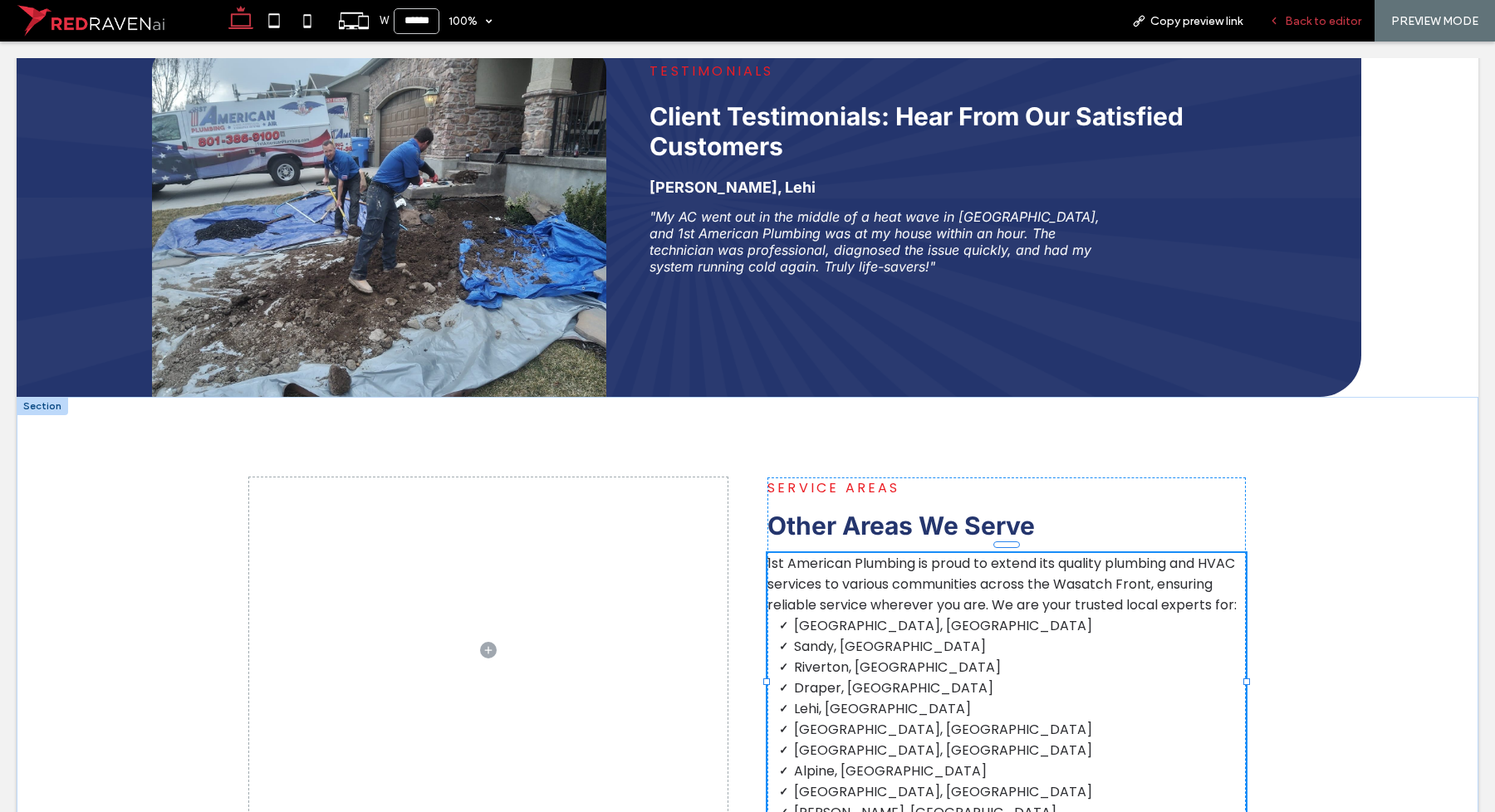
click at [1300, 14] on span "Back to editor" at bounding box center [1323, 21] width 77 height 14
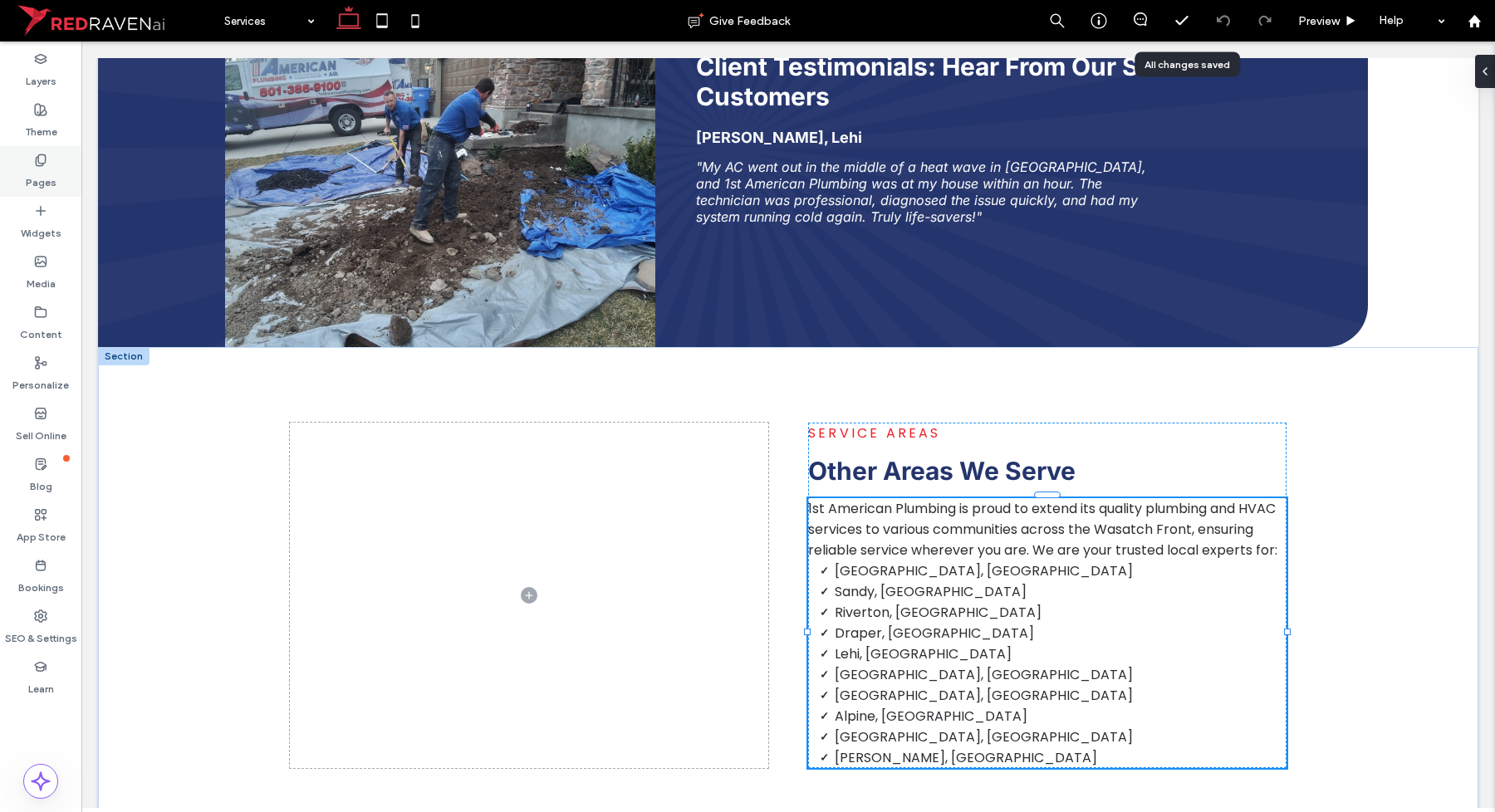
click at [40, 177] on label "Pages" at bounding box center [41, 178] width 31 height 23
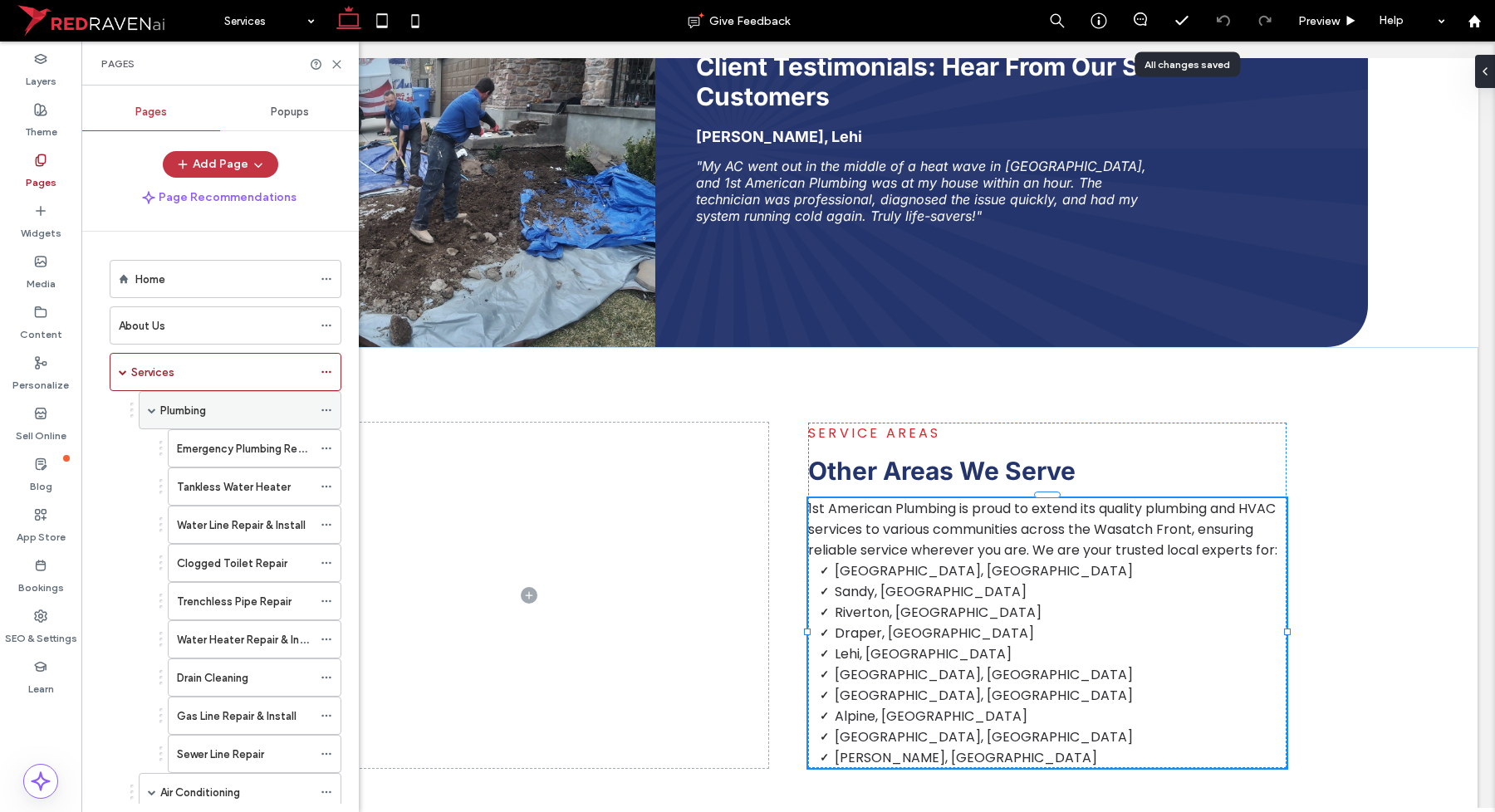
click at [172, 408] on label "Plumbing" at bounding box center [183, 410] width 46 height 29
click at [154, 414] on span at bounding box center [152, 410] width 9 height 9
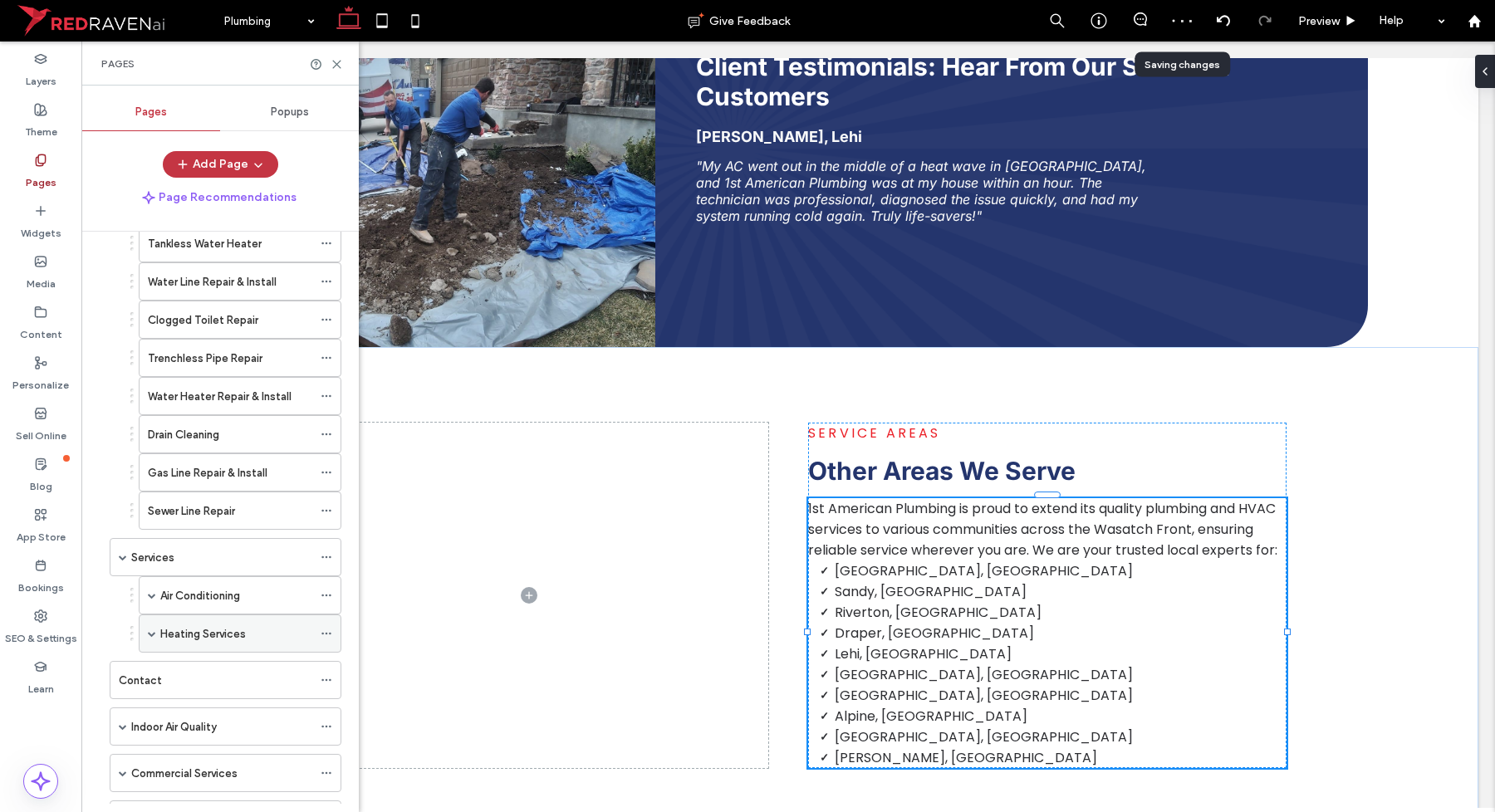
scroll to position [207, 0]
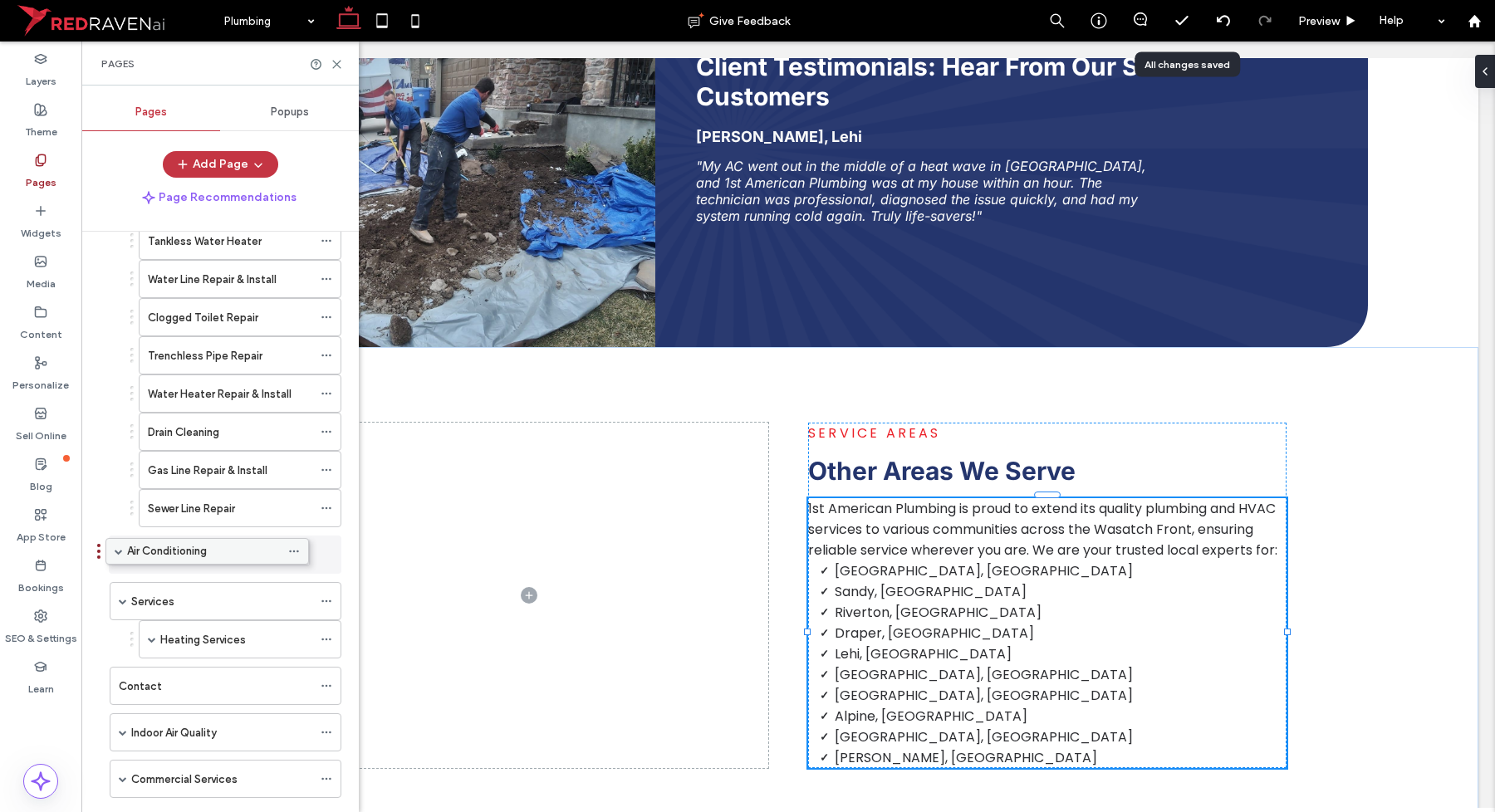
drag, startPoint x: 172, startPoint y: 598, endPoint x: 138, endPoint y: 548, distance: 60.5
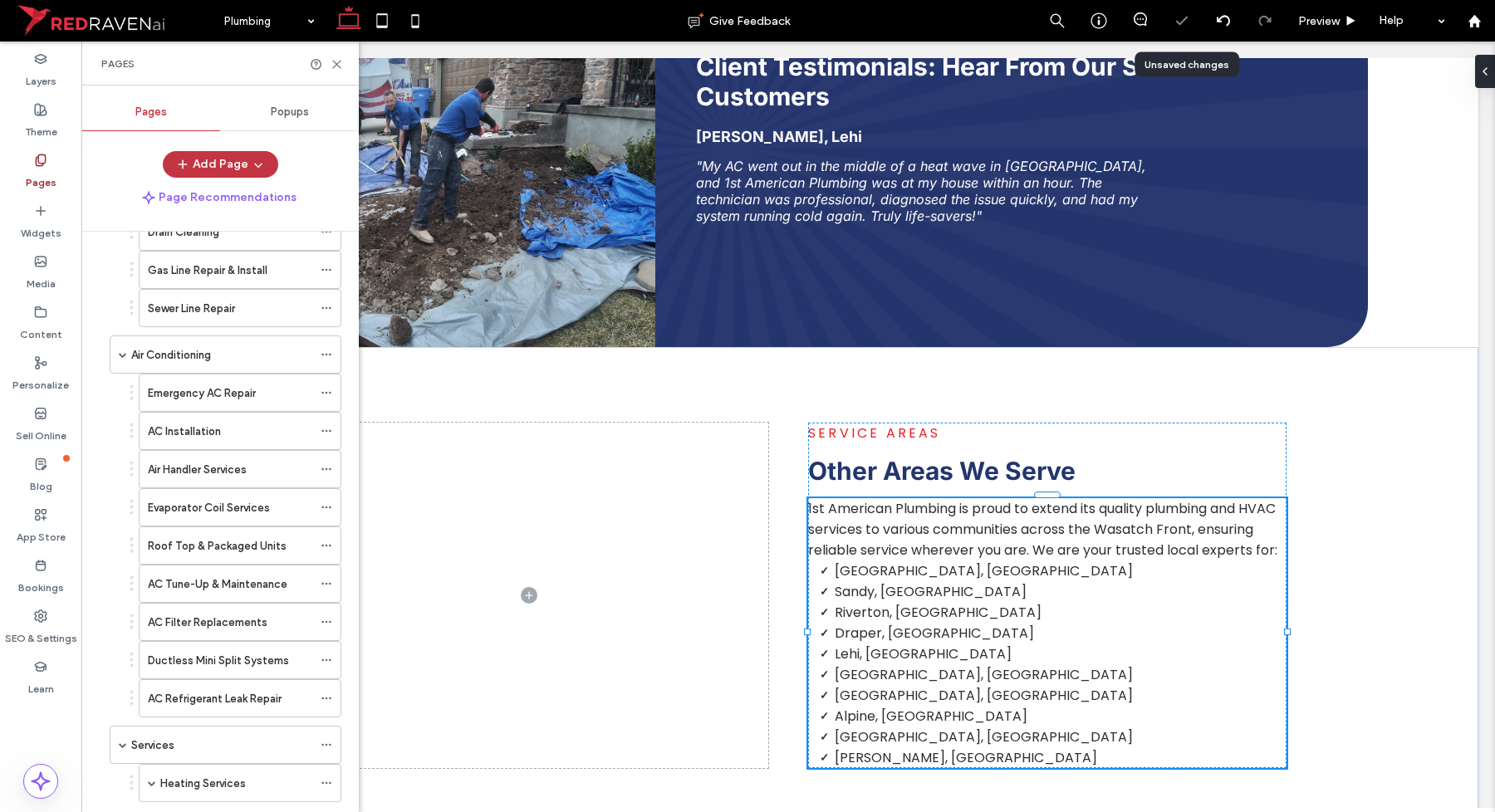
scroll to position [727, 0]
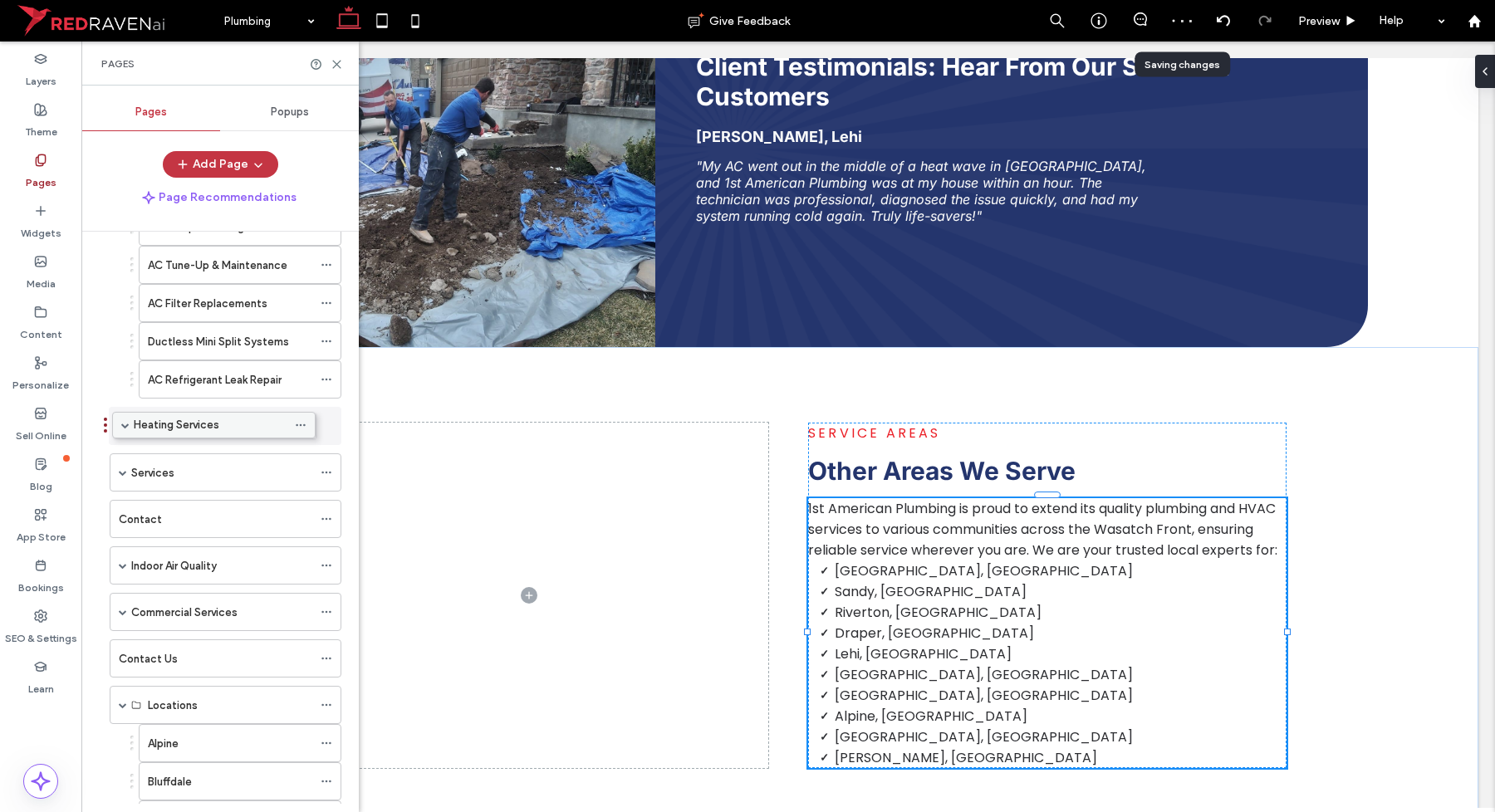
drag, startPoint x: 184, startPoint y: 469, endPoint x: 158, endPoint y: 418, distance: 57.2
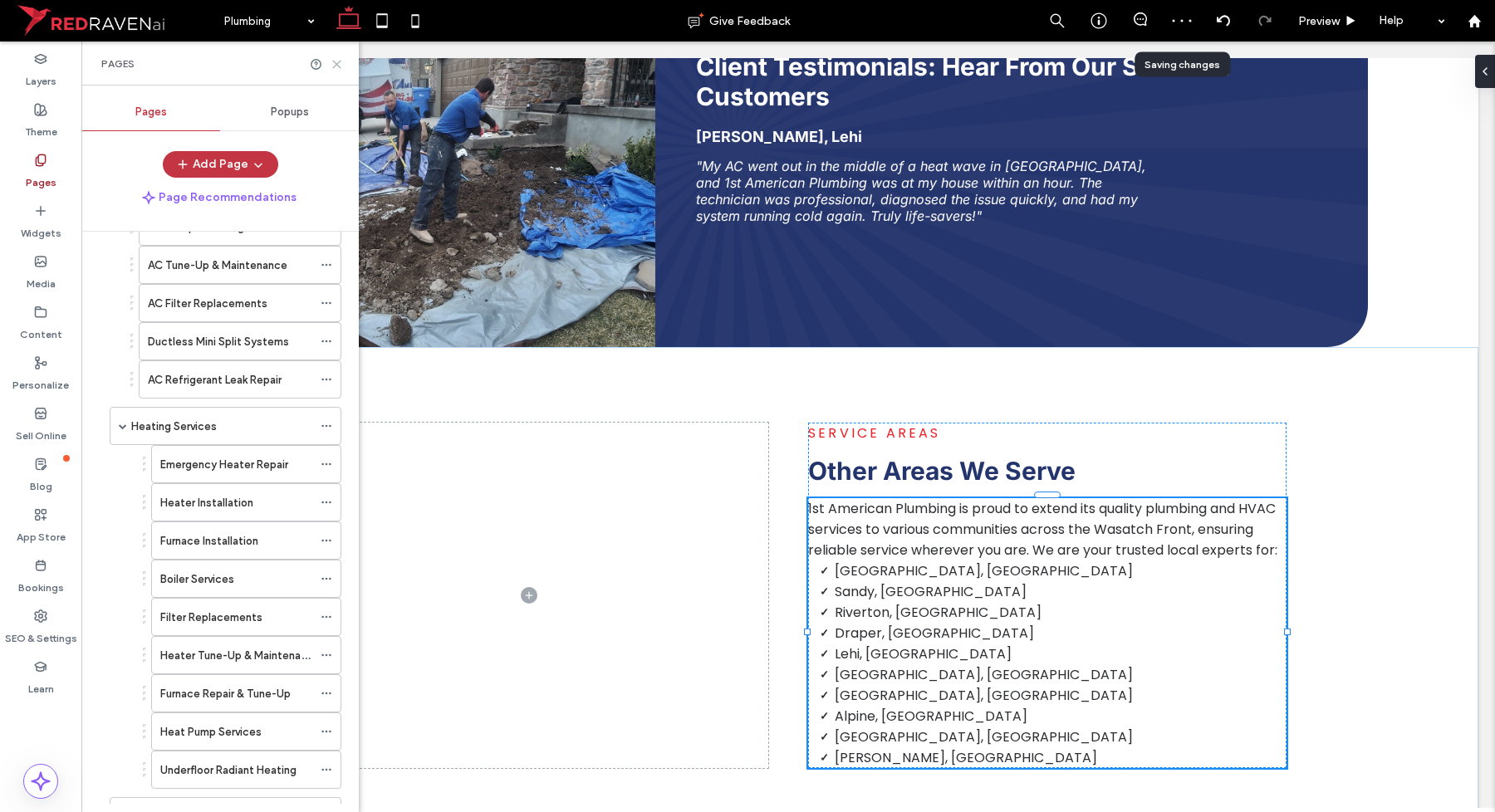
click at [336, 63] on use at bounding box center [336, 64] width 8 height 8
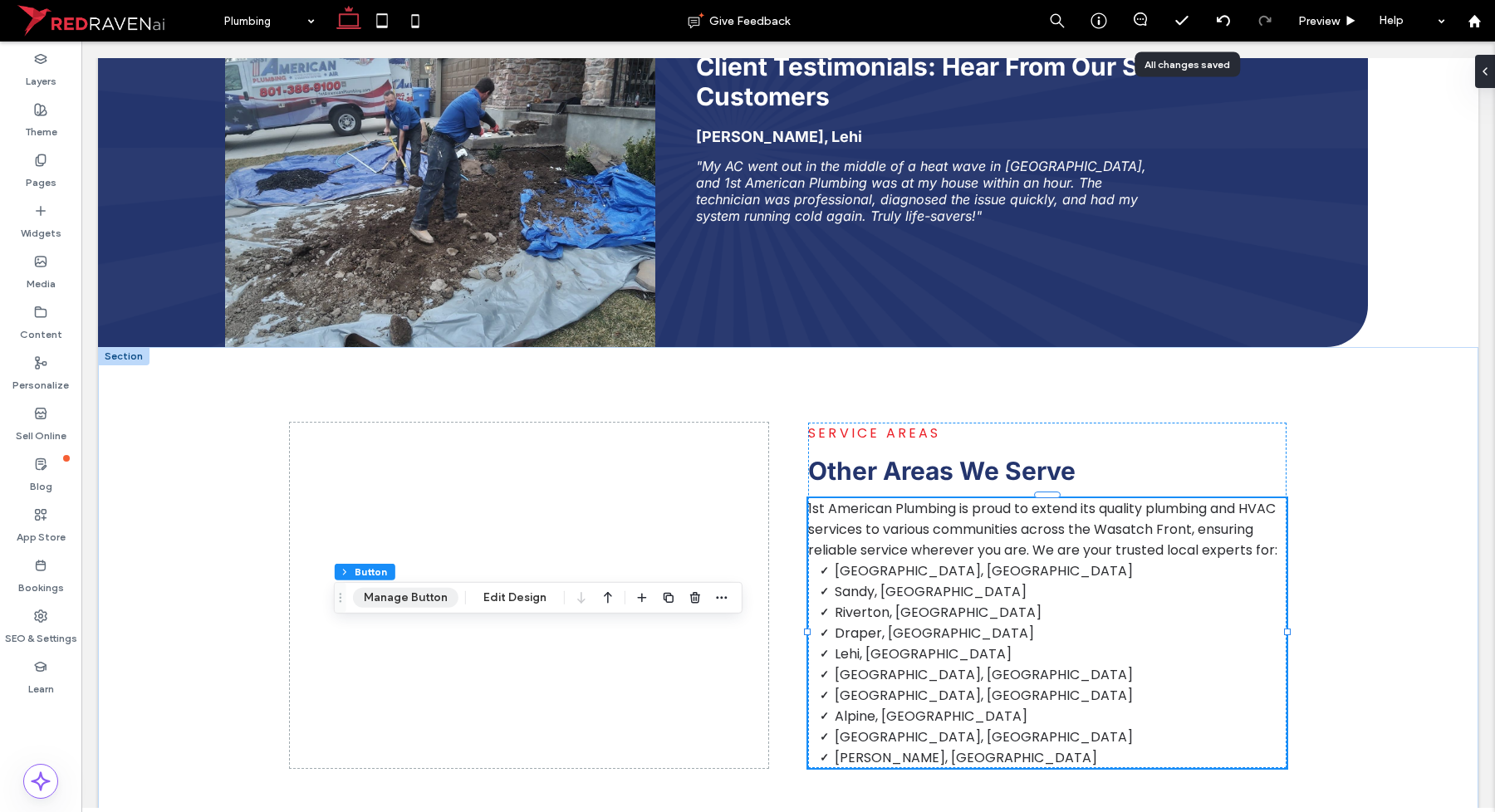
click at [412, 594] on button "Manage Button" at bounding box center [406, 597] width 106 height 20
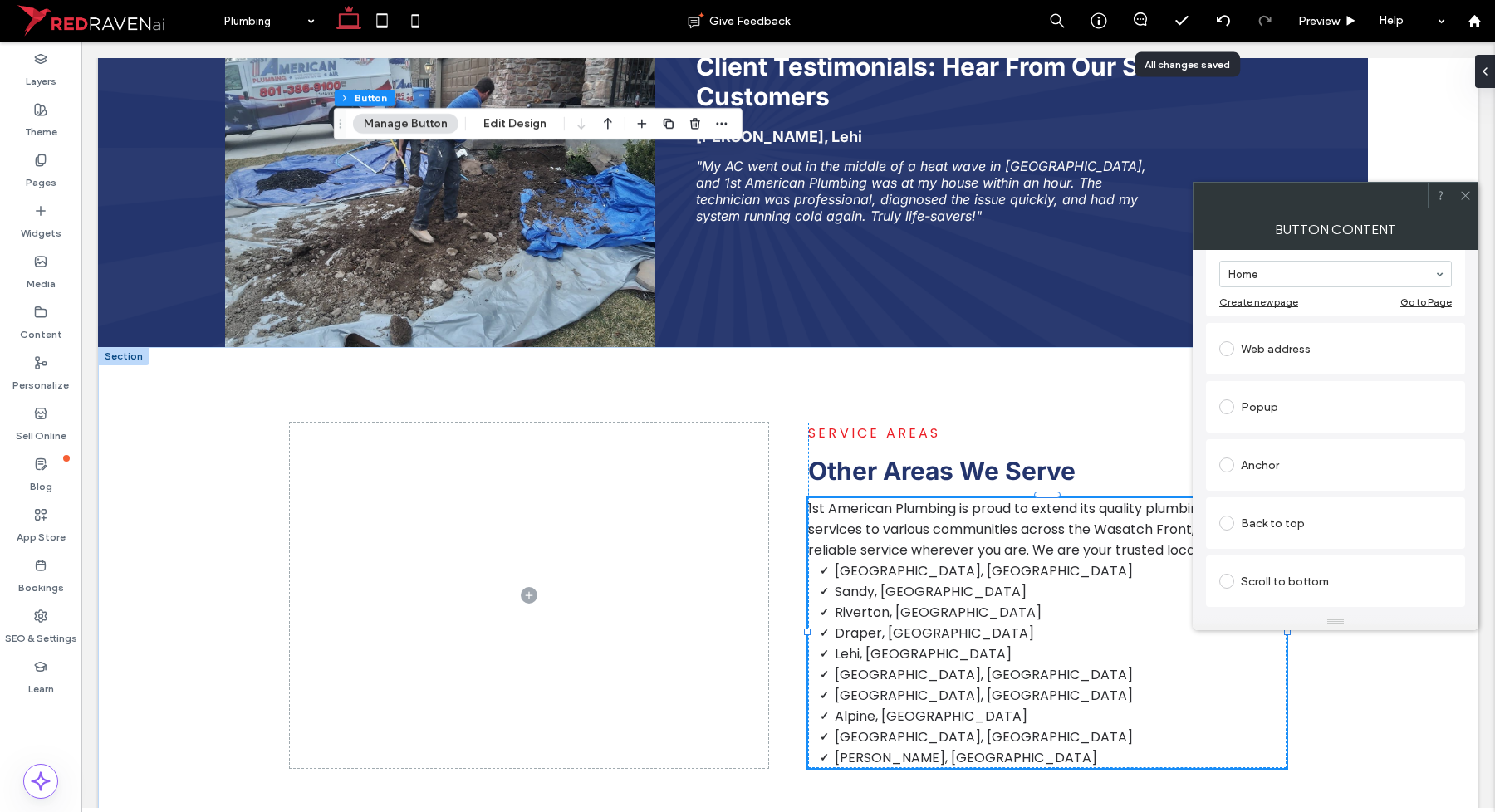
scroll to position [383, 0]
click at [1468, 203] on span at bounding box center [1465, 194] width 13 height 25
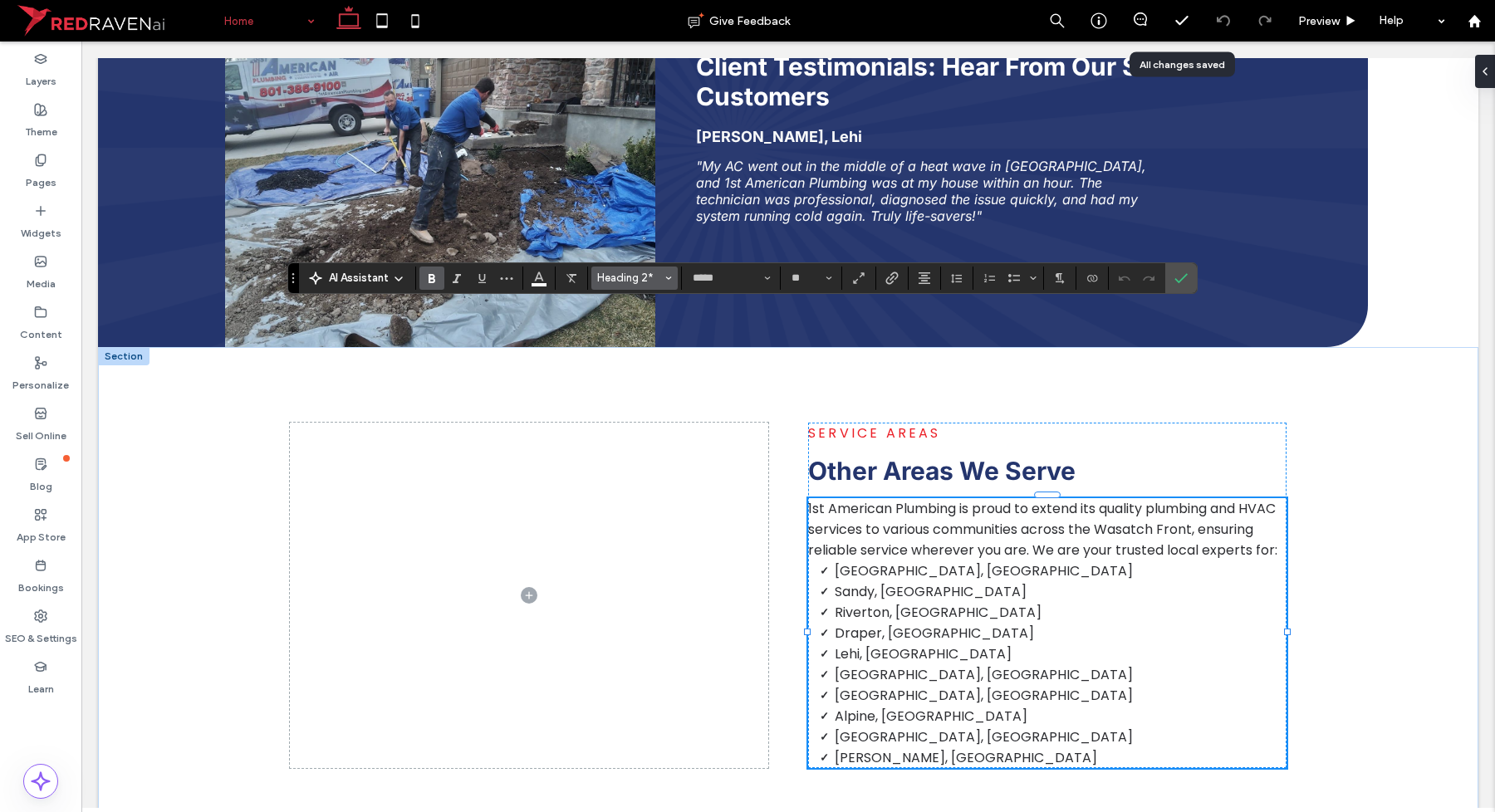
click at [596, 271] on button "Heading 2*" at bounding box center [634, 277] width 86 height 23
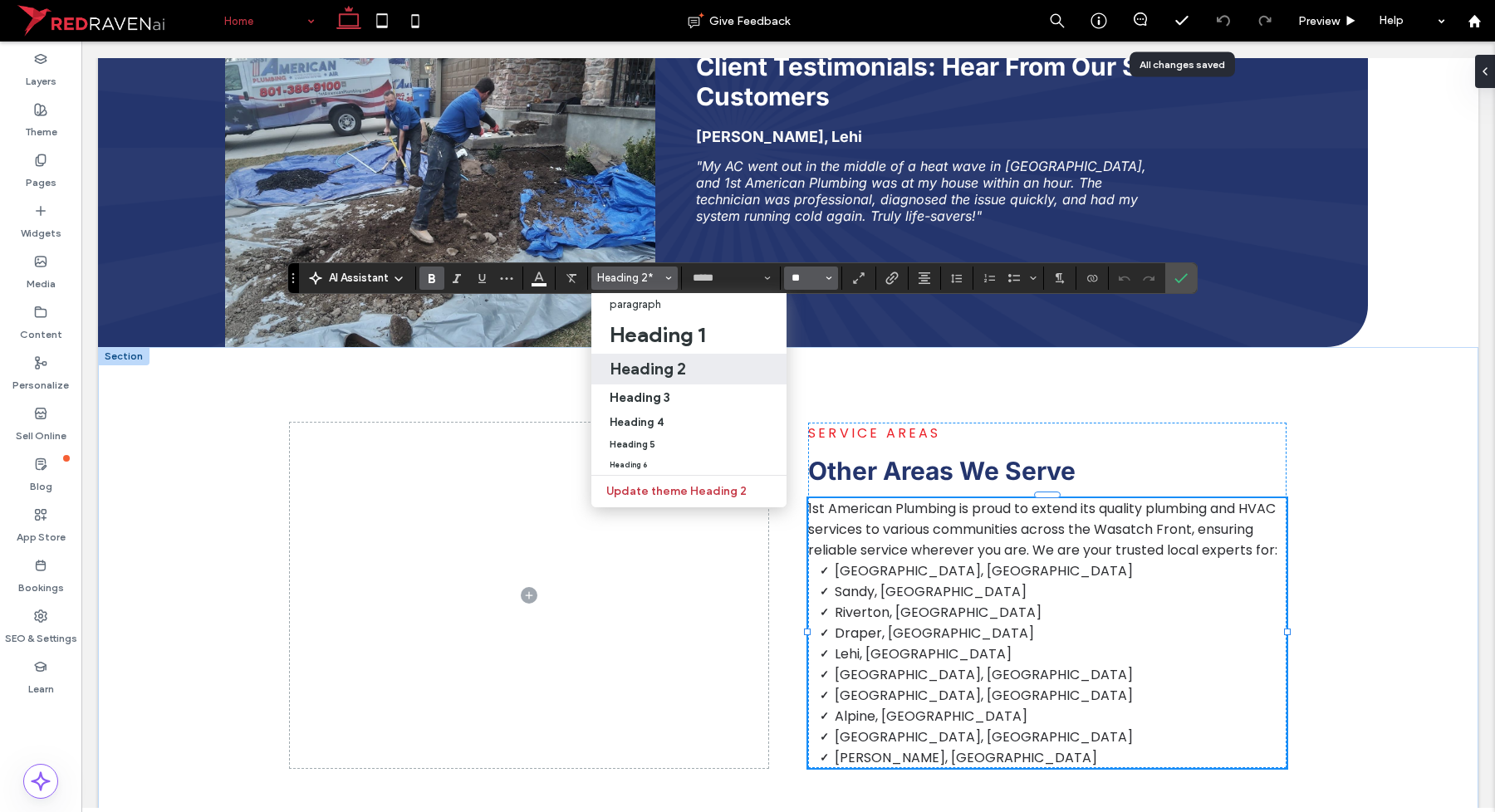
click at [823, 282] on input "**" at bounding box center [806, 278] width 32 height 14
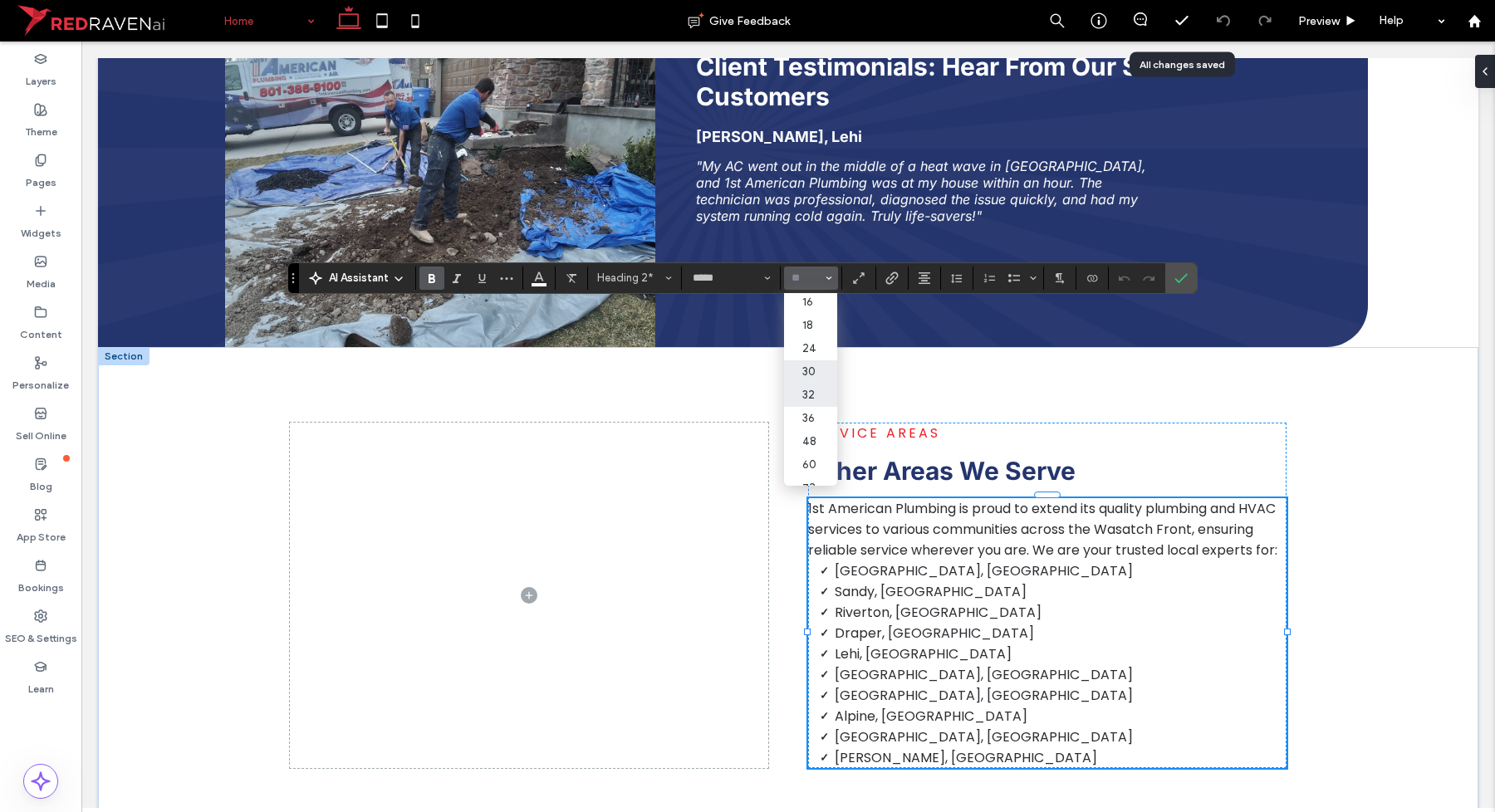
scroll to position [207, 0]
click at [823, 392] on label "48" at bounding box center [811, 403] width 53 height 23
type input "**"
click at [1181, 278] on icon "Confirm" at bounding box center [1181, 278] width 14 height 14
